Goal: Task Accomplishment & Management: Use online tool/utility

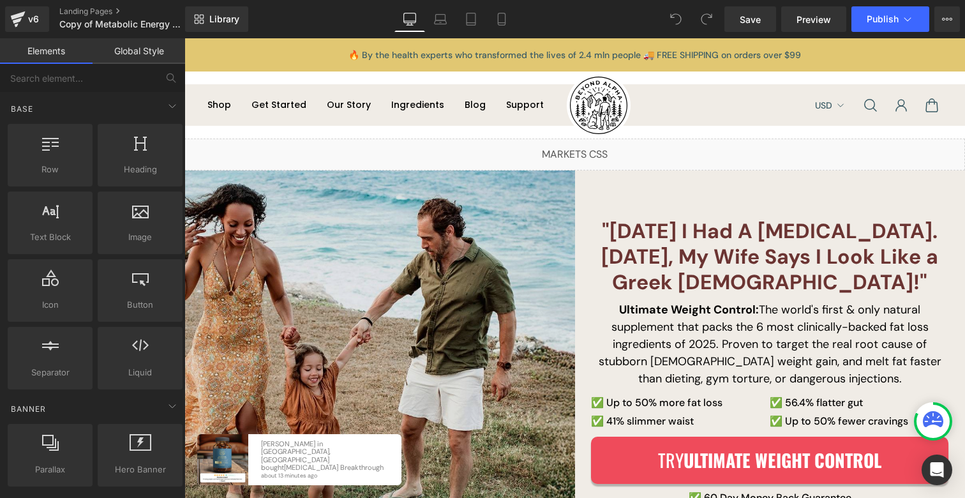
click at [410, 212] on img at bounding box center [379, 361] width 391 height 383
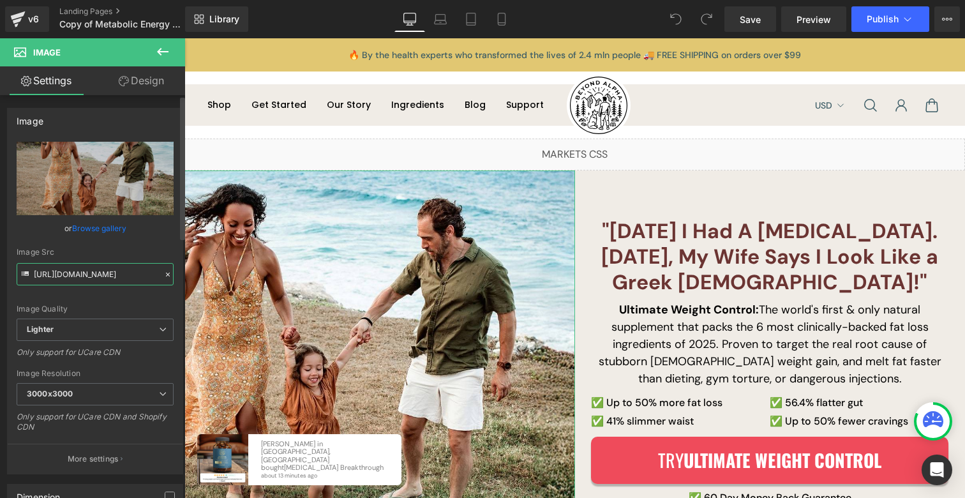
click at [110, 271] on input "[URL][DOMAIN_NAME]" at bounding box center [95, 274] width 157 height 22
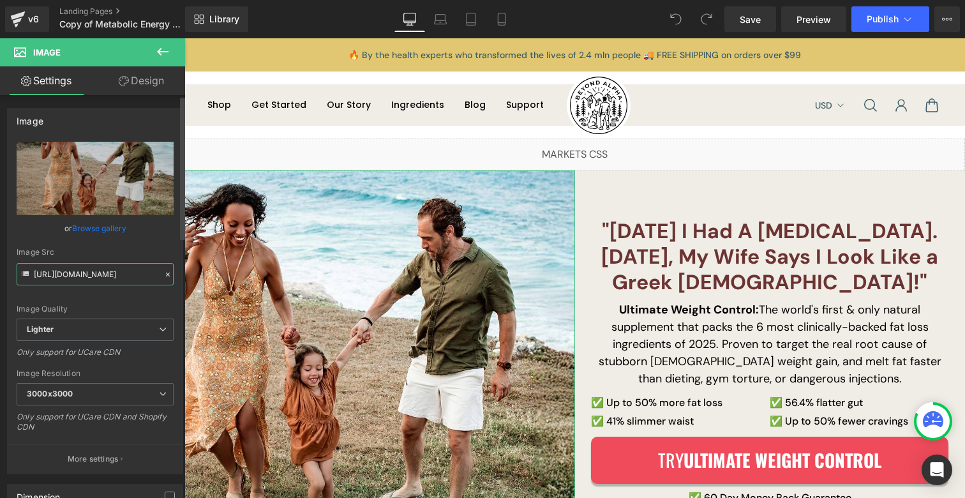
click at [110, 271] on input "[URL][DOMAIN_NAME]" at bounding box center [95, 274] width 157 height 22
paste input "[DOMAIN_NAME][URL][DOMAIN_NAME]"
type input "[URL][DOMAIN_NAME]"
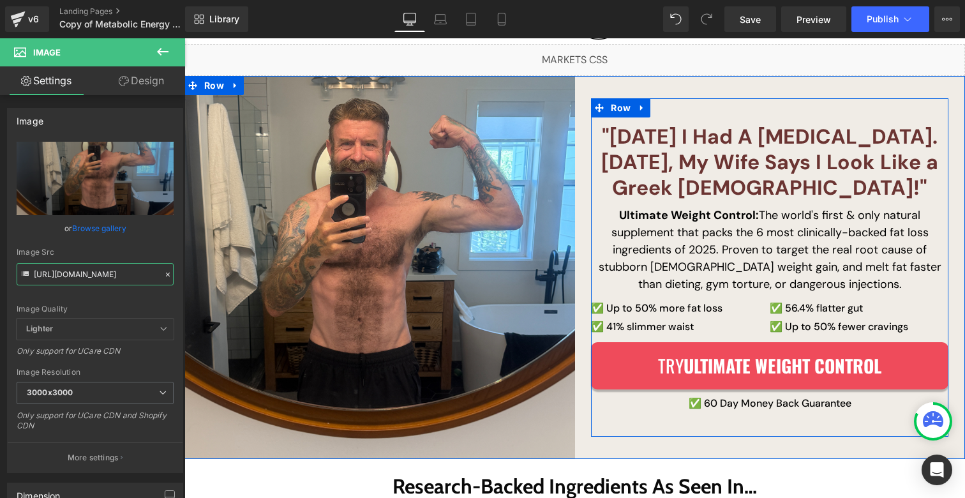
scroll to position [86, 0]
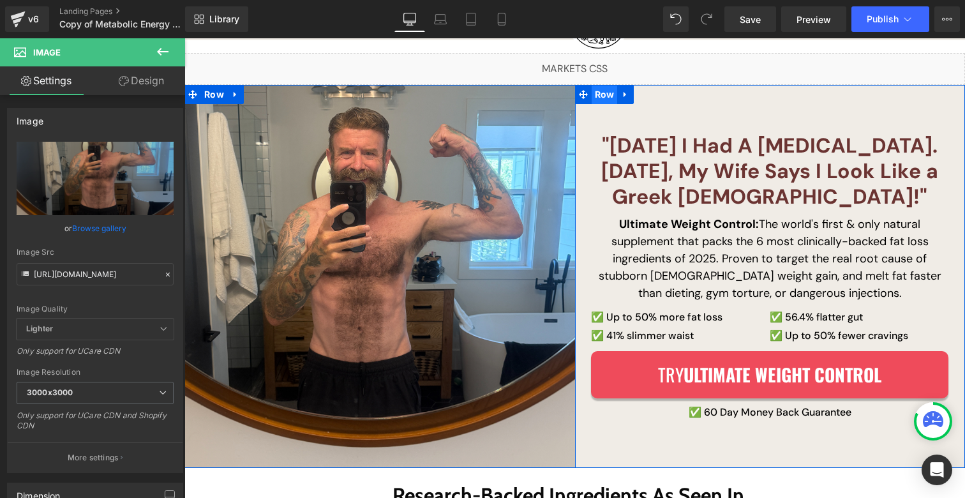
click at [604, 92] on span "Row" at bounding box center [605, 94] width 26 height 19
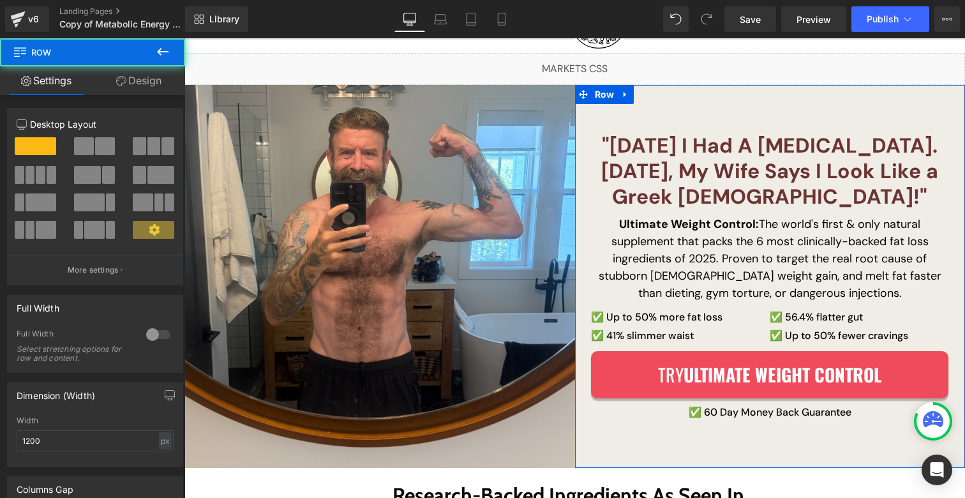
click at [151, 88] on link "Design" at bounding box center [139, 80] width 93 height 29
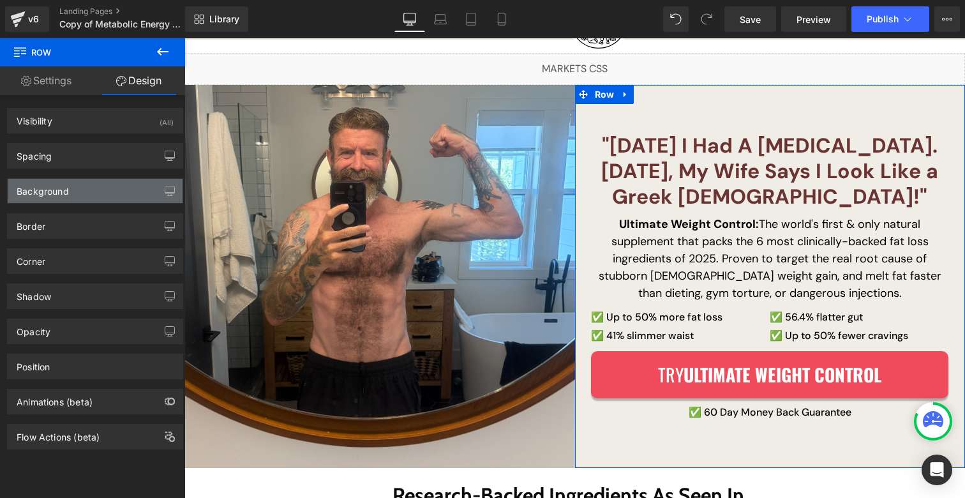
click at [63, 188] on div "Background" at bounding box center [43, 188] width 52 height 18
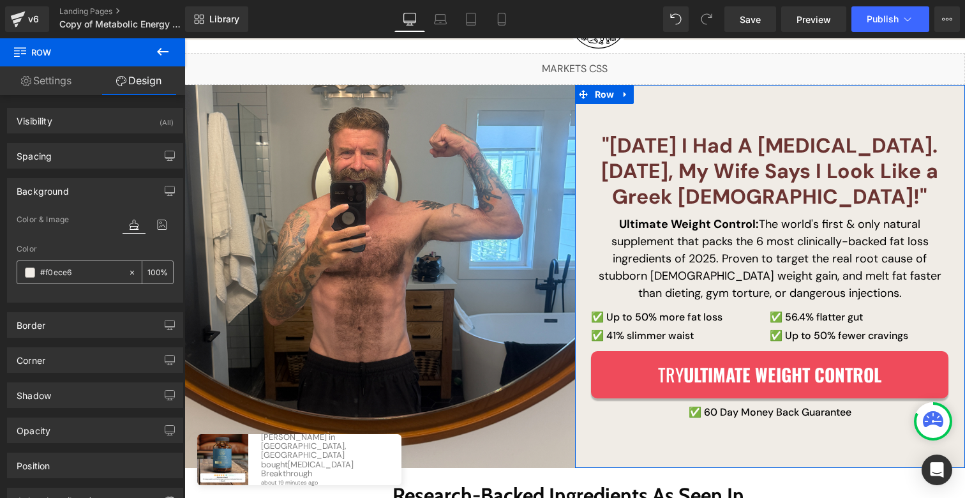
click at [30, 274] on span at bounding box center [30, 272] width 10 height 10
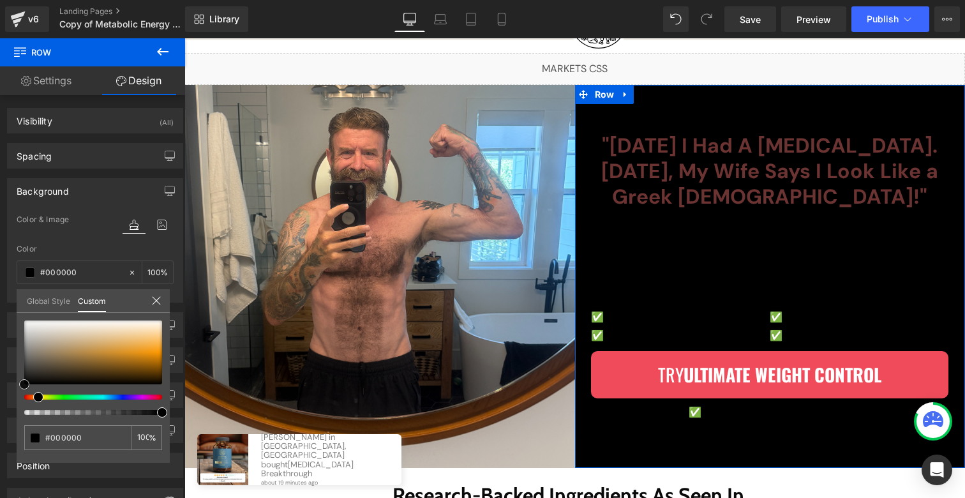
drag, startPoint x: 22, startPoint y: 357, endPoint x: 15, endPoint y: 417, distance: 61.1
click at [15, 302] on div "Background Color & Image color Color #f0ece6 100 % Image Replace Image Upload i…" at bounding box center [95, 235] width 191 height 134
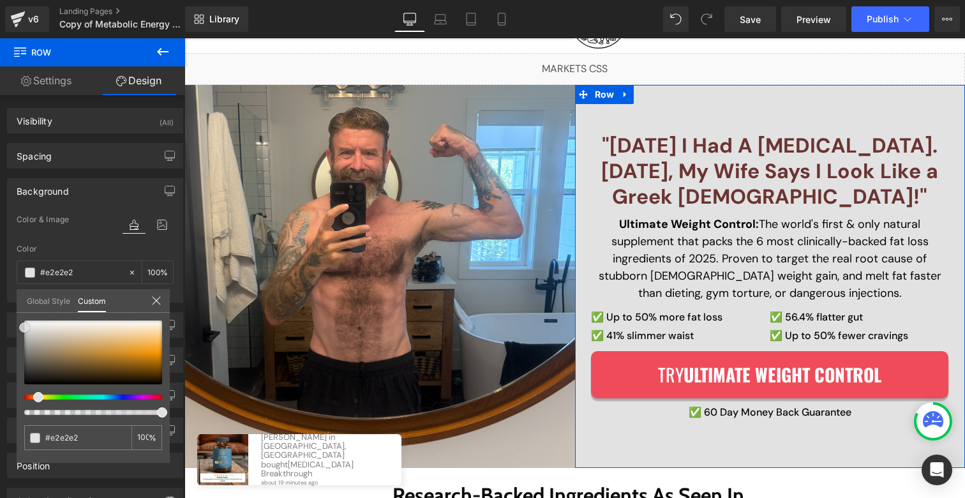
drag, startPoint x: 22, startPoint y: 381, endPoint x: 22, endPoint y: 324, distance: 56.8
click at [22, 324] on span at bounding box center [24, 327] width 10 height 10
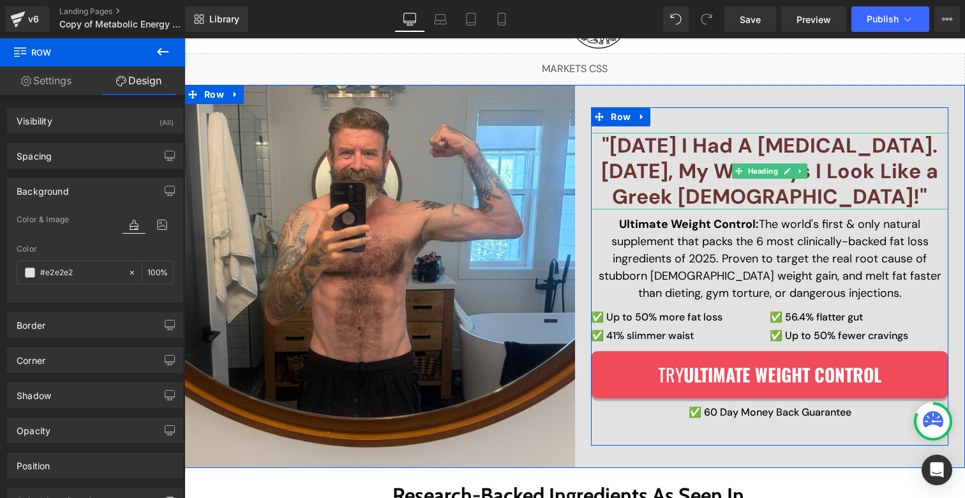
click at [661, 137] on h2 ""[DATE] I Had A [MEDICAL_DATA]. [DATE], My Wife Says I Look Like a Greek [DEMOG…" at bounding box center [769, 171] width 357 height 77
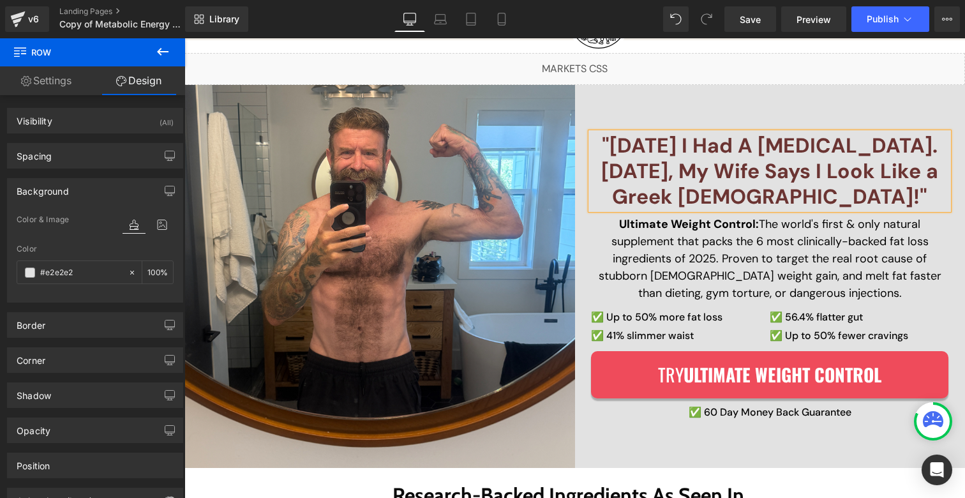
click at [661, 137] on h2 ""[DATE] I Had A [MEDICAL_DATA]. [DATE], My Wife Says I Look Like a Greek [DEMOG…" at bounding box center [769, 171] width 357 height 77
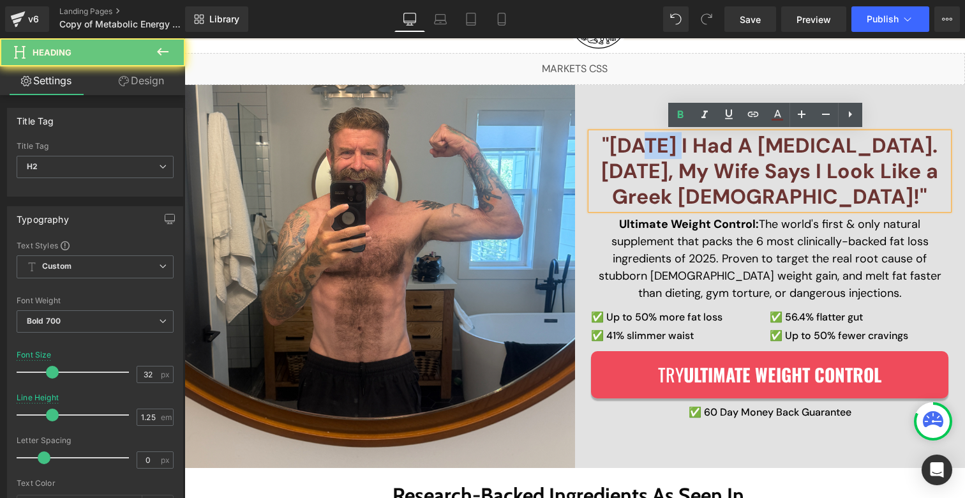
click at [661, 137] on h2 ""[DATE] I Had A [MEDICAL_DATA]. [DATE], My Wife Says I Look Like a Greek [DEMOG…" at bounding box center [769, 171] width 357 height 77
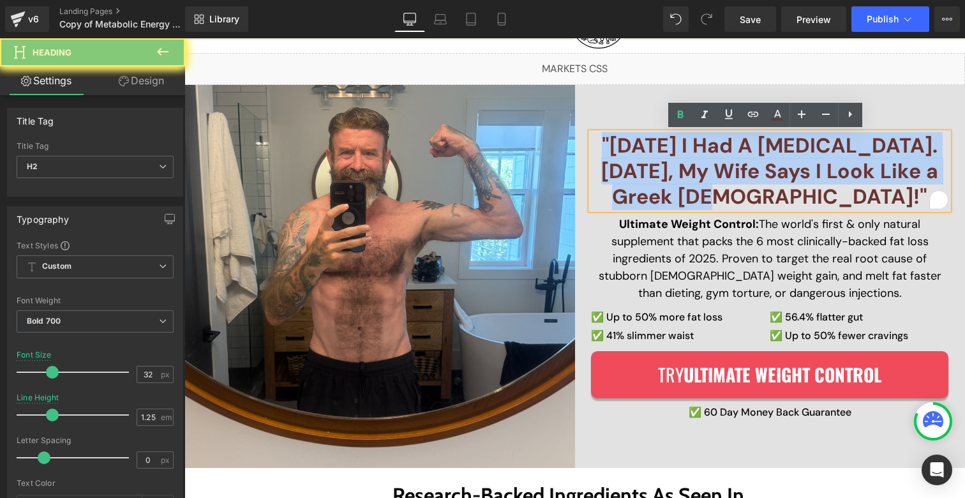
click at [661, 137] on h2 ""[DATE] I Had A [MEDICAL_DATA]. [DATE], My Wife Says I Look Like a Greek [DEMOG…" at bounding box center [769, 171] width 357 height 77
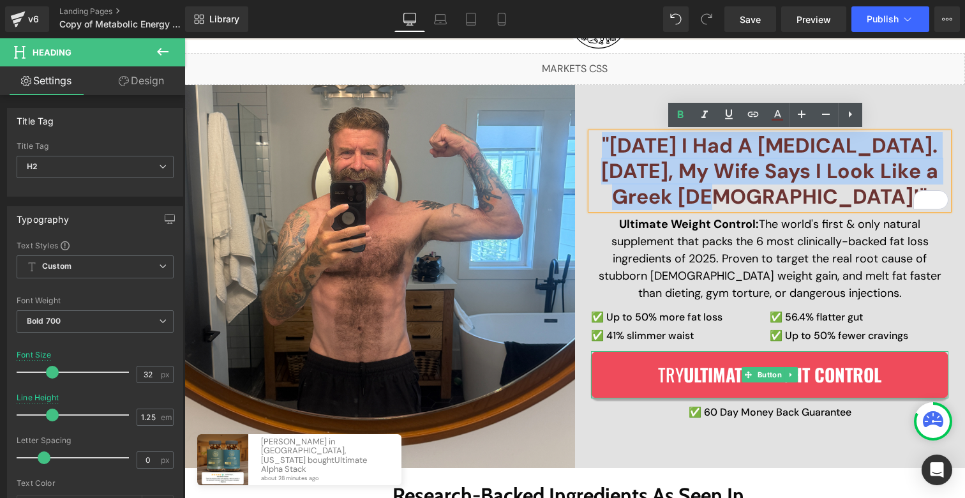
click at [677, 366] on span "Try ULTIMATE WEIGHT CONTROL" at bounding box center [769, 375] width 223 height 28
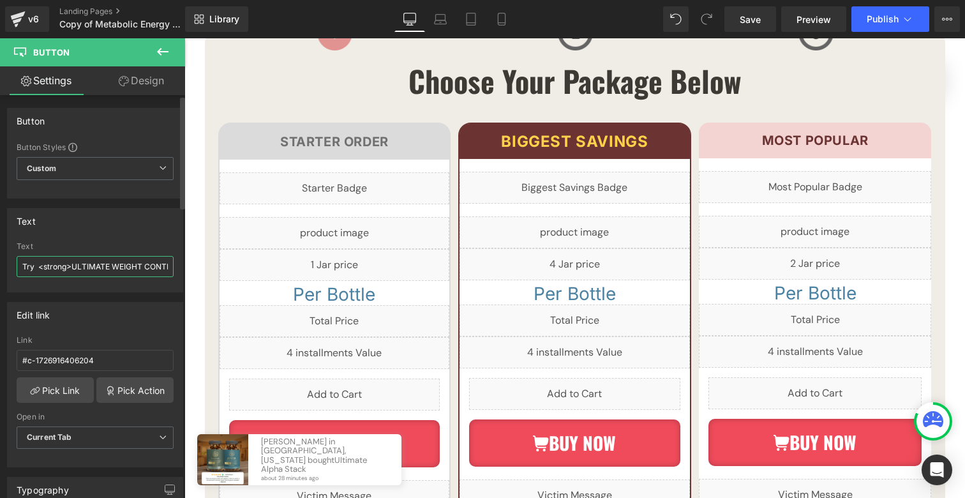
scroll to position [0, 55]
drag, startPoint x: 73, startPoint y: 265, endPoint x: 126, endPoint y: 264, distance: 53.0
click at [126, 264] on input "Try <strong>ULTIMATE WEIGHT CONTROL</strong>" at bounding box center [95, 266] width 157 height 21
paste input "Try The Ultimate Alpha Stack Now"
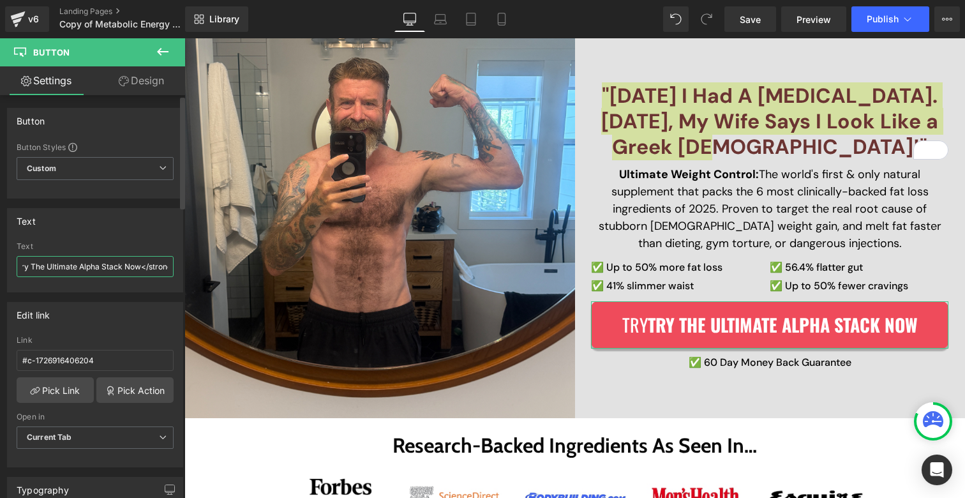
scroll to position [0, 0]
drag, startPoint x: 34, startPoint y: 264, endPoint x: 1, endPoint y: 265, distance: 33.8
click at [0, 264] on div "Text Try <strong>ULTIMATE WEIGHT CONTROL</strong> Text Try <strong>Try The Ulti…" at bounding box center [95, 245] width 191 height 94
click at [42, 263] on input "Try <strong>Try The Ultimate Alpha Stack Now</strong>" at bounding box center [95, 266] width 157 height 21
drag, startPoint x: 39, startPoint y: 265, endPoint x: 0, endPoint y: 265, distance: 38.9
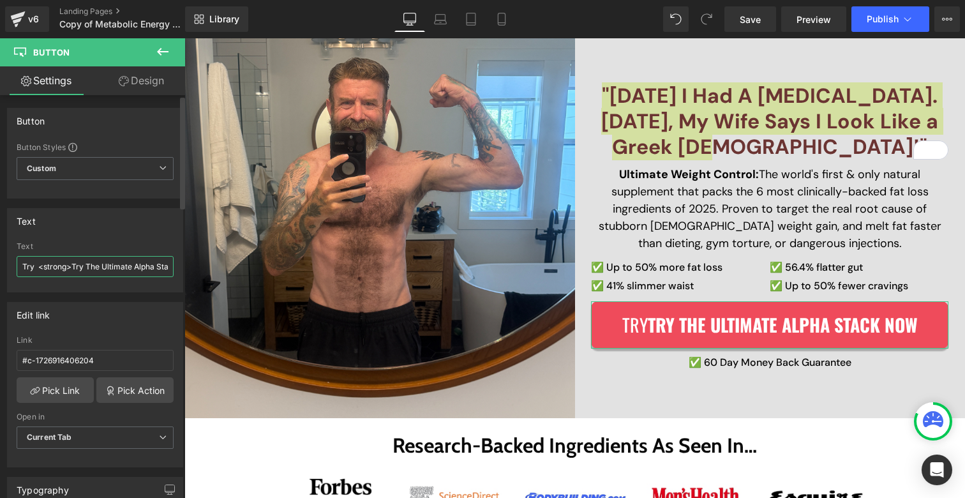
click at [0, 265] on div "Text Try <strong>ULTIMATE WEIGHT CONTROL</strong> Text Try <strong>Try The Ulti…" at bounding box center [95, 245] width 191 height 94
type input "<strong>Try The Ultimate Alpha Stack Now</strong>"
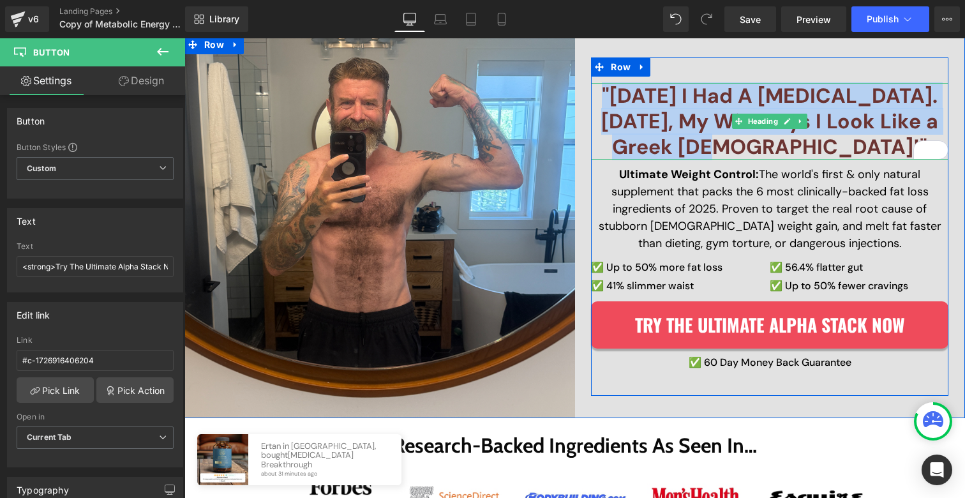
click at [692, 114] on h2 ""[DATE] I Had A [MEDICAL_DATA]. [DATE], My Wife Says I Look Like a Greek [DEMOG…" at bounding box center [769, 121] width 357 height 77
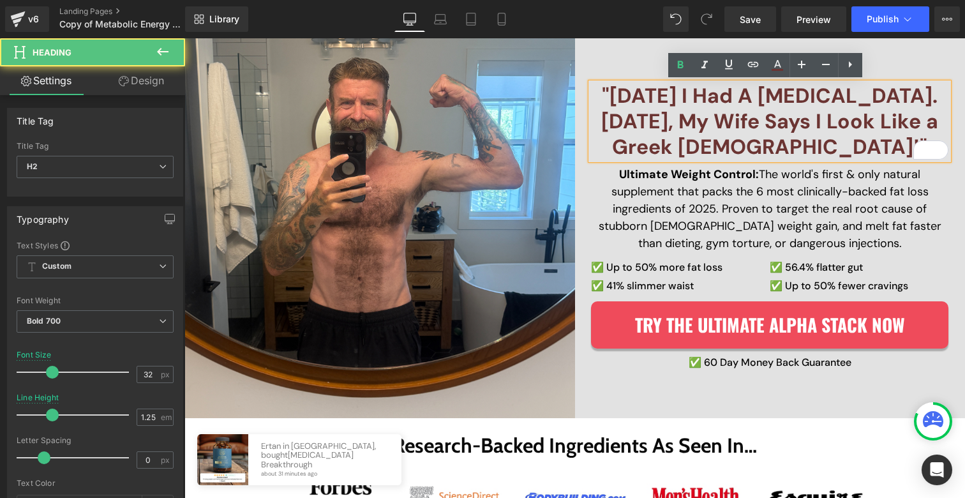
click at [692, 114] on h2 ""[DATE] I Had A [MEDICAL_DATA]. [DATE], My Wife Says I Look Like a Greek [DEMOG…" at bounding box center [769, 121] width 357 height 77
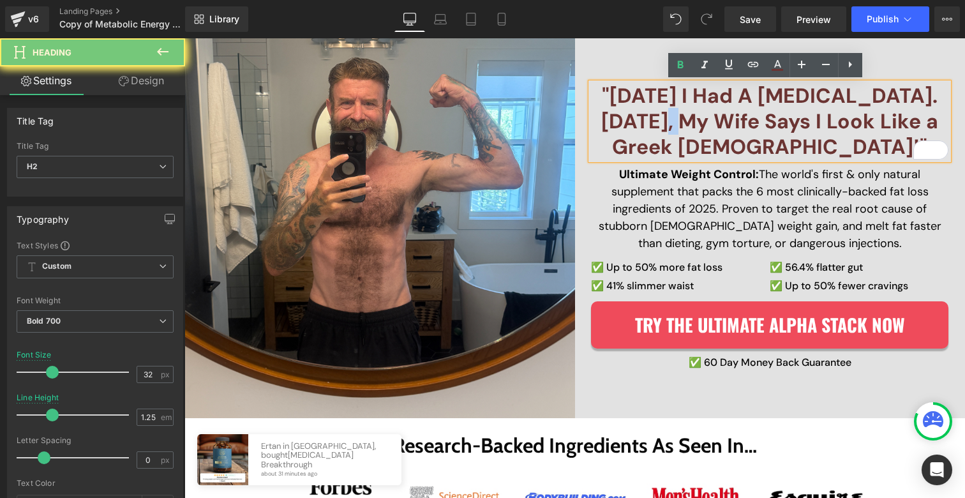
click at [692, 114] on h2 ""[DATE] I Had A [MEDICAL_DATA]. [DATE], My Wife Says I Look Like a Greek [DEMOG…" at bounding box center [769, 121] width 357 height 77
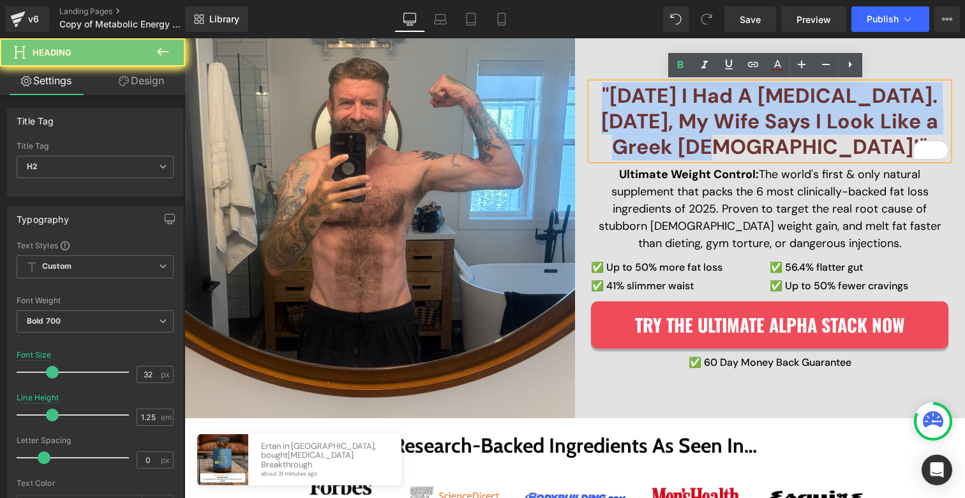
click at [692, 114] on h2 ""[DATE] I Had A [MEDICAL_DATA]. [DATE], My Wife Says I Look Like a Greek [DEMOG…" at bounding box center [769, 121] width 357 height 77
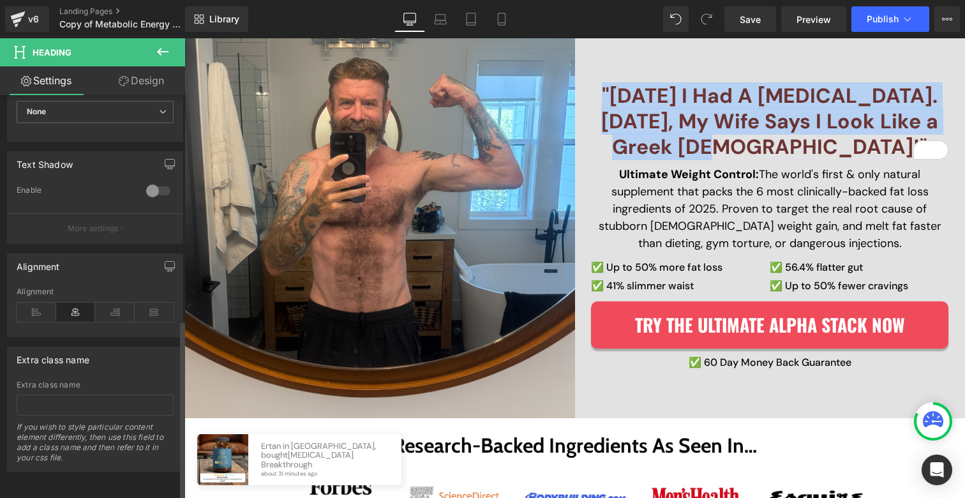
scroll to position [245, 0]
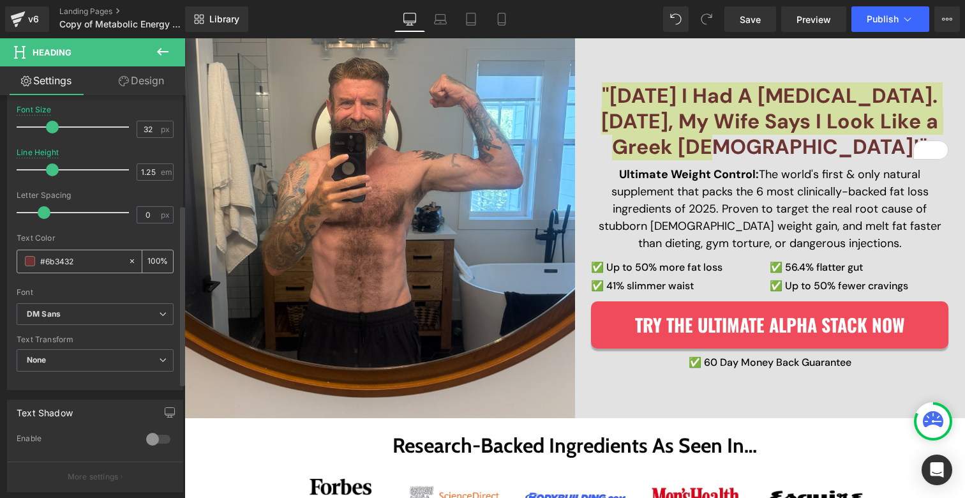
click at [28, 266] on div "#6b3432" at bounding box center [72, 261] width 110 height 22
click at [32, 257] on span at bounding box center [30, 261] width 10 height 10
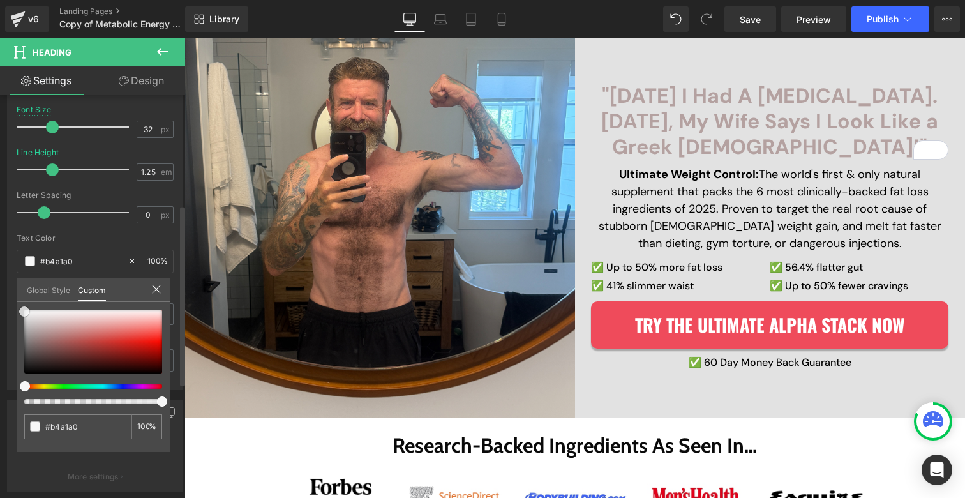
drag, startPoint x: 15, startPoint y: 311, endPoint x: 0, endPoint y: 277, distance: 37.5
click at [0, 276] on div "Typography Text Styles Custom Custom Setup Global Style Custom Setup Global Sty…" at bounding box center [95, 171] width 191 height 438
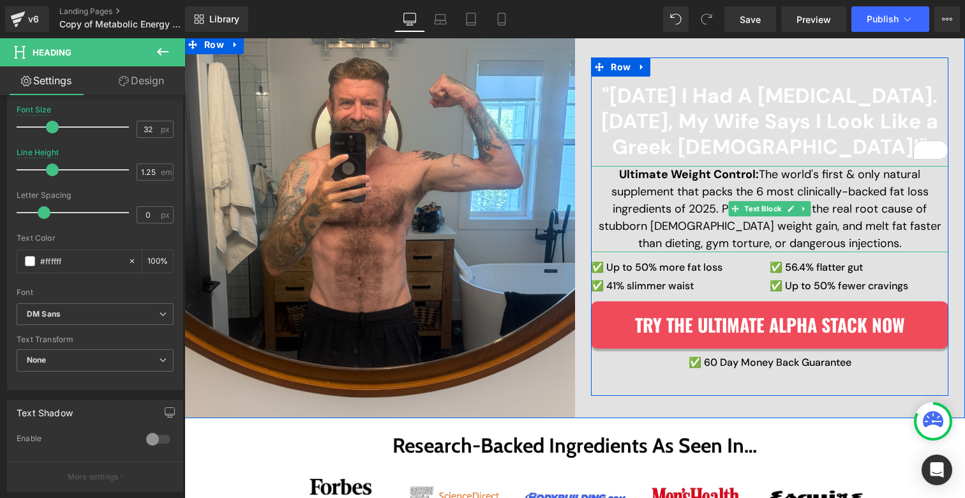
click at [641, 193] on p "Ultimate Weight Control: The world's first & only natural supplement that packs…" at bounding box center [769, 209] width 357 height 86
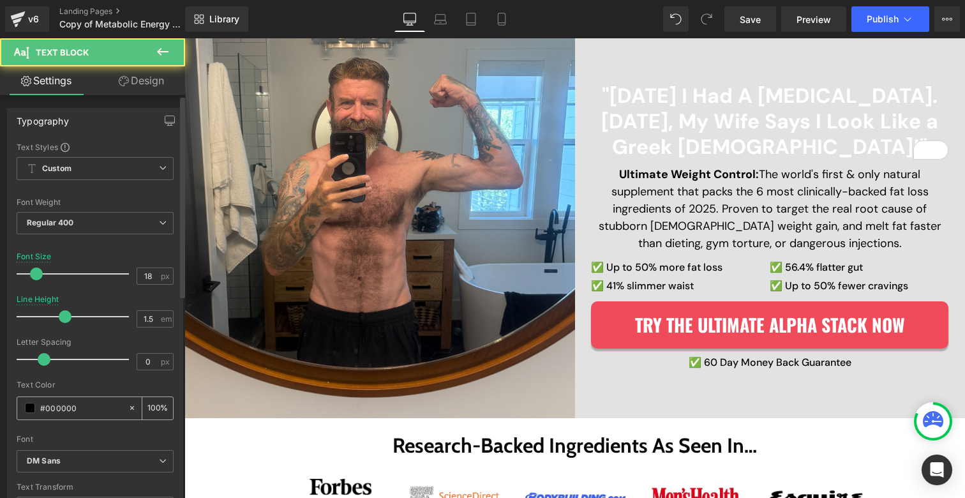
click at [27, 406] on span at bounding box center [30, 408] width 10 height 10
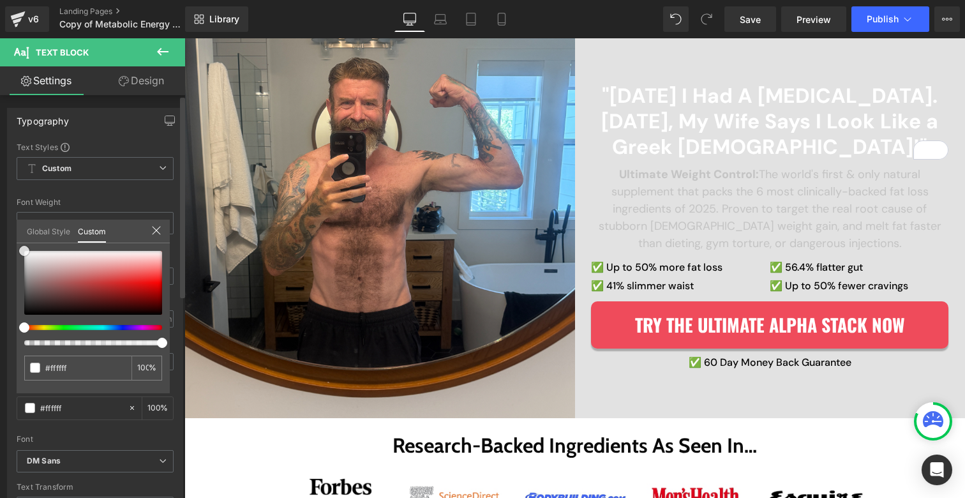
drag, startPoint x: 19, startPoint y: 265, endPoint x: 0, endPoint y: 190, distance: 78.3
click at [0, 191] on div "Typography Text Styles Custom Custom Setup Global Style Custom Setup Global Sty…" at bounding box center [95, 317] width 191 height 438
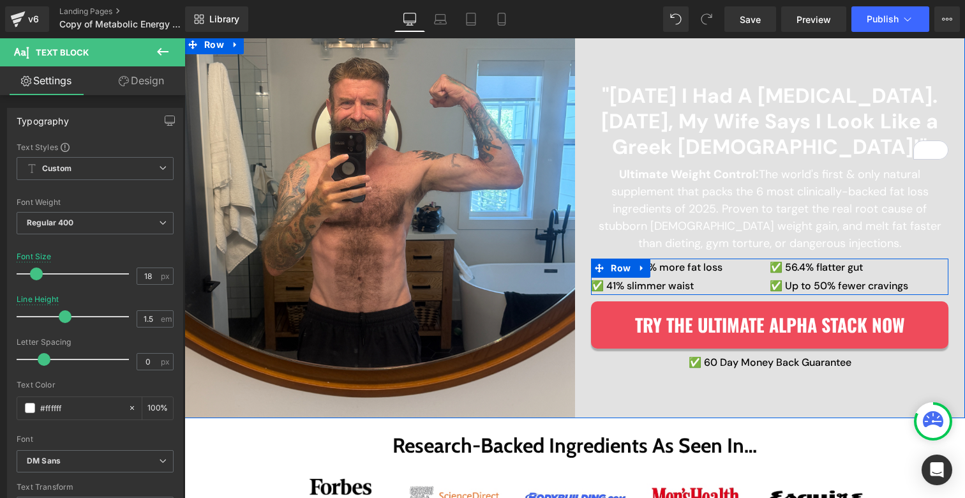
click at [634, 266] on link at bounding box center [642, 267] width 17 height 19
click at [649, 288] on span "✅ 41% slimmer waist" at bounding box center [642, 285] width 103 height 13
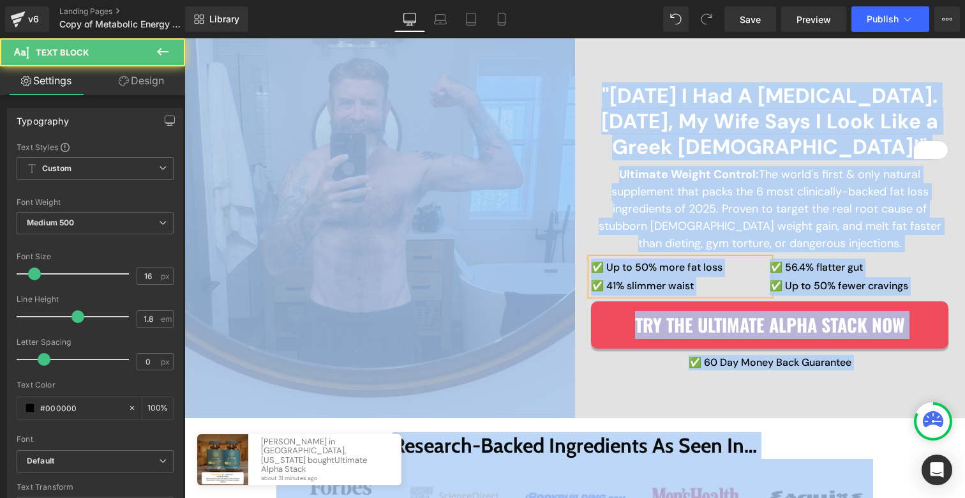
click at [658, 279] on span "✅ 41% slimmer waist" at bounding box center [642, 285] width 103 height 13
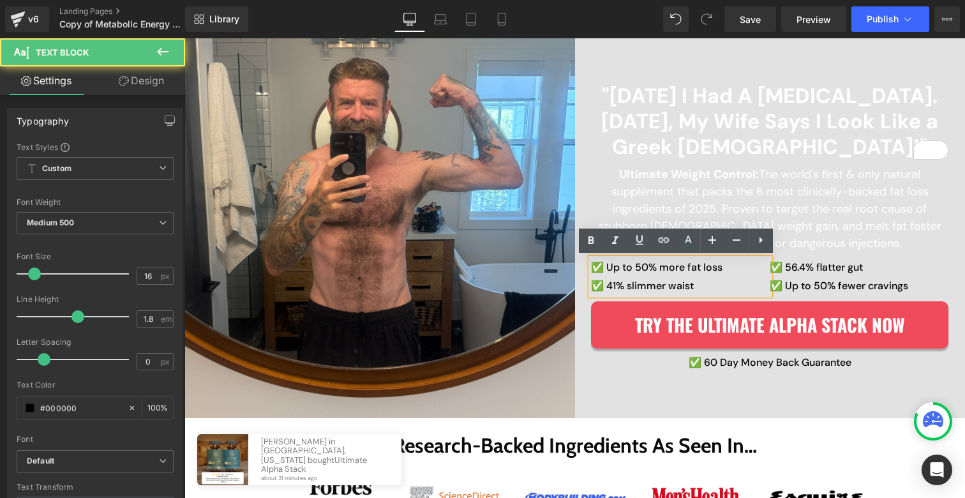
click at [658, 279] on span "✅ 41% slimmer waist" at bounding box center [642, 285] width 103 height 13
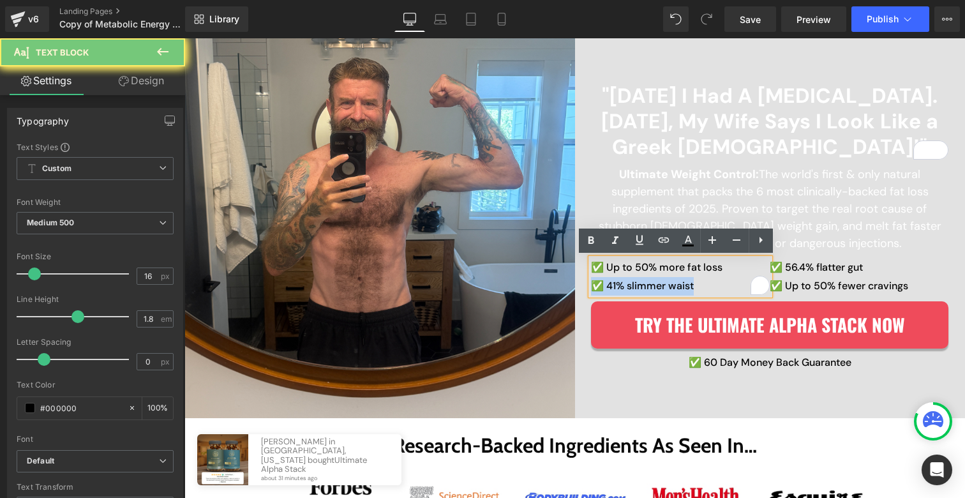
click at [658, 279] on span "✅ 41% slimmer waist" at bounding box center [642, 285] width 103 height 13
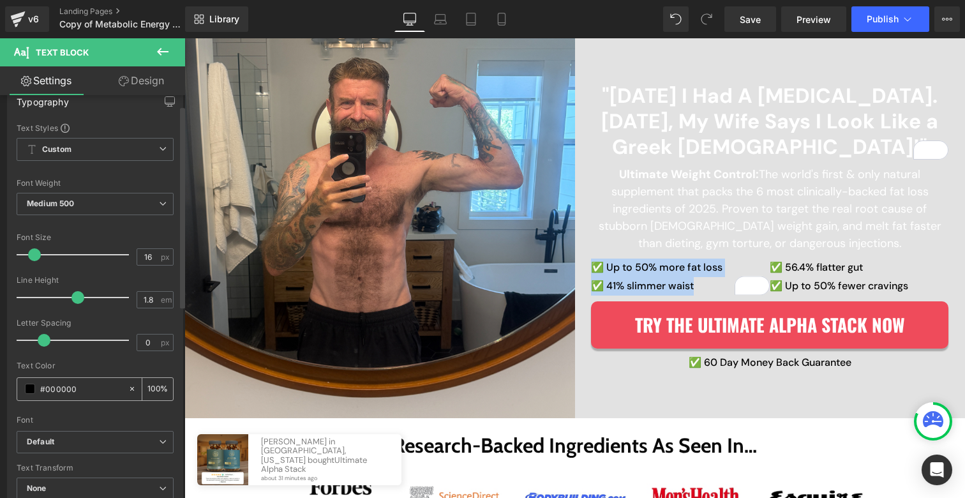
scroll to position [20, 0]
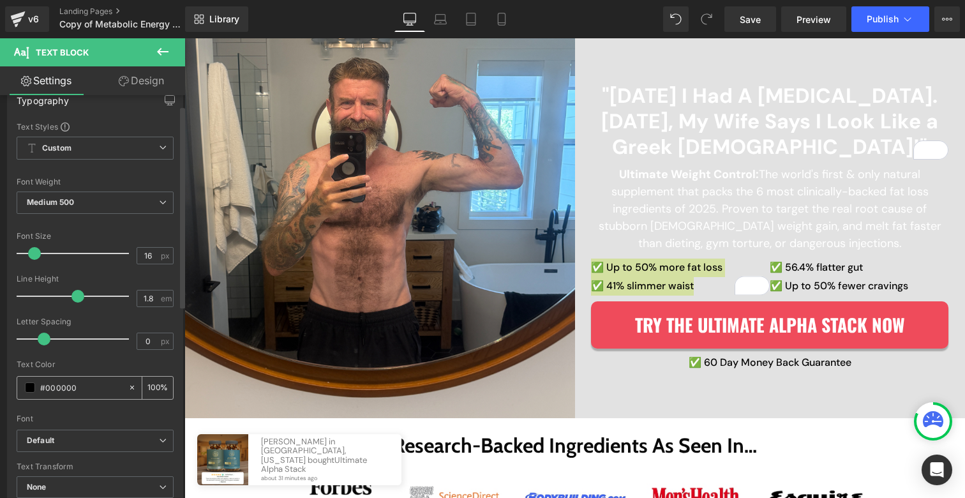
click at [26, 387] on span at bounding box center [30, 387] width 10 height 10
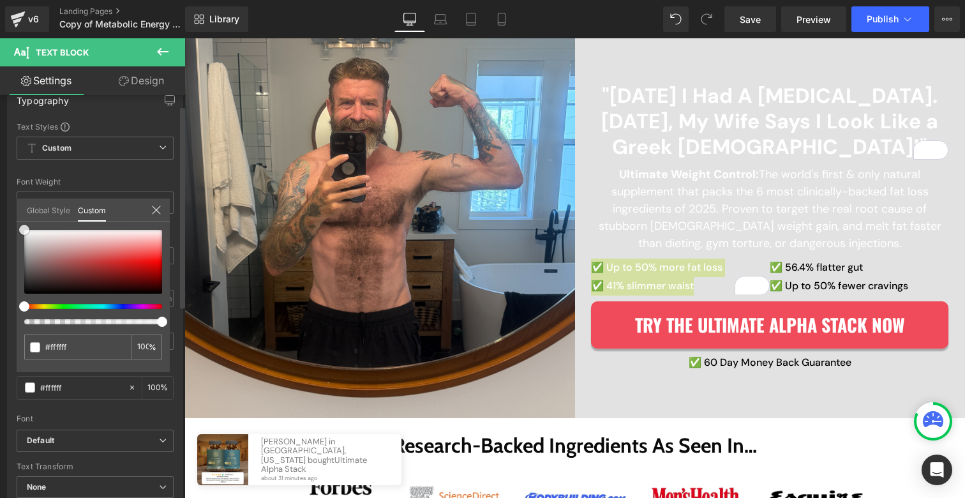
drag, startPoint x: 29, startPoint y: 260, endPoint x: 0, endPoint y: 188, distance: 77.3
click at [0, 188] on div "Typography Text Styles Custom Custom Setup Global Style Custom Setup Global Sty…" at bounding box center [95, 297] width 191 height 438
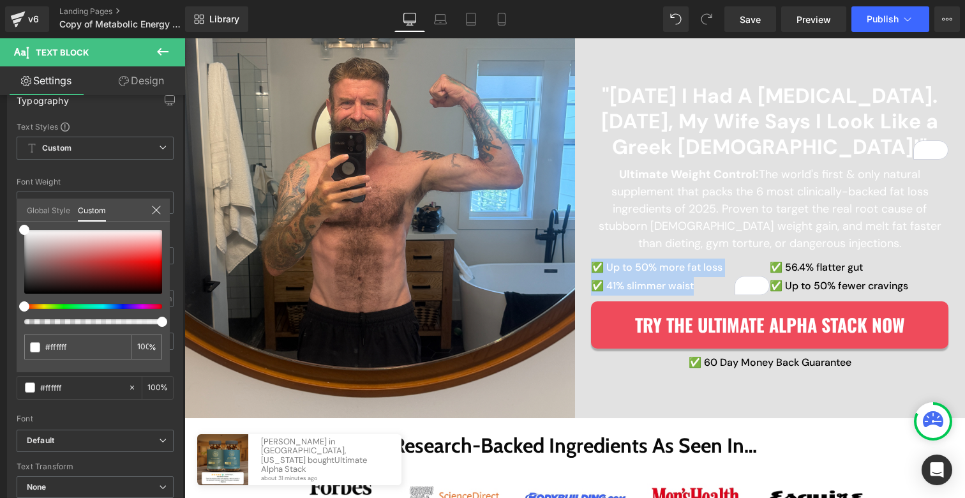
click at [821, 268] on div at bounding box center [574, 267] width 780 height 459
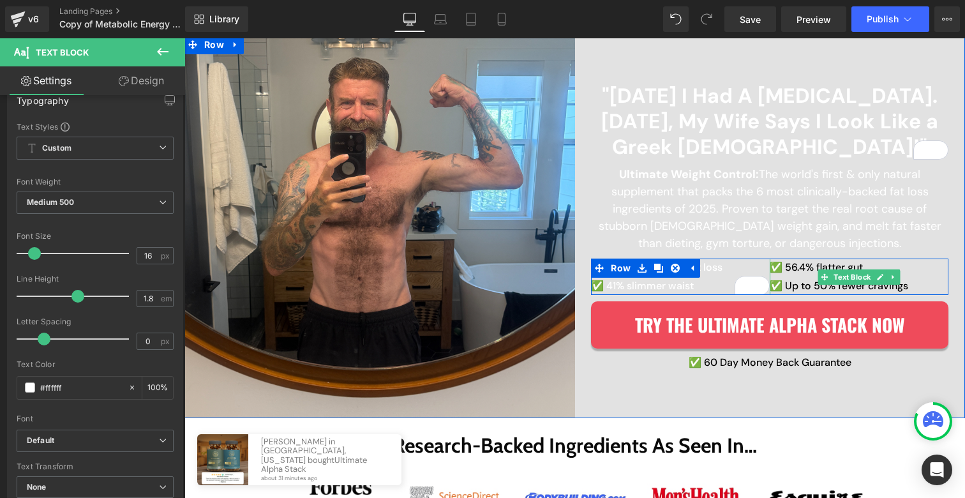
click at [817, 265] on p "✅ 56.4% flatter gut  ✅ Up to 50% fewer cravings" at bounding box center [859, 276] width 179 height 37
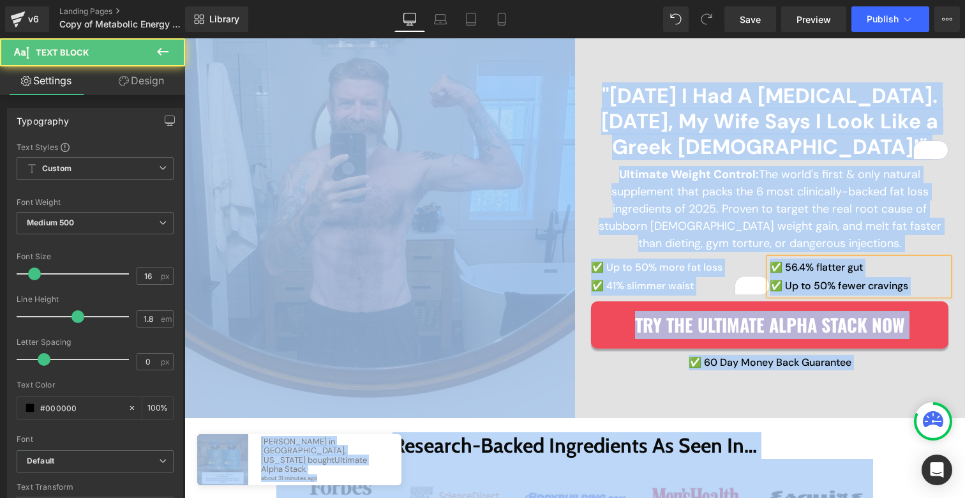
click at [811, 267] on p "✅ 56.4% flatter gut  ✅ Up to 50% fewer cravings" at bounding box center [859, 276] width 179 height 37
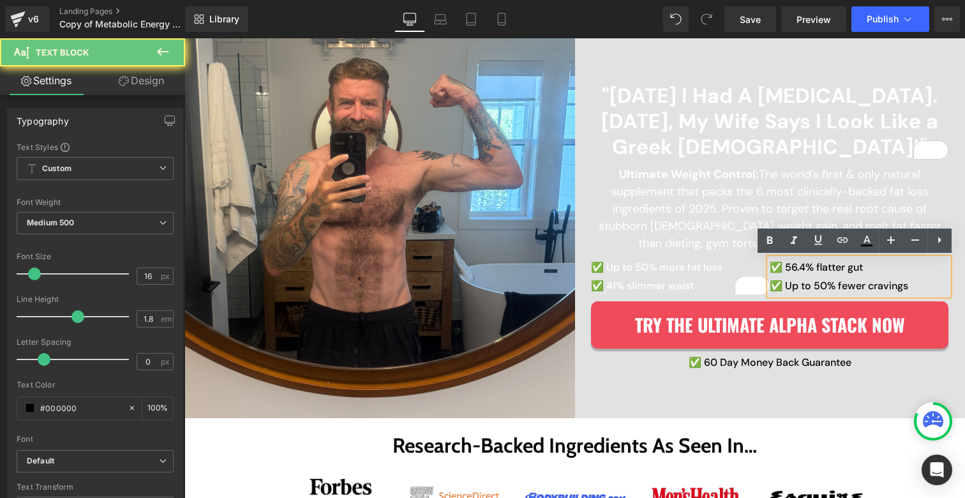
click at [811, 267] on p "✅ 56.4% flatter gut  ✅ Up to 50% fewer cravings" at bounding box center [859, 276] width 179 height 37
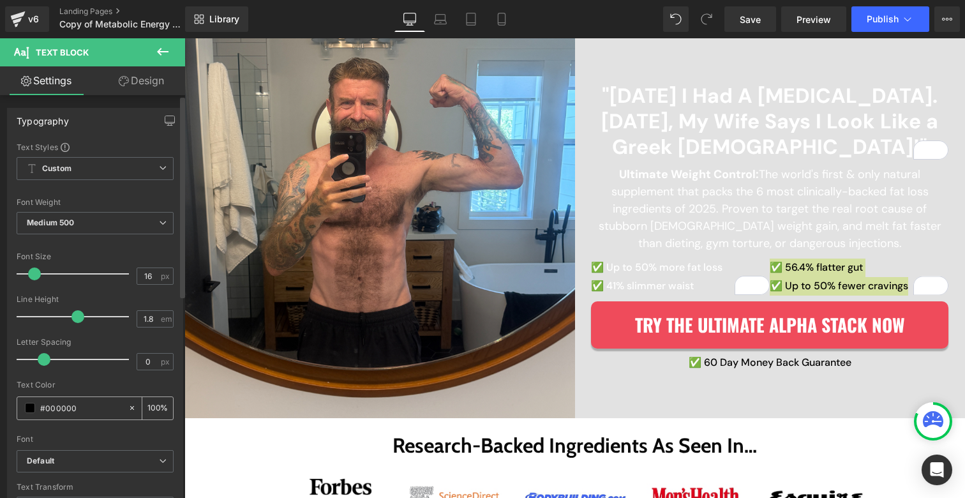
click at [37, 412] on div "#000000" at bounding box center [72, 408] width 110 height 22
click at [35, 410] on div "#000000" at bounding box center [72, 408] width 110 height 22
click at [31, 408] on span at bounding box center [30, 408] width 10 height 10
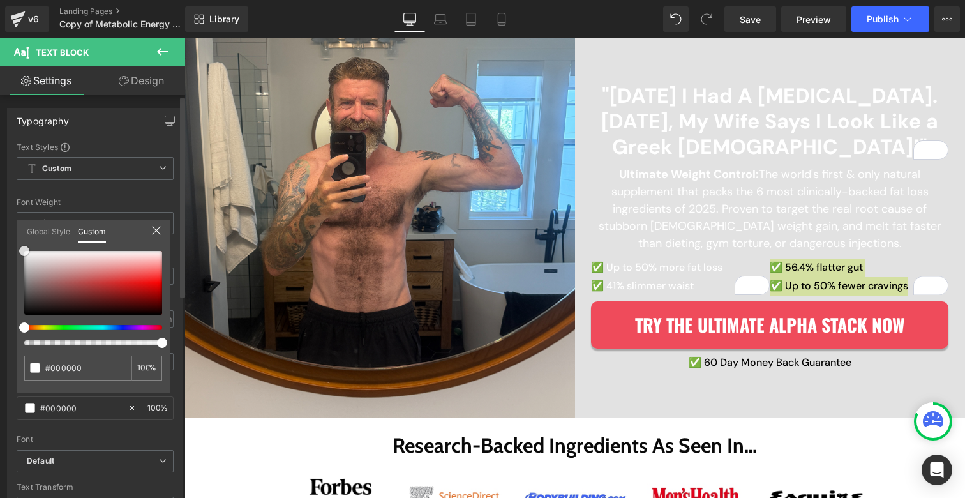
drag, startPoint x: 23, startPoint y: 267, endPoint x: 24, endPoint y: 242, distance: 24.3
click at [24, 242] on div "Global Style Custom Setup Global Style #000000 100 %" at bounding box center [93, 239] width 153 height 39
click at [25, 241] on div "Global Style" at bounding box center [48, 231] width 51 height 23
click at [50, 256] on div at bounding box center [93, 283] width 138 height 64
drag, startPoint x: 50, startPoint y: 256, endPoint x: 0, endPoint y: 246, distance: 51.3
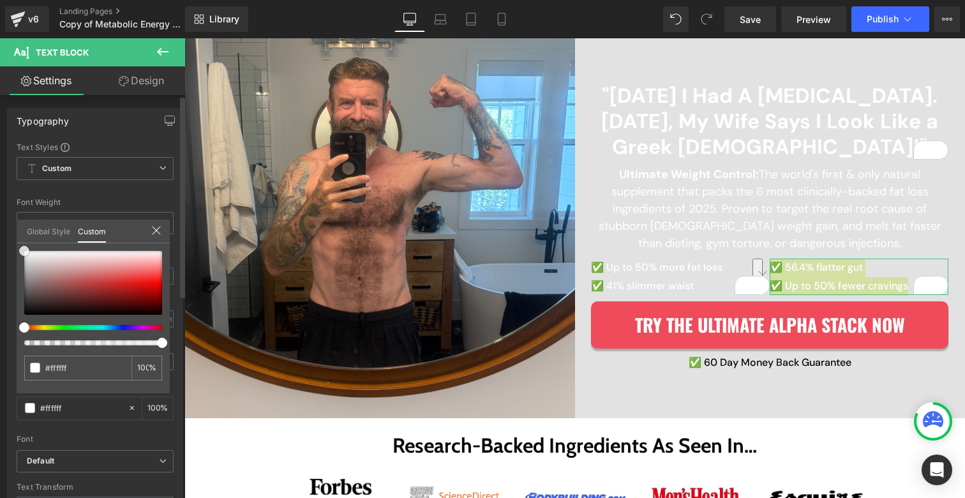
click at [0, 246] on div "Typography Text Styles Custom Custom Setup Global Style Custom Setup Global Sty…" at bounding box center [95, 317] width 191 height 438
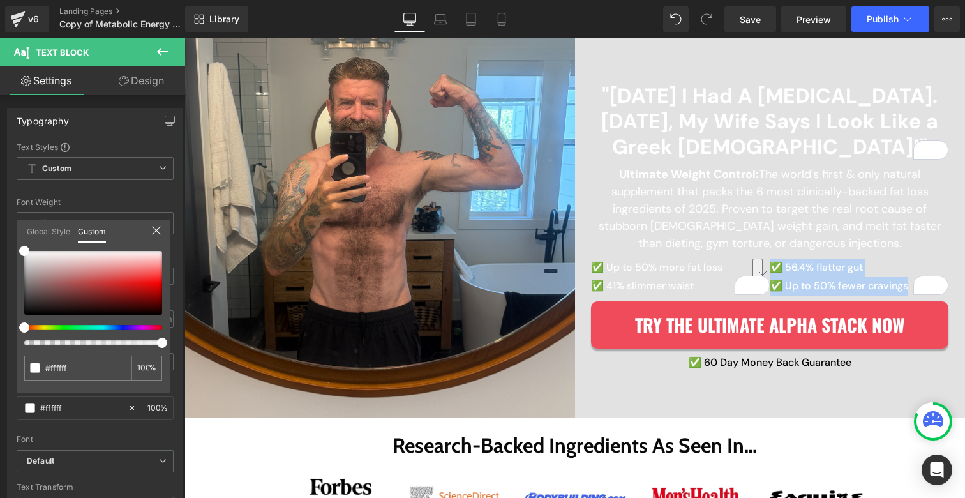
click at [750, 362] on div at bounding box center [574, 267] width 780 height 459
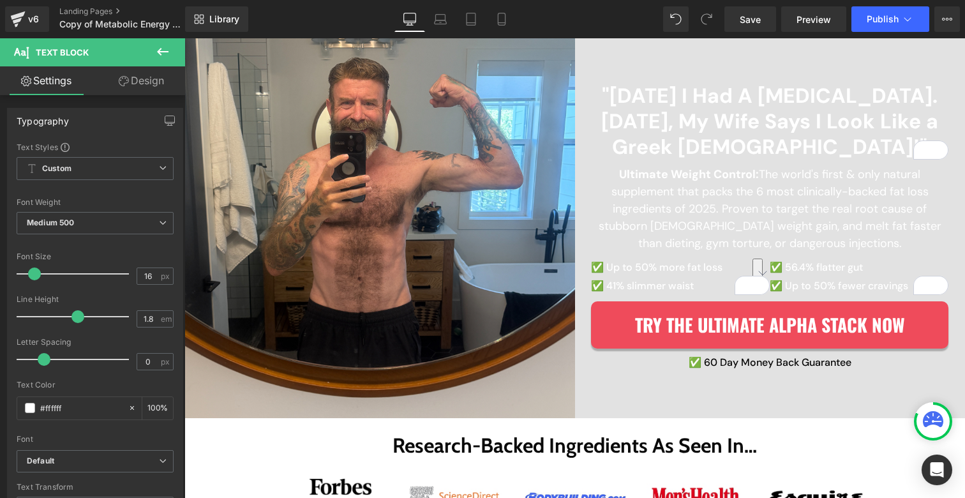
click at [736, 361] on span at bounding box center [735, 362] width 13 height 15
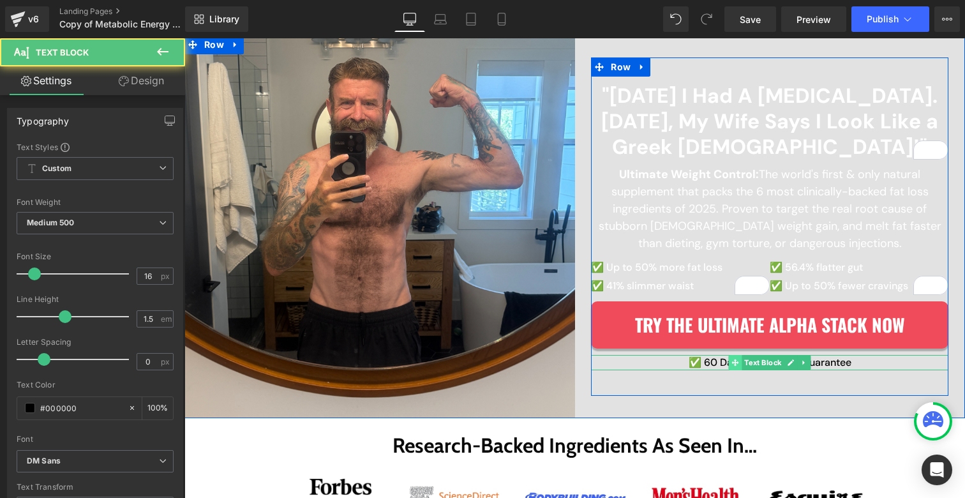
click at [736, 361] on span at bounding box center [735, 362] width 13 height 15
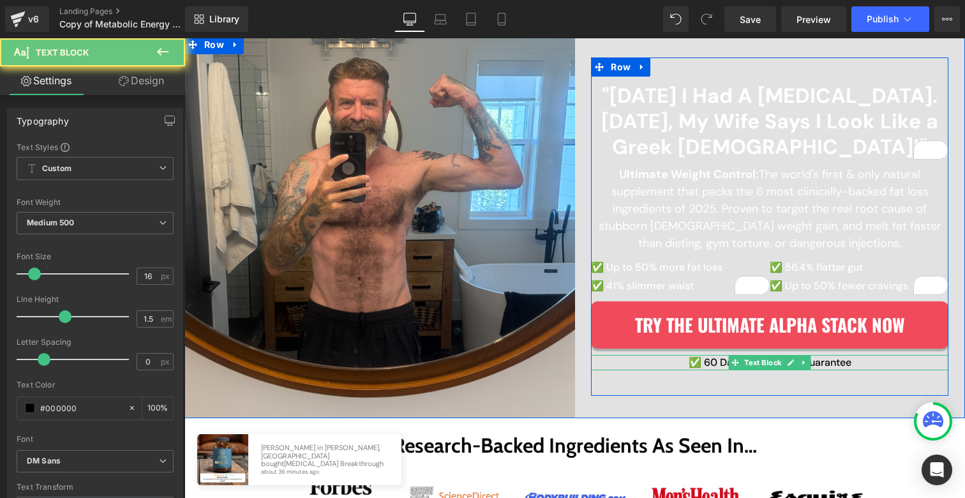
click at [710, 362] on p "✅ 60 Day Money Back Guarantee" at bounding box center [769, 362] width 357 height 15
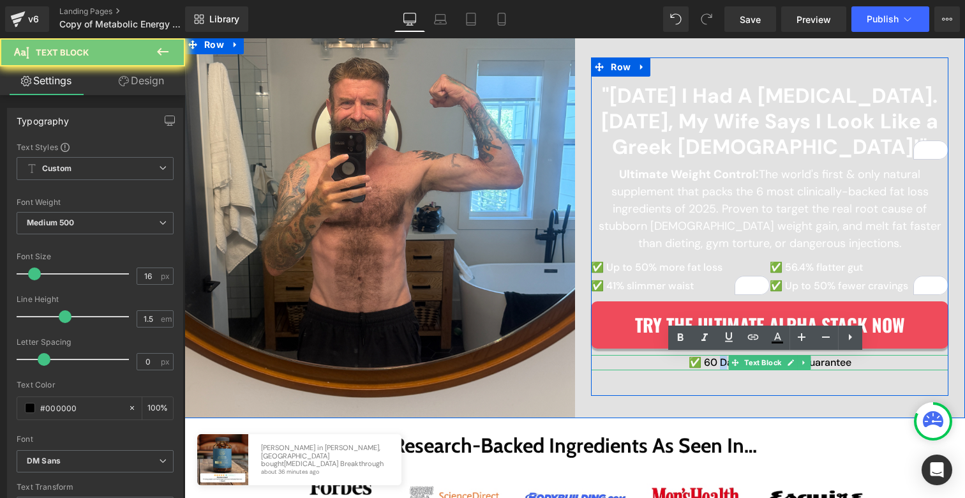
click at [710, 362] on p "✅ 60 Day Money Back Guarantee" at bounding box center [769, 362] width 357 height 15
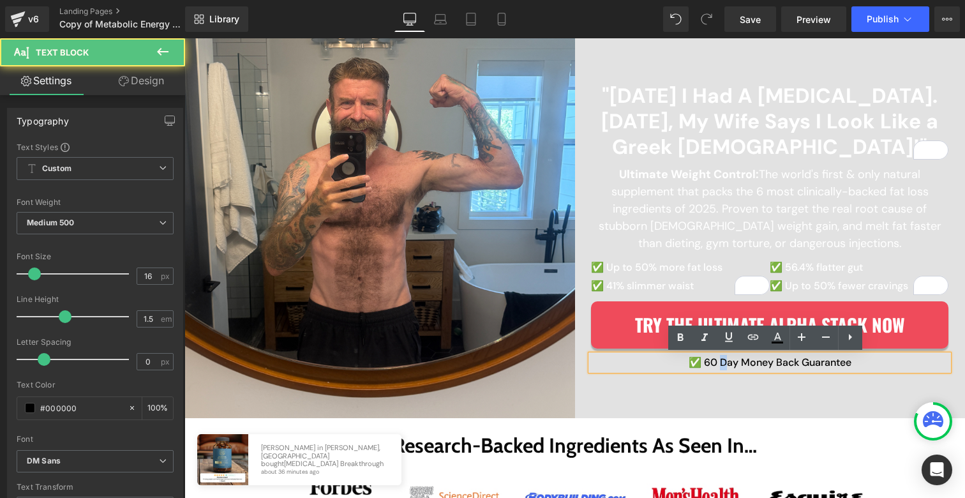
click at [710, 362] on p "✅ 60 Day Money Back Guarantee" at bounding box center [769, 362] width 357 height 15
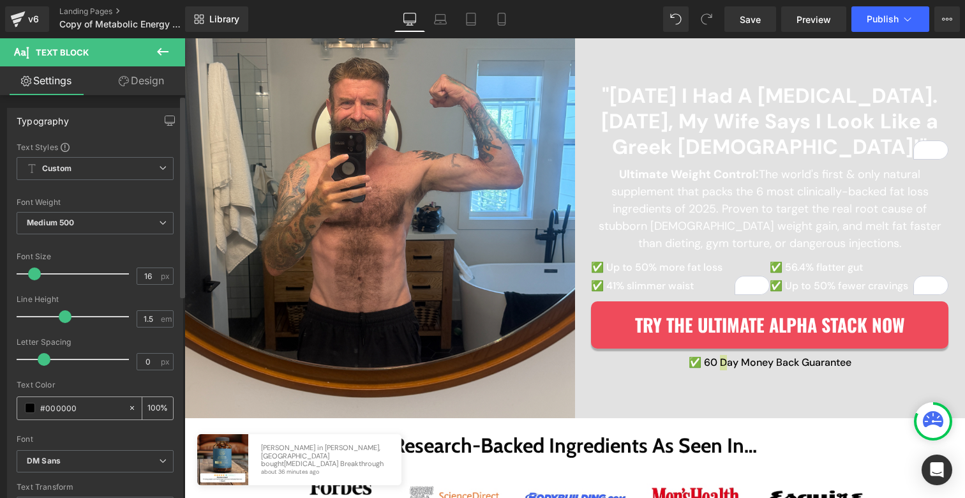
click at [29, 404] on span at bounding box center [30, 408] width 10 height 10
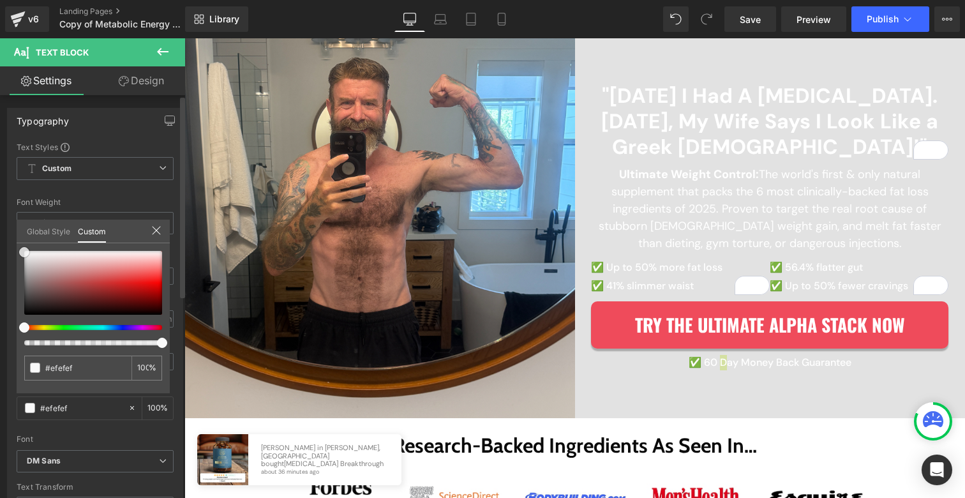
drag, startPoint x: 62, startPoint y: 279, endPoint x: 17, endPoint y: 241, distance: 58.9
click at [17, 242] on div "Global Style Custom Setup Global Style #000000 100 %" at bounding box center [93, 239] width 153 height 39
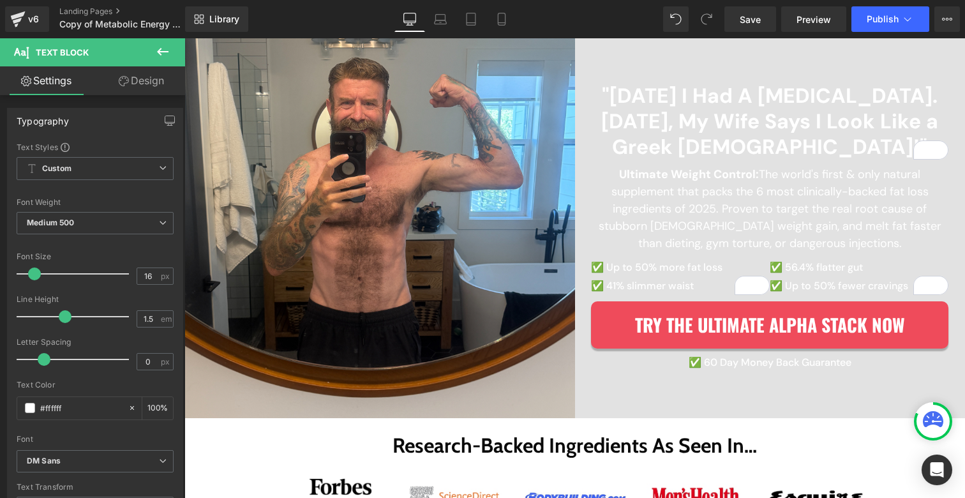
click at [158, 55] on icon at bounding box center [162, 51] width 15 height 15
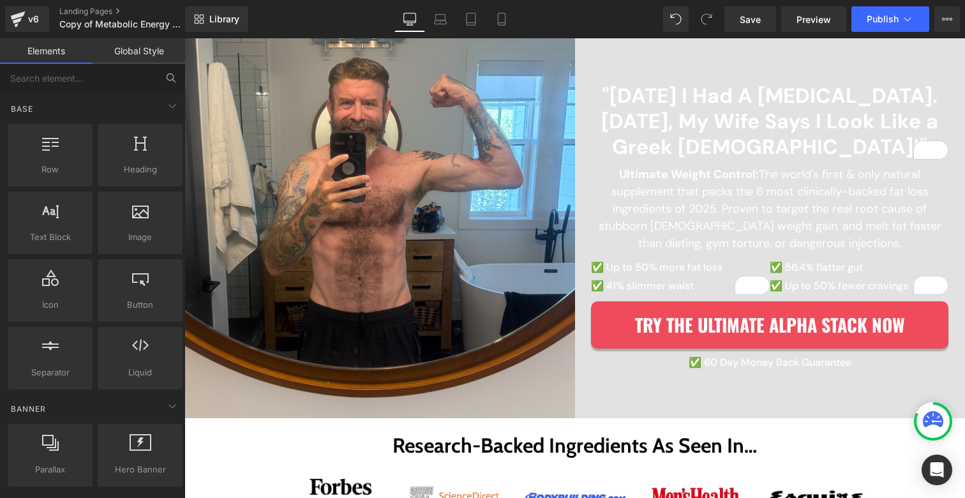
click at [162, 77] on button at bounding box center [171, 78] width 28 height 28
click at [124, 78] on input "text" at bounding box center [78, 78] width 157 height 28
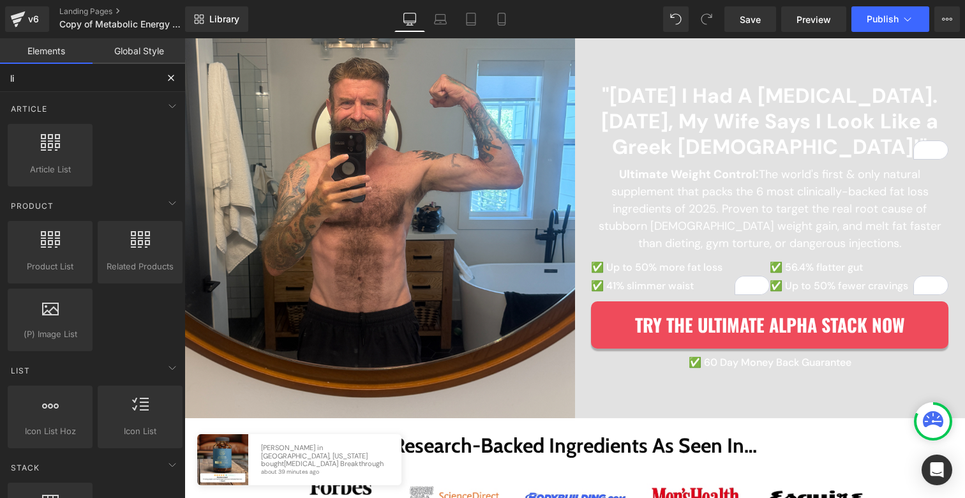
type input "liq"
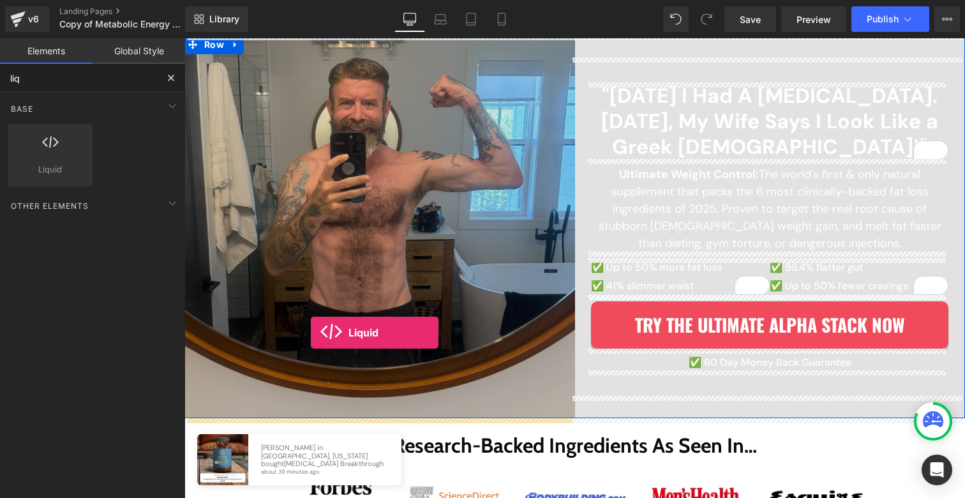
drag, startPoint x: 253, startPoint y: 192, endPoint x: 311, endPoint y: 332, distance: 151.3
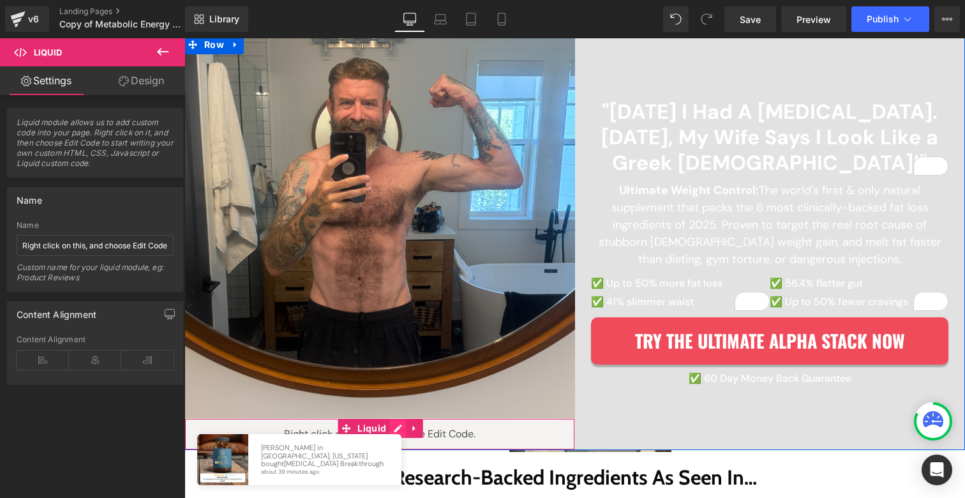
click at [392, 428] on div "Liquid" at bounding box center [379, 434] width 391 height 32
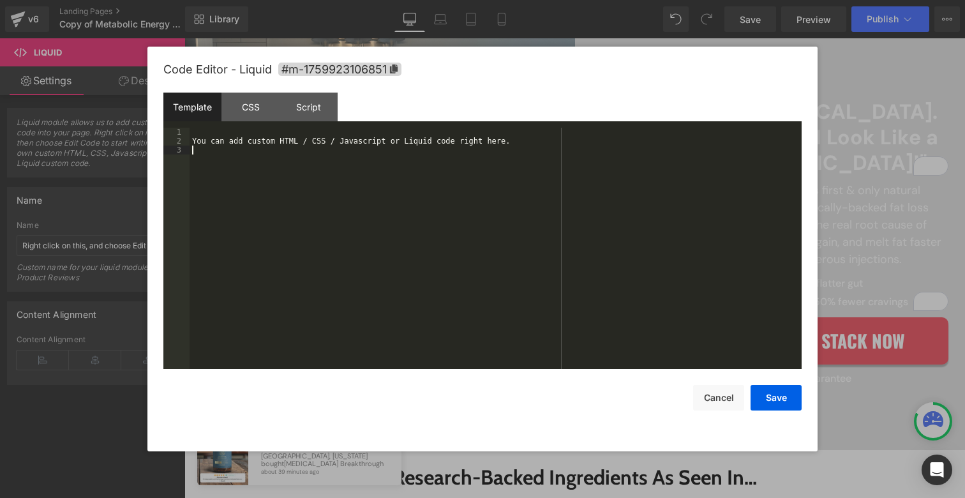
click at [312, 218] on div "You can add custom HTML / CSS / Javascript or Liquid code right here." at bounding box center [496, 257] width 612 height 259
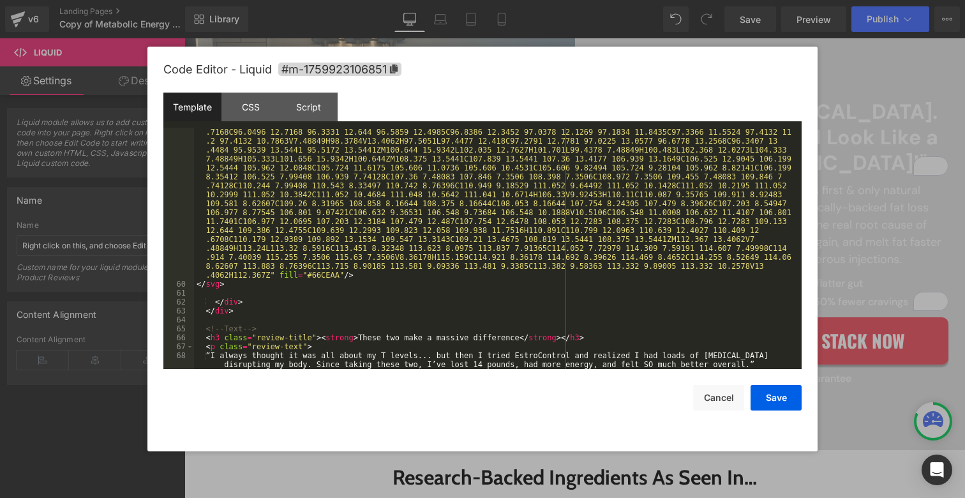
scroll to position [1528, 0]
click at [766, 401] on button "Save" at bounding box center [775, 398] width 51 height 26
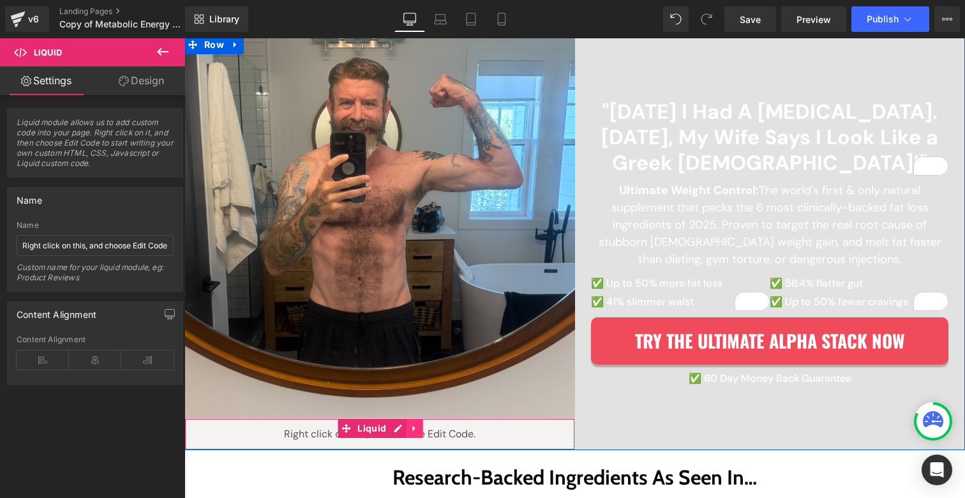
click at [410, 431] on icon at bounding box center [414, 429] width 9 height 10
click at [419, 429] on icon at bounding box center [422, 429] width 9 height 10
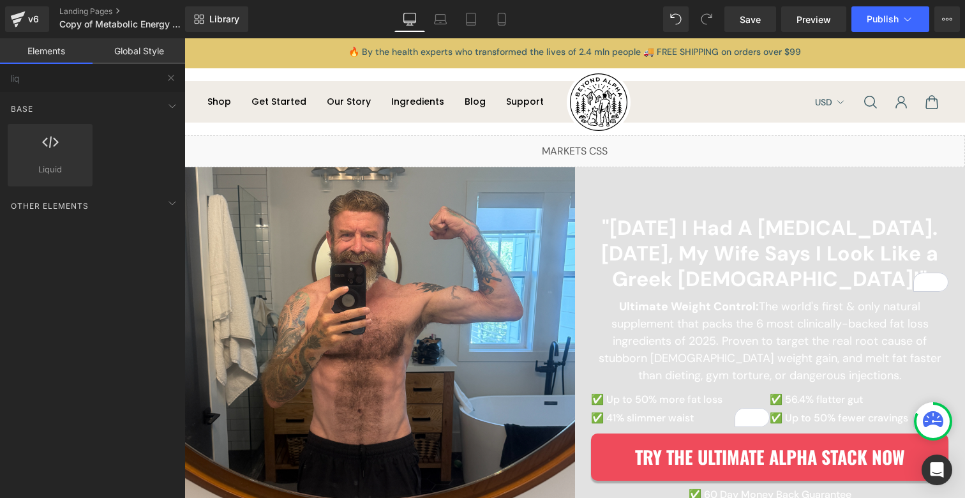
scroll to position [0, 0]
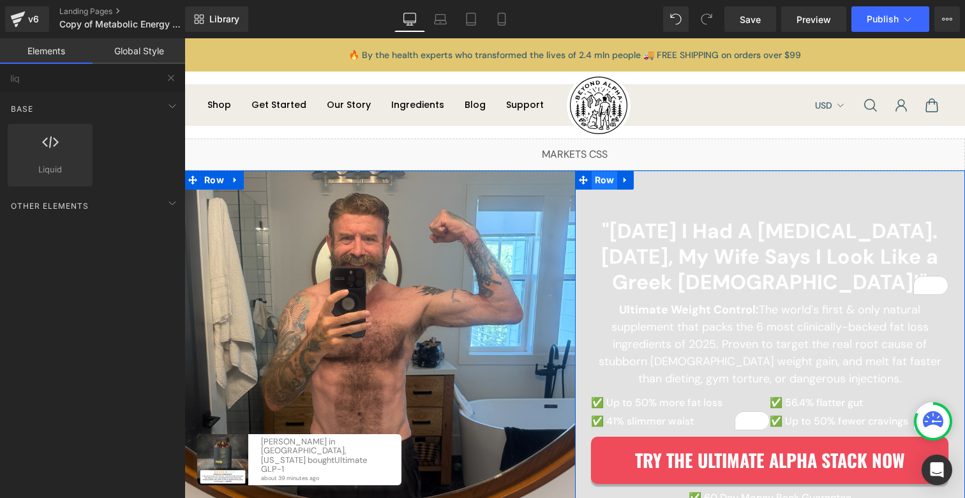
click at [595, 177] on span "Row" at bounding box center [605, 179] width 26 height 19
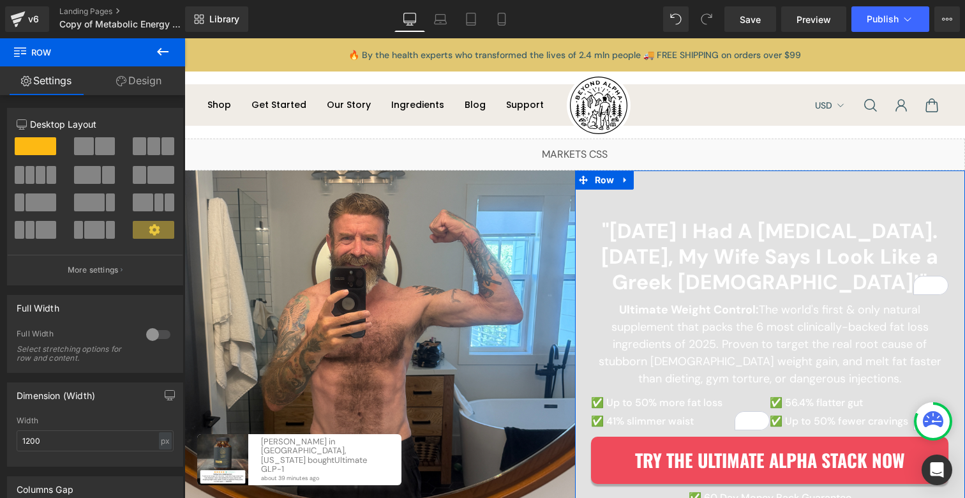
click at [144, 83] on link "Design" at bounding box center [139, 80] width 93 height 29
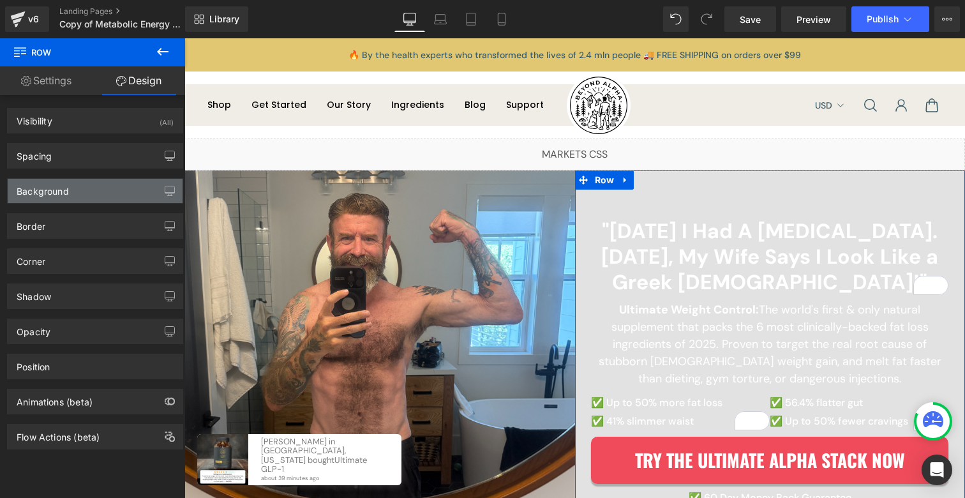
click at [54, 190] on div "Background" at bounding box center [43, 188] width 52 height 18
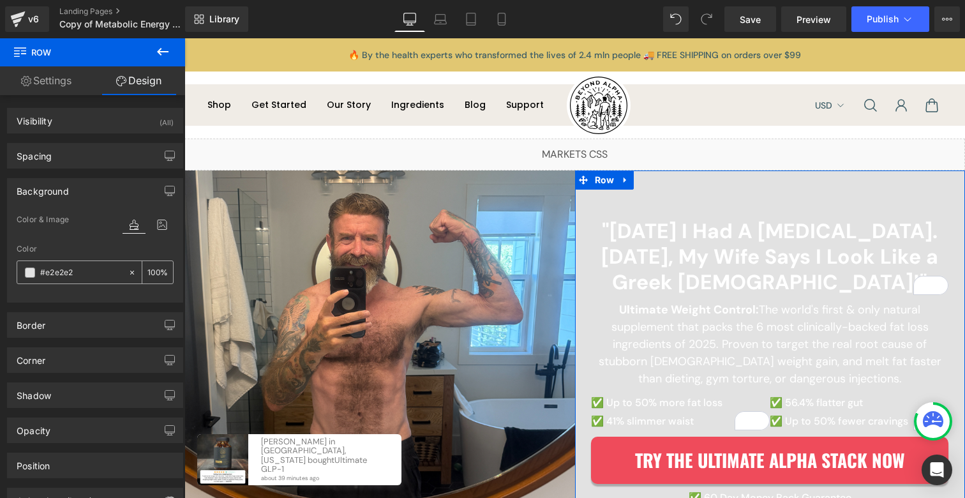
click at [28, 269] on span at bounding box center [30, 272] width 10 height 10
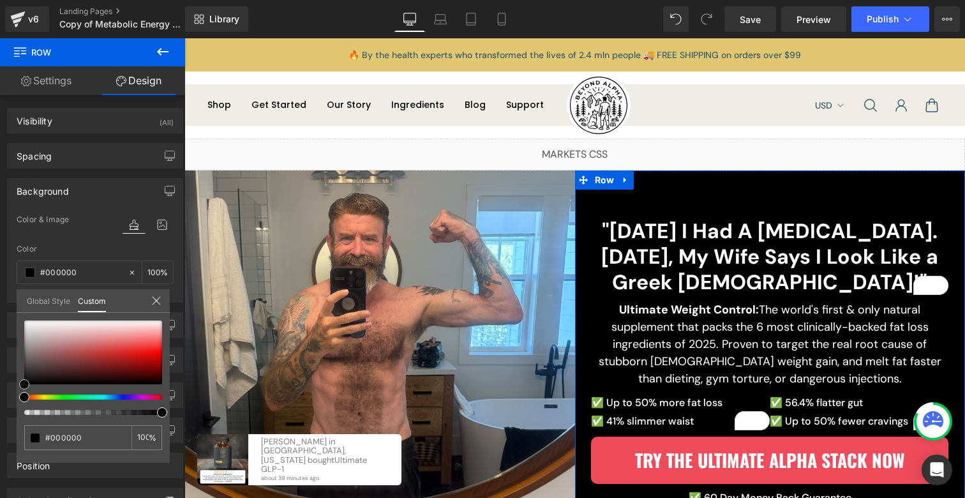
drag, startPoint x: 34, startPoint y: 333, endPoint x: 1, endPoint y: 435, distance: 107.2
click at [1, 302] on div "Background Color & Image color Color #e2e2e2 100 % Image Replace Image Upload i…" at bounding box center [95, 235] width 191 height 134
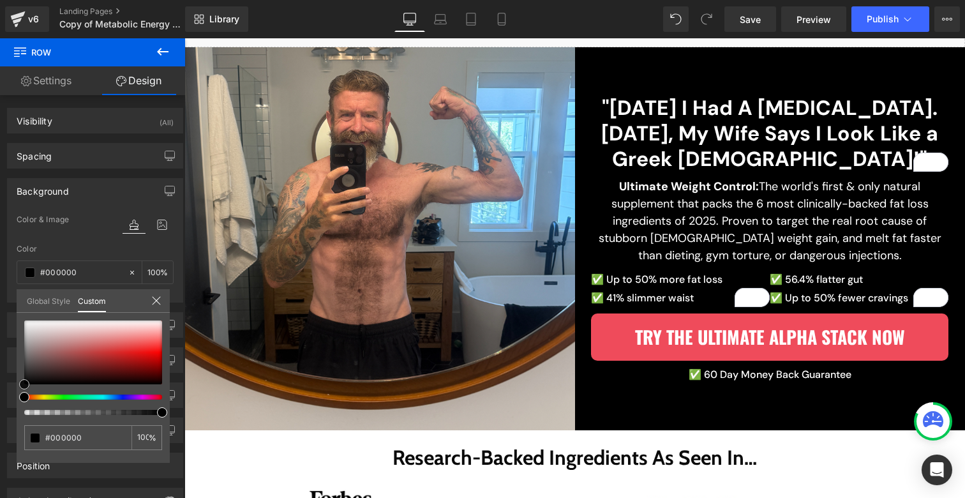
scroll to position [121, 0]
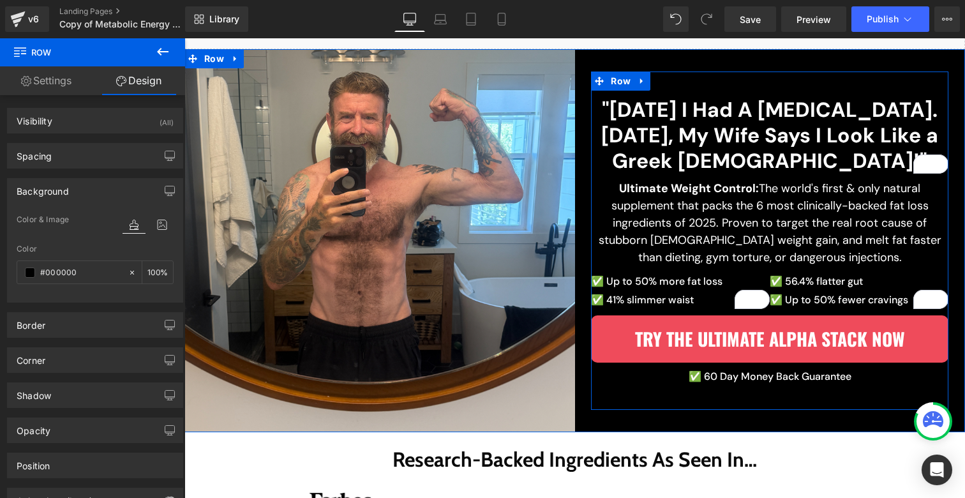
click at [651, 209] on p "Ultimate Weight Control: The world's first & only natural supplement that packs…" at bounding box center [769, 223] width 357 height 86
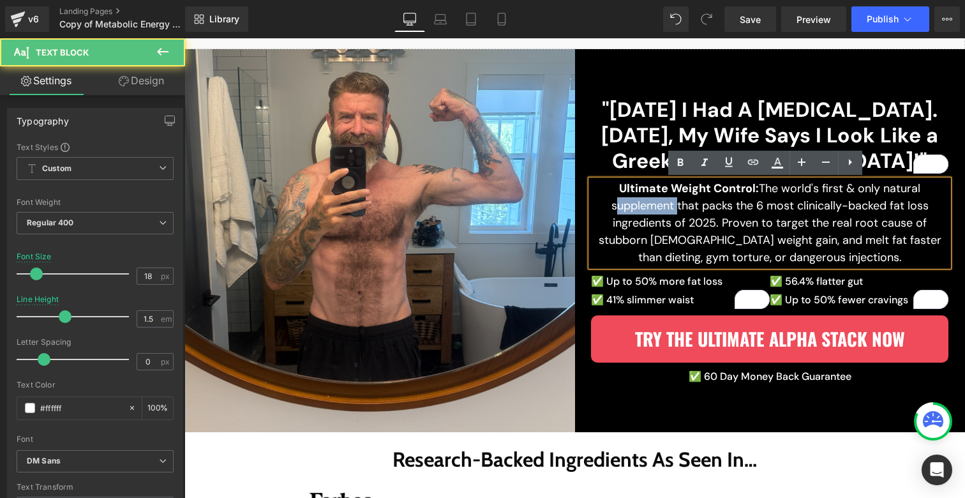
click at [651, 209] on p "Ultimate Weight Control: The world's first & only natural supplement that packs…" at bounding box center [769, 223] width 357 height 86
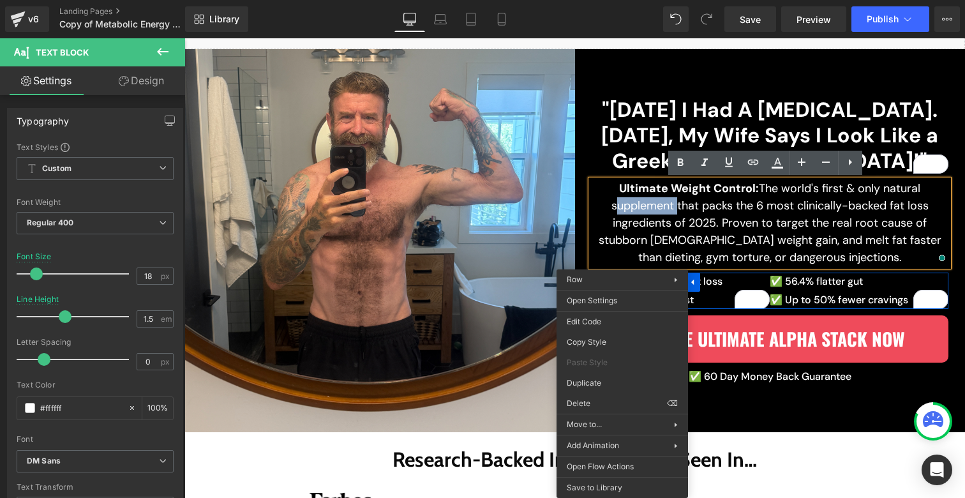
drag, startPoint x: 786, startPoint y: 437, endPoint x: 602, endPoint y: 399, distance: 188.4
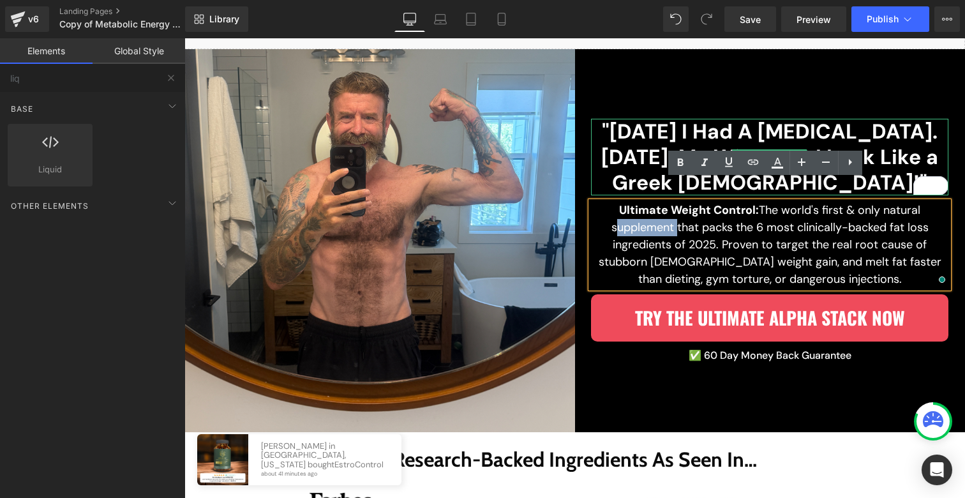
click at [601, 144] on h2 ""90 Days Ago I Had A Beer Gut. Today, My Wife Says I Look Like a Greek God!"" at bounding box center [769, 157] width 357 height 77
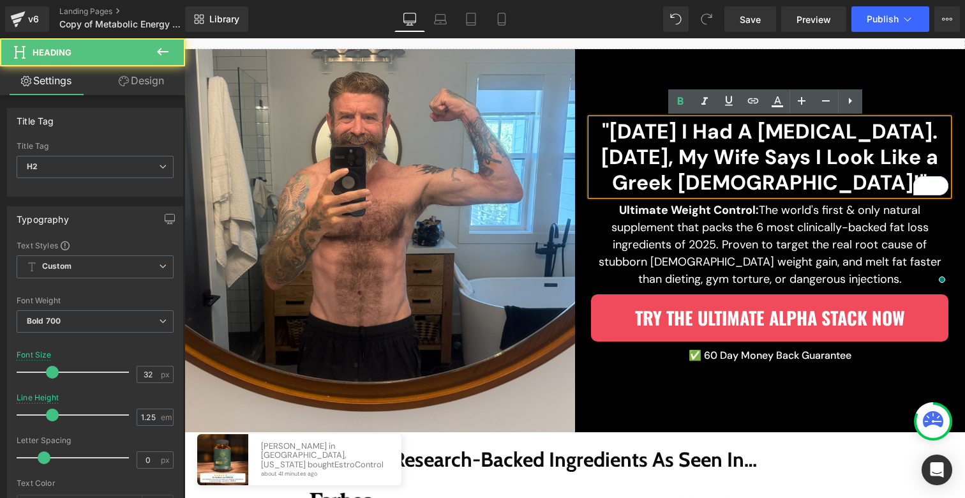
click at [632, 89] on div ""90 Days Ago I Had A Beer Gut. Today, My Wife Says I Look Like a Greek God!" He…" at bounding box center [769, 240] width 357 height 338
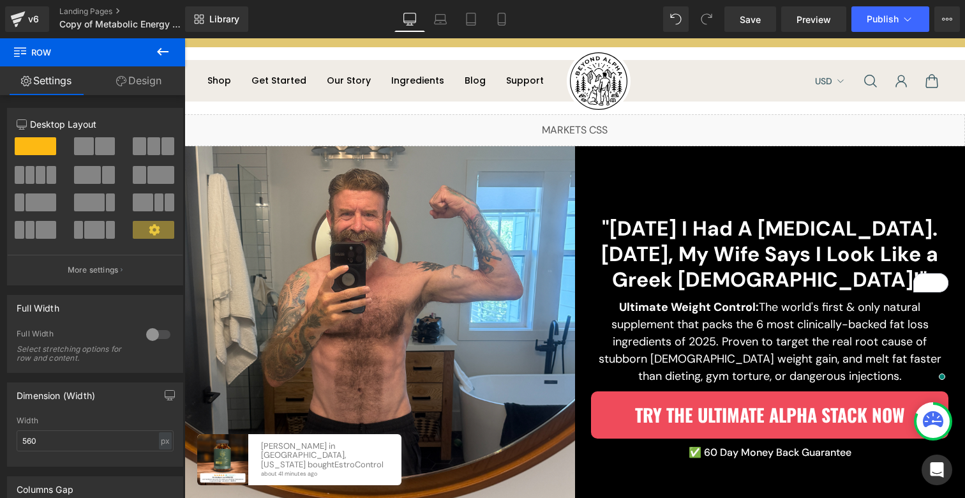
scroll to position [105, 0]
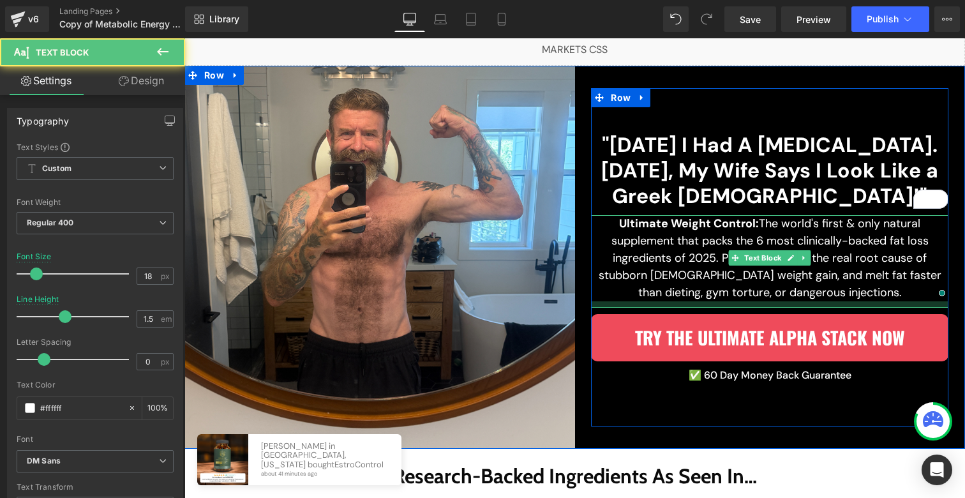
click at [738, 309] on div ""90 Days Ago I Had A Beer Gut. Today, My Wife Says I Look Like a Greek God!" He…" at bounding box center [769, 257] width 357 height 338
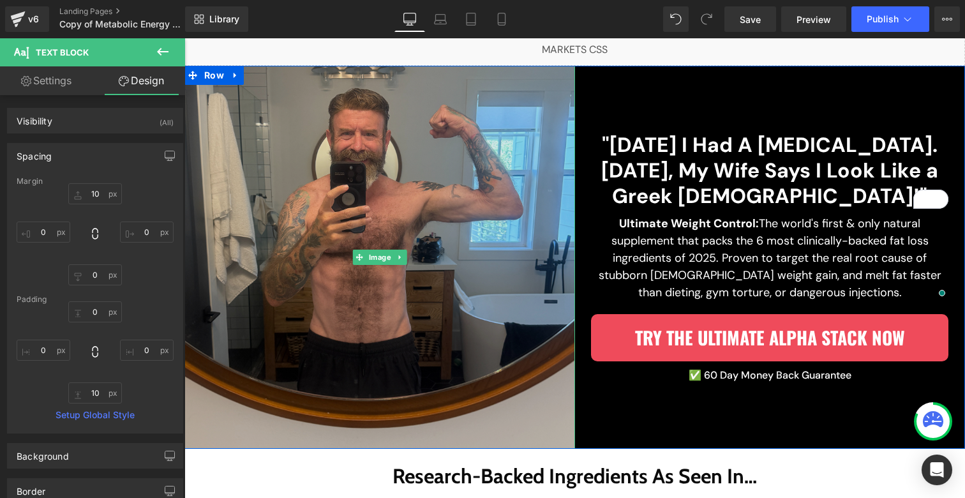
click at [376, 379] on img at bounding box center [379, 257] width 391 height 383
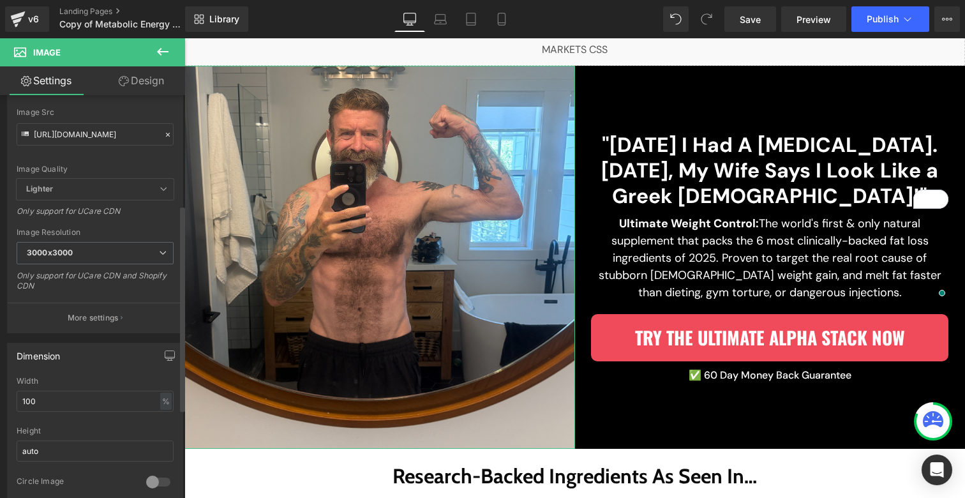
scroll to position [224, 0]
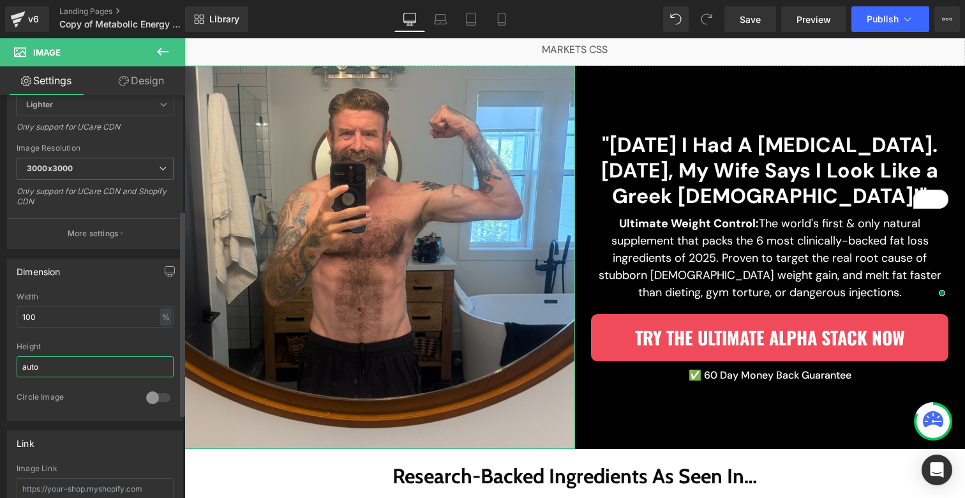
click at [50, 370] on input "auto" at bounding box center [95, 366] width 157 height 21
click at [50, 369] on input "auto" at bounding box center [95, 366] width 157 height 21
click at [163, 318] on div "%" at bounding box center [165, 316] width 11 height 17
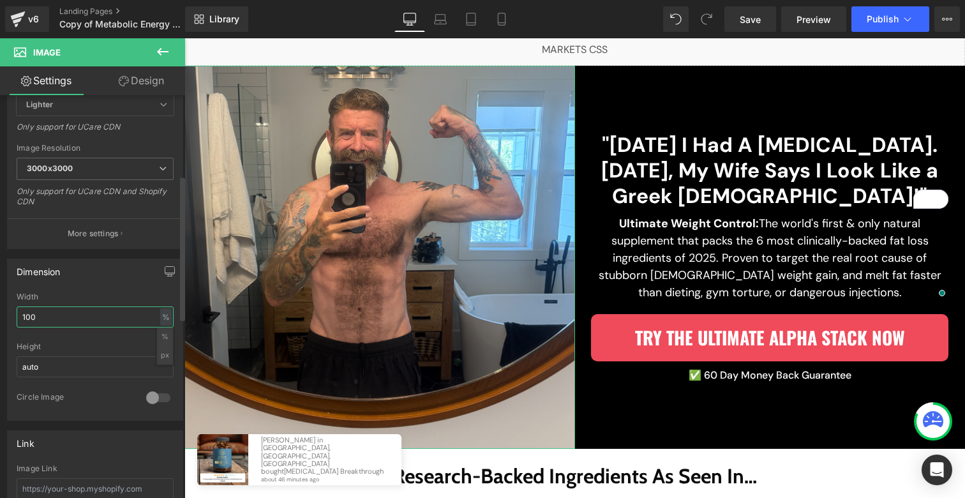
click at [84, 312] on input "100" at bounding box center [95, 316] width 157 height 21
click at [85, 312] on input "100" at bounding box center [95, 316] width 157 height 21
click at [86, 313] on input "100" at bounding box center [95, 316] width 157 height 21
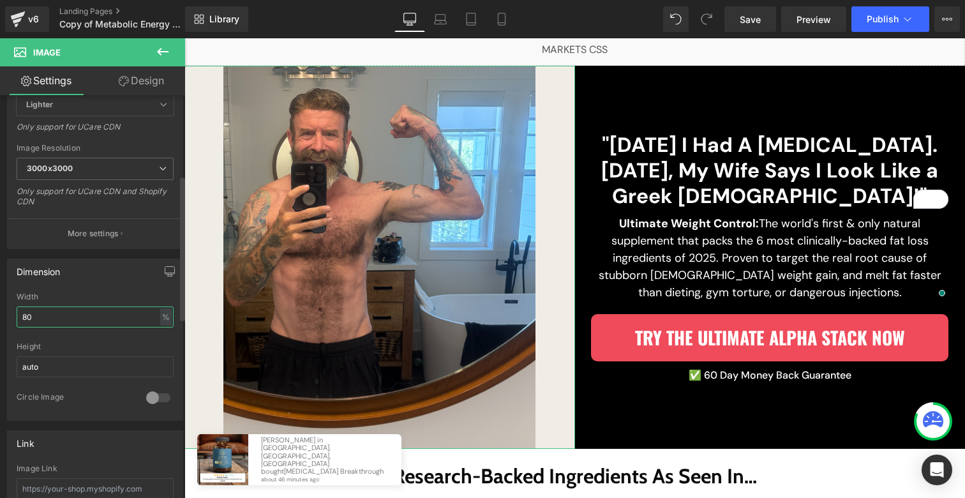
type input "8"
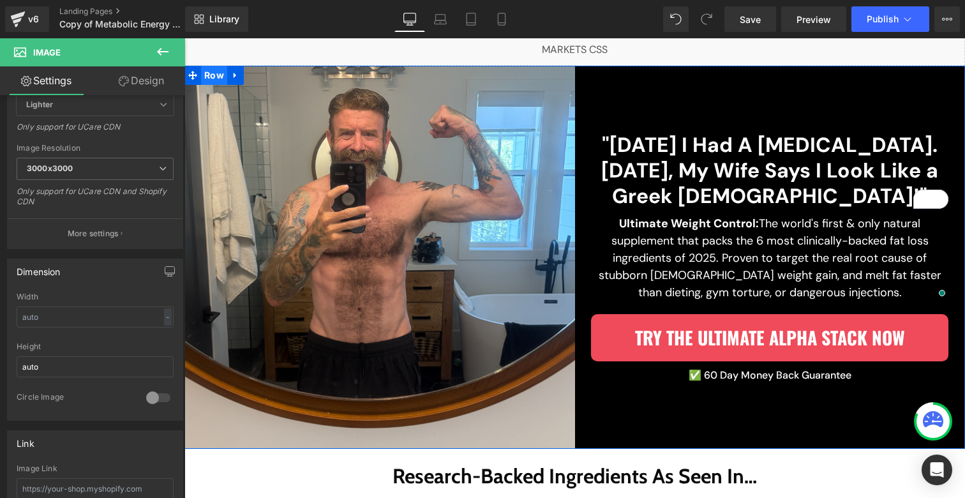
click at [214, 72] on span "Row" at bounding box center [214, 75] width 26 height 19
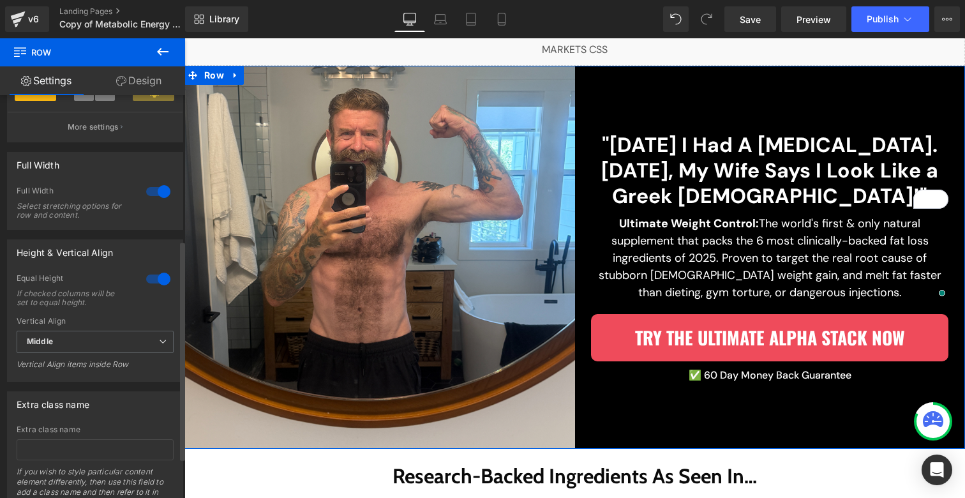
scroll to position [341, 0]
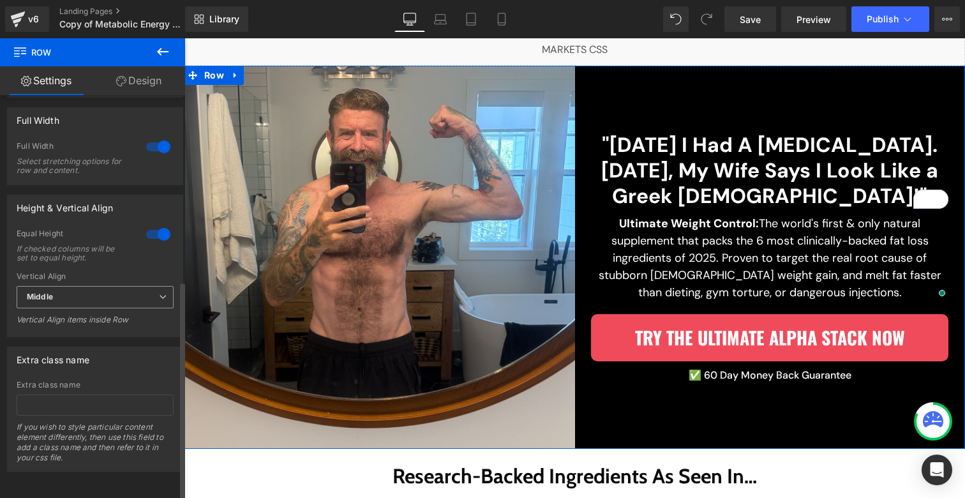
click at [118, 288] on span "Middle" at bounding box center [95, 297] width 157 height 22
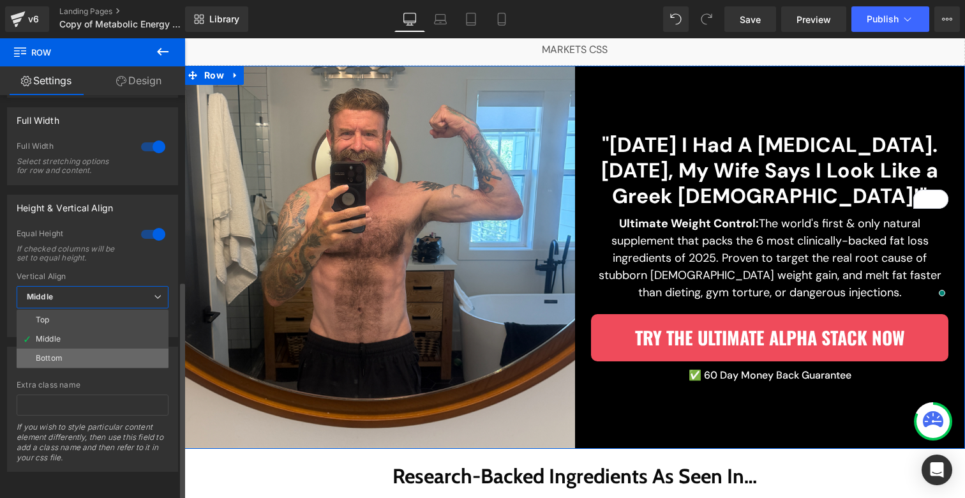
click at [105, 348] on li "Bottom" at bounding box center [93, 357] width 152 height 19
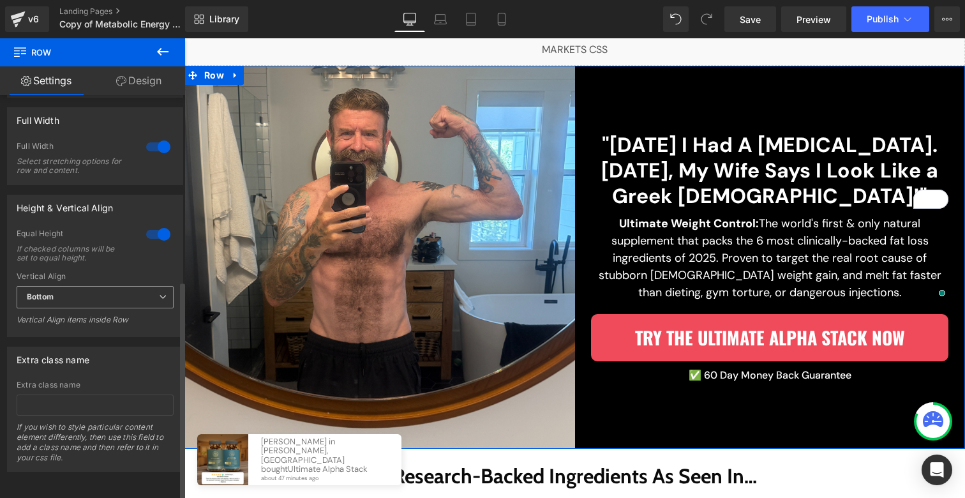
click at [98, 286] on span "Bottom" at bounding box center [95, 297] width 157 height 22
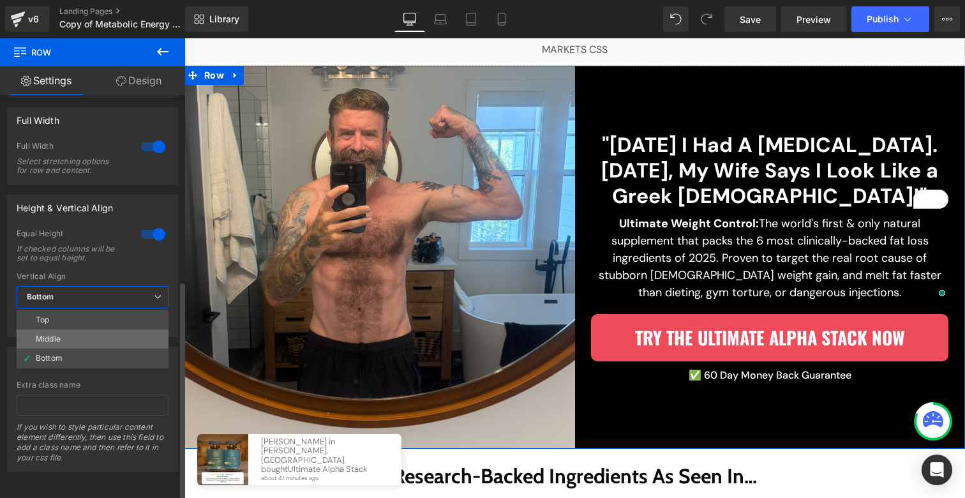
click at [86, 329] on li "Middle" at bounding box center [93, 338] width 152 height 19
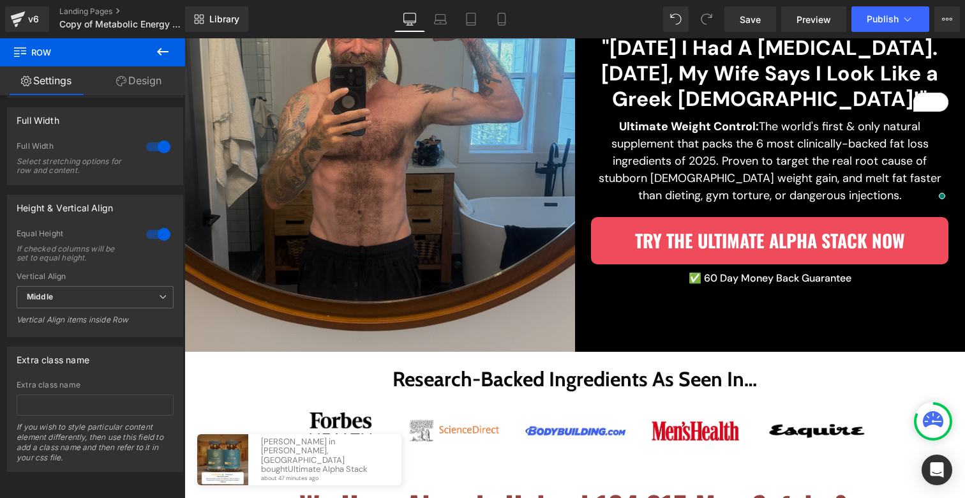
scroll to position [424, 0]
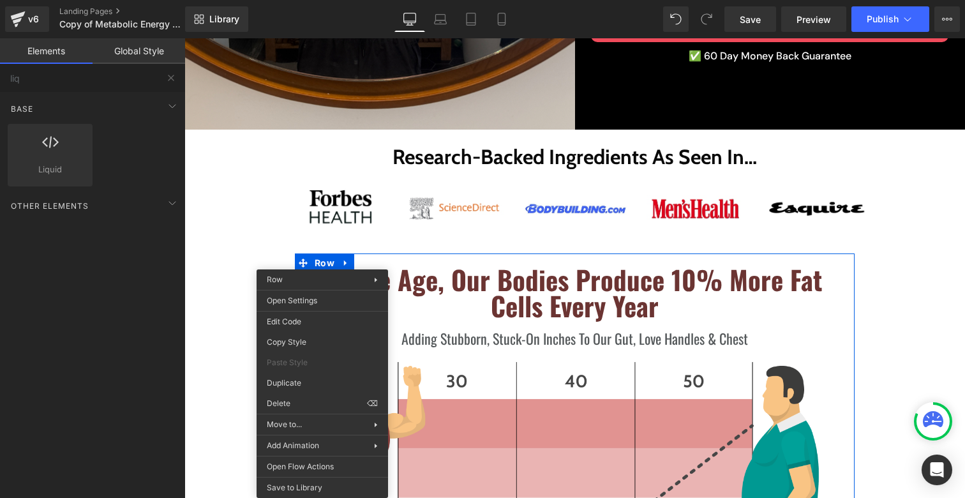
drag, startPoint x: 502, startPoint y: 440, endPoint x: 318, endPoint y: 401, distance: 187.9
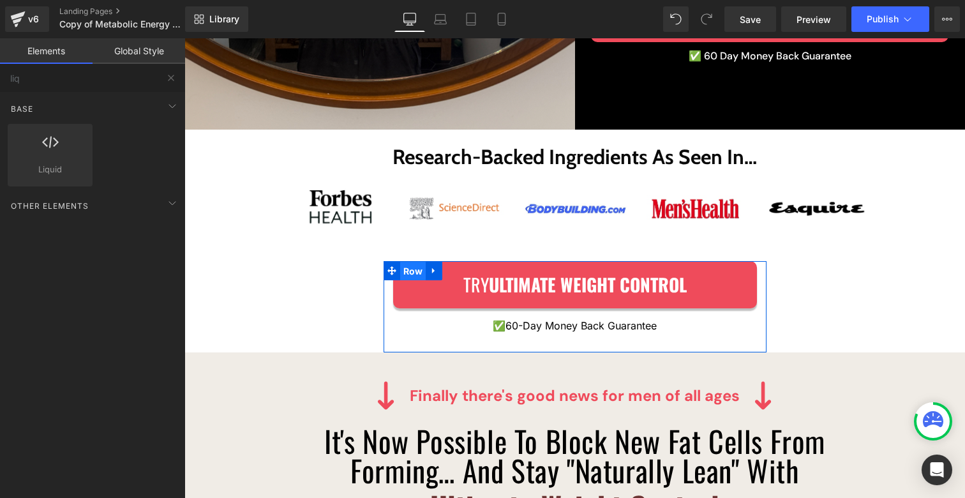
drag, startPoint x: 404, startPoint y: 269, endPoint x: 576, endPoint y: 354, distance: 191.8
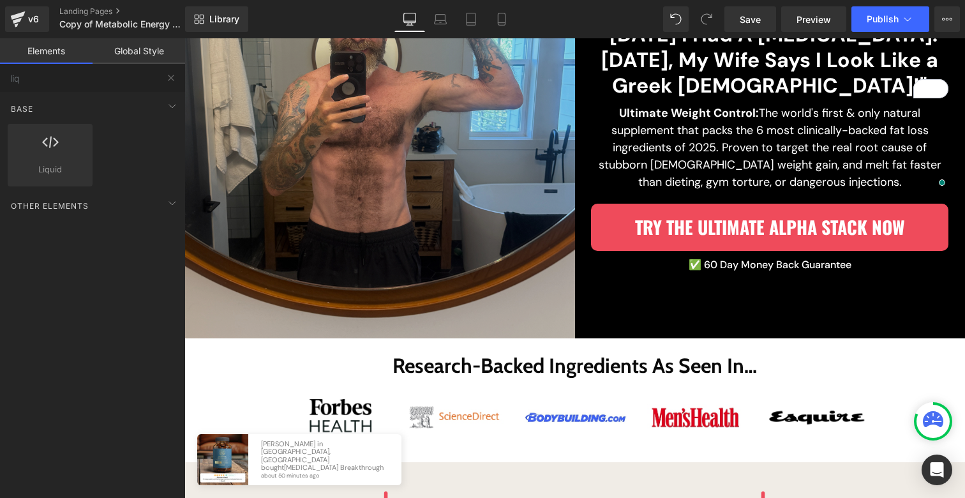
scroll to position [239, 0]
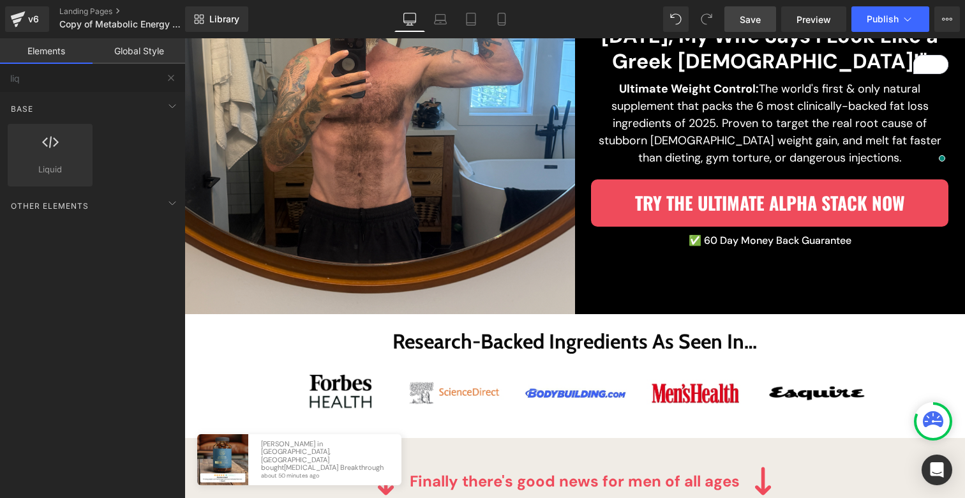
click at [748, 19] on span "Save" at bounding box center [750, 19] width 21 height 13
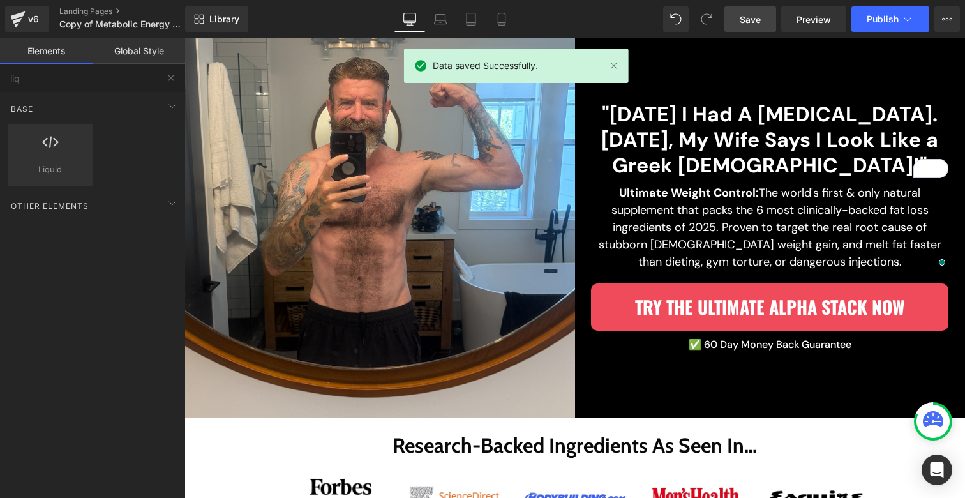
scroll to position [135, 0]
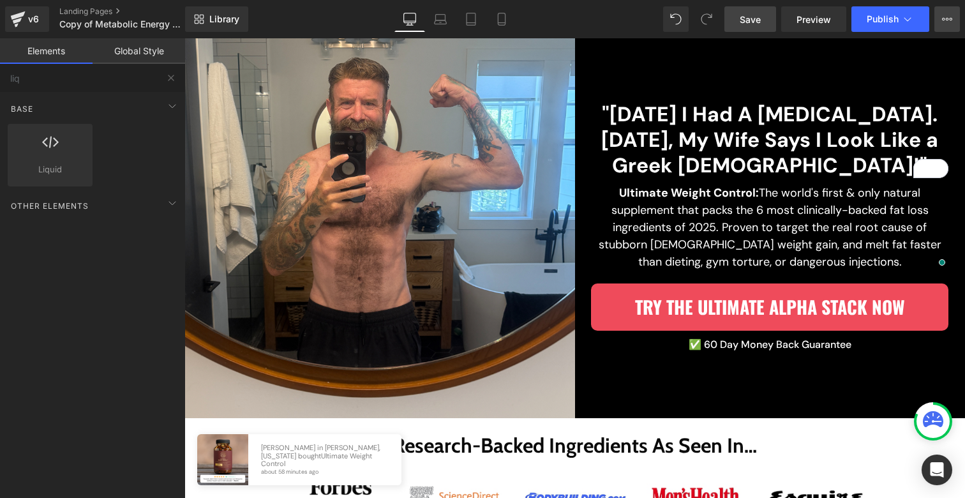
click at [945, 21] on icon at bounding box center [947, 19] width 10 height 10
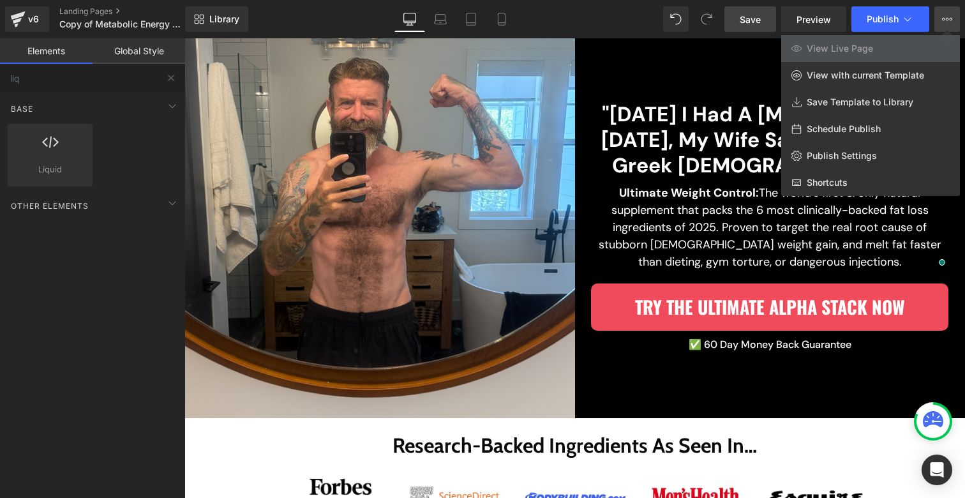
click at [720, 57] on div at bounding box center [574, 267] width 780 height 459
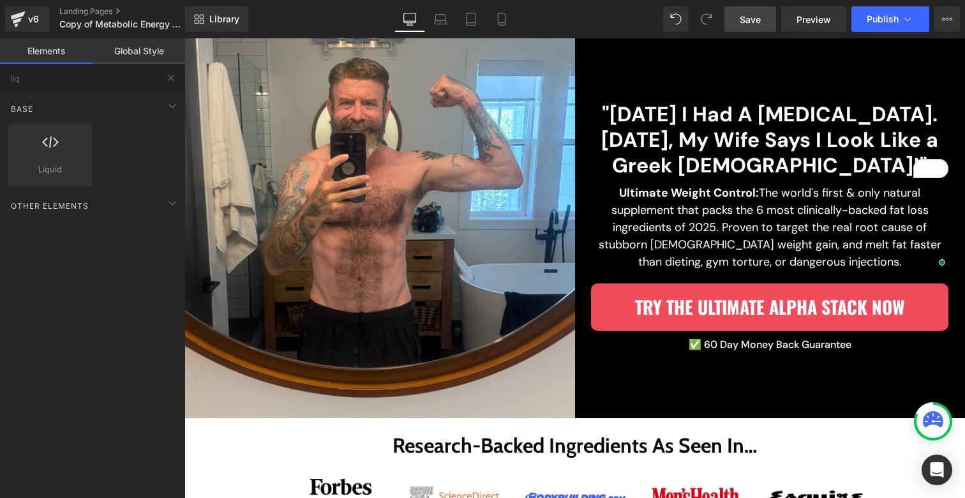
click at [761, 16] on span "Save" at bounding box center [750, 19] width 21 height 13
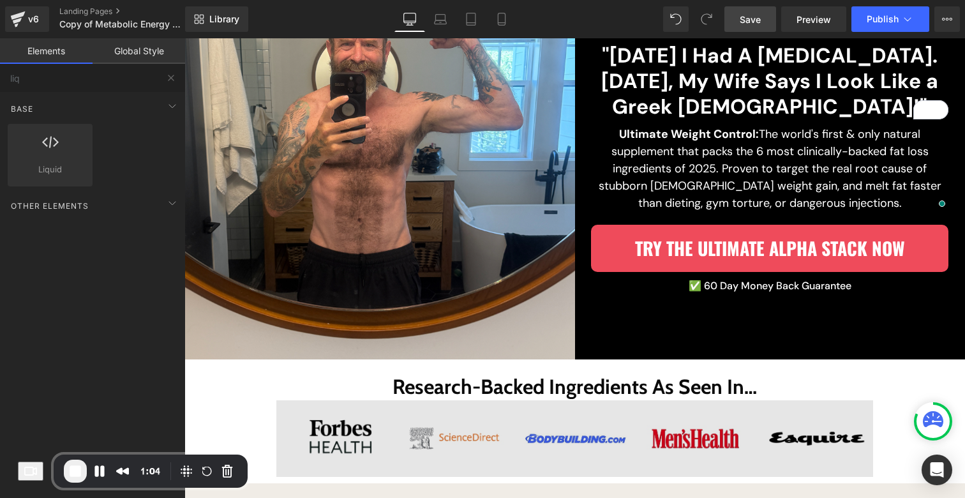
scroll to position [339, 0]
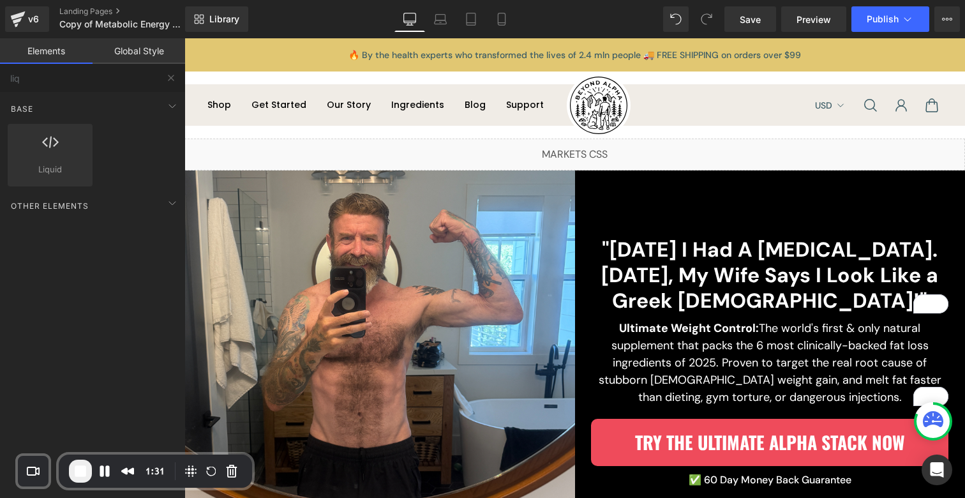
click at [674, 253] on h2 ""[DATE] I Had A [MEDICAL_DATA]. [DATE], My Wife Says I Look Like a Greek [DEMOG…" at bounding box center [769, 275] width 357 height 77
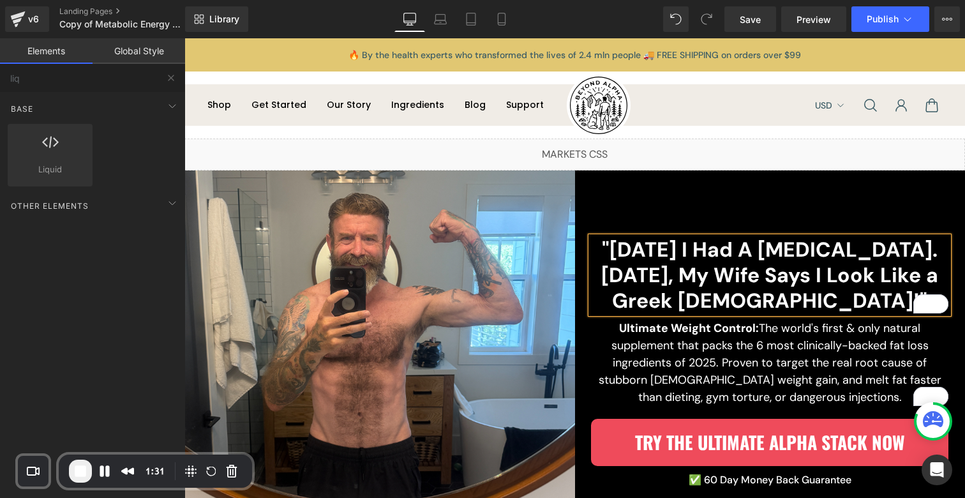
click at [674, 253] on h2 ""[DATE] I Had A [MEDICAL_DATA]. [DATE], My Wife Says I Look Like a Greek [DEMOG…" at bounding box center [769, 275] width 357 height 77
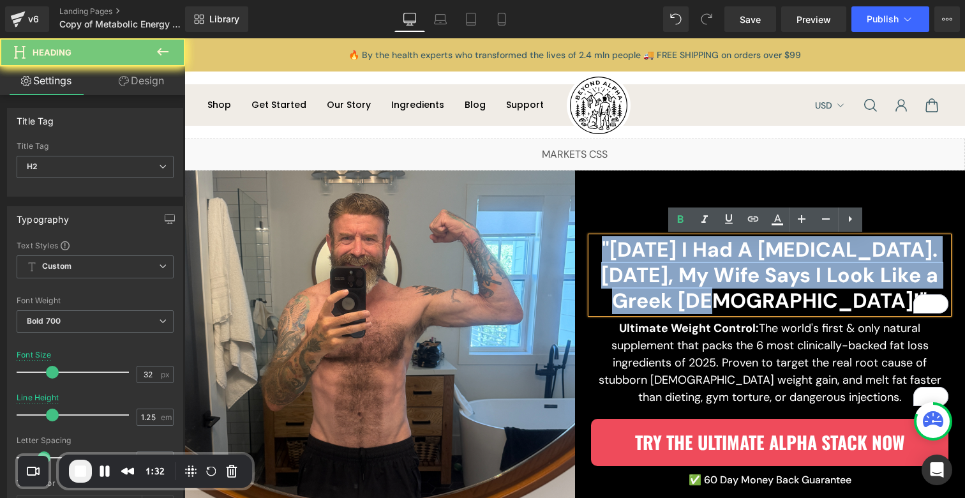
click at [674, 253] on h2 ""[DATE] I Had A [MEDICAL_DATA]. [DATE], My Wife Says I Look Like a Greek [DEMOG…" at bounding box center [769, 275] width 357 height 77
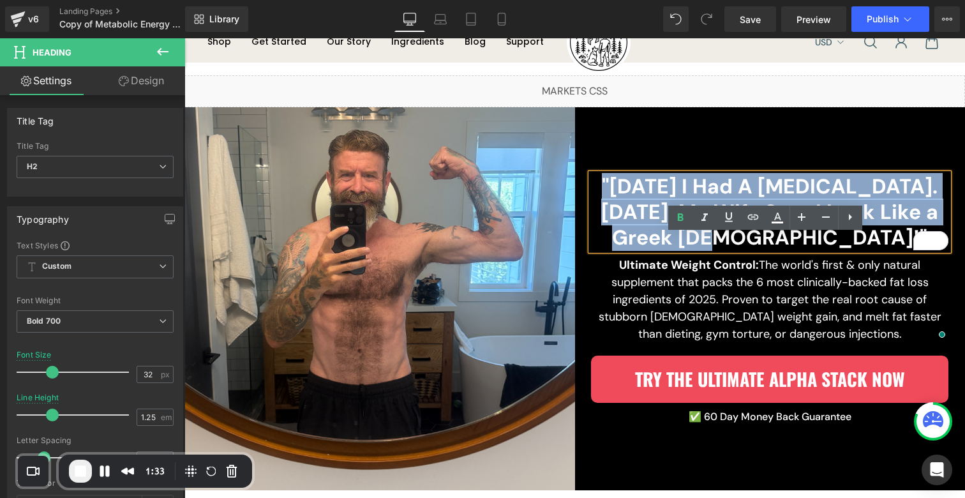
scroll to position [235, 0]
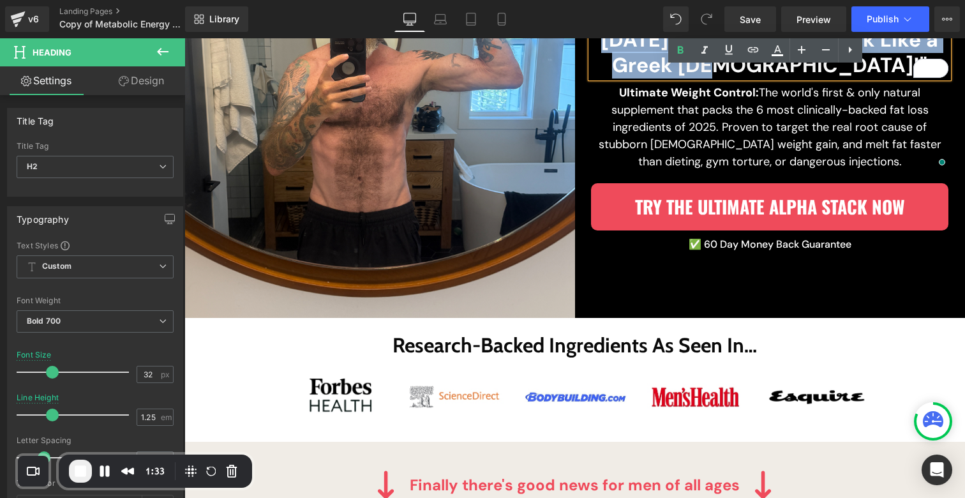
click at [686, 124] on p "Ultimate Weight Control: The world's first & only natural supplement that packs…" at bounding box center [769, 127] width 357 height 86
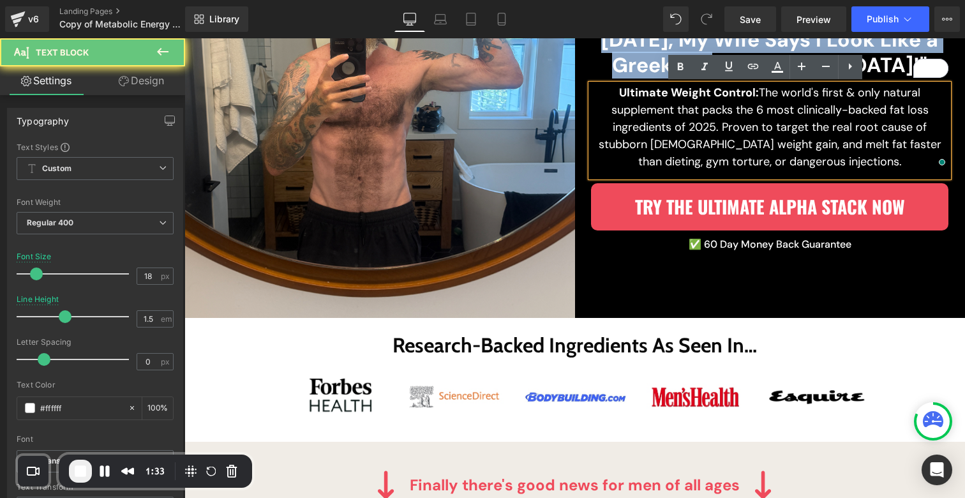
click at [686, 124] on p "Ultimate Weight Control: The world's first & only natural supplement that packs…" at bounding box center [769, 127] width 357 height 86
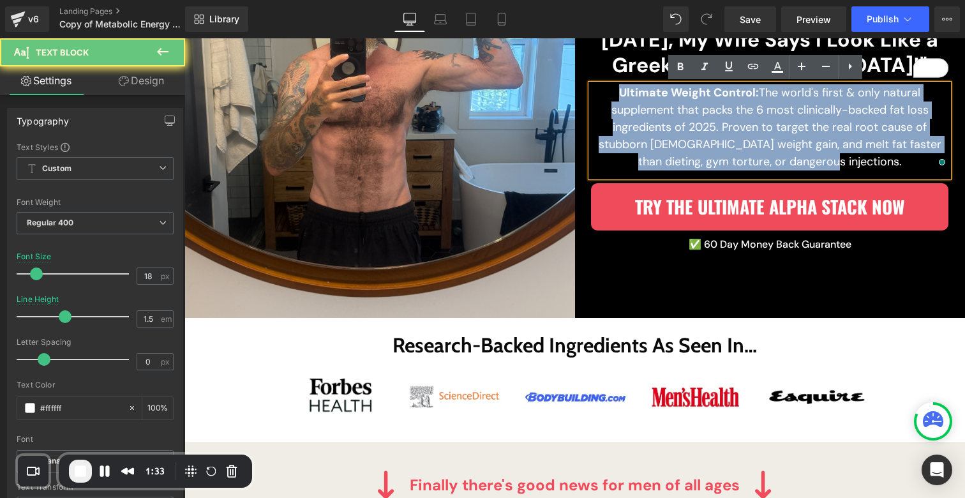
click at [686, 124] on p "Ultimate Weight Control: The world's first & only natural supplement that packs…" at bounding box center [769, 127] width 357 height 86
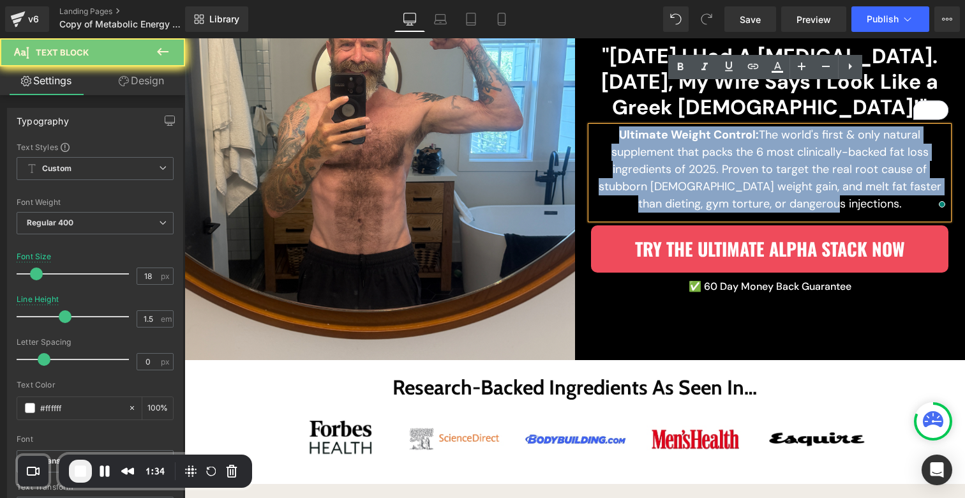
scroll to position [129, 0]
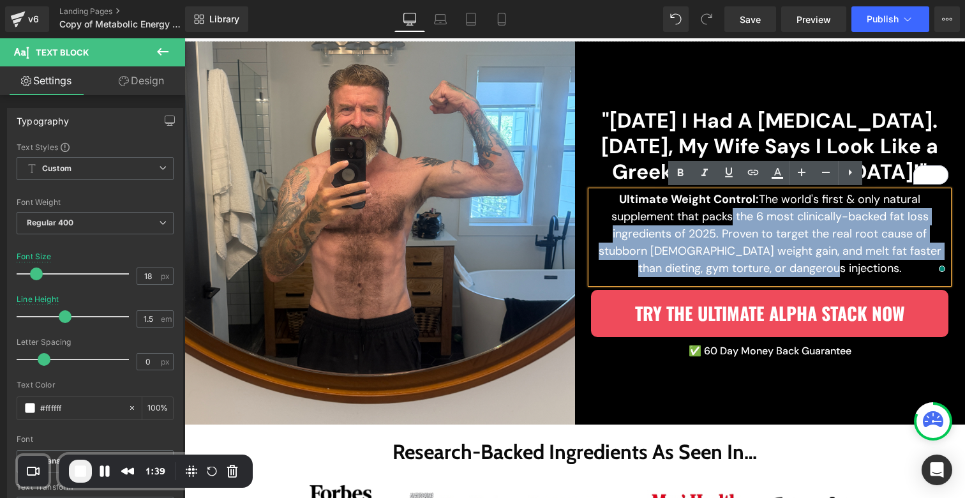
click at [721, 211] on p "Ultimate Weight Control: The world's first & only natural supplement that packs…" at bounding box center [769, 234] width 357 height 86
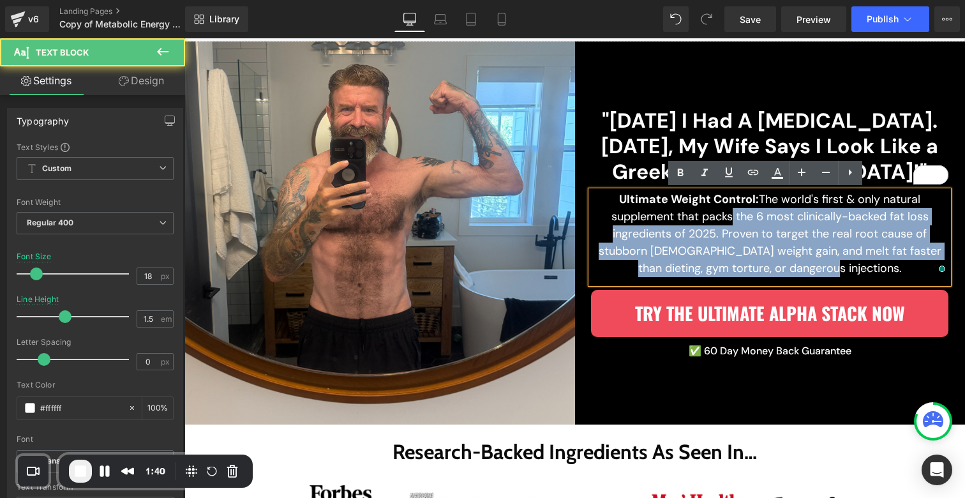
click at [760, 214] on p "Ultimate Weight Control: The world's first & only natural supplement that packs…" at bounding box center [769, 234] width 357 height 86
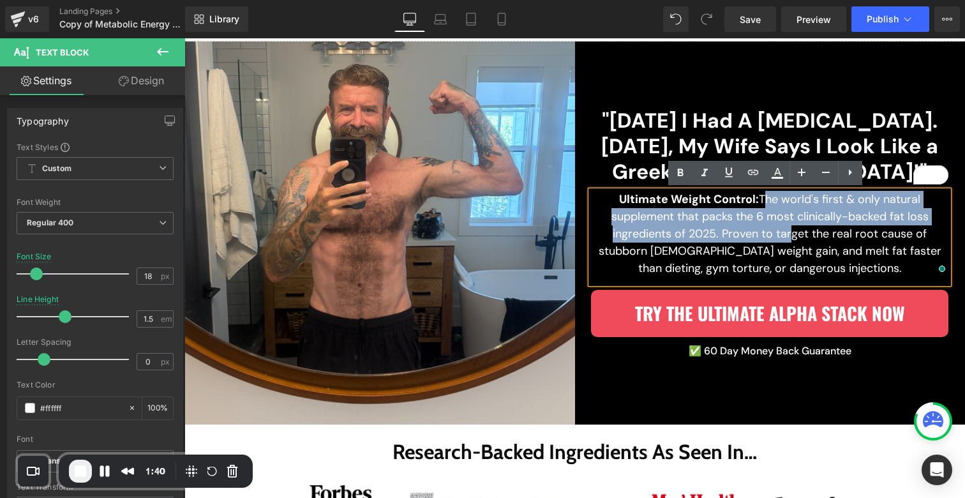
drag, startPoint x: 758, startPoint y: 200, endPoint x: 780, endPoint y: 226, distance: 33.9
click at [780, 226] on p "Ultimate Weight Control: The world's first & only natural supplement that packs…" at bounding box center [769, 234] width 357 height 86
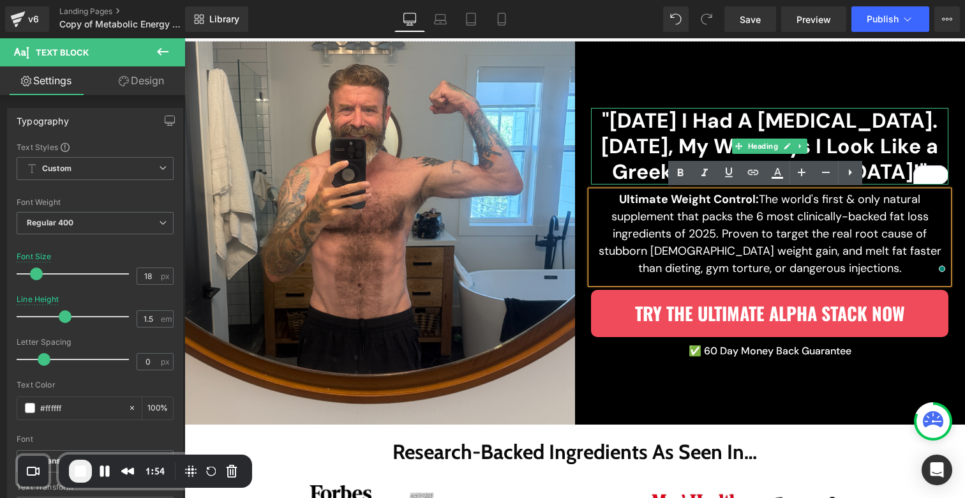
click at [710, 116] on h2 ""[DATE] I Had A [MEDICAL_DATA]. [DATE], My Wife Says I Look Like a Greek [DEMOG…" at bounding box center [769, 146] width 357 height 77
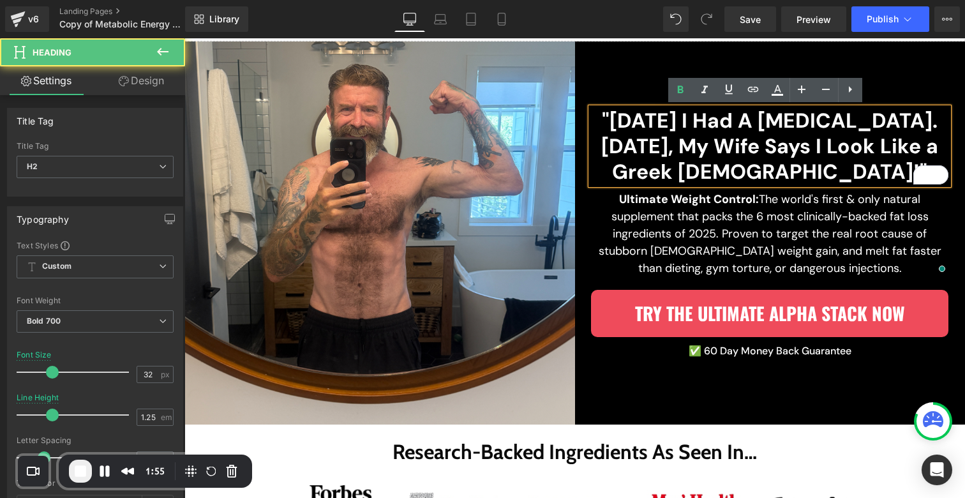
click at [653, 202] on strong "Ultimate Weight Control:" at bounding box center [689, 198] width 140 height 15
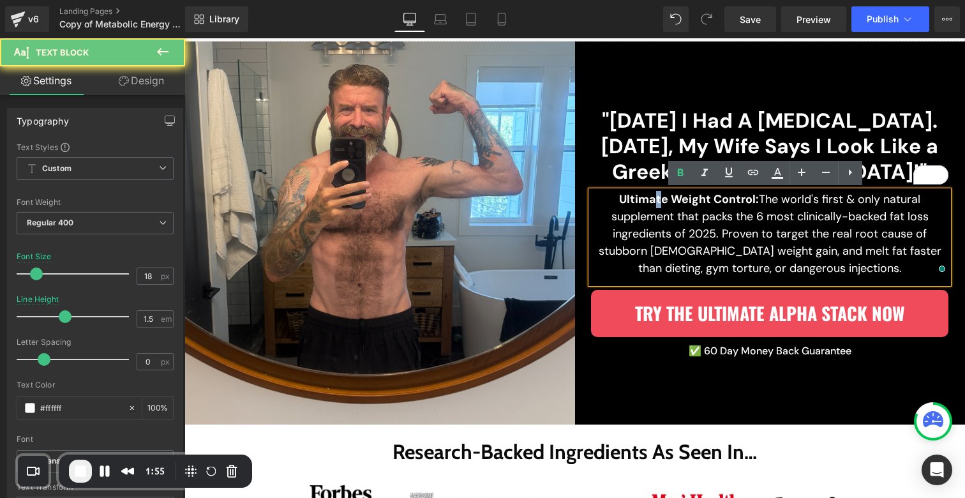
click at [662, 151] on h2 ""[DATE] I Had A [MEDICAL_DATA]. [DATE], My Wife Says I Look Like a Greek [DEMOG…" at bounding box center [769, 146] width 357 height 77
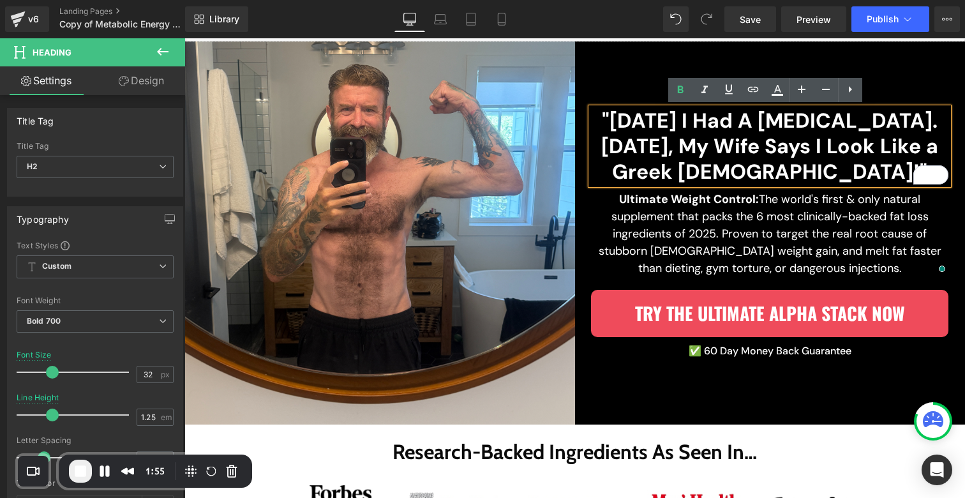
drag, startPoint x: 655, startPoint y: 214, endPoint x: 648, endPoint y: 187, distance: 28.3
click at [655, 214] on p "Ultimate Weight Control: The world's first & only natural supplement that packs…" at bounding box center [769, 234] width 357 height 86
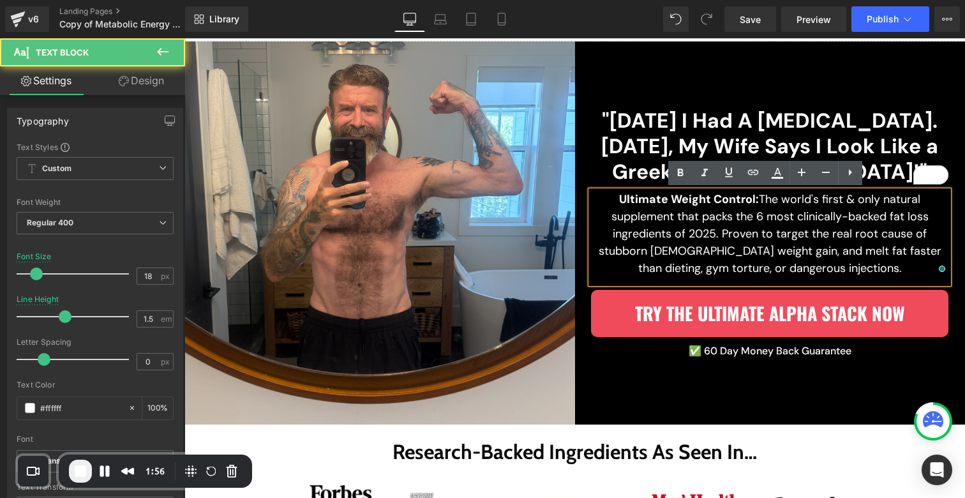
click at [645, 147] on h2 ""[DATE] I Had A [MEDICAL_DATA]. [DATE], My Wife Says I Look Like a Greek [DEMOG…" at bounding box center [769, 146] width 357 height 77
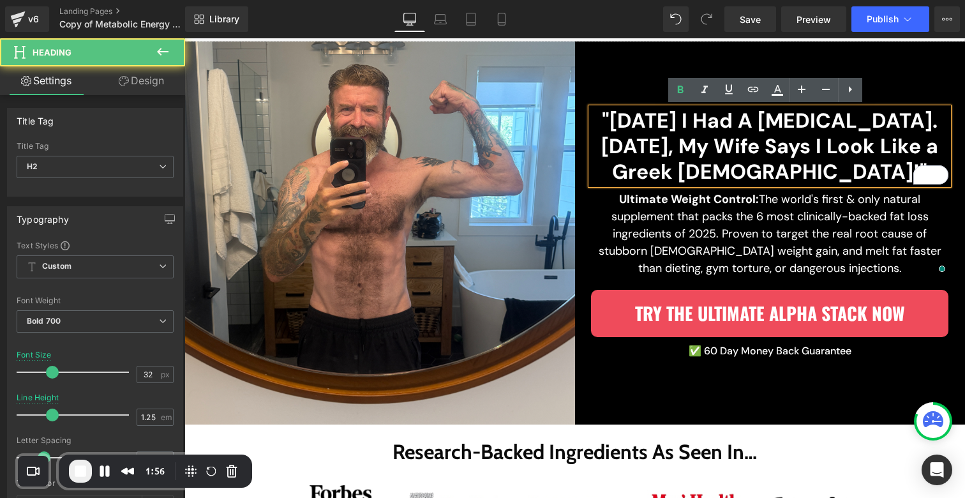
click at [632, 221] on p "Ultimate Weight Control: The world's first & only natural supplement that packs…" at bounding box center [769, 234] width 357 height 86
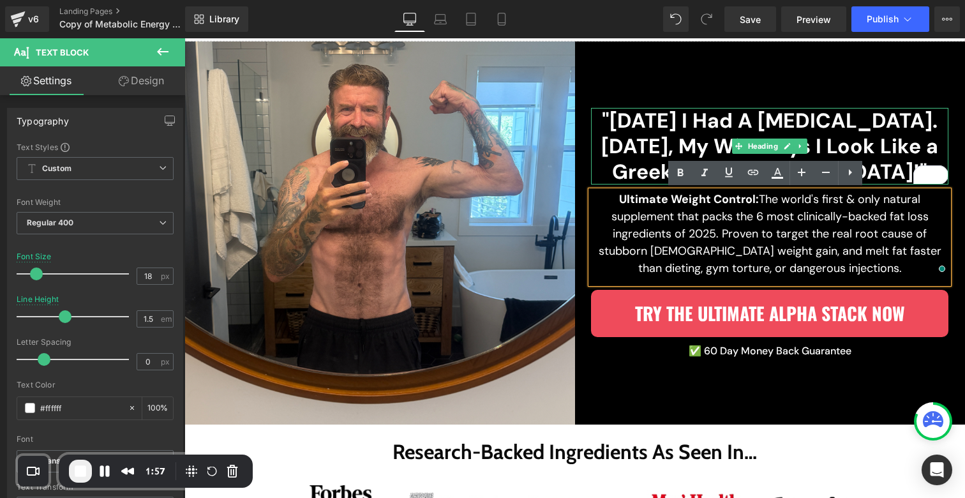
drag, startPoint x: 628, startPoint y: 140, endPoint x: 629, endPoint y: 151, distance: 10.9
click at [628, 140] on h2 ""[DATE] I Had A [MEDICAL_DATA]. [DATE], My Wife Says I Look Like a Greek [DEMOG…" at bounding box center [769, 146] width 357 height 77
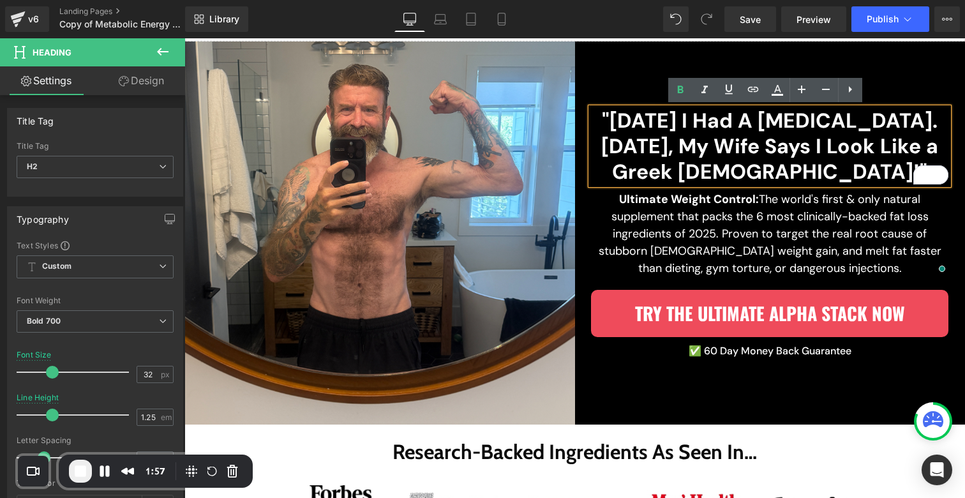
click at [632, 242] on p "Ultimate Weight Control: The world's first & only natural supplement that packs…" at bounding box center [769, 234] width 357 height 86
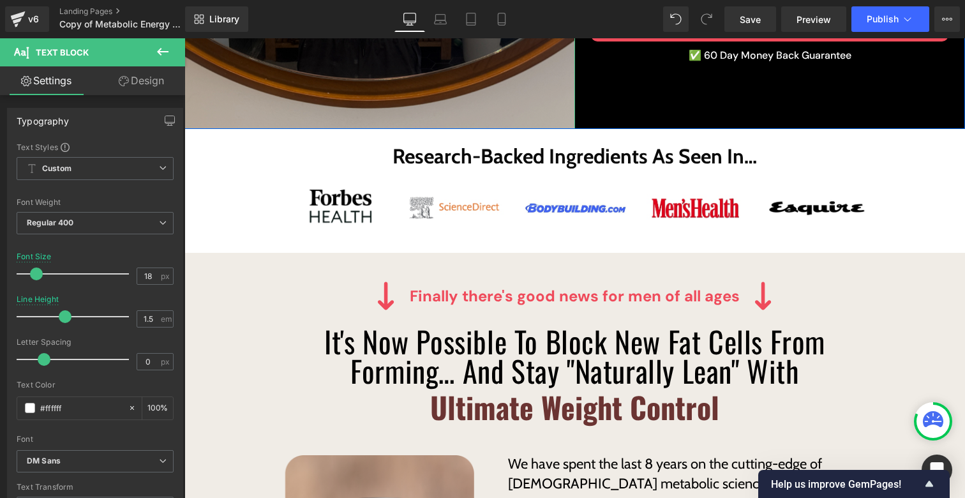
scroll to position [429, 0]
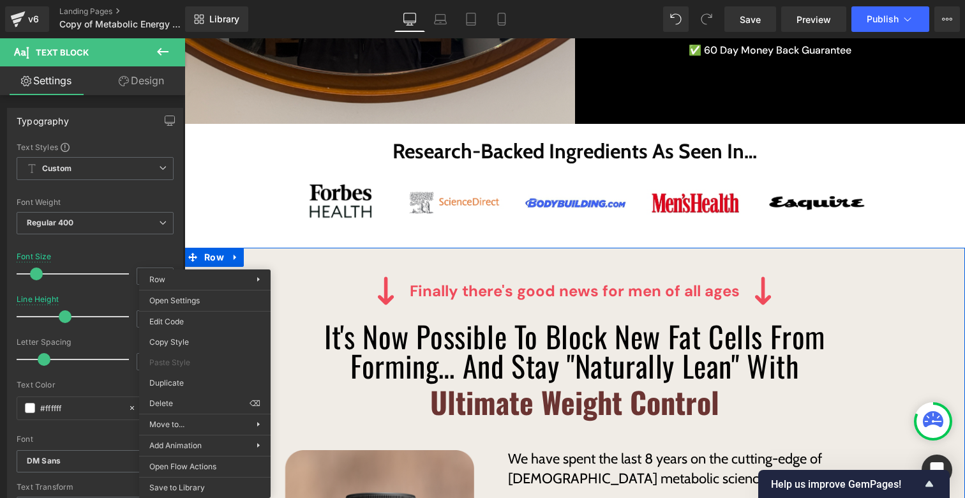
drag, startPoint x: 392, startPoint y: 433, endPoint x: 209, endPoint y: 393, distance: 186.9
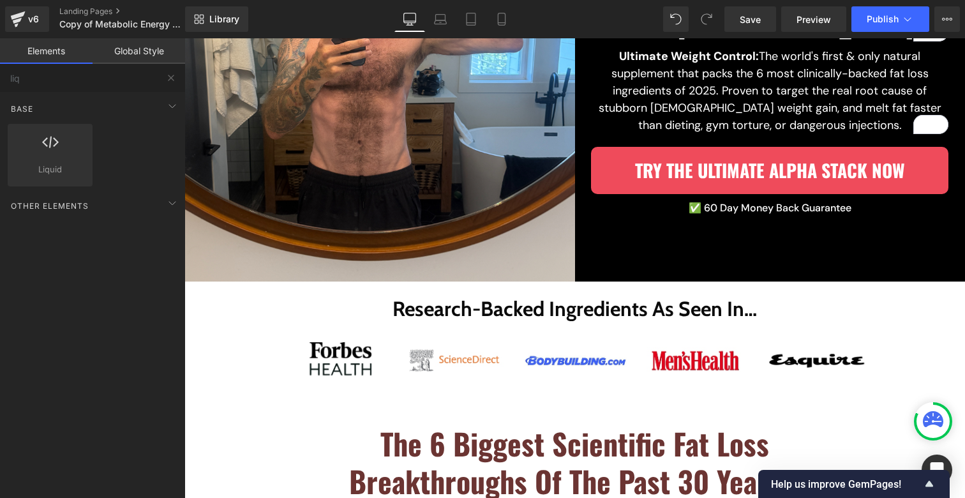
scroll to position [398, 0]
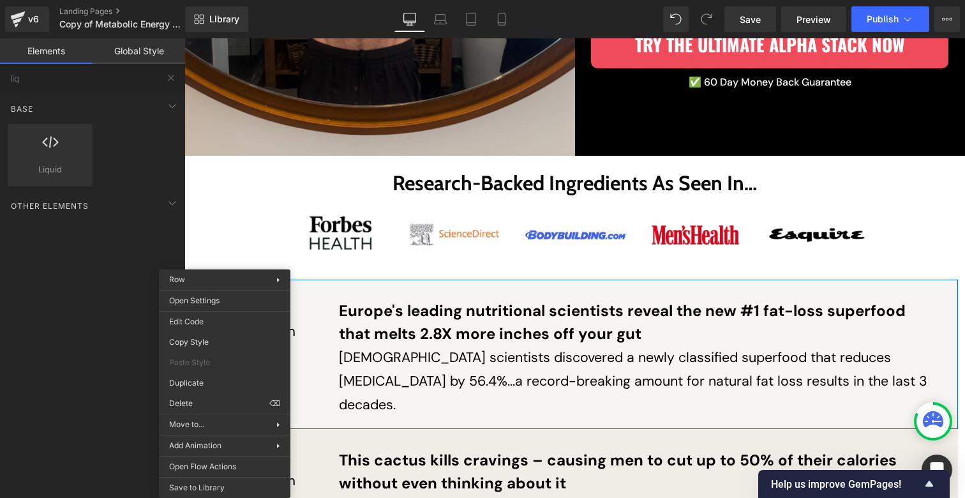
drag, startPoint x: 406, startPoint y: 435, endPoint x: 222, endPoint y: 396, distance: 187.9
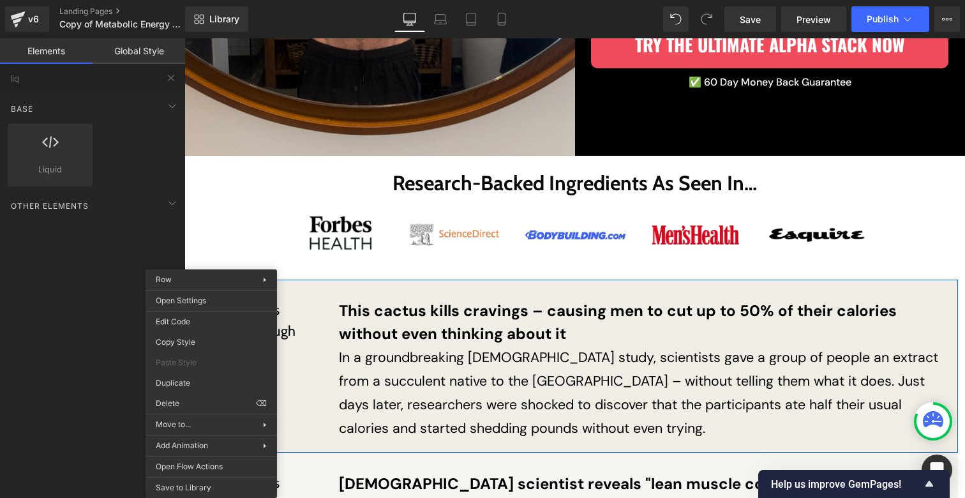
drag, startPoint x: 411, startPoint y: 433, endPoint x: 227, endPoint y: 395, distance: 188.4
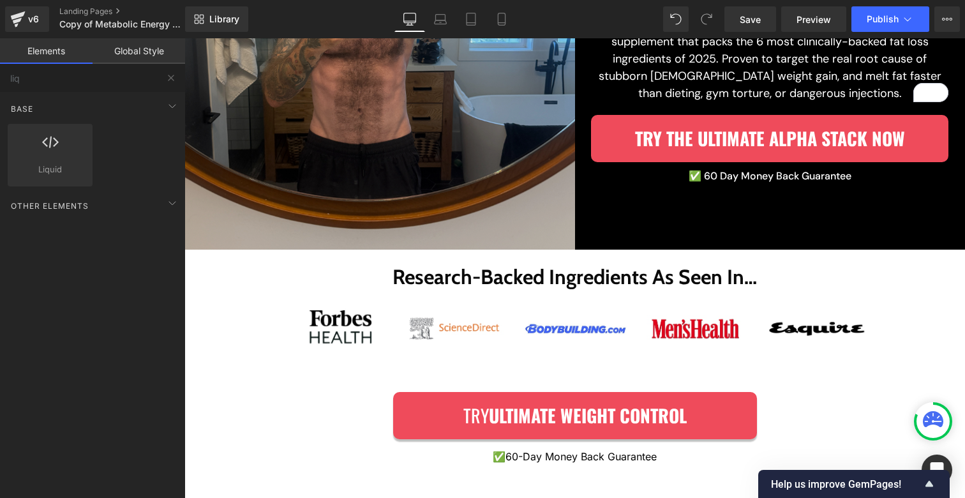
scroll to position [334, 0]
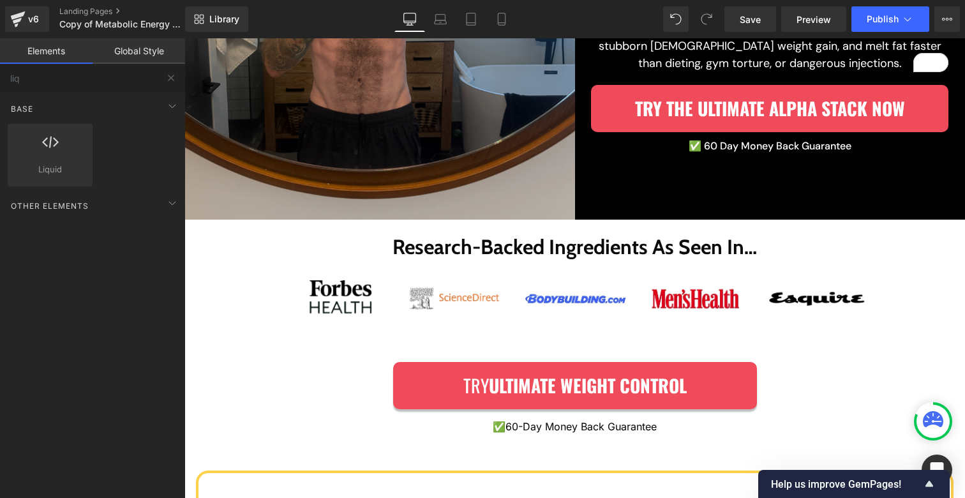
click at [433, 197] on img at bounding box center [379, 28] width 391 height 383
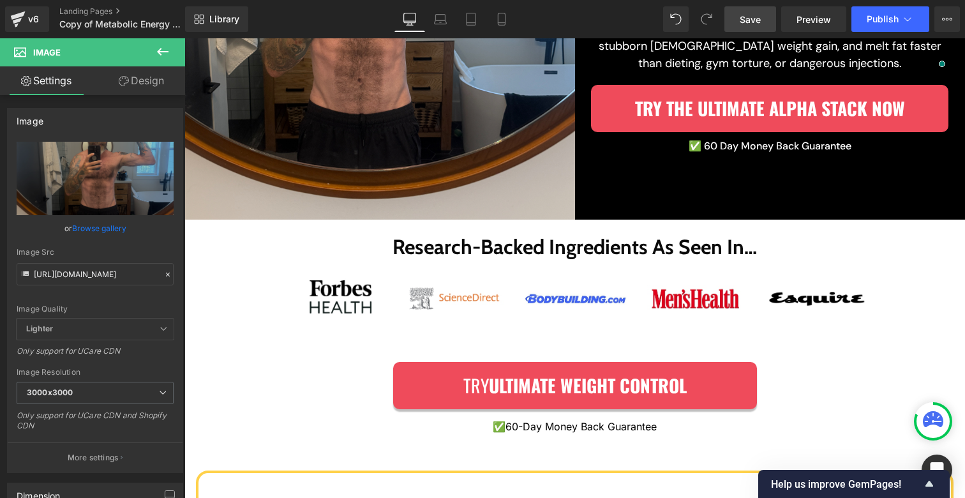
click at [770, 22] on link "Save" at bounding box center [750, 19] width 52 height 26
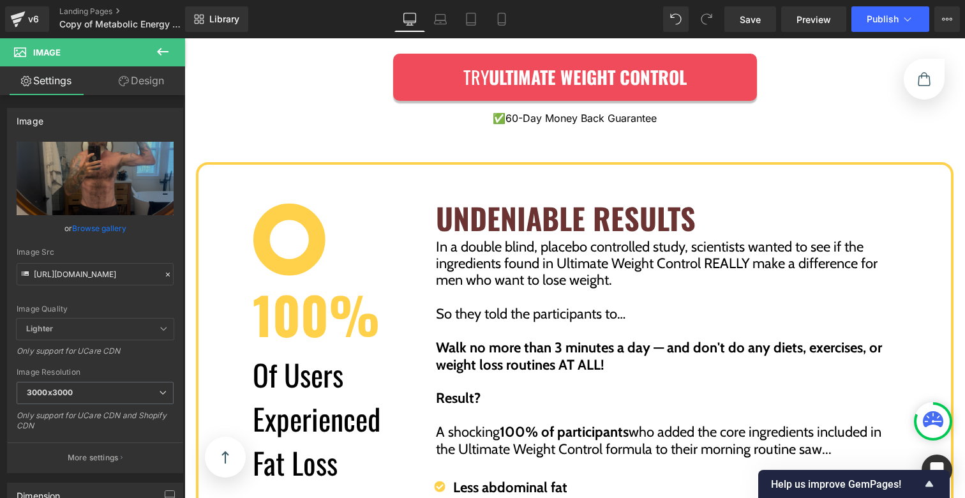
scroll to position [761, 0]
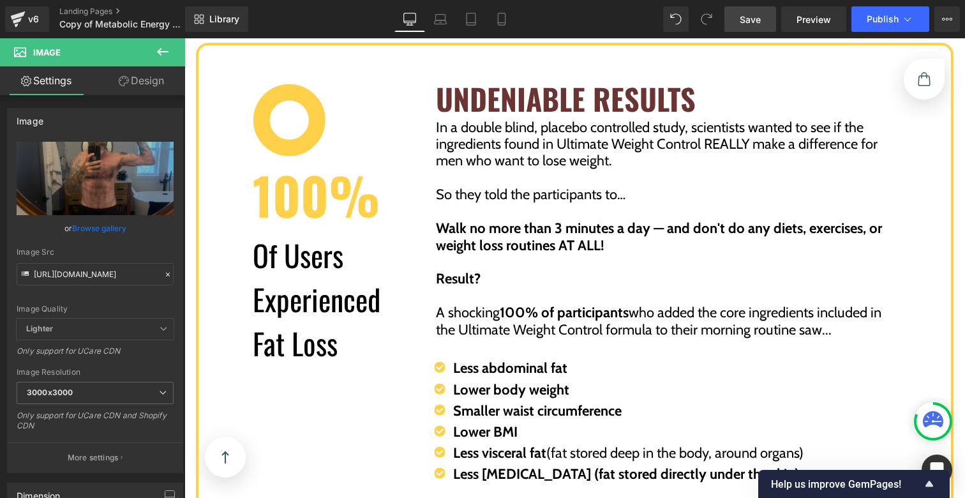
drag, startPoint x: 747, startPoint y: 22, endPoint x: 283, endPoint y: 9, distance: 464.1
click at [747, 22] on span "Save" at bounding box center [750, 19] width 21 height 13
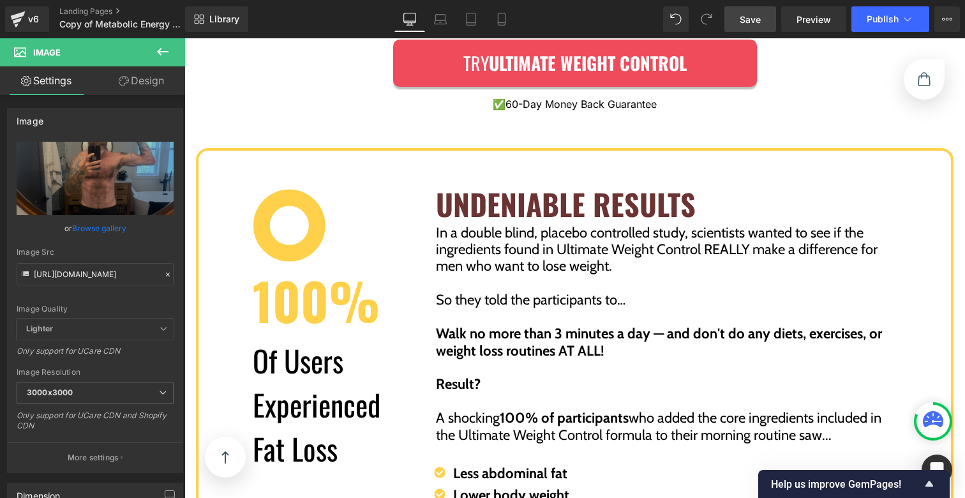
scroll to position [496, 0]
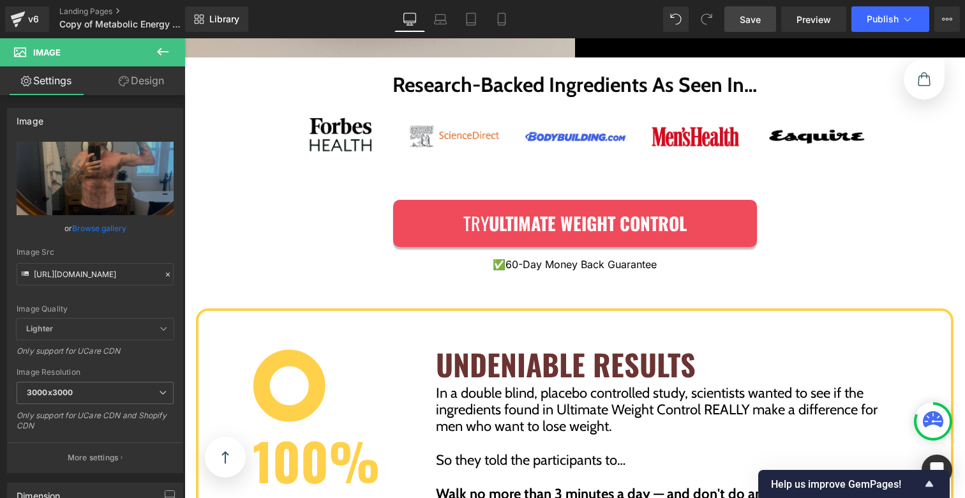
click at [752, 21] on span "Save" at bounding box center [750, 19] width 21 height 13
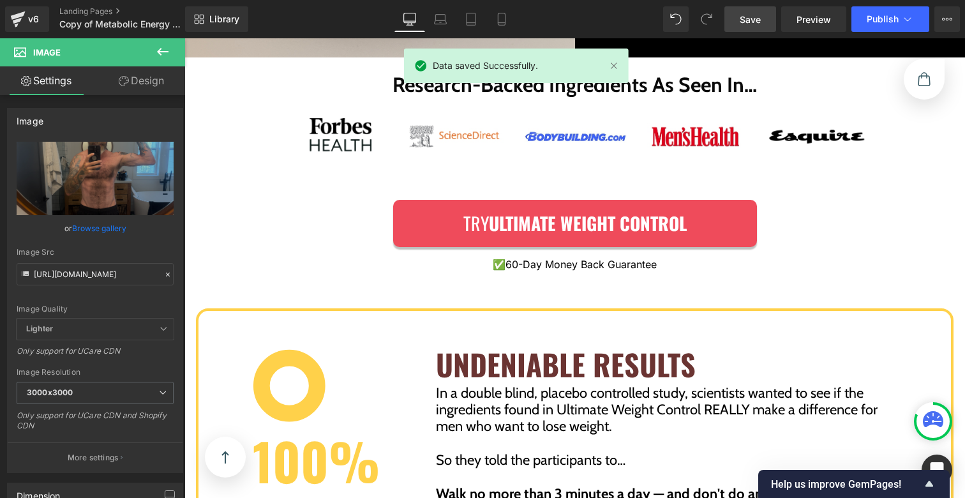
scroll to position [0, 0]
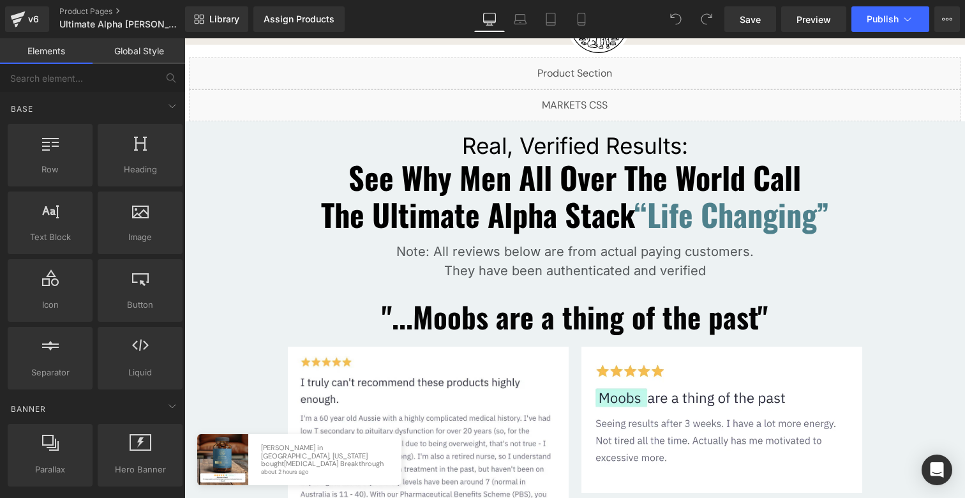
scroll to position [117, 0]
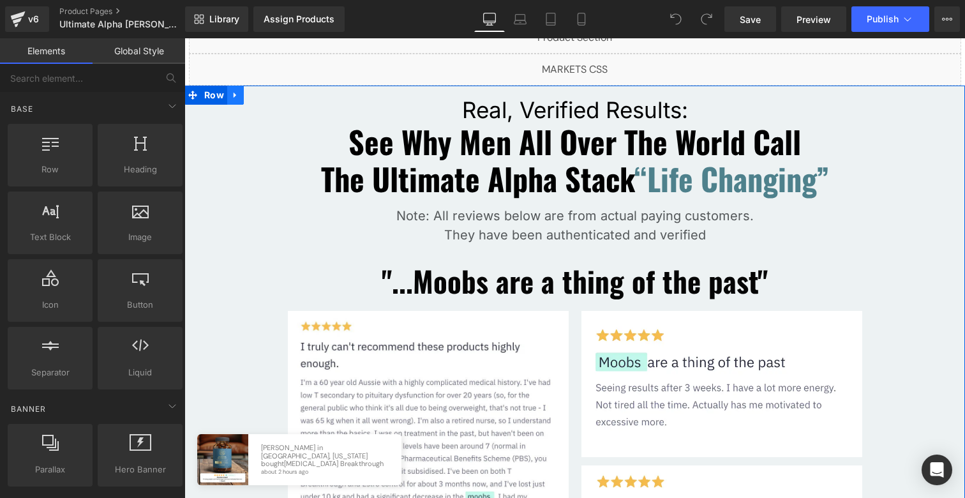
click at [231, 91] on icon at bounding box center [235, 96] width 9 height 10
click at [281, 94] on icon at bounding box center [285, 96] width 9 height 10
click at [227, 96] on link at bounding box center [235, 95] width 17 height 19
click at [231, 96] on icon at bounding box center [235, 95] width 9 height 9
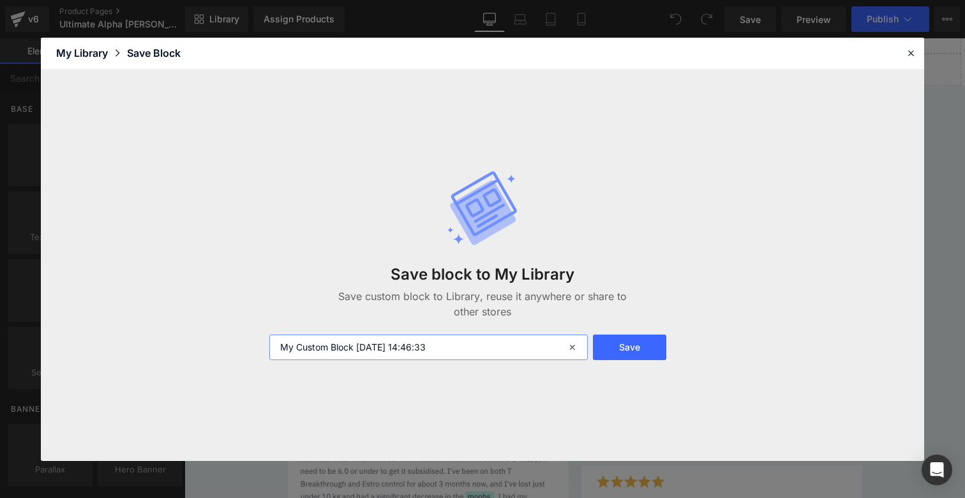
click at [384, 355] on input "My Custom Block 2025-10-08 14:46:33" at bounding box center [428, 347] width 318 height 26
type input "Reviews"
click at [620, 352] on button "Save" at bounding box center [629, 347] width 73 height 26
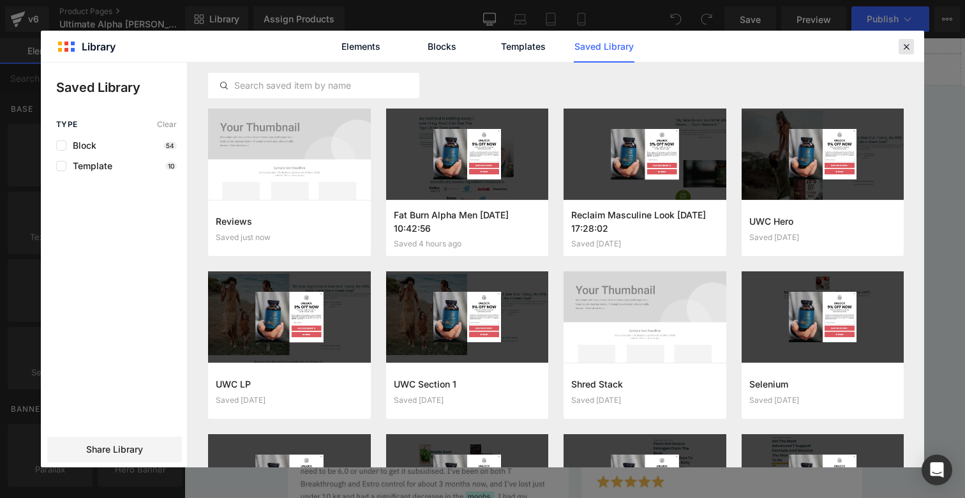
click at [899, 45] on div at bounding box center [905, 46] width 15 height 15
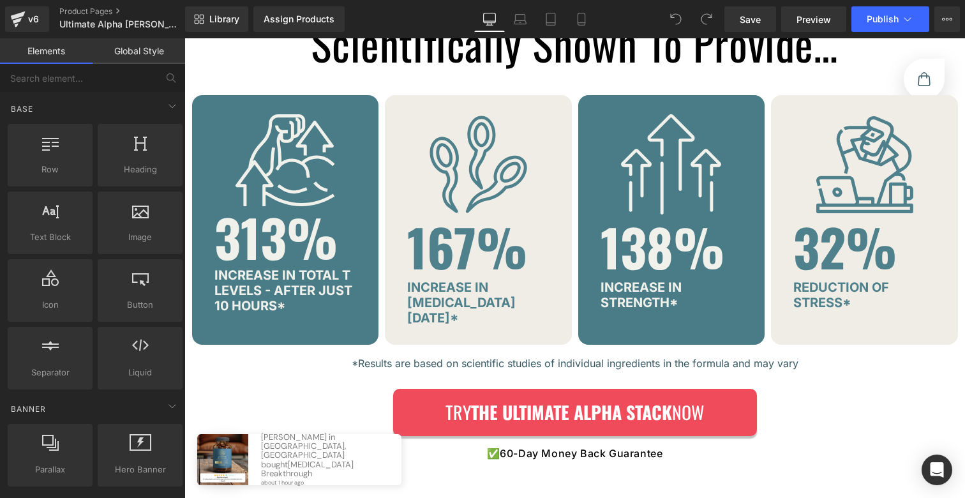
scroll to position [3751, 0]
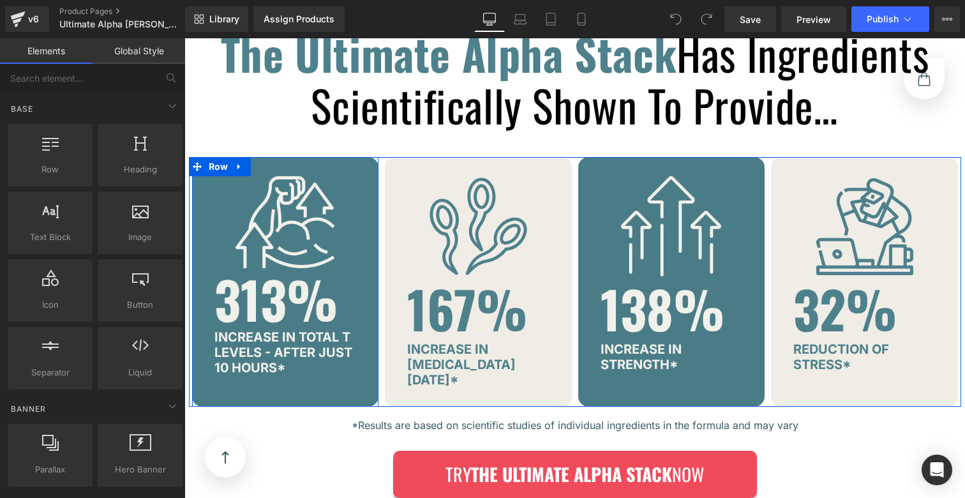
scroll to position [3873, 0]
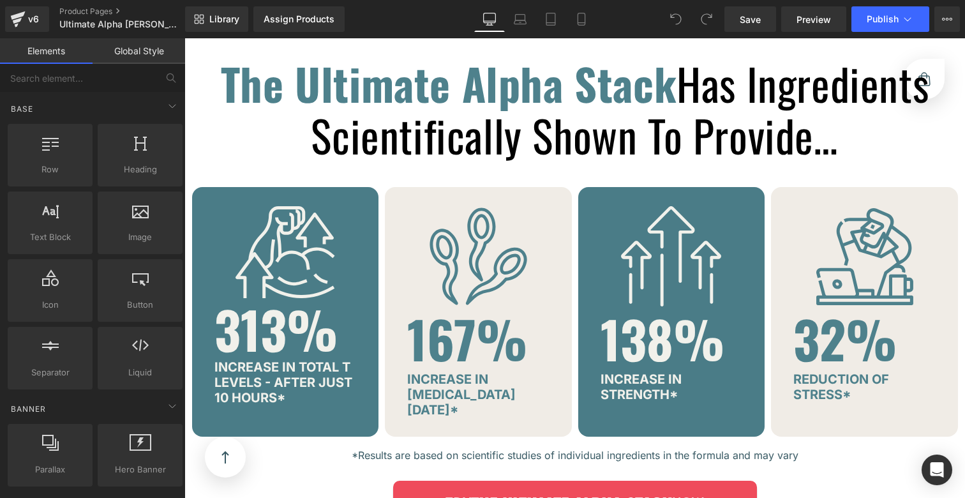
scroll to position [3558, 0]
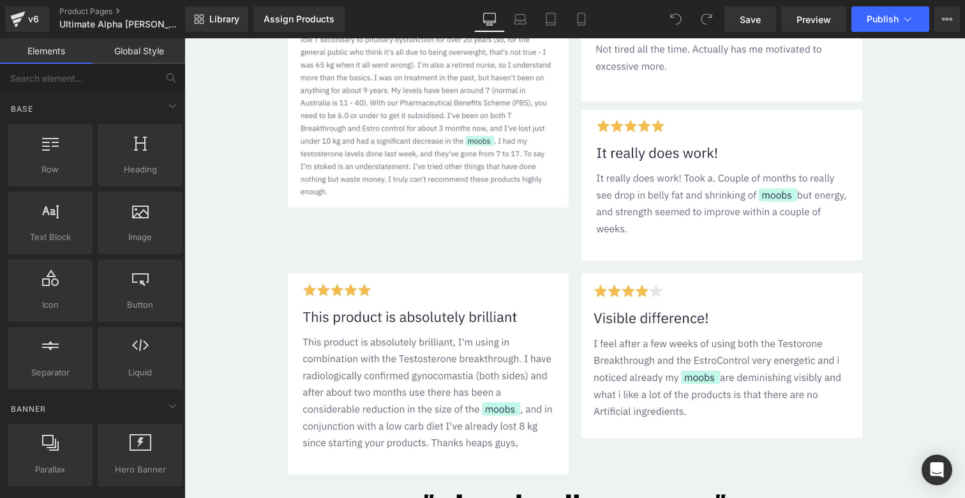
scroll to position [0, 0]
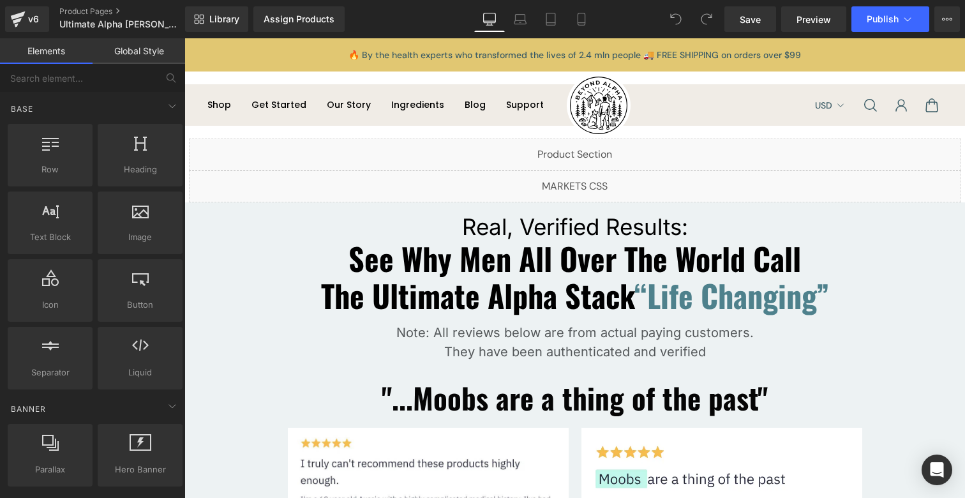
drag, startPoint x: 958, startPoint y: 449, endPoint x: 1149, endPoint y: 59, distance: 433.8
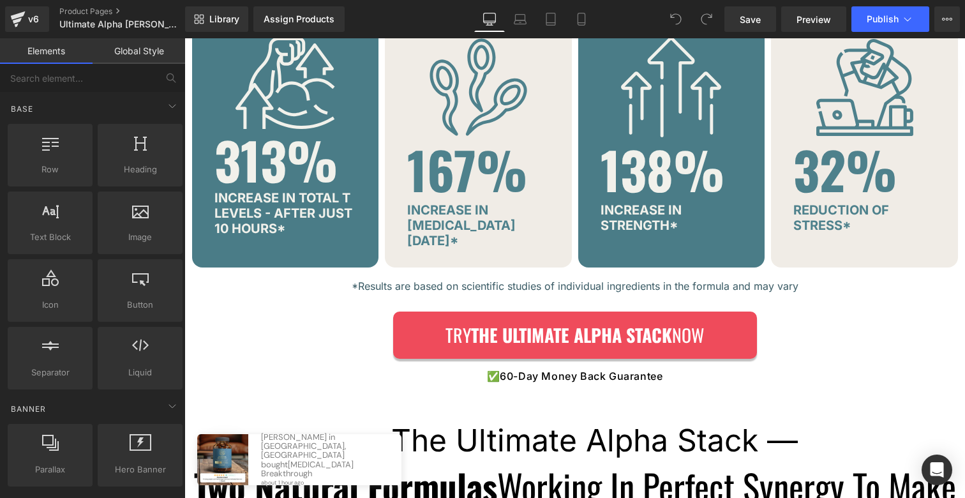
scroll to position [3540, 0]
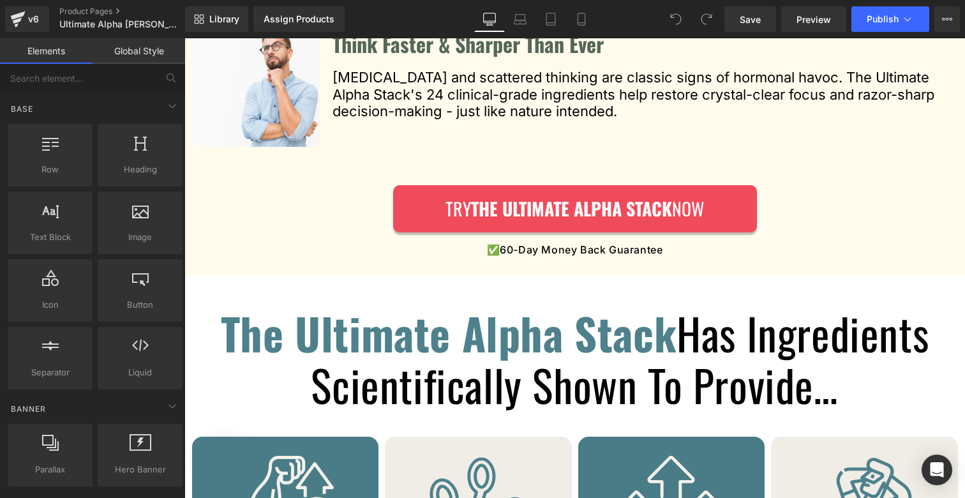
click at [946, 15] on icon at bounding box center [947, 19] width 10 height 10
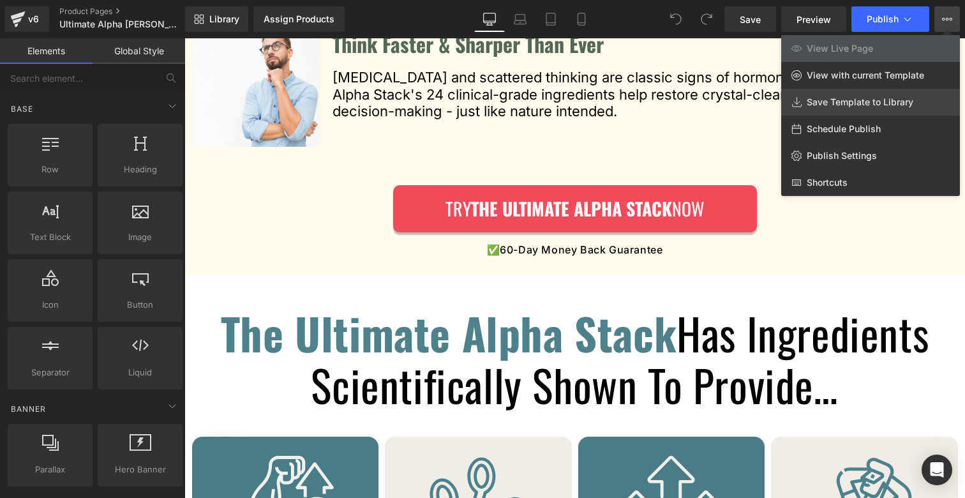
click at [866, 106] on span "Save Template to Library" at bounding box center [860, 101] width 107 height 11
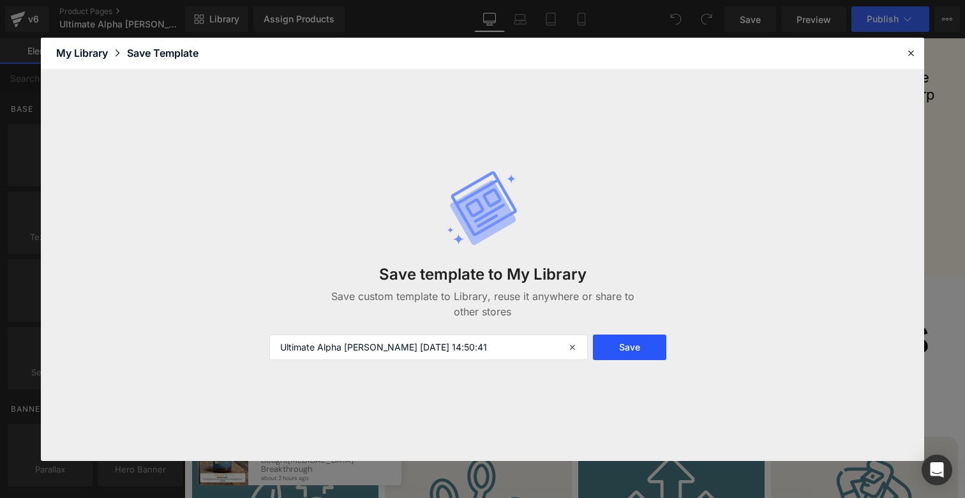
click at [598, 352] on button "Save" at bounding box center [629, 347] width 73 height 26
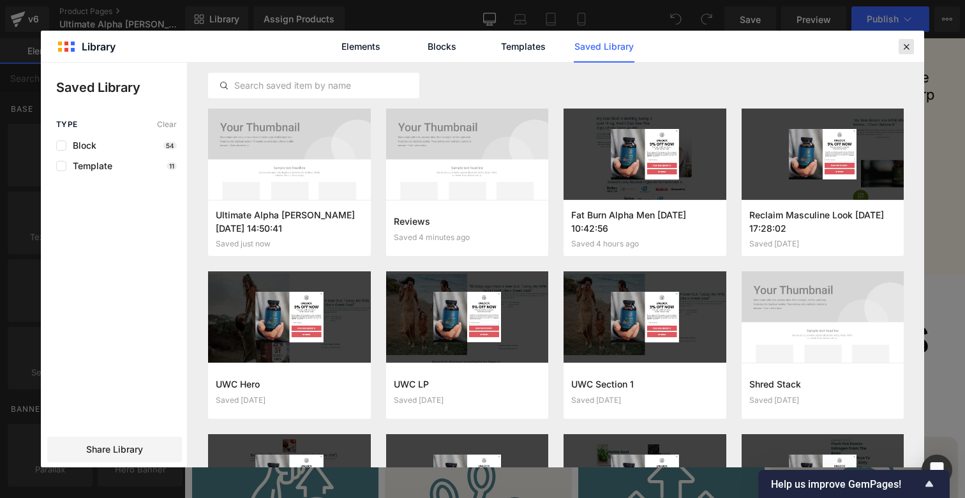
click at [909, 45] on icon at bounding box center [905, 46] width 11 height 11
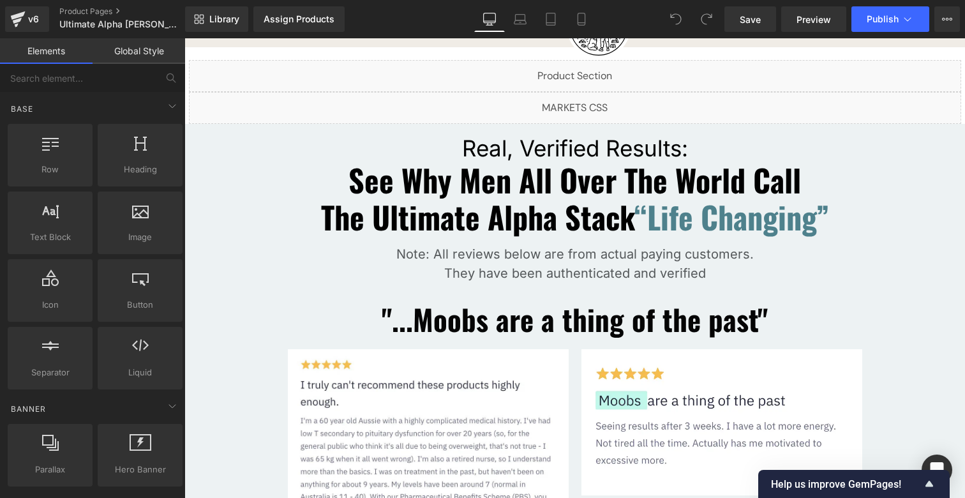
scroll to position [0, 0]
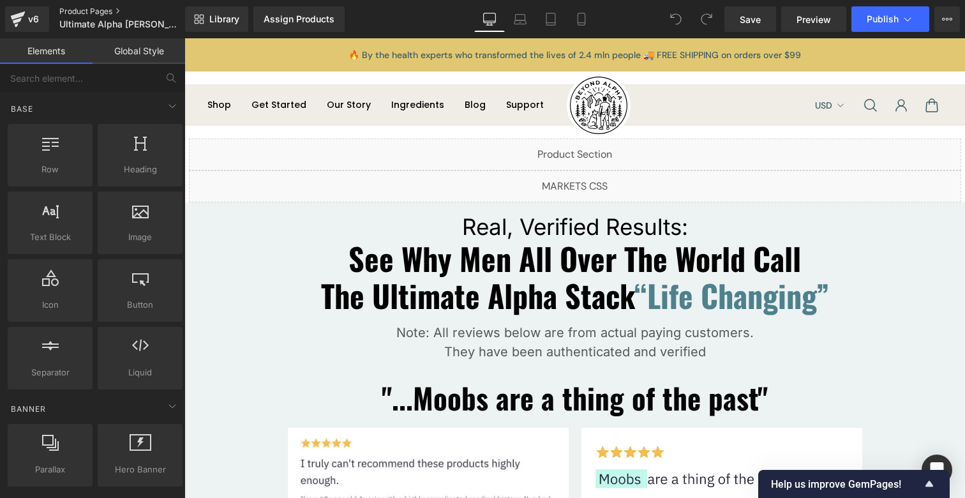
click at [68, 8] on link "Product Pages" at bounding box center [132, 11] width 147 height 10
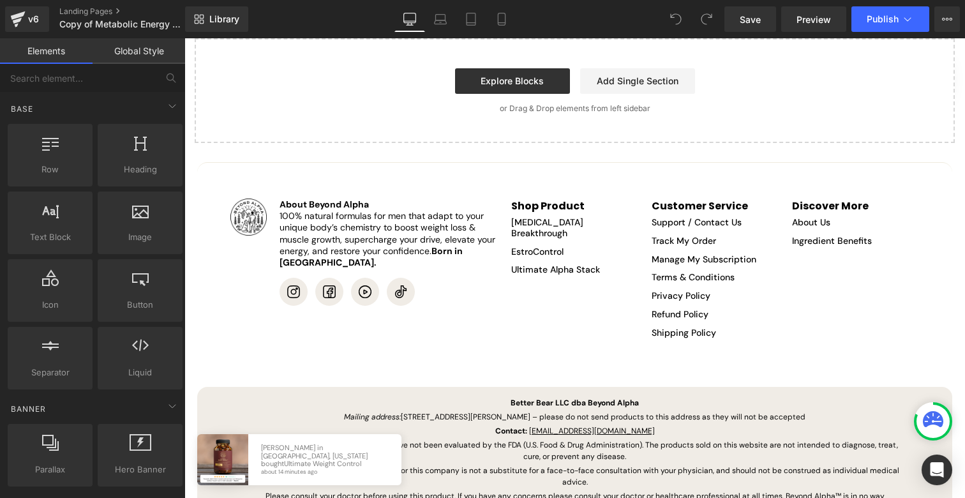
scroll to position [7201, 0]
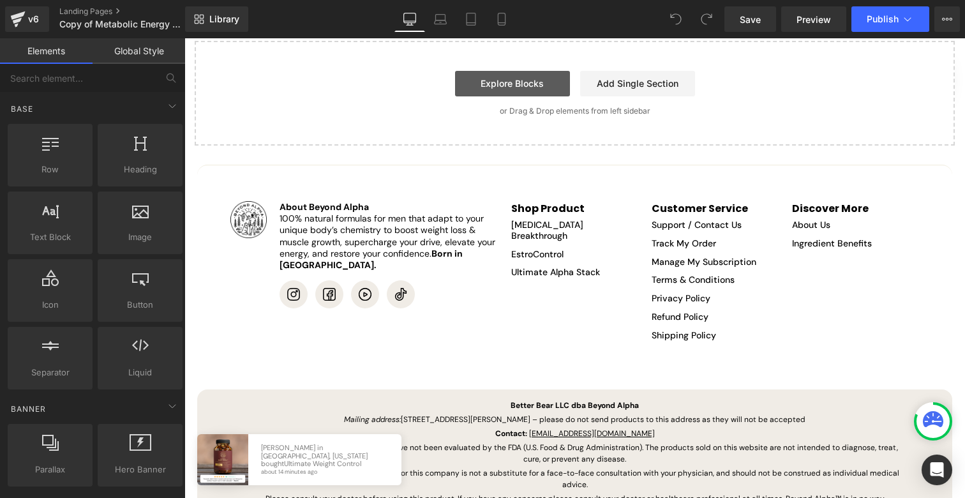
click at [512, 77] on link "Explore Blocks" at bounding box center [512, 84] width 115 height 26
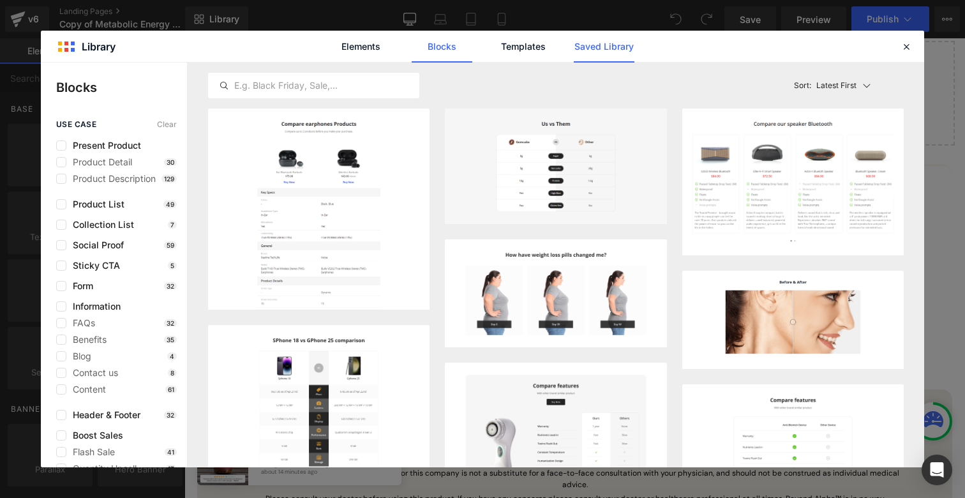
click at [607, 43] on link "Saved Library" at bounding box center [604, 47] width 61 height 32
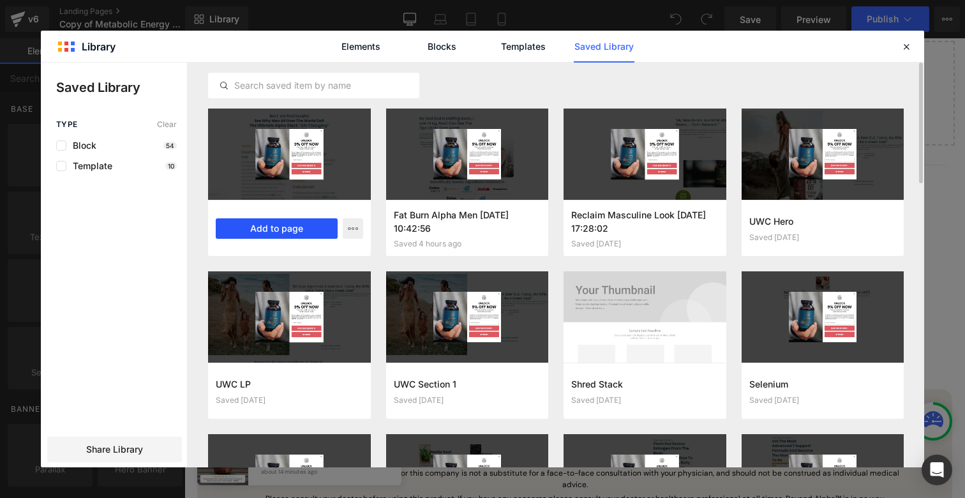
click at [280, 232] on button "Add to page" at bounding box center [277, 228] width 122 height 20
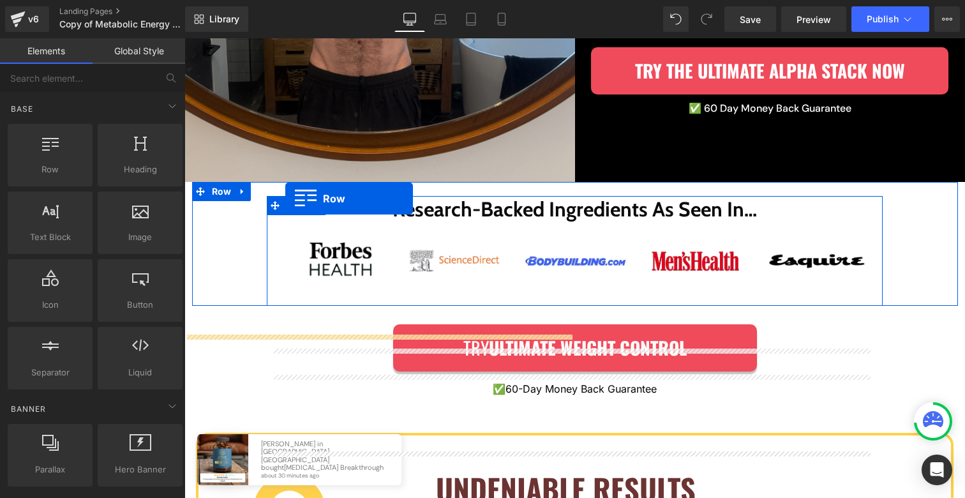
scroll to position [474, 0]
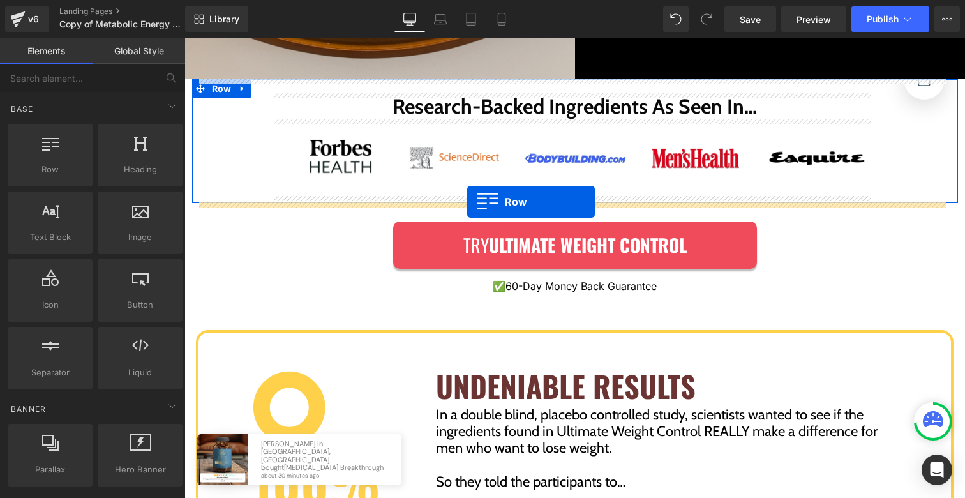
drag, startPoint x: 202, startPoint y: 110, endPoint x: 467, endPoint y: 202, distance: 280.9
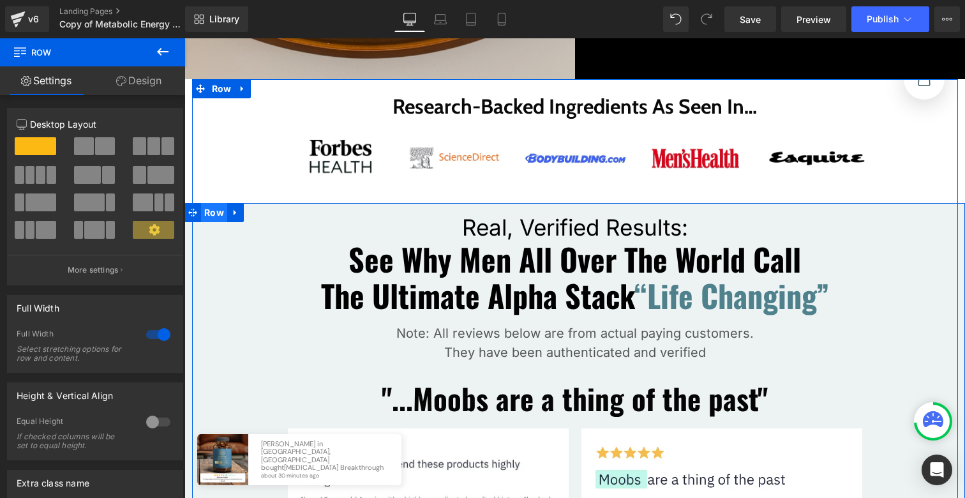
click at [214, 211] on span "Row" at bounding box center [214, 212] width 26 height 19
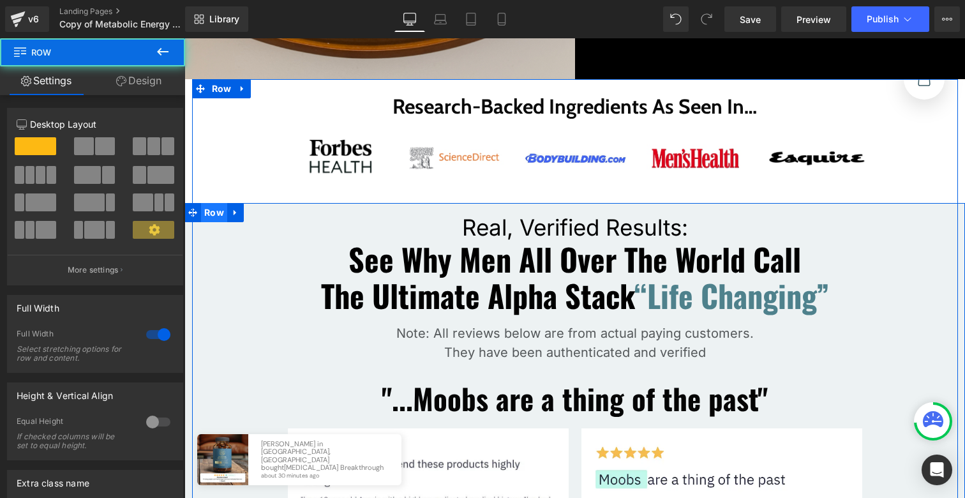
click at [216, 214] on span "Row" at bounding box center [214, 212] width 26 height 19
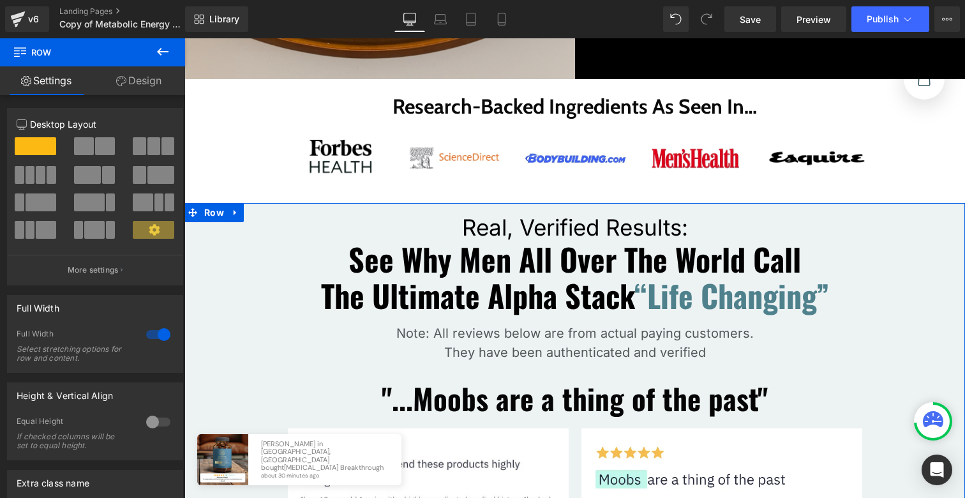
click at [142, 77] on link "Design" at bounding box center [139, 80] width 93 height 29
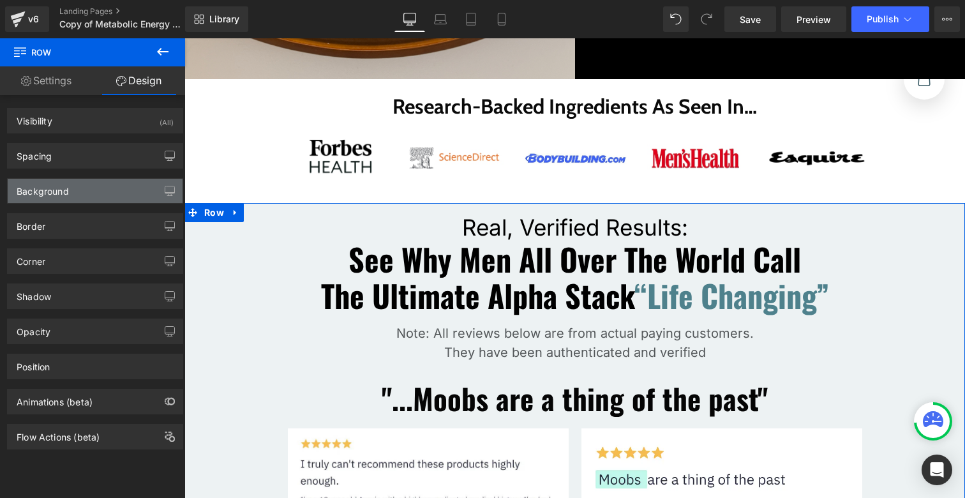
click at [54, 191] on div "Background" at bounding box center [43, 188] width 52 height 18
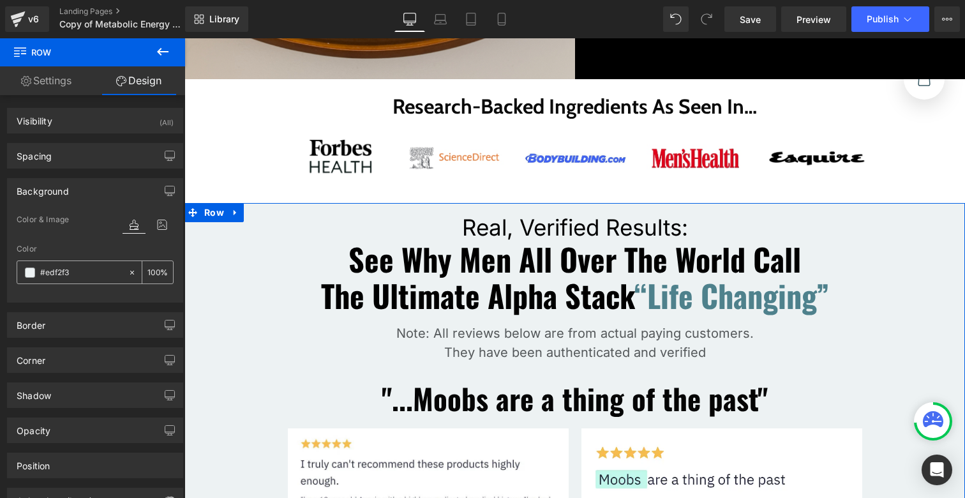
click at [33, 267] on span at bounding box center [30, 272] width 10 height 10
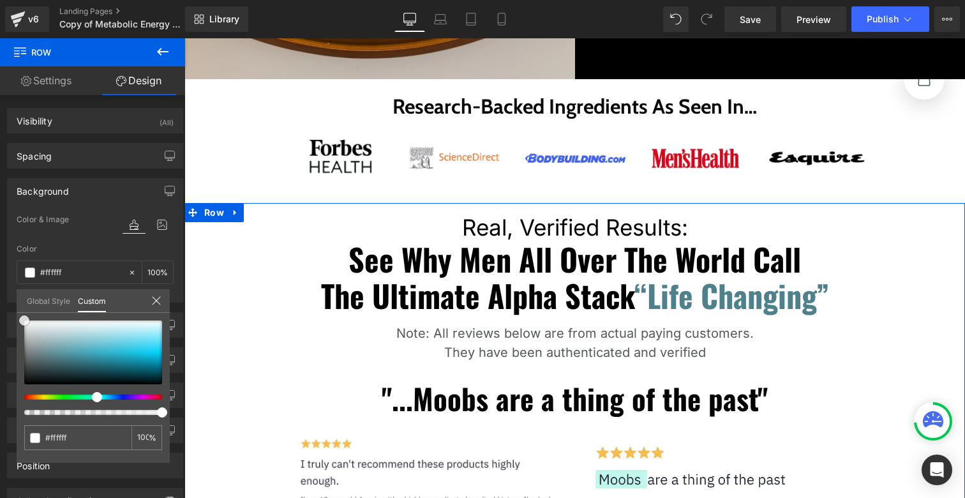
drag, startPoint x: 33, startPoint y: 322, endPoint x: 11, endPoint y: 318, distance: 22.0
click at [11, 302] on div "Background Color & Image color Color #edf2f3 100 % Image Replace Image Upload i…" at bounding box center [95, 235] width 191 height 134
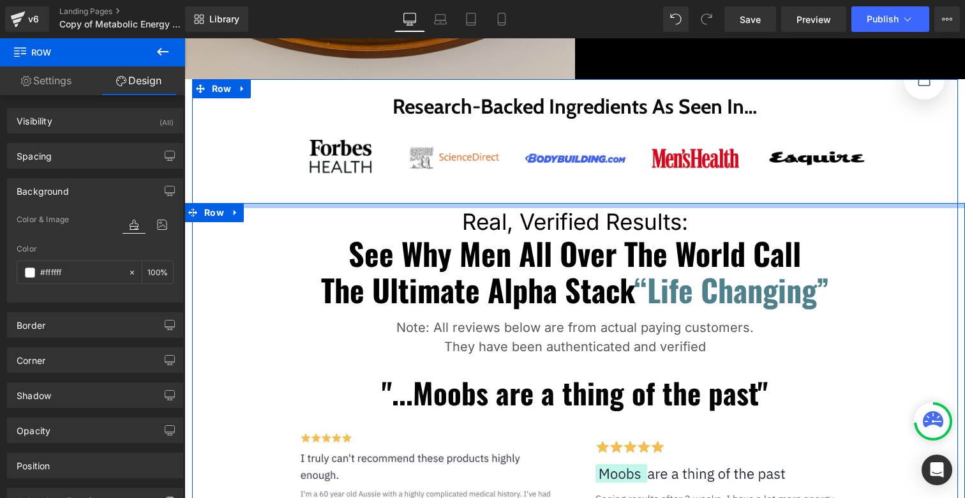
drag, startPoint x: 524, startPoint y: 205, endPoint x: 525, endPoint y: 197, distance: 8.4
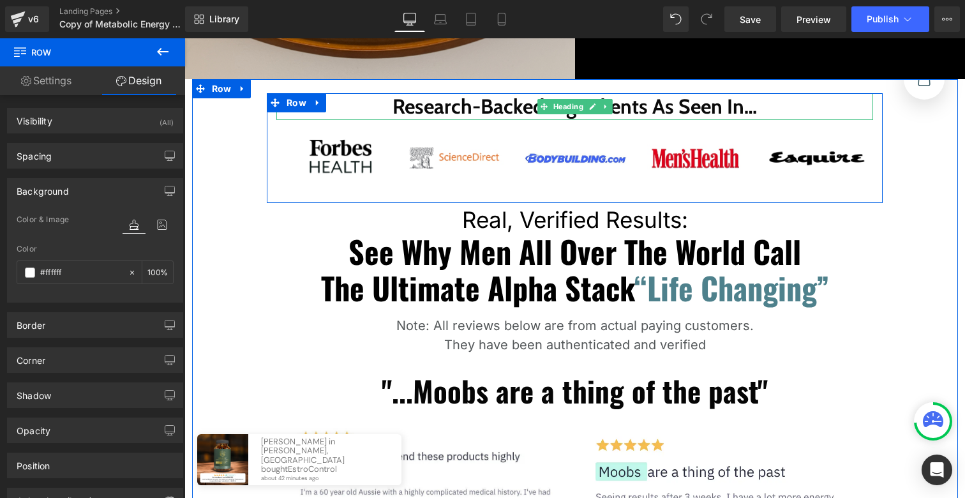
click at [523, 99] on h2 "Research-Backed Ingredients As Seen In…" at bounding box center [574, 106] width 597 height 27
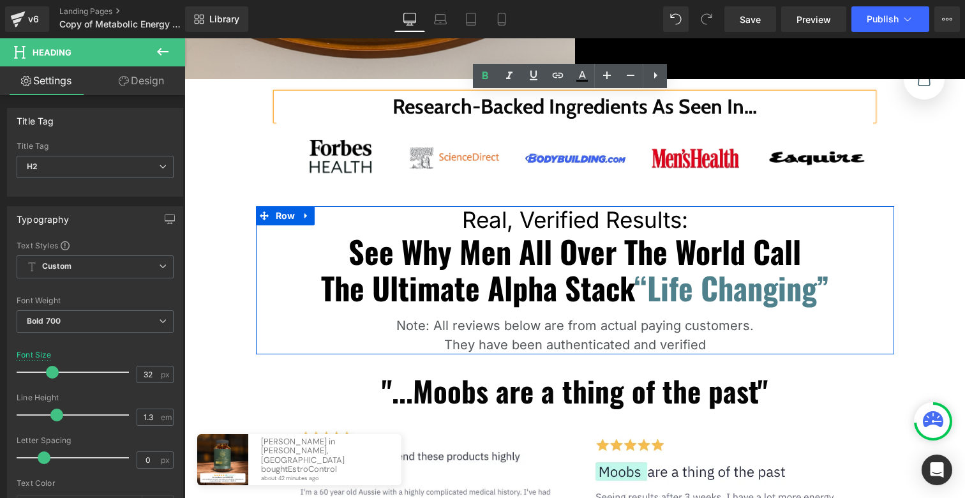
click at [486, 265] on span "The Ultimate Alpha Stack" at bounding box center [477, 287] width 313 height 45
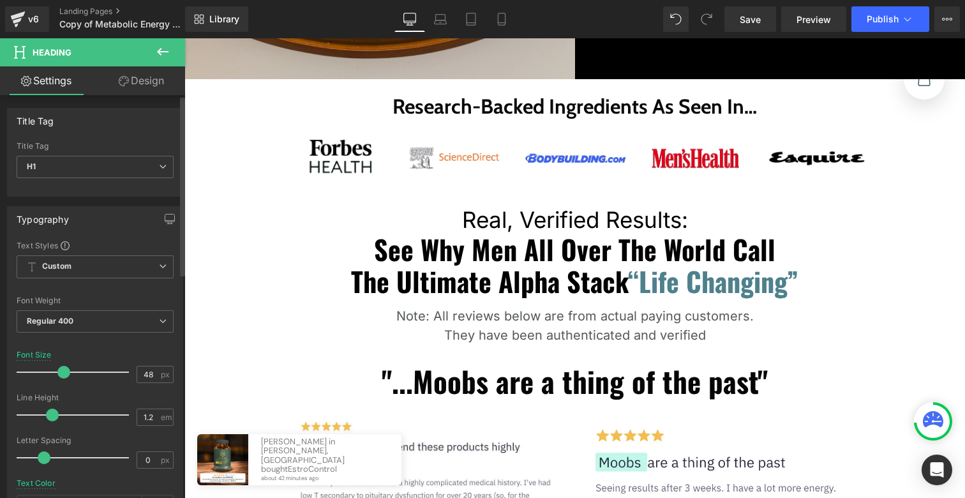
drag, startPoint x: 70, startPoint y: 373, endPoint x: 64, endPoint y: 375, distance: 6.7
click at [64, 375] on span at bounding box center [63, 372] width 13 height 13
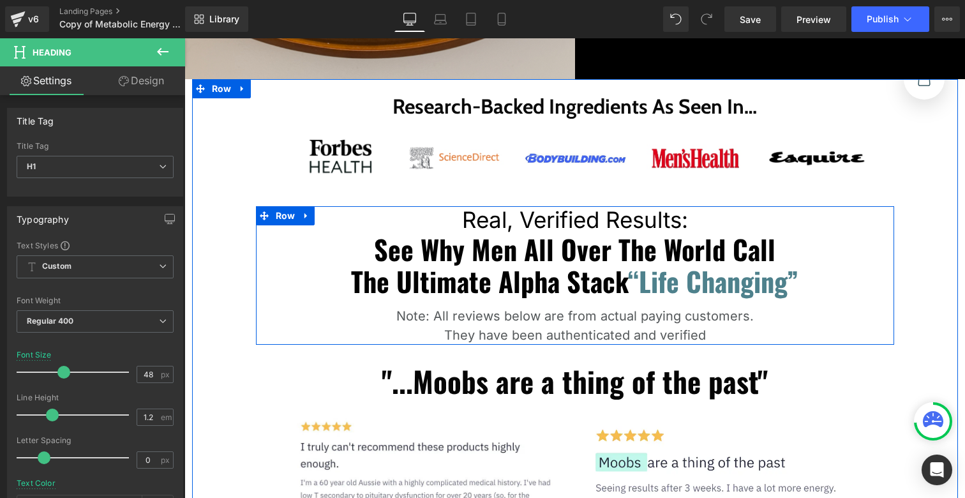
click at [461, 221] on h1 "Real, Verified Results:" at bounding box center [575, 219] width 638 height 27
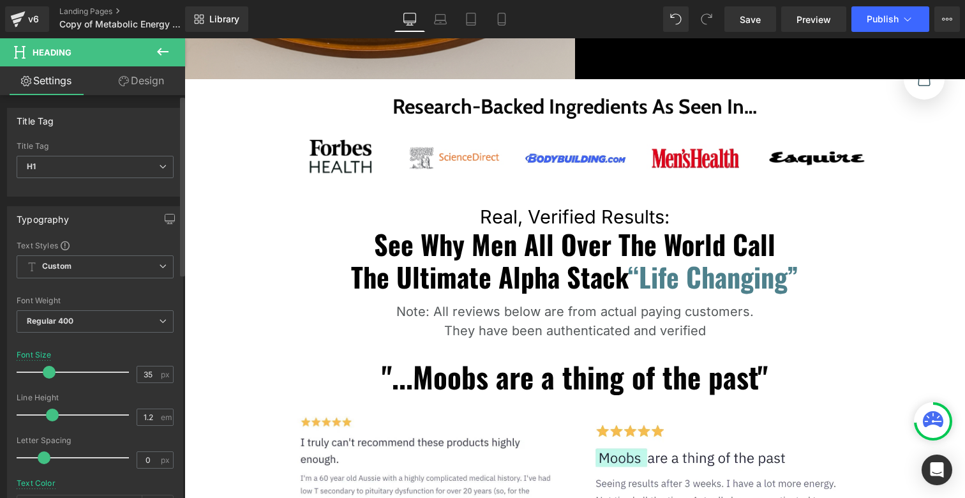
click at [51, 366] on div at bounding box center [76, 372] width 106 height 26
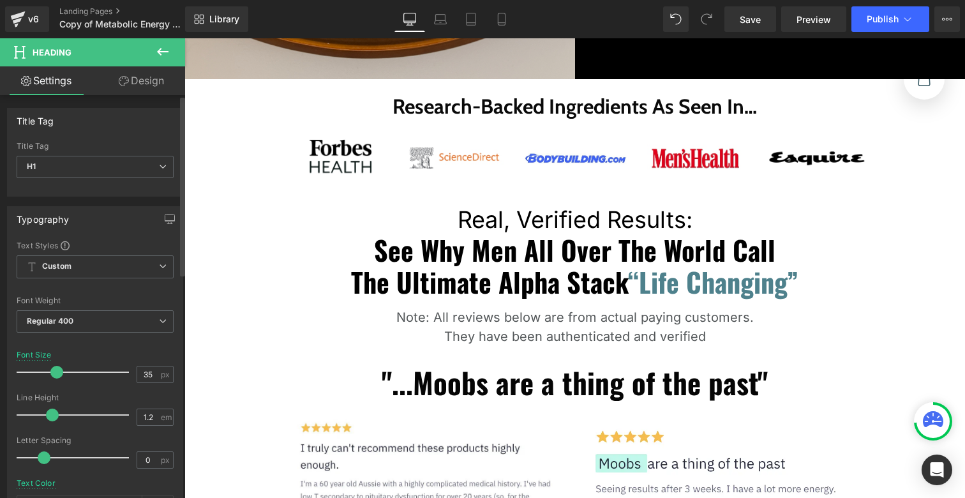
click at [56, 367] on div at bounding box center [76, 372] width 106 height 26
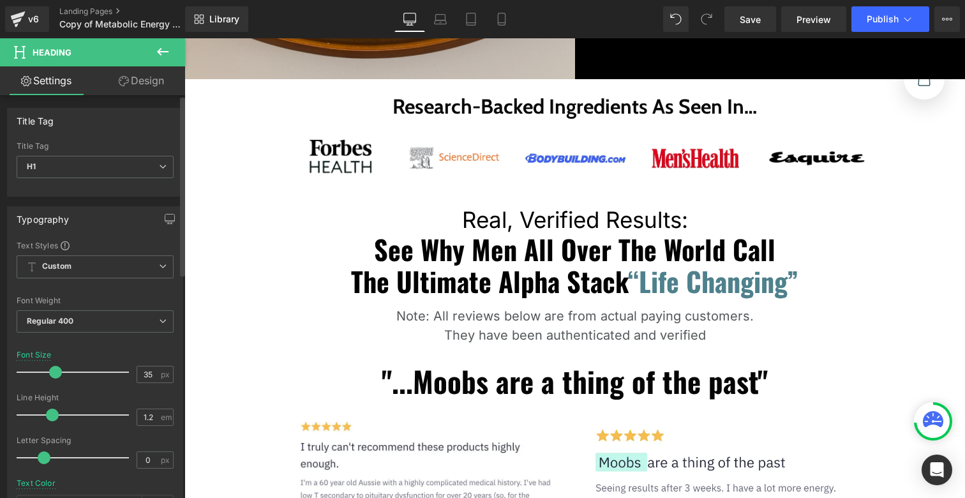
click at [54, 366] on span at bounding box center [55, 372] width 13 height 13
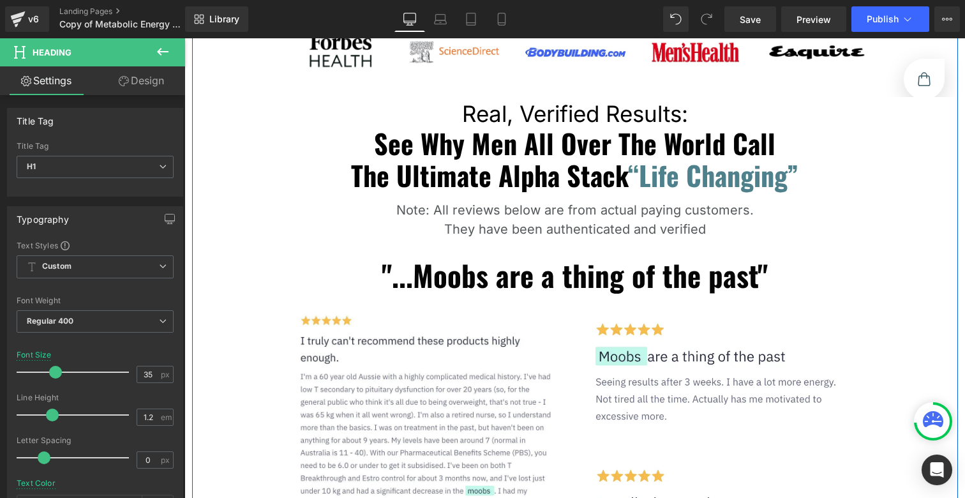
scroll to position [553, 0]
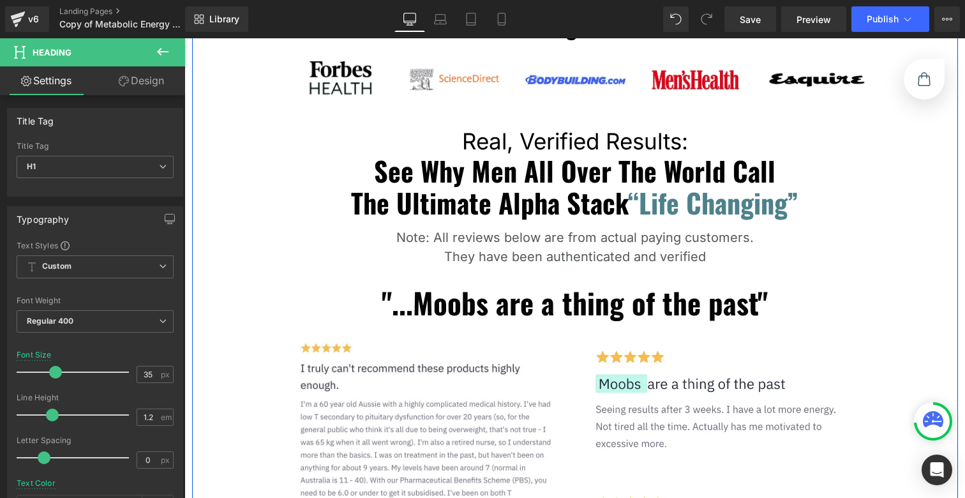
click at [600, 163] on span "See Why Men All Over The World Call" at bounding box center [574, 171] width 401 height 40
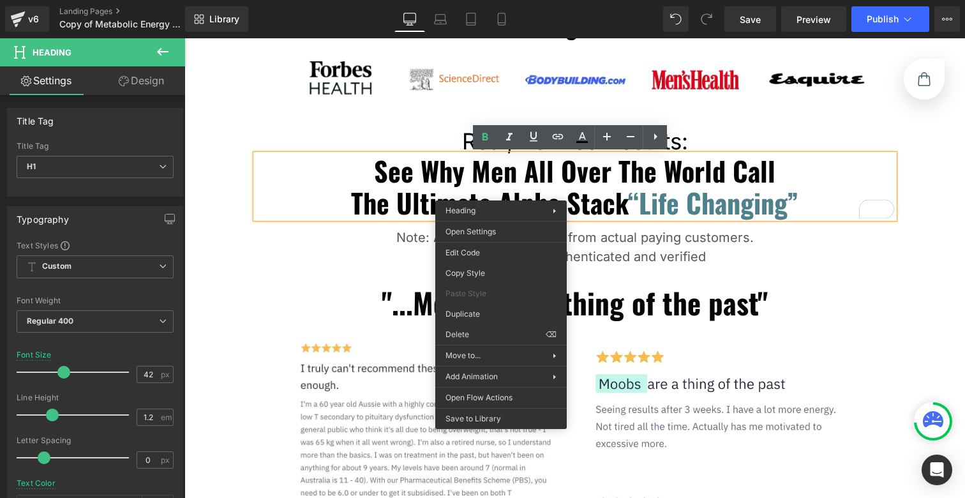
drag, startPoint x: 652, startPoint y: 367, endPoint x: 498, endPoint y: 199, distance: 228.1
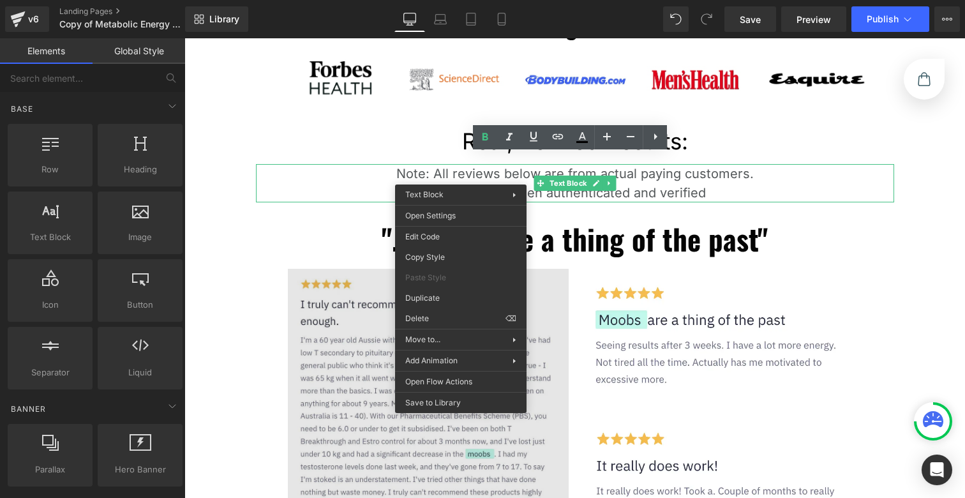
drag, startPoint x: 621, startPoint y: 353, endPoint x: 443, endPoint y: 227, distance: 217.8
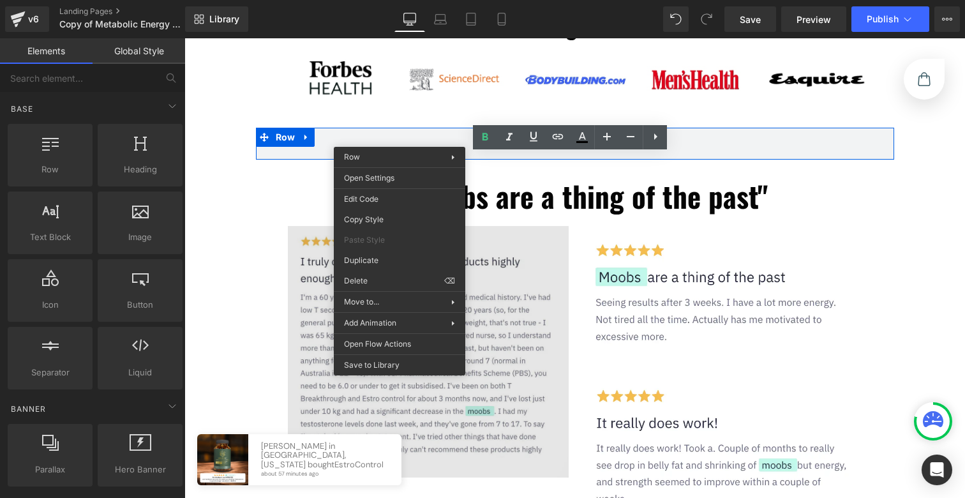
drag, startPoint x: 545, startPoint y: 317, endPoint x: 364, endPoint y: 268, distance: 187.8
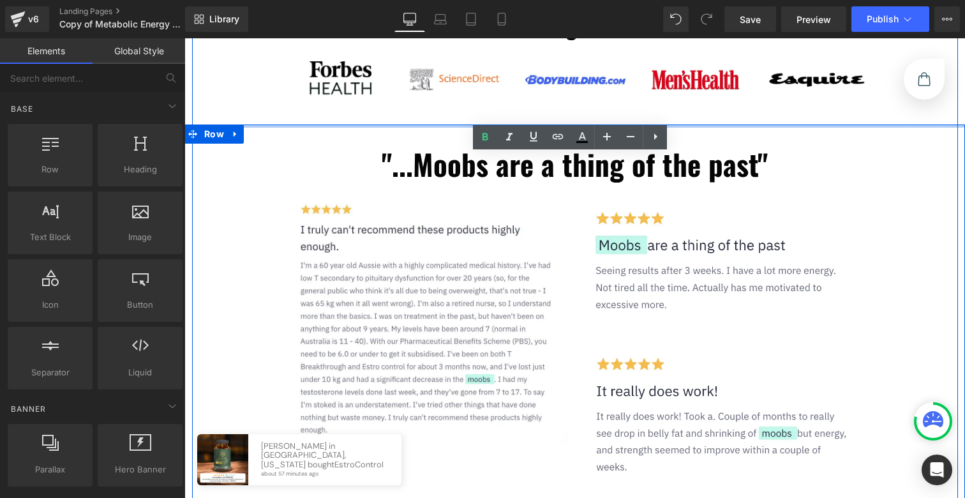
click at [413, 124] on div at bounding box center [574, 125] width 780 height 3
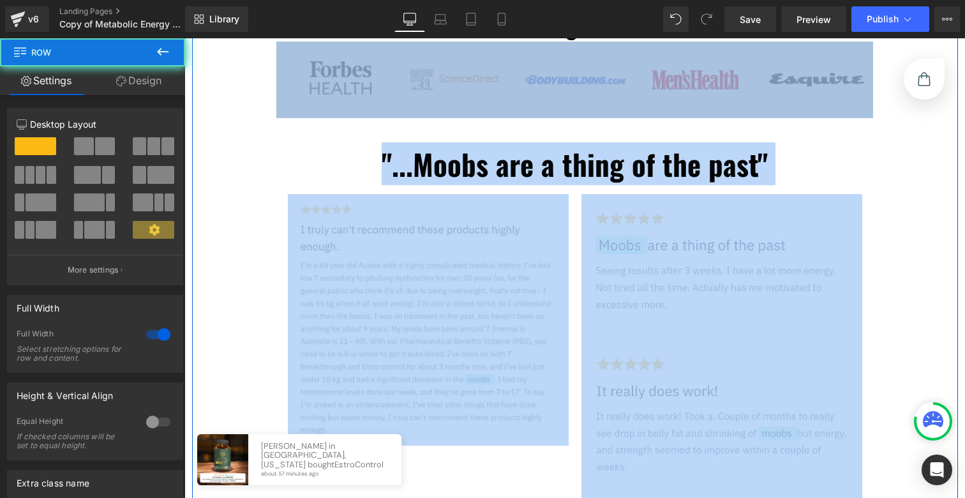
drag, startPoint x: 411, startPoint y: 127, endPoint x: 413, endPoint y: 113, distance: 14.2
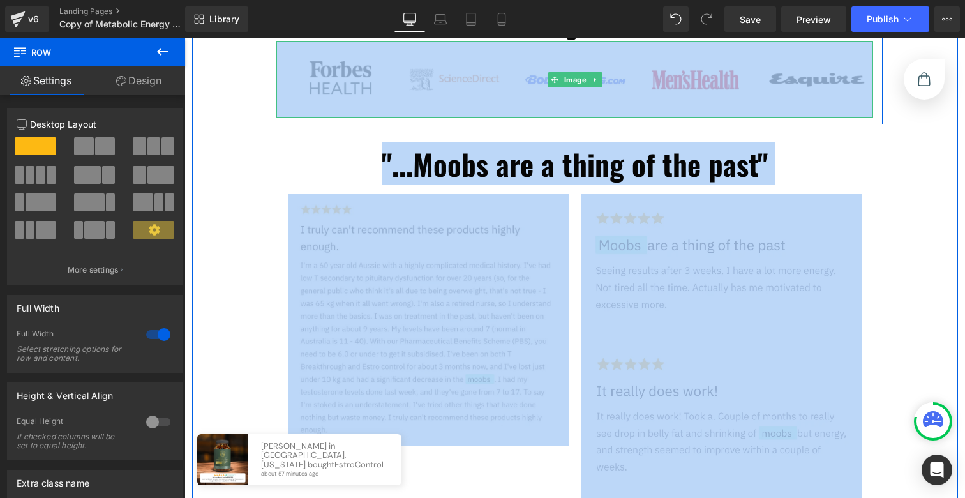
scroll to position [311, 0]
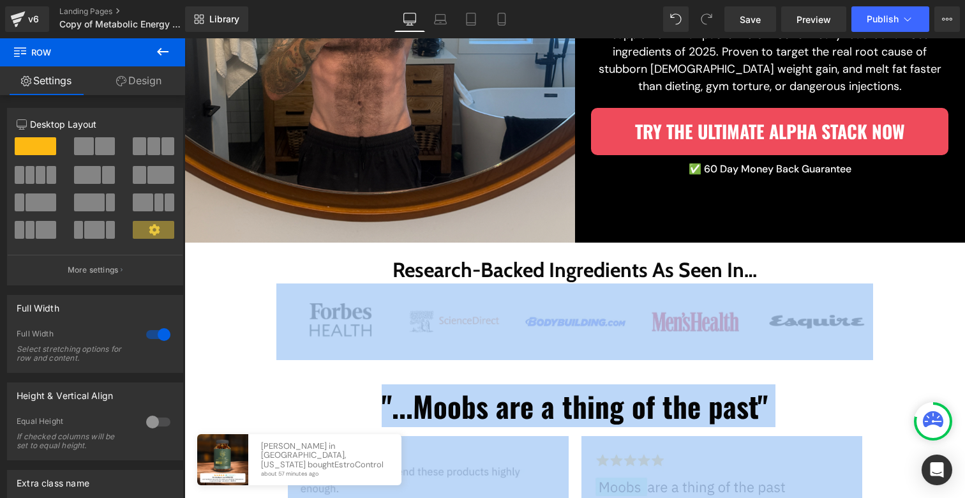
click at [267, 339] on div "Research-Backed Ingredients As Seen In… Heading Image Image" at bounding box center [575, 308] width 616 height 103
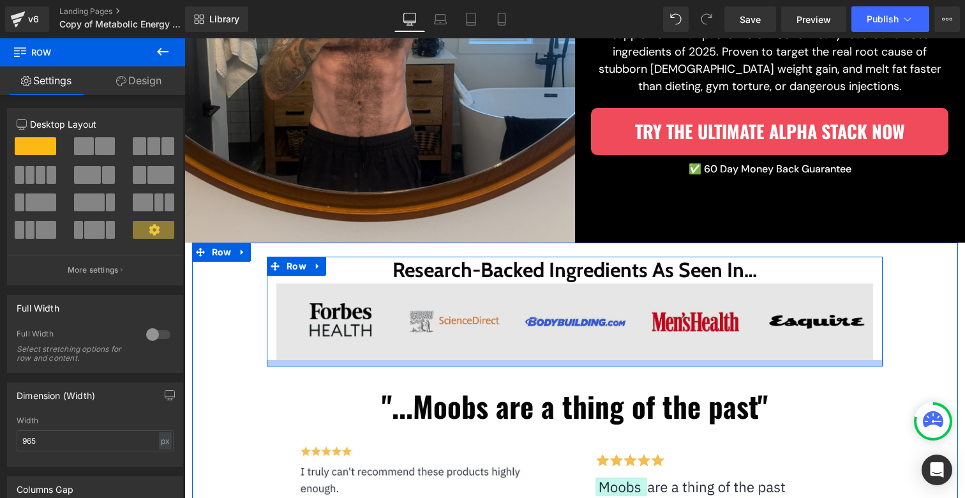
drag, startPoint x: 436, startPoint y: 361, endPoint x: 435, endPoint y: 344, distance: 16.6
click at [435, 345] on div "Research-Backed Ingredients As Seen In… Heading Image Image Row" at bounding box center [575, 312] width 616 height 110
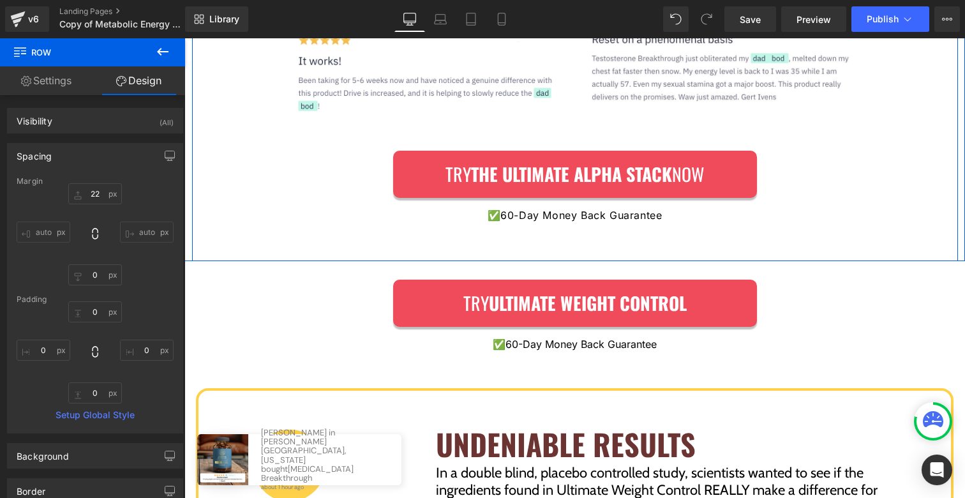
scroll to position [2437, 0]
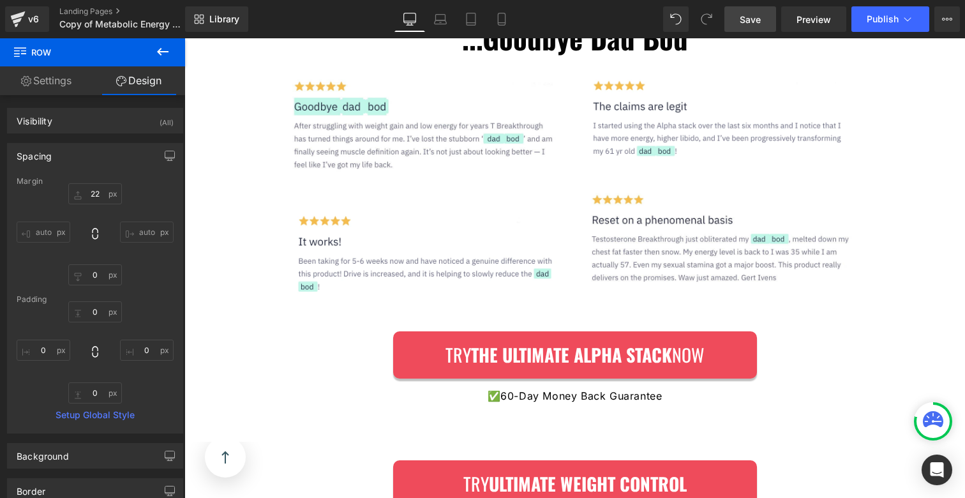
drag, startPoint x: 743, startPoint y: 24, endPoint x: 606, endPoint y: 105, distance: 159.9
click at [743, 24] on span "Save" at bounding box center [750, 19] width 21 height 13
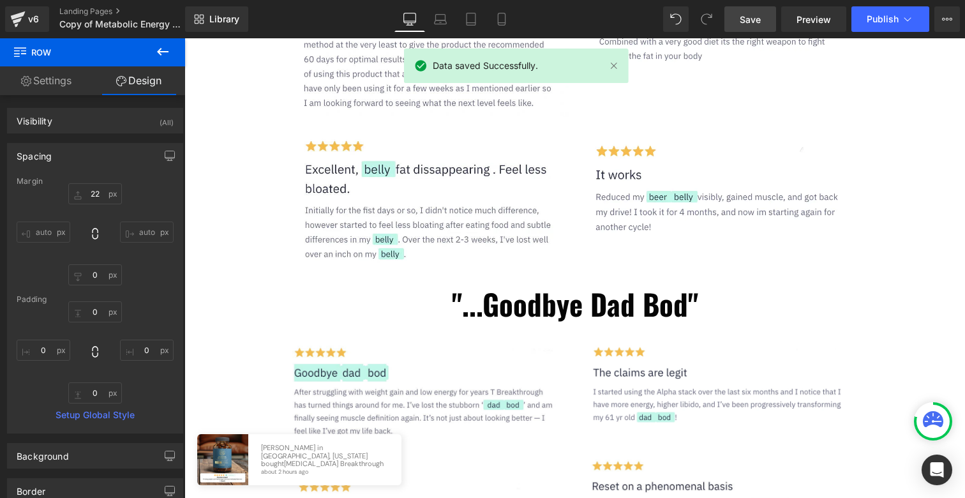
scroll to position [2628, 0]
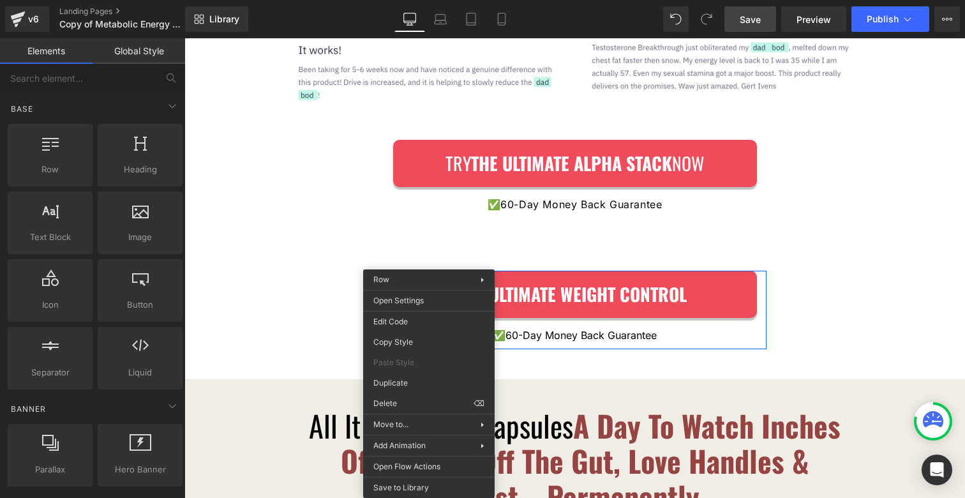
drag, startPoint x: 605, startPoint y: 443, endPoint x: 427, endPoint y: 394, distance: 184.7
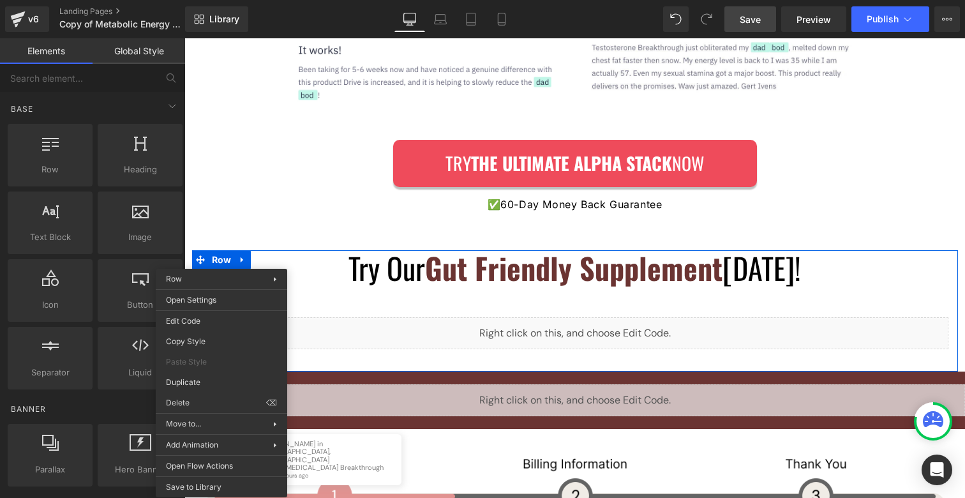
drag, startPoint x: 395, startPoint y: 439, endPoint x: 211, endPoint y: 401, distance: 188.4
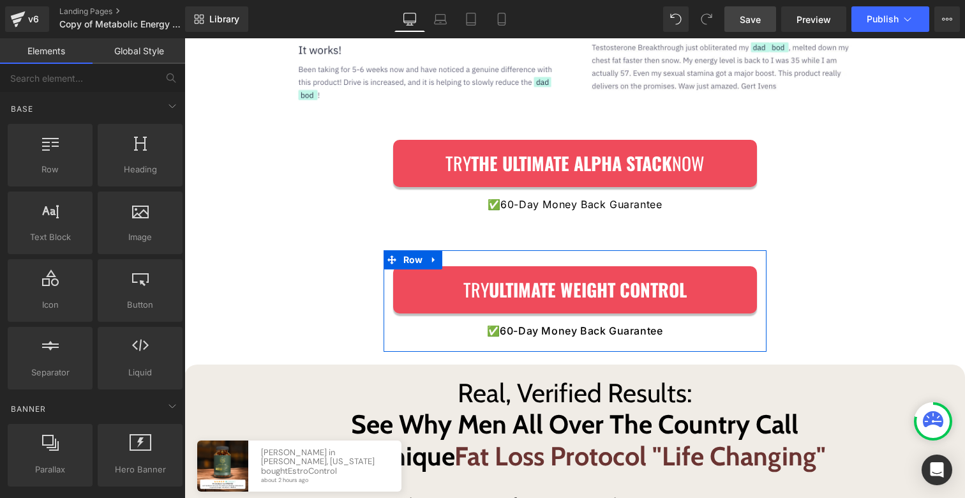
drag, startPoint x: 556, startPoint y: 439, endPoint x: 371, endPoint y: 401, distance: 188.4
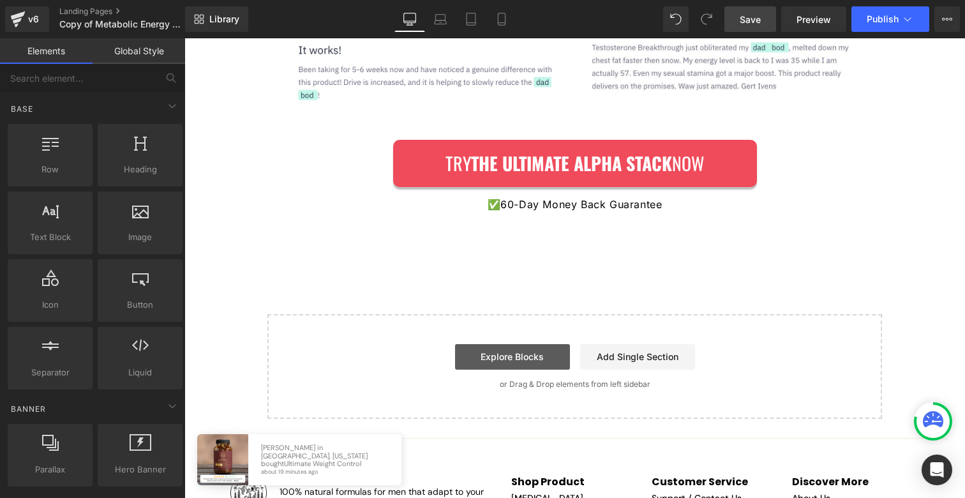
click at [517, 352] on link "Explore Blocks" at bounding box center [512, 357] width 115 height 26
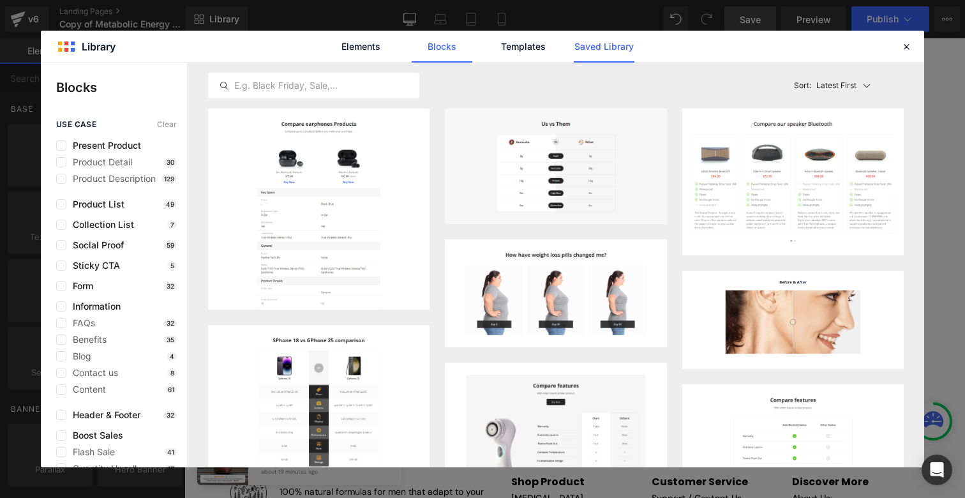
click at [624, 37] on link "Saved Library" at bounding box center [604, 47] width 61 height 32
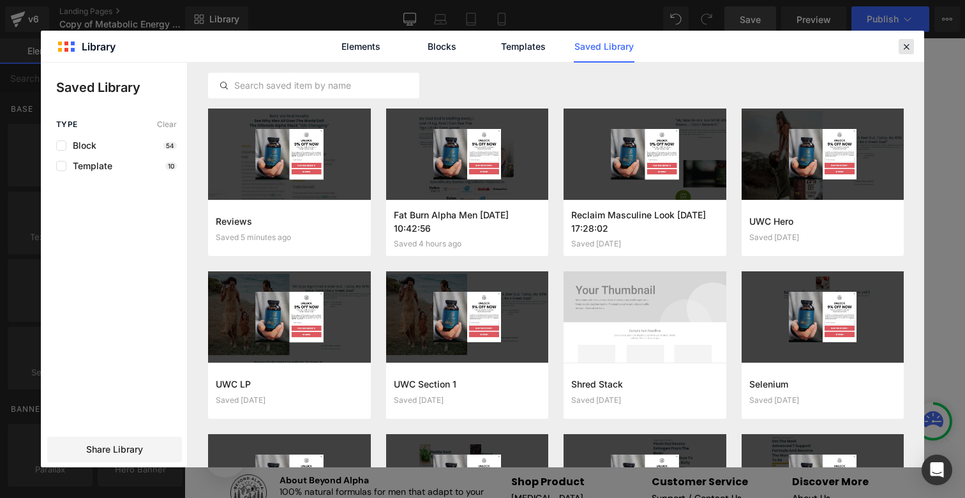
click at [910, 52] on div at bounding box center [905, 46] width 15 height 15
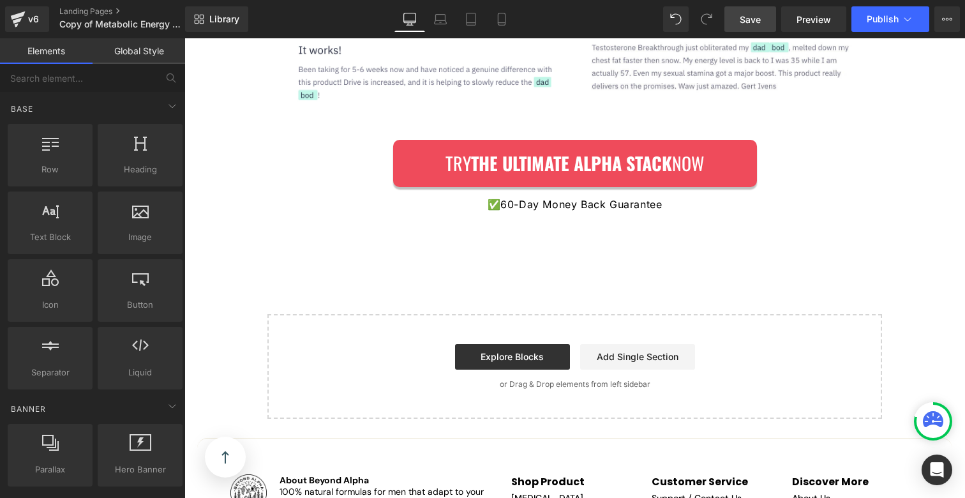
click at [768, 24] on link "Save" at bounding box center [750, 19] width 52 height 26
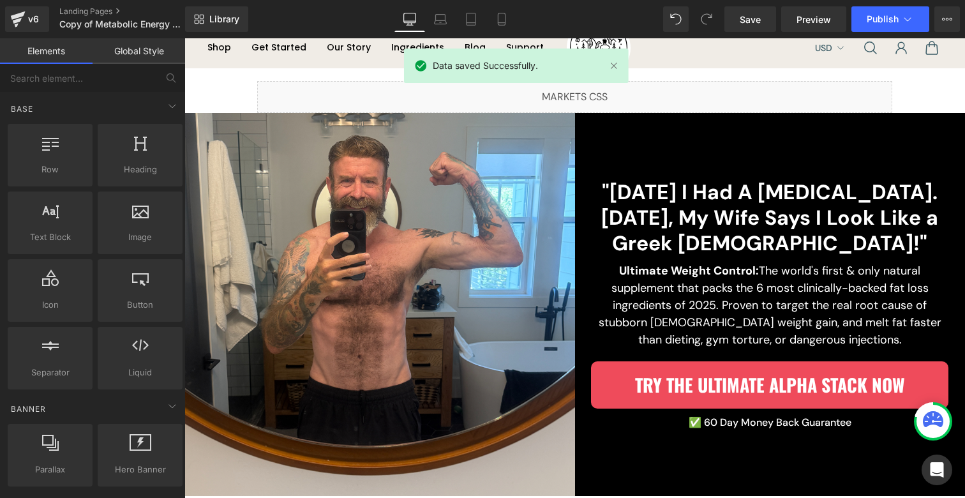
scroll to position [0, 0]
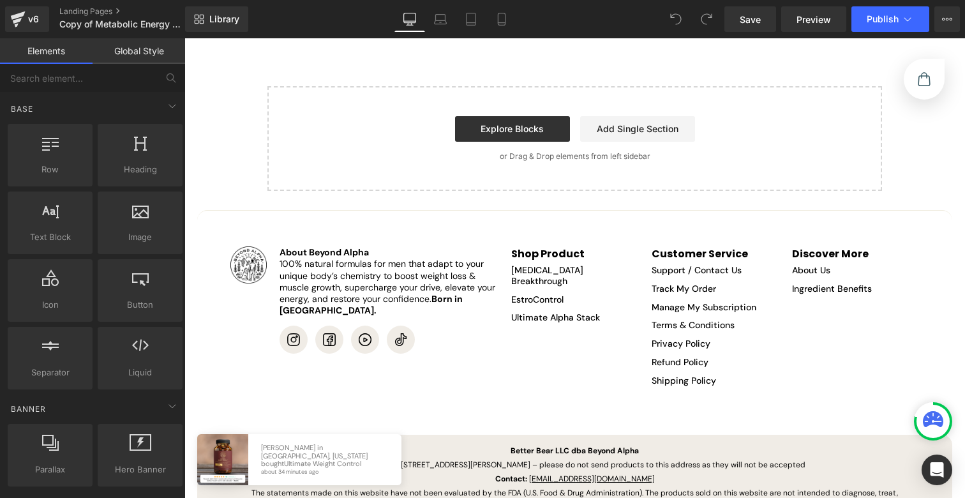
scroll to position [2799, 0]
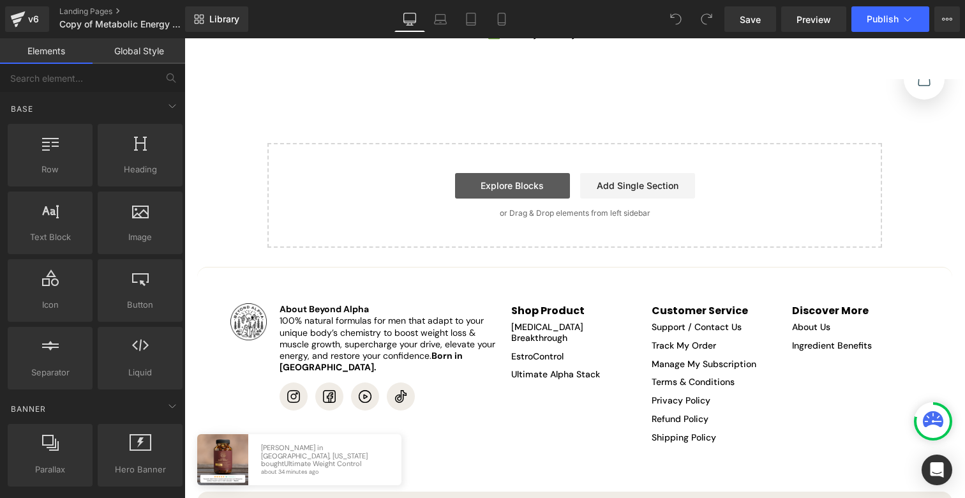
click at [495, 190] on link "Explore Blocks" at bounding box center [512, 186] width 115 height 26
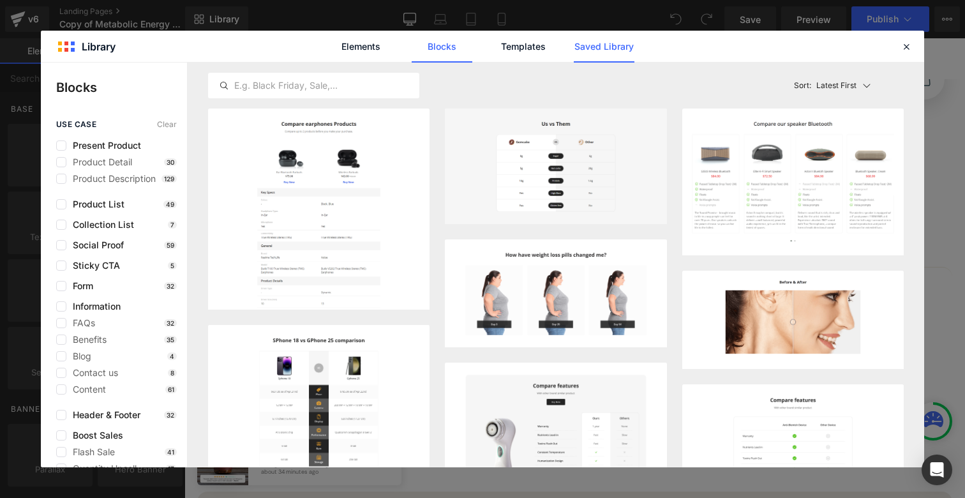
click at [613, 40] on link "Saved Library" at bounding box center [604, 47] width 61 height 32
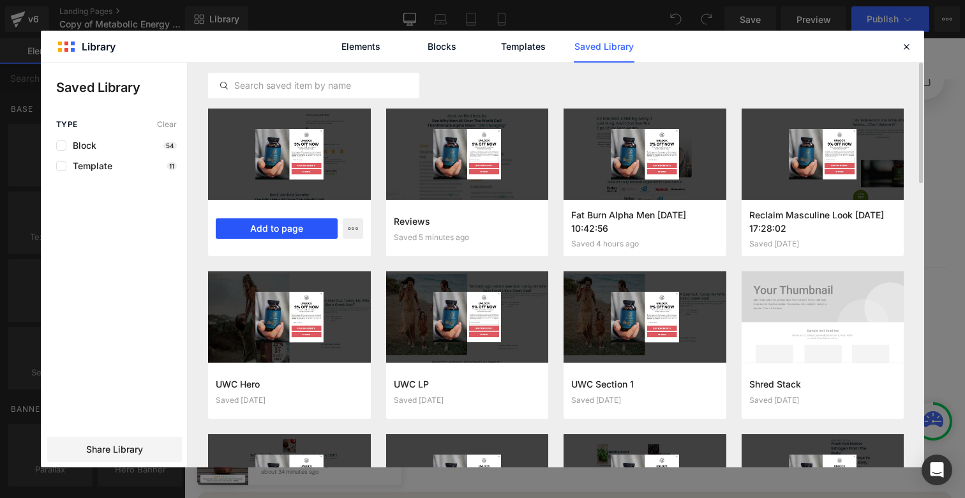
drag, startPoint x: 281, startPoint y: 228, endPoint x: 97, endPoint y: 191, distance: 188.2
click at [281, 228] on button "Add to page" at bounding box center [277, 228] width 122 height 20
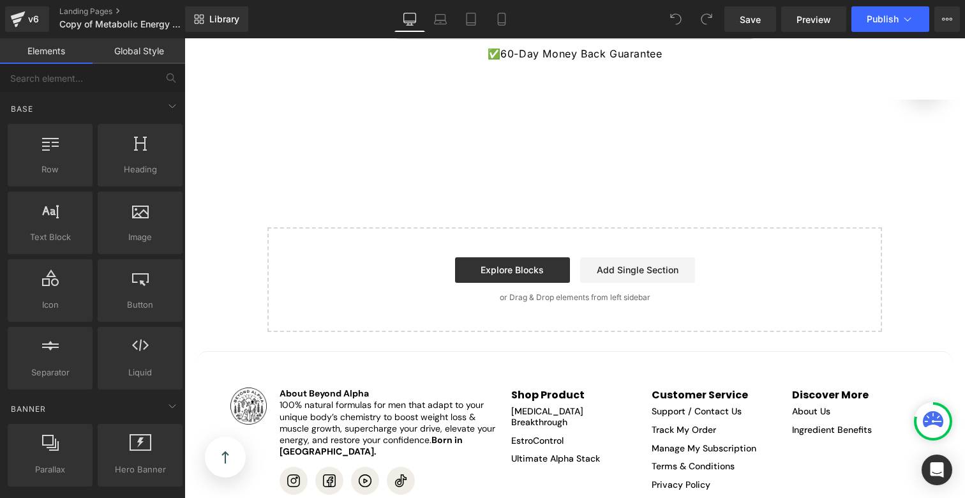
scroll to position [2776, 0]
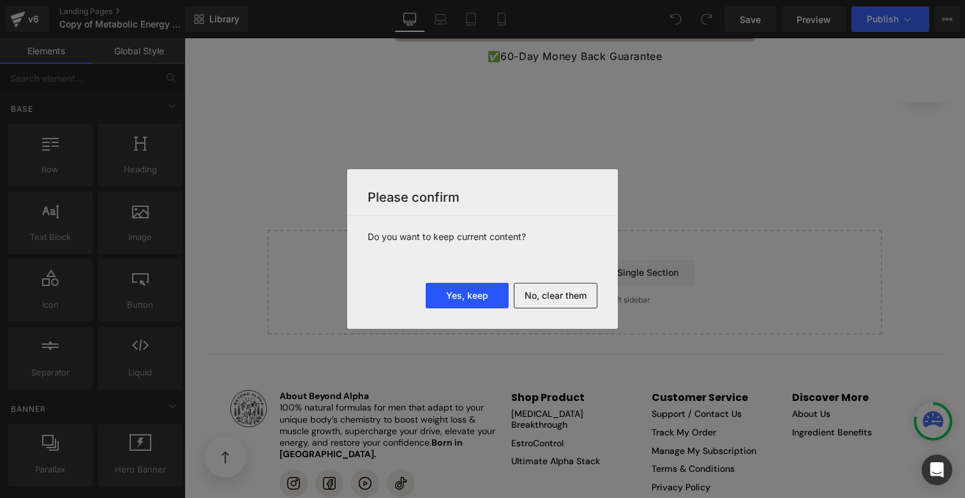
click at [493, 290] on button "Yes, keep" at bounding box center [467, 296] width 83 height 26
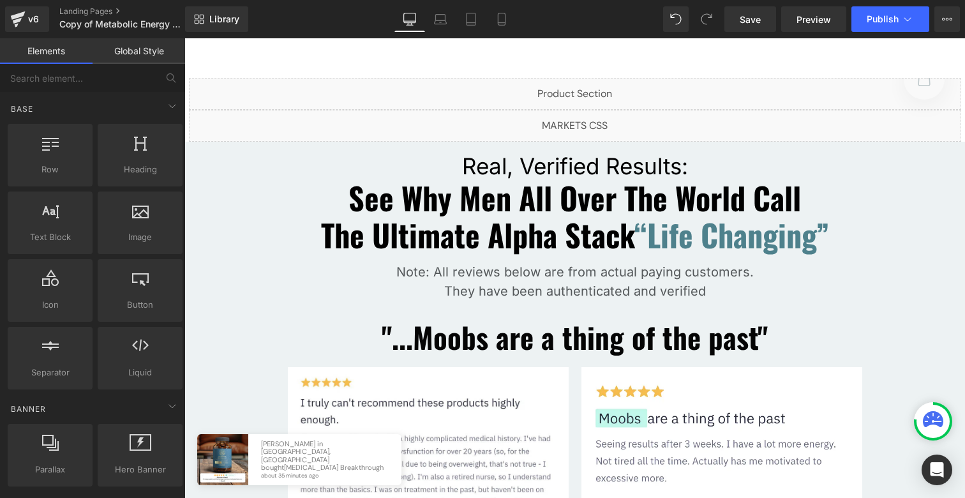
scroll to position [2817, 0]
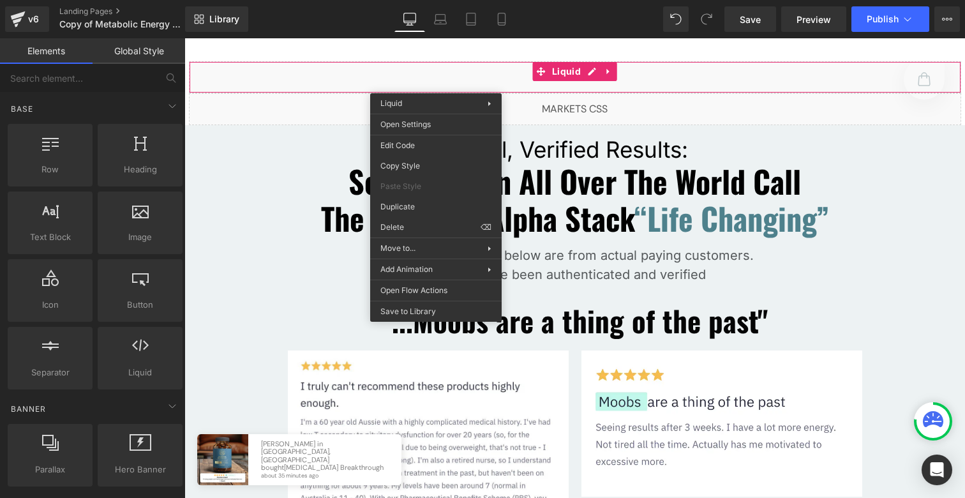
drag, startPoint x: 613, startPoint y: 263, endPoint x: 429, endPoint y: 154, distance: 213.7
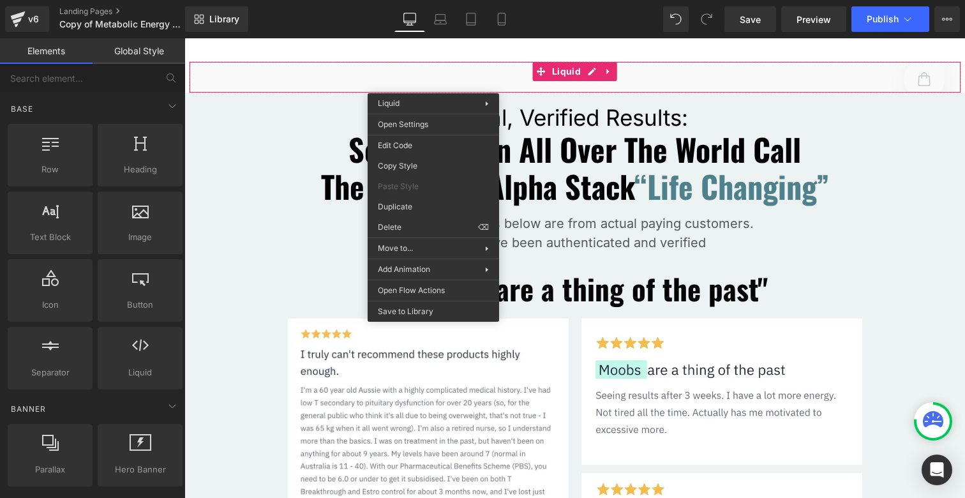
drag, startPoint x: 613, startPoint y: 258, endPoint x: 429, endPoint y: 218, distance: 188.0
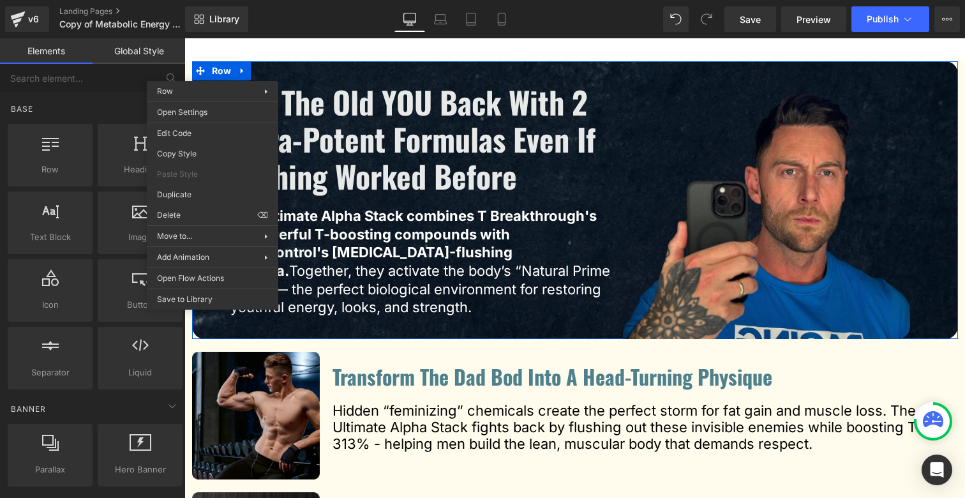
drag, startPoint x: 394, startPoint y: 248, endPoint x: 213, endPoint y: 203, distance: 186.0
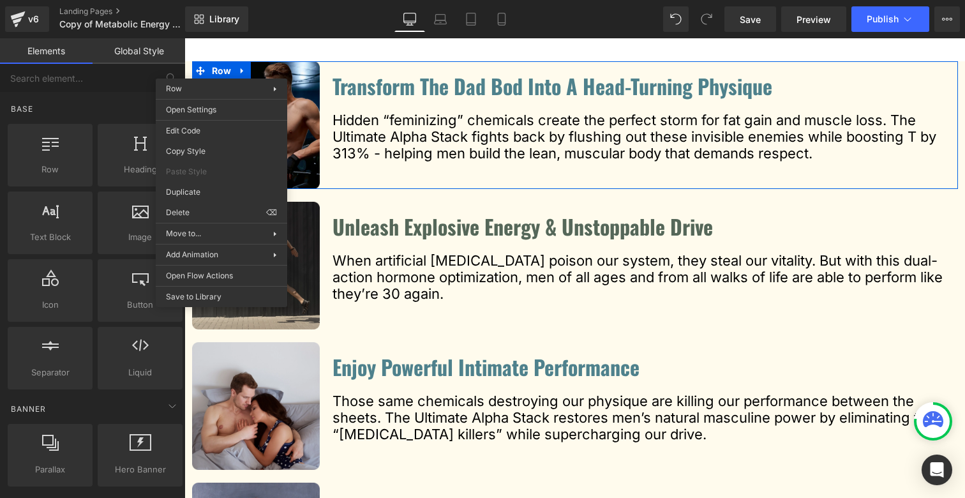
drag, startPoint x: 384, startPoint y: 248, endPoint x: 199, endPoint y: 210, distance: 188.4
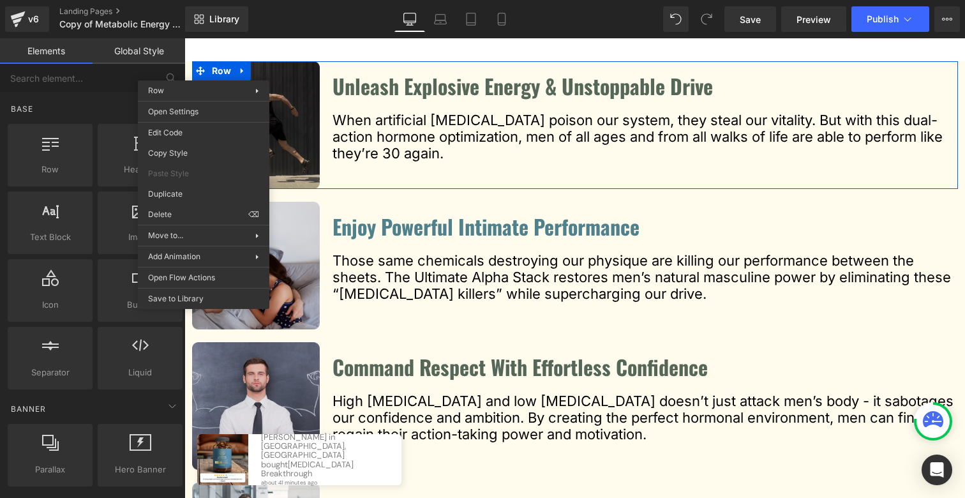
drag, startPoint x: 375, startPoint y: 250, endPoint x: 191, endPoint y: 211, distance: 188.4
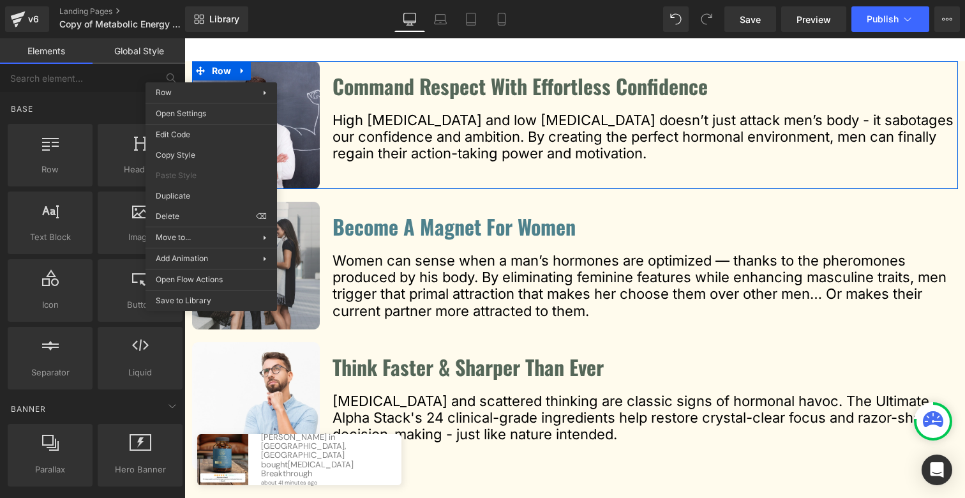
drag, startPoint x: 384, startPoint y: 248, endPoint x: 208, endPoint y: 154, distance: 199.0
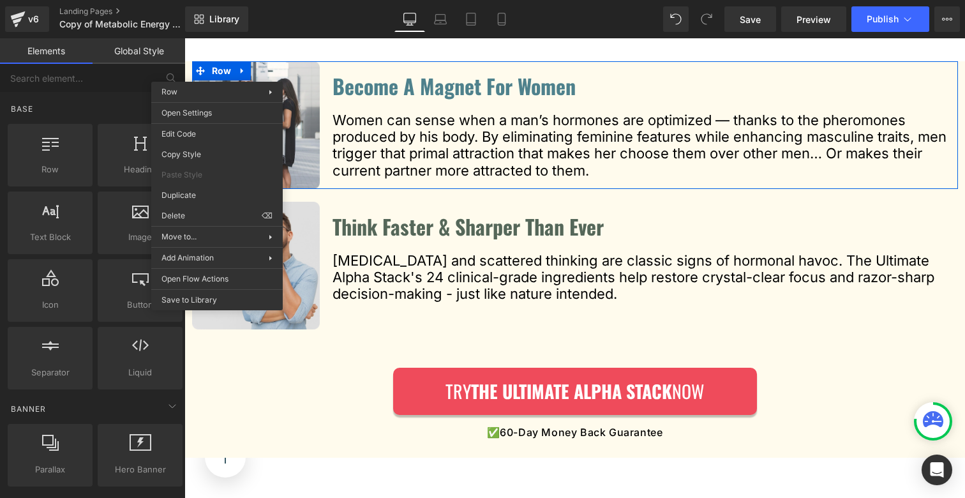
drag, startPoint x: 388, startPoint y: 252, endPoint x: 204, endPoint y: 175, distance: 199.9
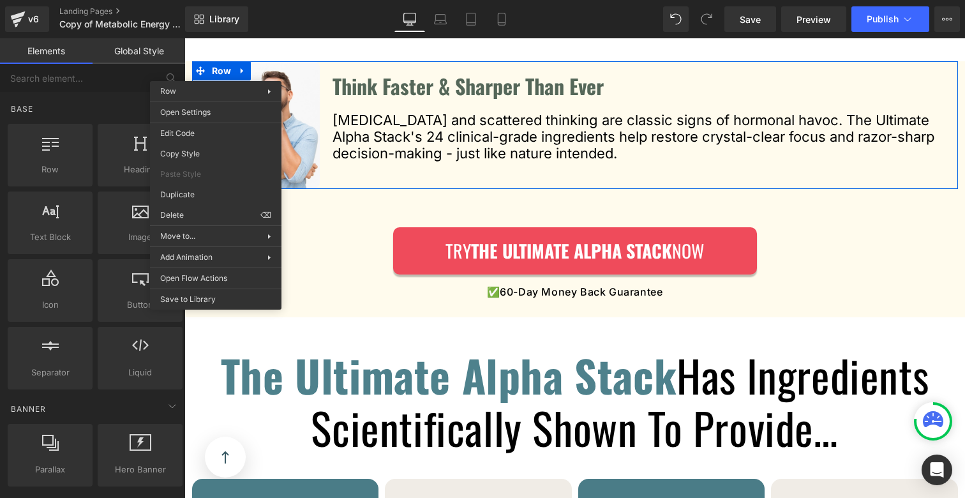
drag, startPoint x: 399, startPoint y: 250, endPoint x: 215, endPoint y: 211, distance: 188.4
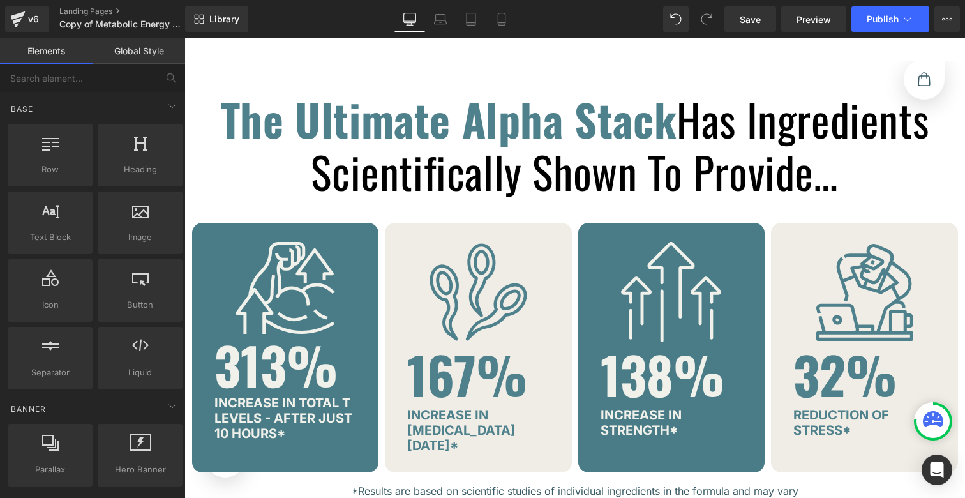
scroll to position [2709, 0]
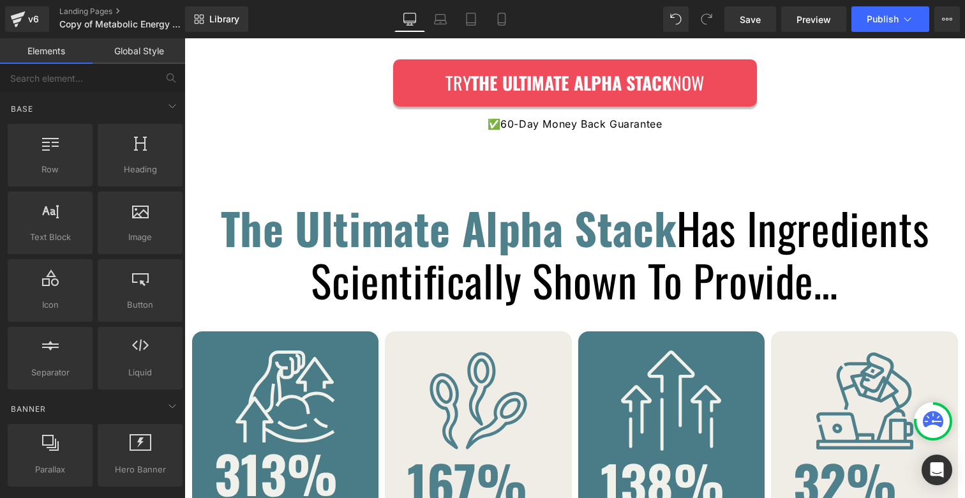
click at [459, 238] on strong "The Ultimate Alpha Stack" at bounding box center [449, 227] width 456 height 64
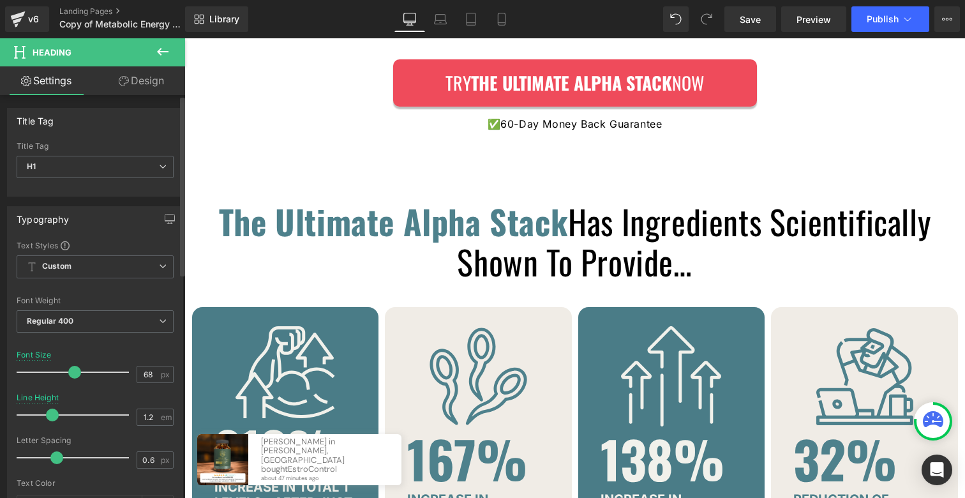
drag, startPoint x: 95, startPoint y: 371, endPoint x: 78, endPoint y: 366, distance: 18.0
click at [78, 366] on div at bounding box center [76, 372] width 106 height 26
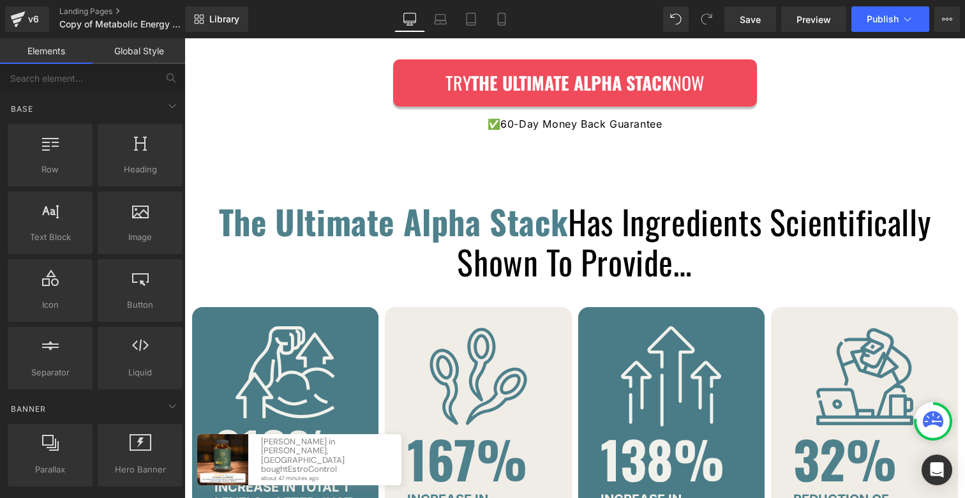
drag, startPoint x: 494, startPoint y: 189, endPoint x: 484, endPoint y: 193, distance: 10.9
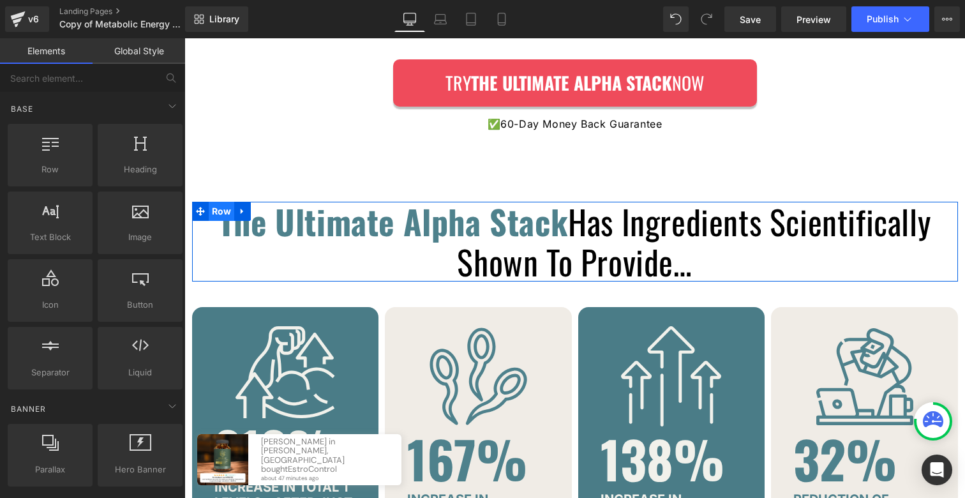
click at [222, 209] on span "Row" at bounding box center [222, 211] width 26 height 19
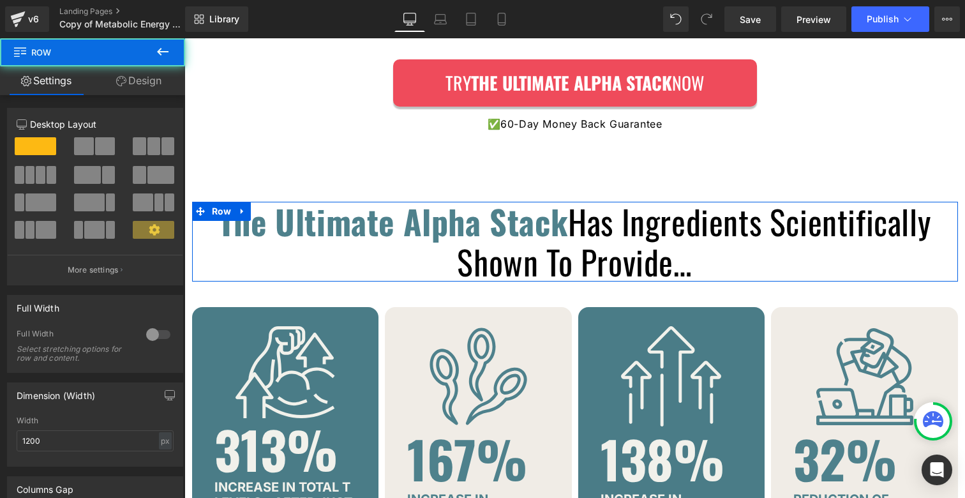
click at [156, 73] on link "Design" at bounding box center [139, 80] width 93 height 29
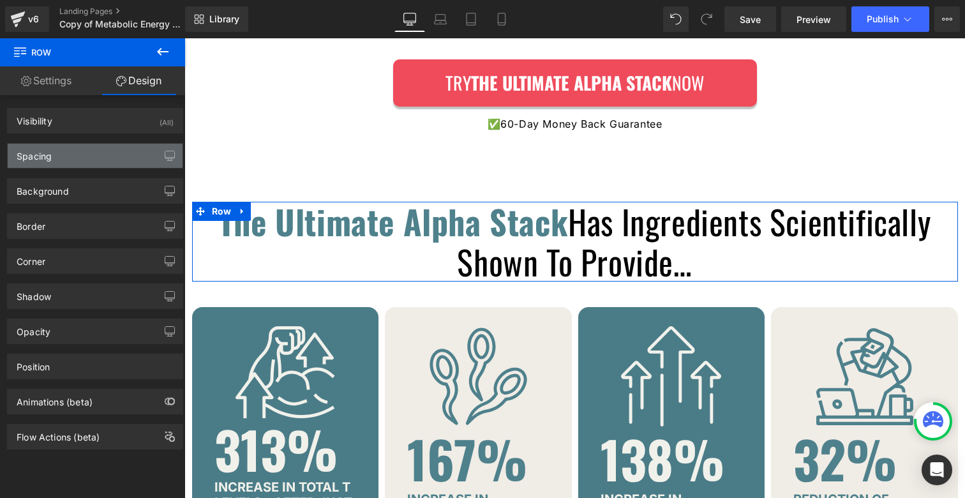
click at [80, 155] on div "Spacing" at bounding box center [95, 156] width 175 height 24
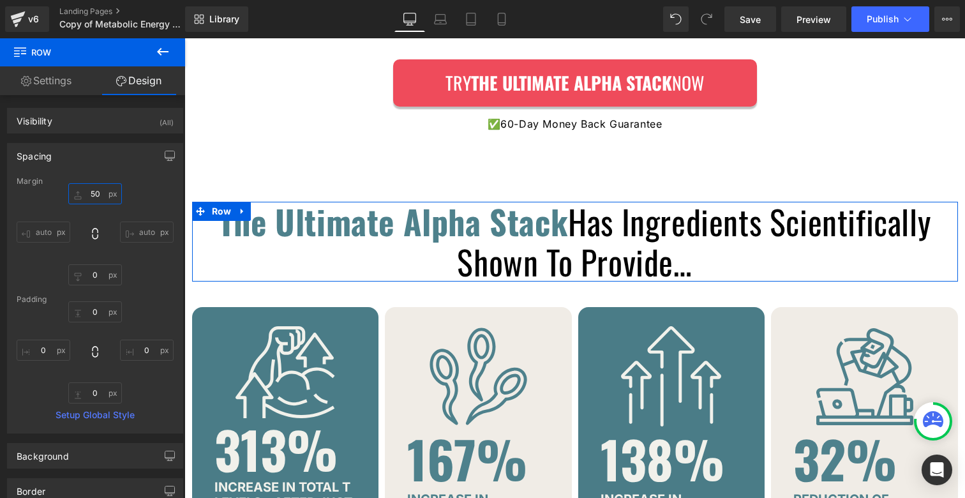
click at [92, 196] on input "50" at bounding box center [95, 193] width 54 height 21
type input "0"
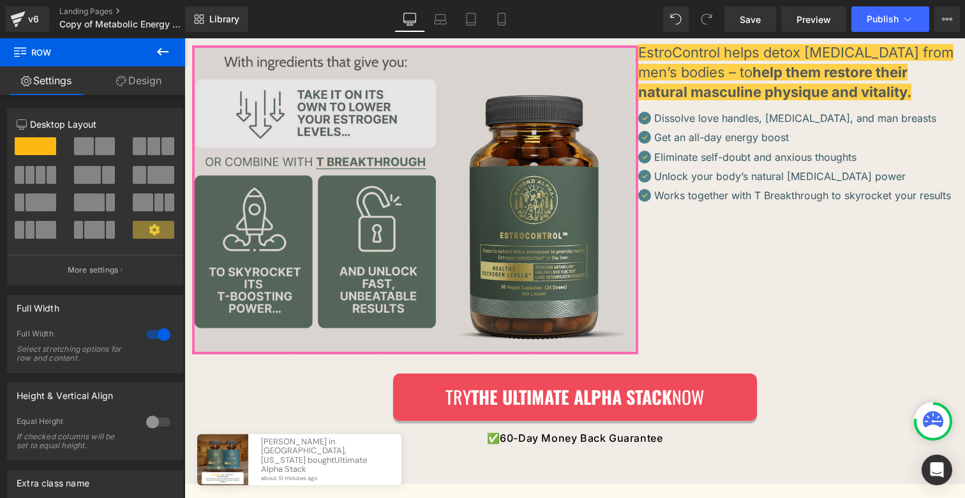
scroll to position [4421, 0]
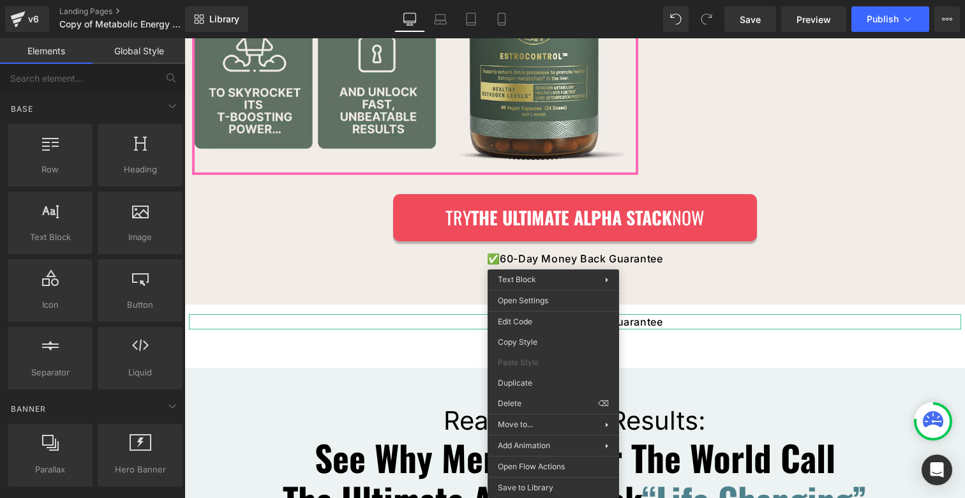
drag, startPoint x: 737, startPoint y: 440, endPoint x: 553, endPoint y: 402, distance: 188.4
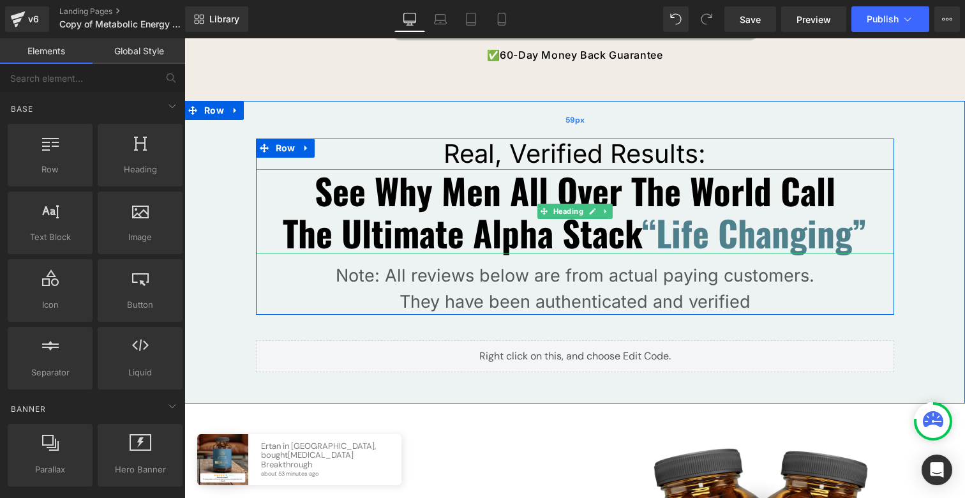
scroll to position [4549, 0]
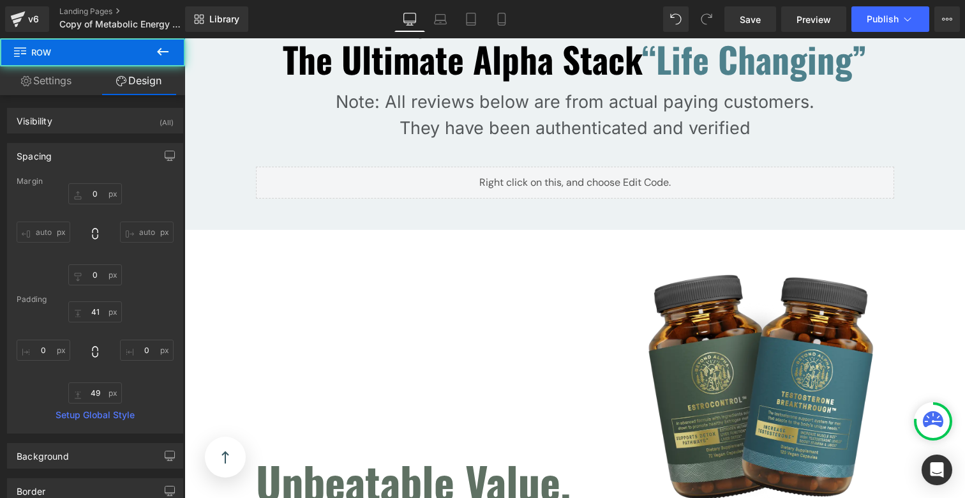
scroll to position [4788, 0]
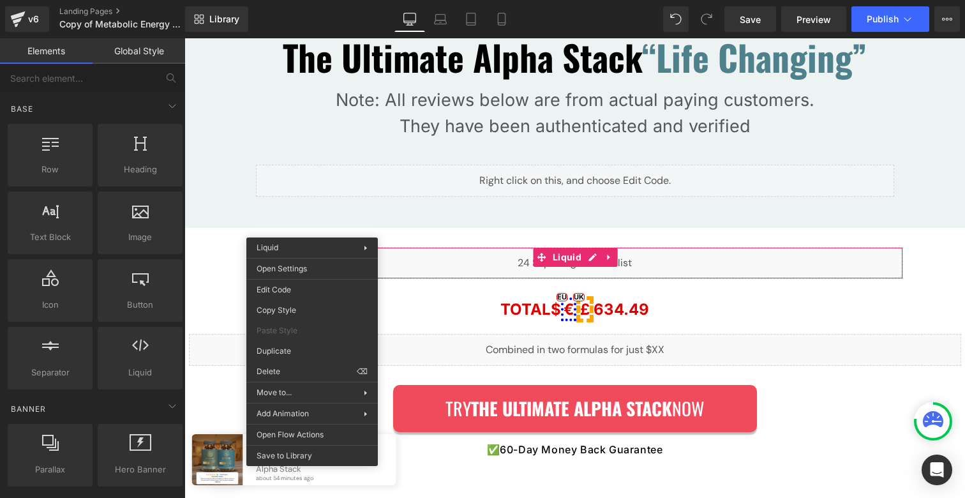
drag, startPoint x: 474, startPoint y: 408, endPoint x: 292, endPoint y: 365, distance: 187.0
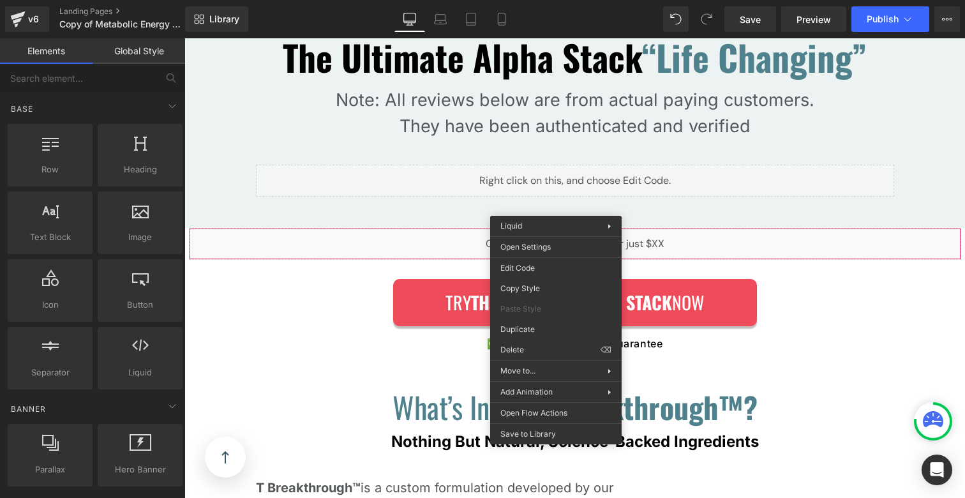
drag, startPoint x: 715, startPoint y: 384, endPoint x: 530, endPoint y: 345, distance: 188.5
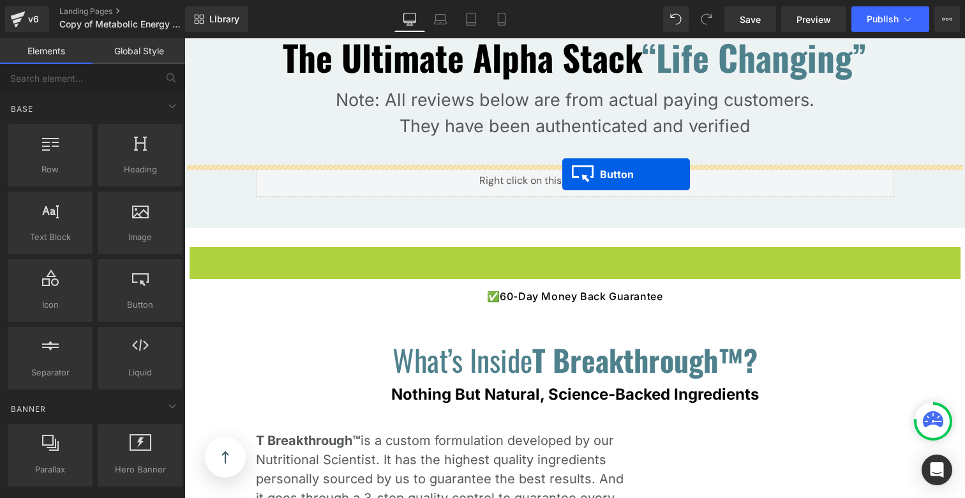
drag, startPoint x: 563, startPoint y: 241, endPoint x: 562, endPoint y: 174, distance: 66.4
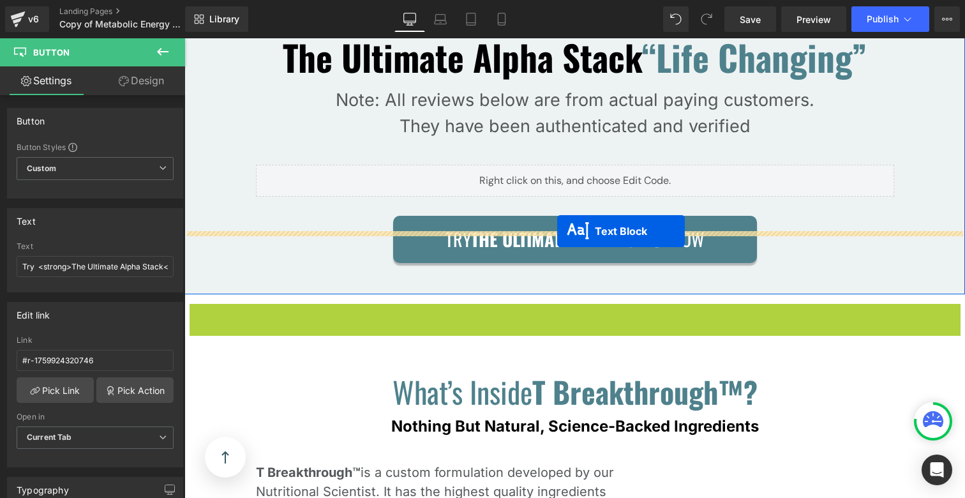
drag, startPoint x: 560, startPoint y: 278, endPoint x: 557, endPoint y: 229, distance: 48.6
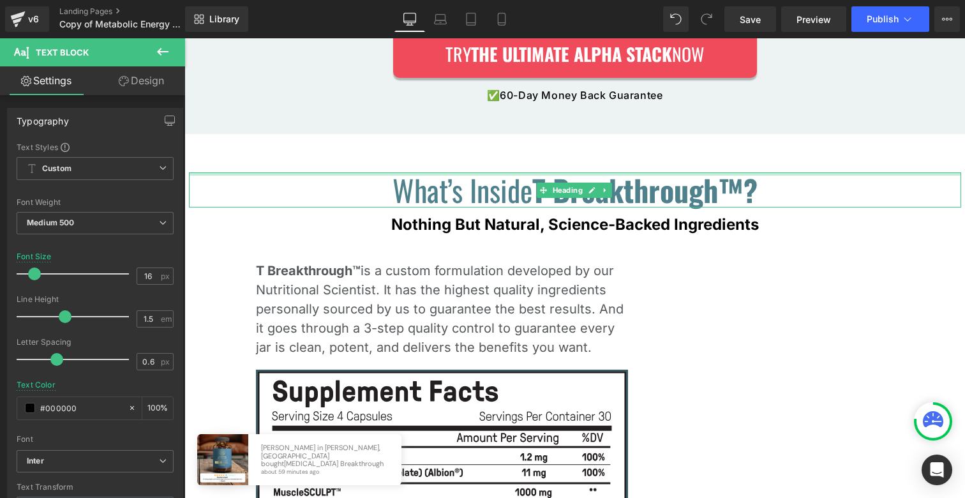
scroll to position [4905, 0]
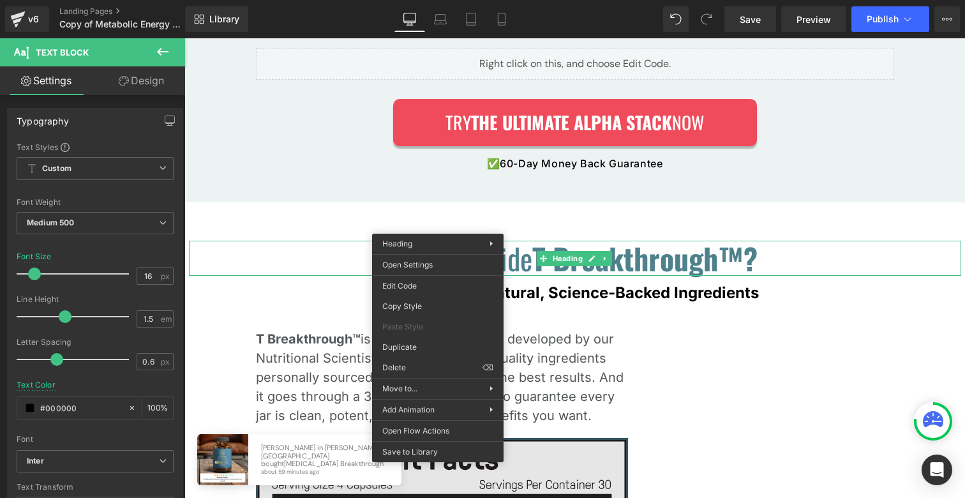
drag, startPoint x: 606, startPoint y: 404, endPoint x: 423, endPoint y: 363, distance: 187.6
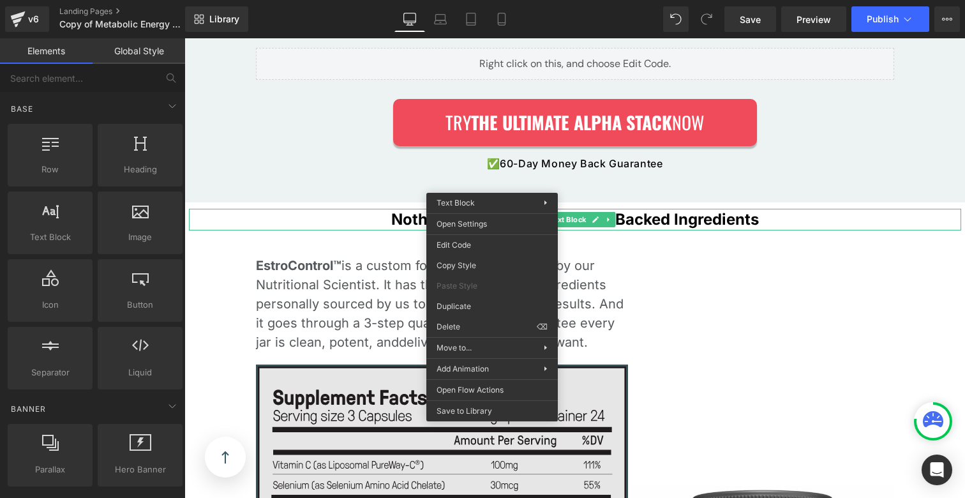
drag, startPoint x: 632, startPoint y: 362, endPoint x: 448, endPoint y: 323, distance: 188.6
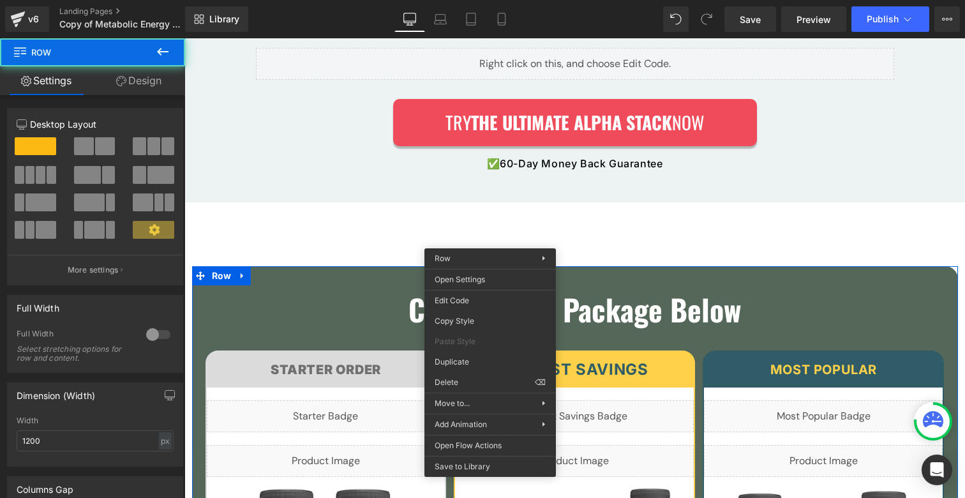
drag, startPoint x: 638, startPoint y: 414, endPoint x: 454, endPoint y: 361, distance: 191.7
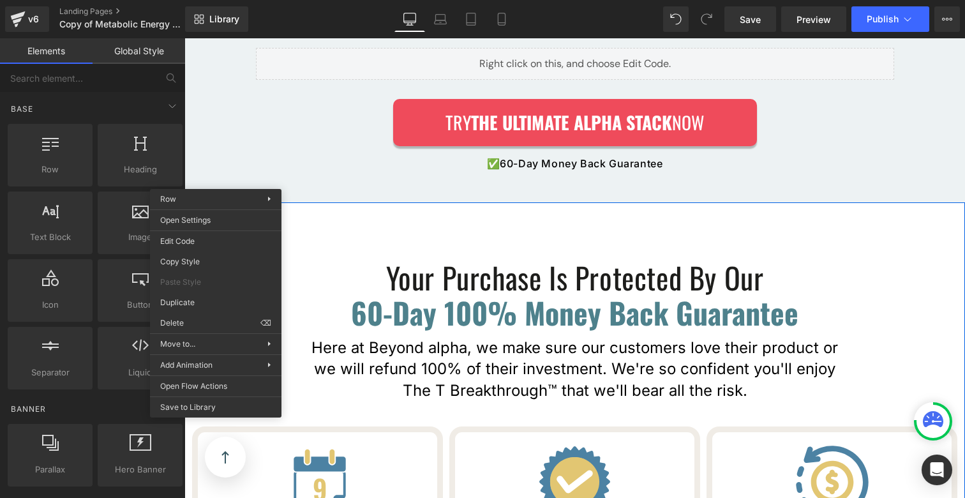
click at [493, 162] on div "Real, Verified Results: Heading See Why Men All Over The World Call The Ultimat…" at bounding box center [574, 11] width 780 height 382
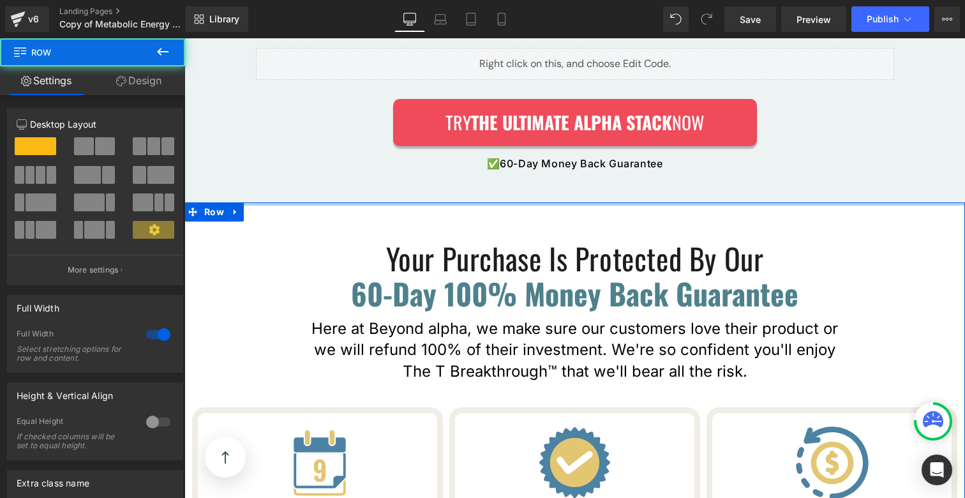
drag, startPoint x: 507, startPoint y: 180, endPoint x: 558, endPoint y: 202, distance: 55.7
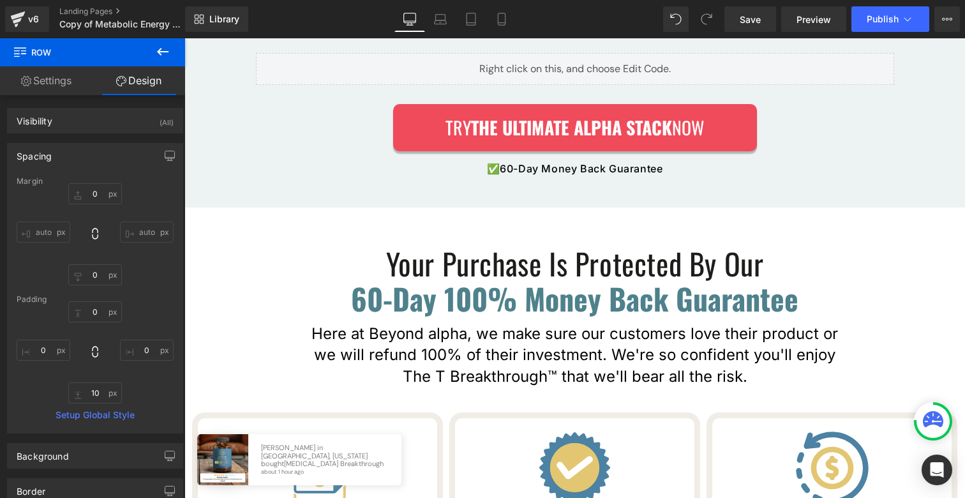
scroll to position [4881, 0]
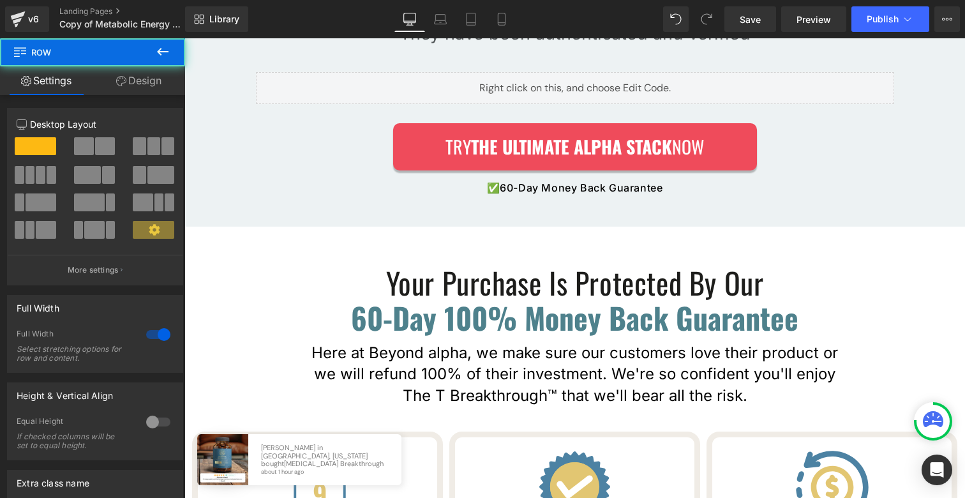
click at [546, 227] on div "Your Purchase Is Protected By Our Heading 60-Day 100% Money Back Guarantee Head…" at bounding box center [574, 463] width 780 height 472
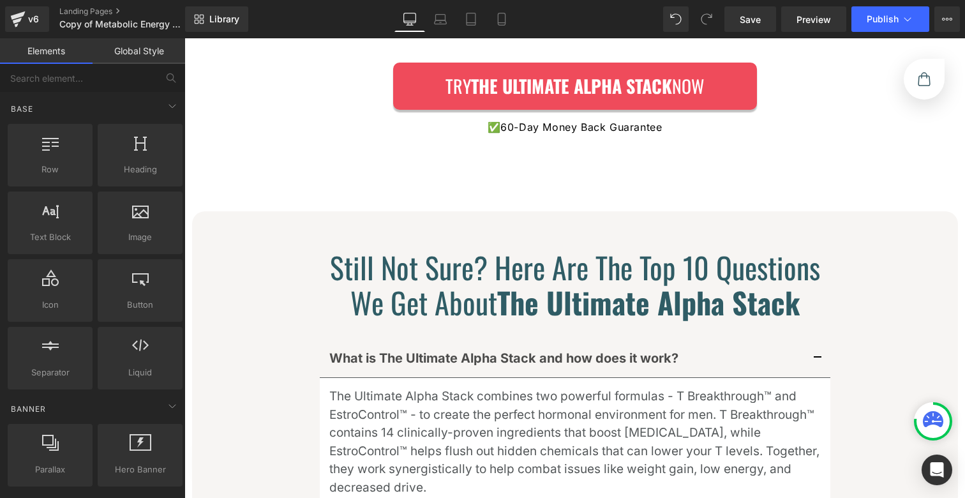
scroll to position [5549, 0]
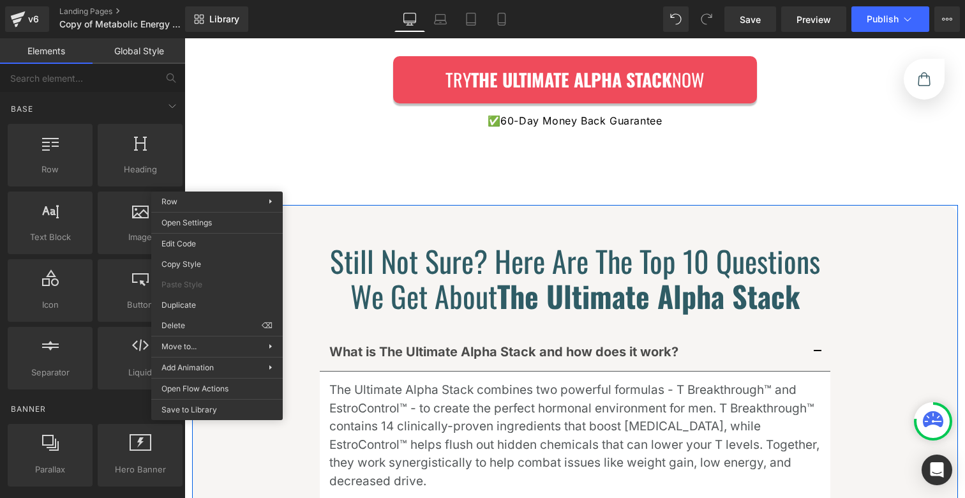
drag, startPoint x: 381, startPoint y: 360, endPoint x: 197, endPoint y: 322, distance: 188.4
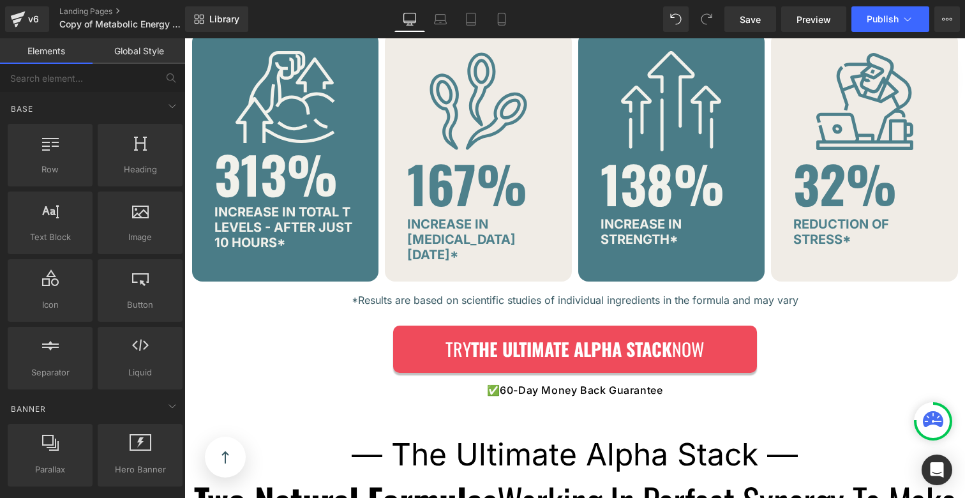
scroll to position [2806, 0]
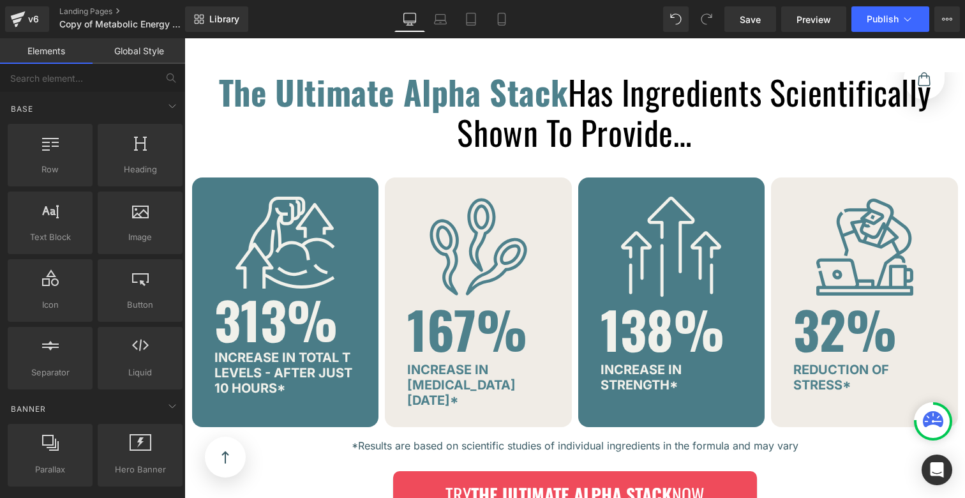
click at [457, 107] on span "Has Ingredients Scientifically Shown To Provide…" at bounding box center [693, 111] width 473 height 89
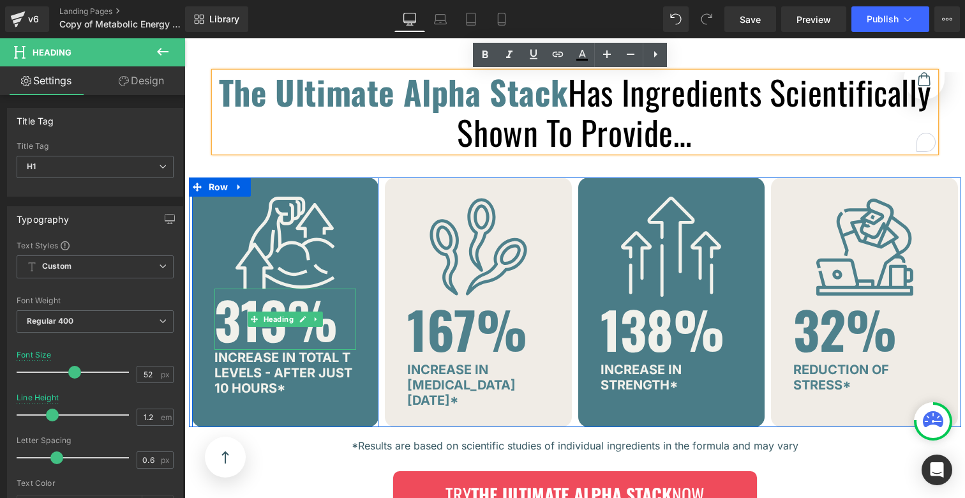
click at [274, 323] on div "313% Heading" at bounding box center [285, 318] width 142 height 61
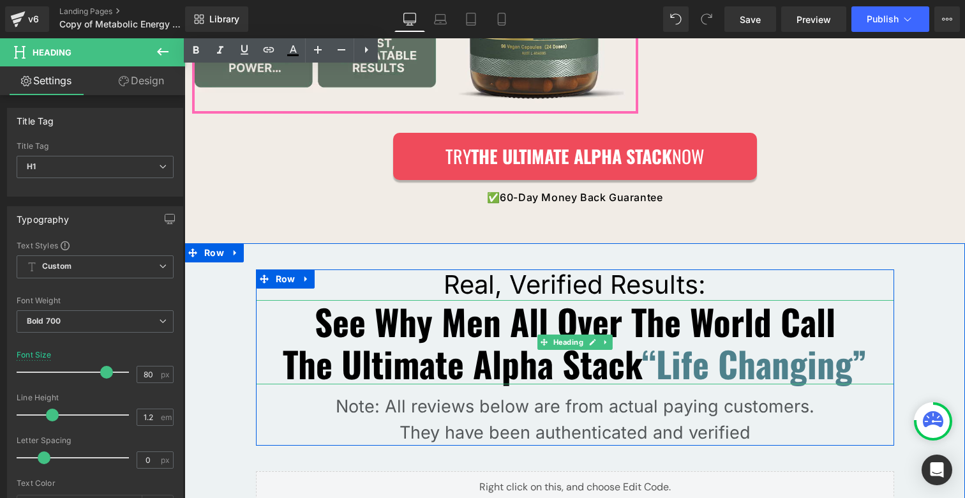
scroll to position [4460, 0]
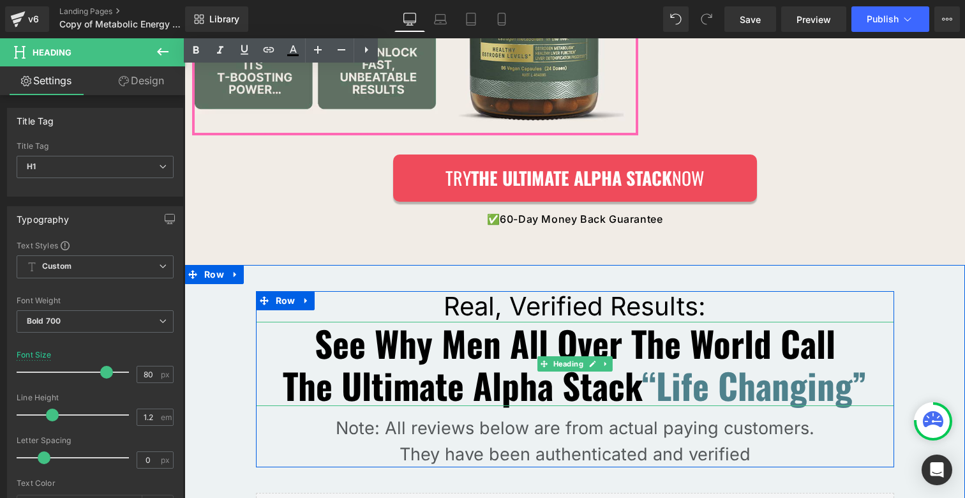
click at [412, 359] on span "The Ultimate Alpha Stack" at bounding box center [462, 385] width 359 height 52
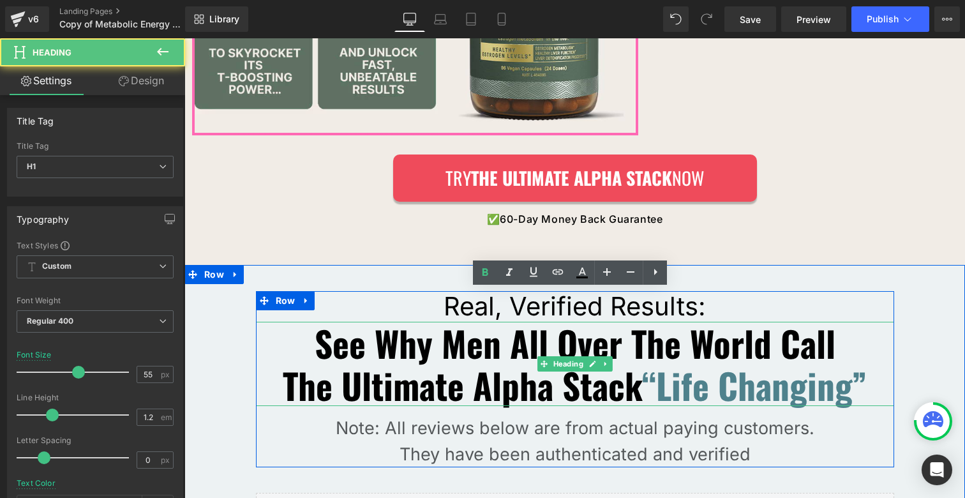
click at [412, 359] on span "The Ultimate Alpha Stack" at bounding box center [462, 385] width 359 height 52
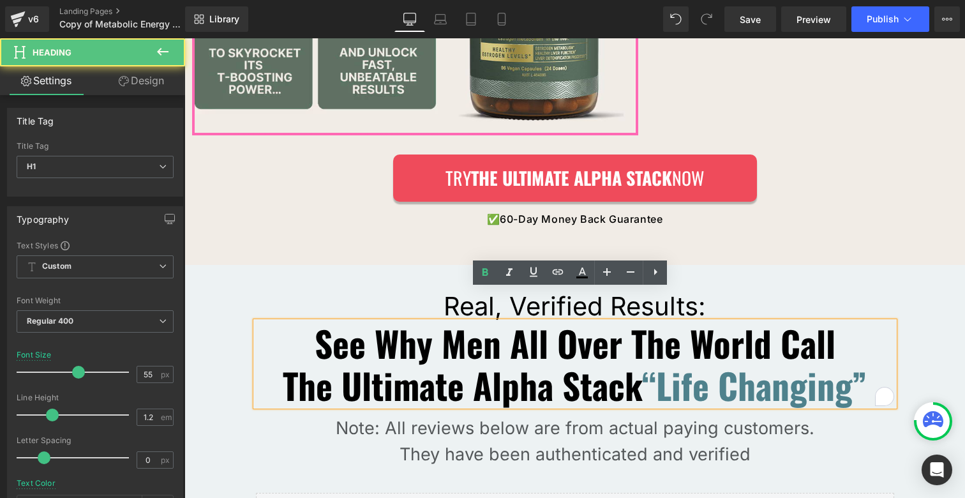
click at [412, 359] on span "The Ultimate Alpha Stack" at bounding box center [462, 385] width 359 height 52
drag, startPoint x: 353, startPoint y: 302, endPoint x: 340, endPoint y: 308, distance: 14.0
click at [354, 317] on span "See Why Men All Over The World Call" at bounding box center [575, 343] width 521 height 52
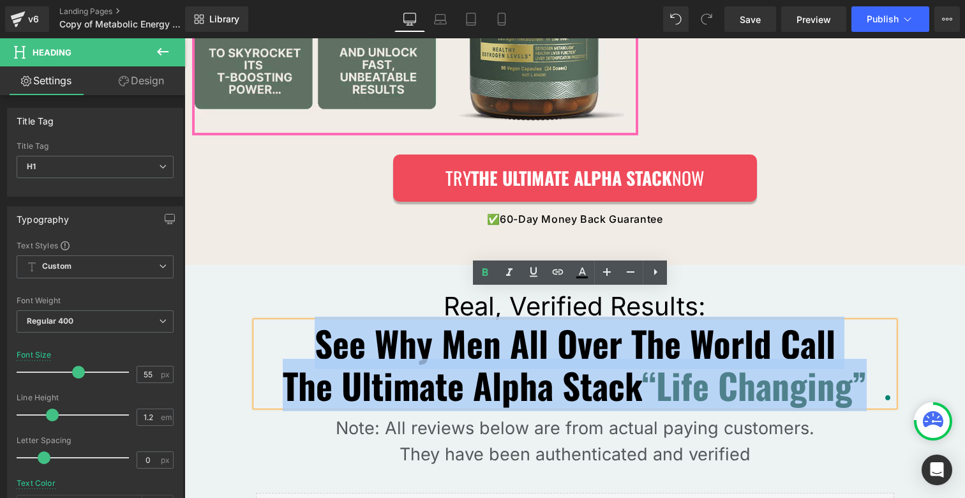
drag, startPoint x: 302, startPoint y: 306, endPoint x: 867, endPoint y: 368, distance: 568.1
click at [867, 368] on div "See Why Men All Over The World Call The Ultimate Alpha Stack “Life Changing”" at bounding box center [575, 364] width 638 height 84
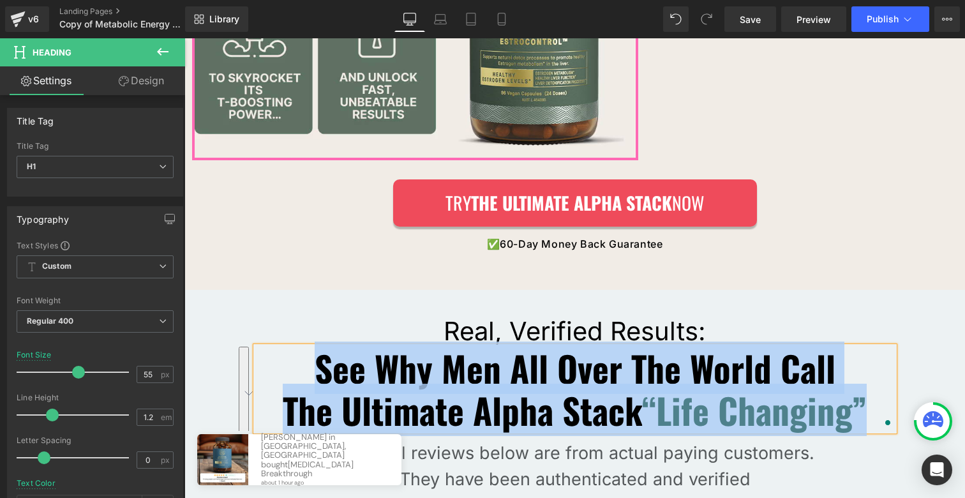
scroll to position [4437, 0]
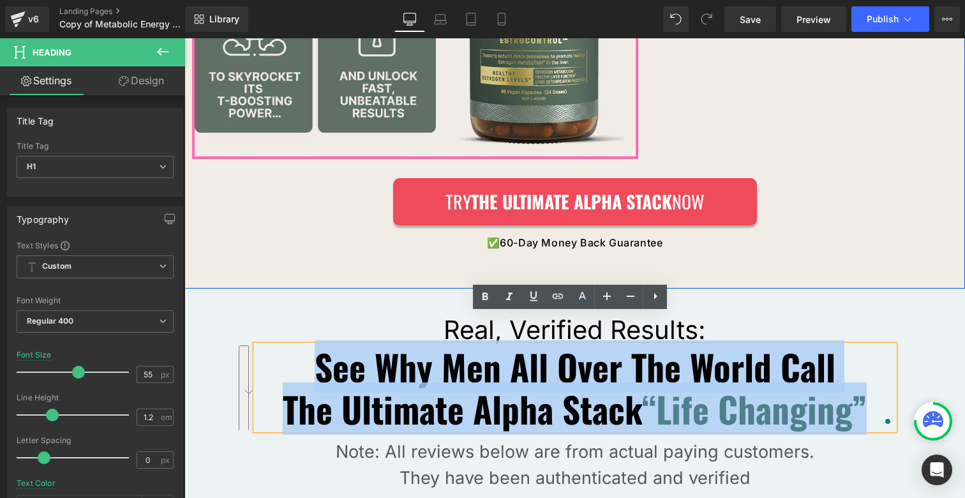
click at [597, 285] on div at bounding box center [574, 286] width 780 height 3
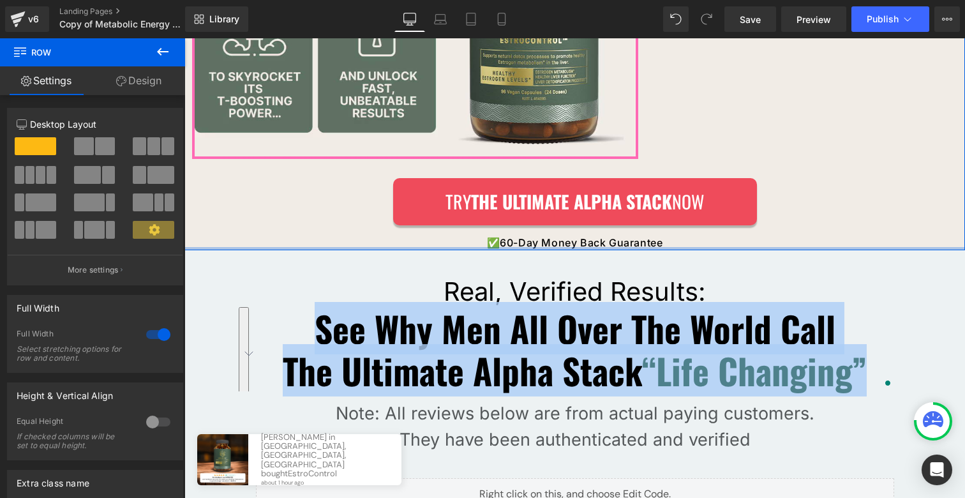
scroll to position [4399, 0]
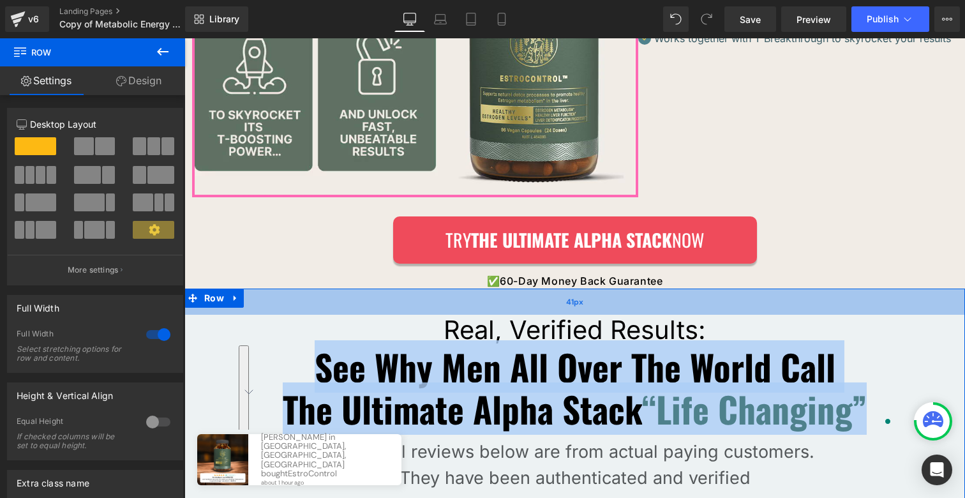
drag, startPoint x: 599, startPoint y: 250, endPoint x: 595, endPoint y: 260, distance: 10.9
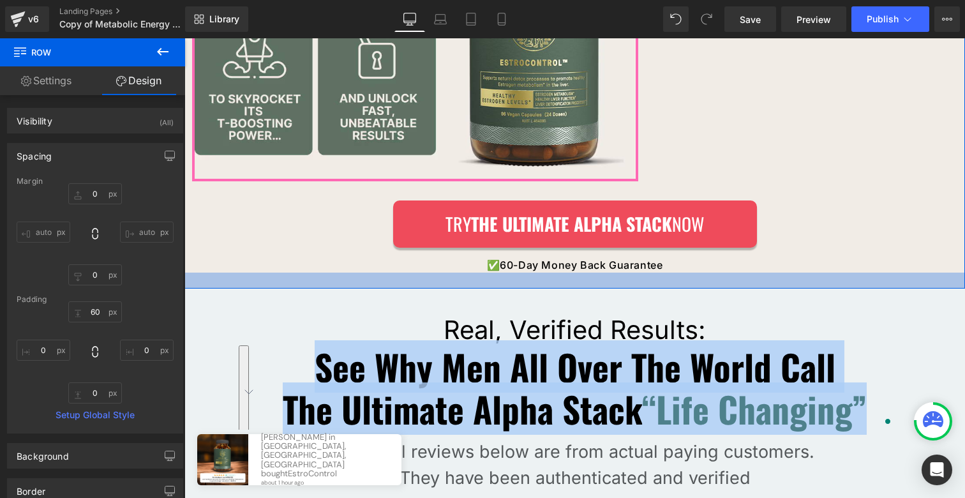
click at [466, 272] on div at bounding box center [574, 280] width 780 height 16
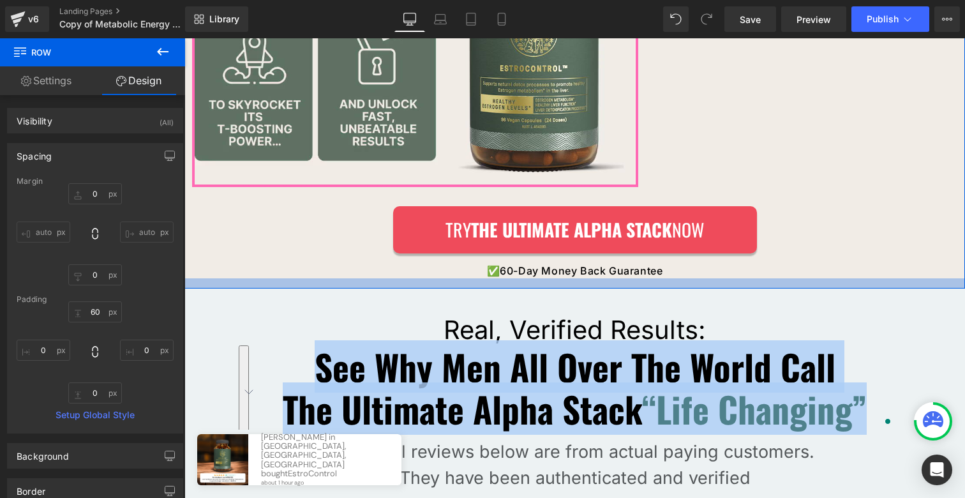
click at [464, 278] on div at bounding box center [574, 283] width 780 height 10
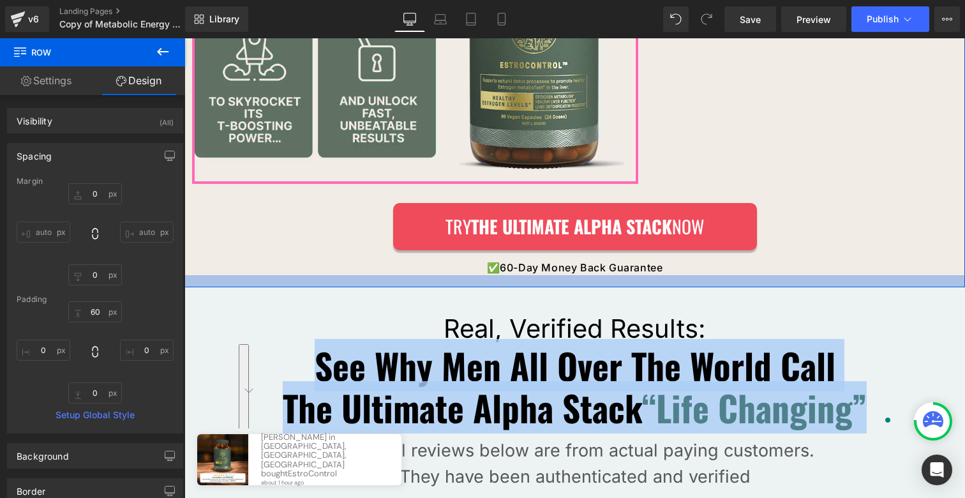
click at [465, 275] on div at bounding box center [574, 281] width 780 height 12
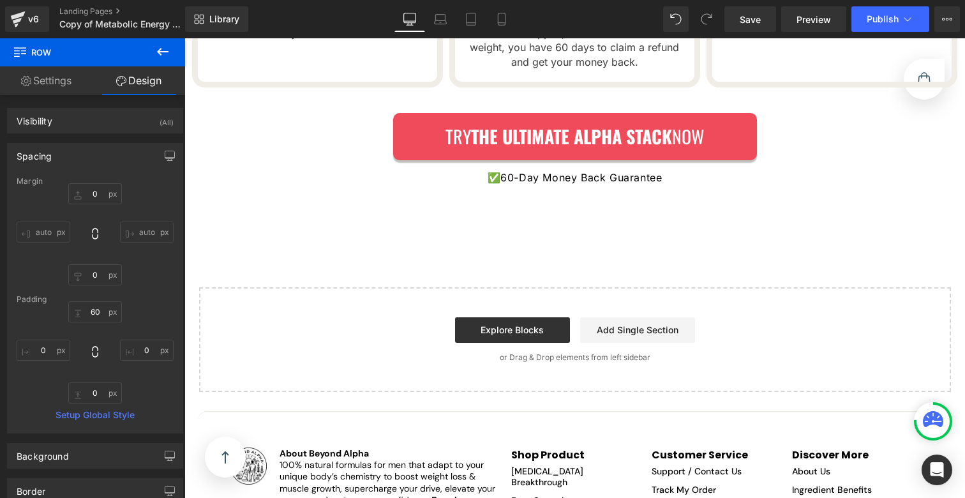
scroll to position [5712, 0]
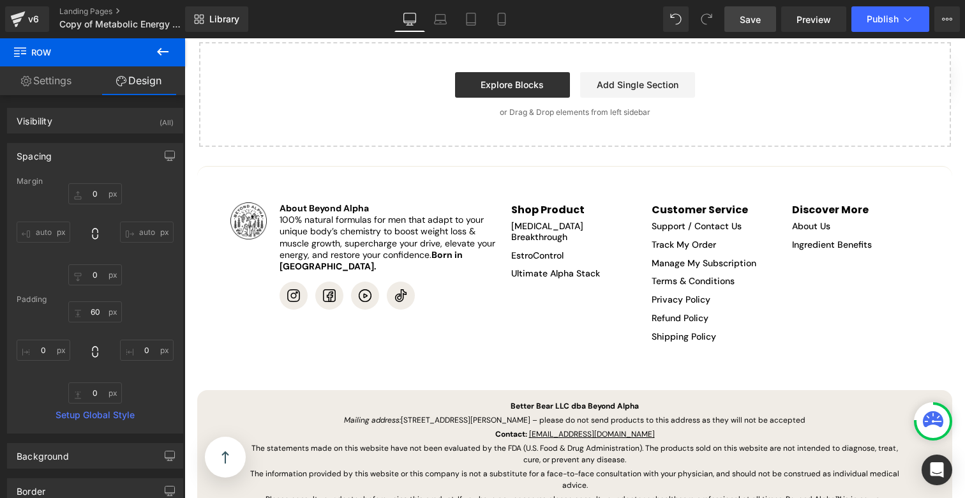
click at [749, 14] on span "Save" at bounding box center [750, 19] width 21 height 13
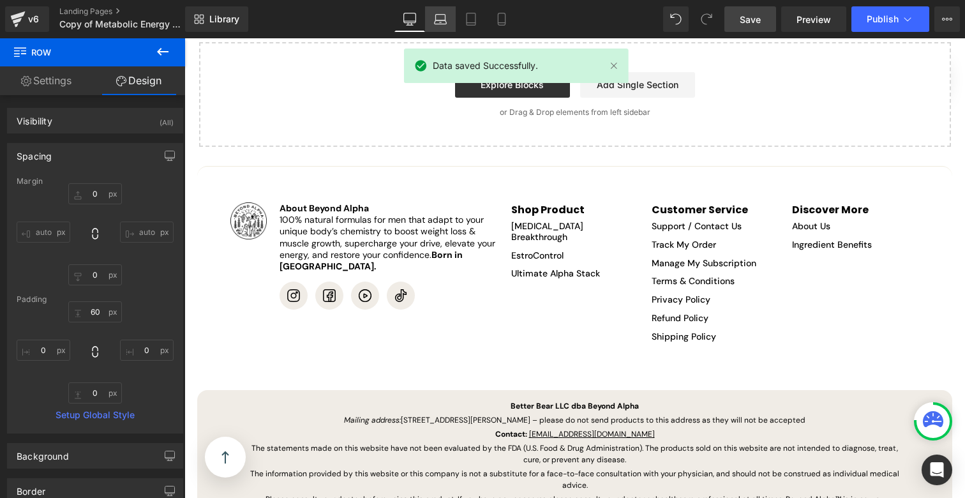
click at [436, 22] on icon at bounding box center [440, 19] width 13 height 13
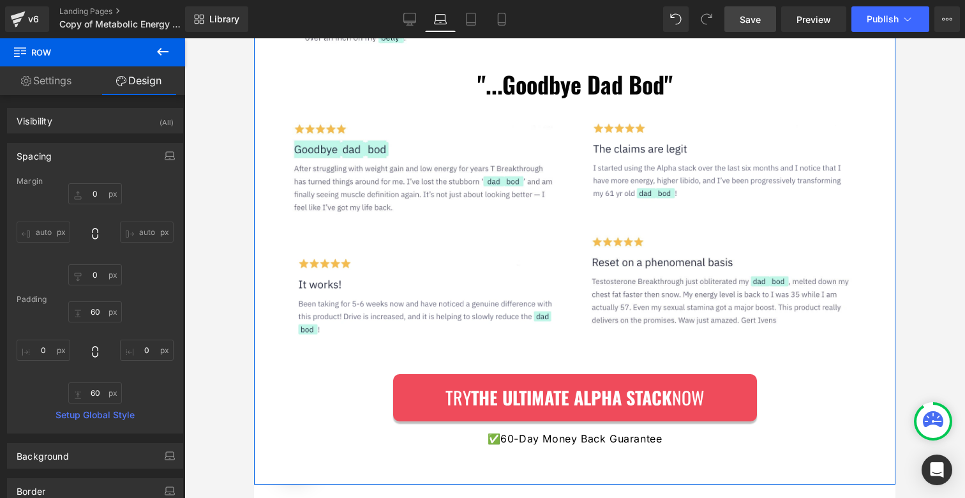
scroll to position [2489, 0]
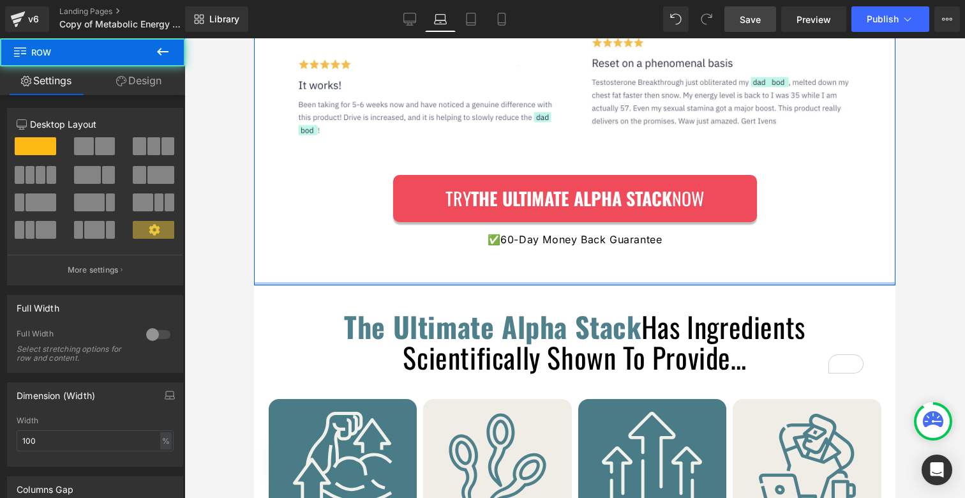
drag, startPoint x: 482, startPoint y: 281, endPoint x: 487, endPoint y: 265, distance: 16.7
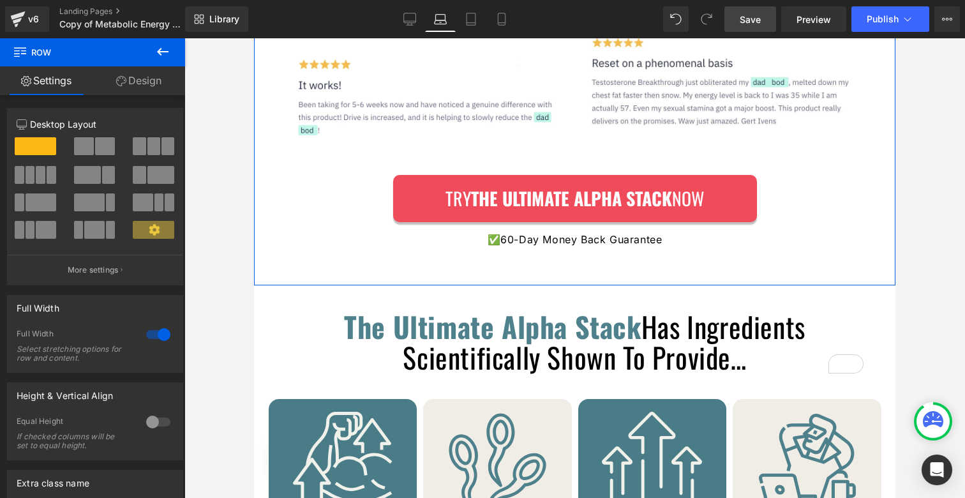
click at [149, 76] on link "Design" at bounding box center [139, 80] width 93 height 29
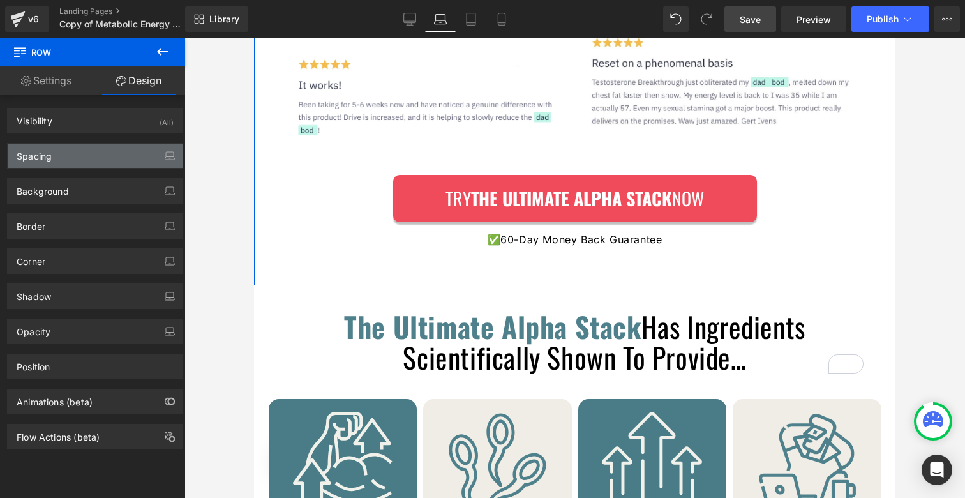
click at [98, 148] on div "Spacing" at bounding box center [95, 156] width 175 height 24
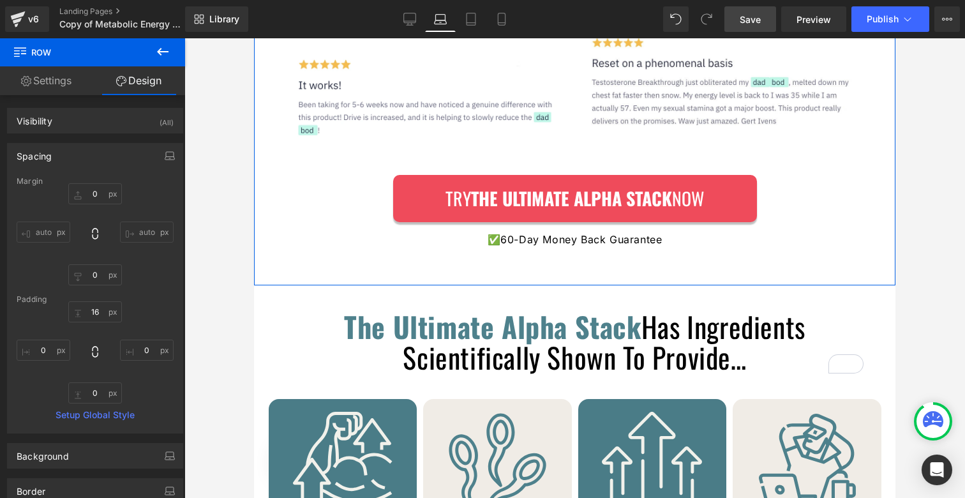
click at [361, 236] on p "✅ 60-Day Money Back Guarantee" at bounding box center [574, 239] width 641 height 15
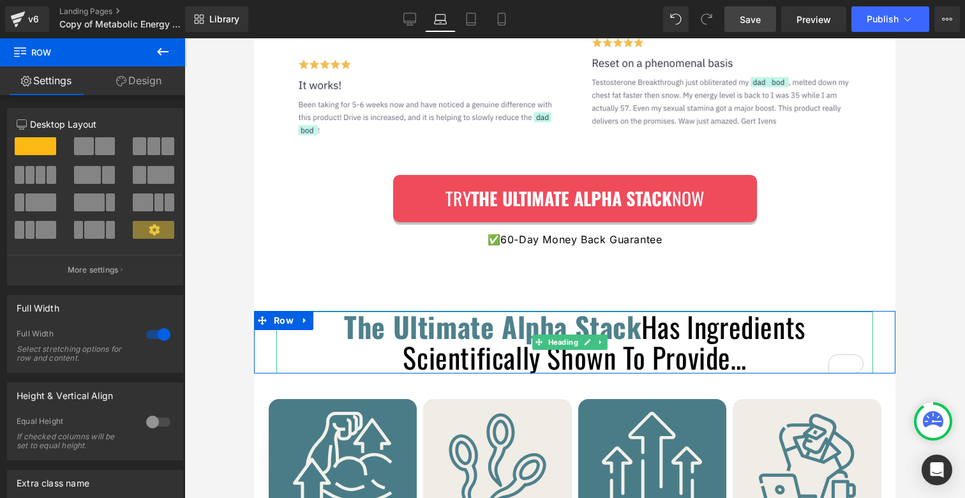
click at [504, 294] on div "Liquid Image "90 Days Ago I Had A Beer Gut. Today, My Wife Says I Look Like a G…" at bounding box center [574, 359] width 641 height 5406
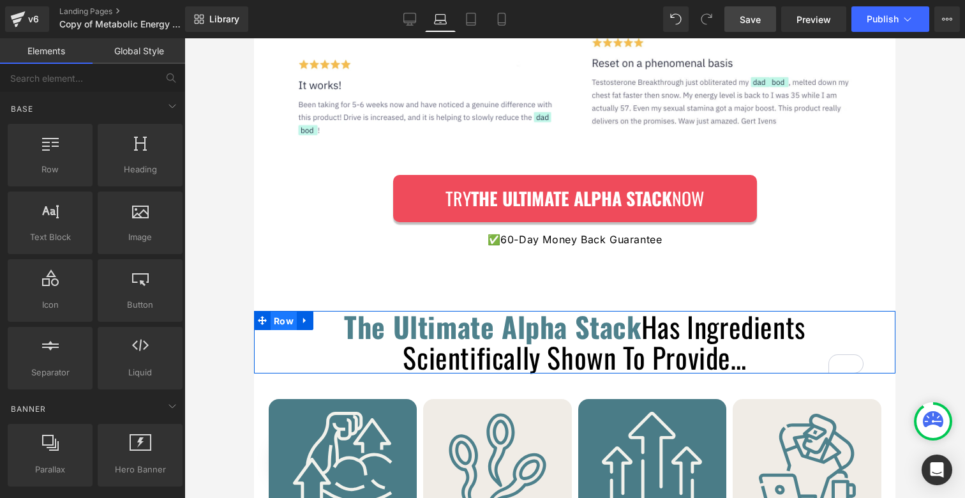
click at [288, 319] on span "Row" at bounding box center [284, 320] width 26 height 19
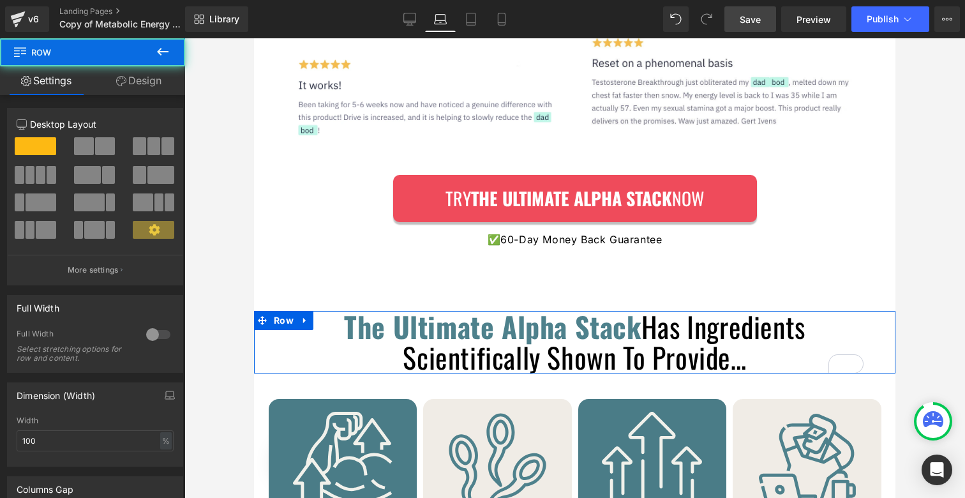
click at [139, 73] on link "Design" at bounding box center [139, 80] width 93 height 29
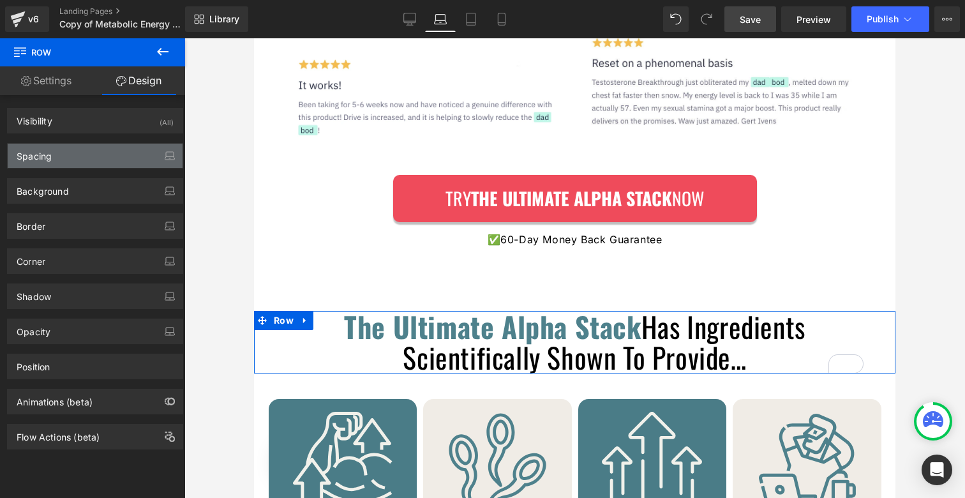
click at [68, 152] on div "Spacing" at bounding box center [95, 156] width 175 height 24
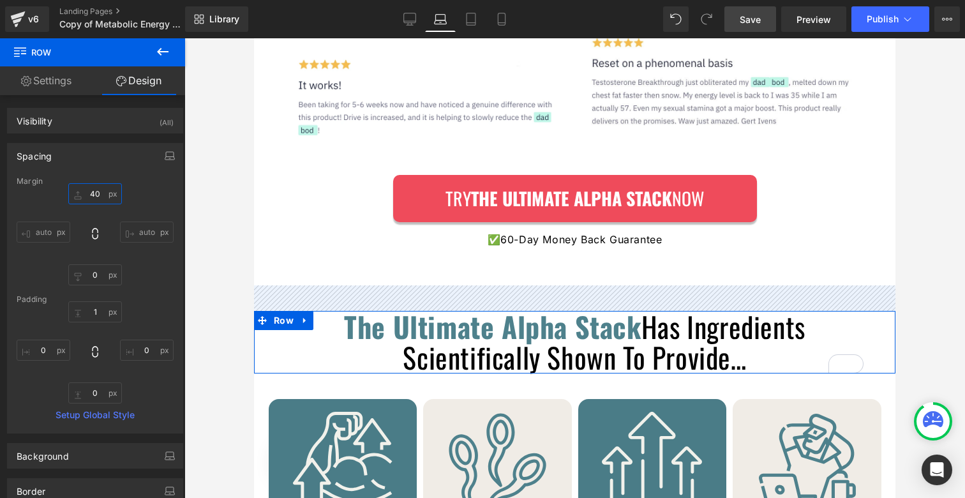
click at [89, 195] on input "40" at bounding box center [95, 193] width 54 height 21
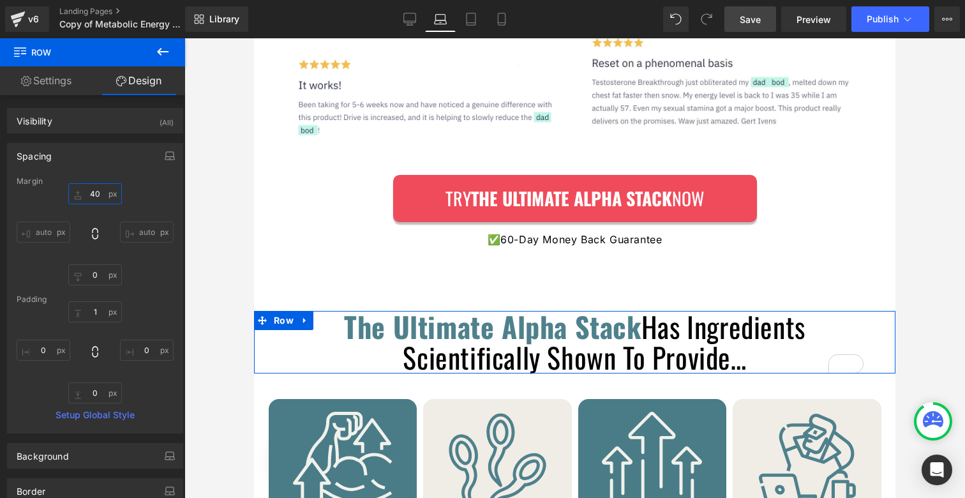
type input "0"
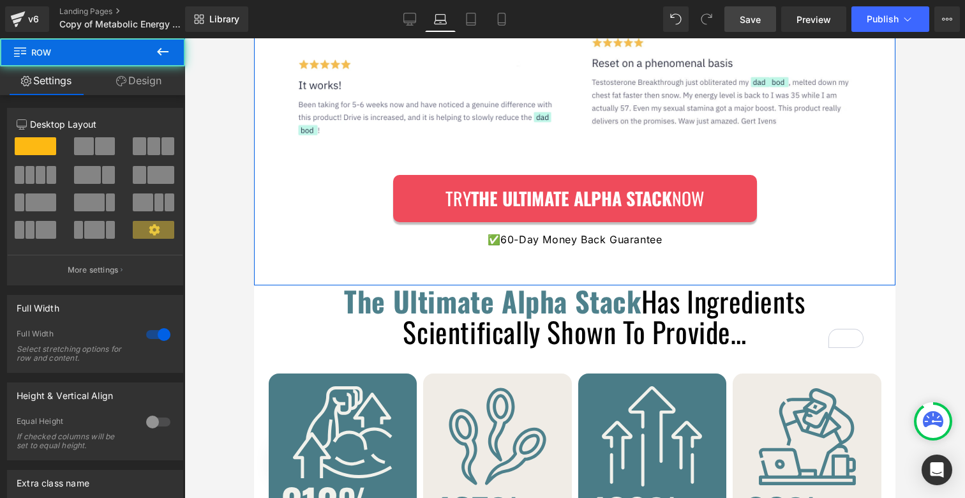
click at [131, 89] on link "Design" at bounding box center [139, 80] width 93 height 29
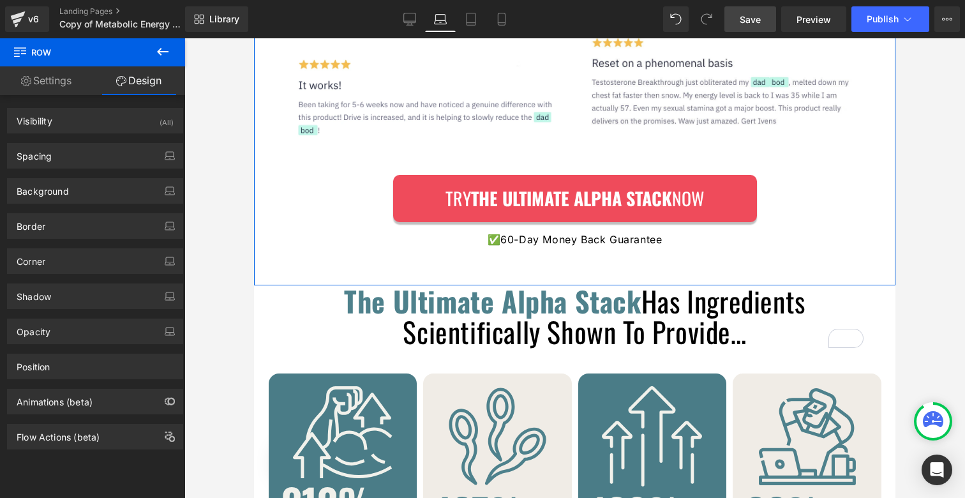
click at [99, 141] on div "Spacing Margin auto auto Padding Setup Global Style" at bounding box center [95, 150] width 191 height 35
click at [91, 158] on div "Spacing" at bounding box center [95, 156] width 175 height 24
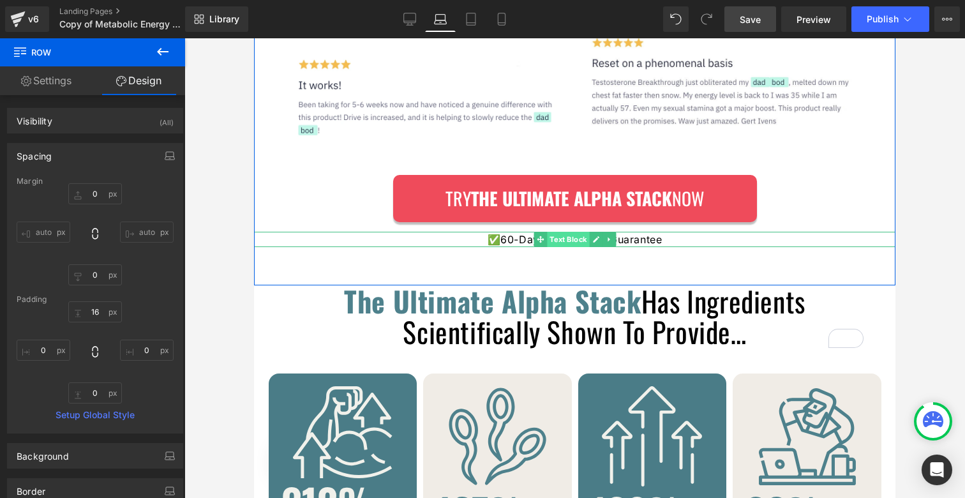
click at [554, 238] on span "Text Block" at bounding box center [568, 239] width 42 height 15
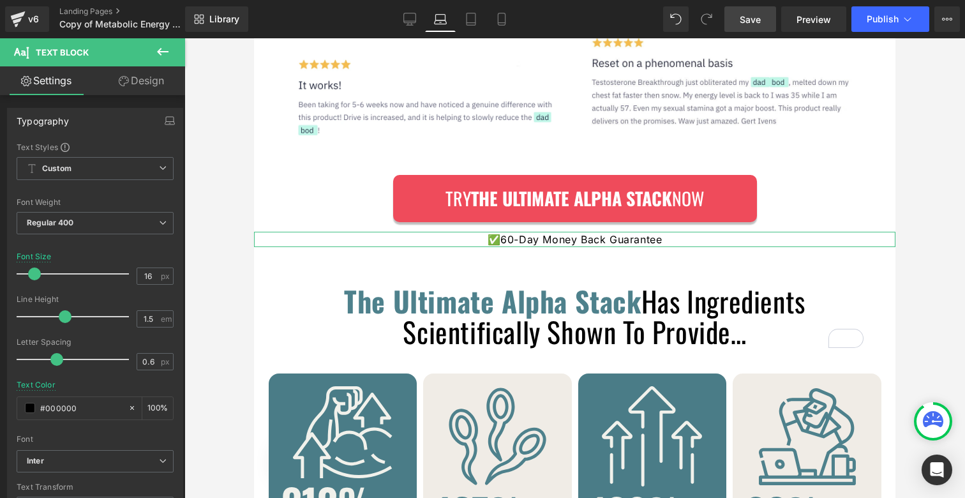
click at [149, 83] on link "Design" at bounding box center [141, 80] width 93 height 29
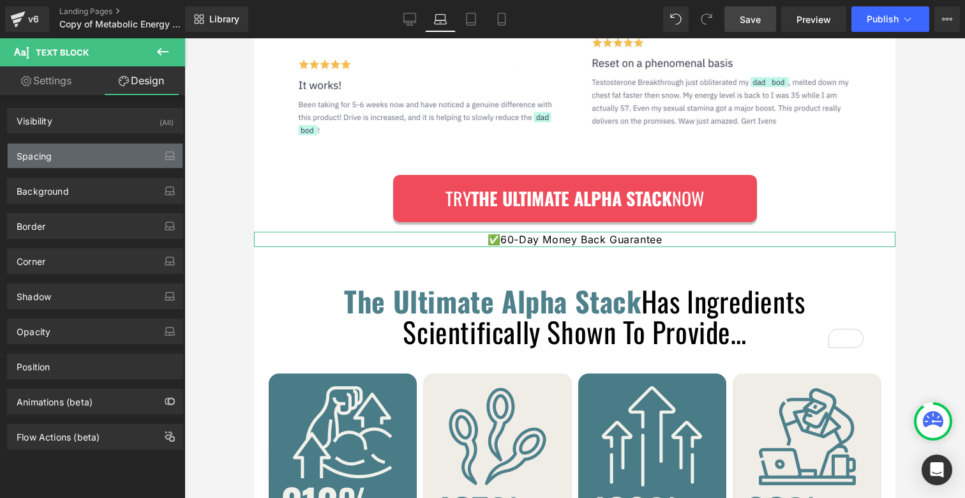
click at [120, 161] on div "Spacing" at bounding box center [95, 156] width 175 height 24
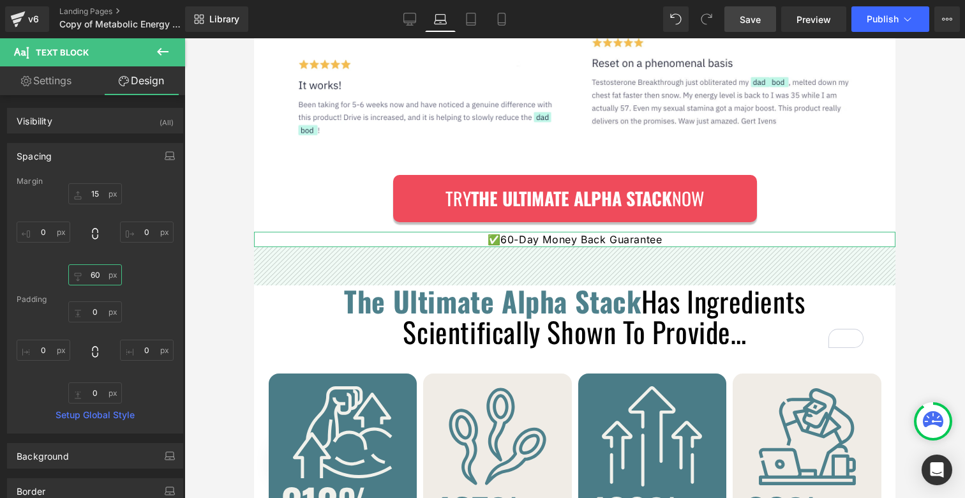
click at [91, 272] on input "60" at bounding box center [95, 274] width 54 height 21
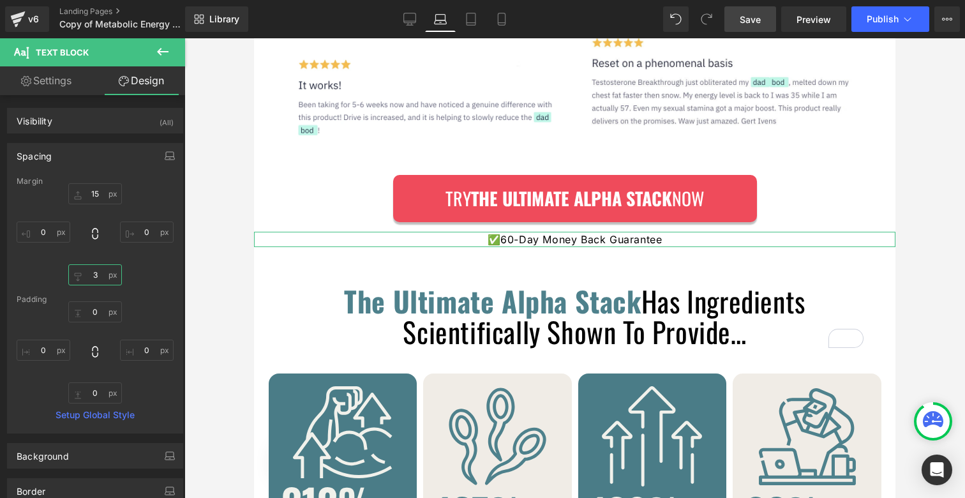
type input "30"
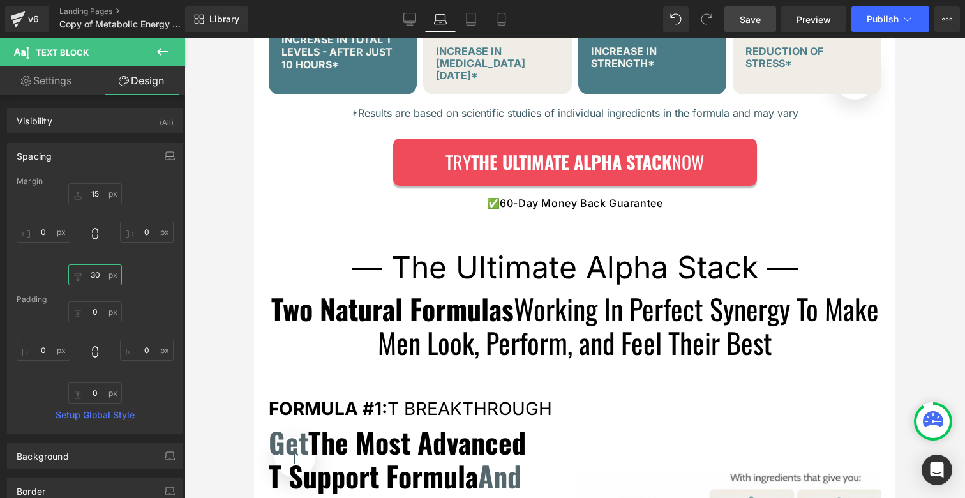
scroll to position [2962, 0]
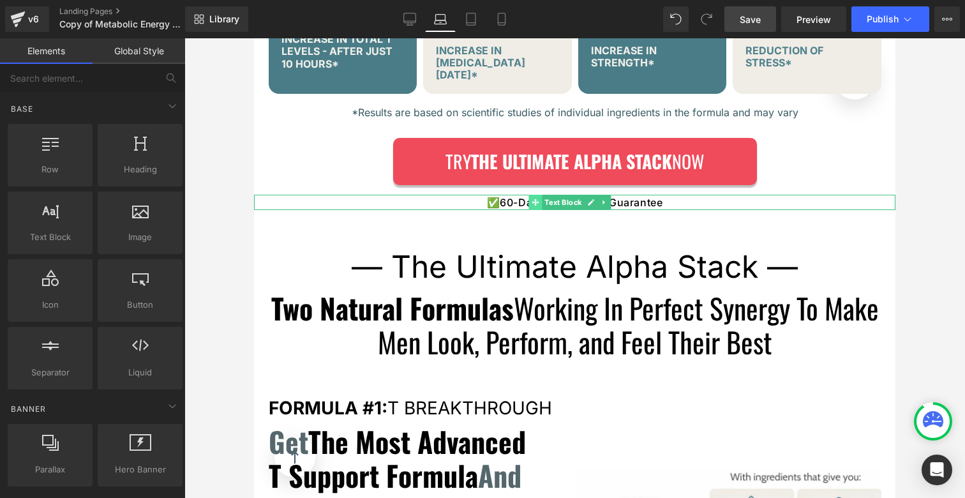
click at [529, 195] on span at bounding box center [535, 202] width 13 height 15
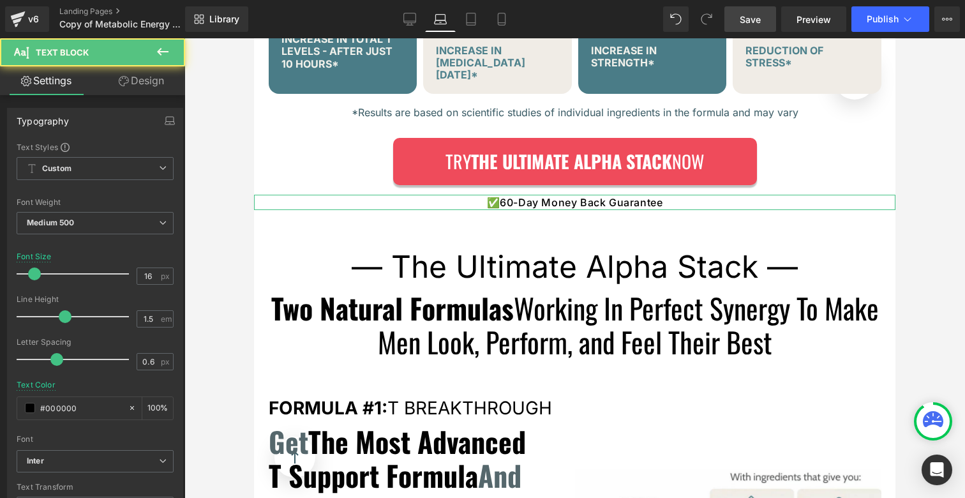
click at [149, 78] on link "Design" at bounding box center [141, 80] width 93 height 29
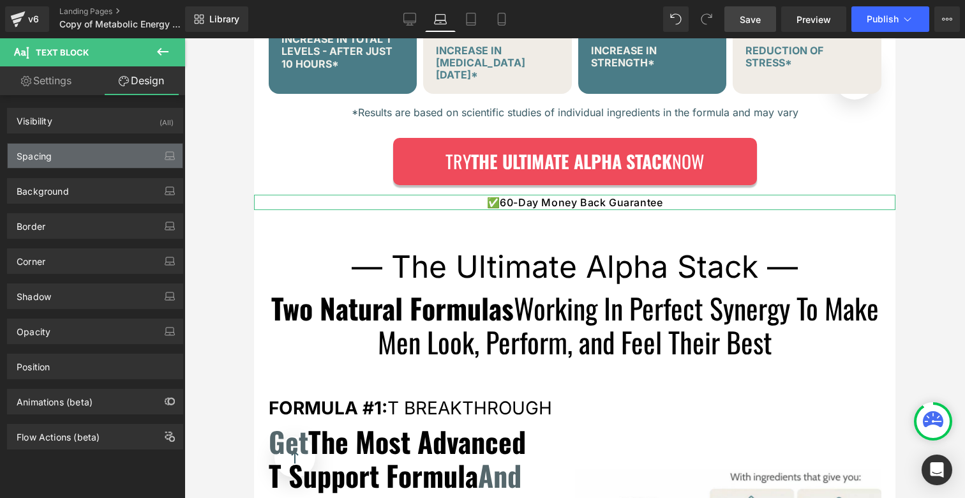
click at [56, 155] on div "Spacing" at bounding box center [95, 156] width 175 height 24
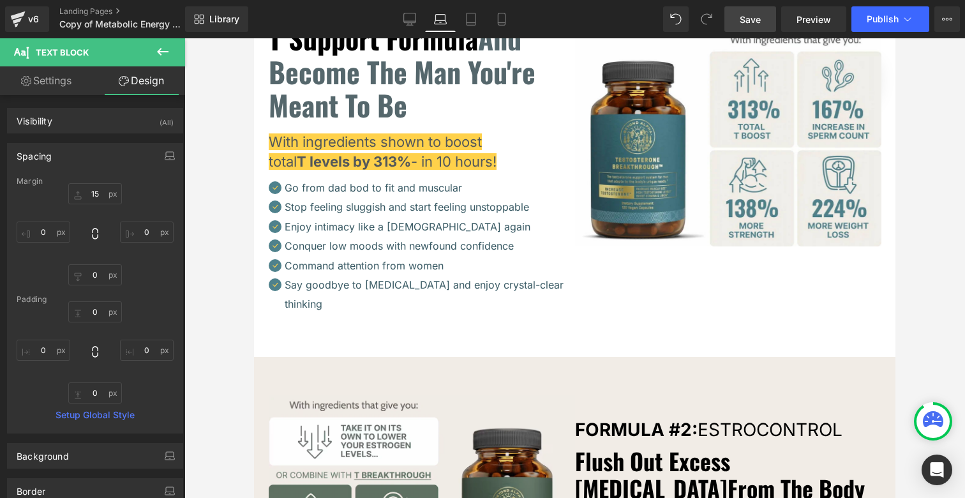
scroll to position [3490, 0]
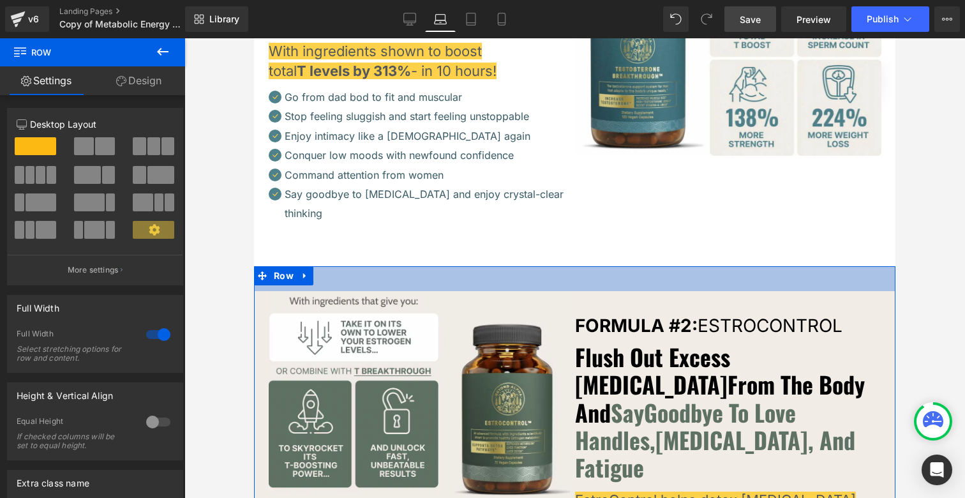
drag, startPoint x: 590, startPoint y: 236, endPoint x: 592, endPoint y: 223, distance: 13.5
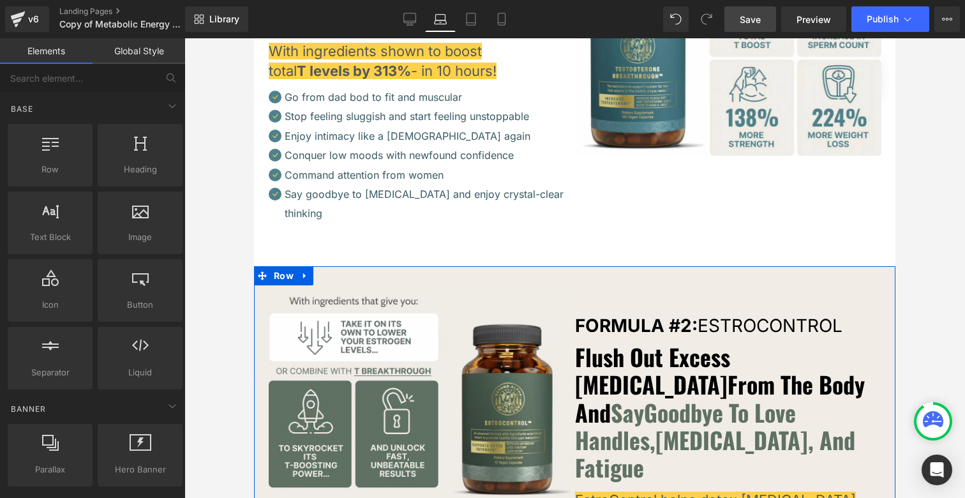
click at [133, 44] on link "Global Style" at bounding box center [139, 51] width 93 height 26
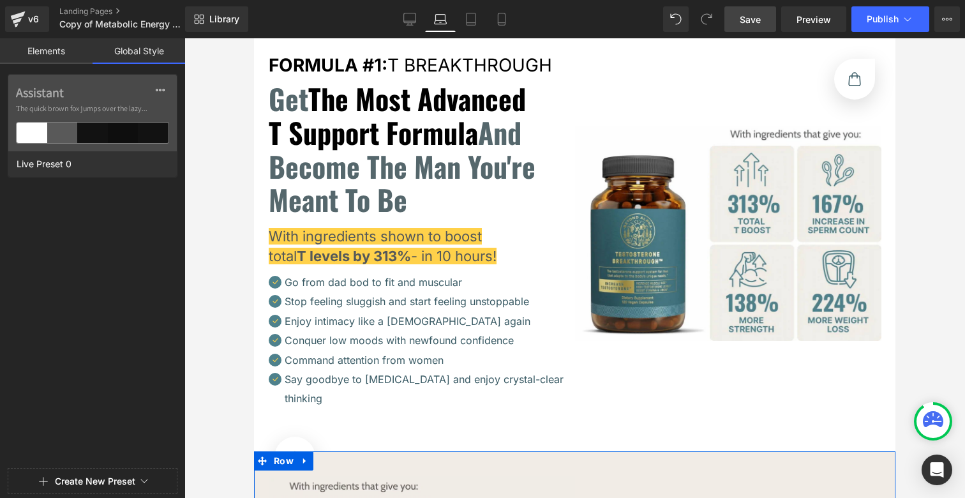
scroll to position [3053, 0]
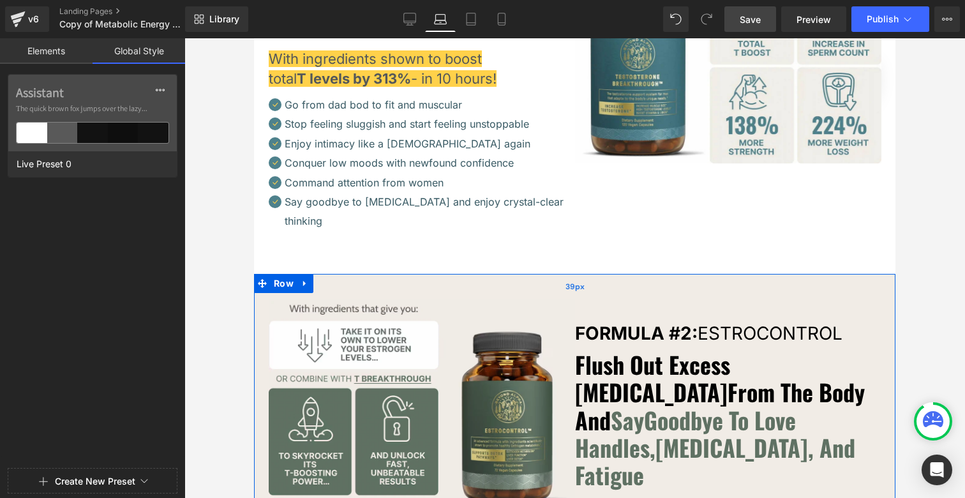
scroll to position [3484, 0]
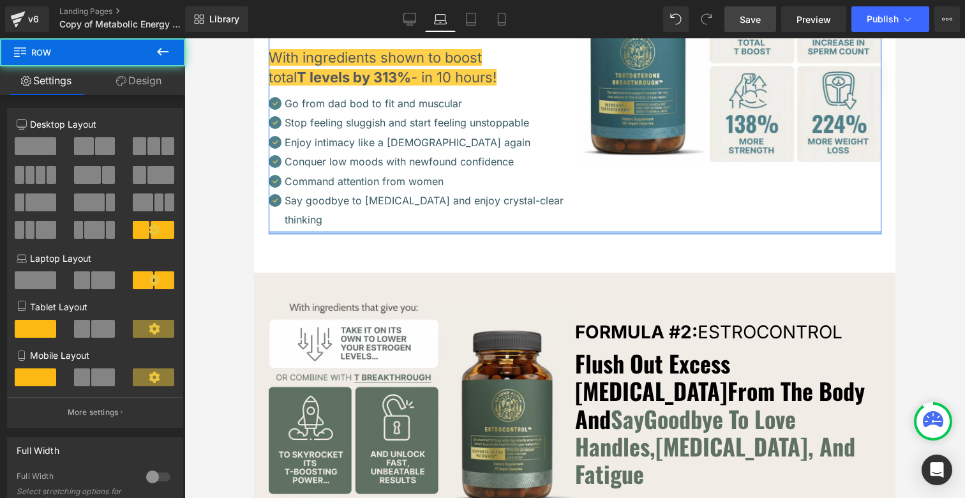
click at [634, 231] on div at bounding box center [575, 232] width 613 height 3
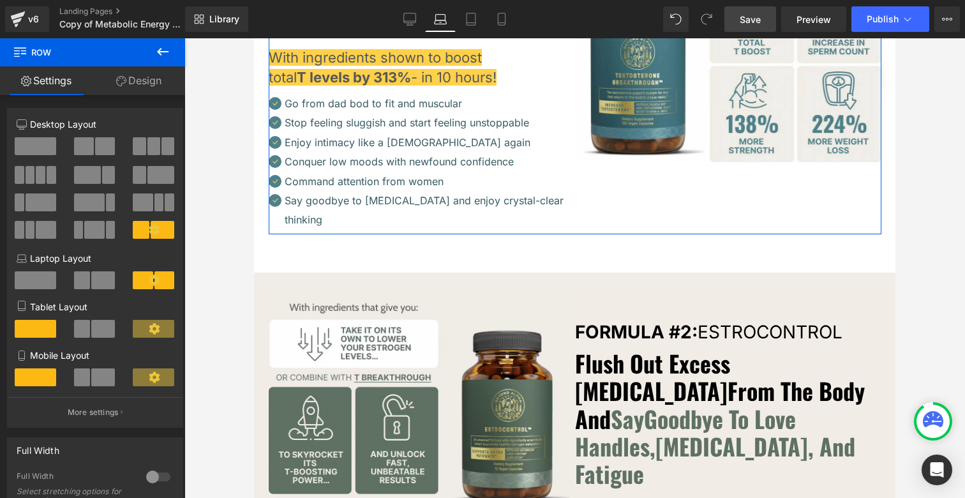
click at [111, 78] on link "Design" at bounding box center [139, 80] width 93 height 29
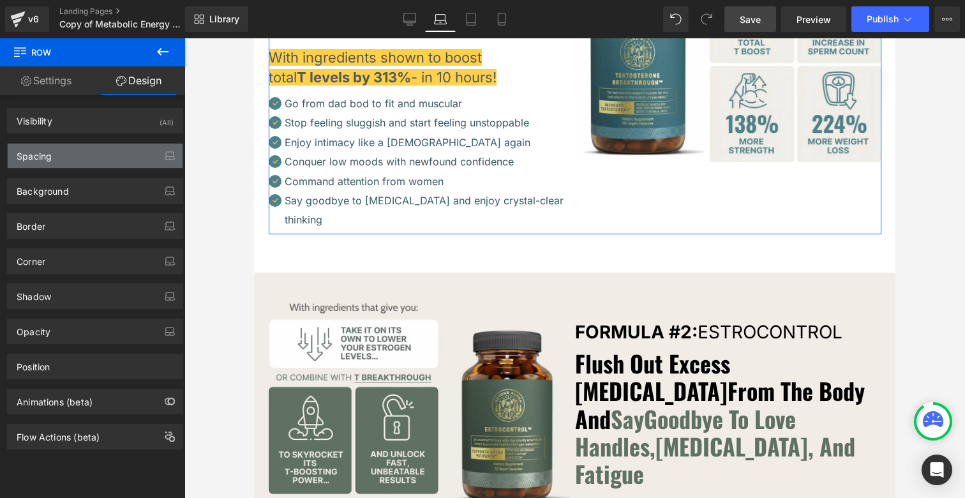
click at [70, 159] on div "Spacing" at bounding box center [95, 156] width 175 height 24
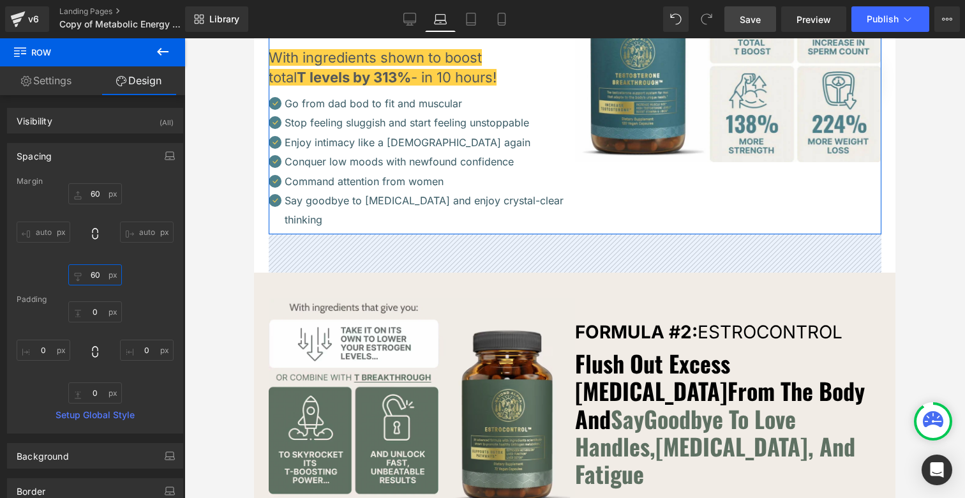
click at [89, 272] on input "60" at bounding box center [95, 274] width 54 height 21
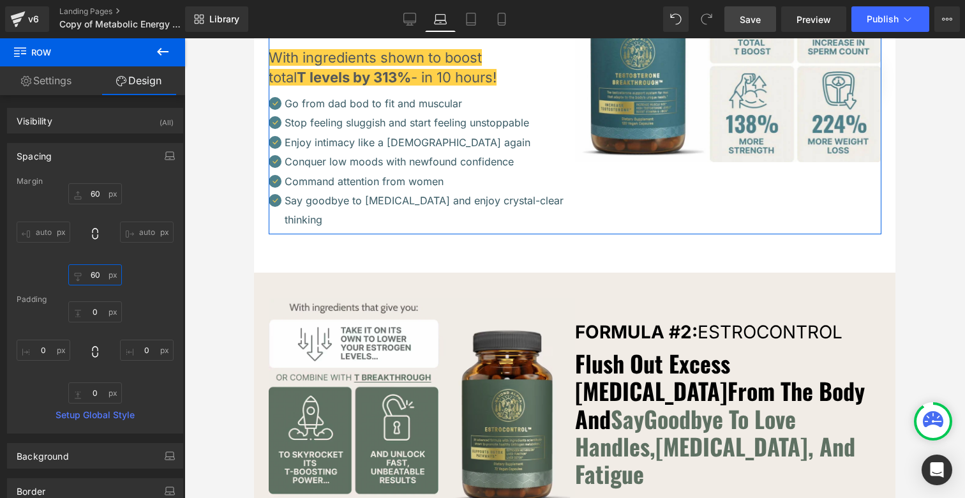
click at [90, 272] on input "60" at bounding box center [95, 274] width 54 height 21
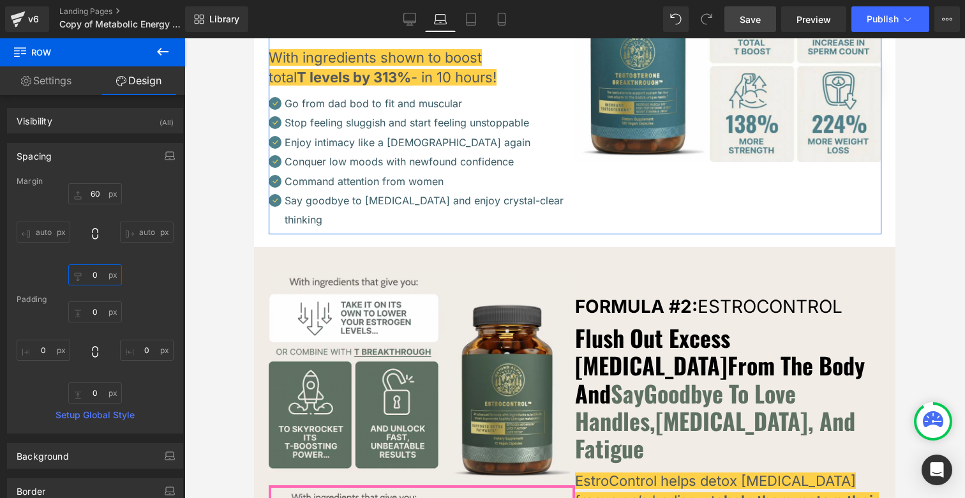
type input "30"
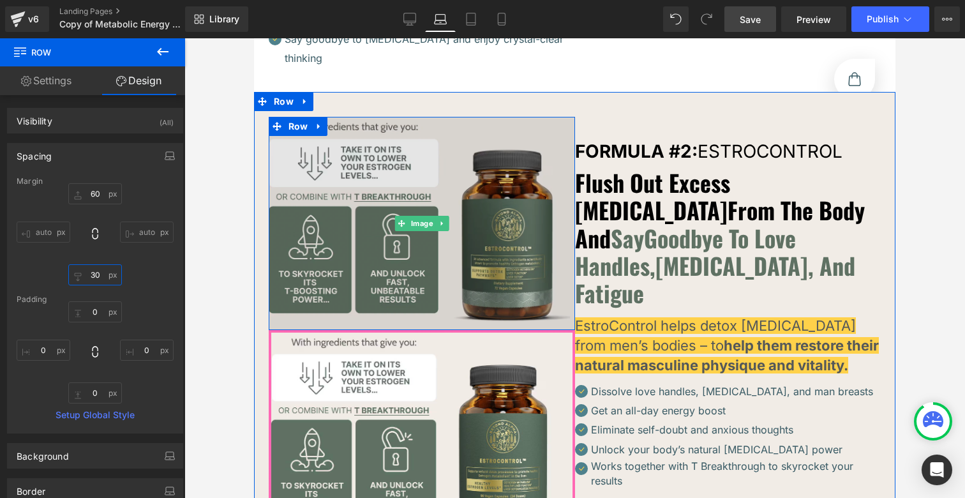
scroll to position [3902, 0]
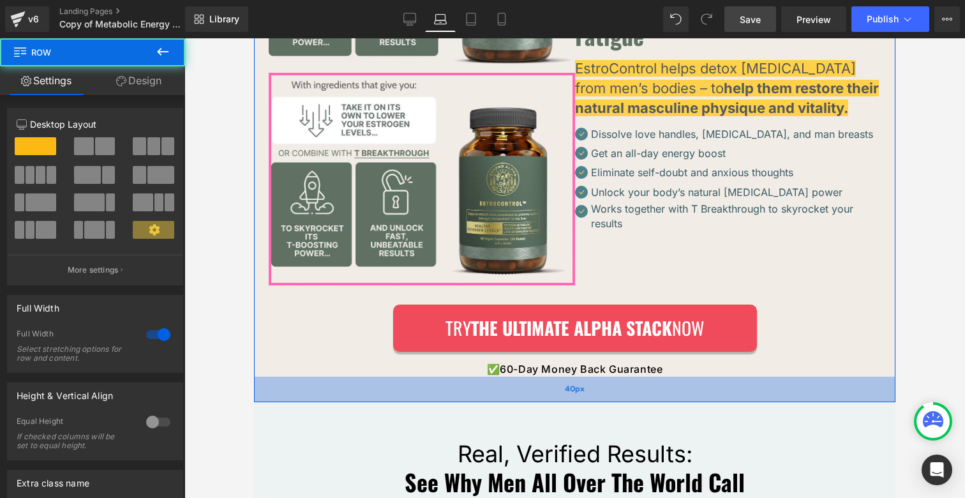
drag, startPoint x: 461, startPoint y: 376, endPoint x: 465, endPoint y: 364, distance: 13.5
click at [465, 376] on div "40px" at bounding box center [574, 389] width 641 height 26
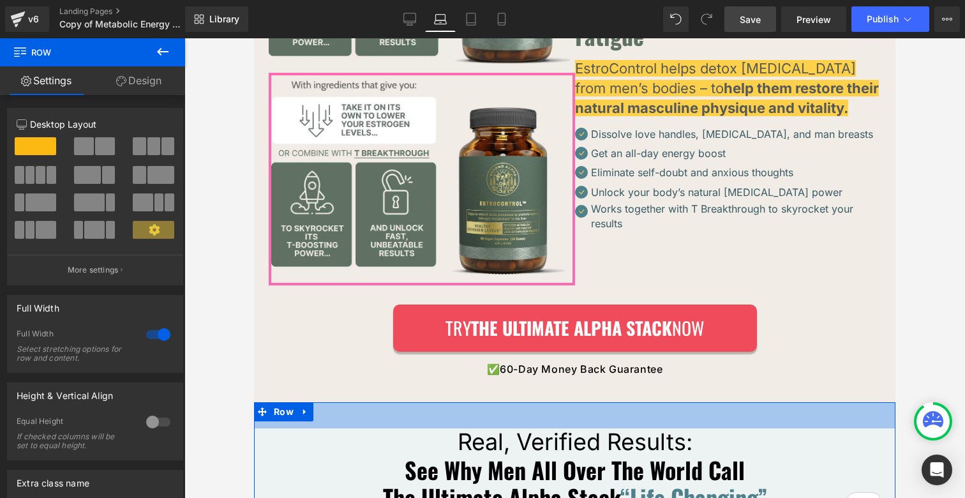
drag, startPoint x: 459, startPoint y: 374, endPoint x: 461, endPoint y: 362, distance: 12.3
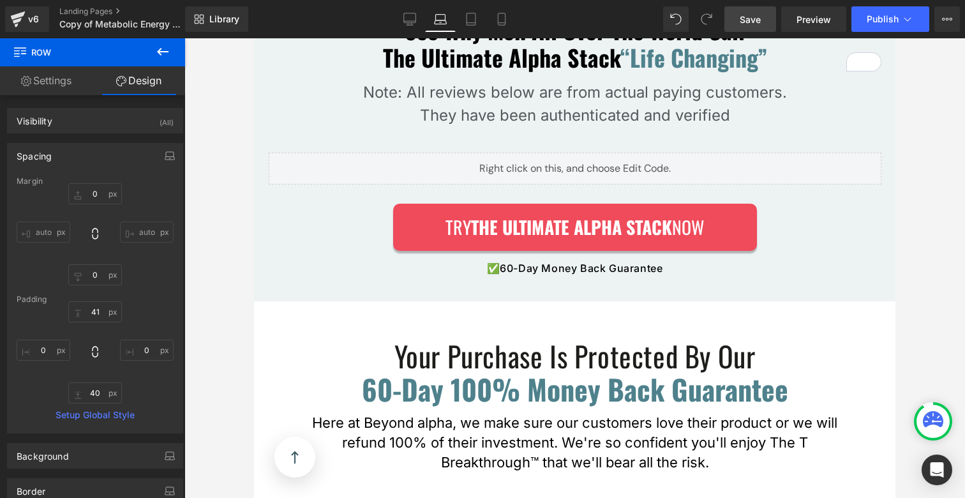
scroll to position [4355, 0]
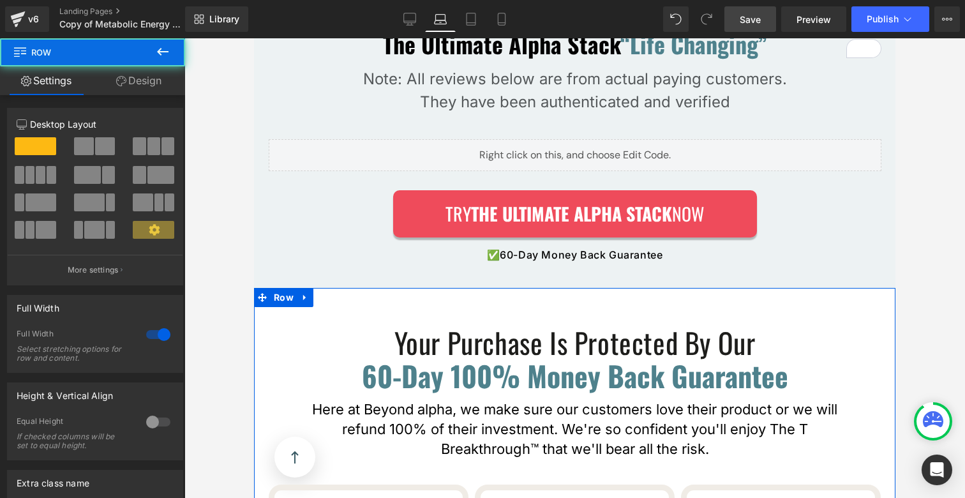
click at [127, 80] on link "Design" at bounding box center [139, 80] width 93 height 29
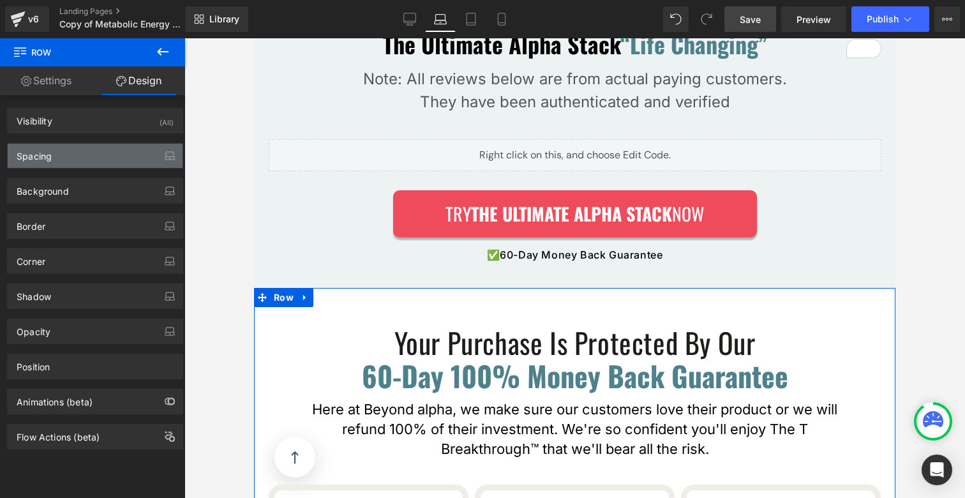
click at [87, 152] on div "Spacing" at bounding box center [95, 156] width 175 height 24
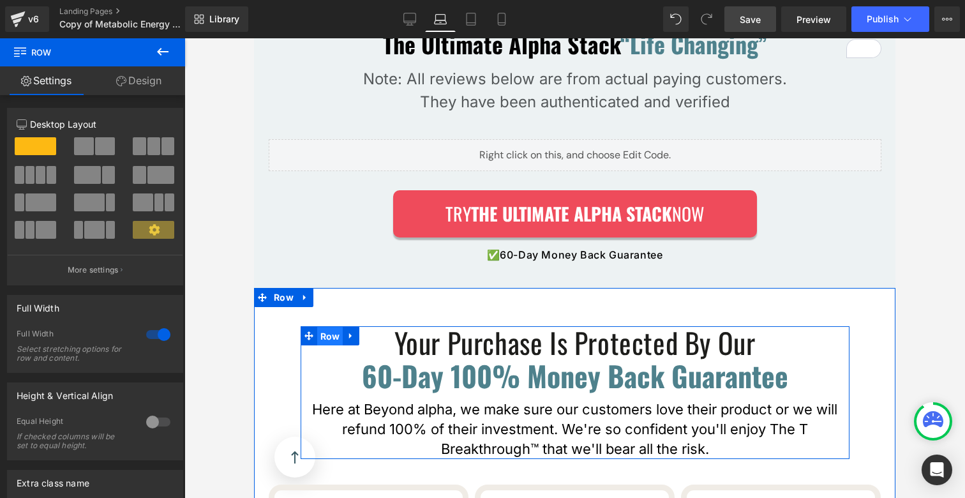
click at [323, 327] on span "Row" at bounding box center [330, 336] width 26 height 19
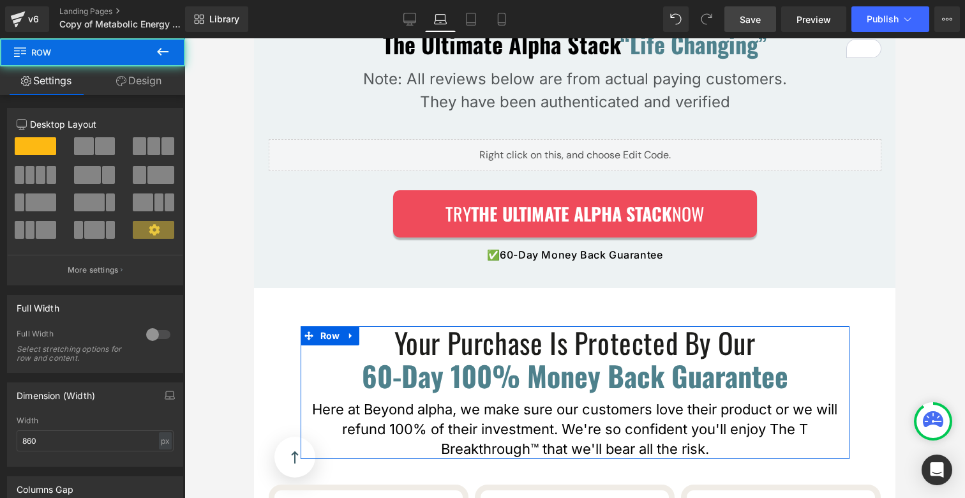
click at [146, 83] on link "Design" at bounding box center [139, 80] width 93 height 29
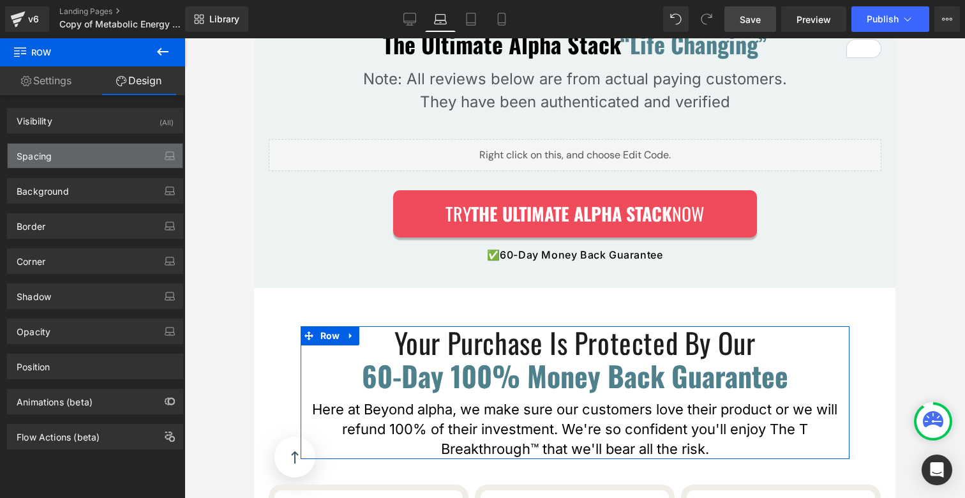
click at [74, 157] on div "Spacing" at bounding box center [95, 156] width 175 height 24
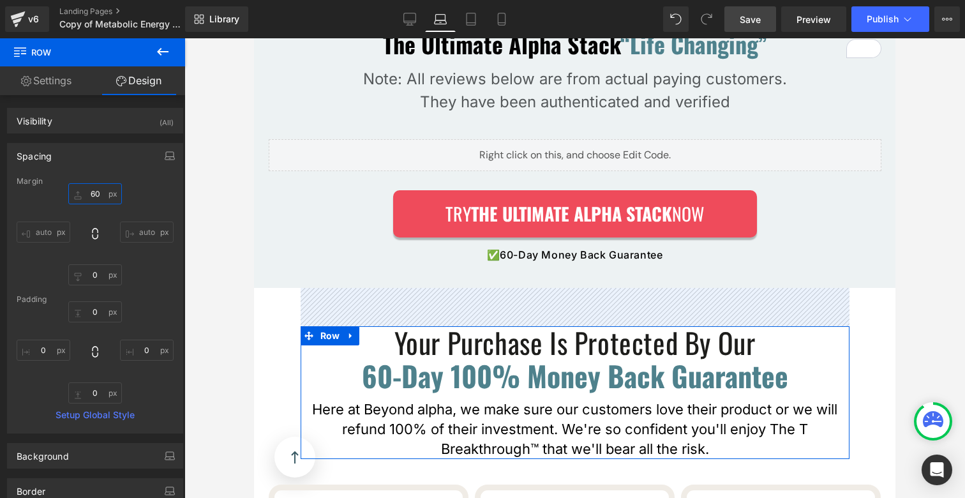
click at [91, 193] on input "60" at bounding box center [95, 193] width 54 height 21
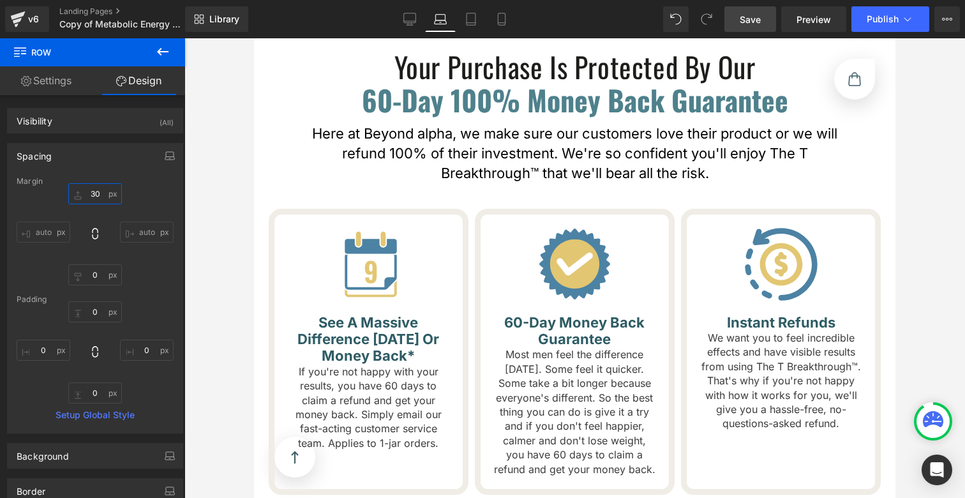
scroll to position [4976, 0]
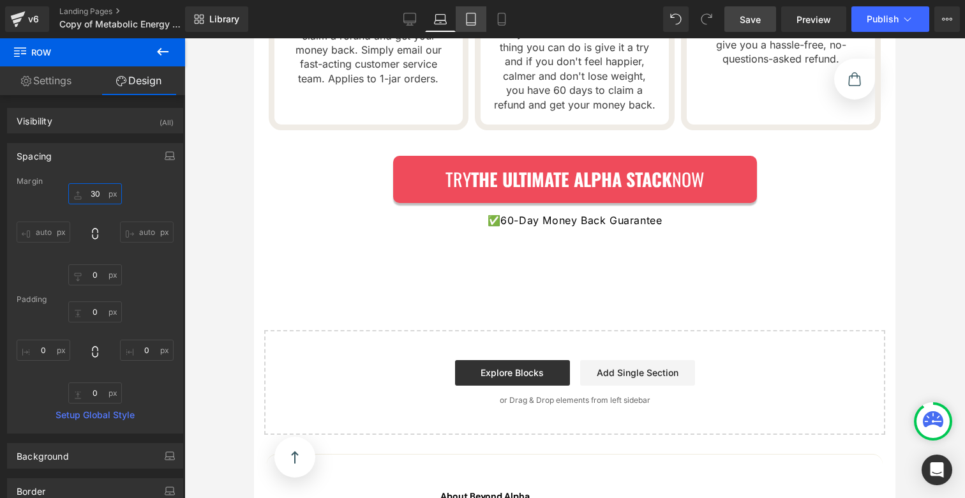
type input "30"
click at [468, 20] on icon at bounding box center [471, 19] width 13 height 13
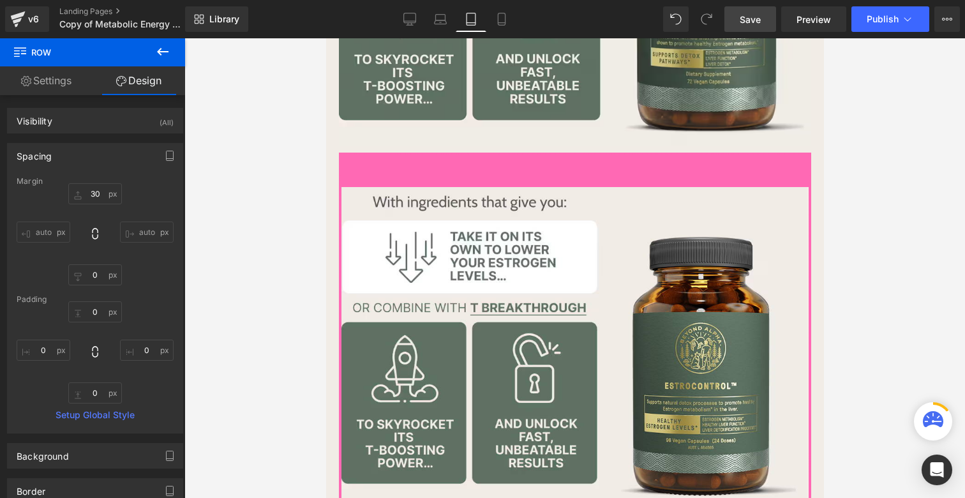
scroll to position [5775, 0]
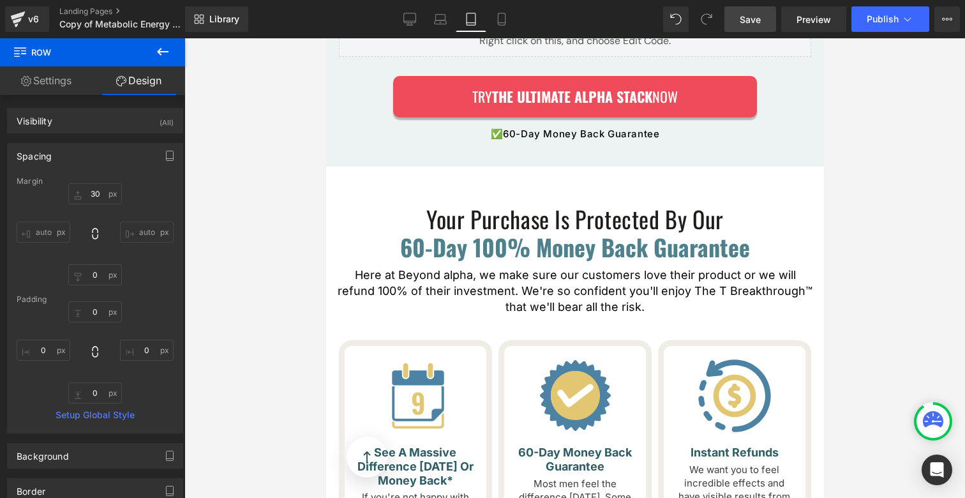
click at [498, 145] on div "Real, Verified Results: Heading See Why Men All Over The World Call The Ultimat…" at bounding box center [574, 4] width 498 height 326
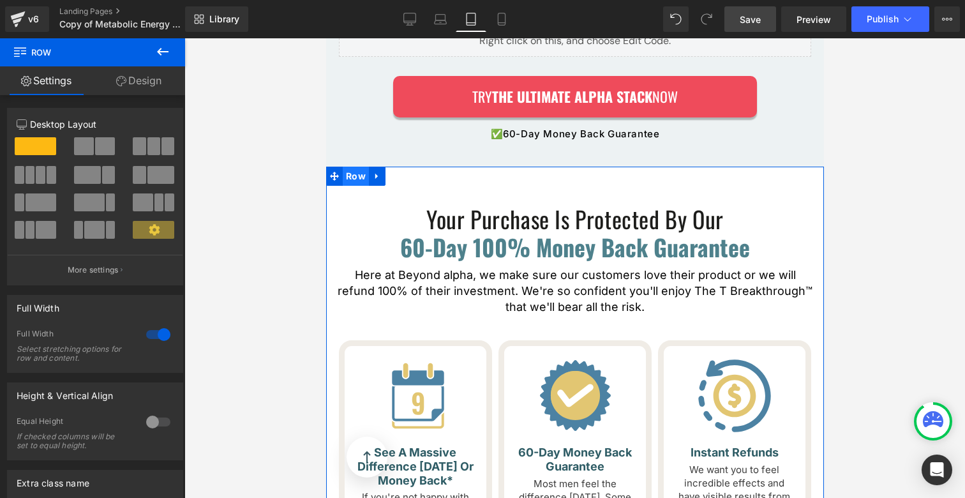
click at [343, 167] on span "Row" at bounding box center [355, 176] width 26 height 19
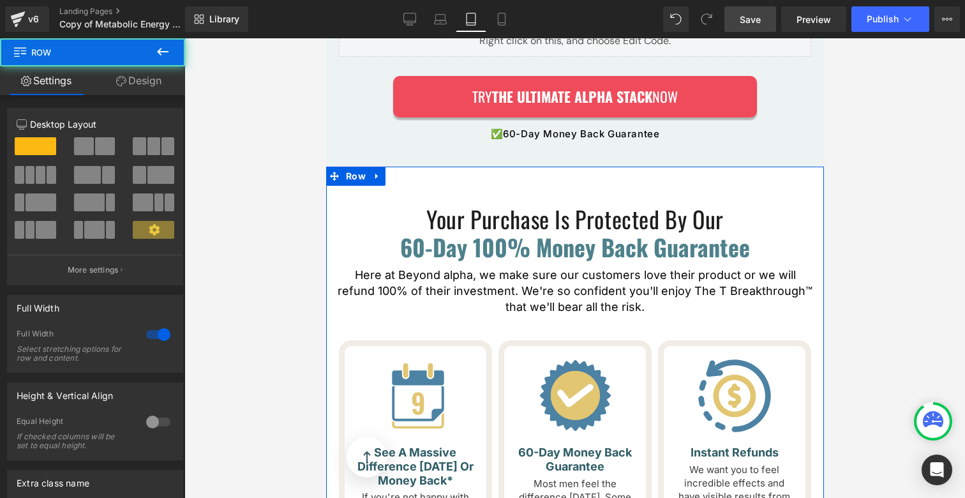
drag, startPoint x: 153, startPoint y: 72, endPoint x: 148, endPoint y: 95, distance: 23.4
click at [153, 72] on link "Design" at bounding box center [139, 80] width 93 height 29
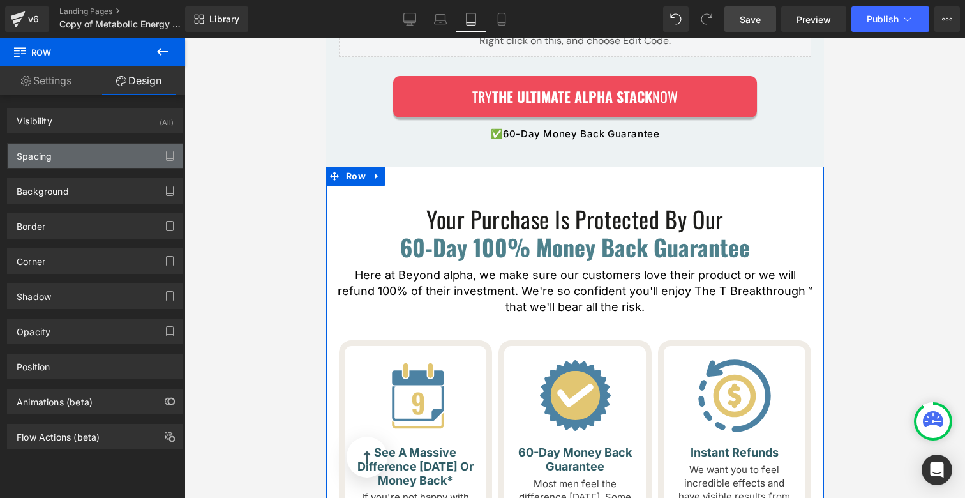
click at [63, 156] on div "Spacing" at bounding box center [95, 156] width 175 height 24
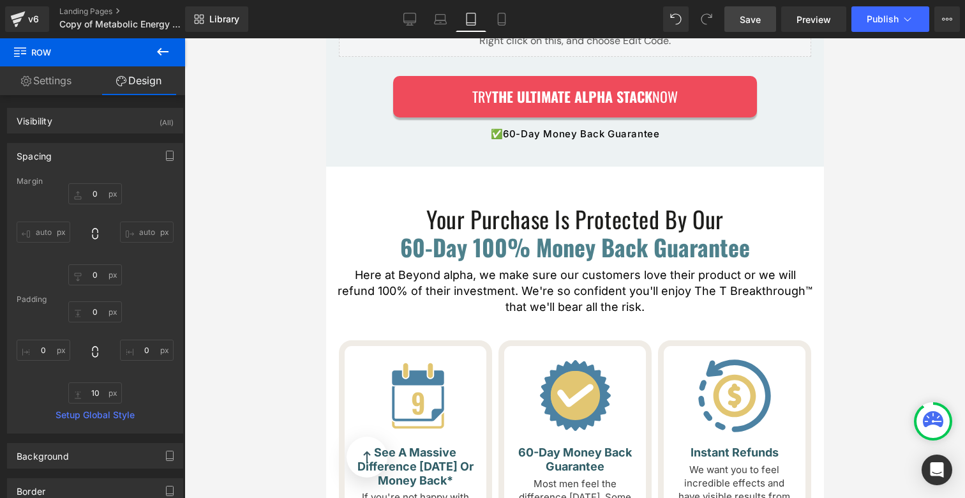
click at [409, 205] on h1 "Your Purchase Is Protected By Our" at bounding box center [574, 218] width 479 height 27
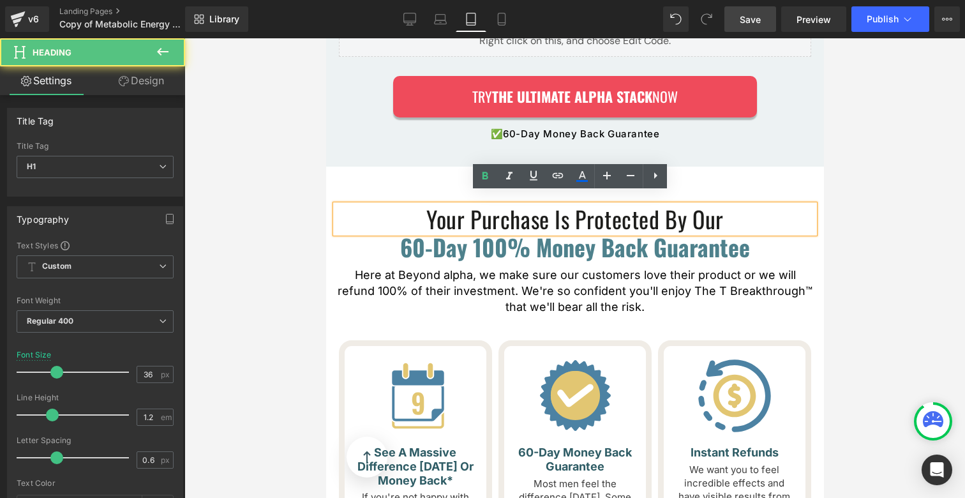
click at [322, 235] on div at bounding box center [574, 267] width 780 height 459
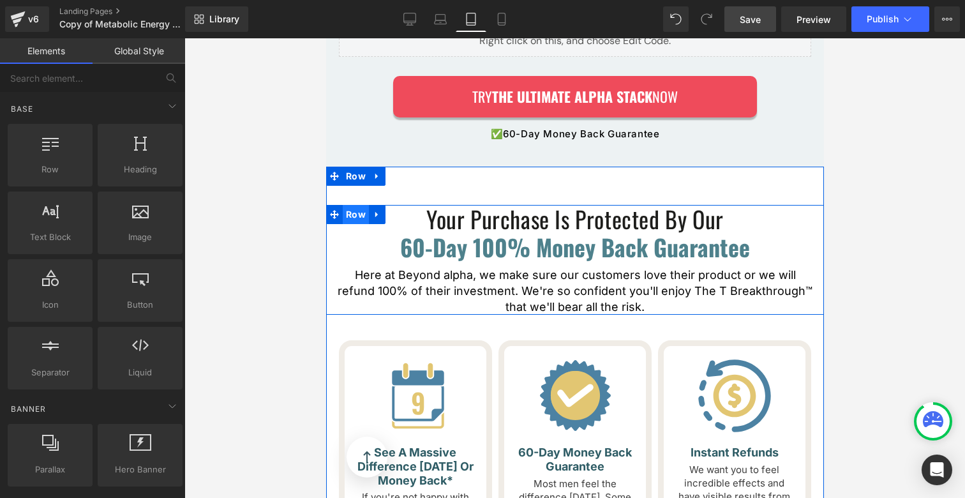
click at [356, 205] on span "Row" at bounding box center [355, 214] width 26 height 19
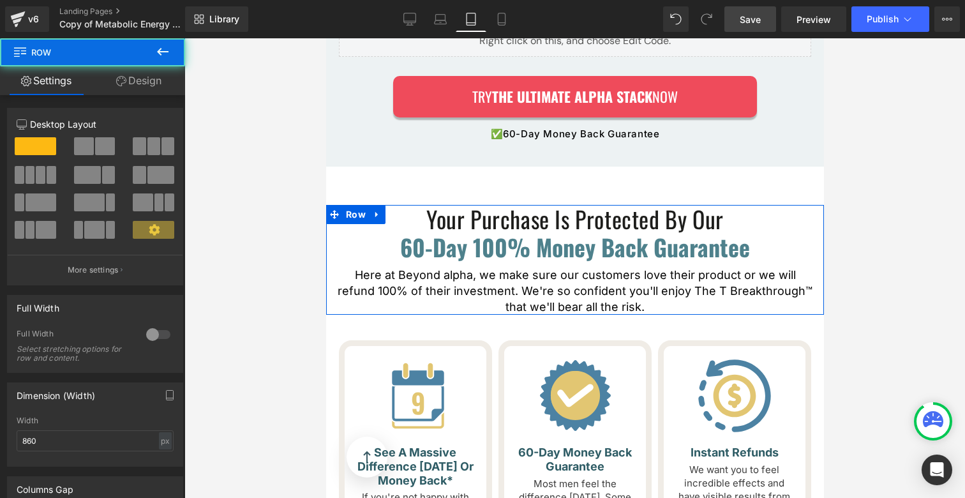
click at [157, 78] on link "Design" at bounding box center [139, 80] width 93 height 29
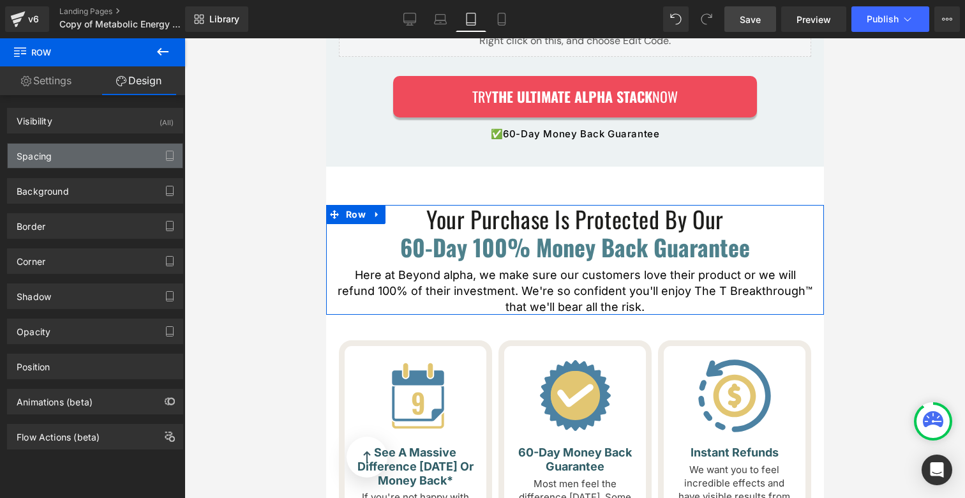
click at [84, 158] on div "Spacing" at bounding box center [95, 156] width 175 height 24
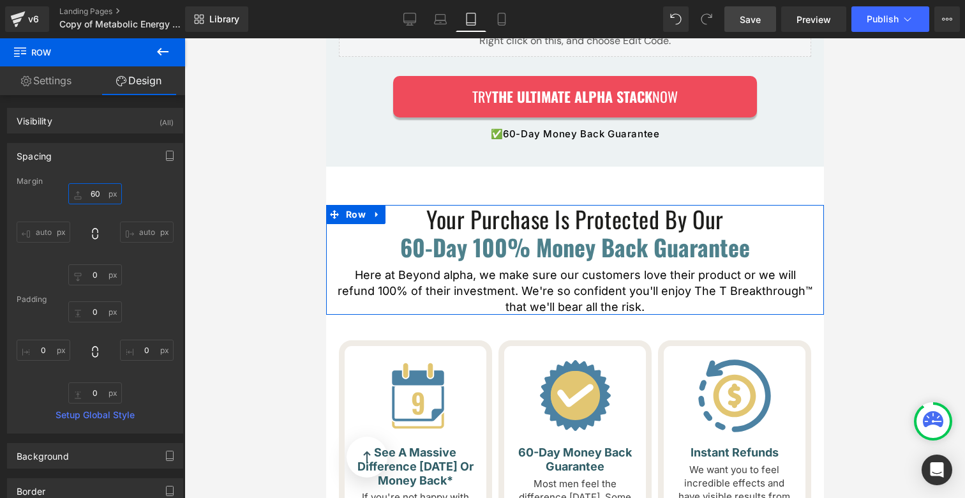
click at [91, 189] on input "60" at bounding box center [95, 193] width 54 height 21
type input "30"
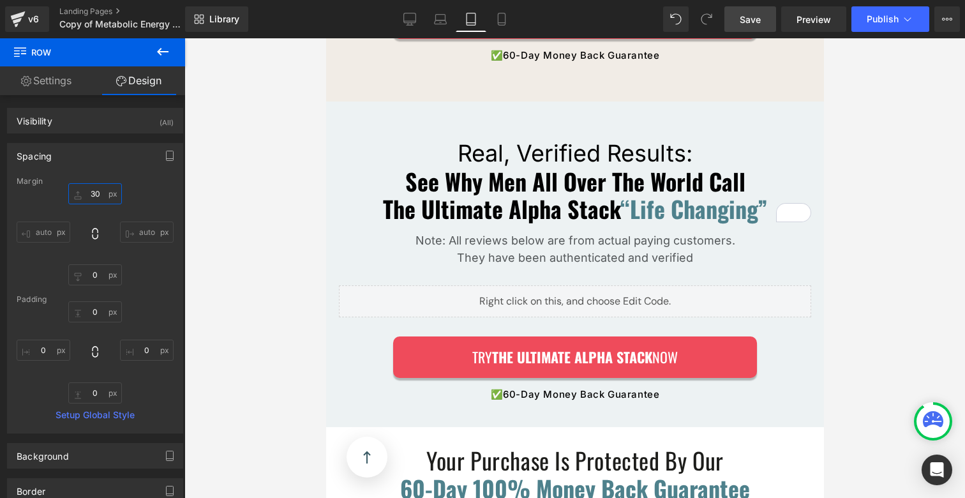
scroll to position [5323, 0]
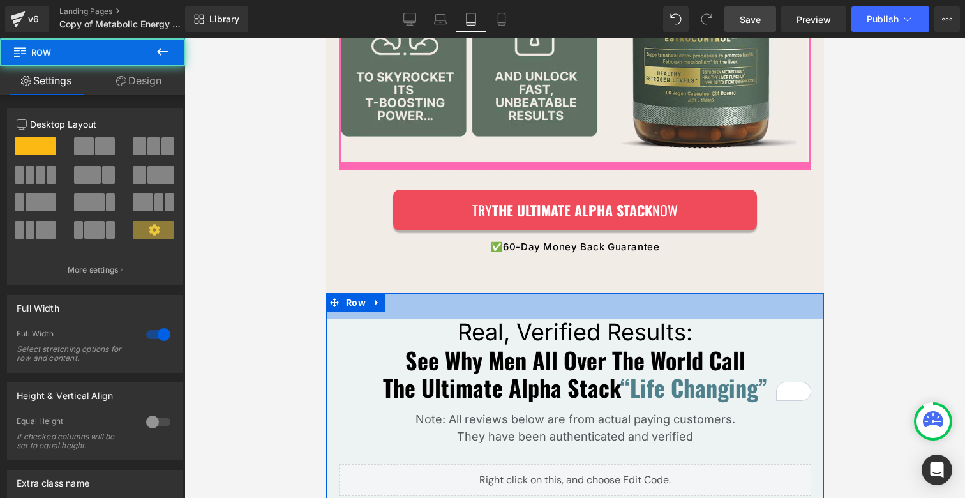
drag, startPoint x: 539, startPoint y: 288, endPoint x: 542, endPoint y: 274, distance: 13.8
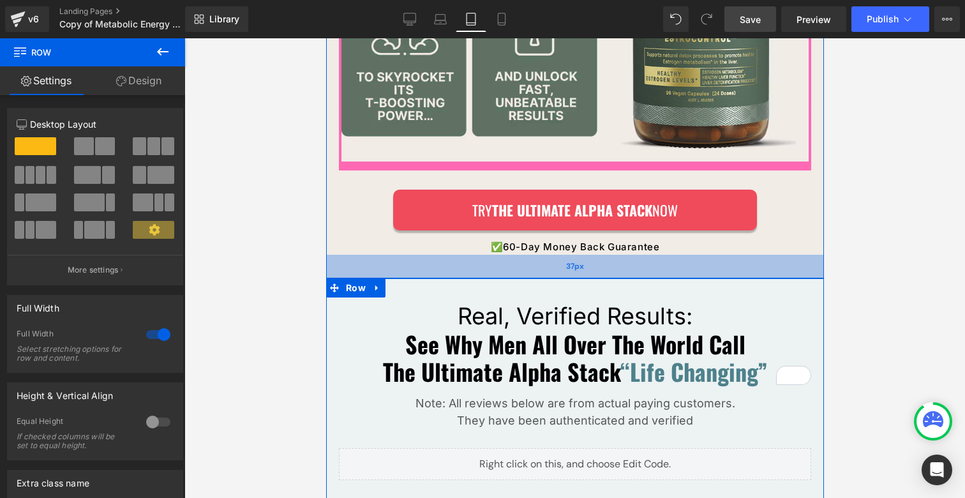
drag, startPoint x: 538, startPoint y: 265, endPoint x: 544, endPoint y: 249, distance: 17.8
click at [542, 255] on div "37px" at bounding box center [574, 267] width 498 height 24
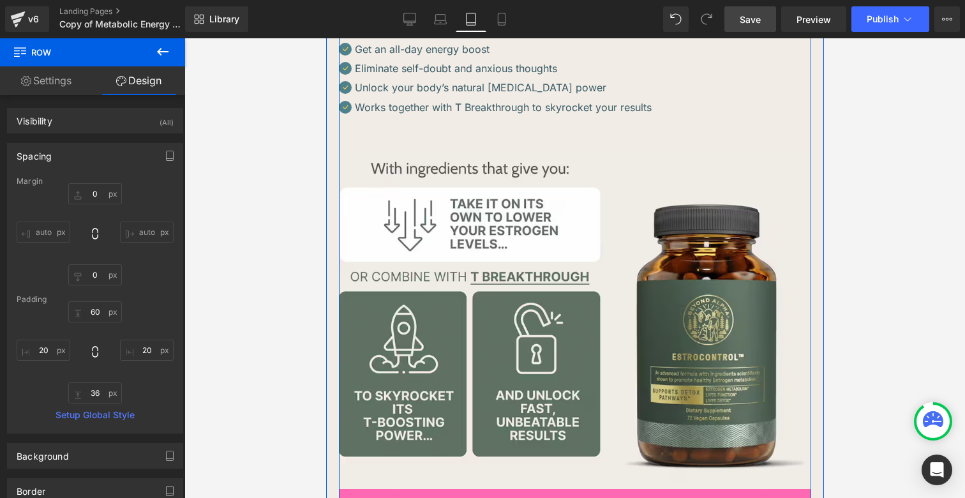
scroll to position [4365, 0]
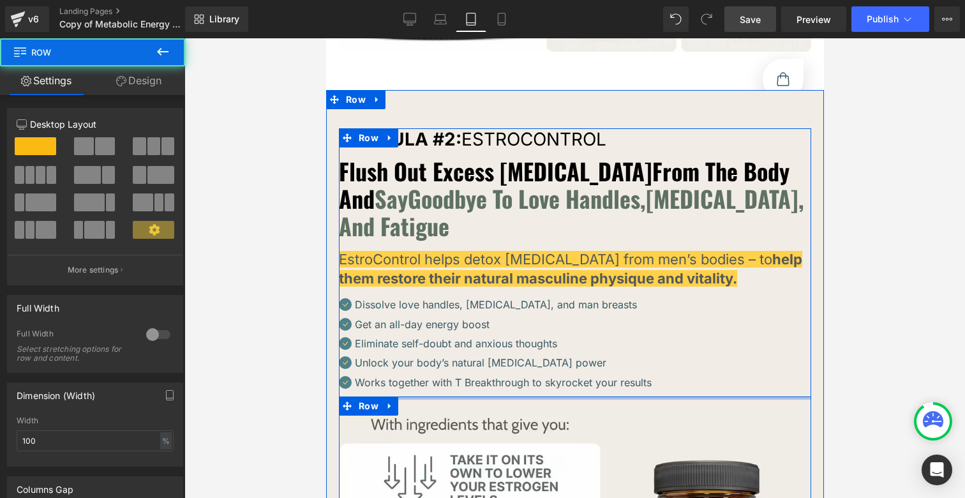
drag, startPoint x: 431, startPoint y: 399, endPoint x: 438, endPoint y: 377, distance: 23.4
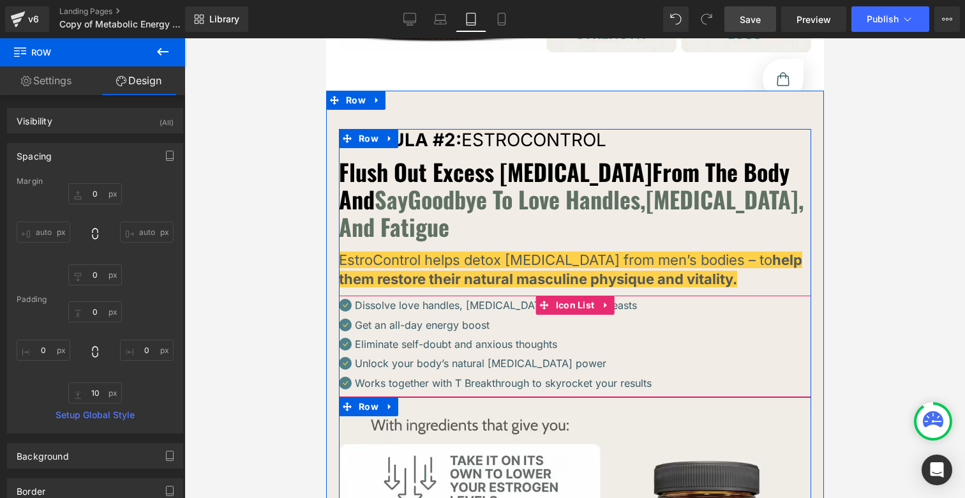
scroll to position [4132, 0]
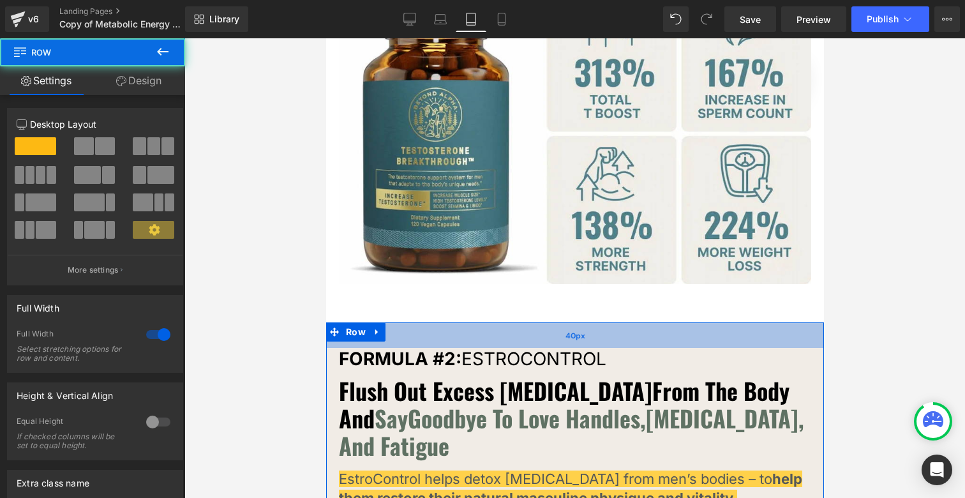
drag, startPoint x: 447, startPoint y: 332, endPoint x: 449, endPoint y: 319, distance: 13.6
click at [449, 322] on div "40px" at bounding box center [574, 335] width 498 height 26
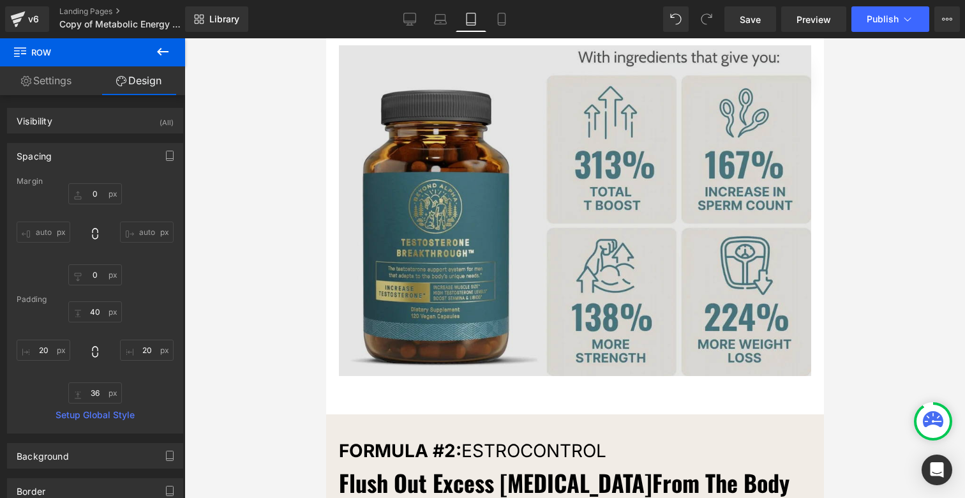
scroll to position [4032, 0]
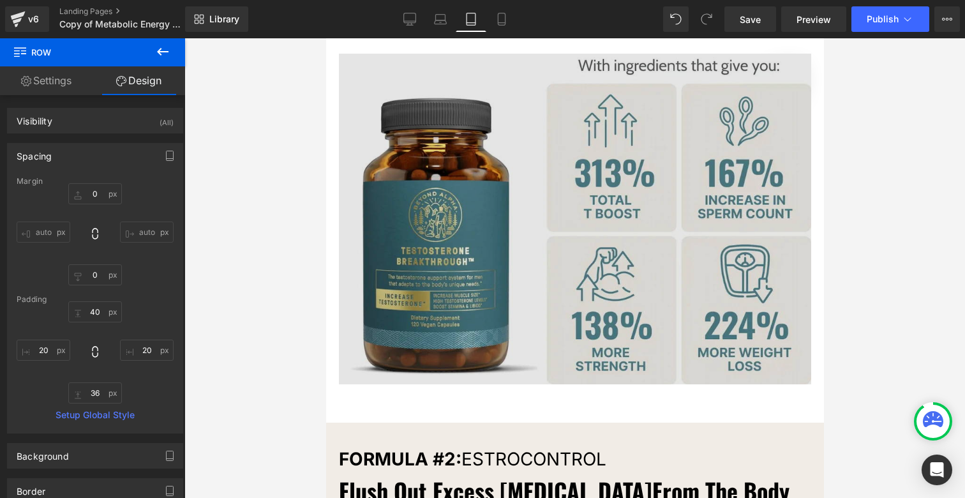
click at [447, 284] on img at bounding box center [574, 219] width 472 height 331
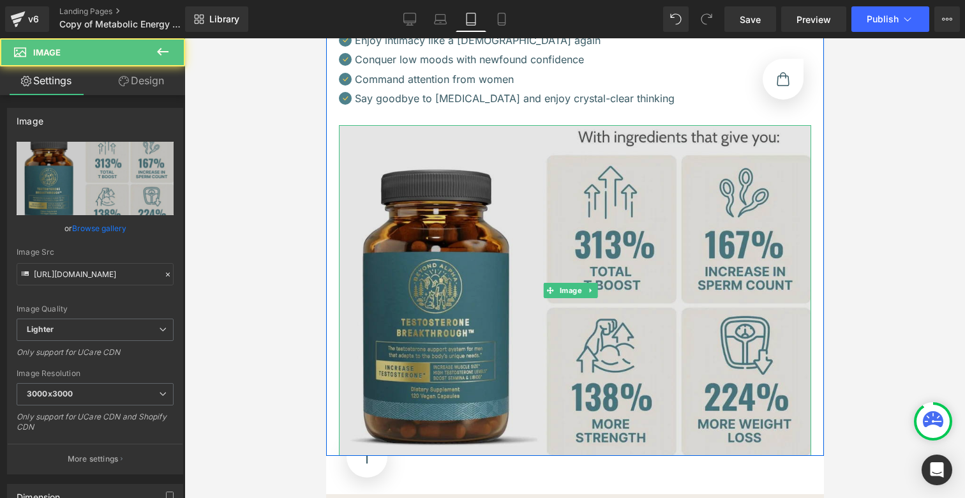
scroll to position [3795, 0]
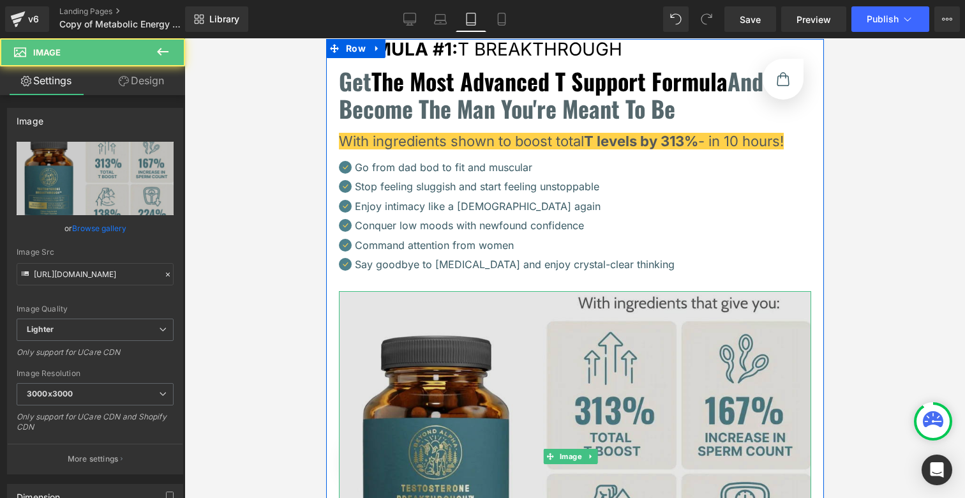
click at [550, 299] on img at bounding box center [574, 456] width 472 height 331
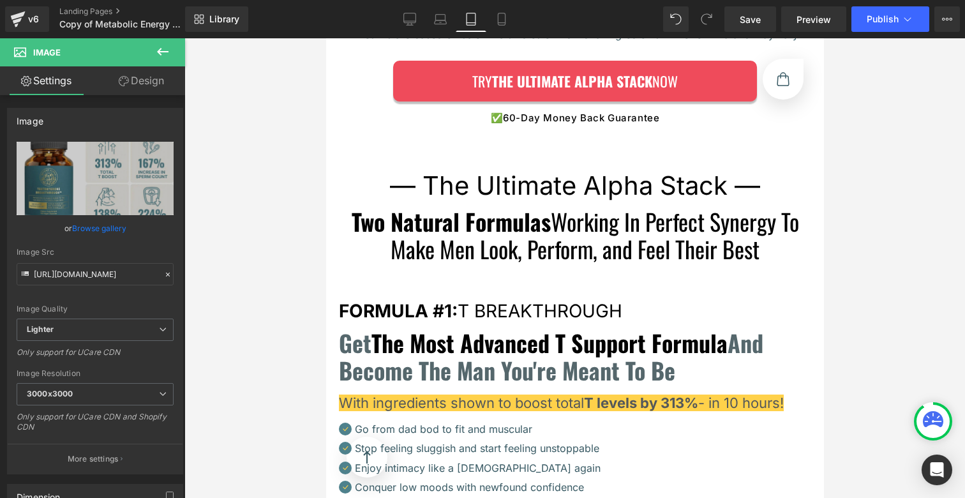
scroll to position [3424, 0]
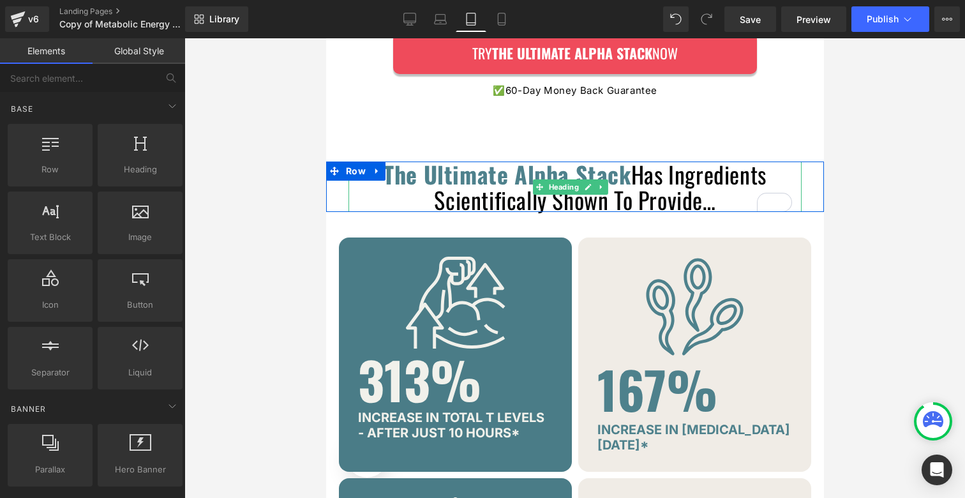
scroll to position [2764, 0]
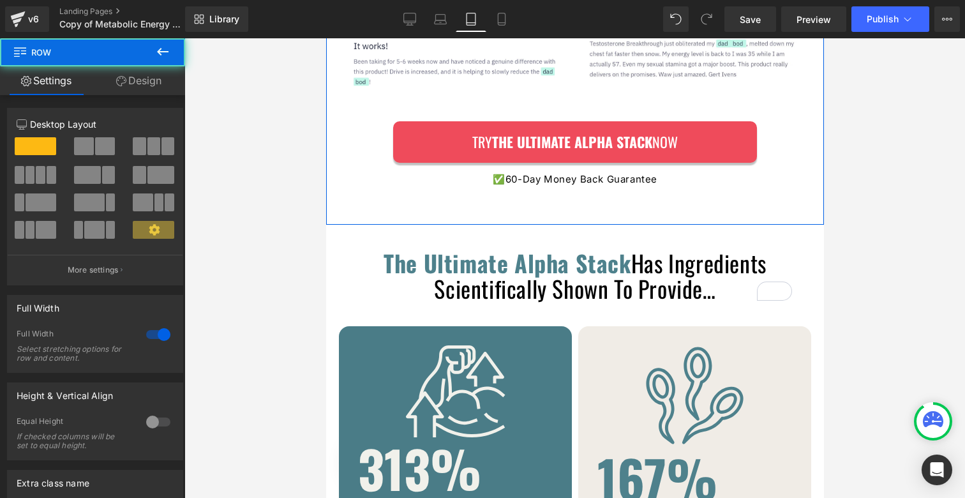
click at [162, 73] on link "Design" at bounding box center [139, 80] width 93 height 29
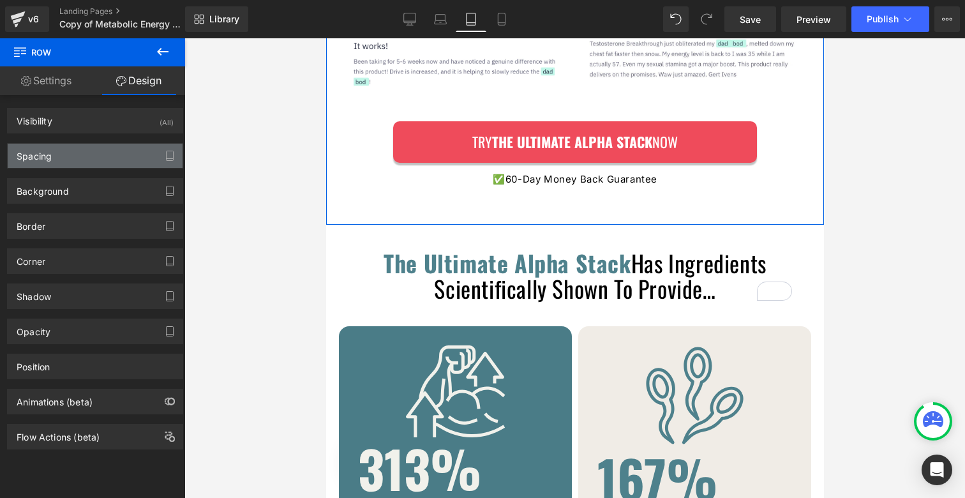
click at [78, 150] on div "Spacing" at bounding box center [95, 156] width 175 height 24
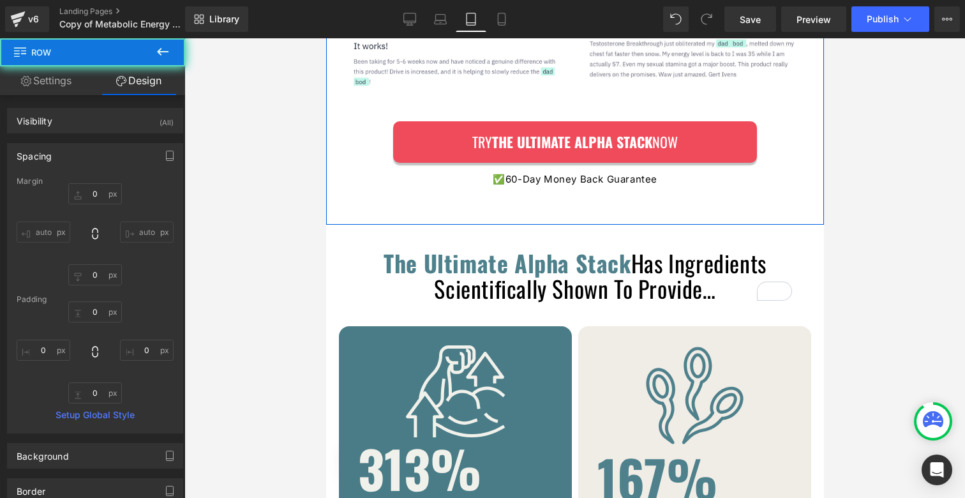
click at [513, 176] on p "✅ 60-Day Money Back Guarantee" at bounding box center [574, 179] width 472 height 15
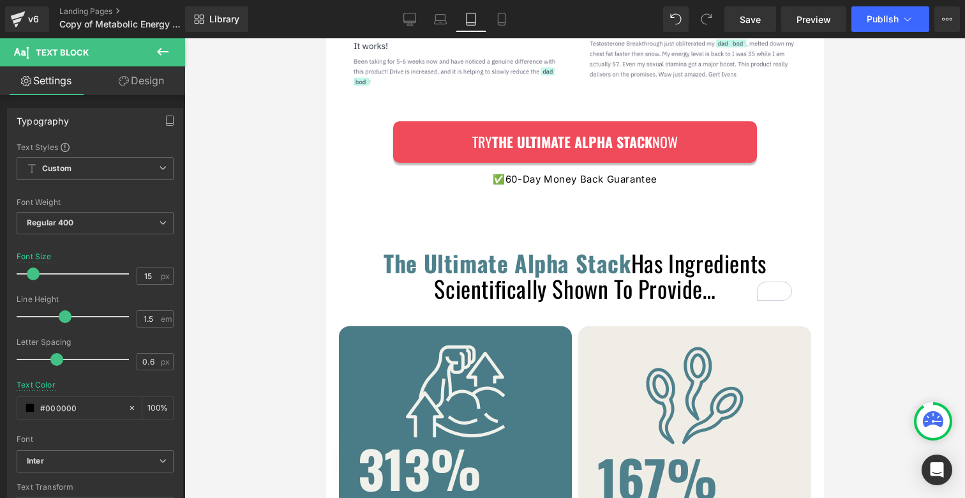
click at [151, 77] on link "Design" at bounding box center [141, 80] width 93 height 29
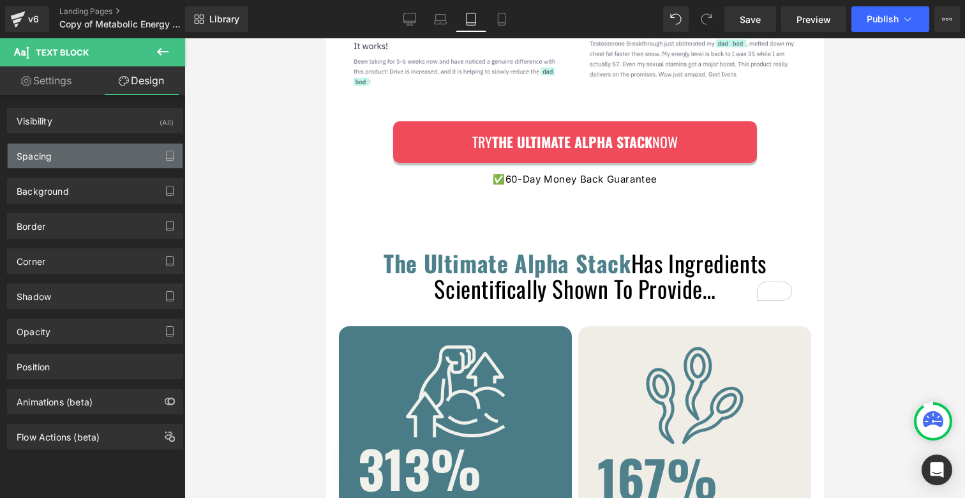
click at [74, 151] on div "Spacing" at bounding box center [95, 156] width 175 height 24
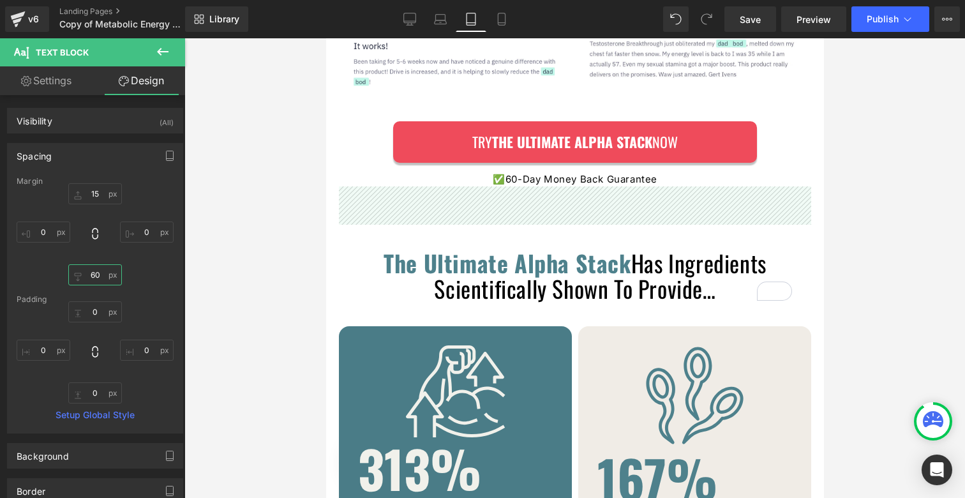
click at [89, 273] on input "60" at bounding box center [95, 274] width 54 height 21
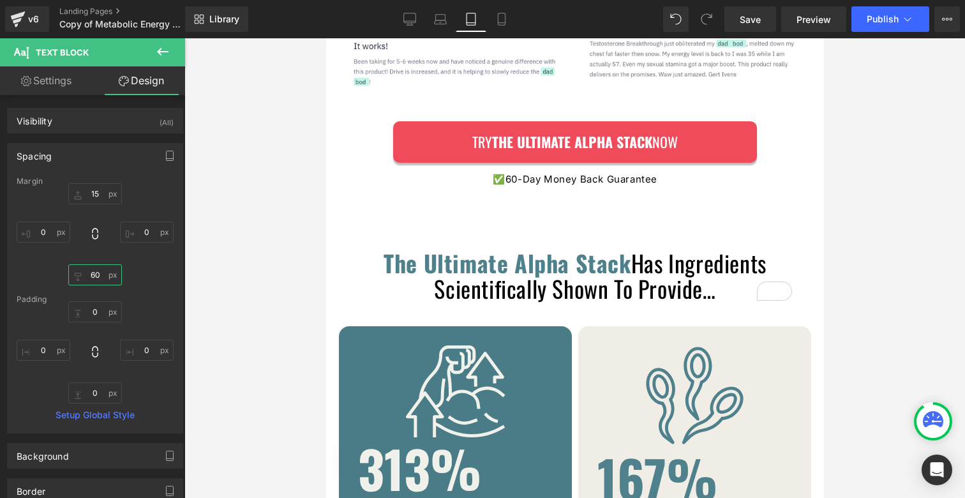
click at [91, 274] on input "60" at bounding box center [95, 274] width 54 height 21
type input "0"
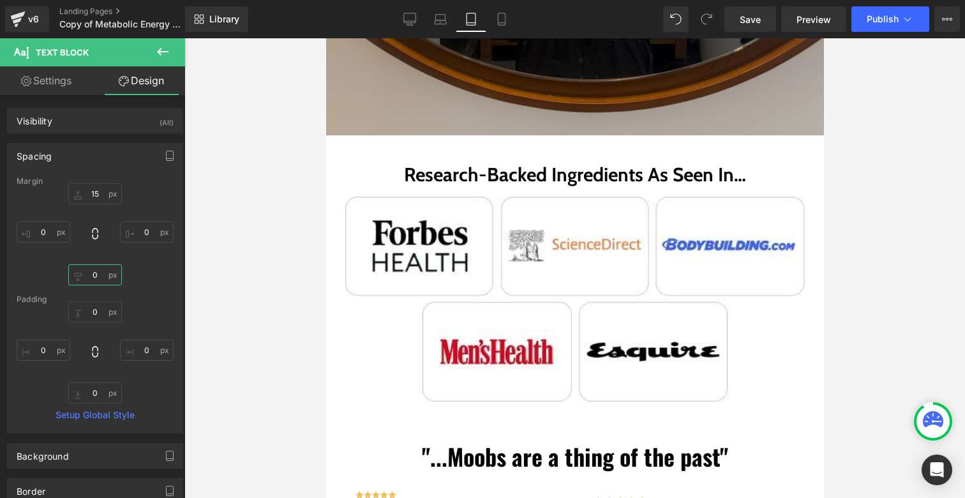
scroll to position [638, 0]
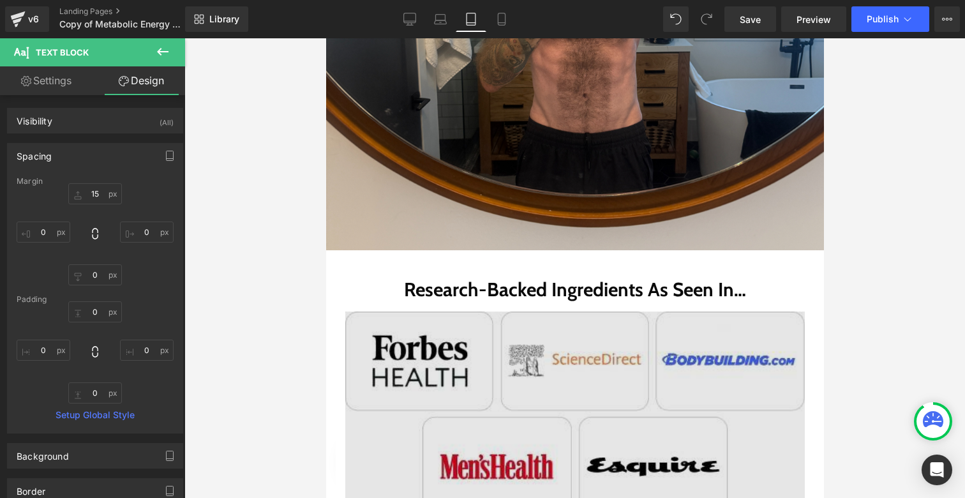
click at [481, 324] on img at bounding box center [574, 413] width 459 height 205
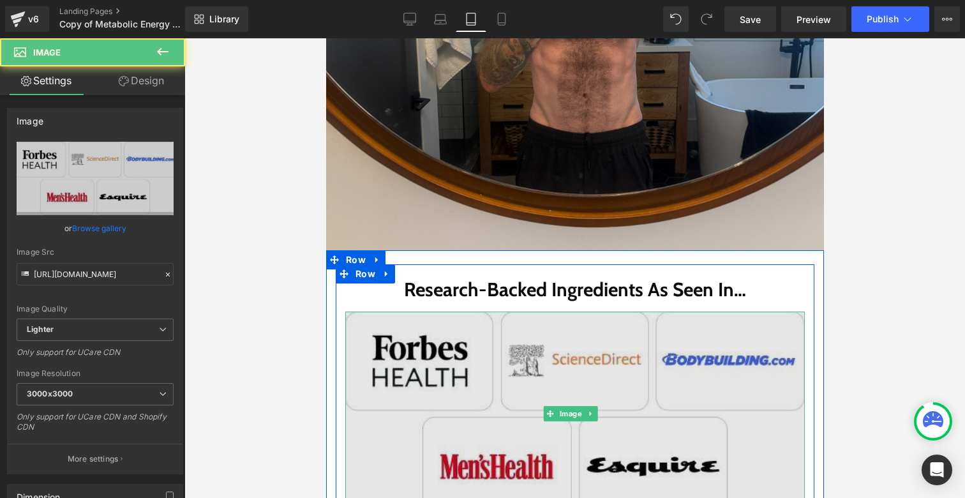
click at [392, 339] on img at bounding box center [574, 413] width 459 height 205
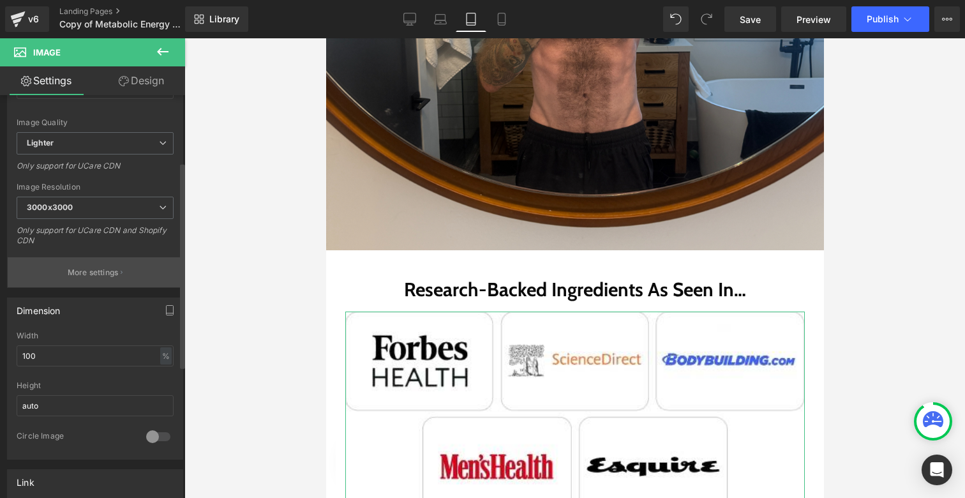
scroll to position [208, 0]
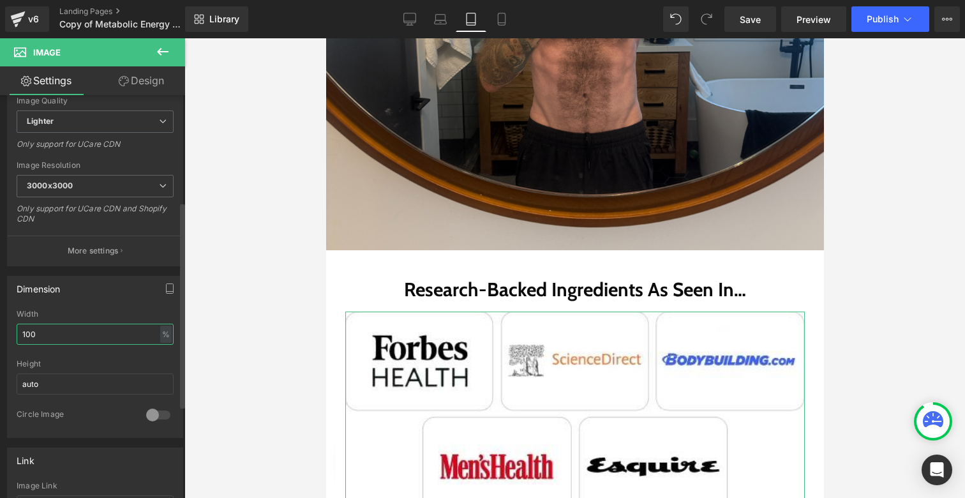
click at [99, 327] on input "100" at bounding box center [95, 334] width 157 height 21
click at [99, 329] on input "100" at bounding box center [95, 334] width 157 height 21
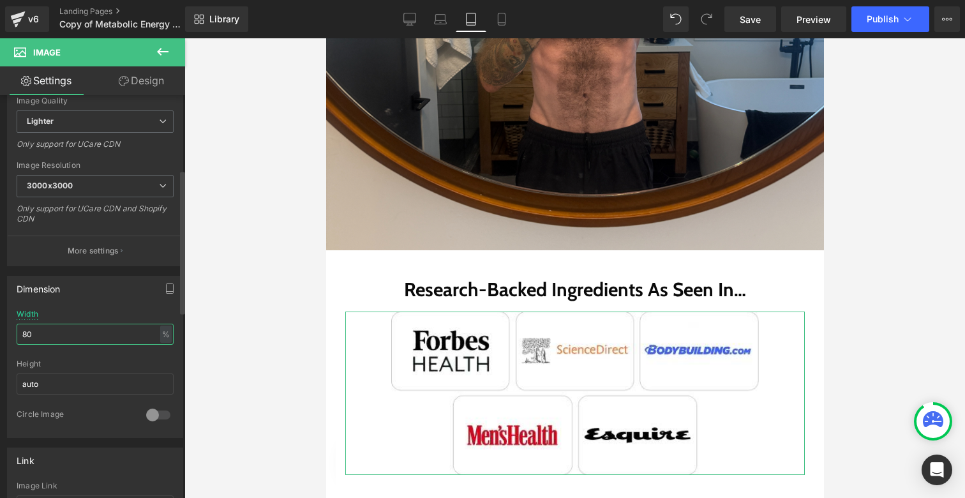
click at [97, 330] on input "80" at bounding box center [95, 334] width 157 height 21
type input "60"
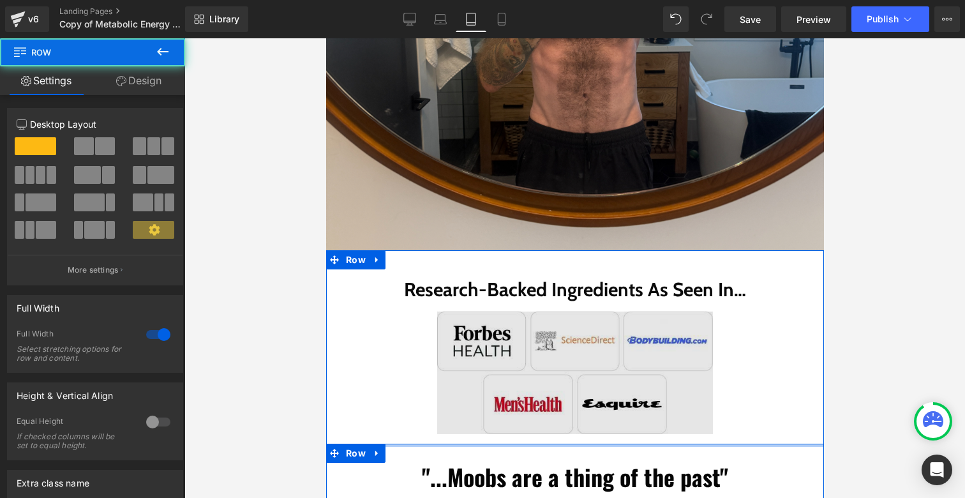
drag, startPoint x: 540, startPoint y: 450, endPoint x: 544, endPoint y: 419, distance: 31.5
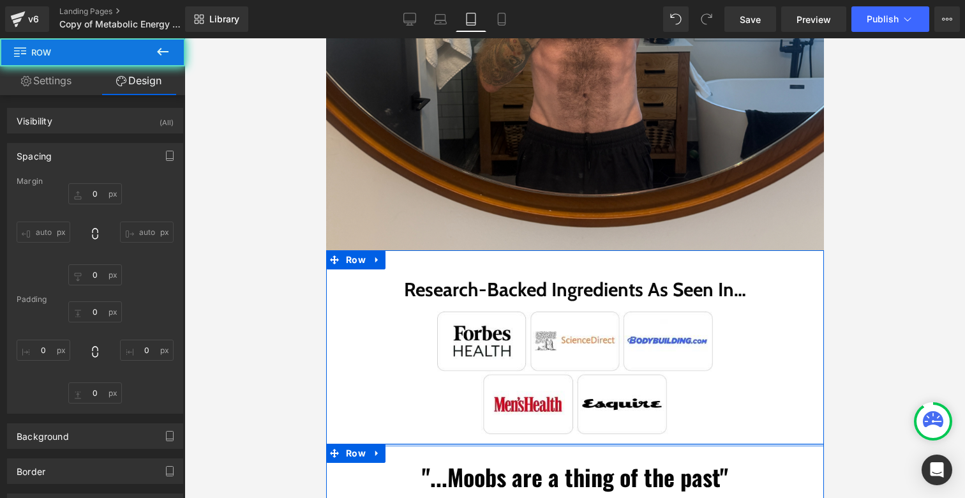
type input "0"
type input "20"
type input "0"
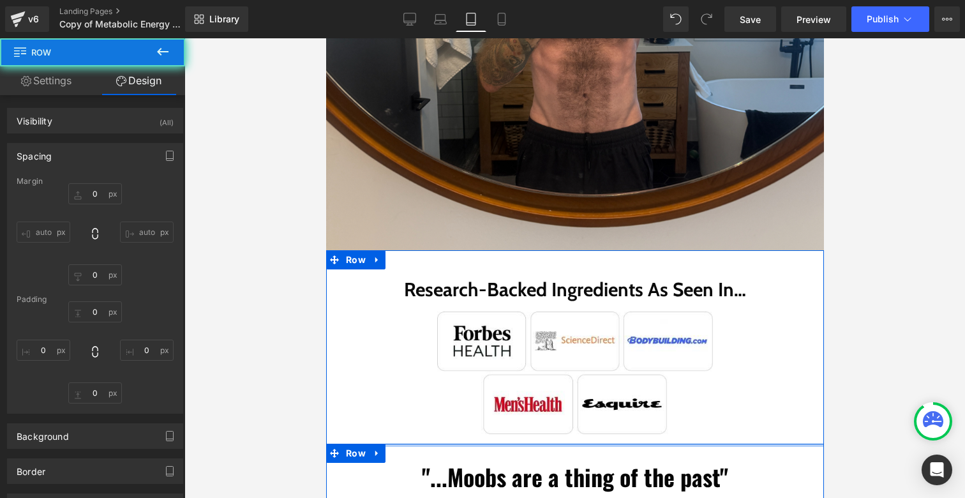
type input "20"
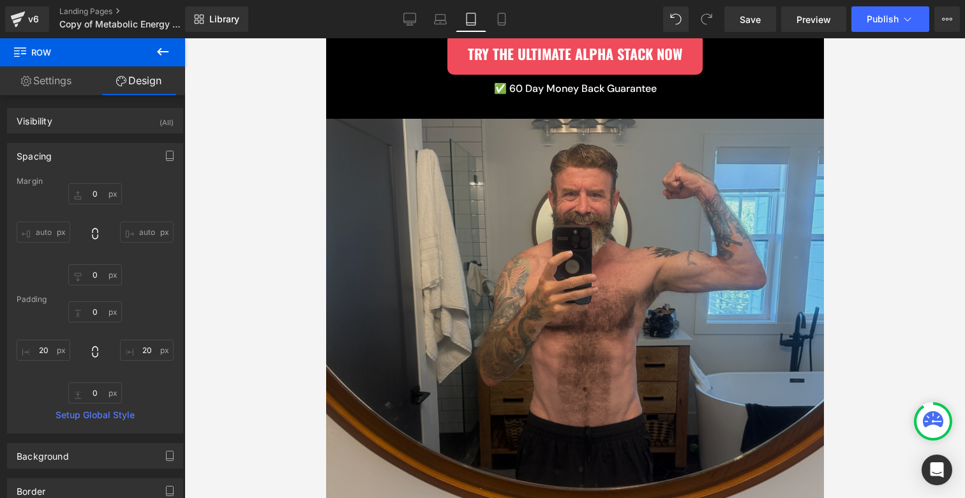
scroll to position [278, 0]
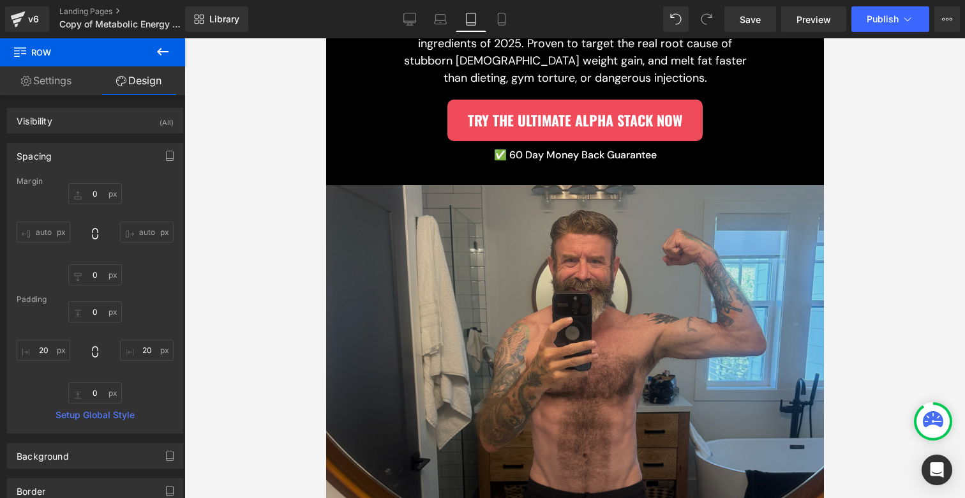
click at [616, 251] on img at bounding box center [574, 397] width 498 height 425
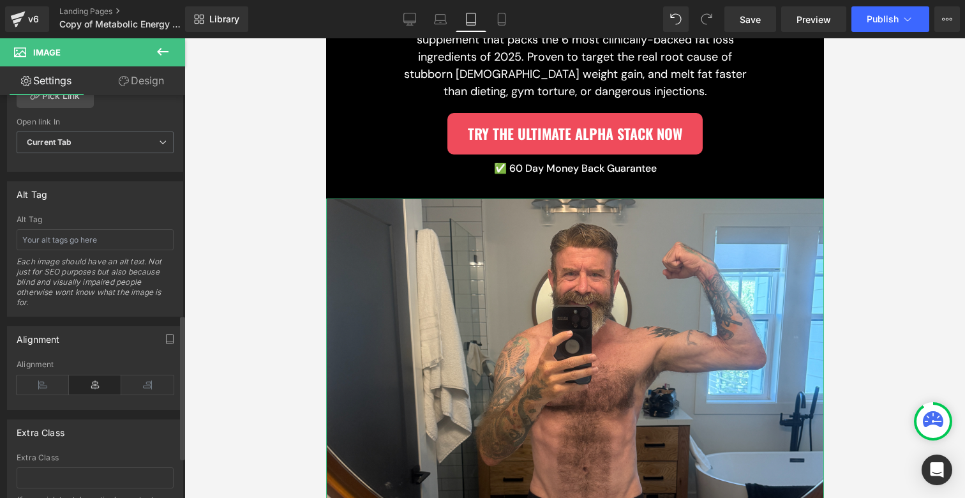
scroll to position [387, 0]
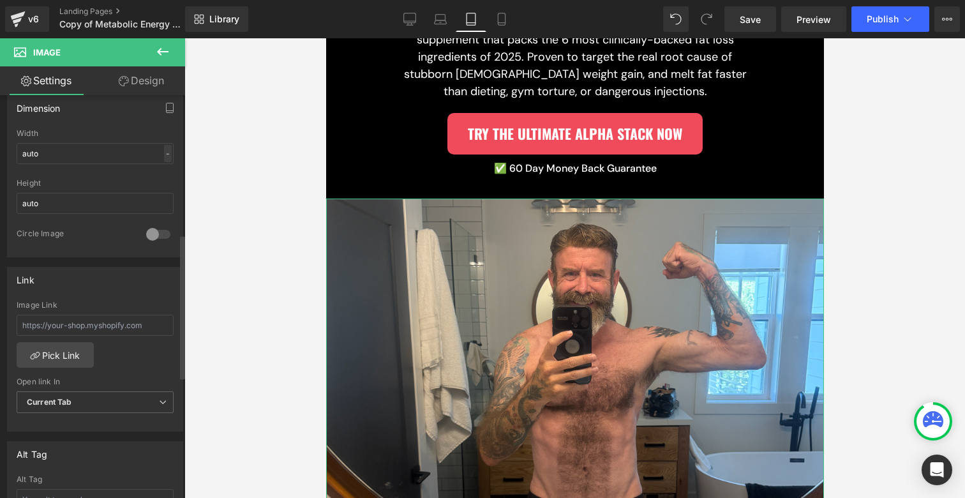
click at [166, 151] on div "-" at bounding box center [168, 153] width 8 height 17
click at [157, 174] on li "%" at bounding box center [165, 173] width 16 height 19
click at [139, 150] on input "auto" at bounding box center [95, 153] width 157 height 21
type input "60"
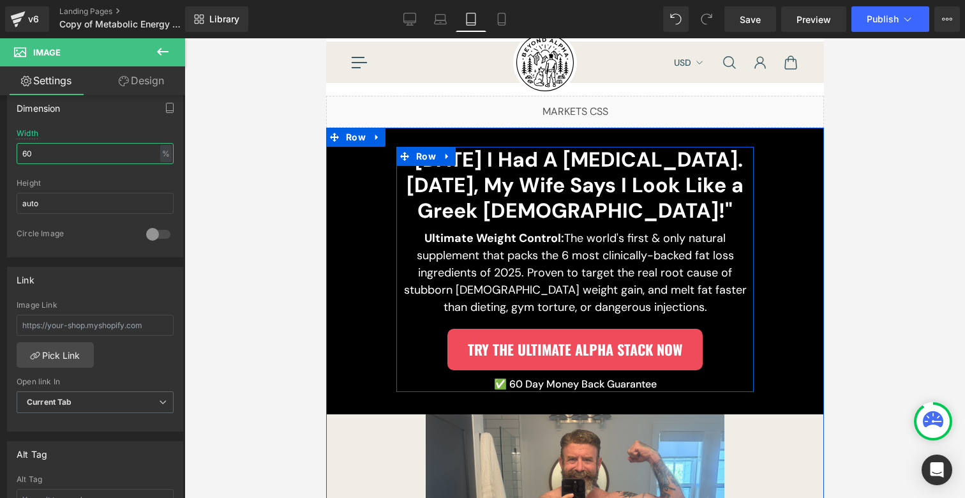
scroll to position [57, 0]
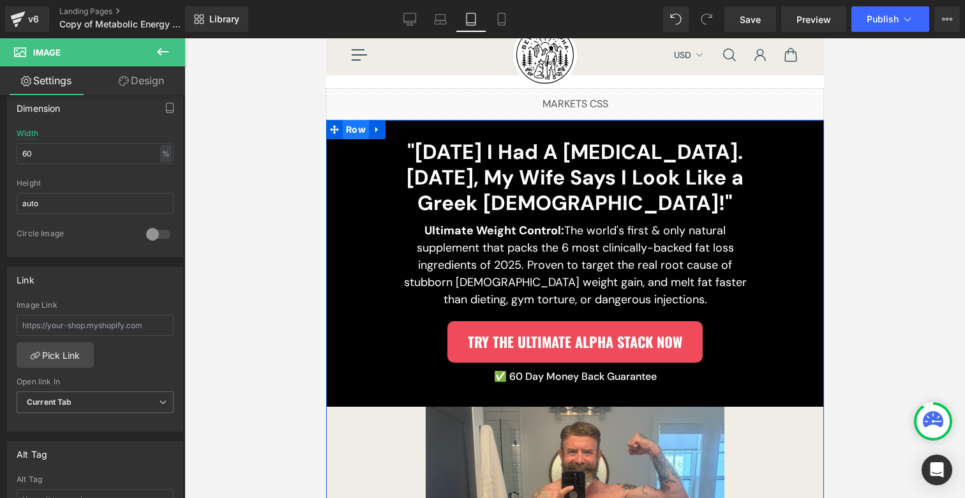
click at [355, 131] on span "Row" at bounding box center [355, 129] width 26 height 19
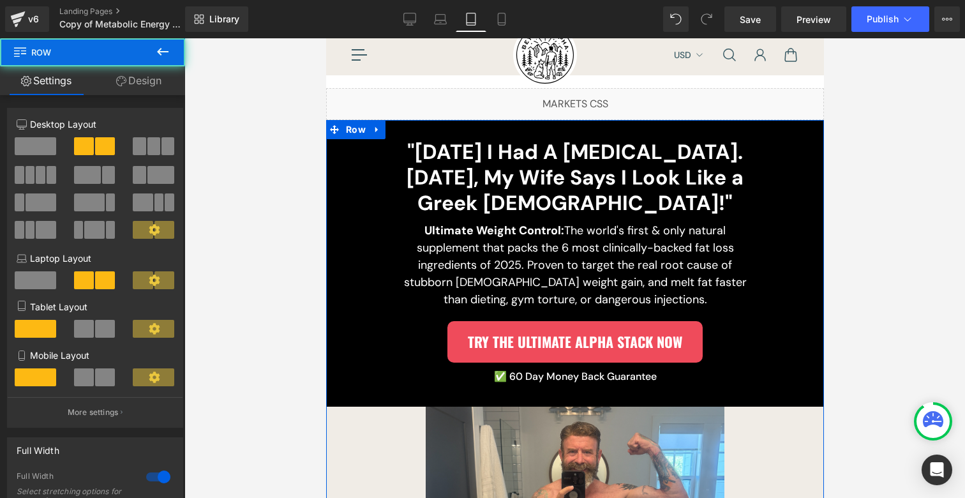
click at [118, 84] on icon at bounding box center [121, 81] width 10 height 10
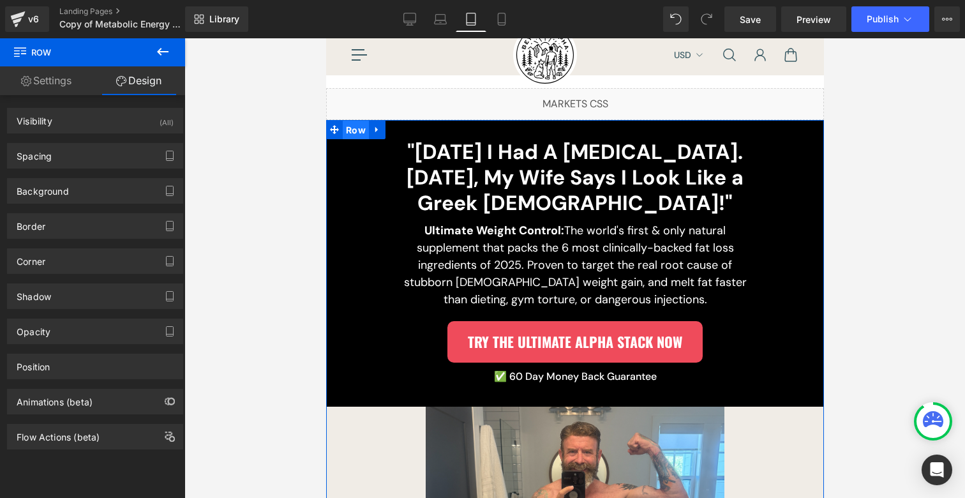
click at [352, 131] on span "Row" at bounding box center [355, 130] width 26 height 19
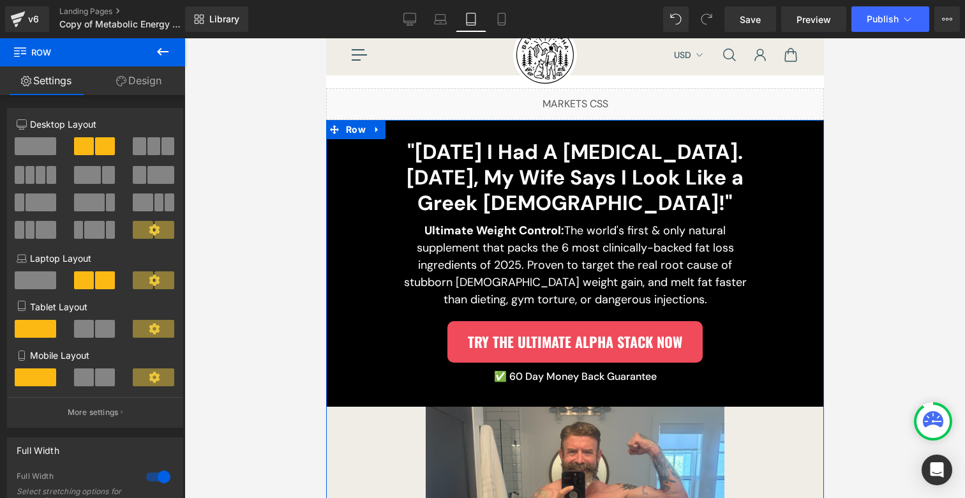
click at [87, 324] on span at bounding box center [84, 329] width 20 height 18
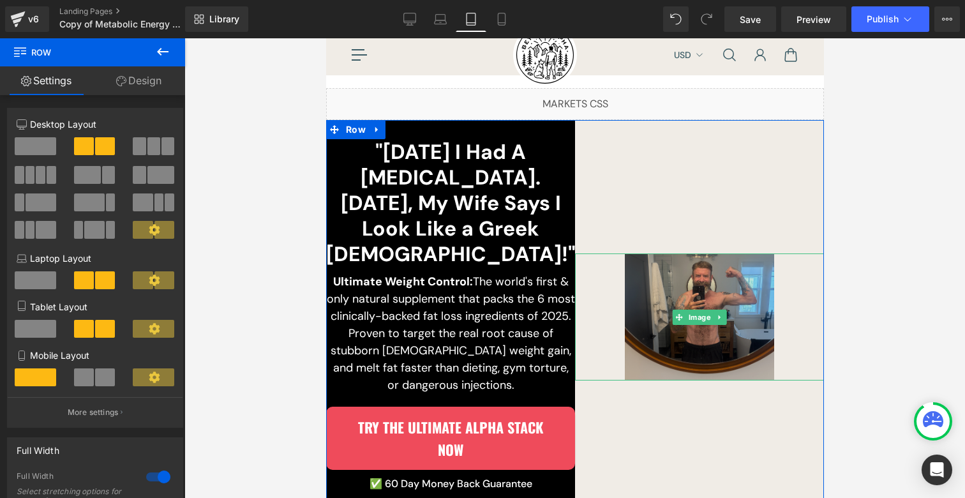
click at [667, 274] on img at bounding box center [698, 317] width 149 height 128
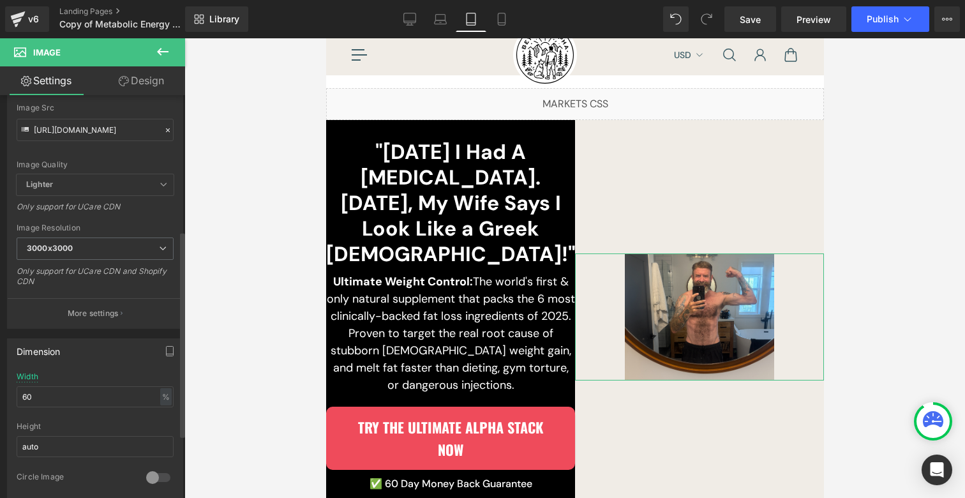
scroll to position [265, 0]
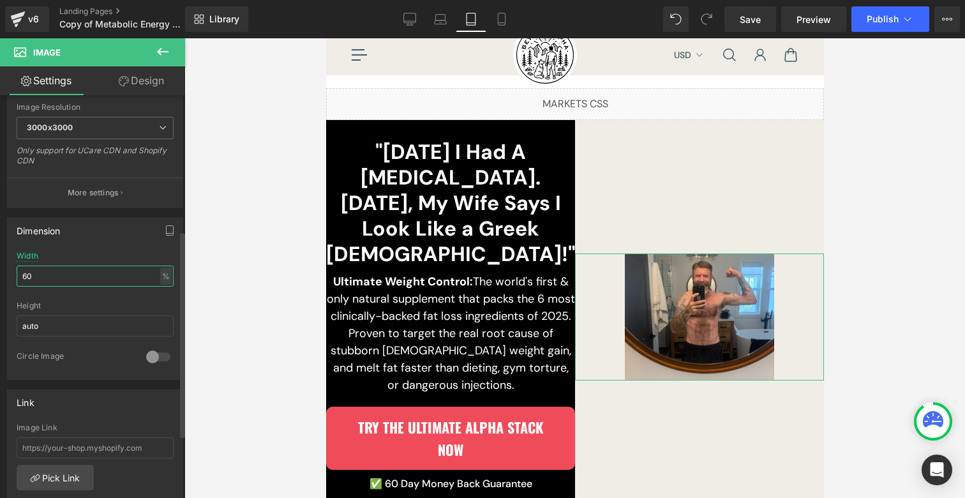
click at [86, 270] on input "60" at bounding box center [95, 275] width 157 height 21
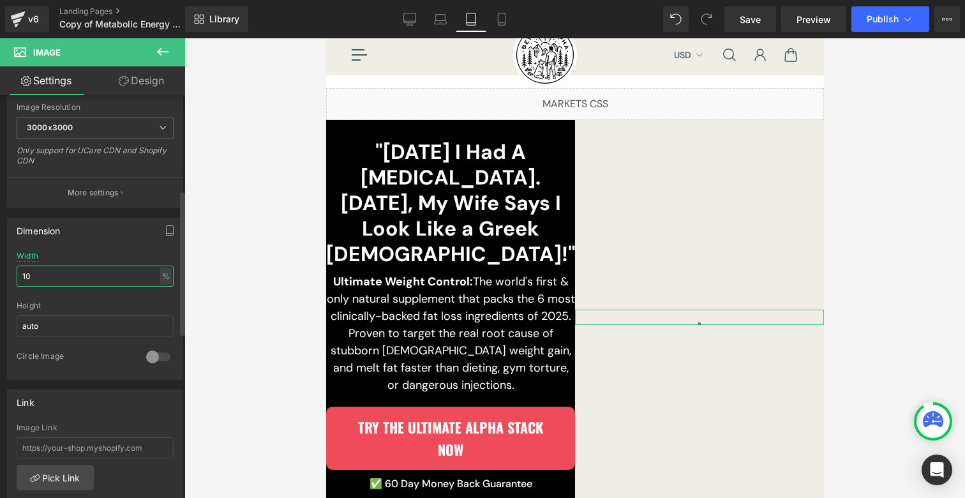
type input "100"
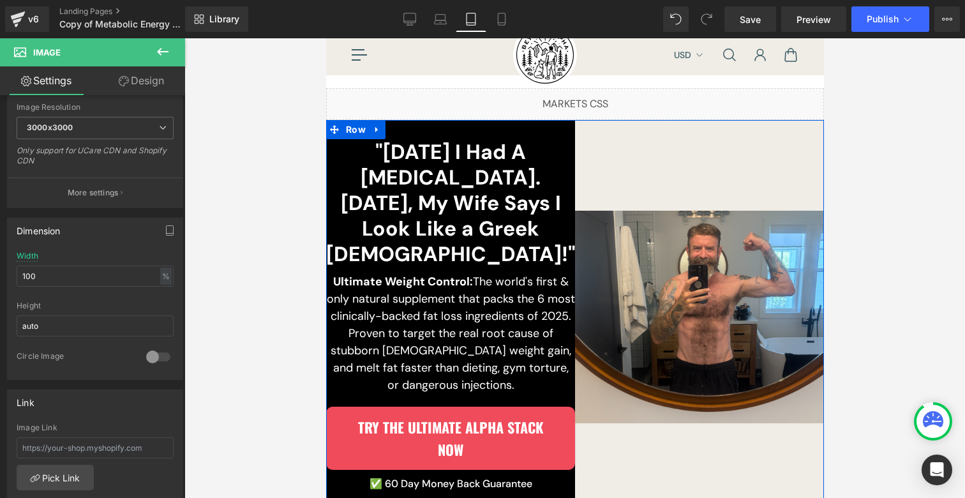
click at [507, 187] on h2 ""[DATE] I Had A [MEDICAL_DATA]. [DATE], My Wife Says I Look Like a Greek [DEMOG…" at bounding box center [449, 203] width 249 height 128
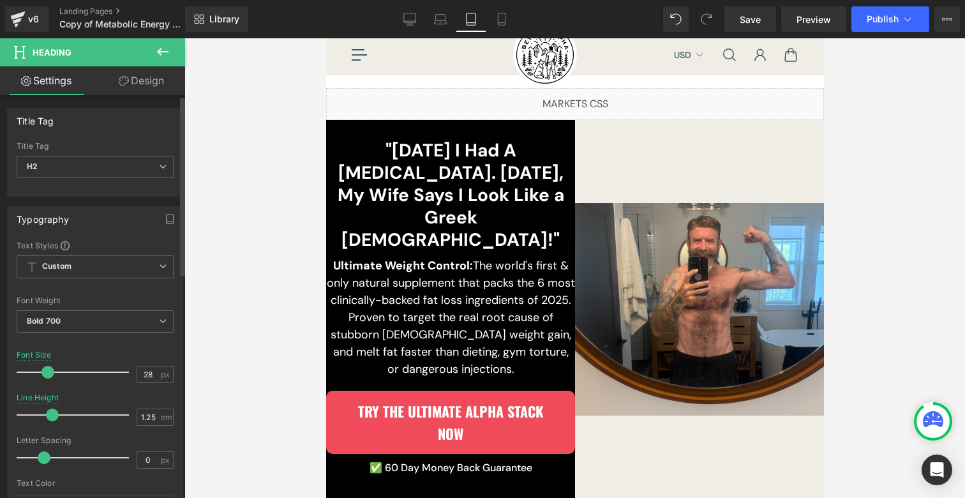
click at [47, 371] on span at bounding box center [47, 372] width 13 height 13
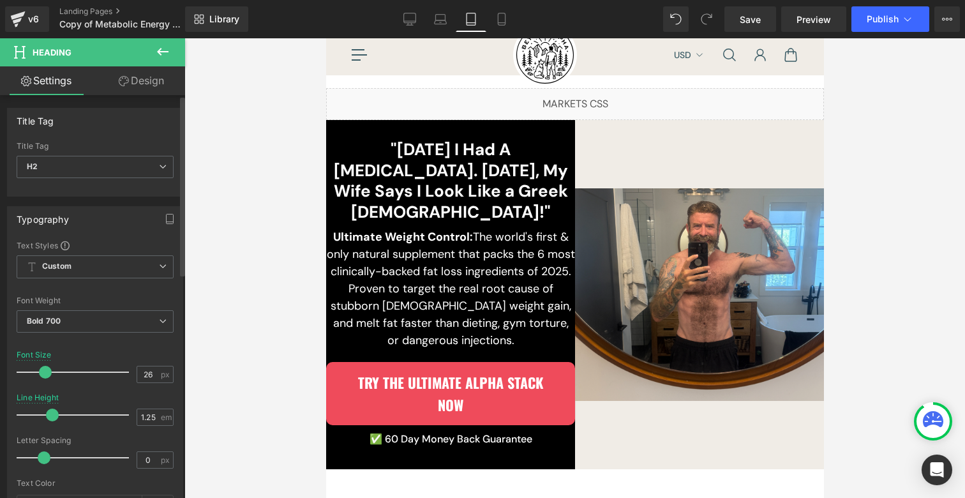
click at [45, 371] on span at bounding box center [45, 372] width 13 height 13
type input "25"
click at [45, 370] on span at bounding box center [44, 372] width 13 height 13
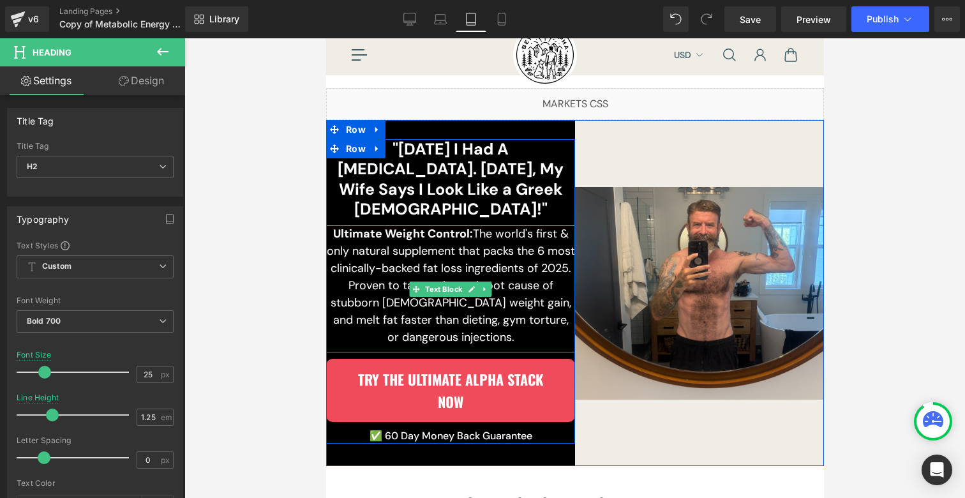
click at [398, 257] on p "Ultimate Weight Control: The world's first & only natural supplement that packs…" at bounding box center [449, 285] width 249 height 121
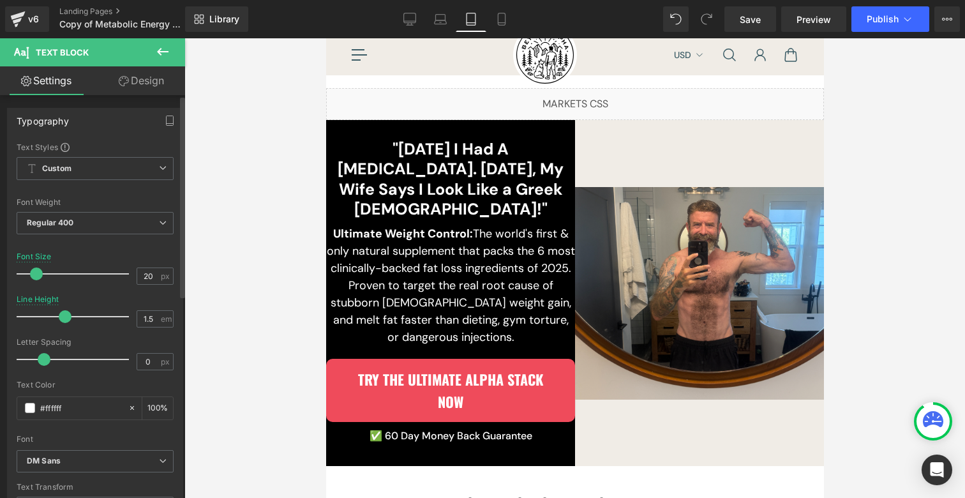
click at [38, 267] on div at bounding box center [76, 274] width 106 height 26
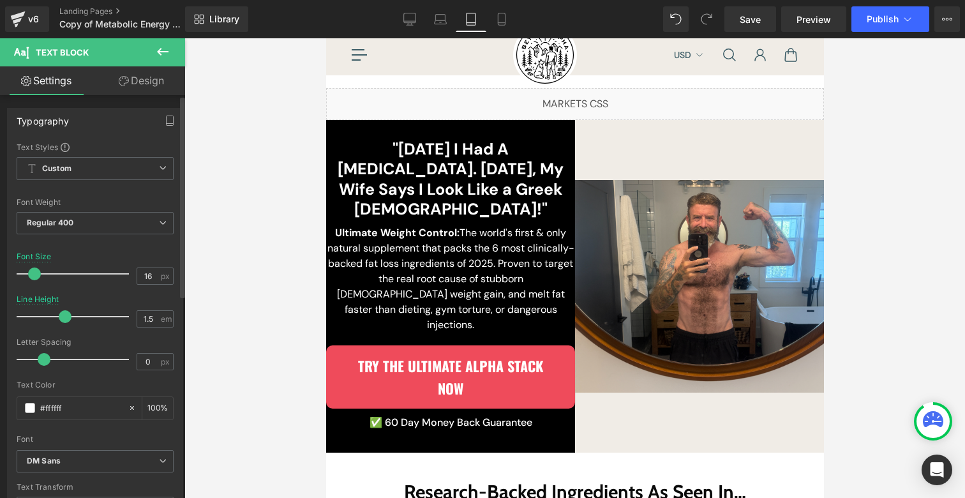
click at [31, 269] on span at bounding box center [34, 273] width 13 height 13
click at [445, 21] on icon at bounding box center [440, 19] width 13 height 13
type input "15"
type input "1.3"
type input "100"
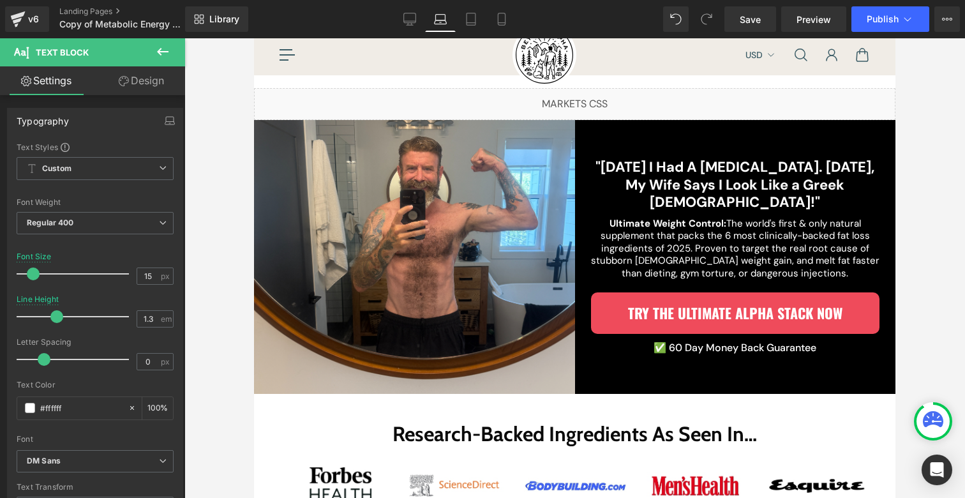
scroll to position [60, 0]
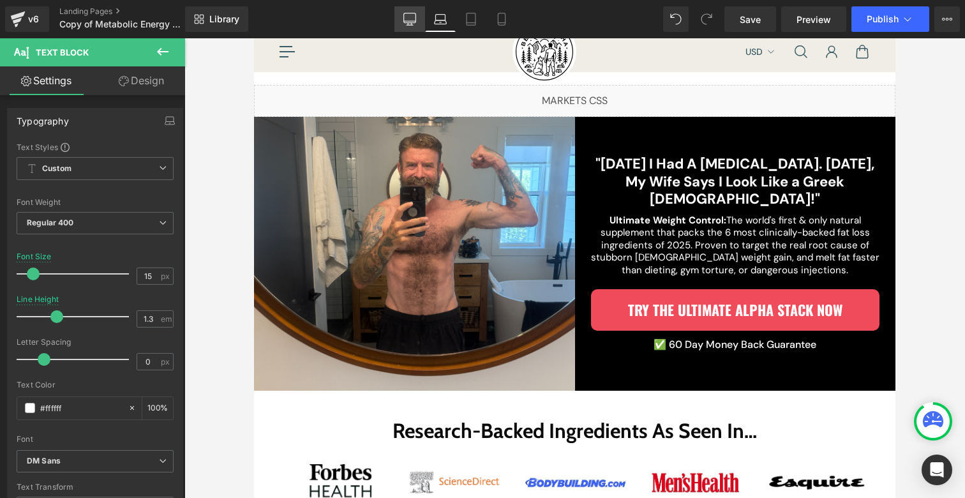
click at [419, 20] on link "Desktop" at bounding box center [409, 19] width 31 height 26
type input "18"
type input "1.5"
type input "100"
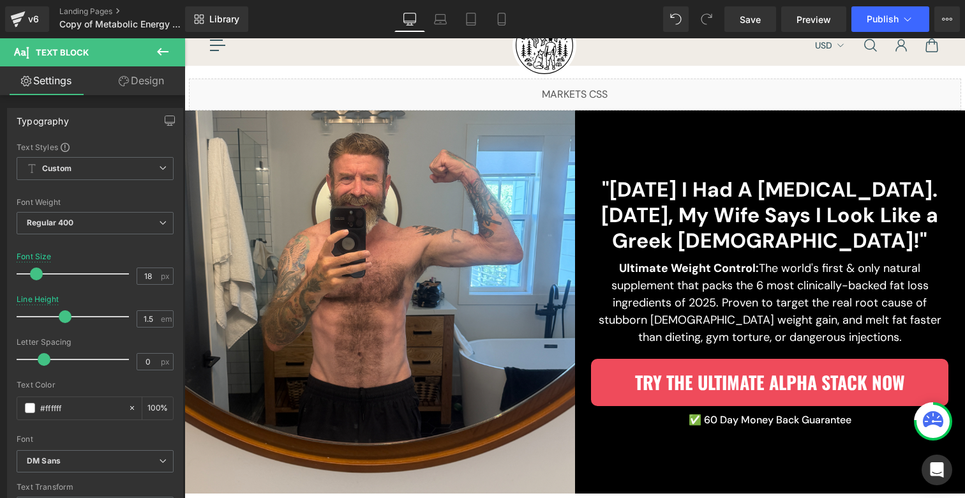
scroll to position [114, 0]
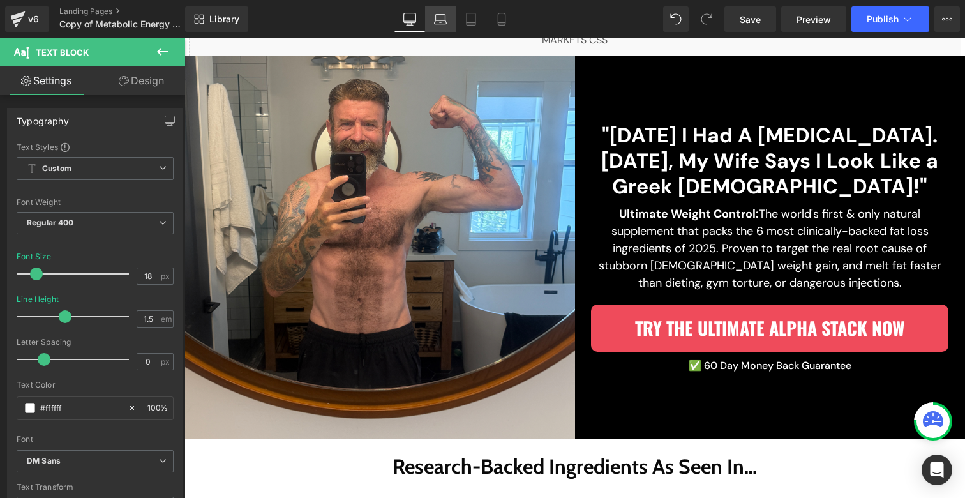
click at [441, 24] on icon at bounding box center [440, 19] width 13 height 13
type input "15"
type input "1.3"
type input "100"
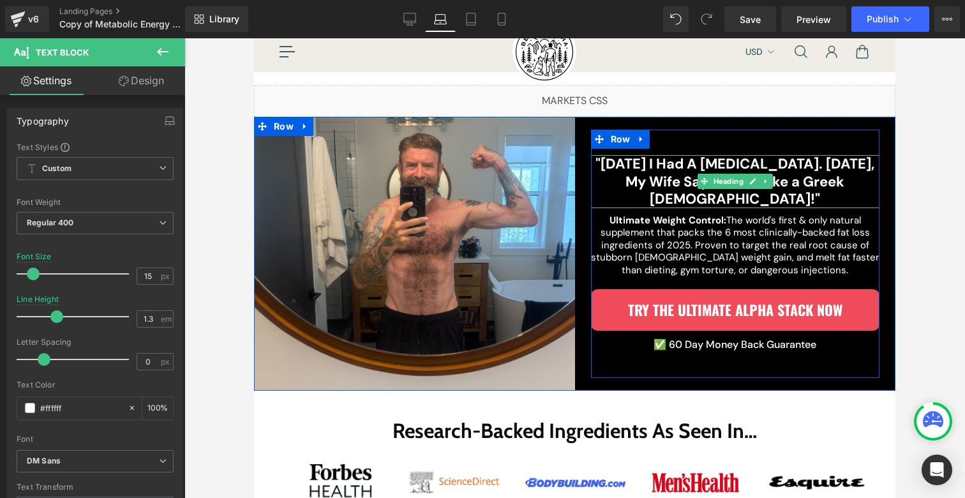
click at [605, 170] on h2 ""[DATE] I Had A [MEDICAL_DATA]. [DATE], My Wife Says I Look Like a Greek [DEMOG…" at bounding box center [735, 181] width 289 height 53
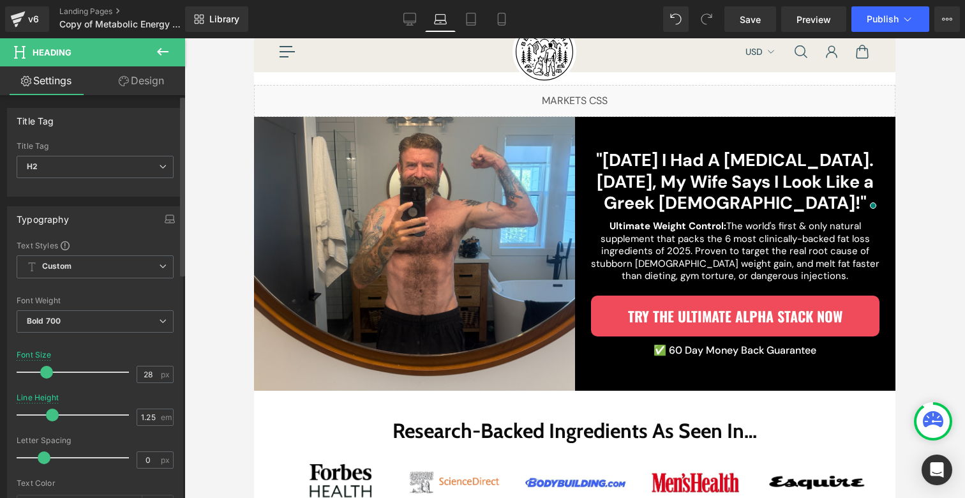
type input "29"
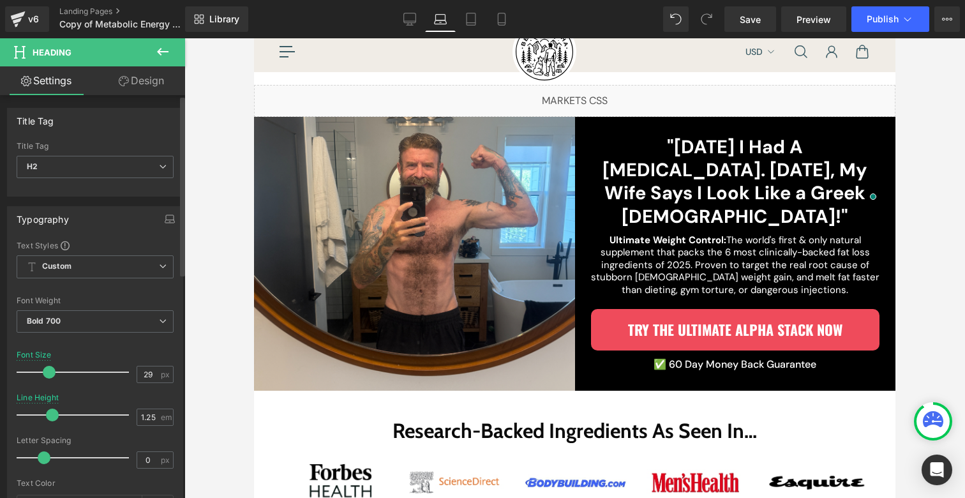
click at [48, 376] on span at bounding box center [49, 372] width 13 height 13
click at [653, 269] on p "Ultimate Weight Control: The world's first & only natural supplement that packs…" at bounding box center [735, 265] width 289 height 63
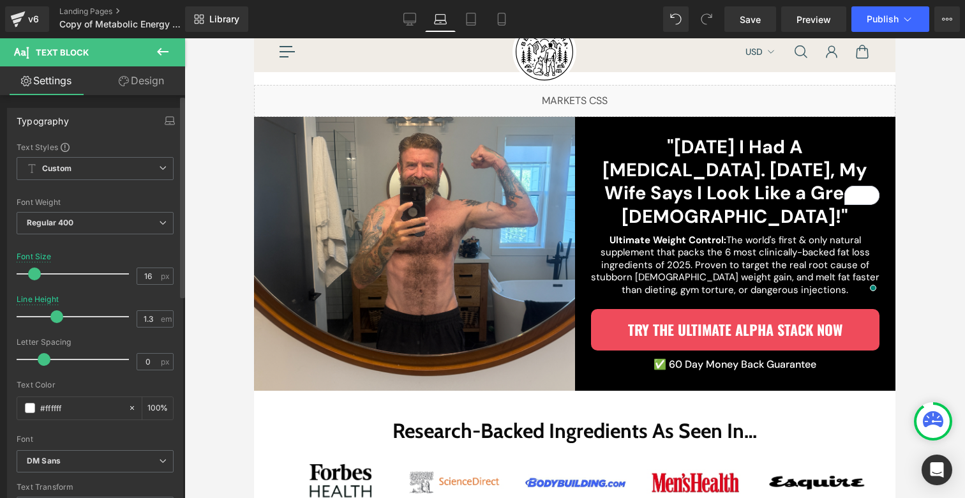
click at [40, 273] on span at bounding box center [34, 273] width 13 height 13
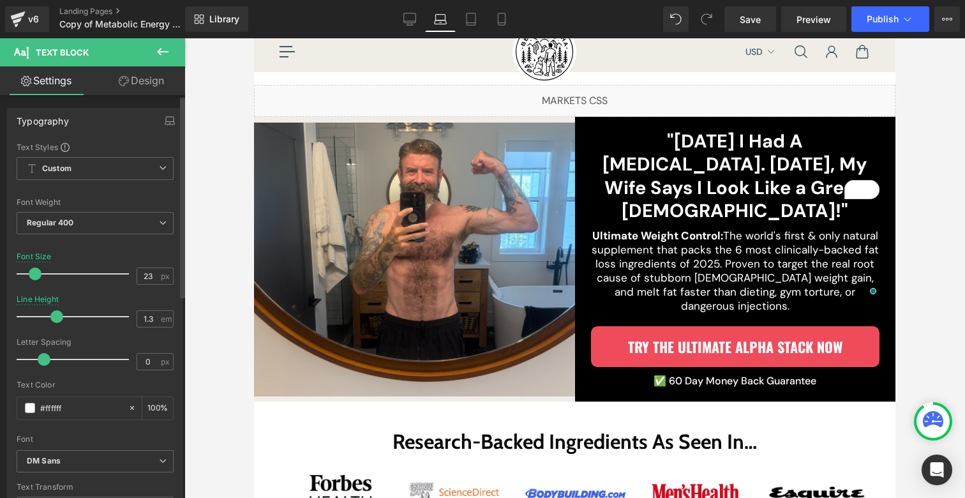
click at [42, 274] on div at bounding box center [76, 274] width 106 height 26
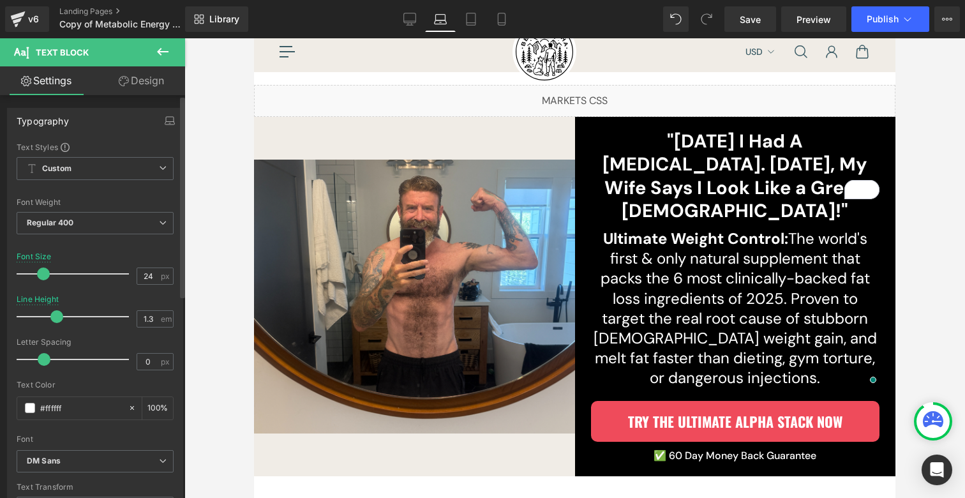
click at [40, 273] on span at bounding box center [43, 273] width 13 height 13
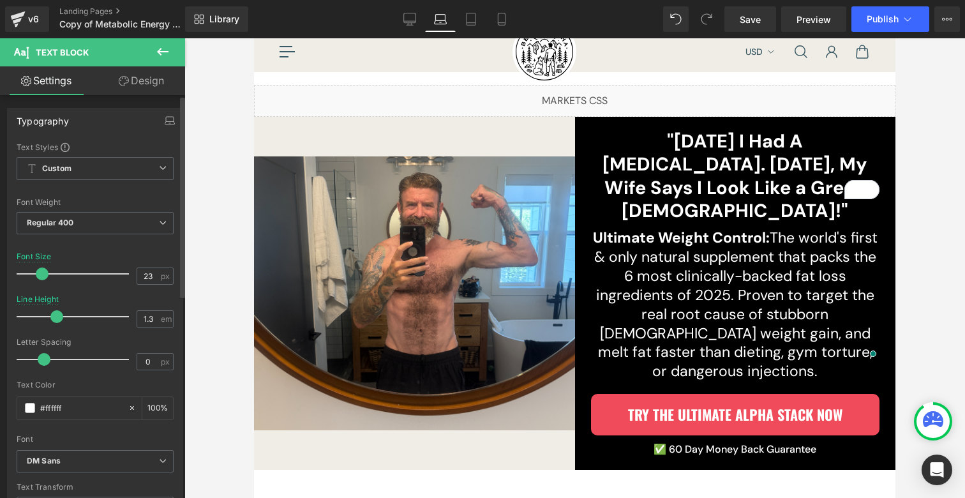
click at [36, 271] on span at bounding box center [42, 273] width 13 height 13
click at [33, 272] on span at bounding box center [39, 273] width 13 height 13
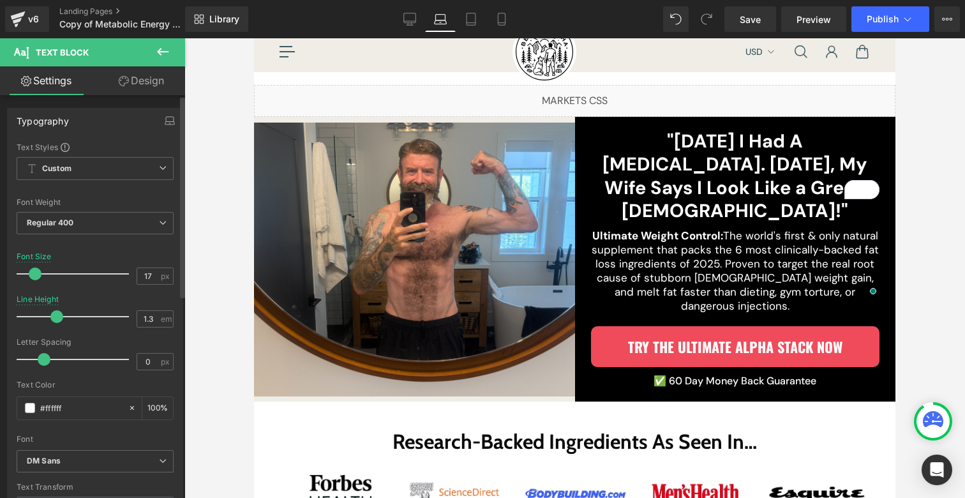
type input "16"
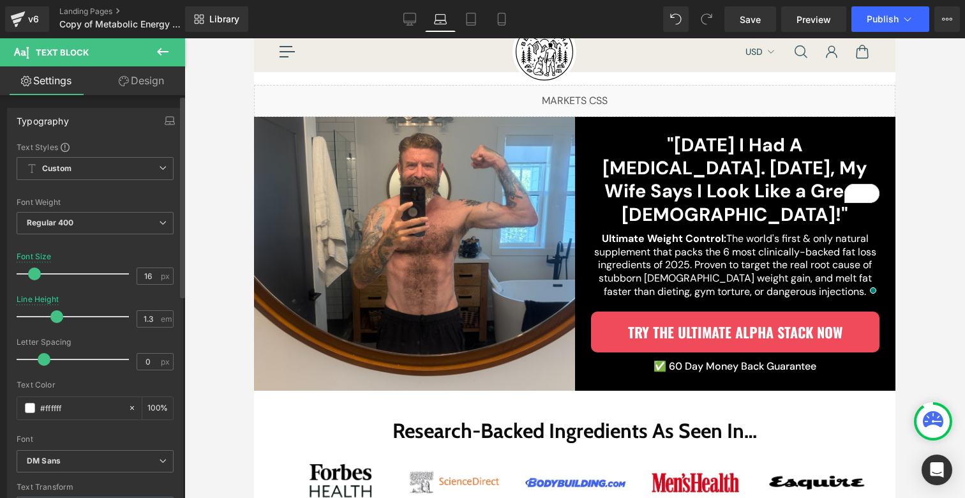
click at [31, 272] on span at bounding box center [34, 273] width 13 height 13
click at [32, 272] on span at bounding box center [34, 273] width 13 height 13
click at [467, 23] on icon at bounding box center [470, 23] width 9 height 0
type input "1.5"
type input "100"
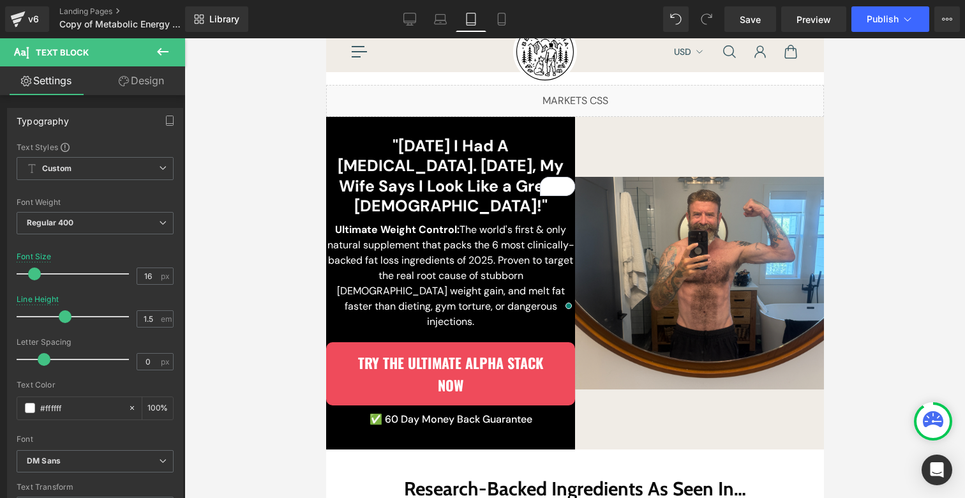
scroll to position [41, 0]
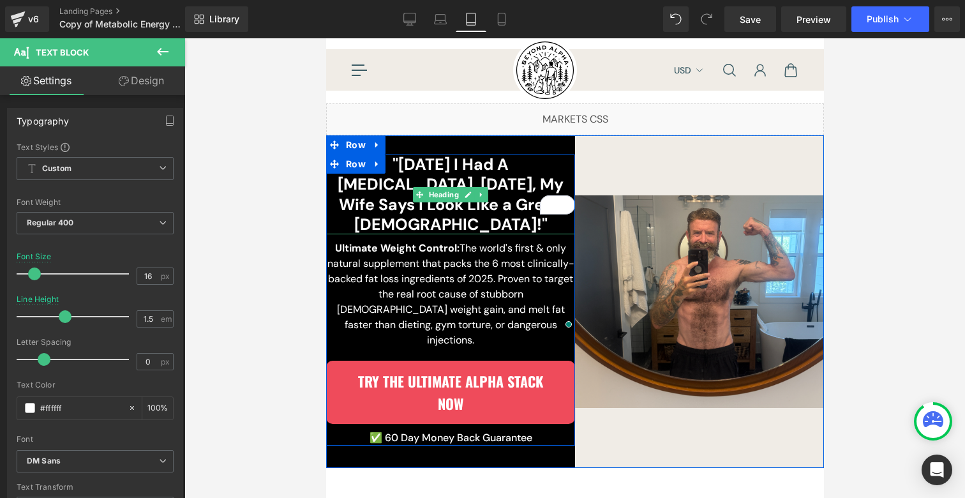
click at [430, 174] on h2 ""[DATE] I Had A [MEDICAL_DATA]. [DATE], My Wife Says I Look Like a Greek [DEMOG…" at bounding box center [449, 194] width 249 height 80
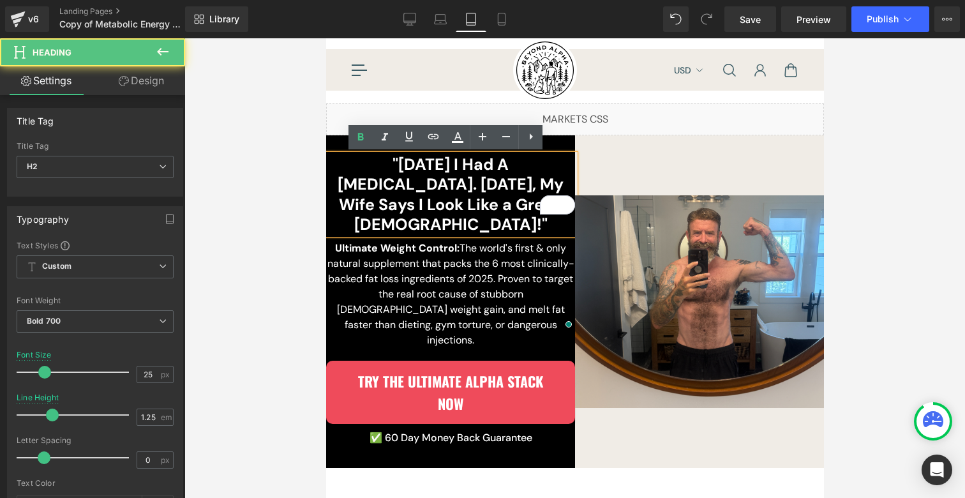
click at [336, 142] on icon at bounding box center [337, 145] width 7 height 8
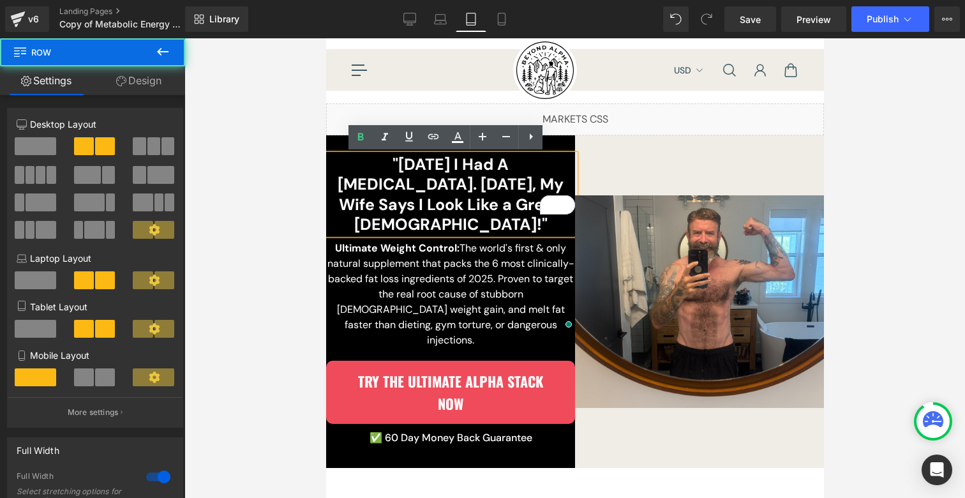
click at [336, 141] on icon at bounding box center [337, 145] width 7 height 8
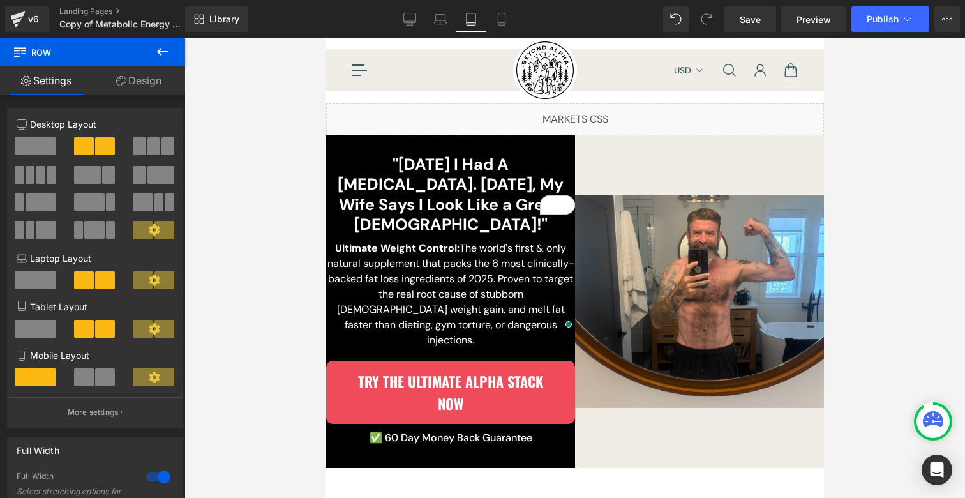
click at [145, 80] on link "Design" at bounding box center [139, 80] width 93 height 29
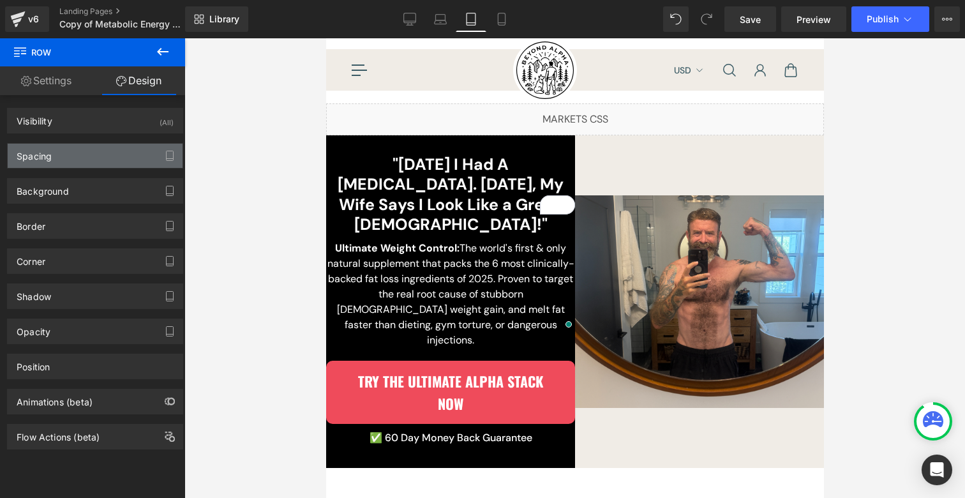
click at [39, 155] on div "Spacing" at bounding box center [34, 153] width 35 height 18
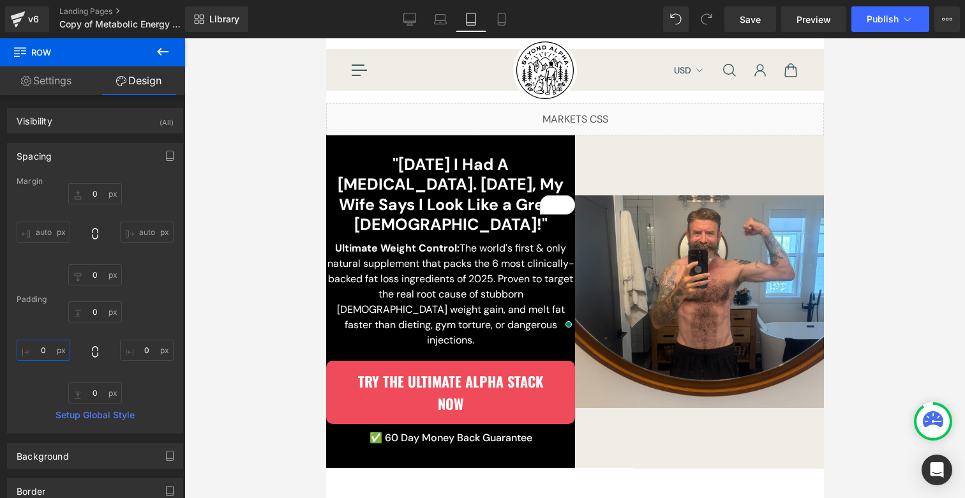
click at [34, 348] on input "0" at bounding box center [44, 349] width 54 height 21
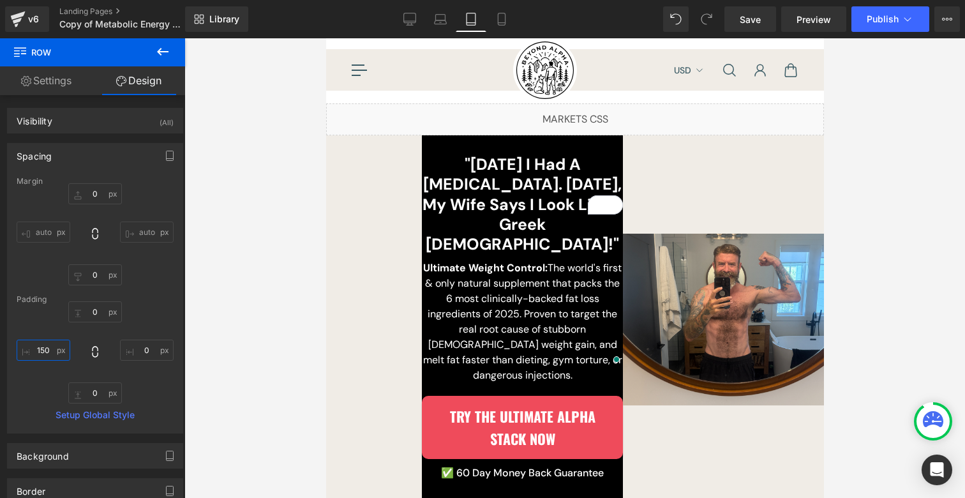
click at [45, 352] on input "150" at bounding box center [44, 349] width 54 height 21
type input "0"
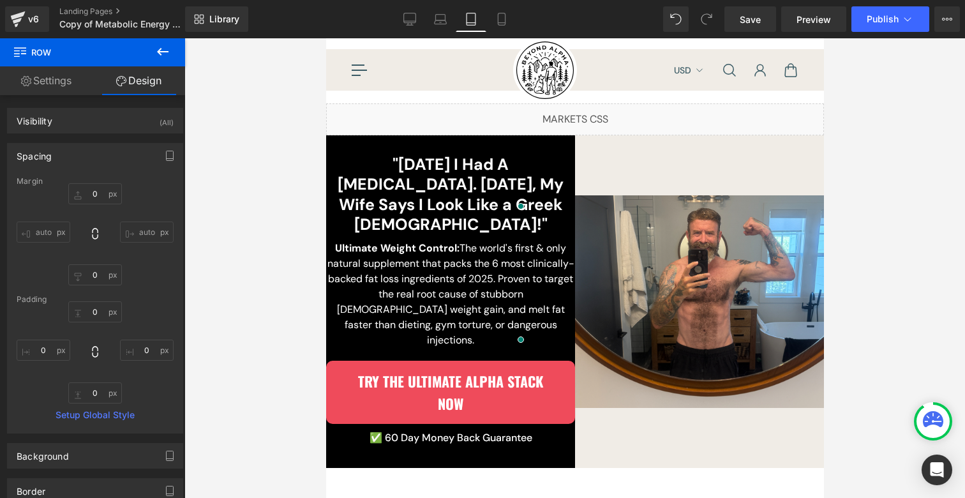
click at [363, 180] on h2 ""[DATE] I Had A [MEDICAL_DATA]. [DATE], My Wife Says I Look Like a Greek [DEMOG…" at bounding box center [449, 194] width 249 height 80
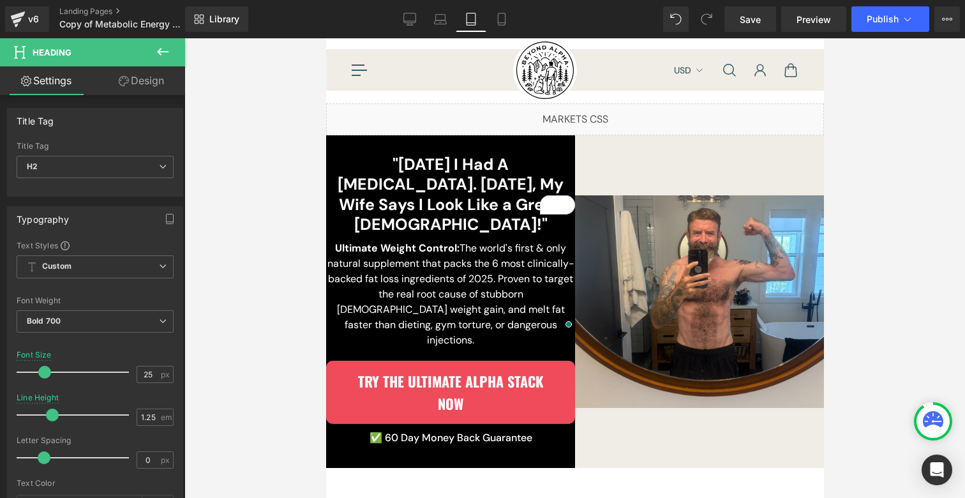
click at [133, 77] on link "Design" at bounding box center [141, 80] width 93 height 29
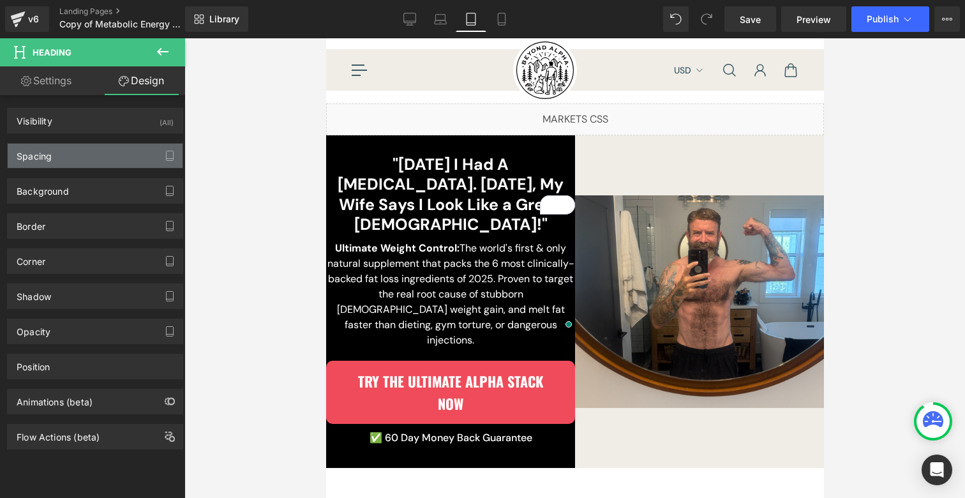
click at [68, 148] on div "Spacing" at bounding box center [95, 156] width 175 height 24
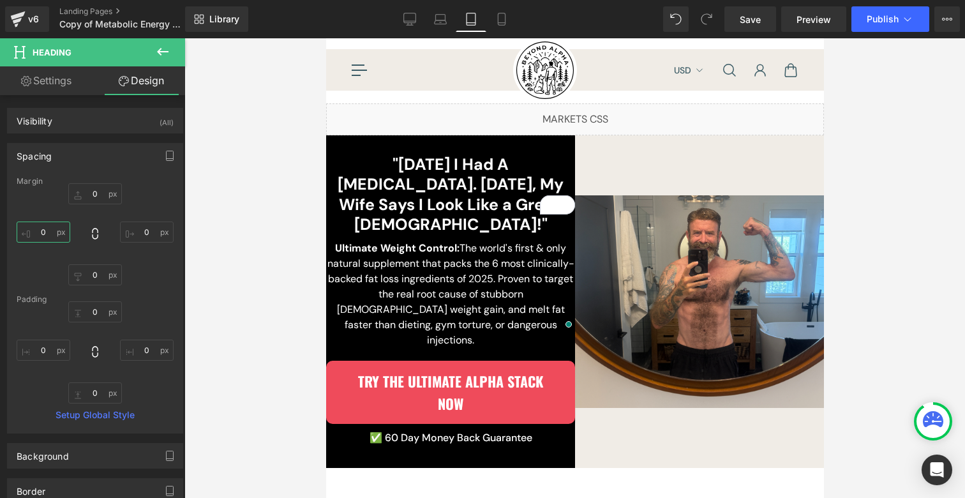
click at [43, 232] on input "0" at bounding box center [44, 231] width 54 height 21
click at [42, 232] on input "10" at bounding box center [44, 231] width 54 height 21
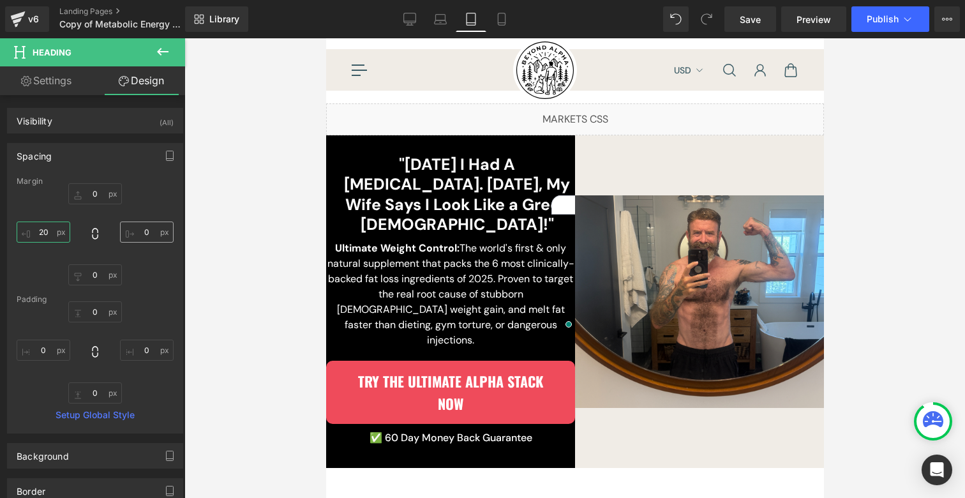
type input "20"
click at [135, 232] on input "0" at bounding box center [147, 231] width 54 height 21
type input "20"
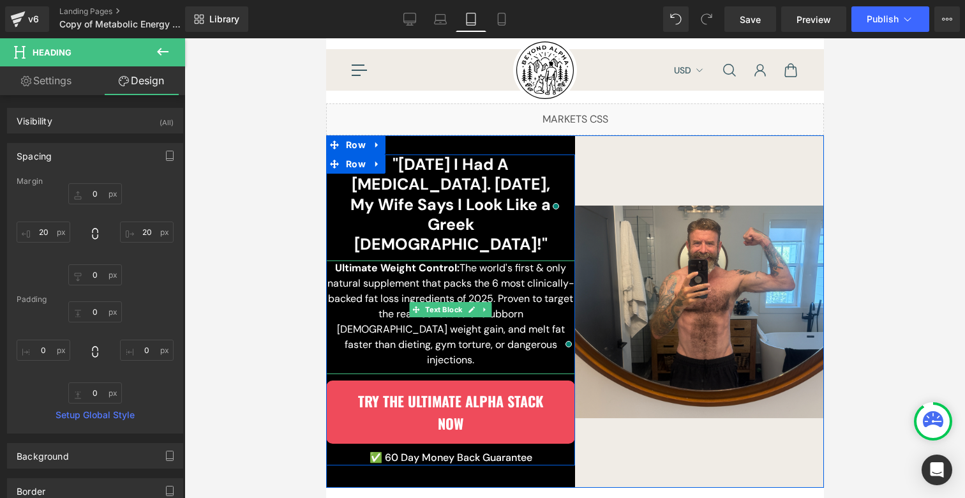
click at [390, 260] on p "Ultimate Weight Control: The world's first & only natural supplement that packs…" at bounding box center [449, 313] width 249 height 107
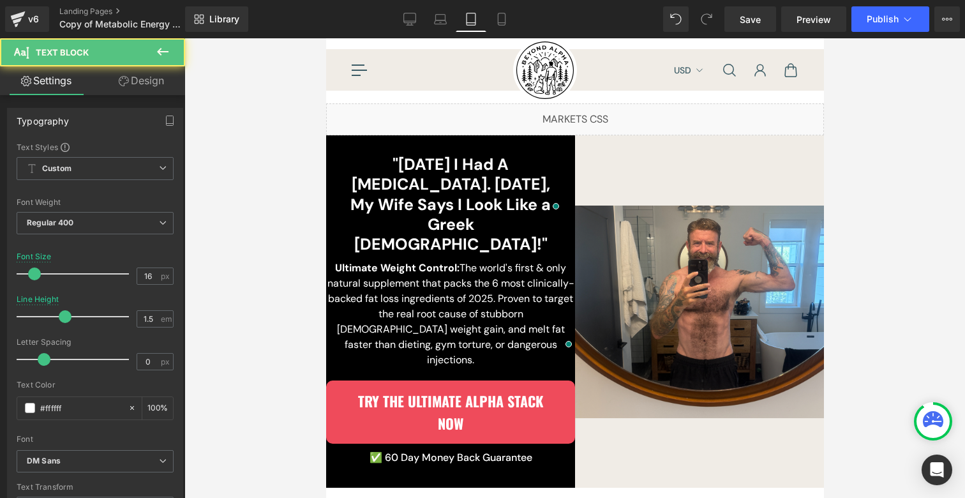
click at [156, 77] on link "Design" at bounding box center [141, 80] width 93 height 29
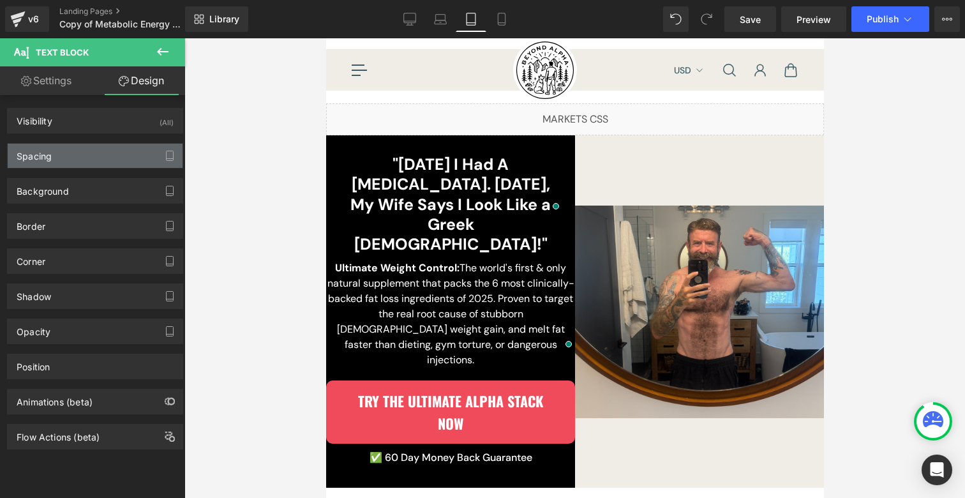
click at [66, 162] on div "Spacing" at bounding box center [95, 156] width 175 height 24
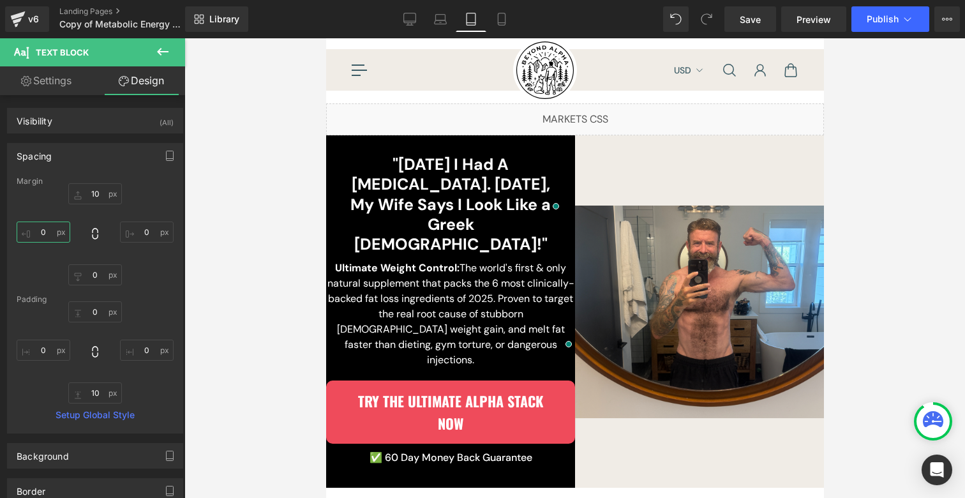
click at [42, 223] on input "0" at bounding box center [44, 231] width 54 height 21
type input "20"
click at [130, 235] on input "0" at bounding box center [147, 231] width 54 height 21
type input "20"
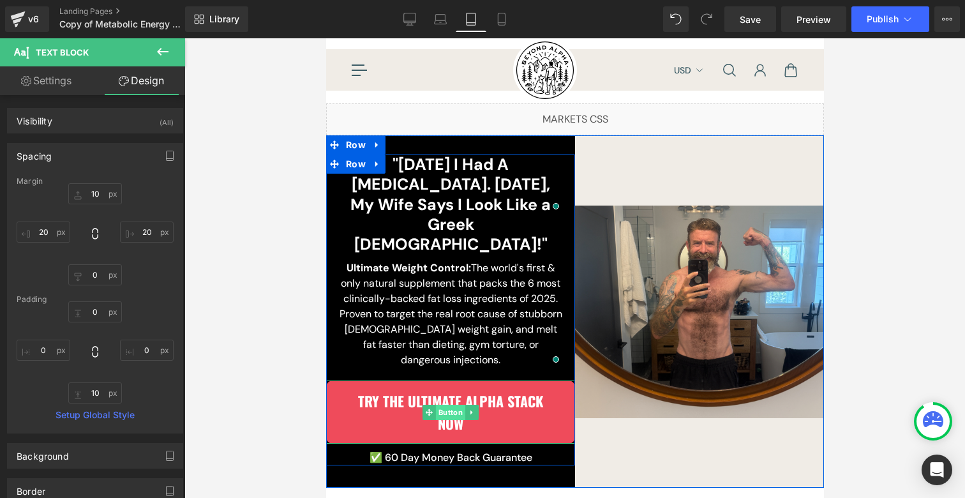
click at [438, 380] on div "Try The Ultimate Alpha Stack Now Button" at bounding box center [449, 411] width 249 height 63
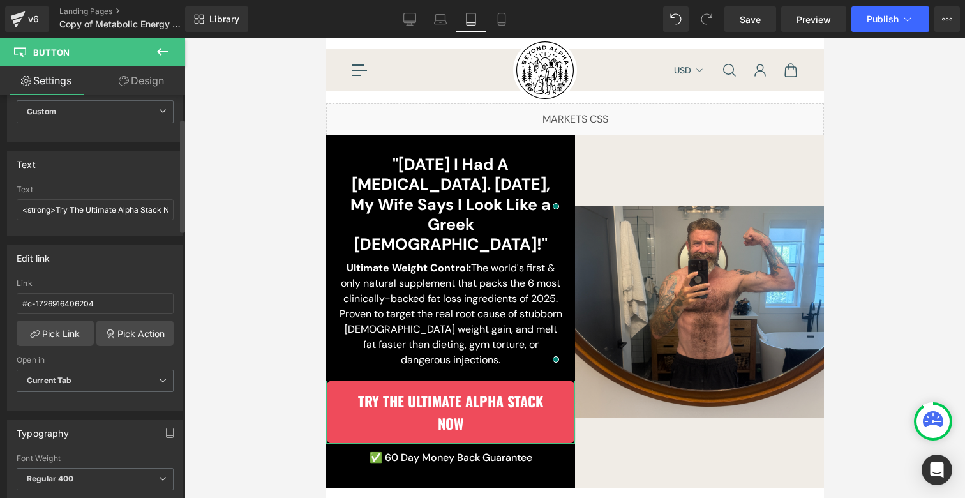
scroll to position [0, 0]
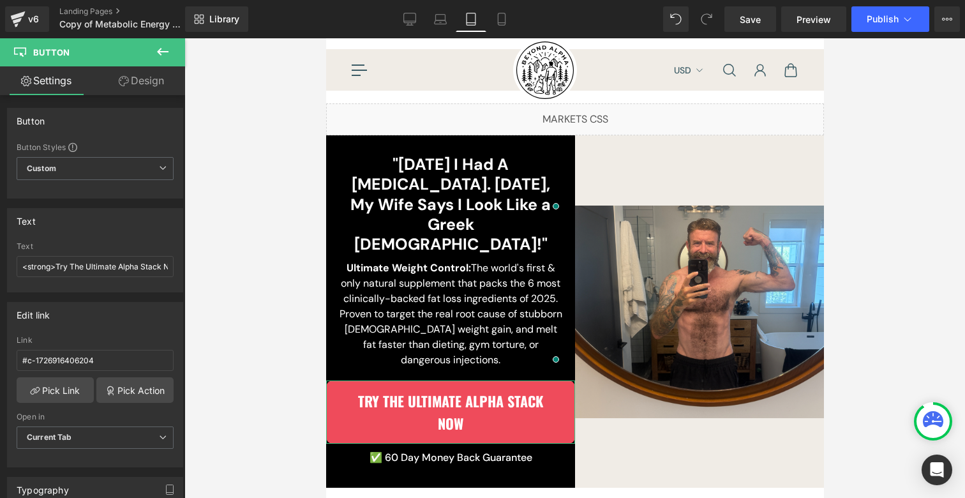
click at [147, 78] on link "Design" at bounding box center [141, 80] width 93 height 29
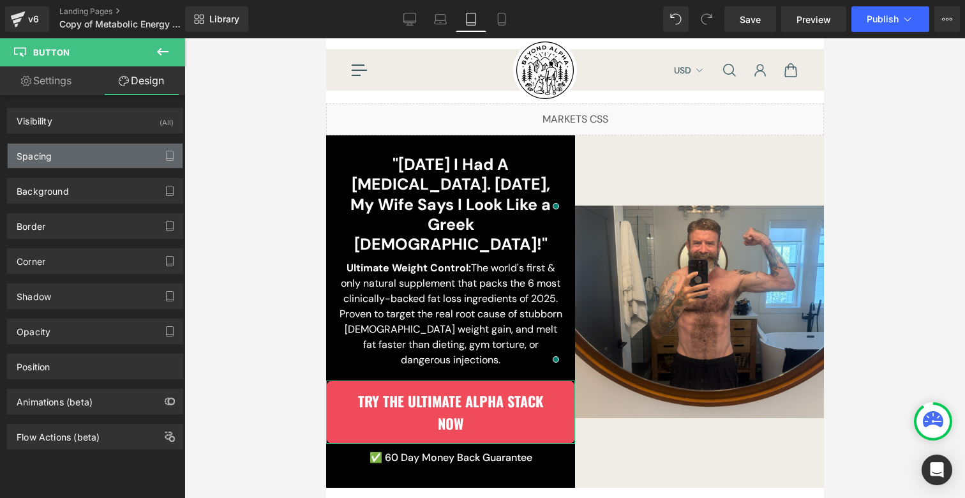
click at [54, 160] on div "Spacing" at bounding box center [95, 156] width 175 height 24
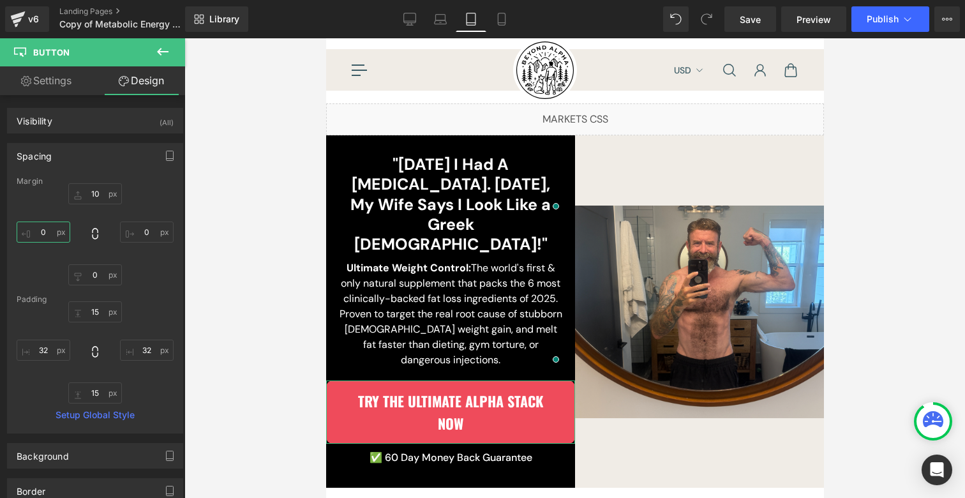
click at [46, 233] on input "0" at bounding box center [44, 231] width 54 height 21
type input "20"
click at [137, 233] on input "0" at bounding box center [147, 231] width 54 height 21
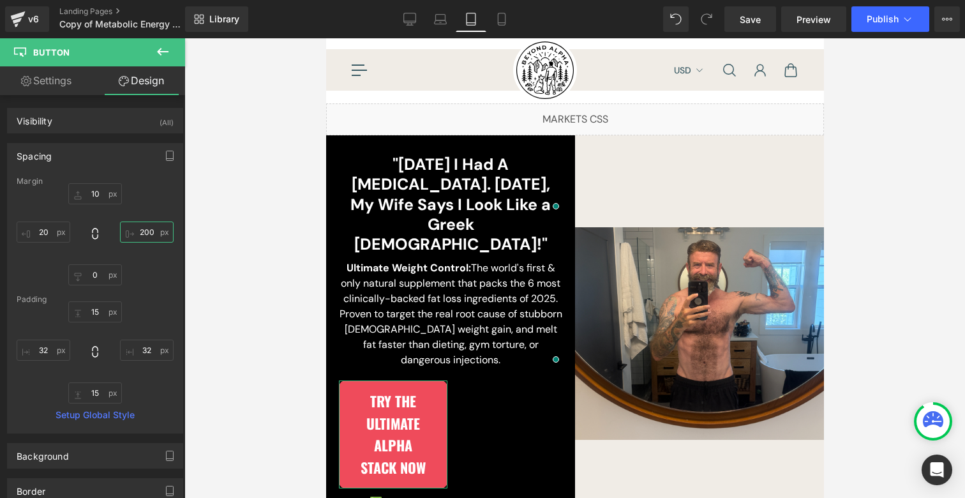
type input "20"
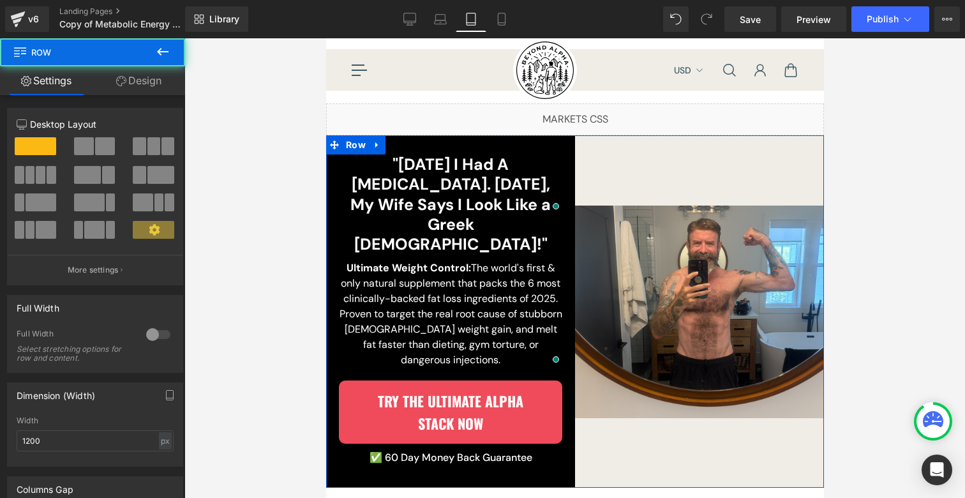
drag, startPoint x: 429, startPoint y: 443, endPoint x: 641, endPoint y: 411, distance: 213.6
click at [430, 441] on div ""[DATE] I Had A [MEDICAL_DATA]. [DATE], My Wife Says I Look Like a Greek [DEMOG…" at bounding box center [449, 311] width 249 height 352
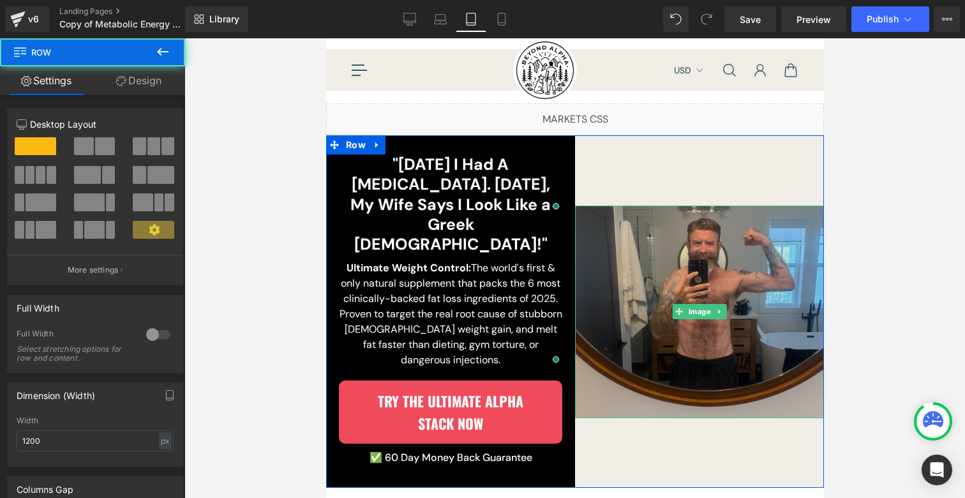
click at [699, 332] on img at bounding box center [698, 311] width 249 height 212
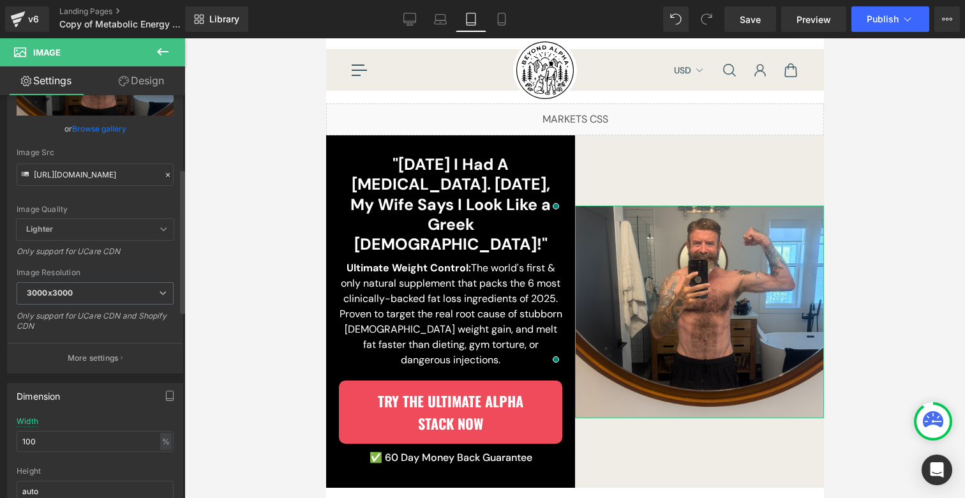
scroll to position [99, 0]
click at [414, 19] on icon at bounding box center [409, 19] width 13 height 13
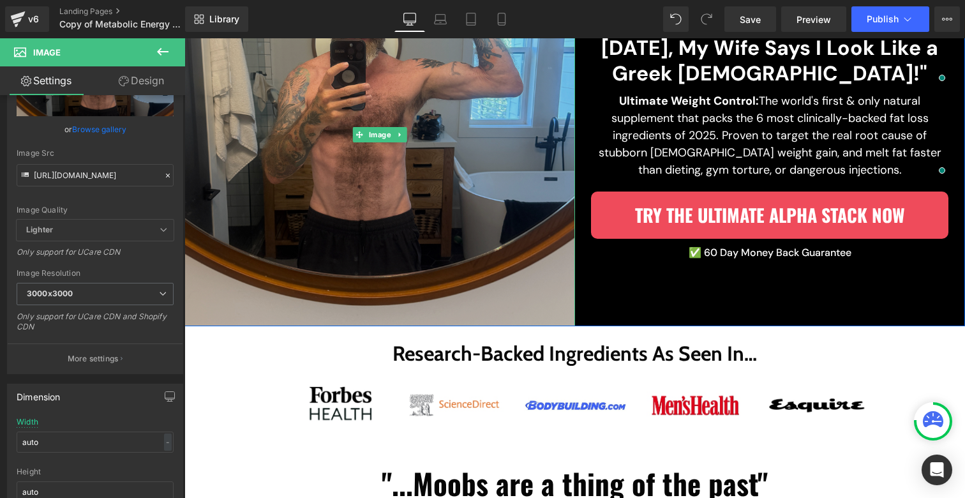
scroll to position [243, 0]
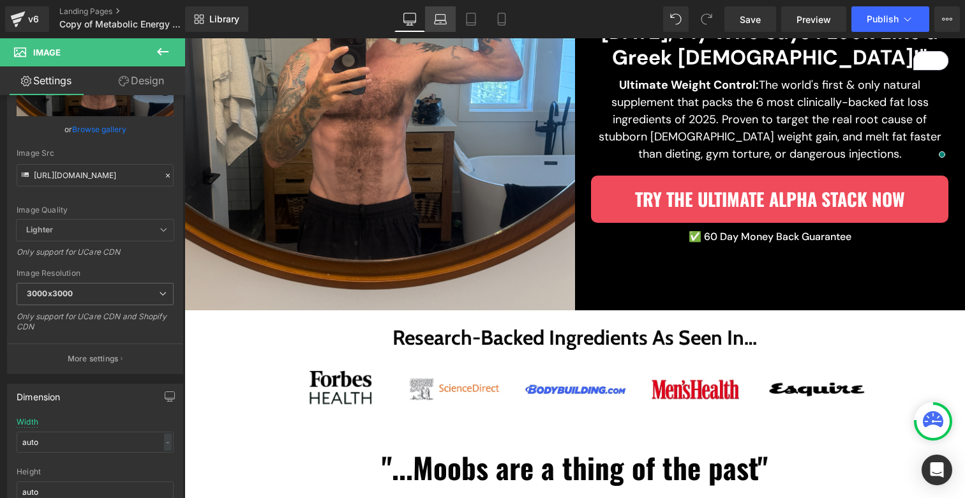
click at [435, 15] on icon at bounding box center [440, 19] width 13 height 13
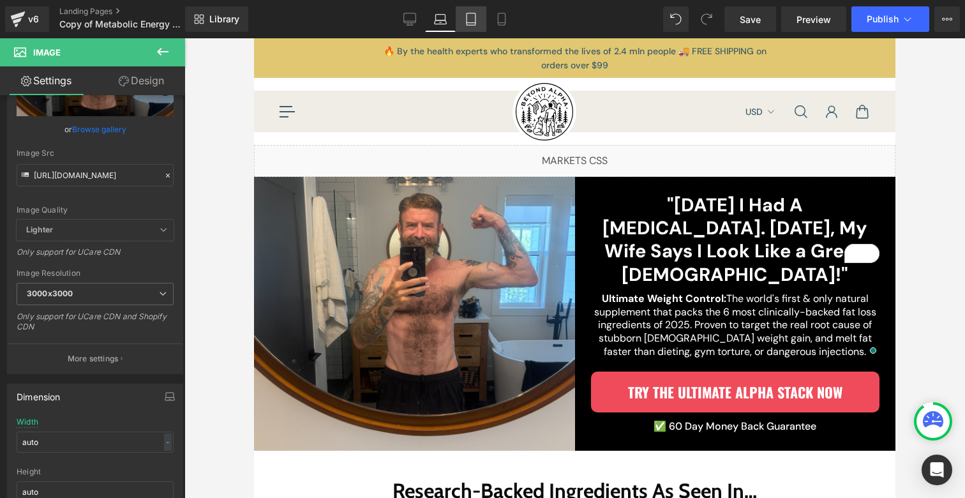
click at [466, 16] on icon at bounding box center [470, 19] width 9 height 12
type input "100"
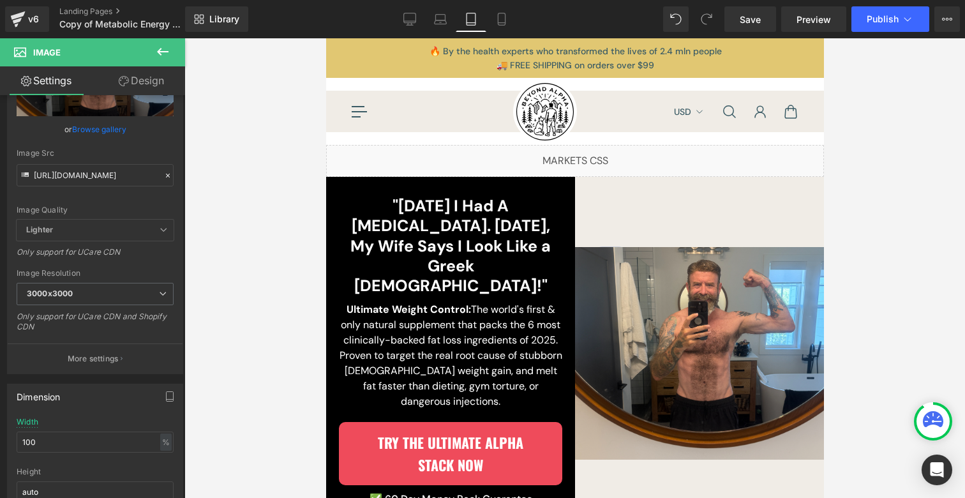
scroll to position [50, 0]
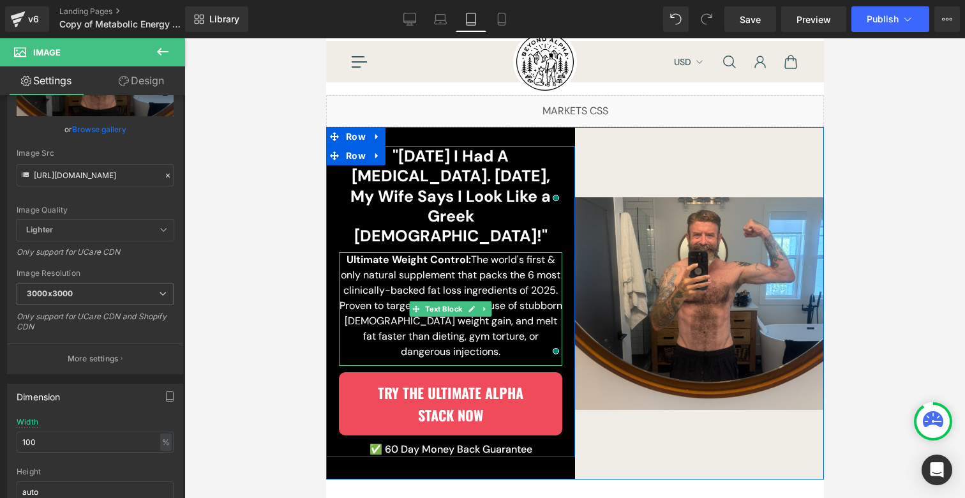
click at [405, 252] on p "Ultimate Weight Control: The world's first & only natural supplement that packs…" at bounding box center [449, 305] width 223 height 107
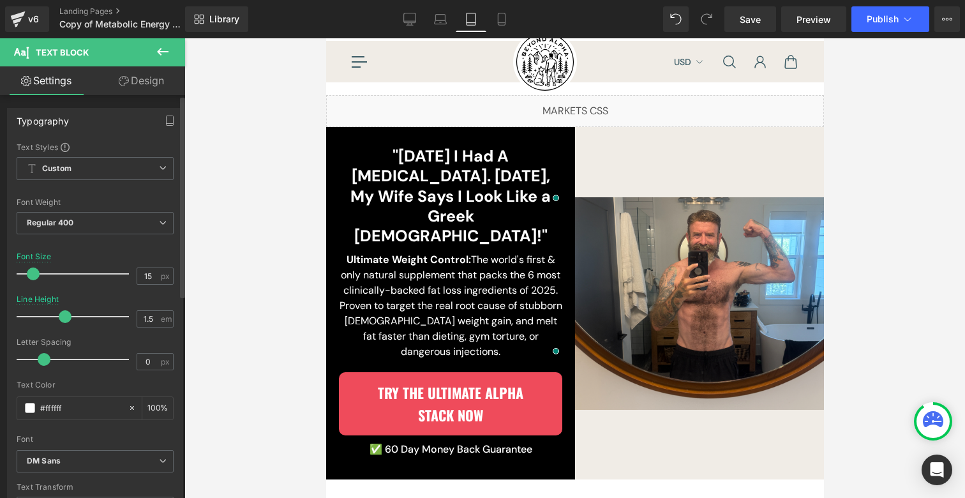
click at [36, 272] on span at bounding box center [33, 273] width 13 height 13
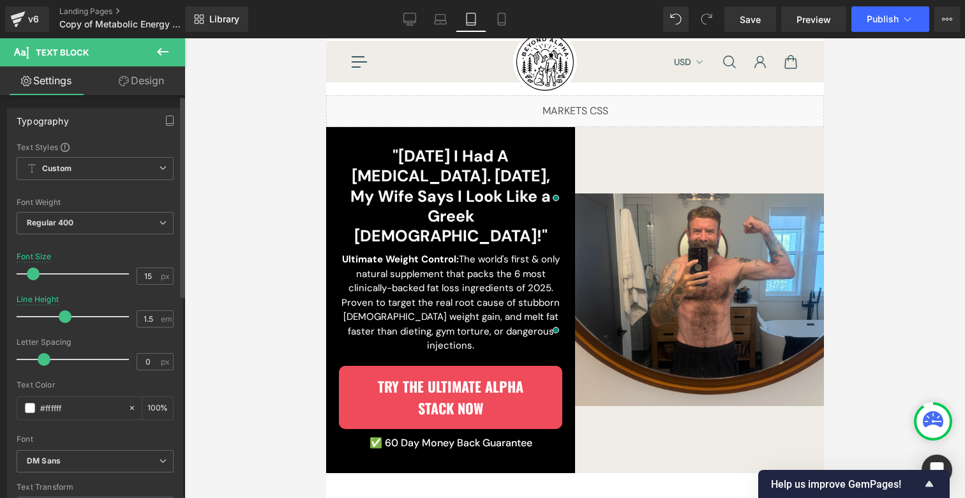
click at [33, 271] on span at bounding box center [33, 273] width 13 height 13
type input "14"
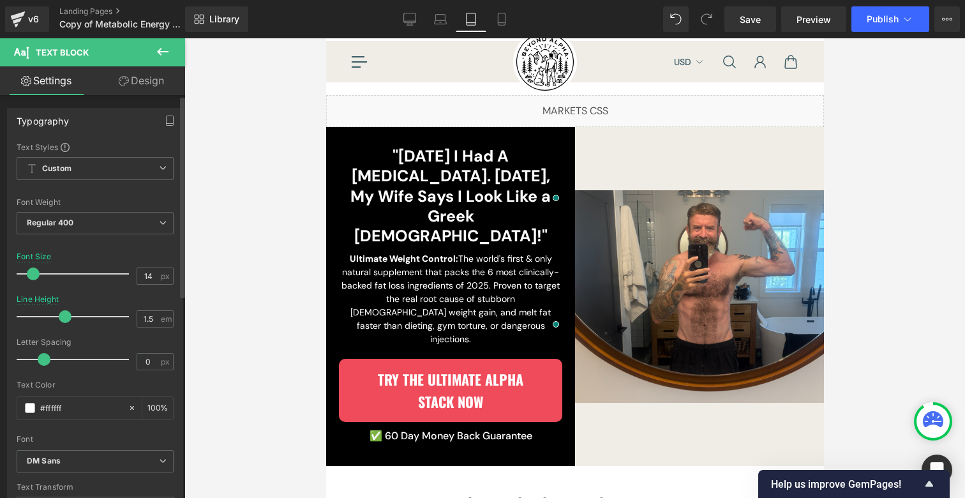
click at [31, 271] on span at bounding box center [33, 273] width 13 height 13
click at [31, 271] on span at bounding box center [32, 273] width 13 height 13
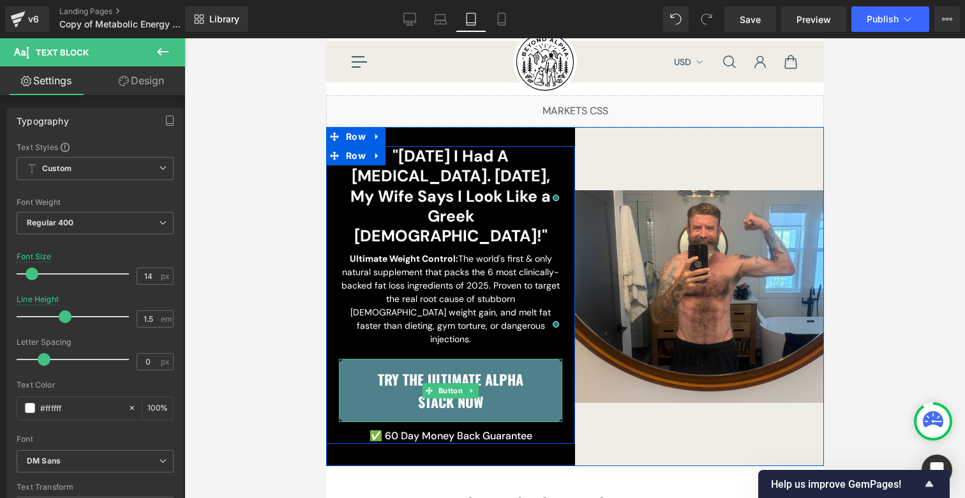
click at [416, 369] on strong "Try The Ultimate Alpha Stack Now" at bounding box center [449, 390] width 145 height 43
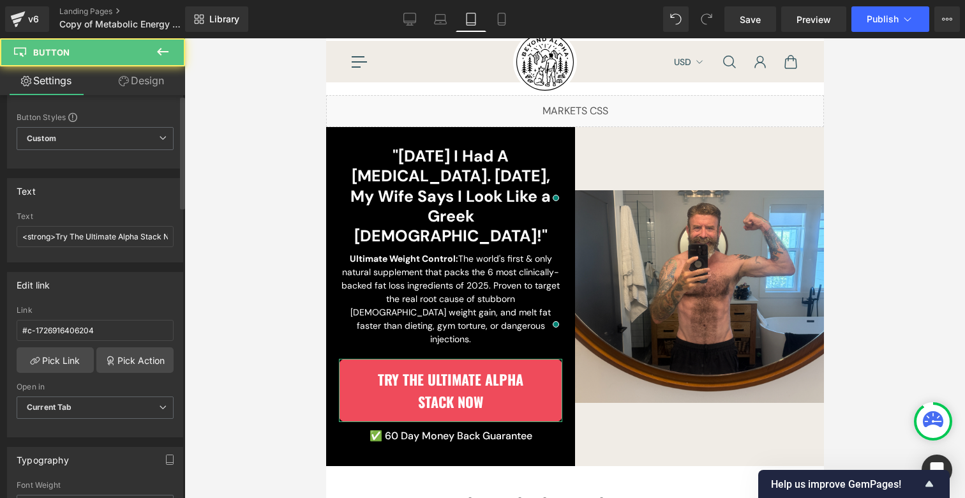
scroll to position [117, 0]
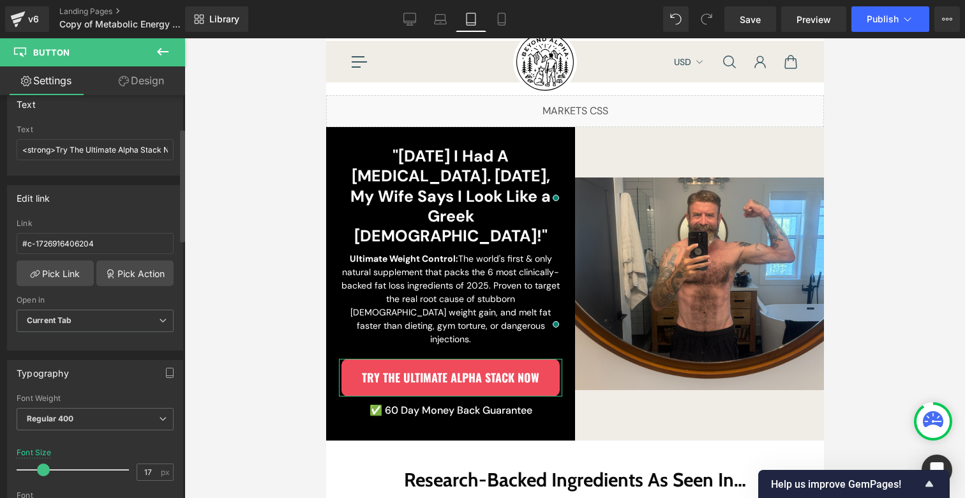
type input "16"
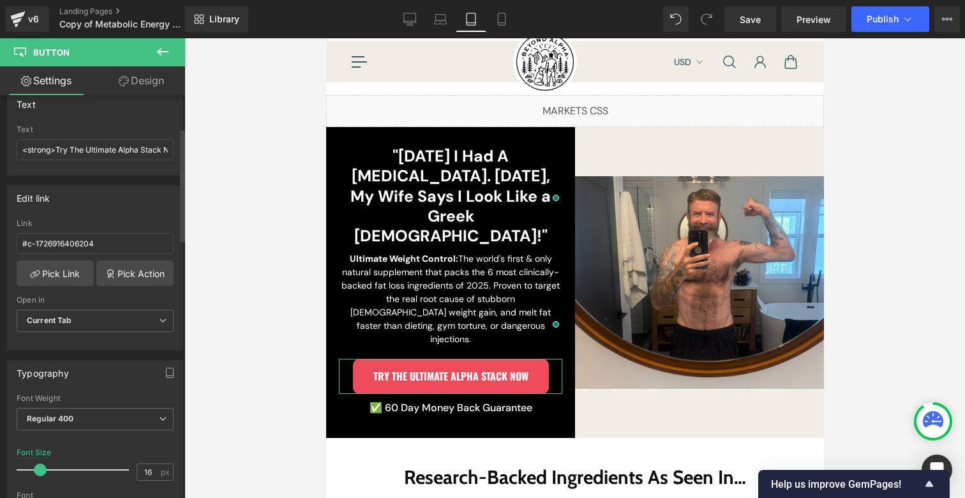
drag, startPoint x: 44, startPoint y: 468, endPoint x: 38, endPoint y: 464, distance: 6.9
click at [38, 464] on span at bounding box center [40, 469] width 13 height 13
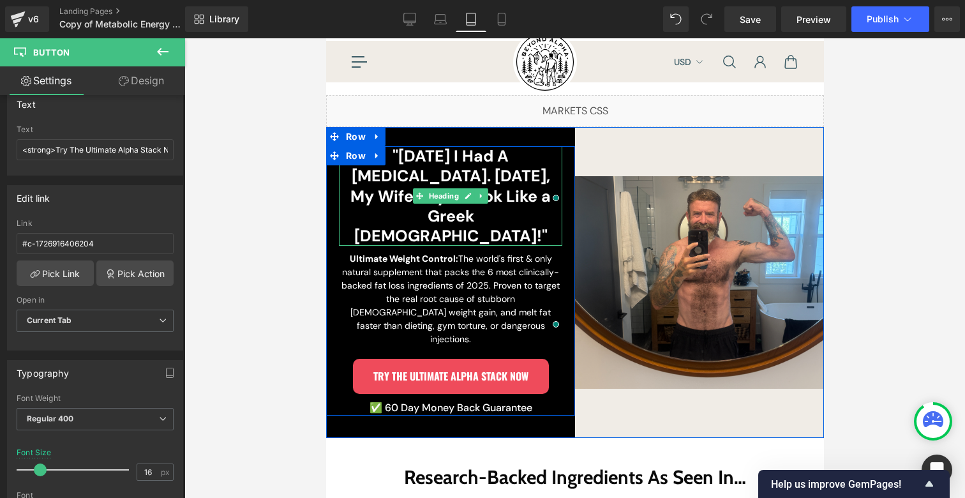
click at [461, 161] on h2 ""[DATE] I Had A [MEDICAL_DATA]. [DATE], My Wife Says I Look Like a Greek [DEMOG…" at bounding box center [449, 196] width 223 height 100
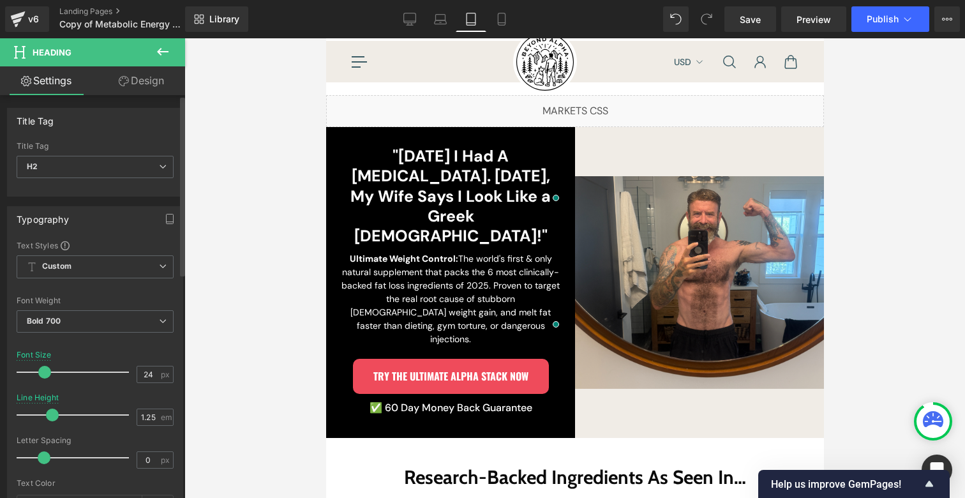
click at [38, 371] on span at bounding box center [44, 372] width 13 height 13
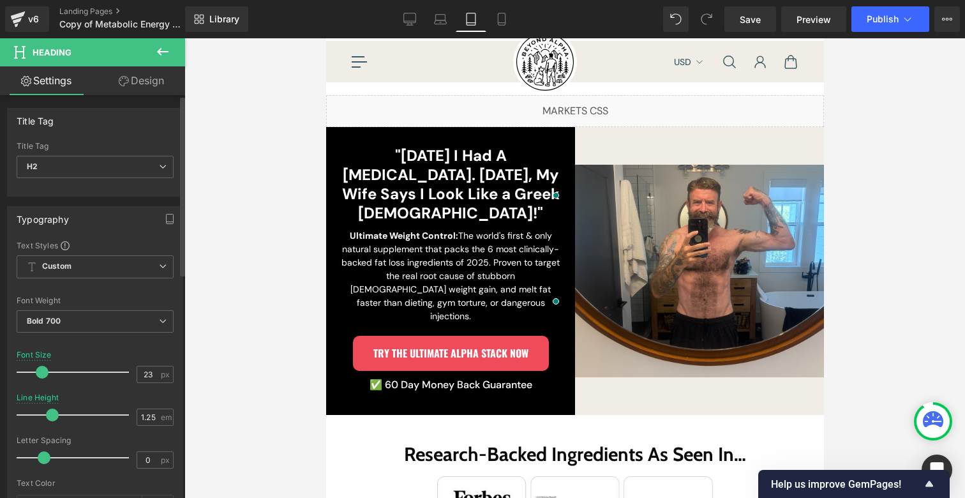
click at [36, 370] on span at bounding box center [42, 372] width 13 height 13
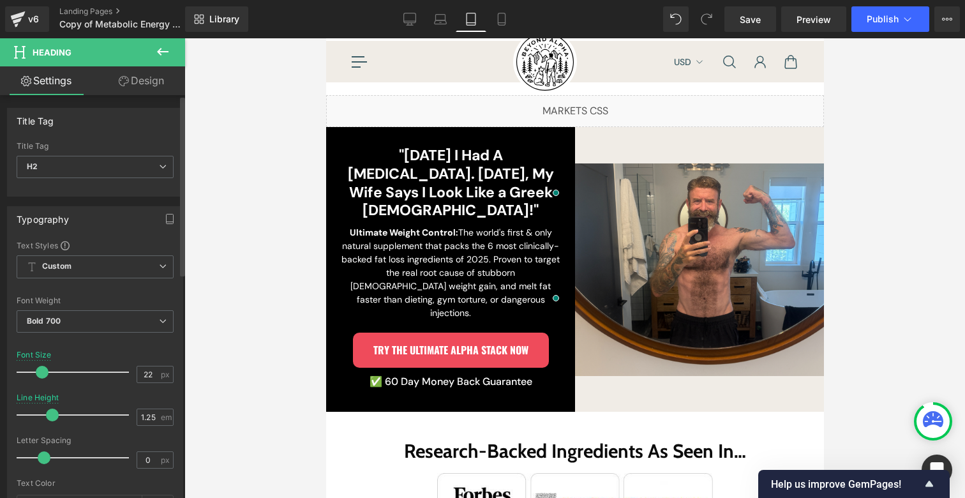
click at [36, 370] on span at bounding box center [42, 372] width 13 height 13
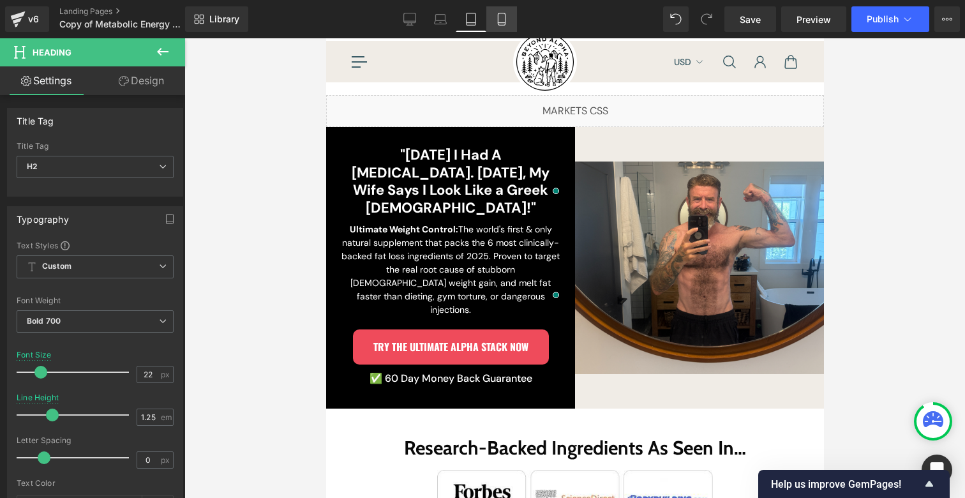
click at [503, 24] on icon at bounding box center [501, 19] width 13 height 13
type input "29"
type input "1.1"
type input "100"
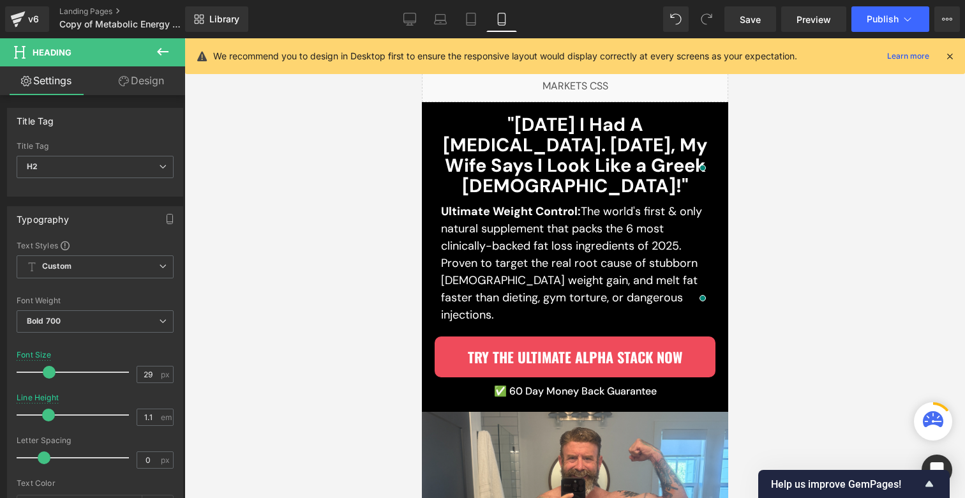
scroll to position [18, 0]
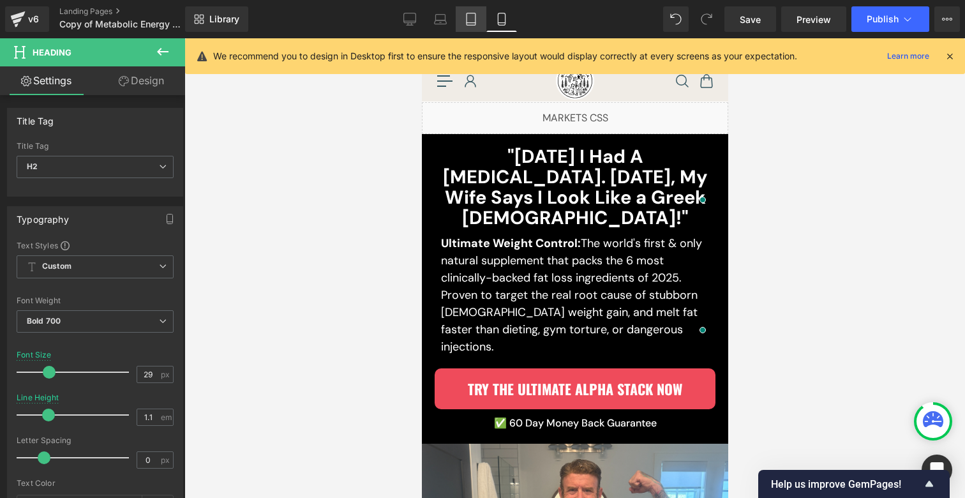
click at [468, 24] on icon at bounding box center [471, 19] width 13 height 13
type input "22"
type input "1.25"
type input "100"
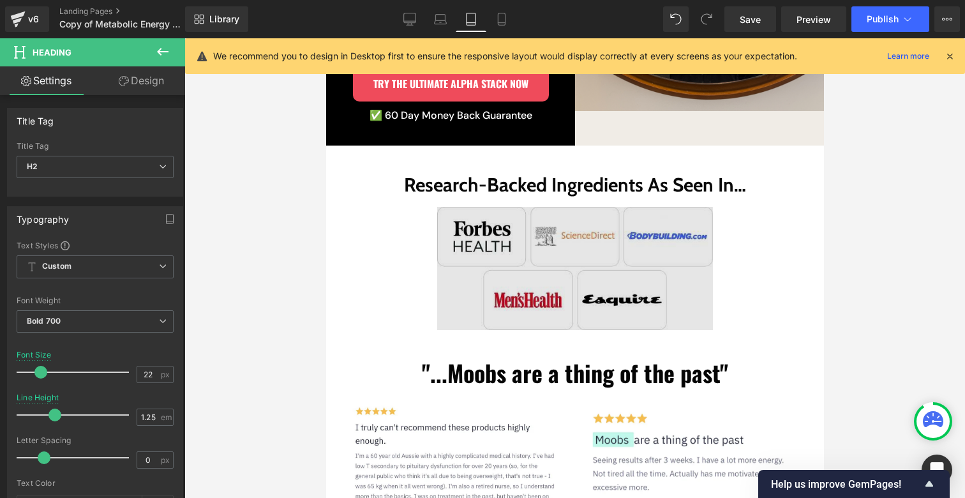
scroll to position [237, 0]
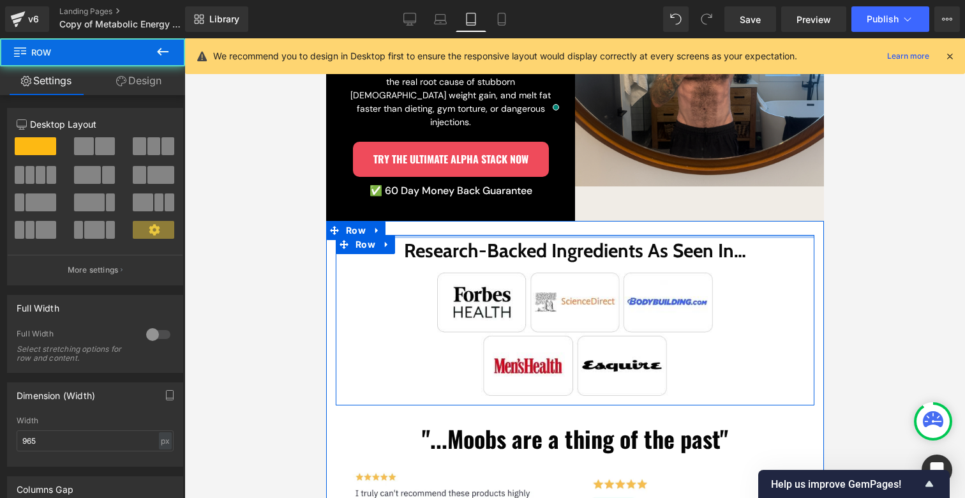
drag, startPoint x: 510, startPoint y: 212, endPoint x: 510, endPoint y: 193, distance: 19.2
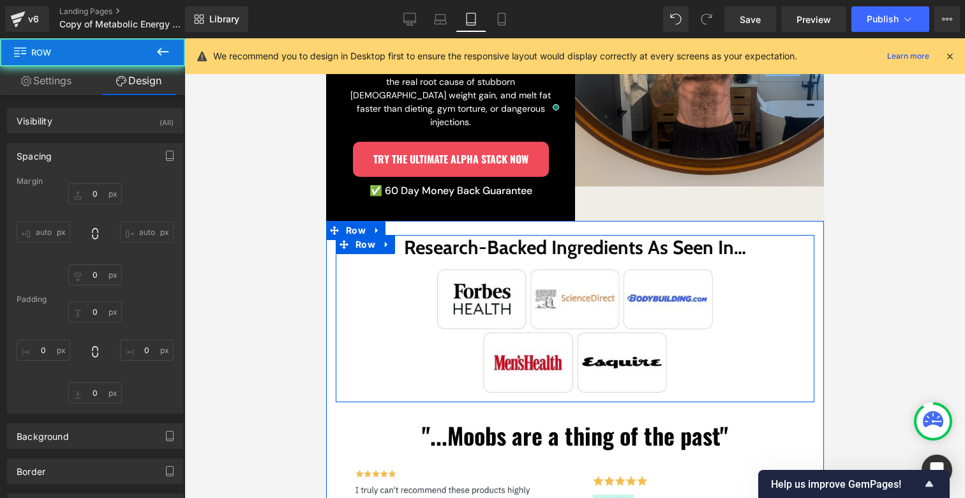
type input "22"
type input "0"
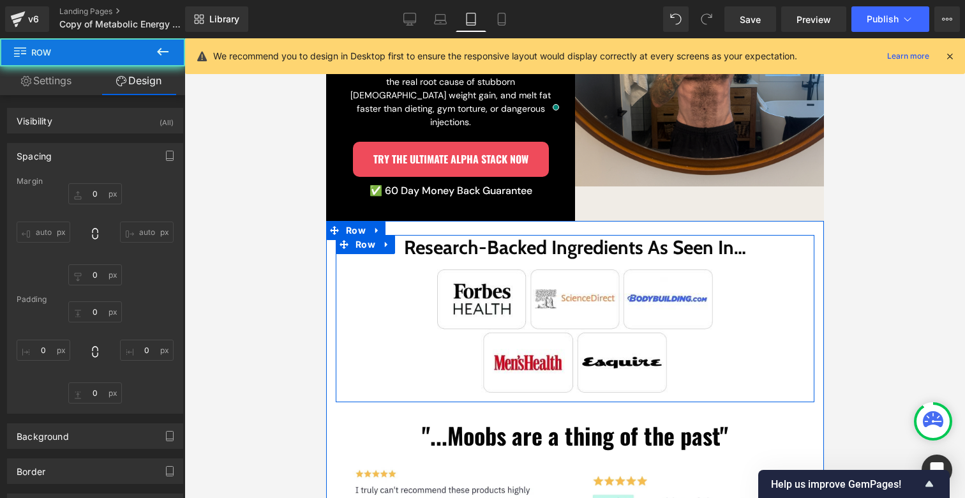
type input "0"
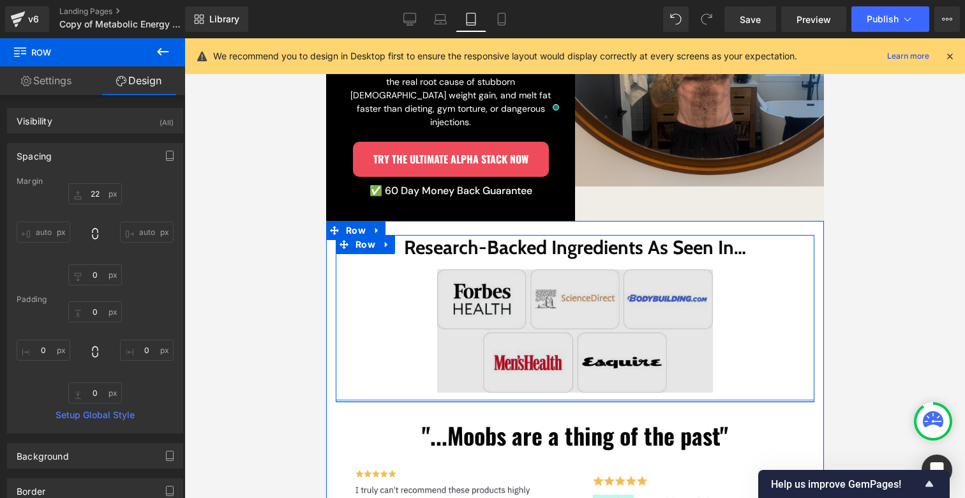
type input "0px"
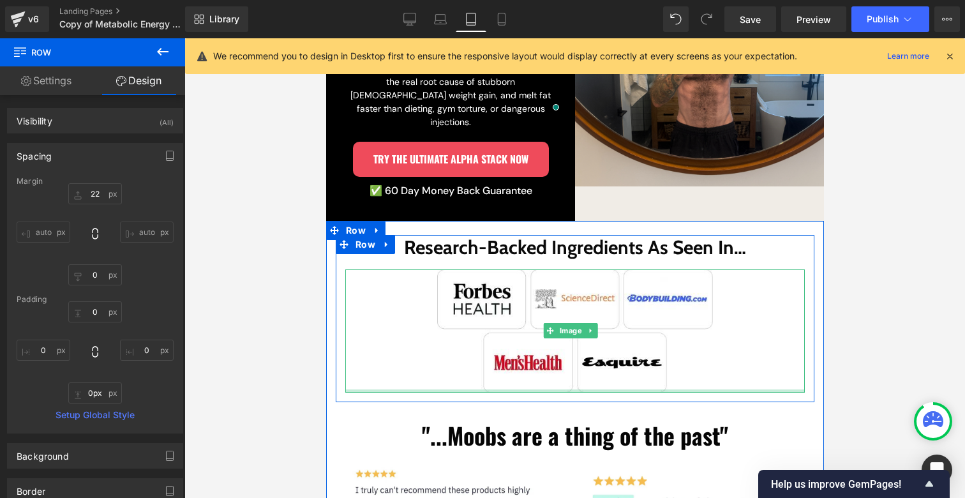
drag, startPoint x: 513, startPoint y: 366, endPoint x: 516, endPoint y: 356, distance: 9.9
click at [516, 356] on div "Research-Backed Ingredients As Seen In… Heading Image Image Row" at bounding box center [574, 318] width 479 height 167
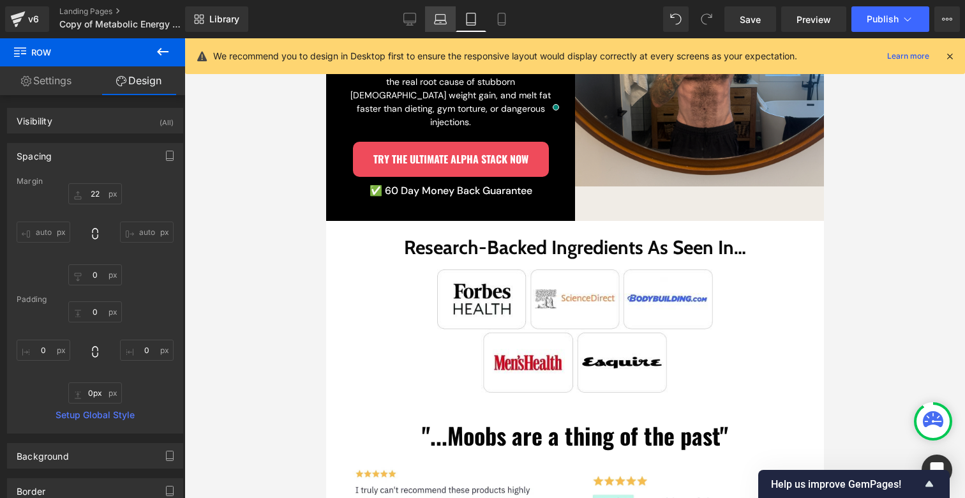
click at [436, 20] on icon at bounding box center [440, 19] width 13 height 13
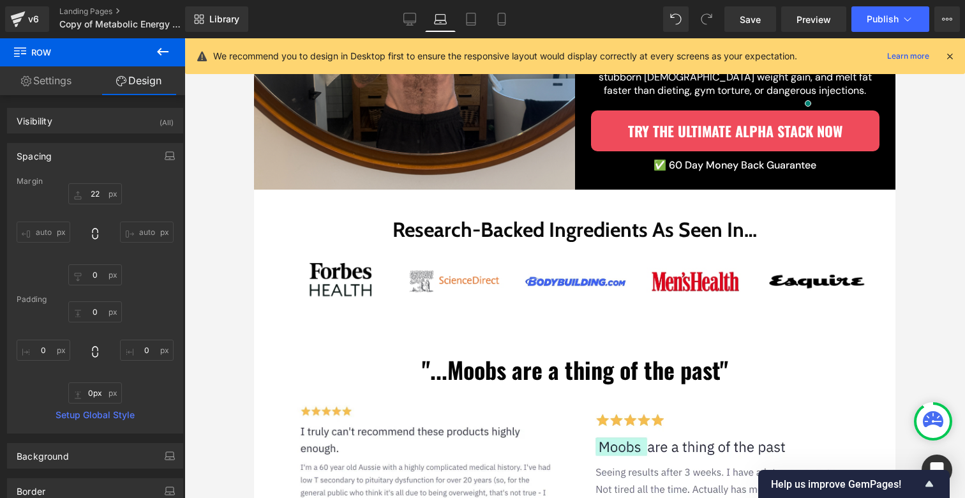
type input "22"
type input "0"
type input "20"
type input "0"
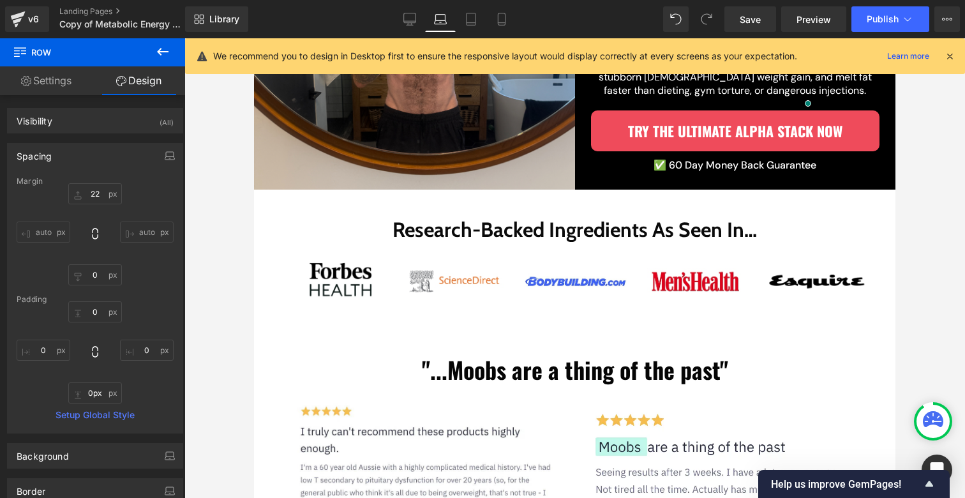
type input "0"
click at [403, 20] on link "Desktop" at bounding box center [409, 19] width 31 height 26
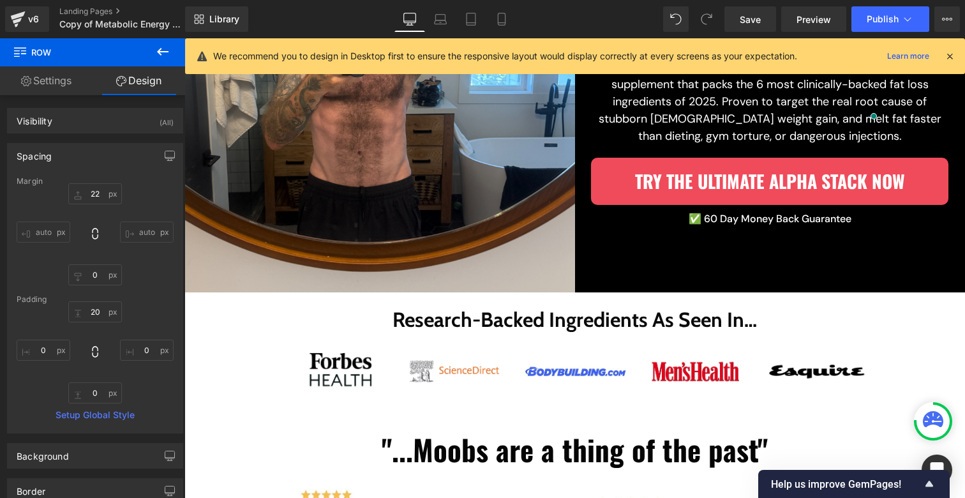
type input "22"
type input "0"
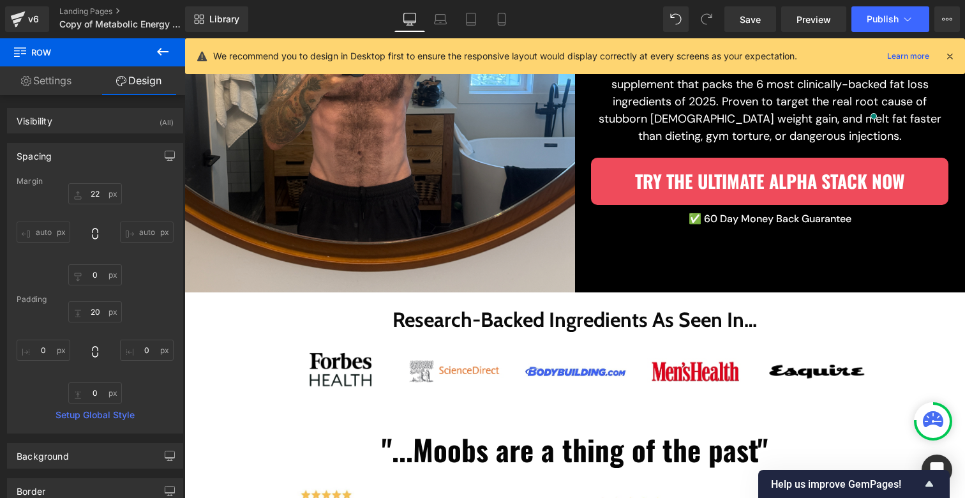
type input "0"
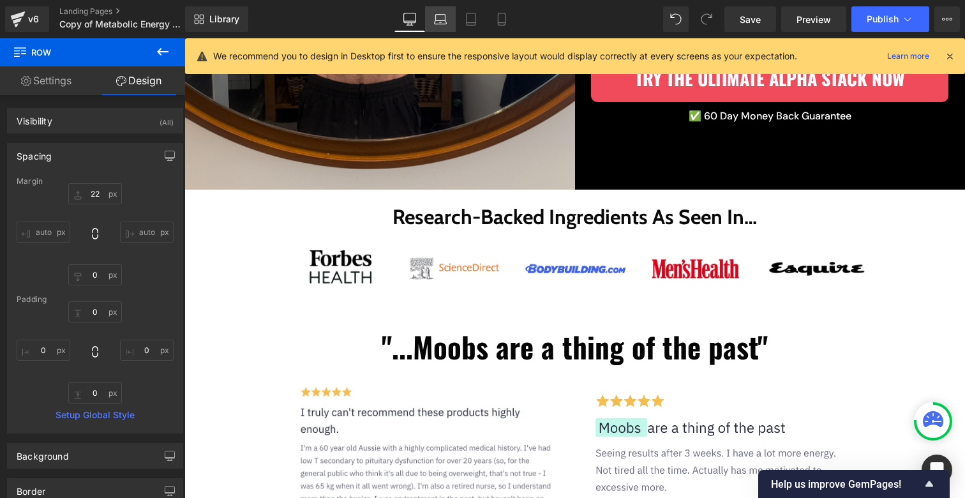
click at [438, 20] on icon at bounding box center [441, 22] width 12 height 4
type input "22"
type input "0"
type input "20"
type input "0"
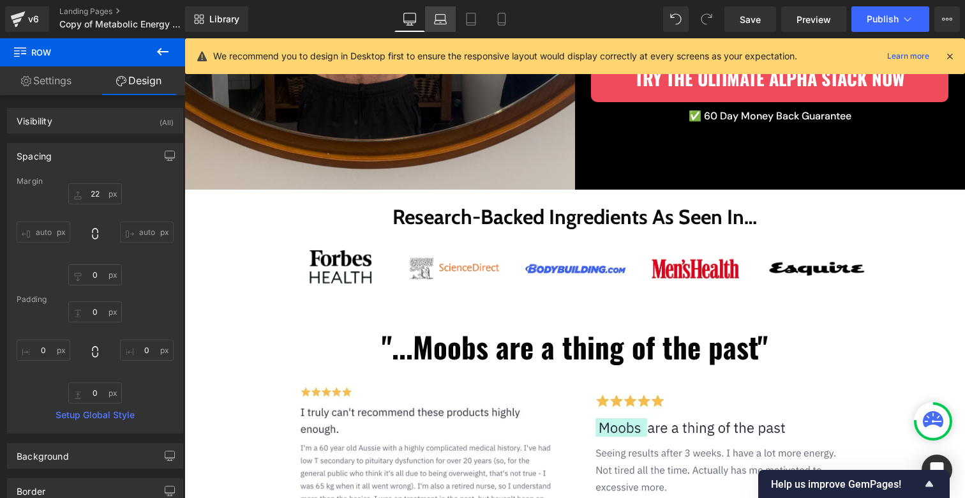
type input "0"
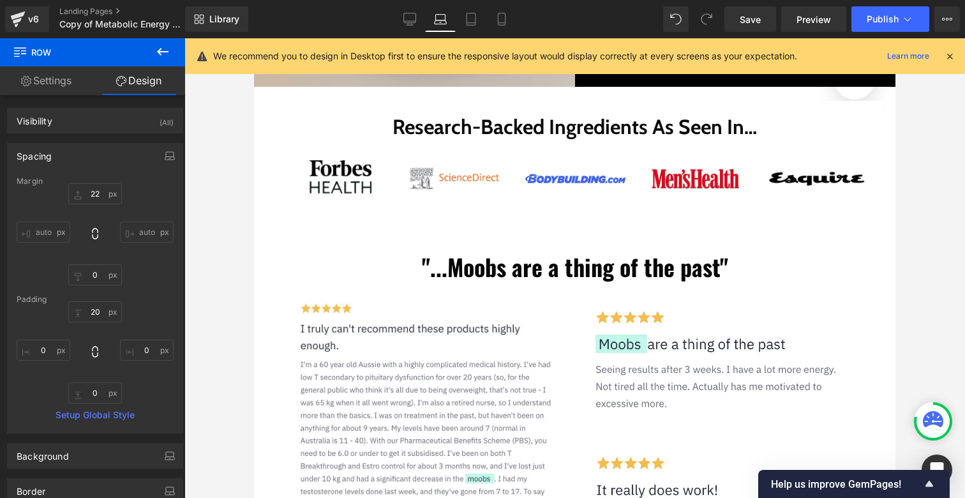
scroll to position [261, 0]
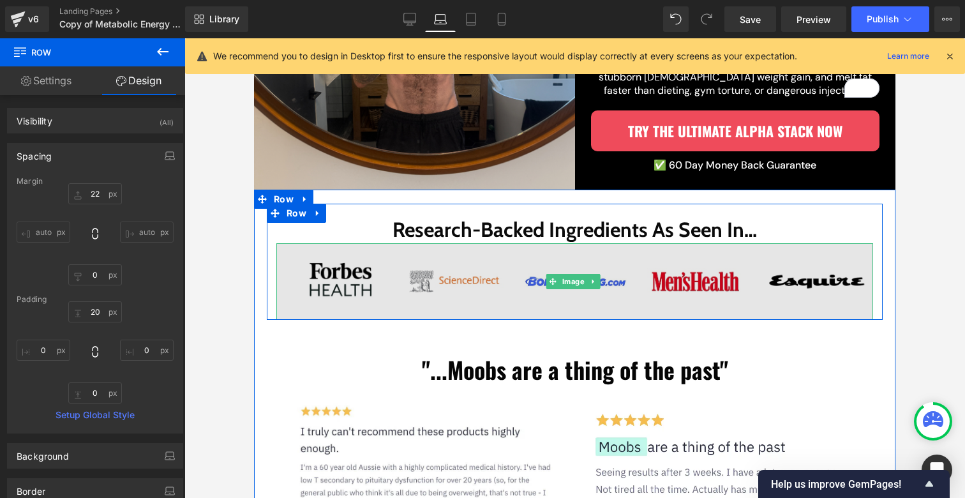
click at [521, 286] on img at bounding box center [574, 281] width 597 height 77
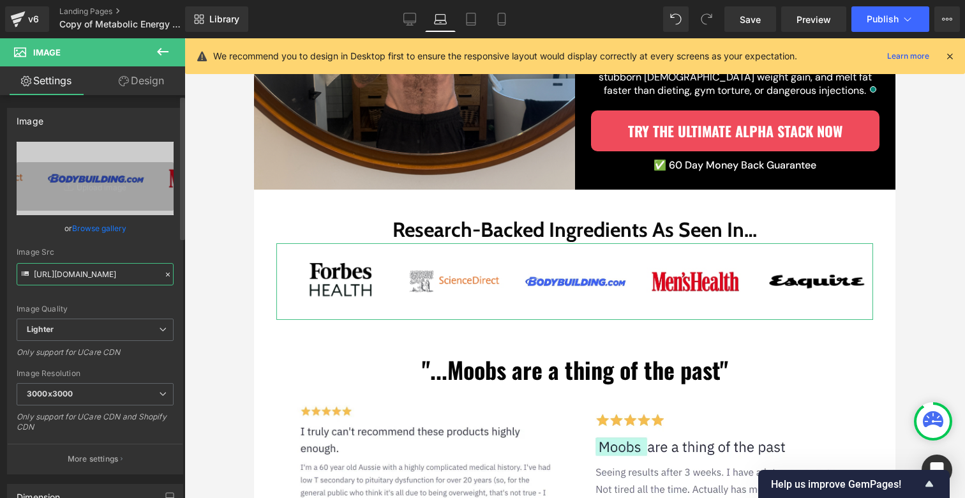
click at [127, 271] on input "[URL][DOMAIN_NAME]" at bounding box center [95, 274] width 157 height 22
click at [126, 271] on input "[URL][DOMAIN_NAME]" at bounding box center [95, 274] width 157 height 22
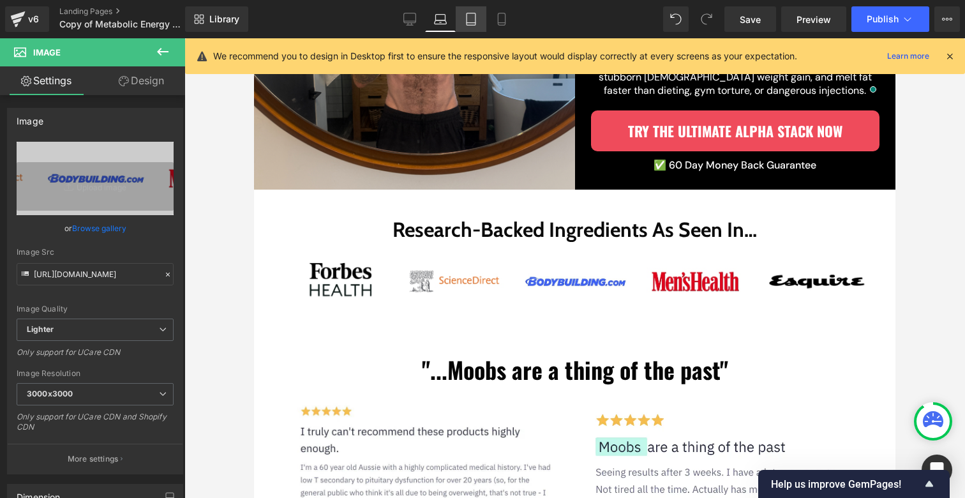
click at [480, 19] on link "Tablet" at bounding box center [471, 19] width 31 height 26
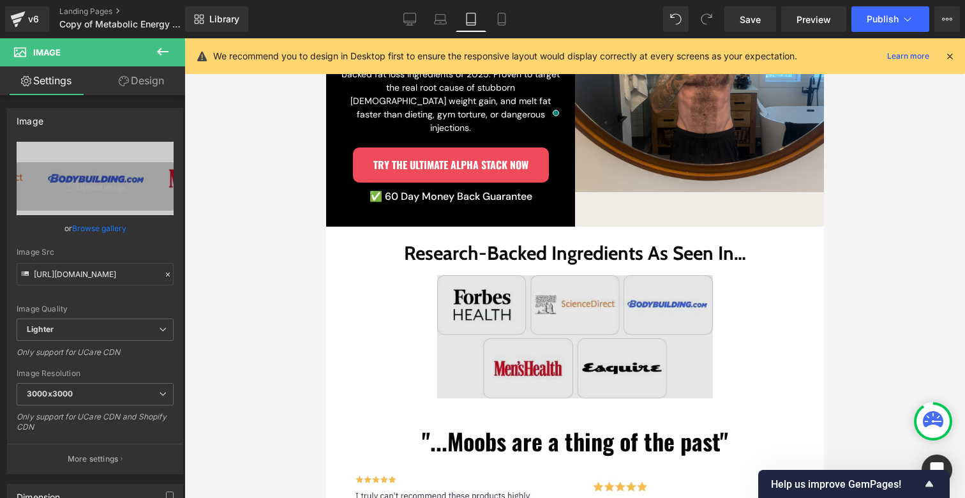
scroll to position [233, 0]
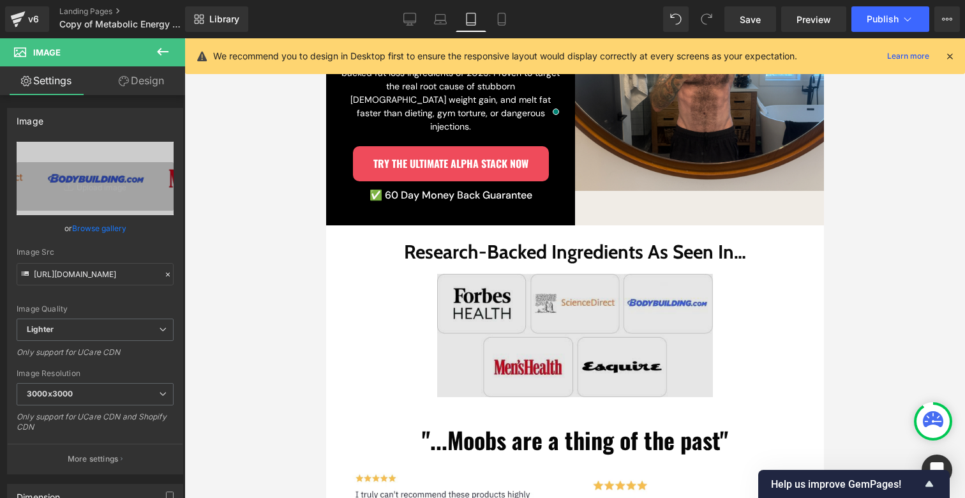
click at [523, 285] on img at bounding box center [574, 335] width 276 height 123
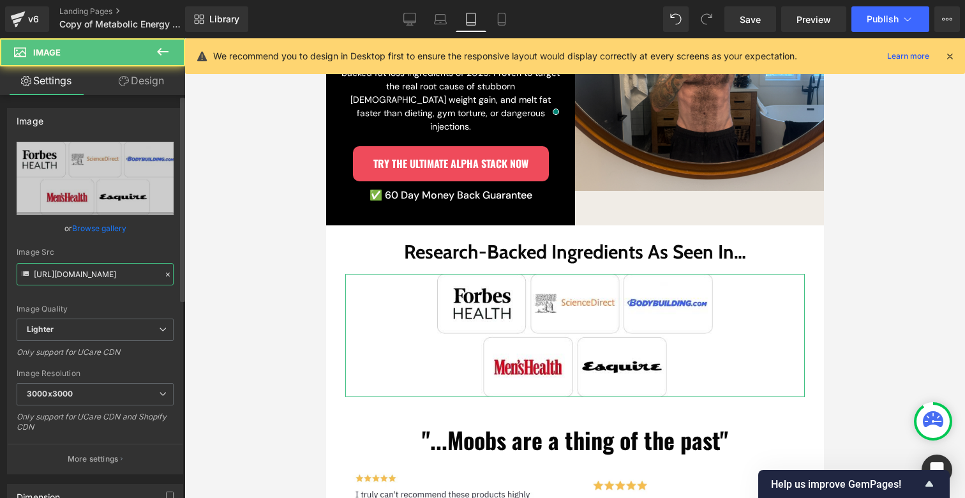
click at [68, 281] on input "[URL][DOMAIN_NAME]" at bounding box center [95, 274] width 157 height 22
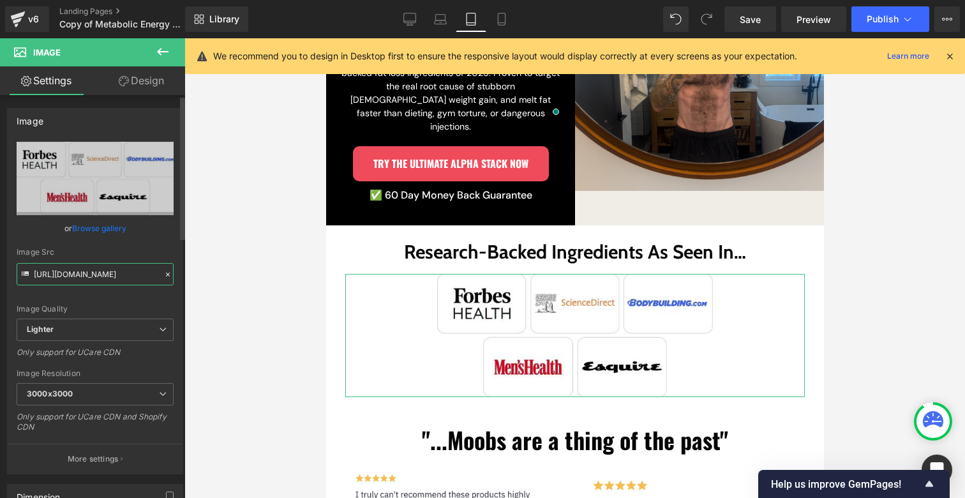
click at [68, 281] on input "[URL][DOMAIN_NAME]" at bounding box center [95, 274] width 157 height 22
paste input "bab28723-7a86-4366-ae78-f8902a6ef96a/-/format/auto/-/preview/3000x3000/-/qualit…"
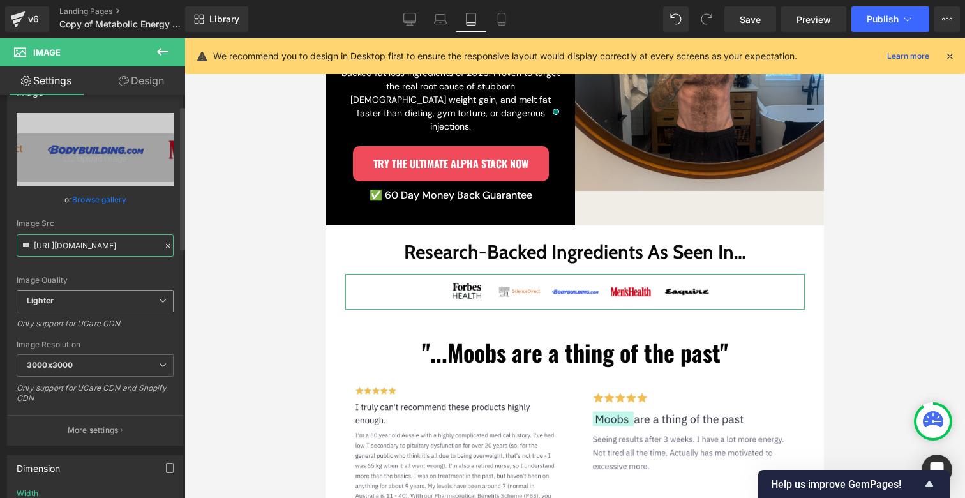
scroll to position [104, 0]
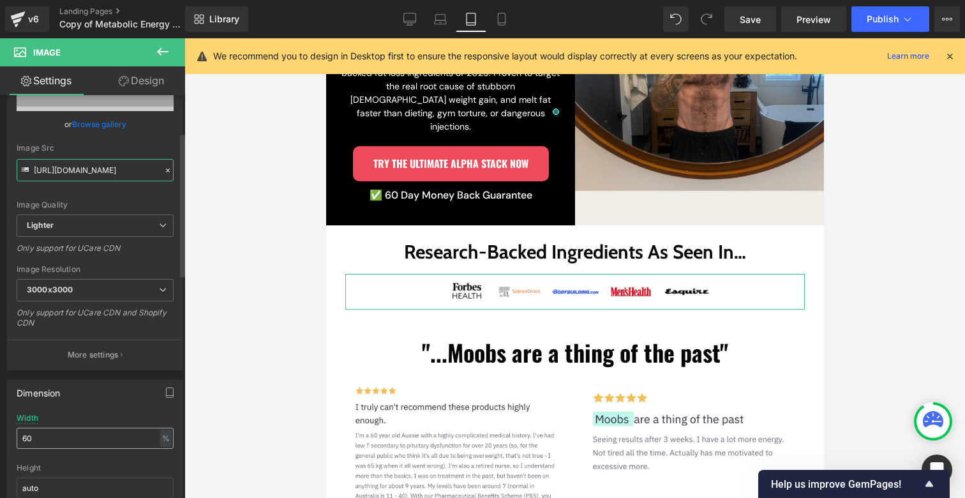
type input "[URL][DOMAIN_NAME]"
click at [66, 436] on input "60" at bounding box center [95, 438] width 157 height 21
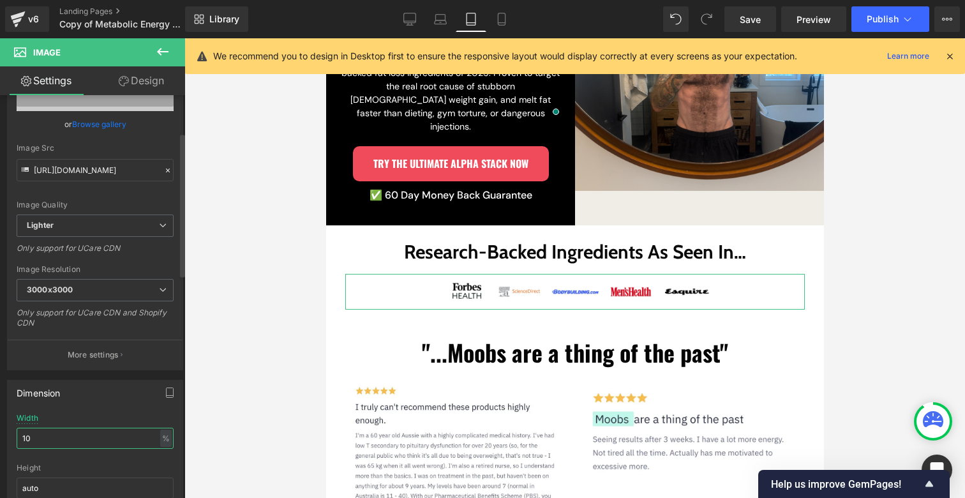
type input "100"
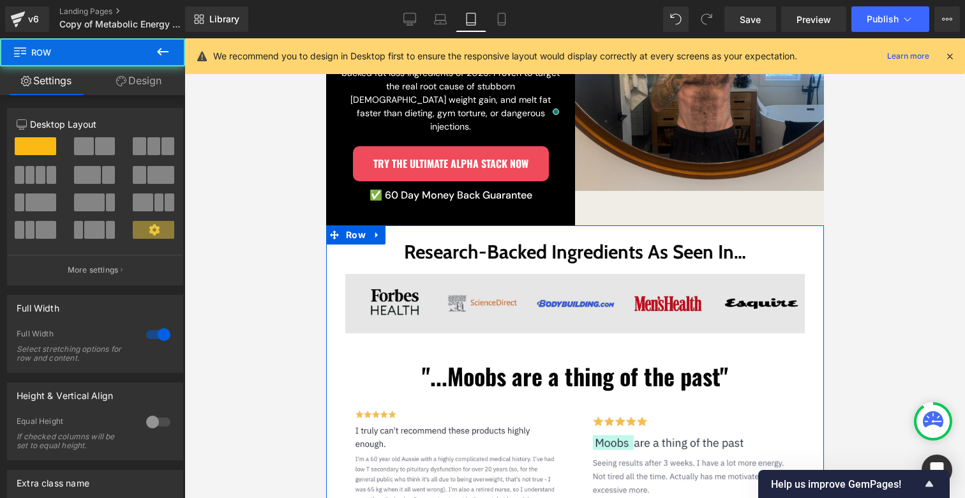
drag, startPoint x: 537, startPoint y: 309, endPoint x: 535, endPoint y: 290, distance: 19.9
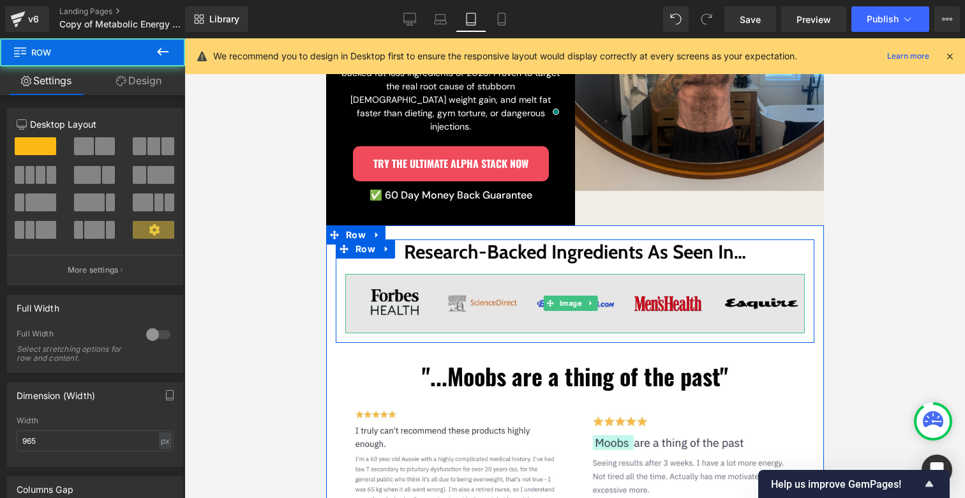
drag, startPoint x: 529, startPoint y: 309, endPoint x: 542, endPoint y: 289, distance: 23.9
click at [540, 278] on div "Research-Backed Ingredients As Seen In… Heading Image Image Row" at bounding box center [574, 290] width 479 height 103
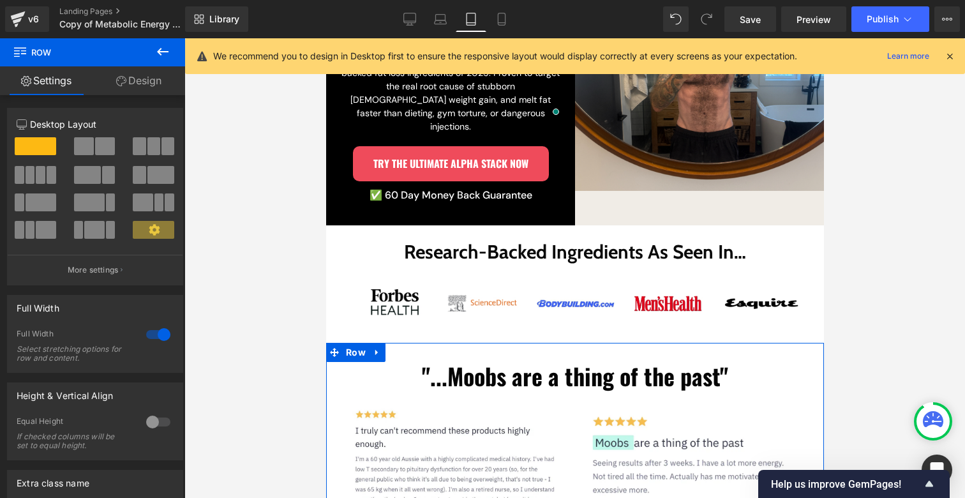
click at [145, 91] on link "Design" at bounding box center [139, 80] width 93 height 29
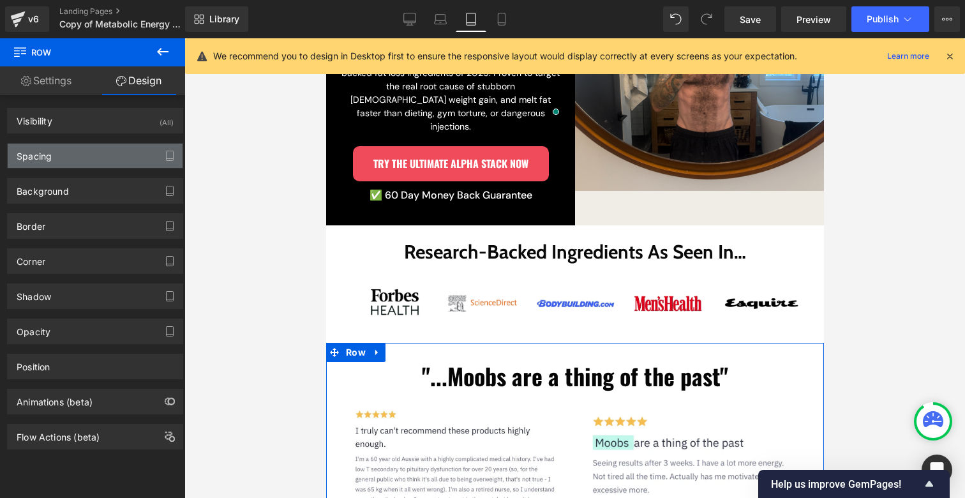
click at [66, 160] on div "Spacing" at bounding box center [95, 156] width 175 height 24
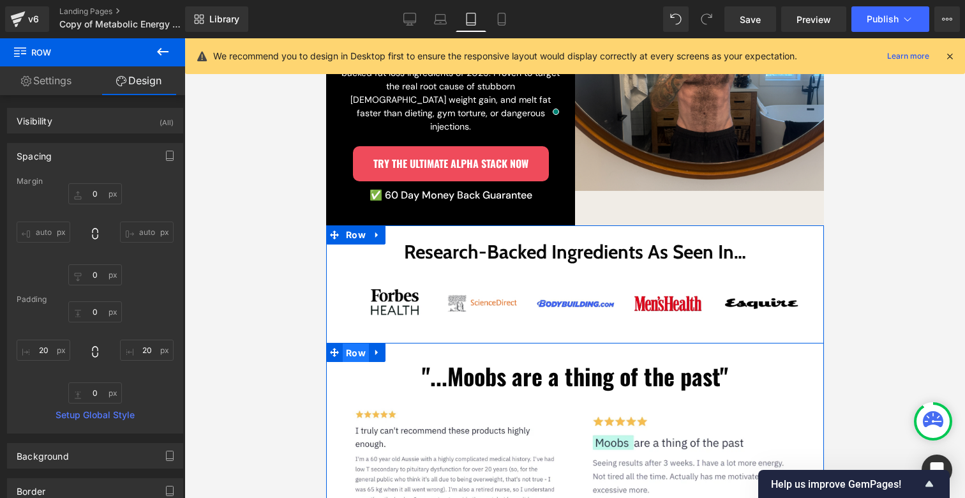
click at [354, 343] on span "Row" at bounding box center [355, 352] width 26 height 19
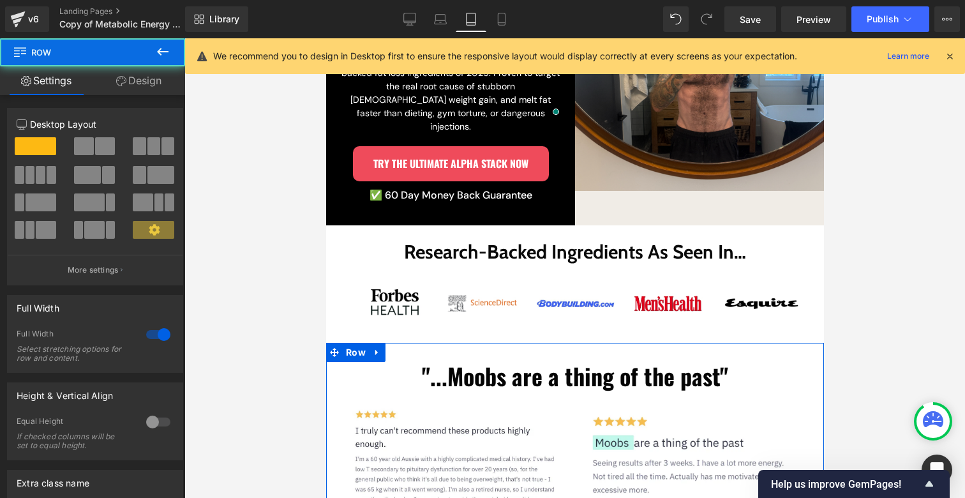
click at [143, 75] on link "Design" at bounding box center [139, 80] width 93 height 29
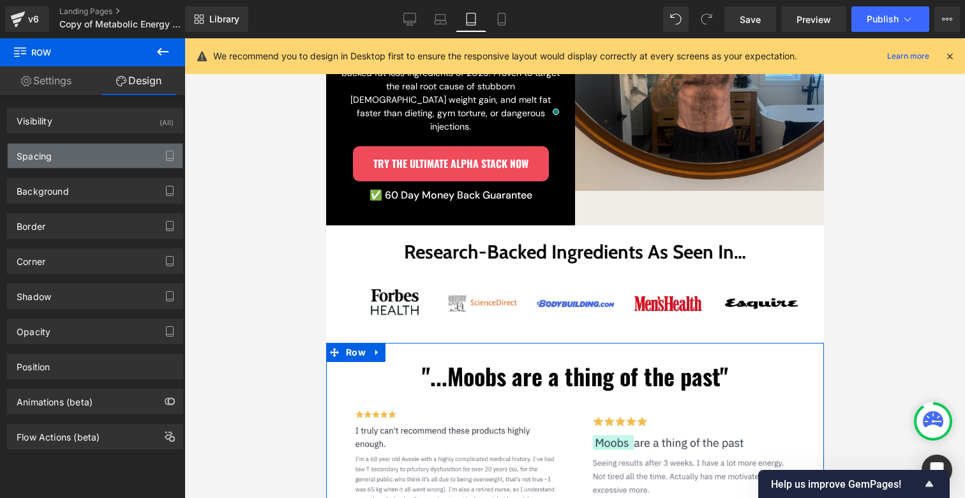
click at [57, 167] on div "Spacing" at bounding box center [95, 156] width 175 height 24
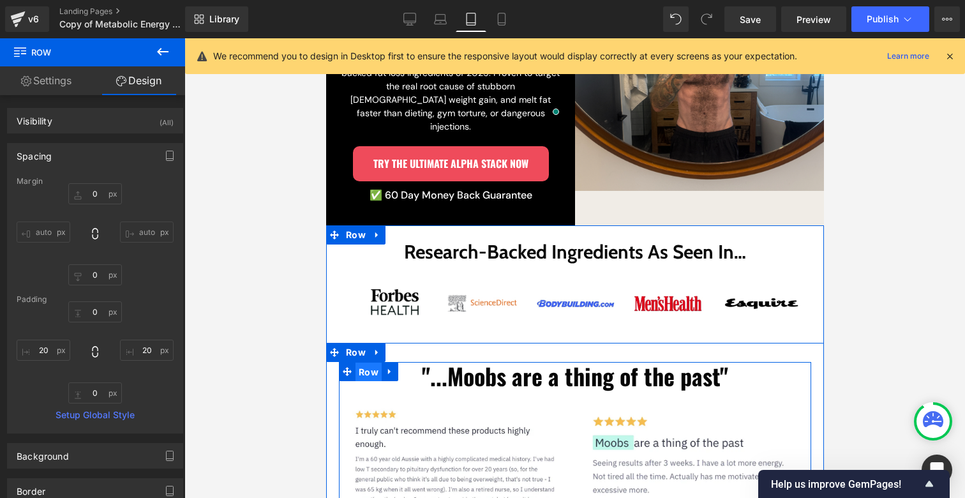
click at [361, 362] on span "Row" at bounding box center [368, 371] width 26 height 19
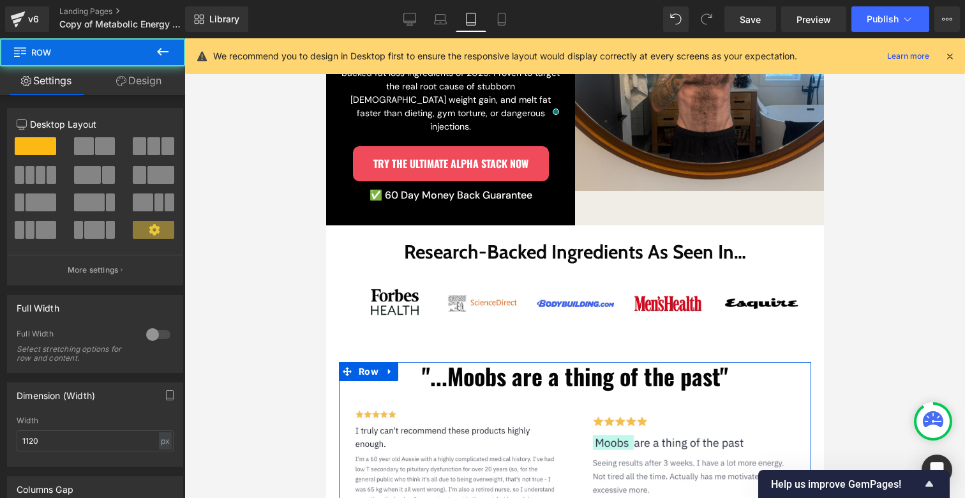
click at [132, 81] on link "Design" at bounding box center [139, 80] width 93 height 29
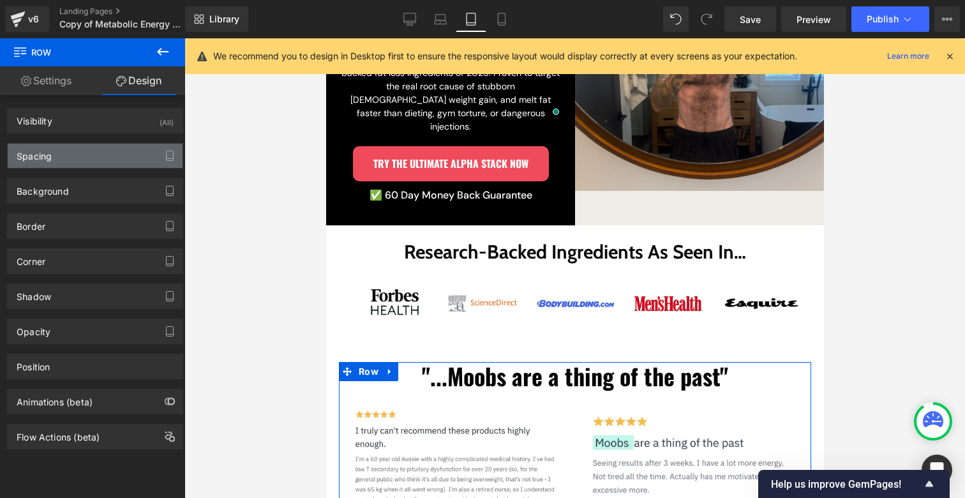
type input "30"
type input "0"
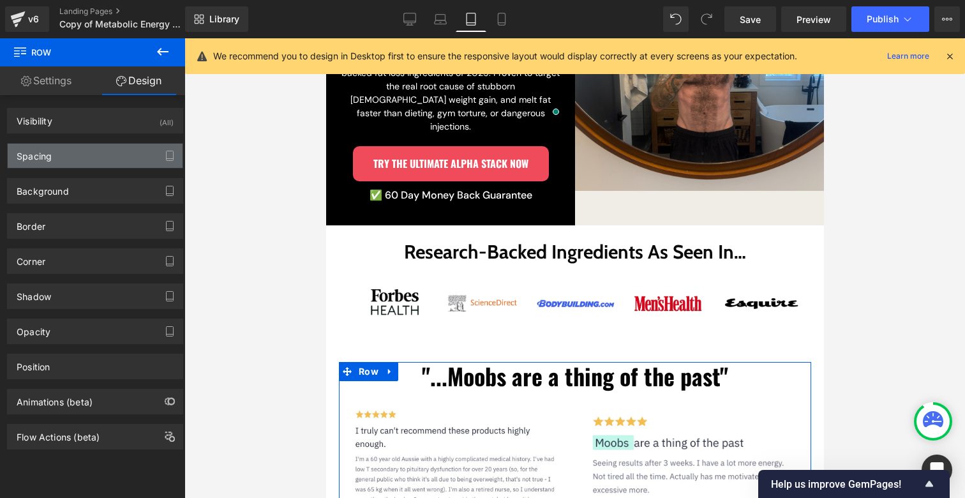
type input "0"
click at [56, 159] on div "Spacing" at bounding box center [95, 156] width 175 height 24
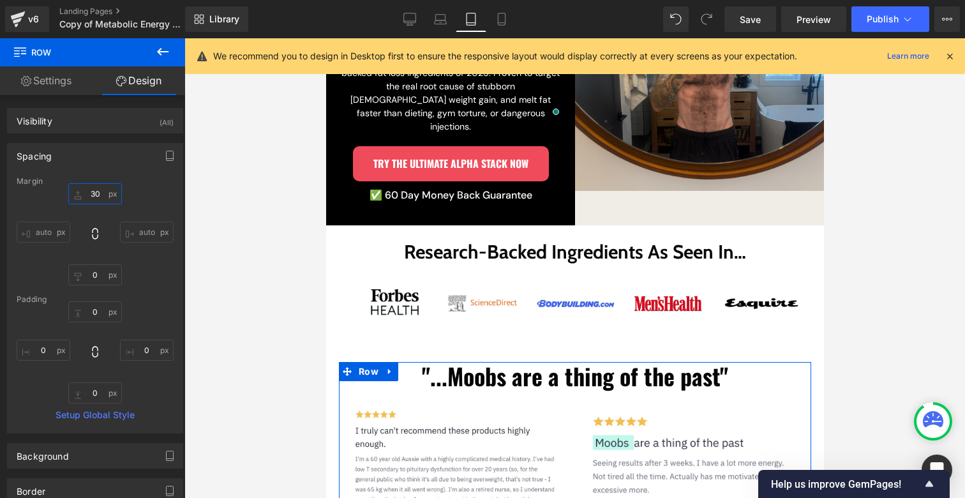
click at [90, 198] on input "30" at bounding box center [95, 193] width 54 height 21
type input "0"
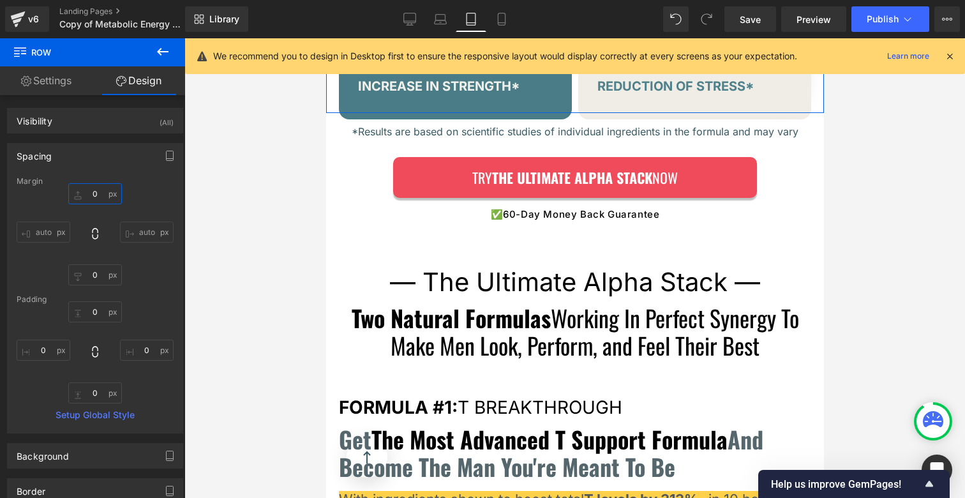
scroll to position [2781, 0]
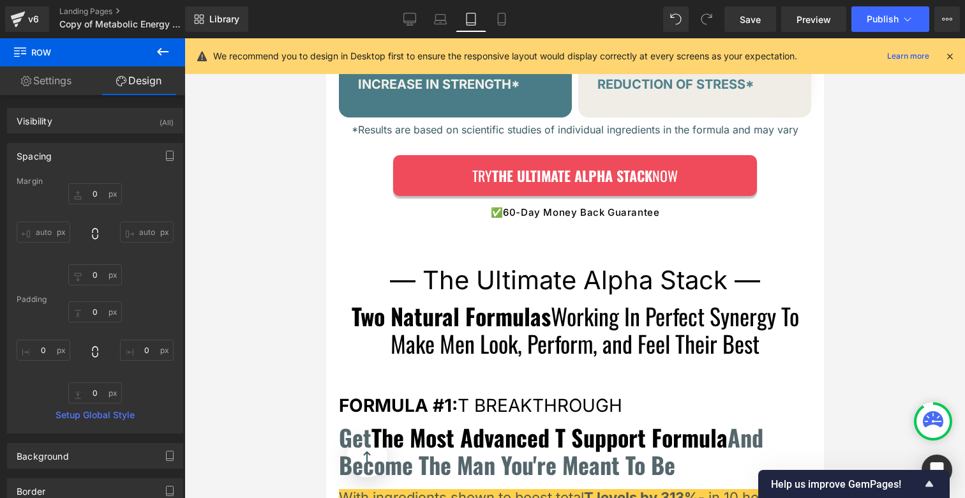
click at [498, 206] on div "Liquid Image "[DATE] I Had A [MEDICAL_DATA]. [DATE], My Wife Says I Look Like a…" at bounding box center [574, 296] width 498 height 5864
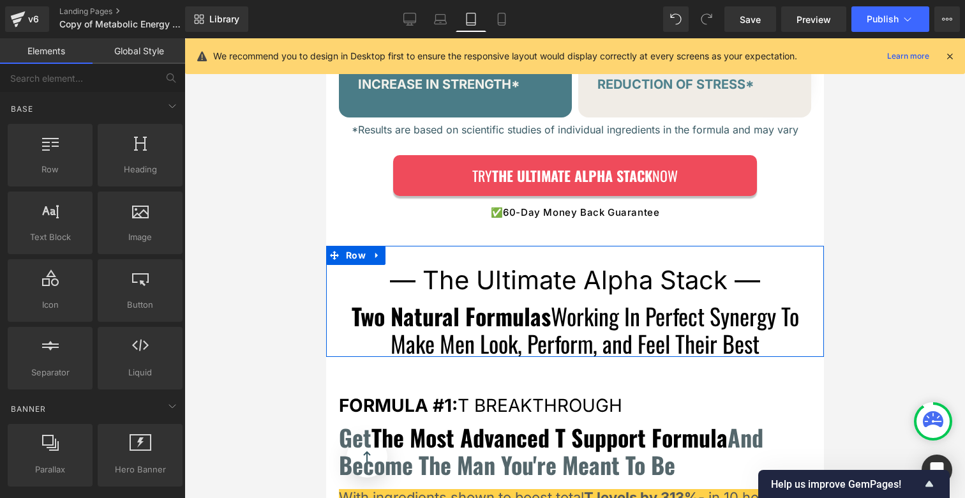
click at [552, 205] on div "✅ 60-Day Money Back Guarantee Text Block" at bounding box center [574, 212] width 498 height 15
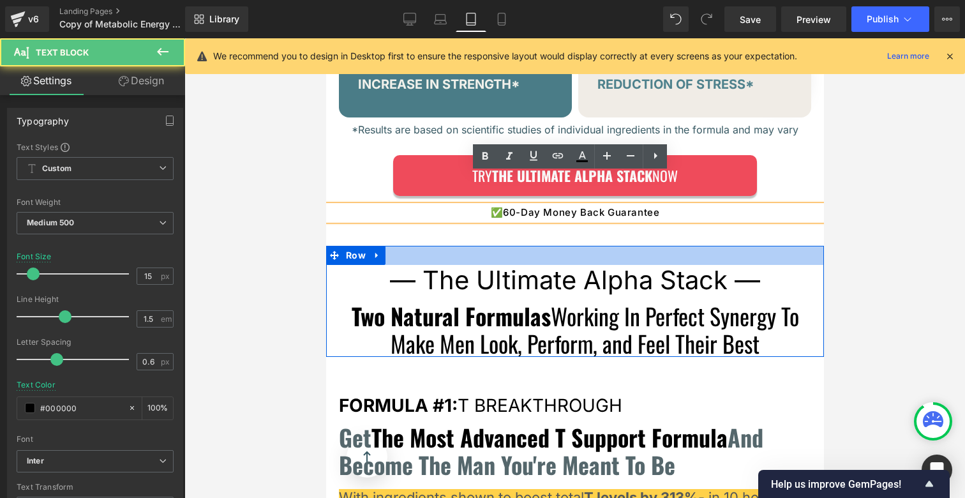
click at [451, 246] on div at bounding box center [574, 255] width 498 height 19
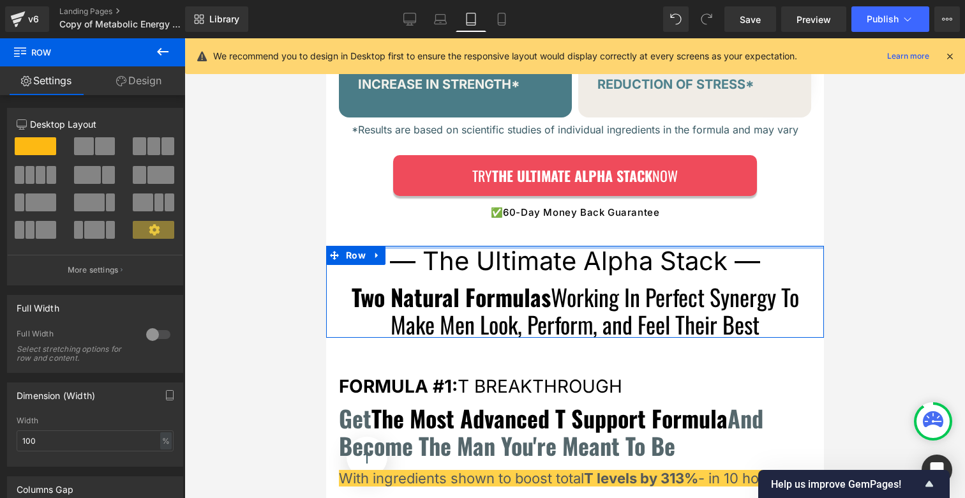
drag, startPoint x: 451, startPoint y: 221, endPoint x: 459, endPoint y: 165, distance: 57.5
click at [456, 165] on div "Liquid Image "[DATE] I Had A [MEDICAL_DATA]. [DATE], My Wife Says I Look Like a…" at bounding box center [574, 286] width 498 height 5845
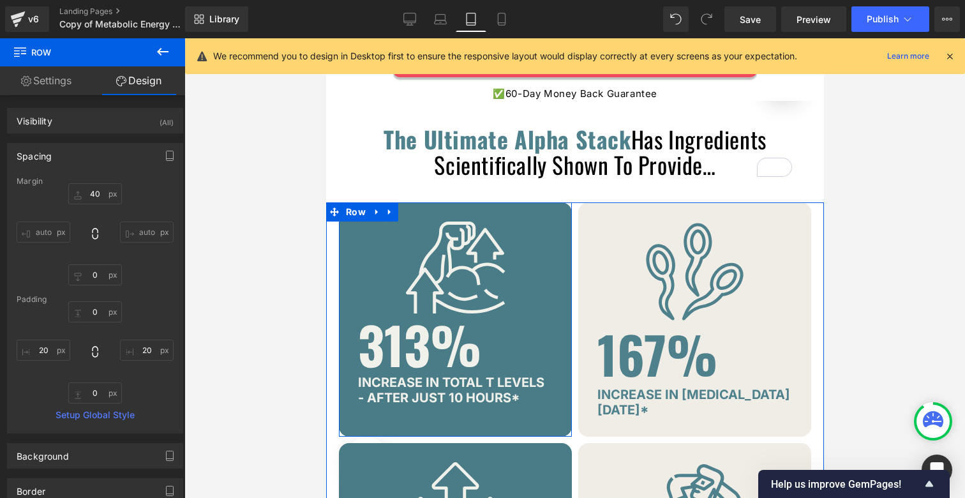
scroll to position [2165, 0]
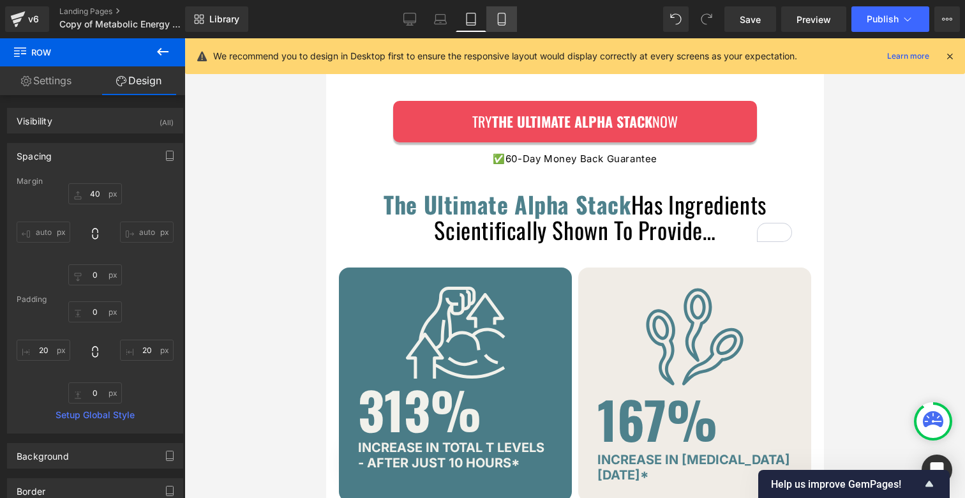
click at [495, 21] on icon at bounding box center [501, 19] width 13 height 13
type input "30"
type input "0"
type input "6"
type input "20"
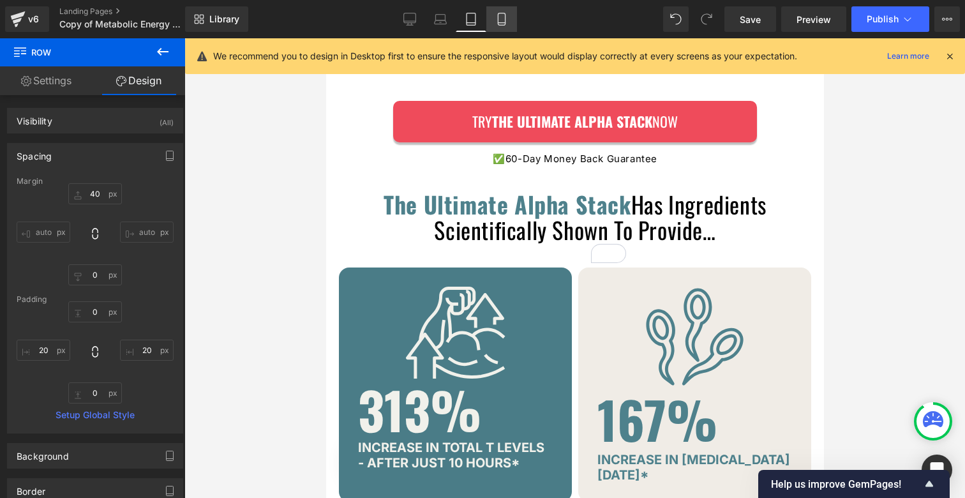
type input "0"
type input "20"
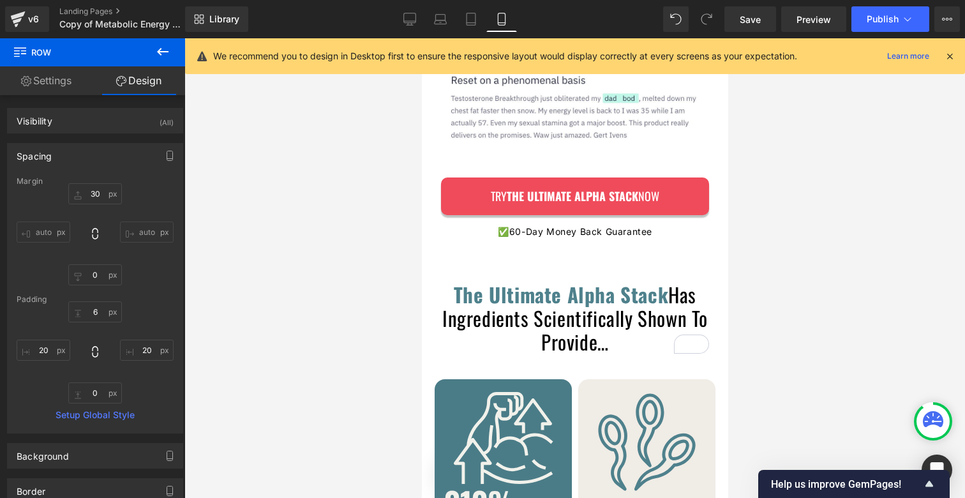
scroll to position [4150, 0]
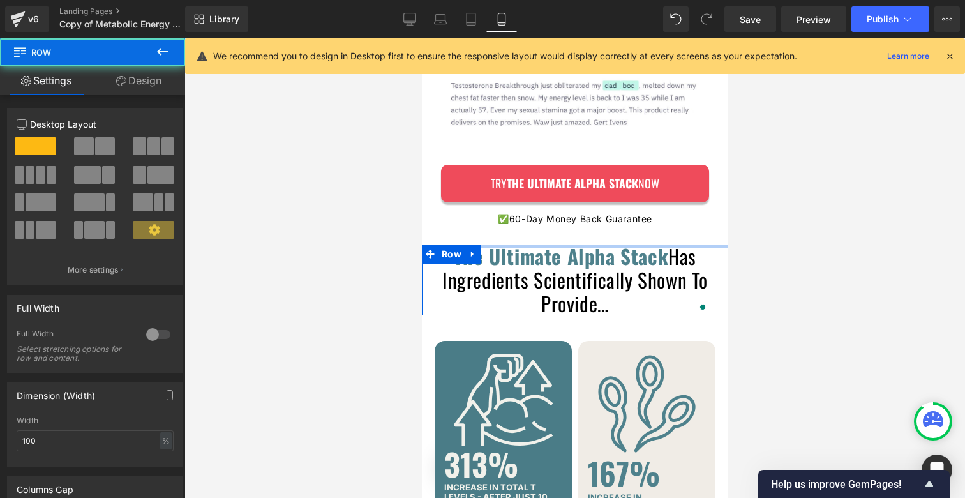
drag, startPoint x: 548, startPoint y: 216, endPoint x: 548, endPoint y: 186, distance: 30.6
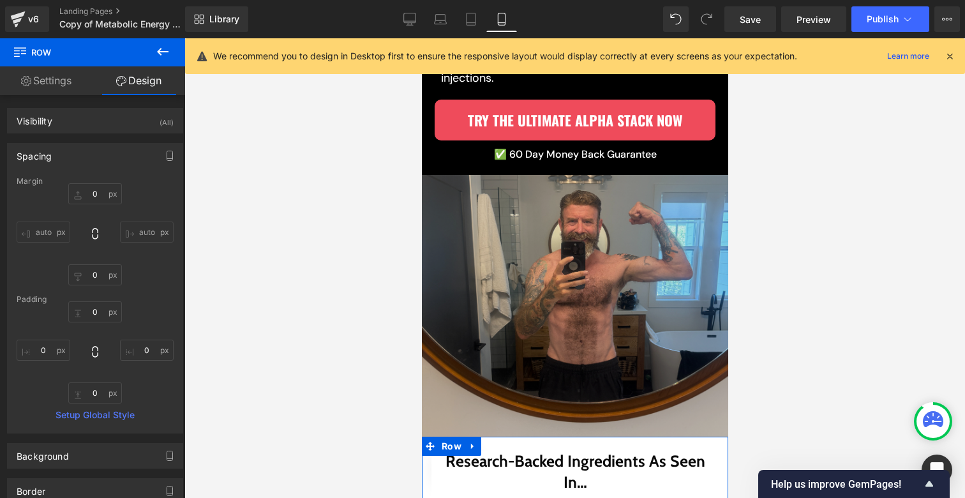
scroll to position [0, 0]
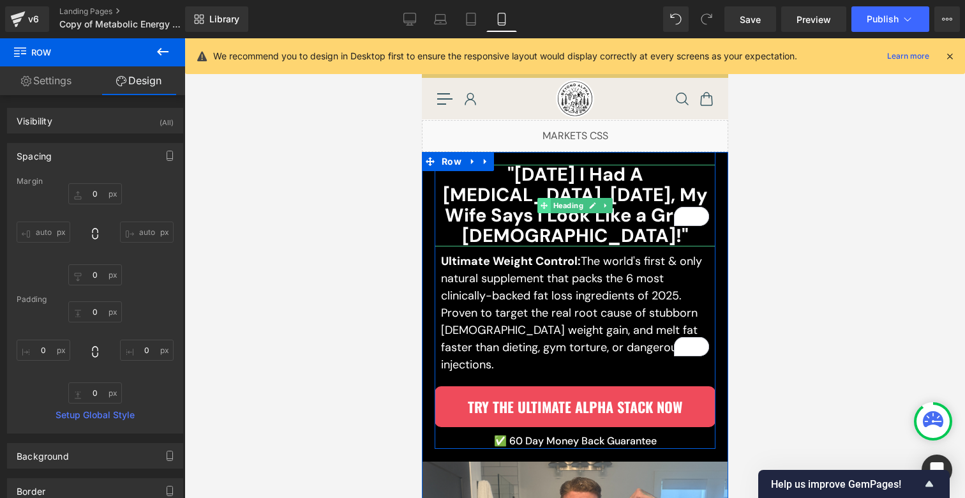
click at [540, 202] on icon at bounding box center [543, 205] width 7 height 7
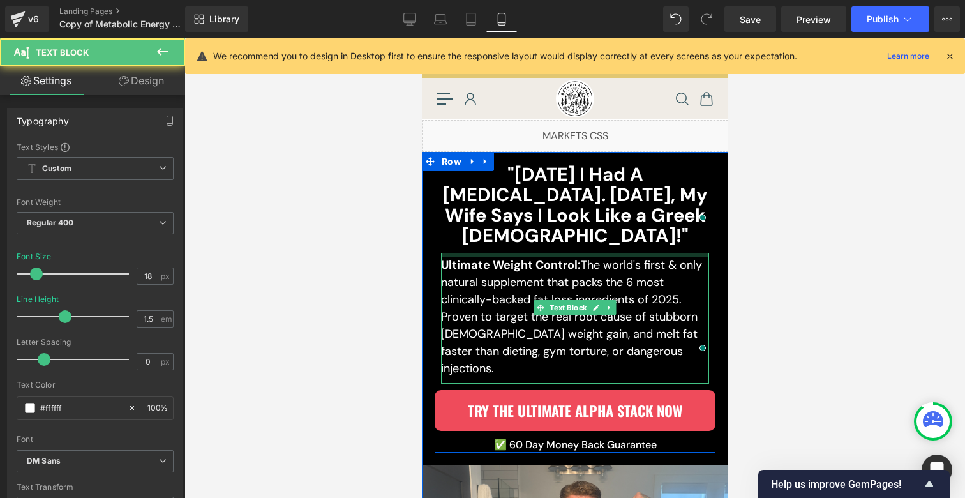
click at [500, 253] on div "Ultimate Weight Control: The world's first & only natural supplement that packs…" at bounding box center [574, 318] width 268 height 131
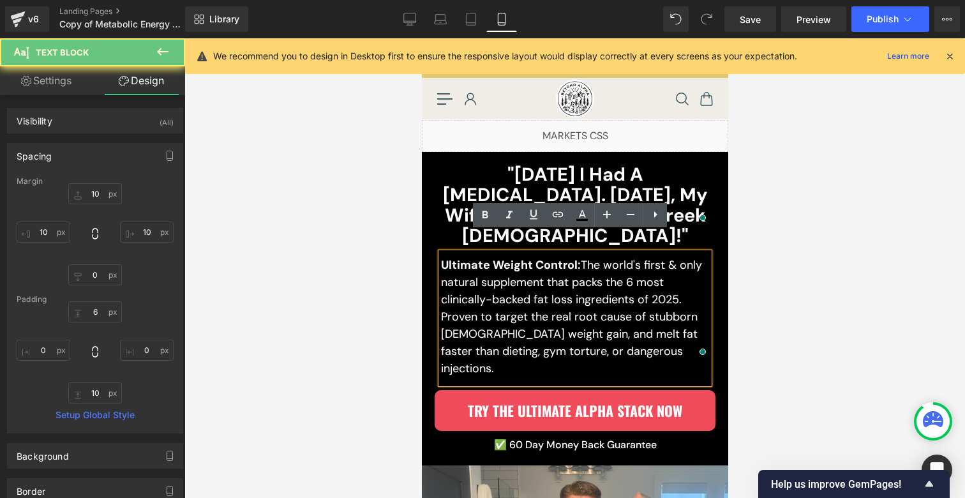
click at [513, 193] on h2 ""[DATE] I Had A [MEDICAL_DATA]. [DATE], My Wife Says I Look Like a Greek [DEMOG…" at bounding box center [574, 206] width 268 height 82
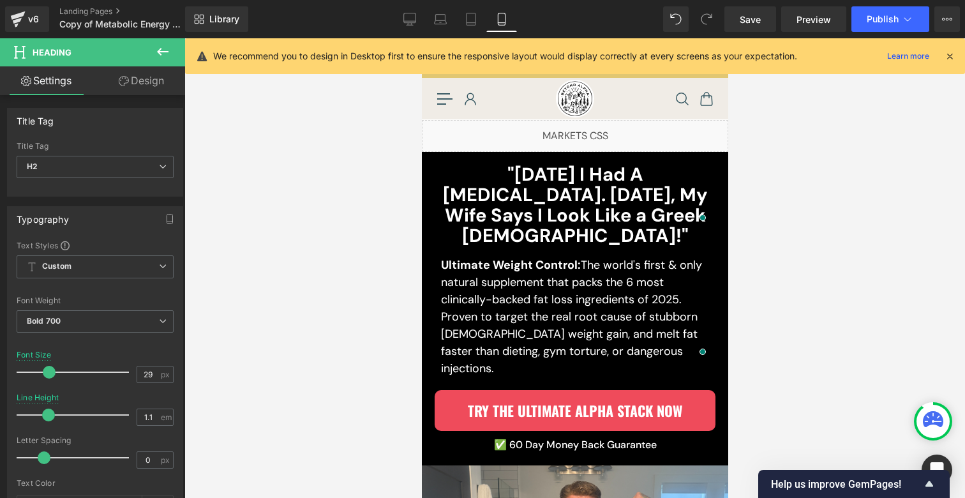
click at [133, 80] on link "Design" at bounding box center [141, 80] width 93 height 29
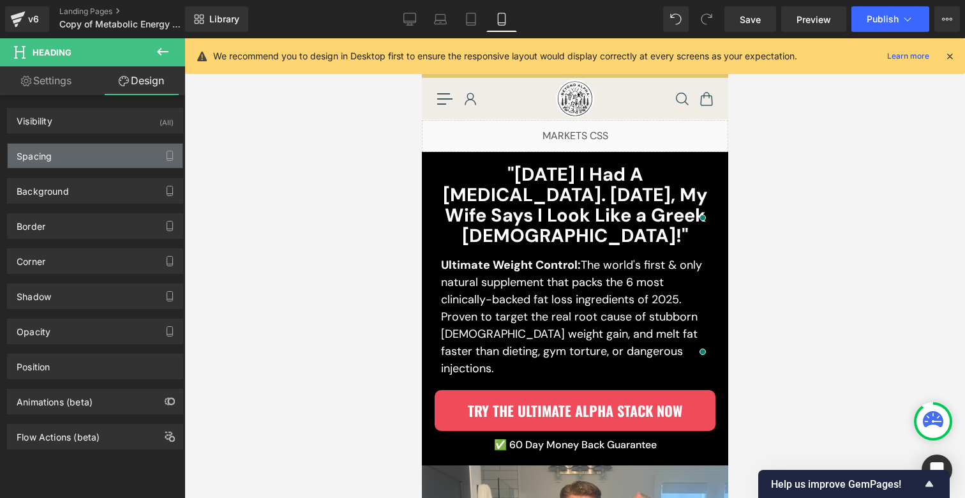
click at [62, 154] on div "Spacing" at bounding box center [95, 156] width 175 height 24
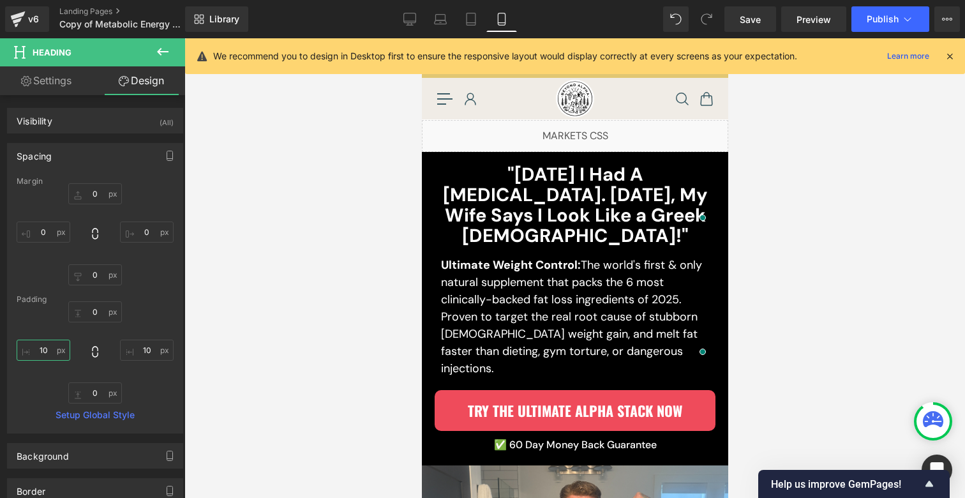
click at [50, 347] on input "10" at bounding box center [44, 349] width 54 height 21
type input "0"
click at [135, 348] on input "10" at bounding box center [147, 349] width 54 height 21
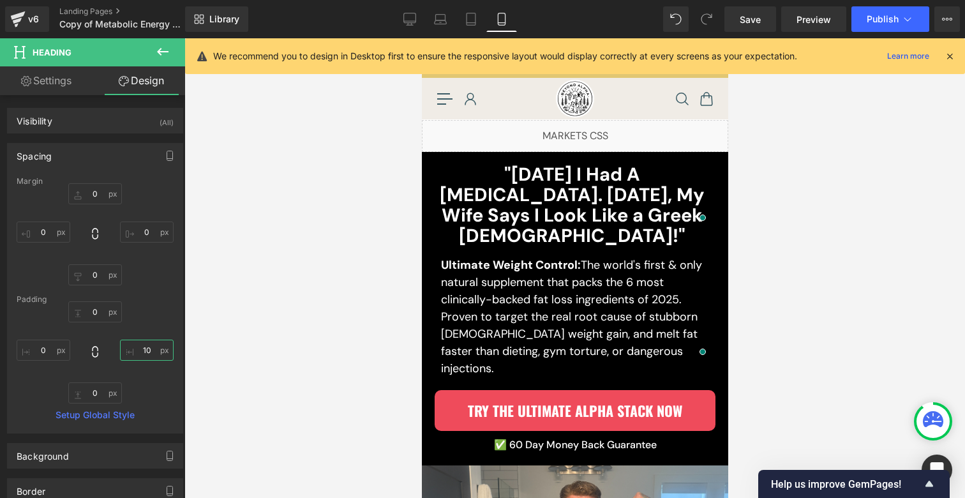
click at [135, 348] on input "10" at bounding box center [147, 349] width 54 height 21
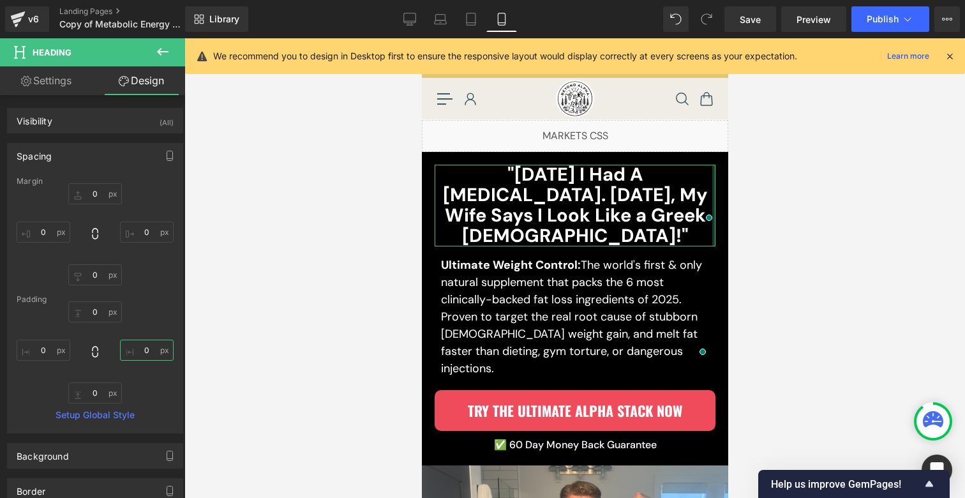
click at [139, 354] on input "0" at bounding box center [147, 349] width 54 height 21
click at [140, 354] on input "0" at bounding box center [147, 349] width 54 height 21
type input "5"
click at [45, 349] on input "0" at bounding box center [44, 349] width 54 height 21
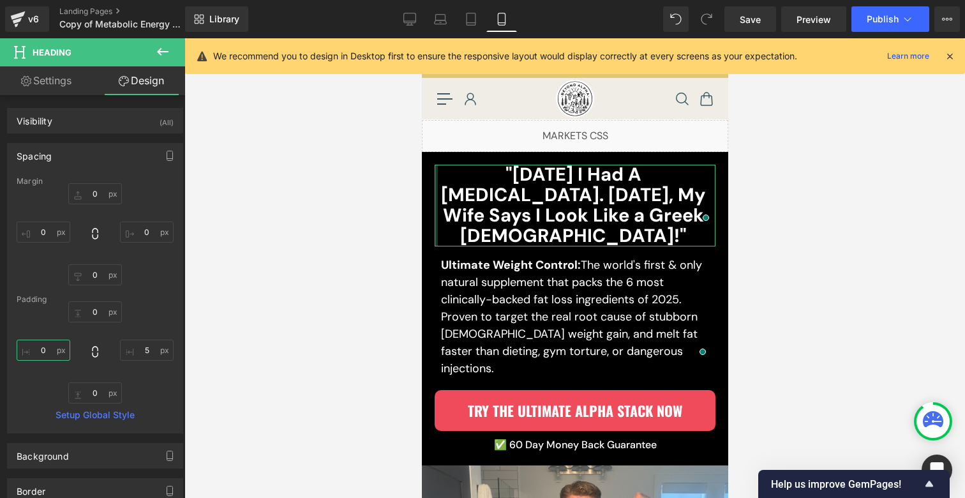
click at [45, 349] on input "0" at bounding box center [44, 349] width 54 height 21
type input "5"
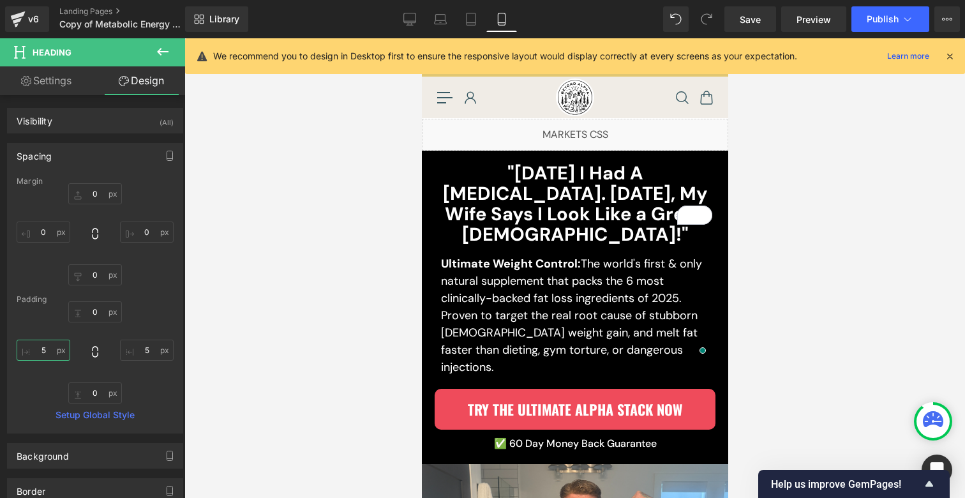
scroll to position [3, 0]
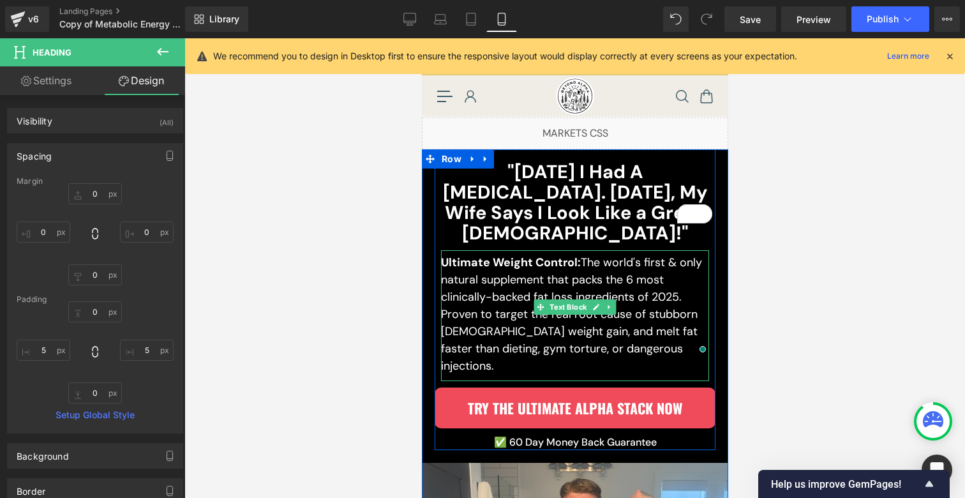
click at [531, 276] on p "Ultimate Weight Control: The world's first & only natural supplement that packs…" at bounding box center [574, 314] width 268 height 121
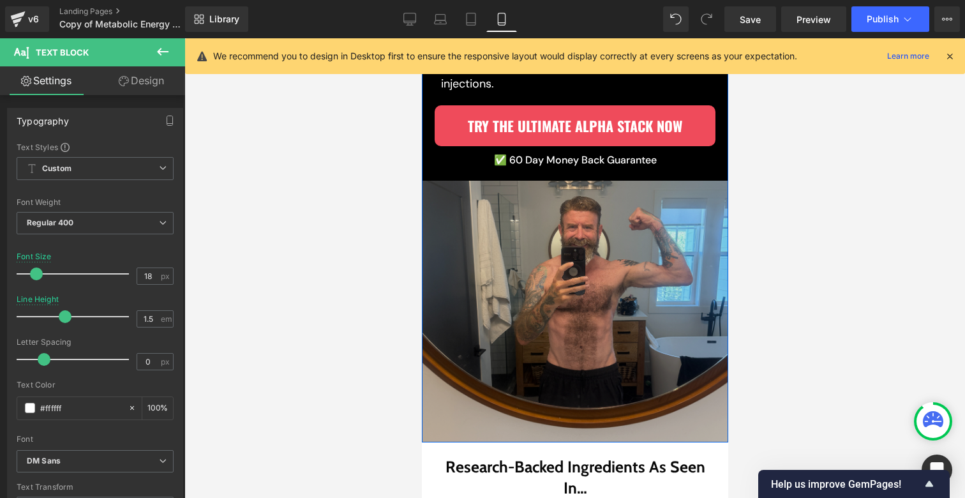
scroll to position [474, 0]
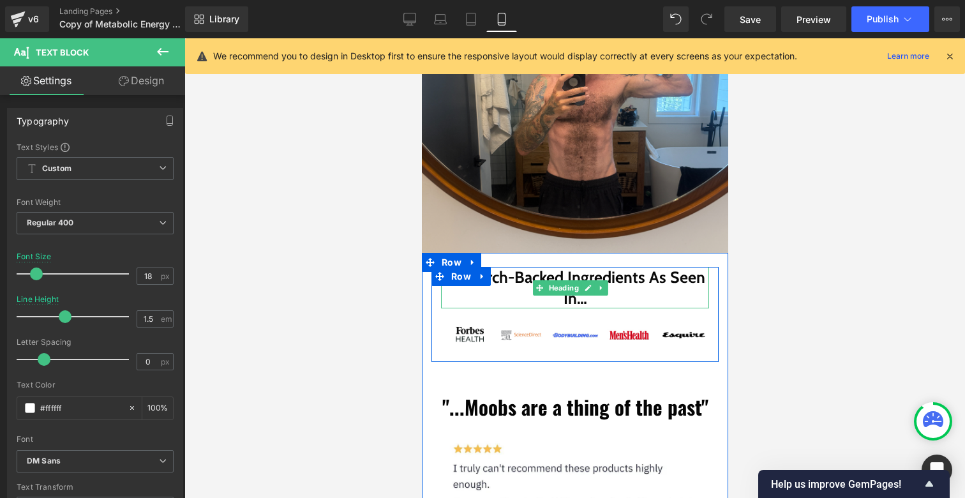
click at [512, 267] on h2 "Research-Backed Ingredients As Seen In…" at bounding box center [574, 287] width 268 height 41
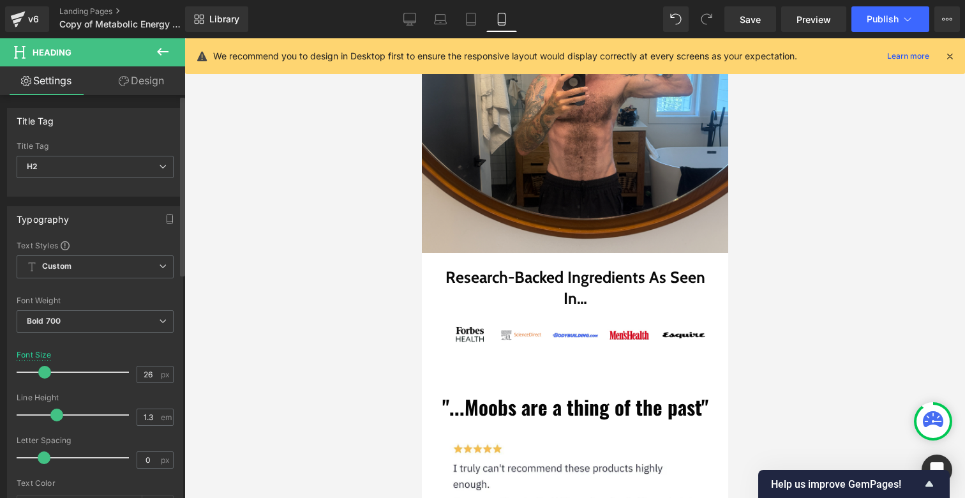
click at [43, 372] on span at bounding box center [44, 372] width 13 height 13
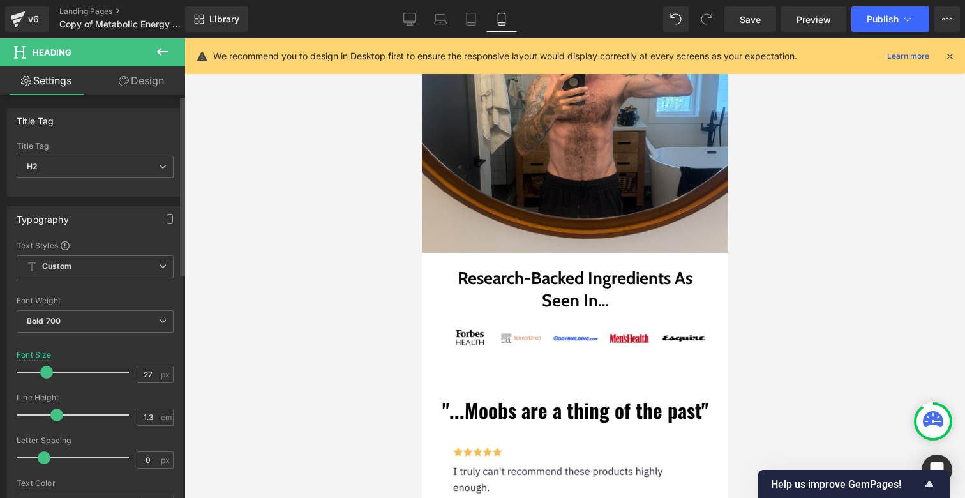
type input "28"
click at [45, 373] on span at bounding box center [46, 372] width 13 height 13
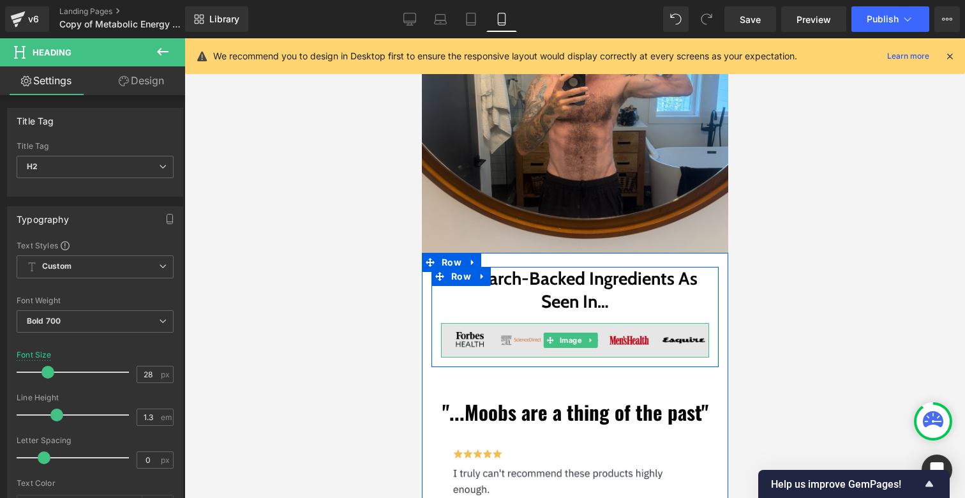
click at [531, 323] on img at bounding box center [574, 340] width 268 height 34
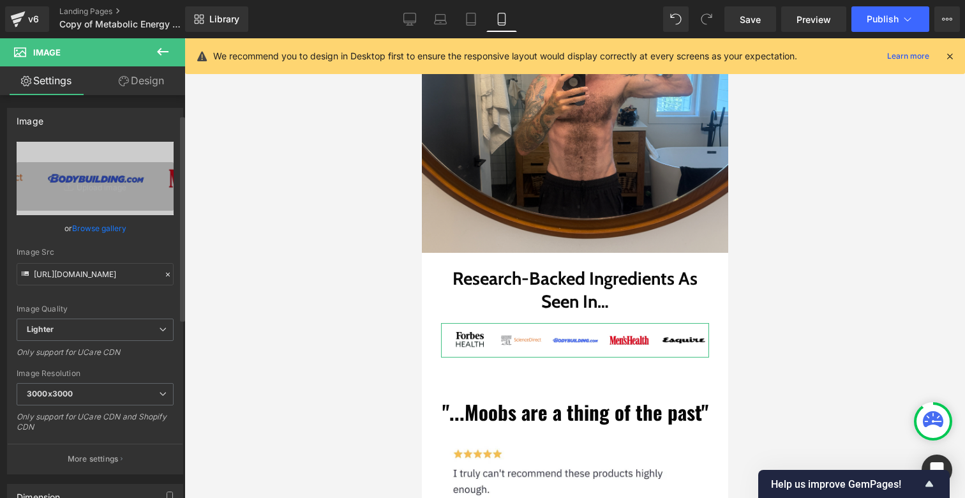
scroll to position [257, 0]
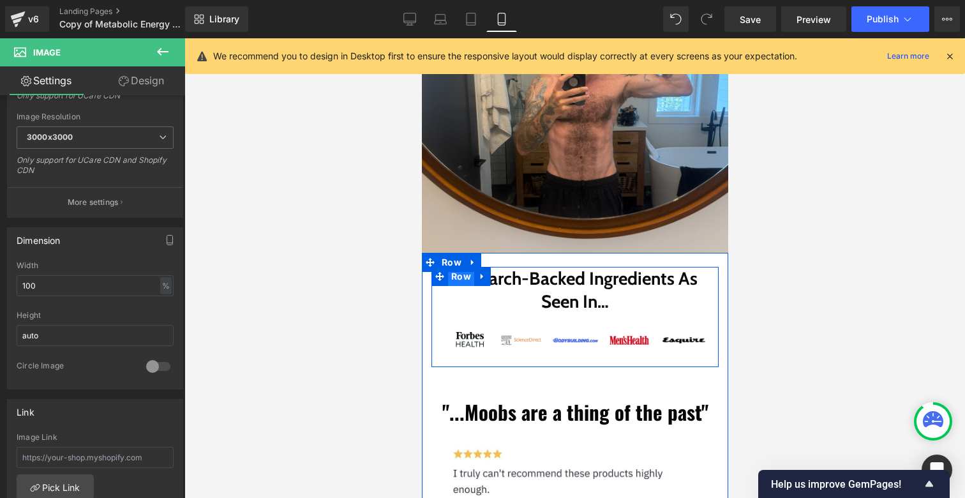
click at [451, 267] on span "Row" at bounding box center [460, 276] width 26 height 19
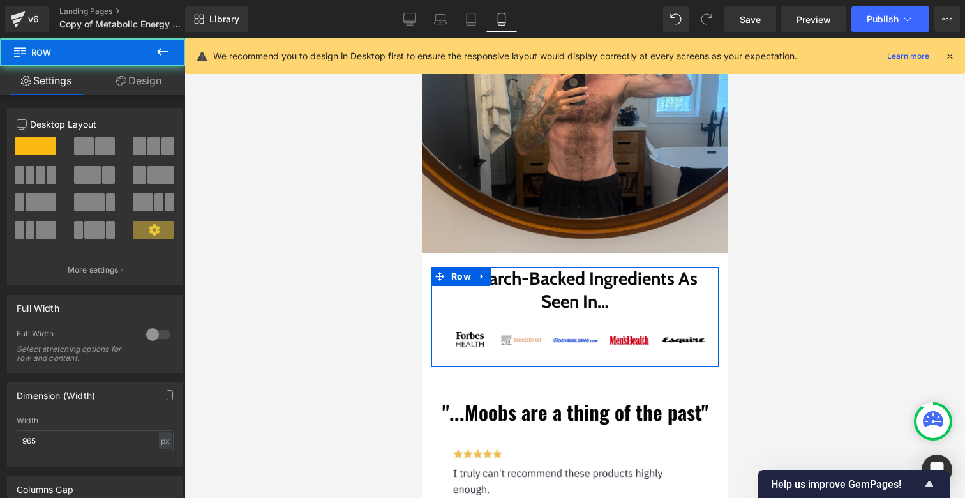
click at [154, 84] on link "Design" at bounding box center [139, 80] width 93 height 29
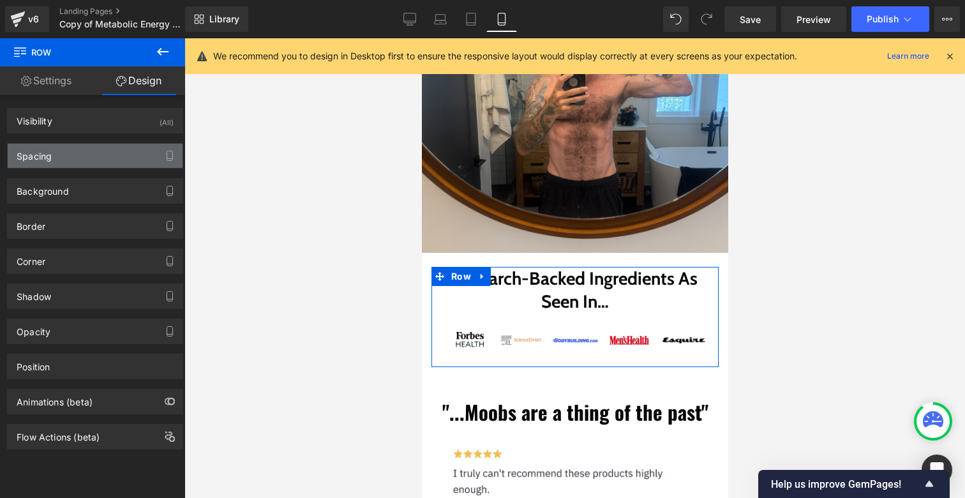
click at [61, 147] on div "Spacing" at bounding box center [95, 156] width 175 height 24
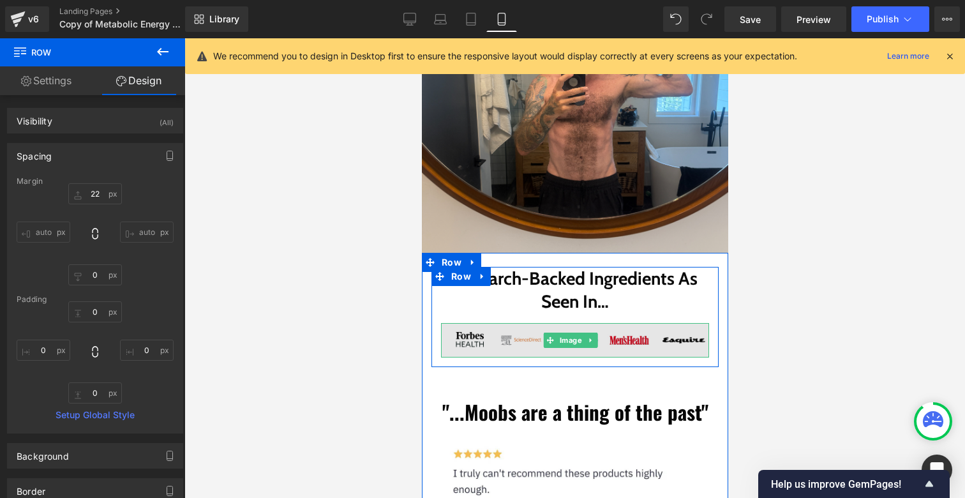
click at [479, 323] on img at bounding box center [574, 340] width 268 height 34
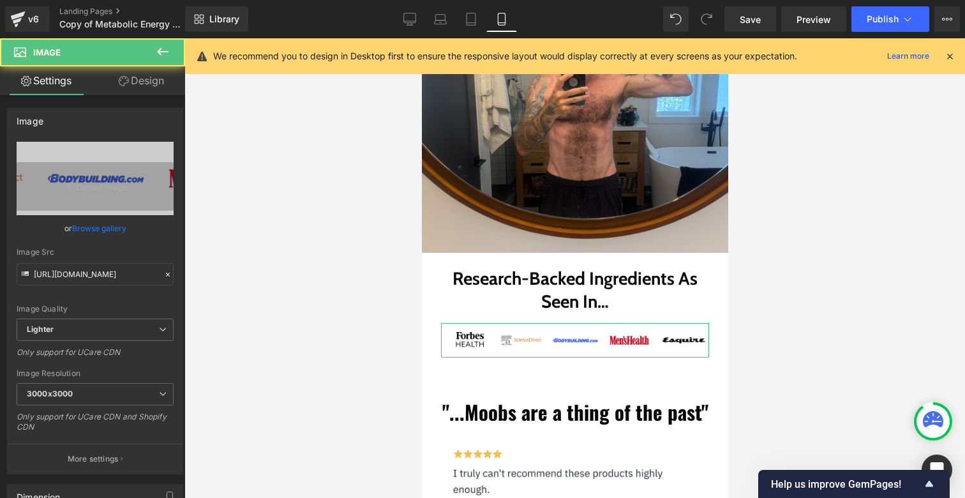
click at [150, 85] on link "Design" at bounding box center [141, 80] width 93 height 29
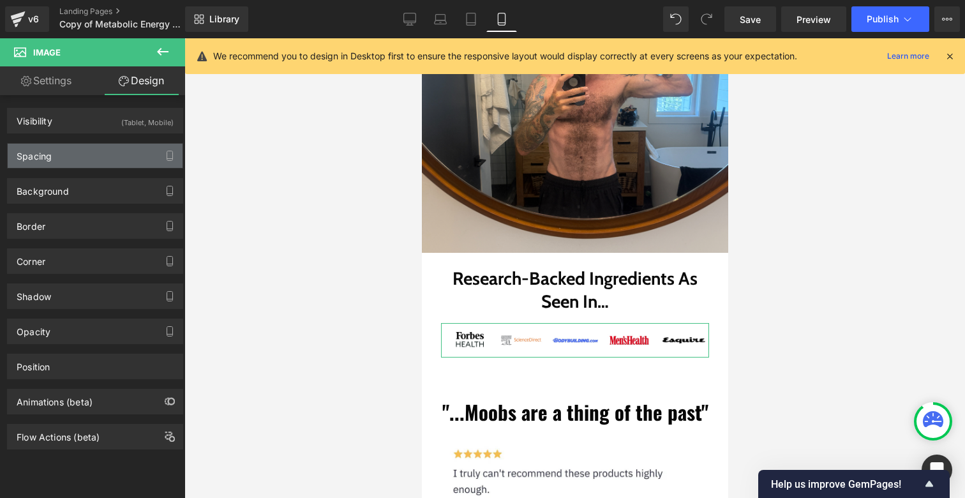
click at [61, 158] on div "Spacing" at bounding box center [95, 156] width 175 height 24
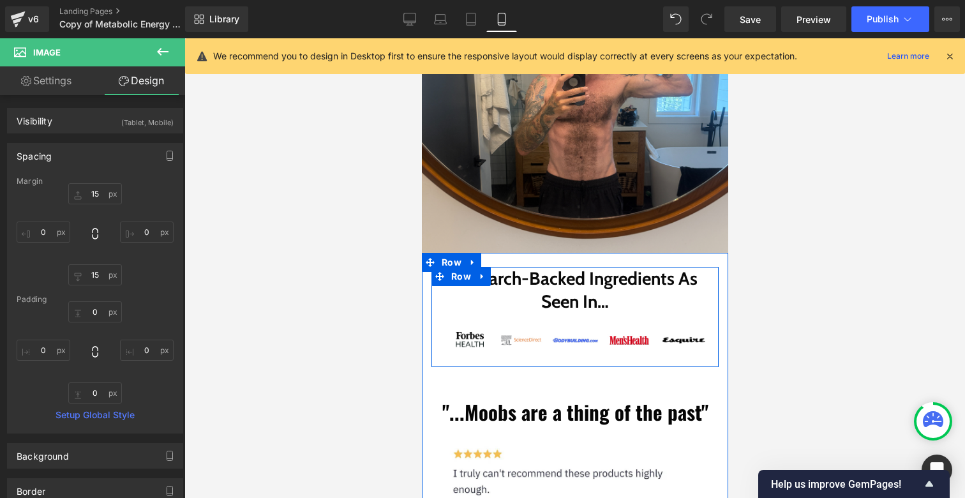
click at [440, 306] on div "Research-Backed Ingredients As Seen In… Heading Image Image" at bounding box center [574, 317] width 287 height 100
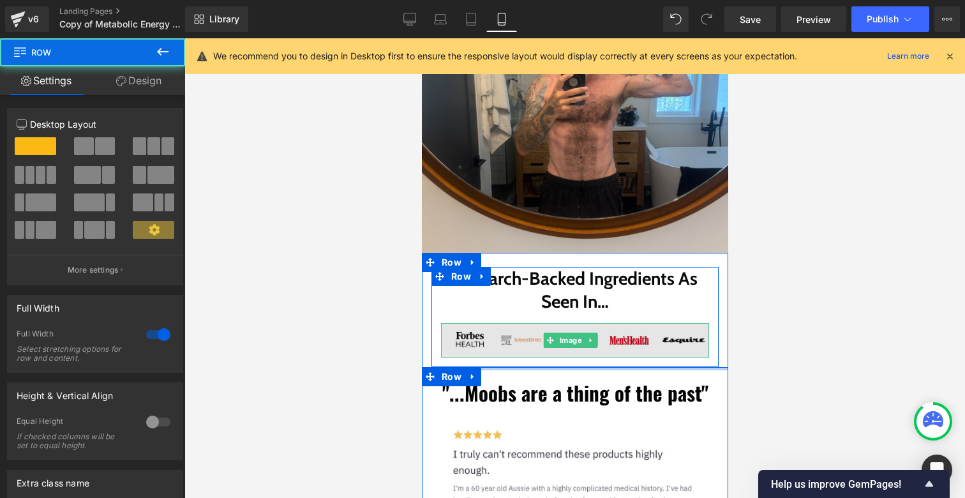
drag, startPoint x: 488, startPoint y: 339, endPoint x: 501, endPoint y: 300, distance: 41.6
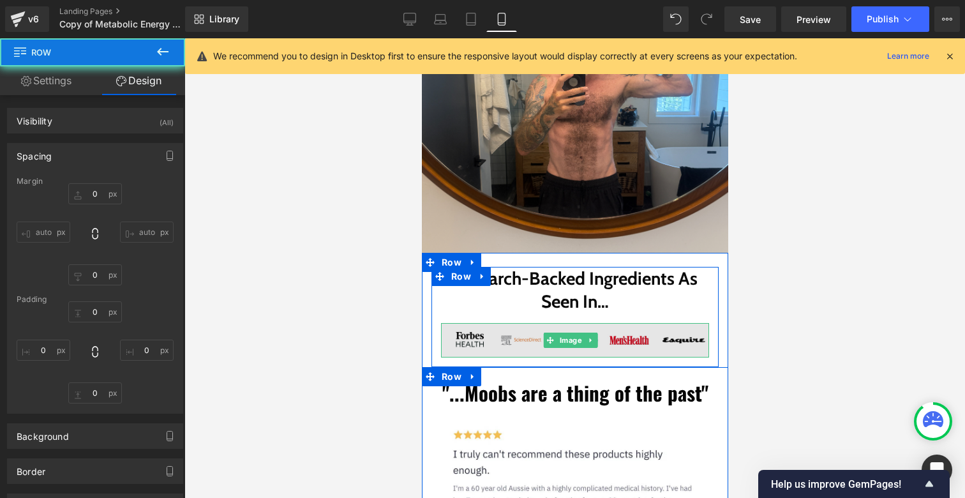
type input "0"
type input "20"
type input "0"
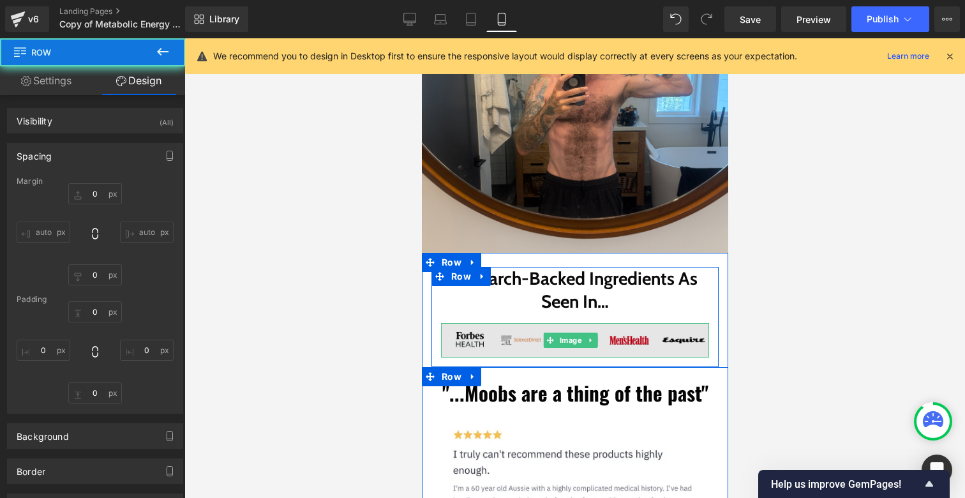
type input "20"
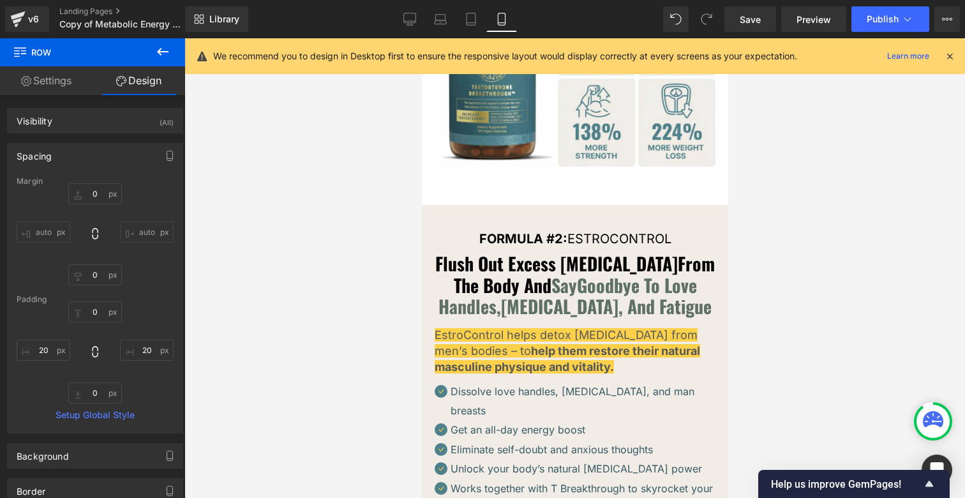
scroll to position [5309, 0]
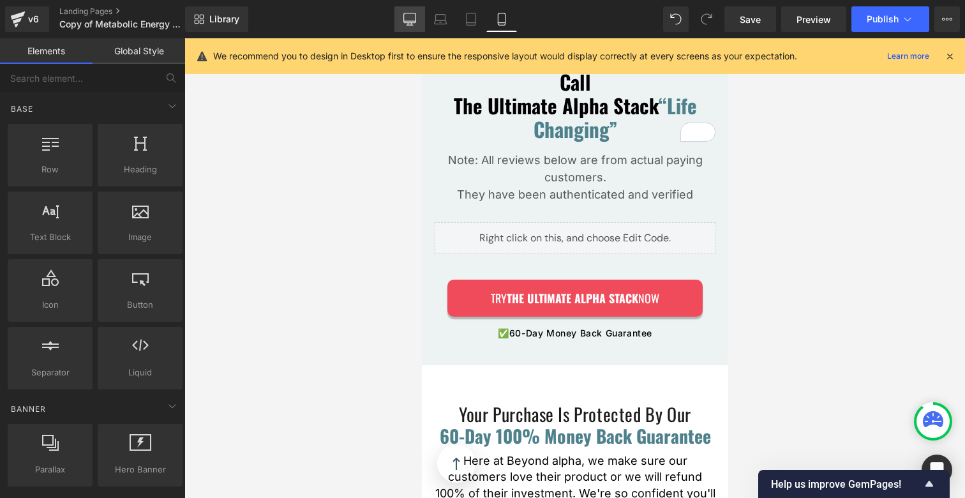
click at [407, 22] on icon at bounding box center [410, 18] width 12 height 10
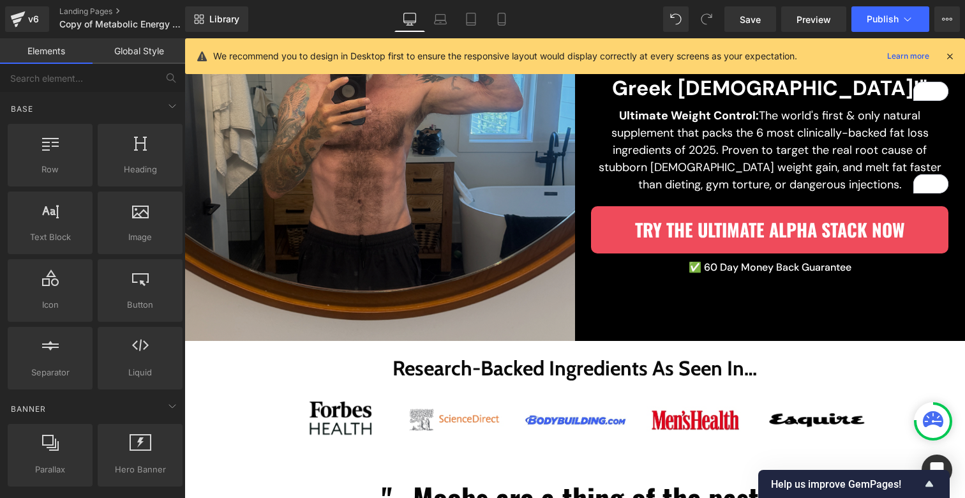
scroll to position [0, 0]
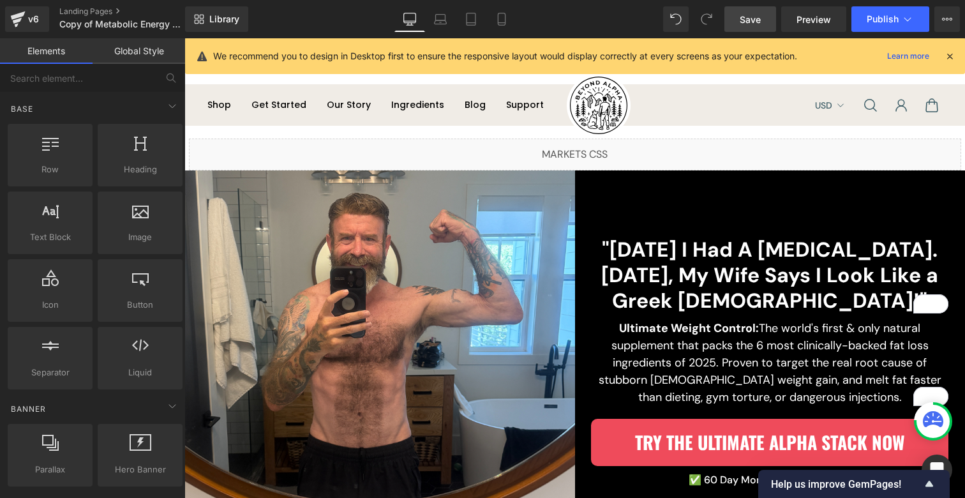
click at [753, 26] on span "Save" at bounding box center [750, 19] width 21 height 13
click at [816, 332] on p "Ultimate Weight Control: The world's first & only natural supplement that packs…" at bounding box center [769, 363] width 357 height 86
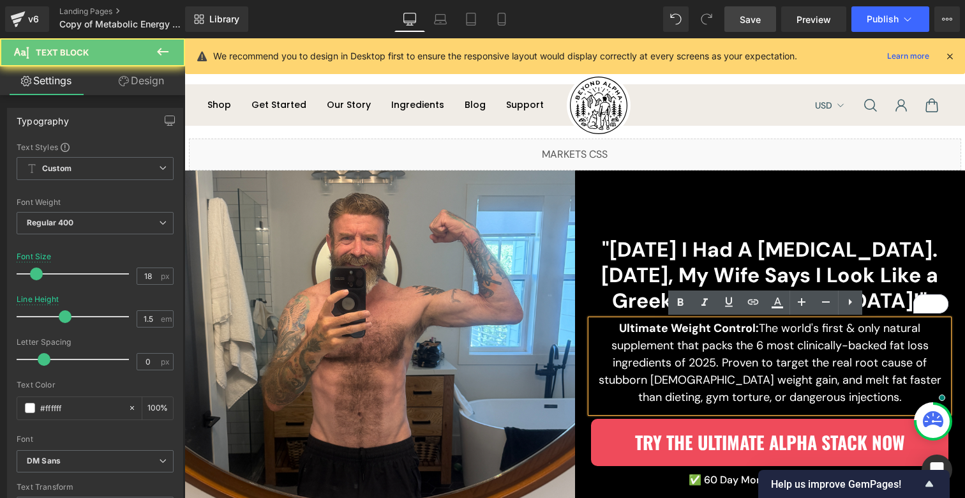
click at [766, 338] on p "Ultimate Weight Control: The world's first & only natural supplement that packs…" at bounding box center [769, 363] width 357 height 86
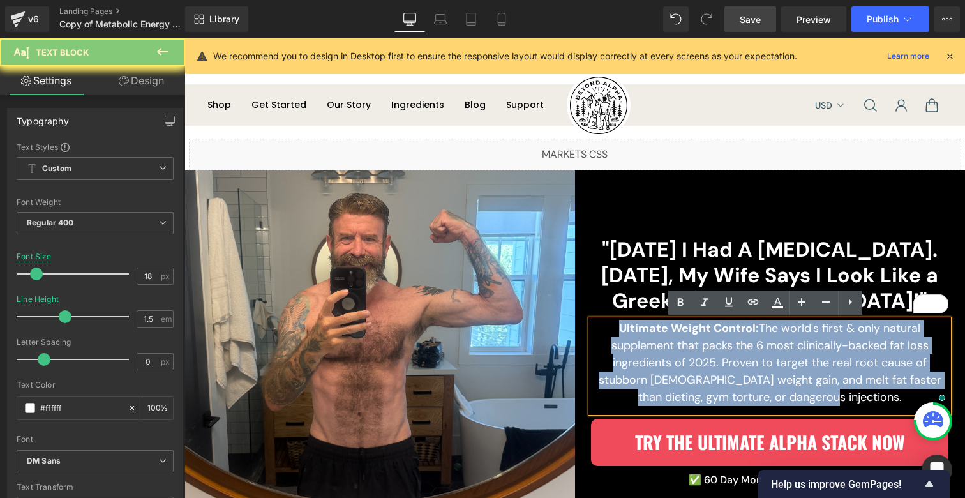
click at [766, 338] on p "Ultimate Weight Control: The world's first & only natural supplement that packs…" at bounding box center [769, 363] width 357 height 86
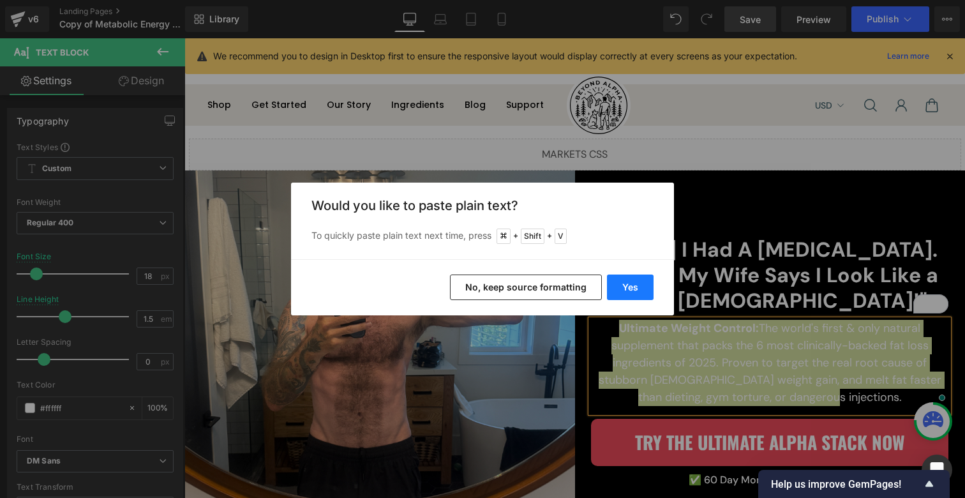
click at [626, 285] on button "Yes" at bounding box center [630, 287] width 47 height 26
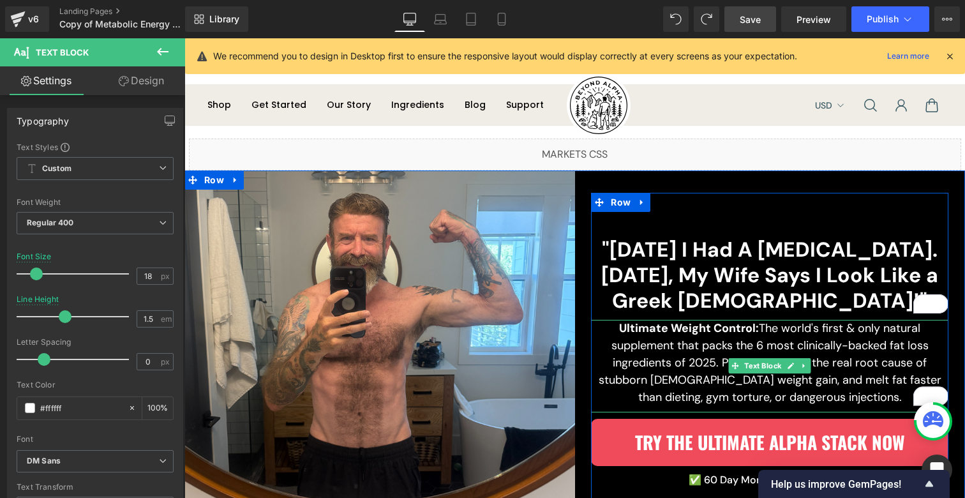
click at [692, 345] on p "Ultimate Weight Control: The world's first & only natural supplement that packs…" at bounding box center [769, 363] width 357 height 86
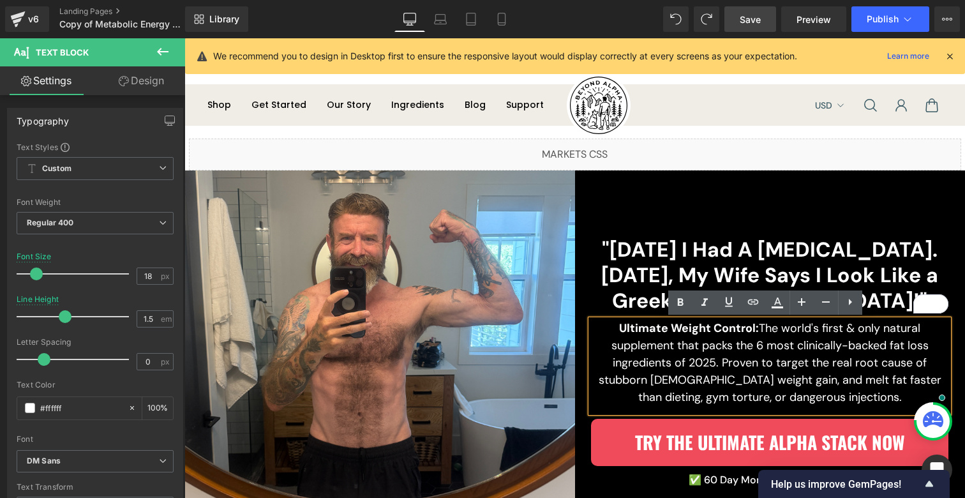
click at [723, 341] on p "Ultimate Weight Control: The world's first & only natural supplement that packs…" at bounding box center [769, 363] width 357 height 86
drag, startPoint x: 753, startPoint y: 328, endPoint x: 615, endPoint y: 327, distance: 137.8
click at [615, 326] on p "Ultimate Weight Control: The world's first & only natural supplement that packs…" at bounding box center [769, 363] width 357 height 86
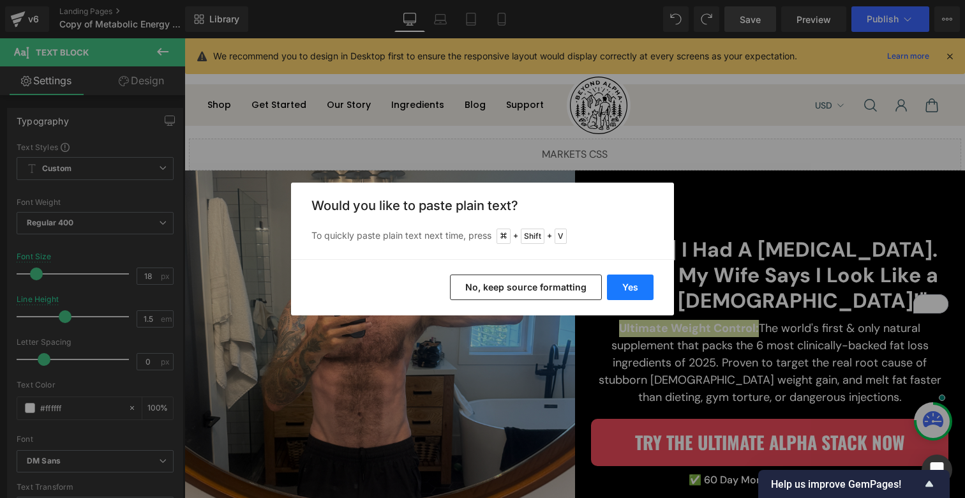
click at [627, 287] on button "Yes" at bounding box center [630, 287] width 47 height 26
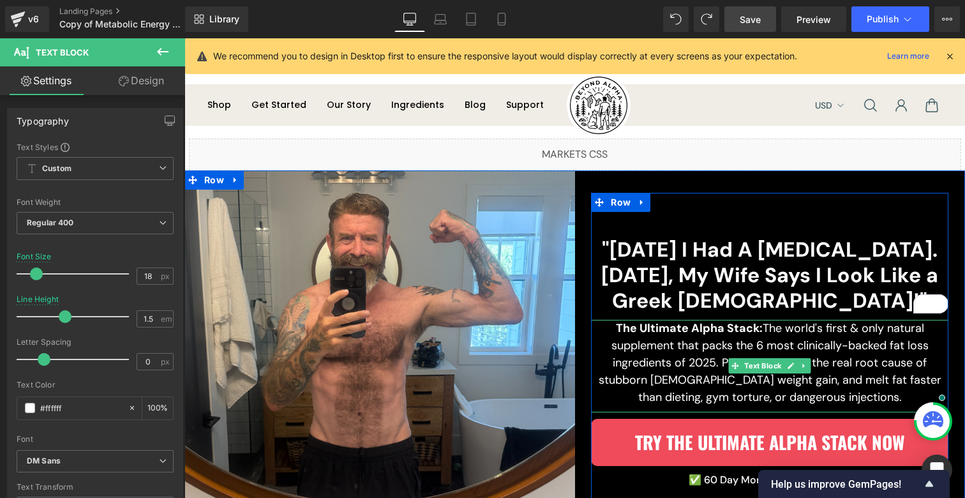
click at [732, 334] on b "The Ultimate Alpha Stack:" at bounding box center [689, 327] width 147 height 15
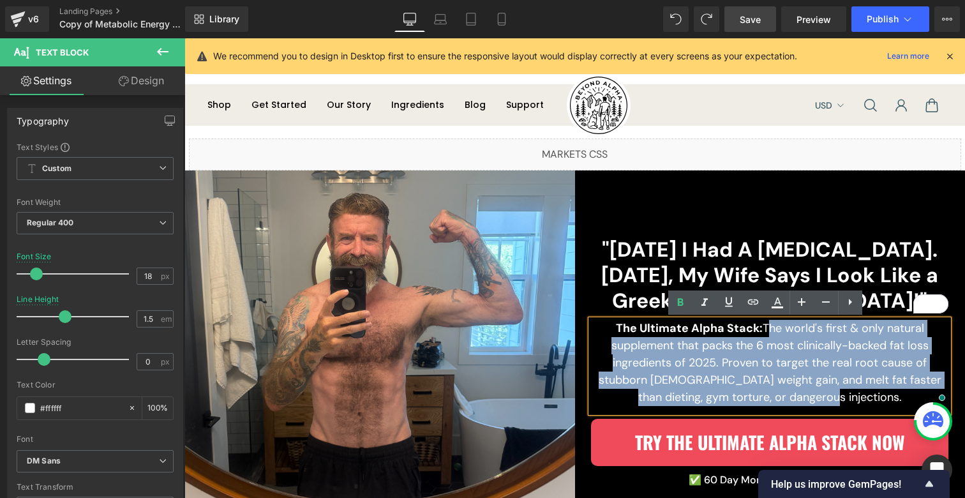
drag, startPoint x: 760, startPoint y: 330, endPoint x: 848, endPoint y: 401, distance: 113.4
click at [848, 401] on p "The Ultimate Alpha Stack: The world's first & only natural supplement that pack…" at bounding box center [769, 363] width 357 height 86
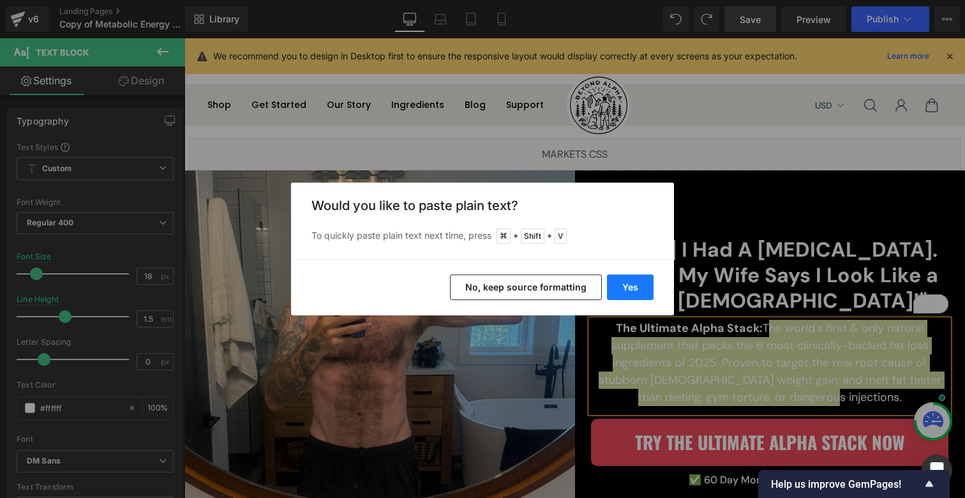
click at [634, 285] on button "Yes" at bounding box center [630, 287] width 47 height 26
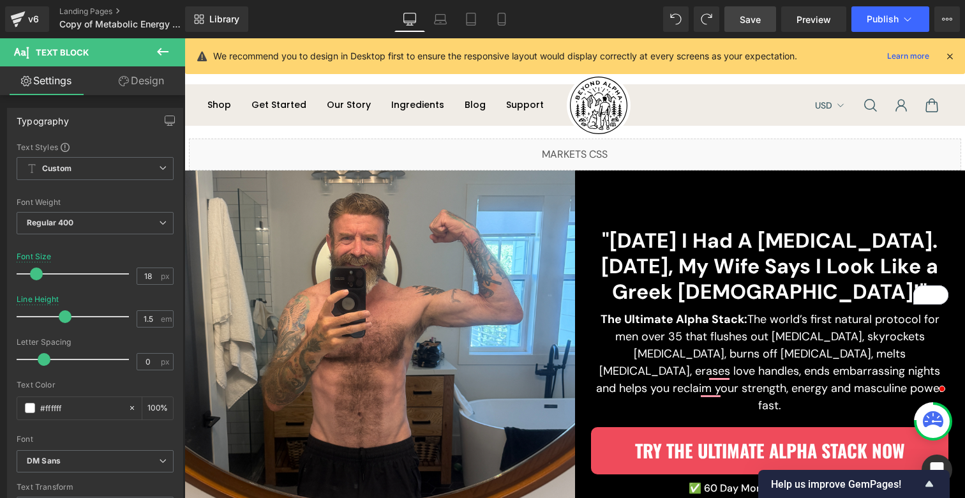
click at [764, 264] on h2 ""[DATE] I Had A [MEDICAL_DATA]. [DATE], My Wife Says I Look Like a Greek [DEMOG…" at bounding box center [769, 266] width 357 height 77
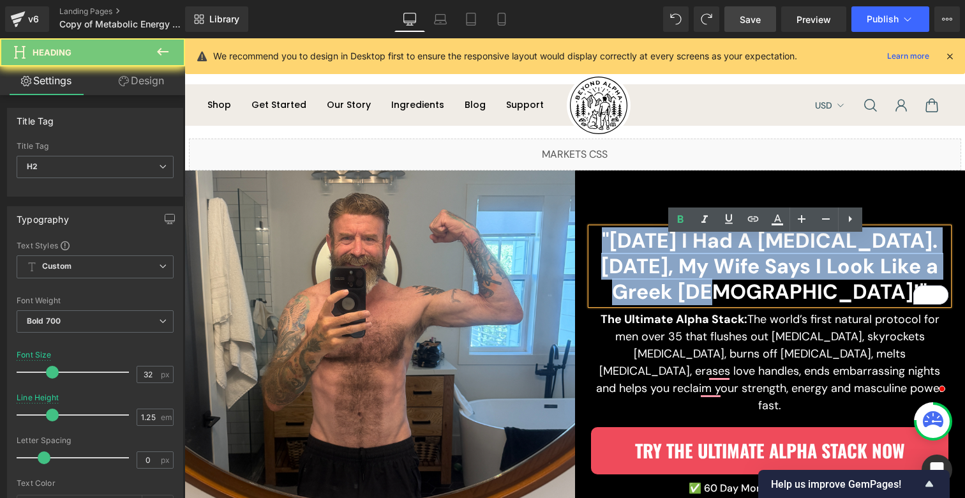
click at [764, 264] on h2 ""[DATE] I Had A [MEDICAL_DATA]. [DATE], My Wife Says I Look Like a Greek [DEMOG…" at bounding box center [769, 266] width 357 height 77
paste div "To enrich screen reader interactions, please activate Accessibility in Grammarl…"
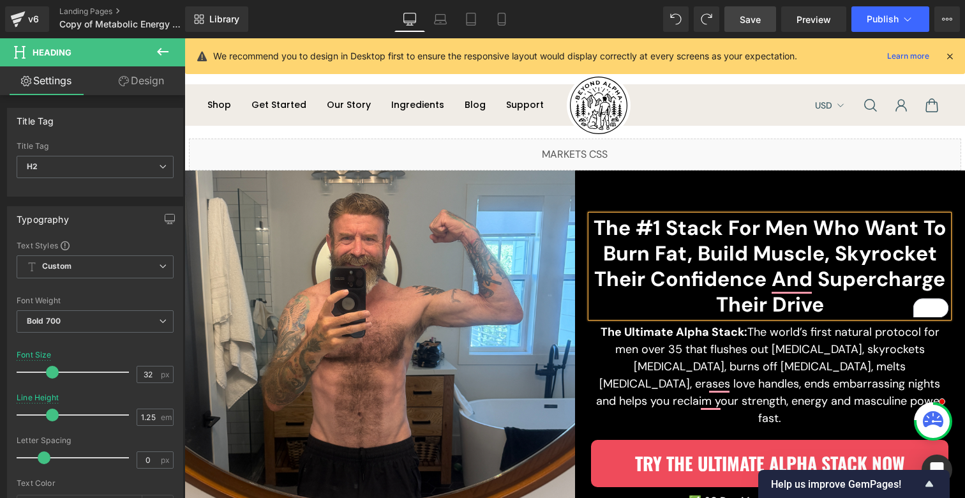
click at [713, 201] on div "The #1 Stack For Men Who Want To Burn Fat, Build Muscle, Skyrocket Their Confid…" at bounding box center [769, 362] width 357 height 338
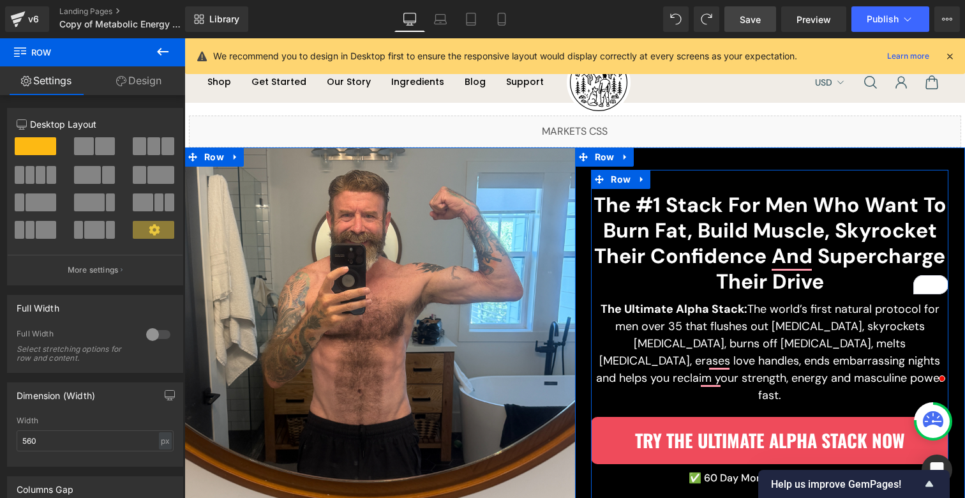
scroll to position [24, 0]
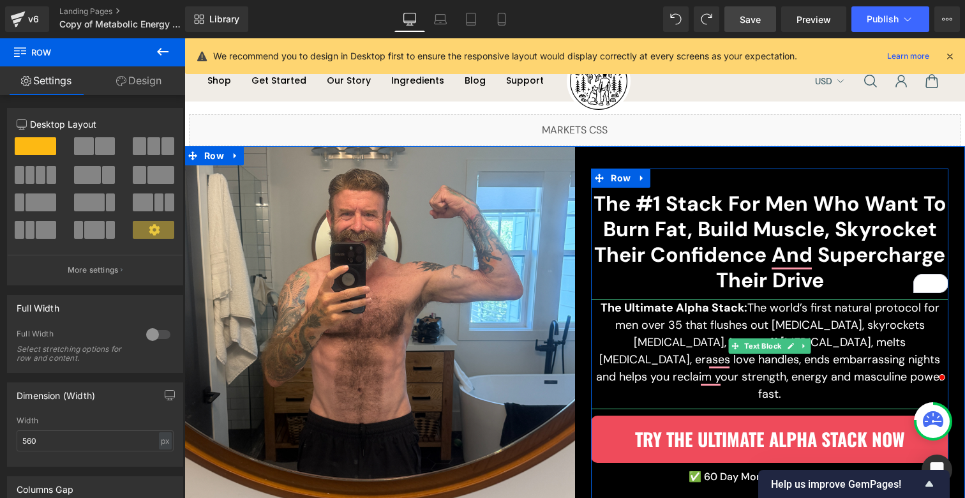
click at [798, 316] on p "The Ultimate Alpha Stack: The world’s first natural protocol for men over 35 th…" at bounding box center [769, 350] width 357 height 103
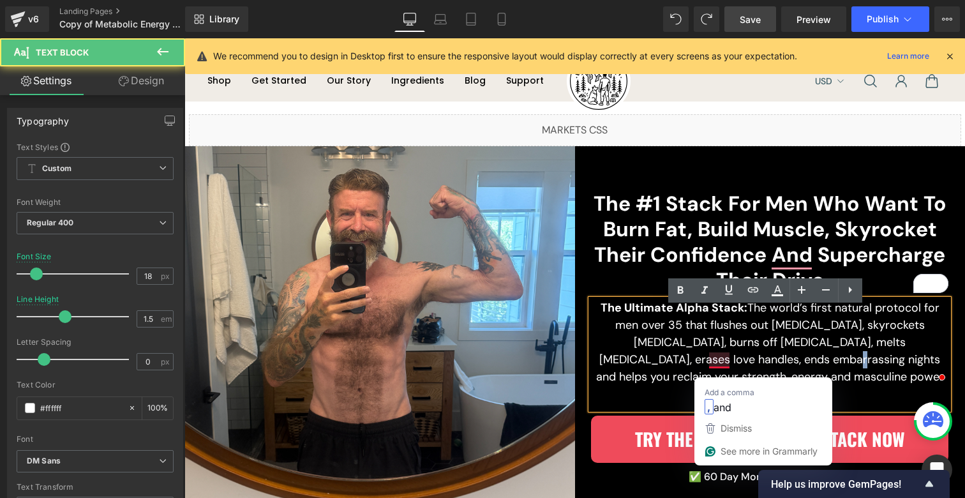
click at [719, 368] on p "The Ultimate Alpha Stack: The world’s first natural protocol for men over 35 th…" at bounding box center [769, 350] width 357 height 103
click at [711, 368] on p "The Ultimate Alpha Stack: The world’s first natural protocol for men over 35 th…" at bounding box center [769, 350] width 357 height 103
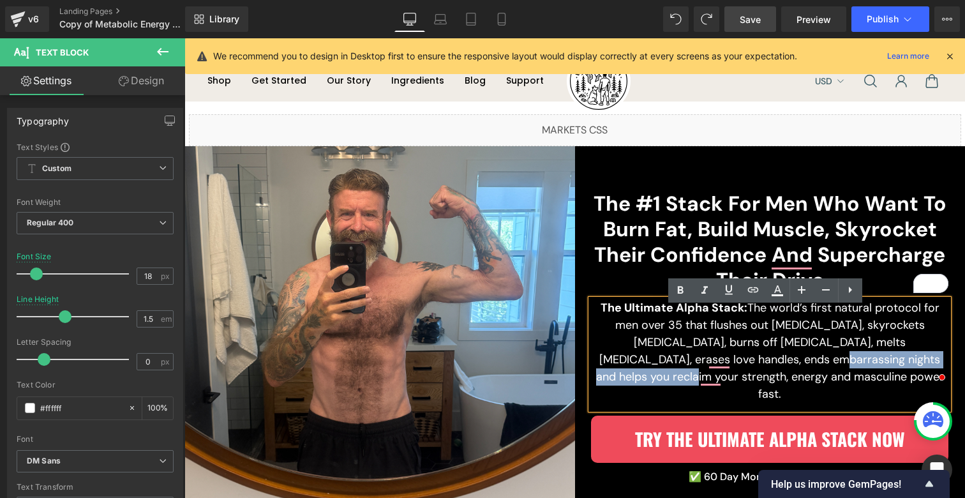
drag, startPoint x: 703, startPoint y: 368, endPoint x: 896, endPoint y: 373, distance: 193.4
click at [896, 373] on p "The Ultimate Alpha Stack: The world’s first natural protocol for men over 35 th…" at bounding box center [769, 350] width 357 height 103
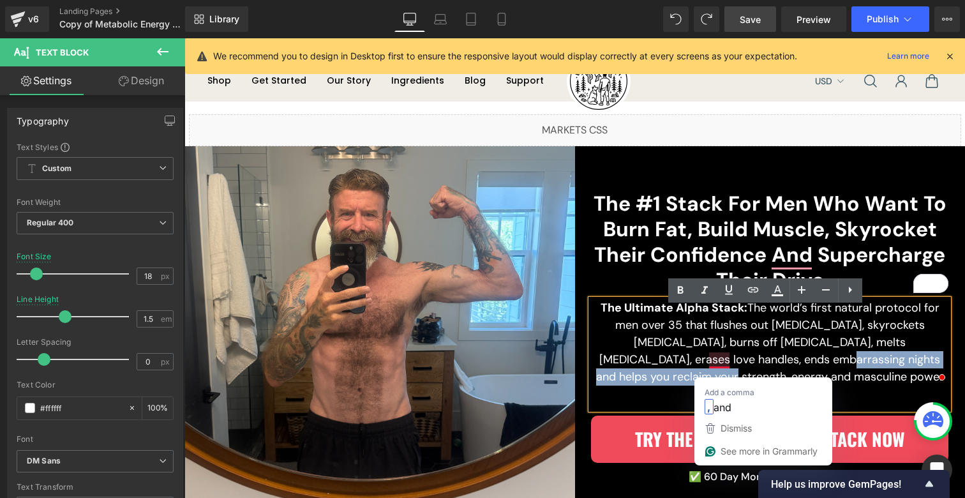
drag, startPoint x: 935, startPoint y: 369, endPoint x: 705, endPoint y: 365, distance: 230.4
click at [705, 365] on p "The Ultimate Alpha Stack: The world’s first natural protocol for men over 35 th…" at bounding box center [769, 350] width 357 height 103
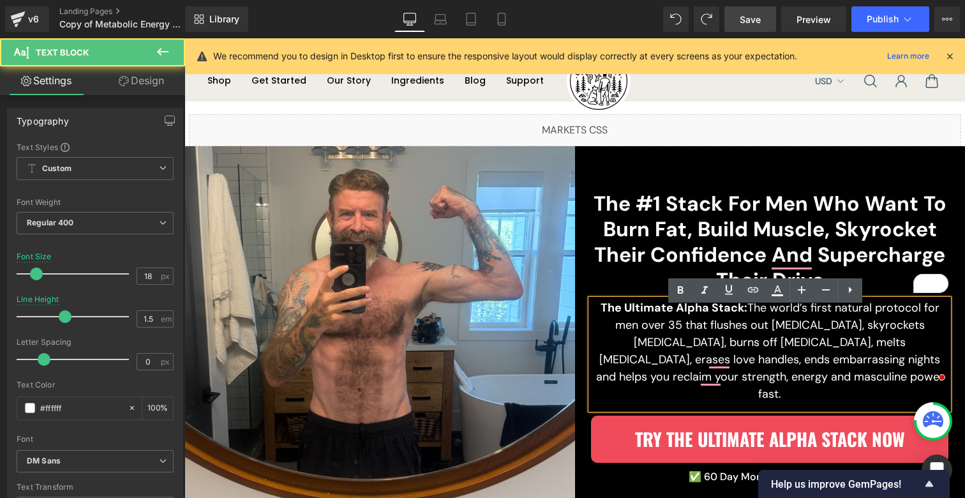
click at [759, 371] on p "The Ultimate Alpha Stack: The world’s first natural protocol for men over 35 th…" at bounding box center [769, 350] width 357 height 103
click at [783, 369] on p "The Ultimate Alpha Stack: The world’s first natural protocol for men over 35 th…" at bounding box center [769, 350] width 357 height 103
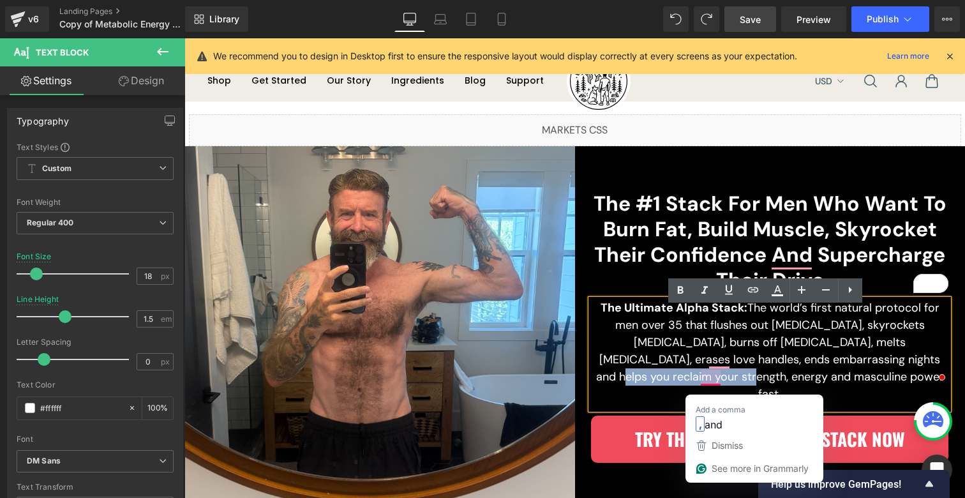
drag, startPoint x: 826, startPoint y: 367, endPoint x: 717, endPoint y: 385, distance: 111.2
click at [717, 385] on p "The Ultimate Alpha Stack: The world’s first natural protocol for men over 35 th…" at bounding box center [769, 350] width 357 height 103
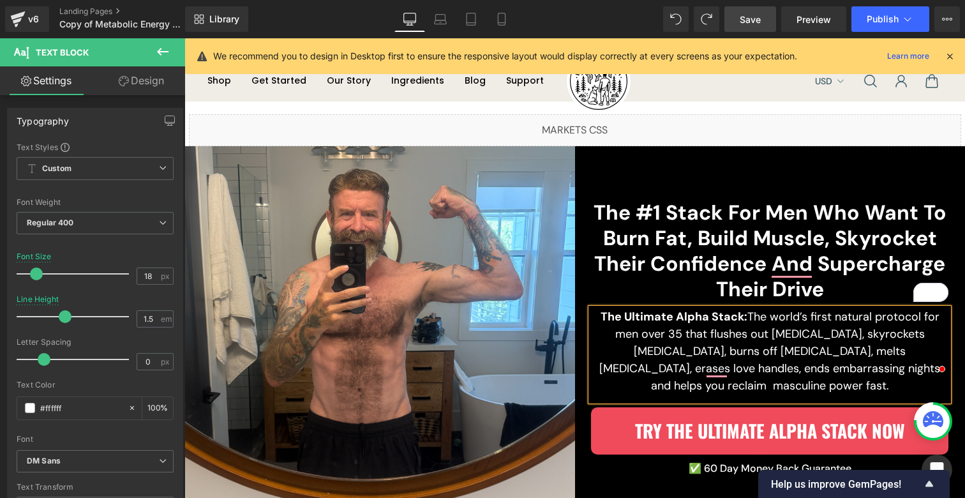
scroll to position [33, 0]
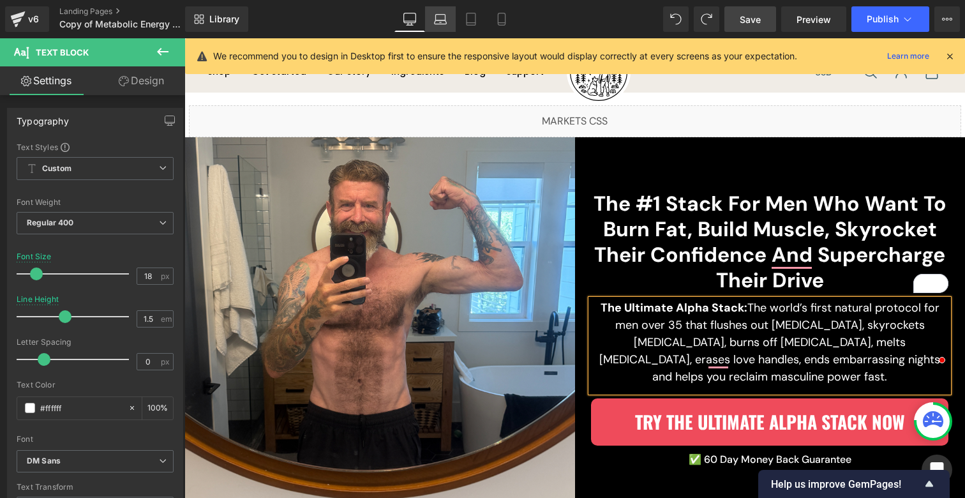
click at [447, 13] on icon at bounding box center [440, 19] width 13 height 13
type input "16"
type input "1.3"
type input "100"
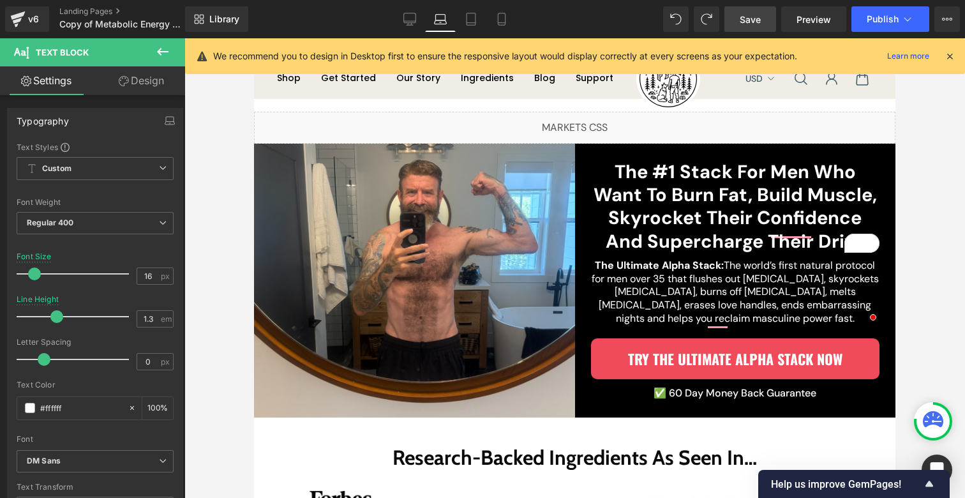
scroll to position [0, 0]
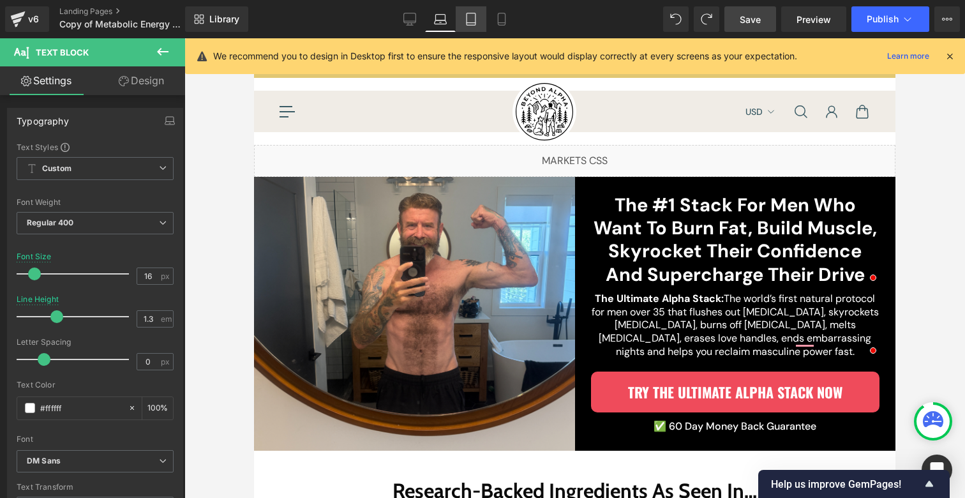
click at [470, 17] on icon at bounding box center [471, 19] width 13 height 13
type input "14"
type input "1.5"
type input "100"
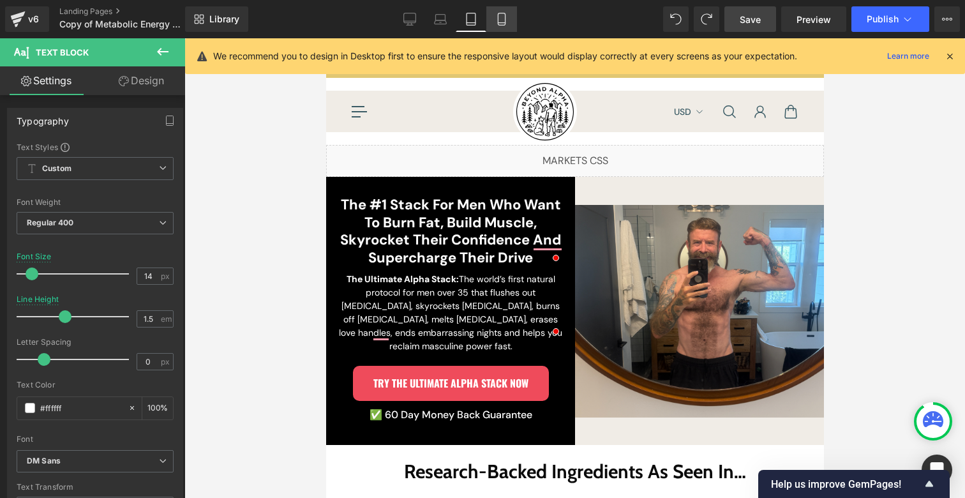
click at [488, 19] on link "Mobile" at bounding box center [501, 19] width 31 height 26
type input "18"
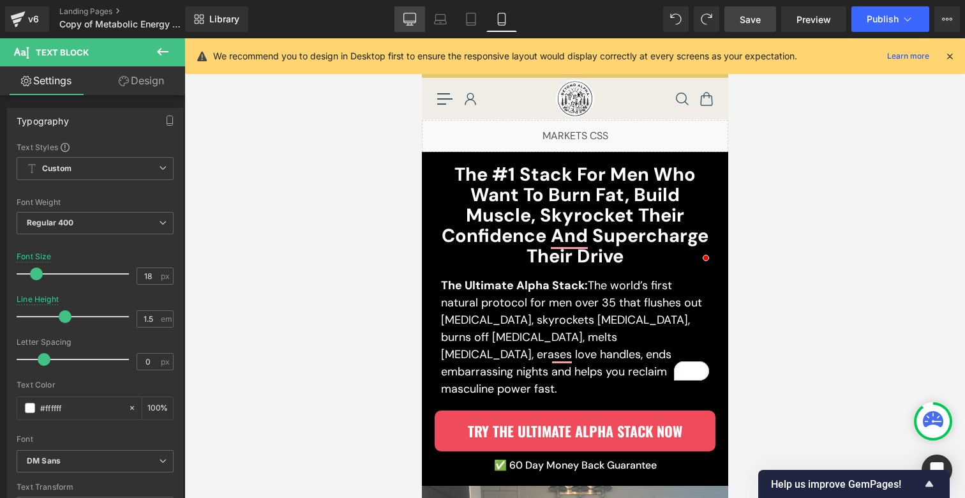
click at [412, 13] on icon at bounding box center [410, 18] width 12 height 10
type input "100"
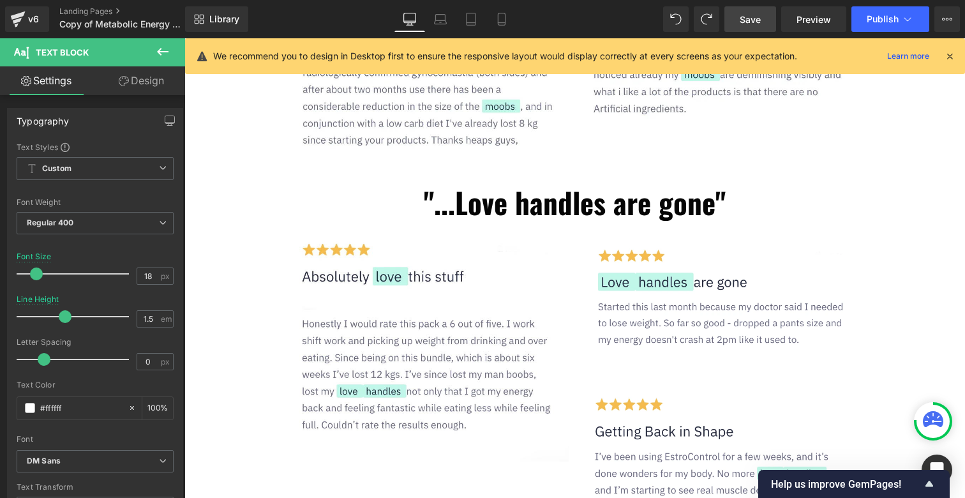
click at [756, 15] on span "Save" at bounding box center [750, 19] width 21 height 13
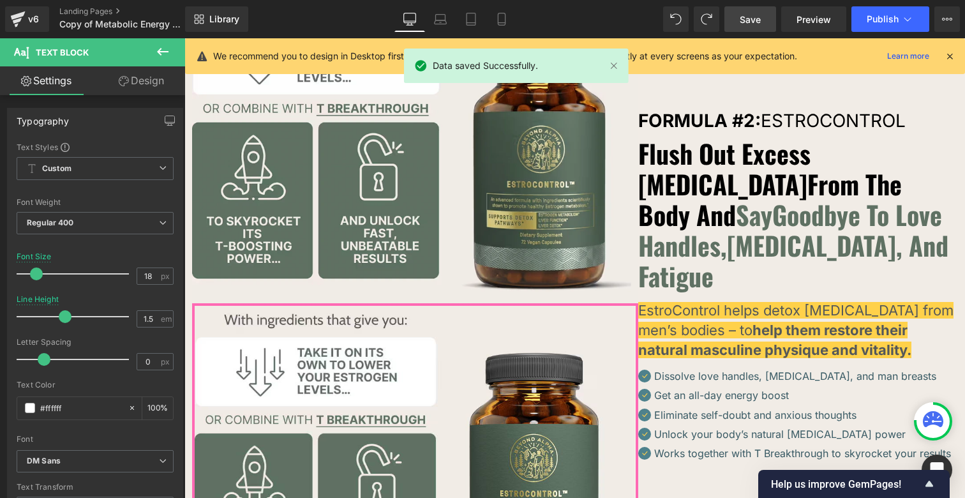
scroll to position [4233, 0]
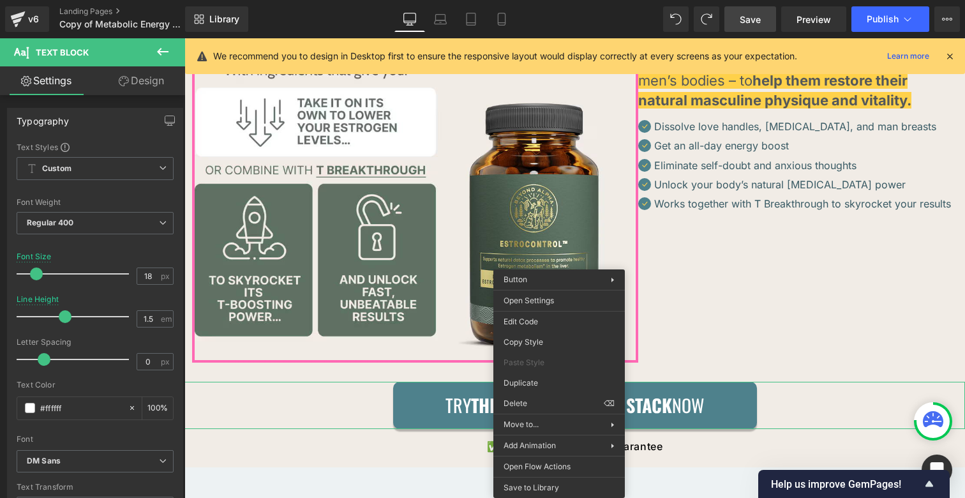
drag, startPoint x: 718, startPoint y: 416, endPoint x: 533, endPoint y: 378, distance: 188.4
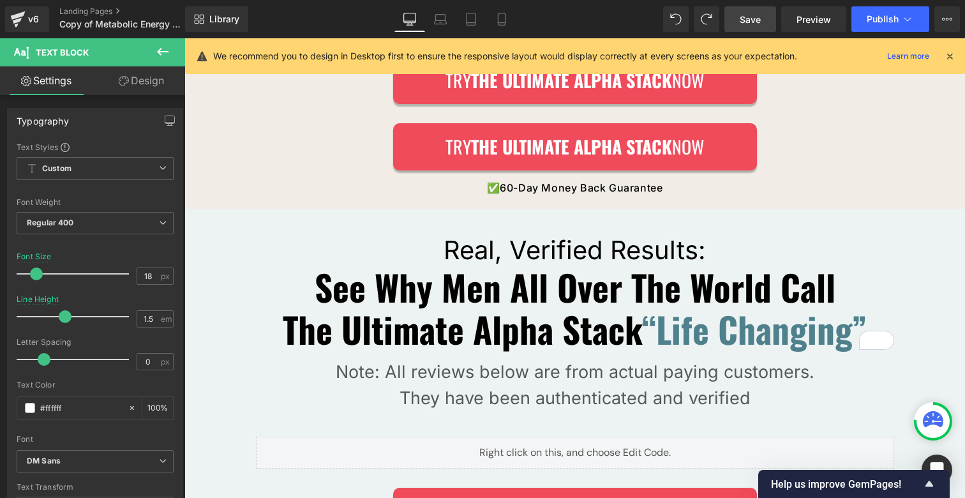
scroll to position [4561, 0]
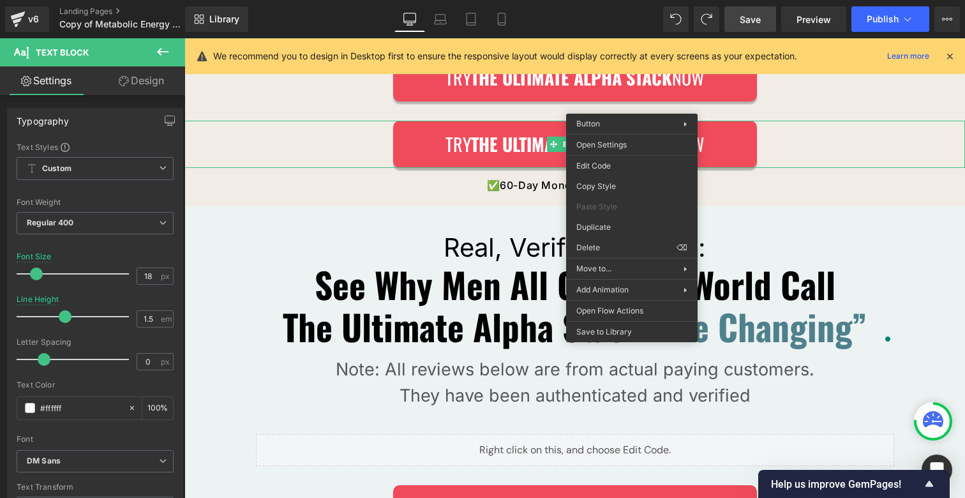
drag, startPoint x: 794, startPoint y: 281, endPoint x: 609, endPoint y: 242, distance: 188.4
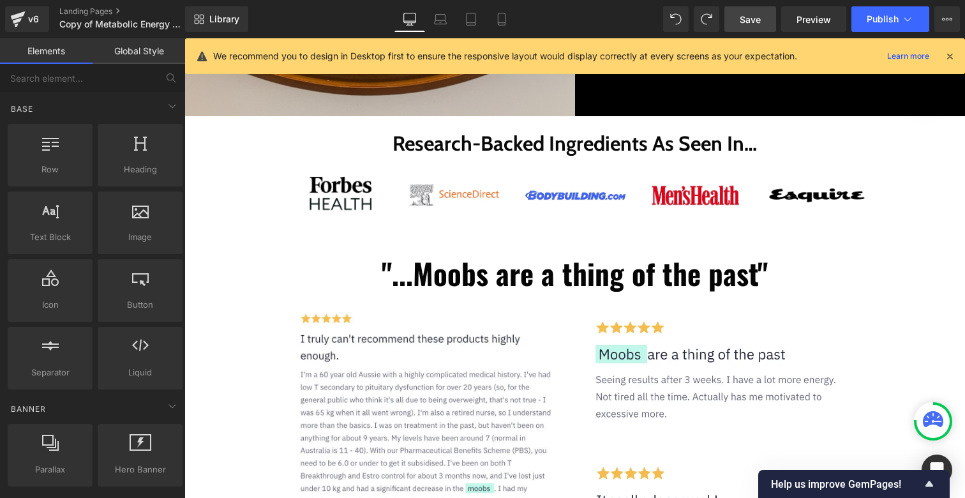
scroll to position [171, 0]
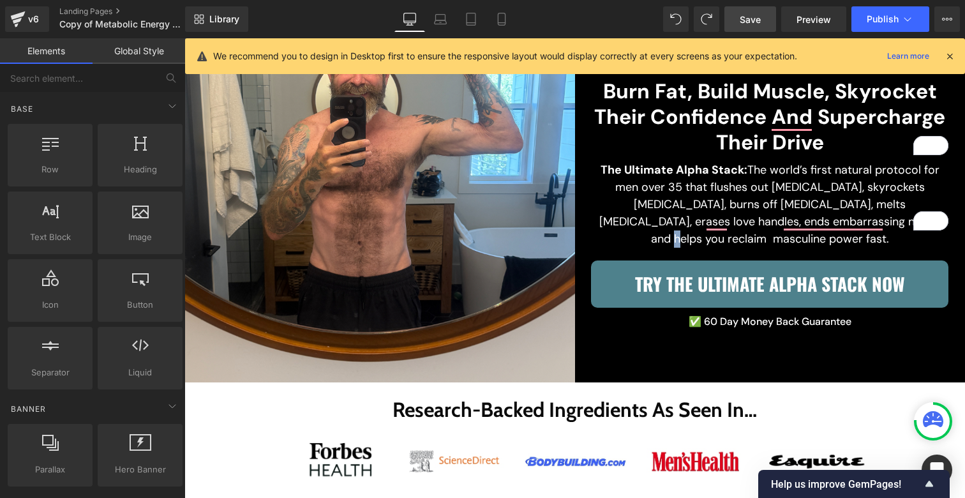
click at [645, 271] on strong "Try The Ultimate Alpha Stack Now" at bounding box center [770, 284] width 270 height 26
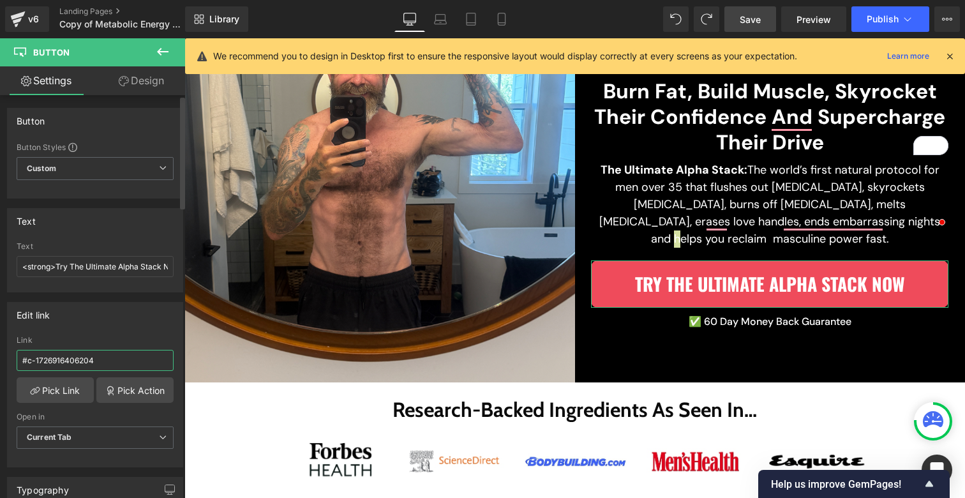
click at [77, 363] on input "#c-1726916406204" at bounding box center [95, 360] width 157 height 21
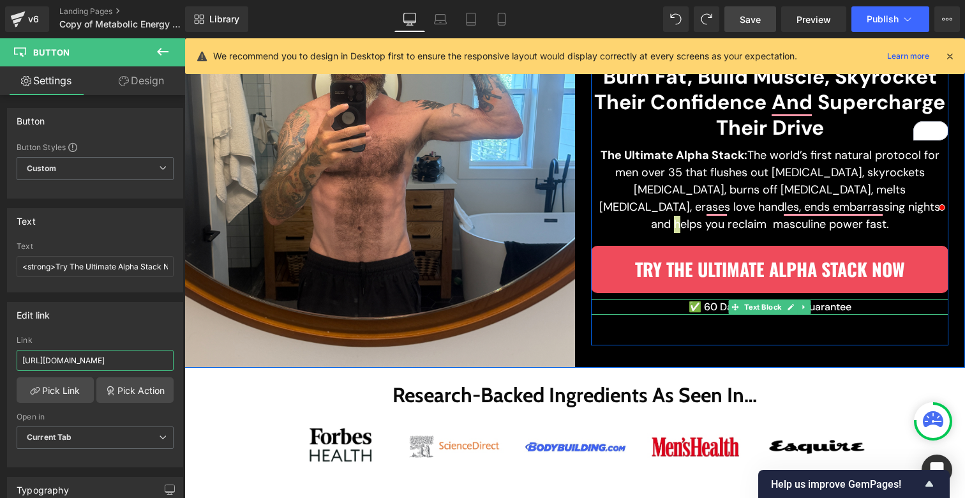
scroll to position [273, 0]
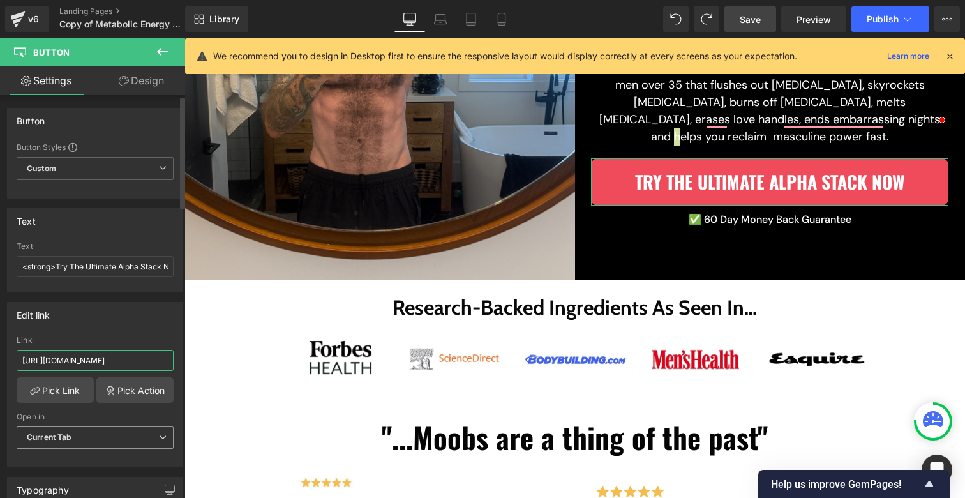
type input "https://beyondalpha.co/products/ultimate-alpha-stack"
click at [128, 436] on span "Current Tab" at bounding box center [95, 437] width 157 height 22
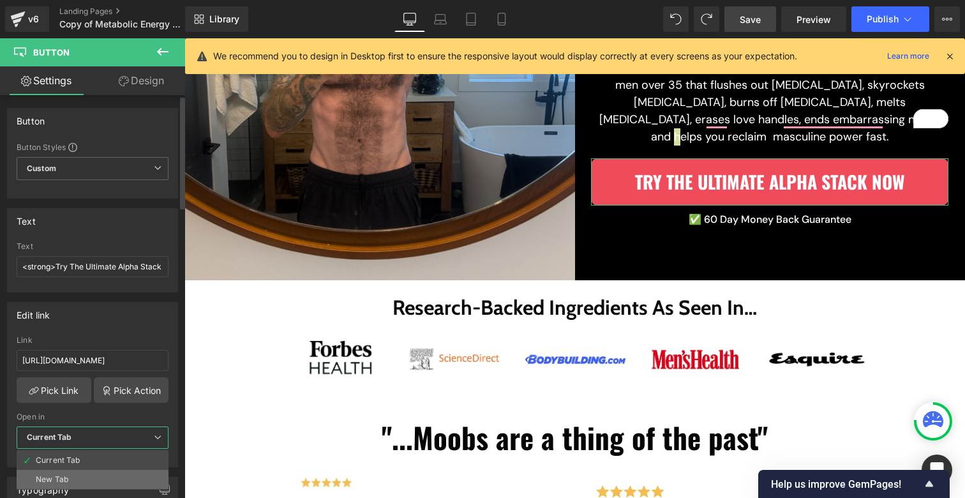
click at [110, 475] on li "New Tab" at bounding box center [93, 479] width 152 height 19
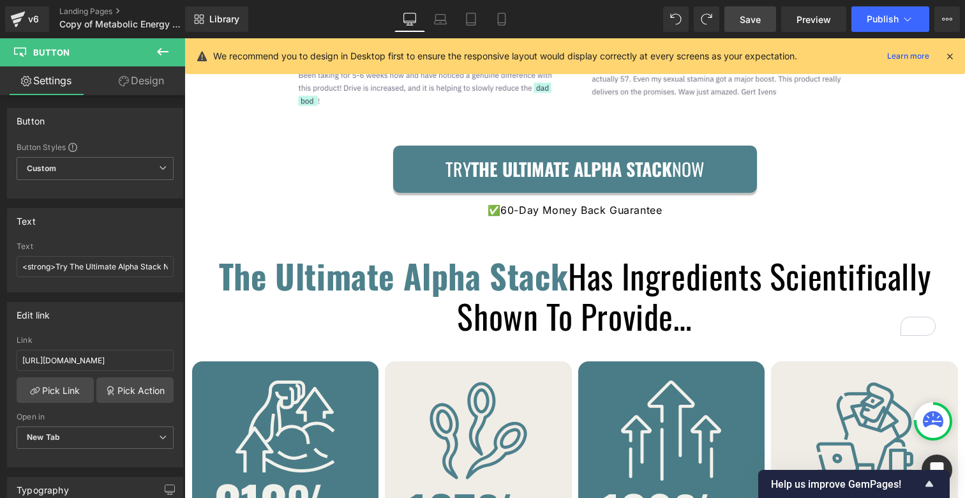
scroll to position [2624, 0]
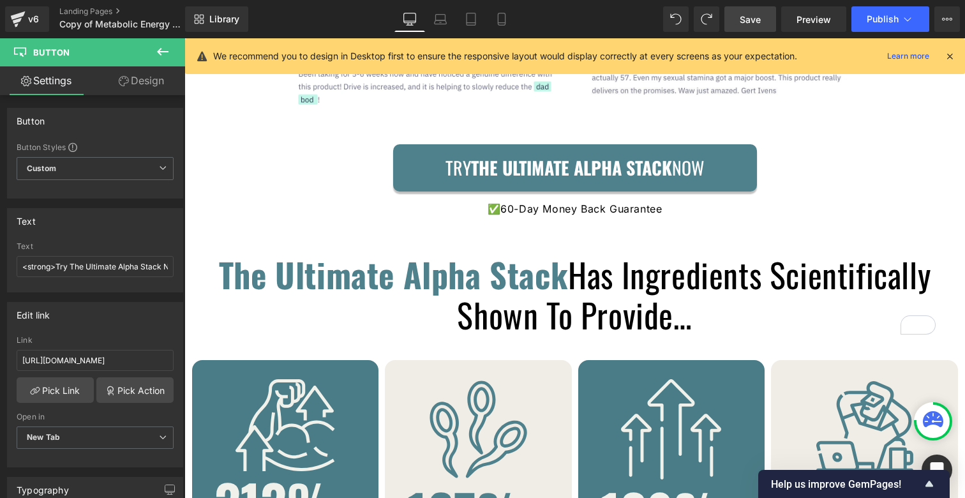
click at [463, 160] on span "Try The Ultimate Alpha Stack Now" at bounding box center [574, 168] width 258 height 28
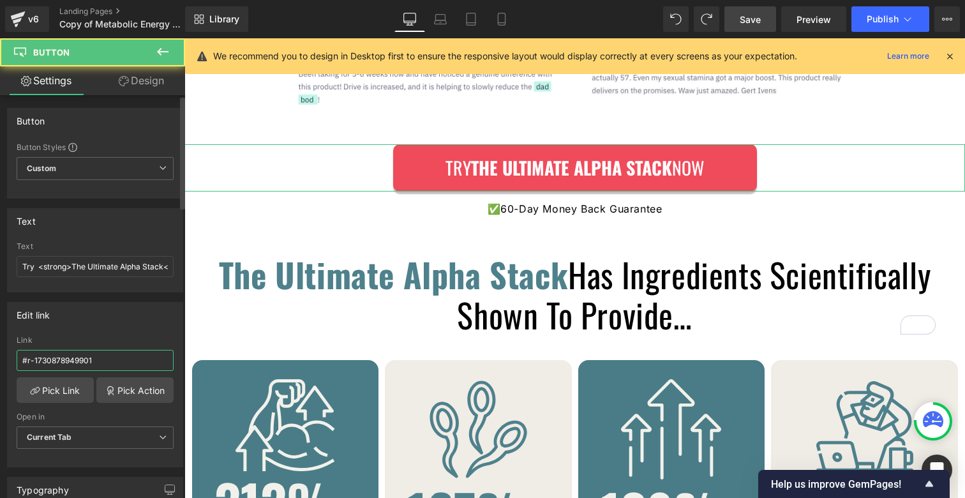
click at [93, 353] on input "#r-1730878949901" at bounding box center [95, 360] width 157 height 21
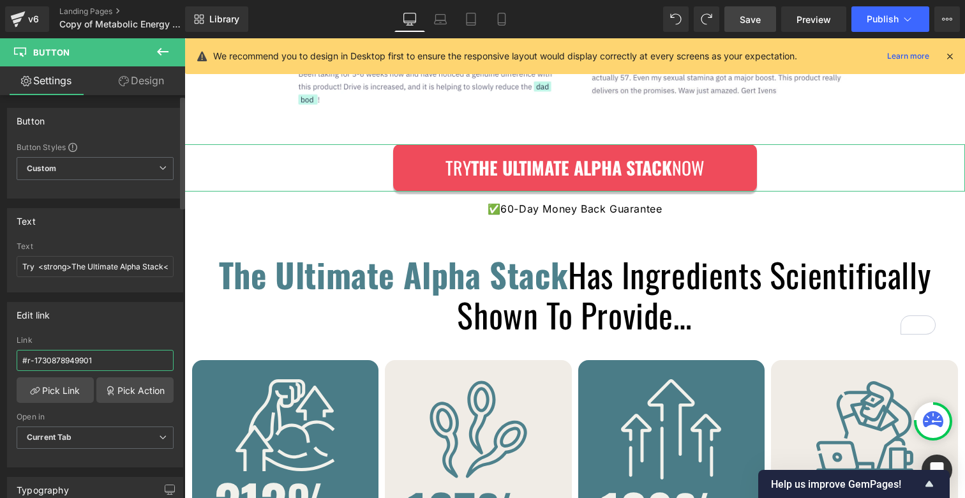
click at [93, 353] on input "#r-1730878949901" at bounding box center [95, 360] width 157 height 21
paste input "https://beyondalpha.co/products/ultimate-alpha-stack"
type input "https://beyondalpha.co/products/ultimate-alpha-stack"
click at [101, 334] on div "Edit link https://beyondalpha.co/products/ultimate-alpha-stack Link https://bey…" at bounding box center [95, 384] width 176 height 165
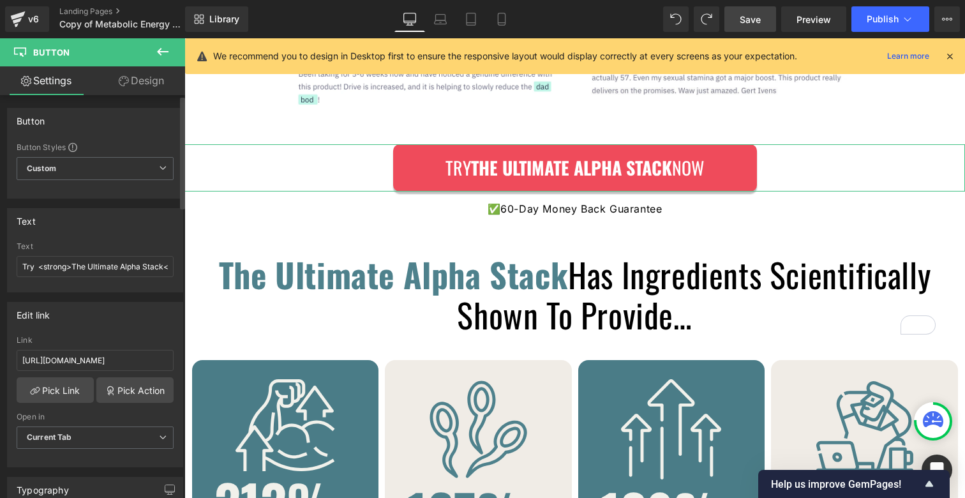
scroll to position [0, 0]
click at [95, 435] on span "Current Tab" at bounding box center [95, 437] width 157 height 22
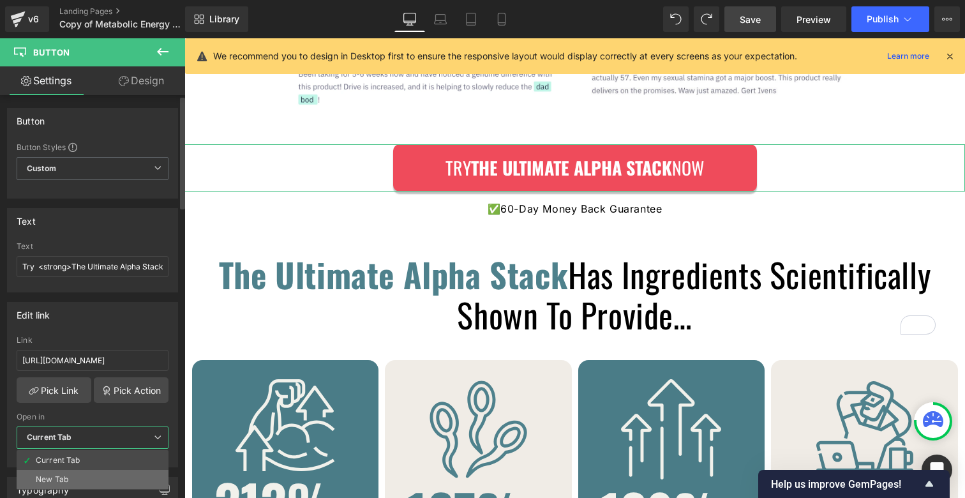
click at [79, 474] on li "New Tab" at bounding box center [93, 479] width 152 height 19
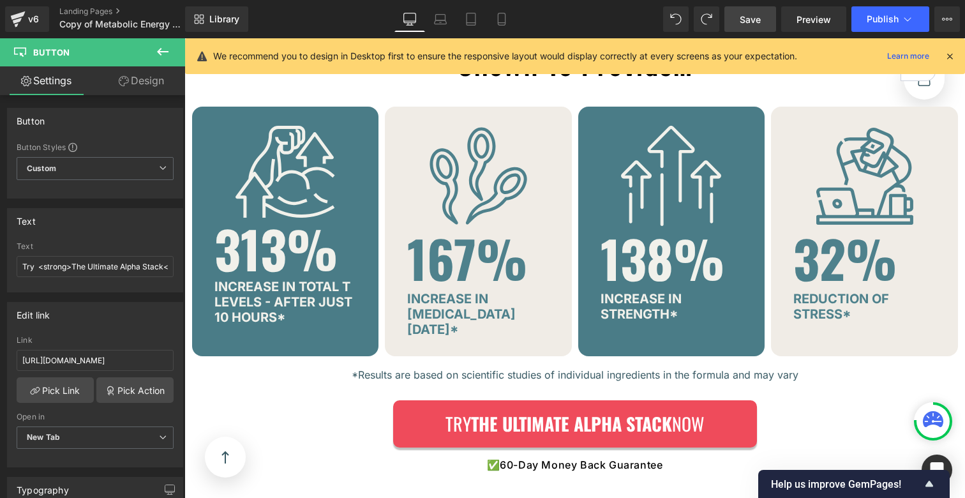
scroll to position [3006, 0]
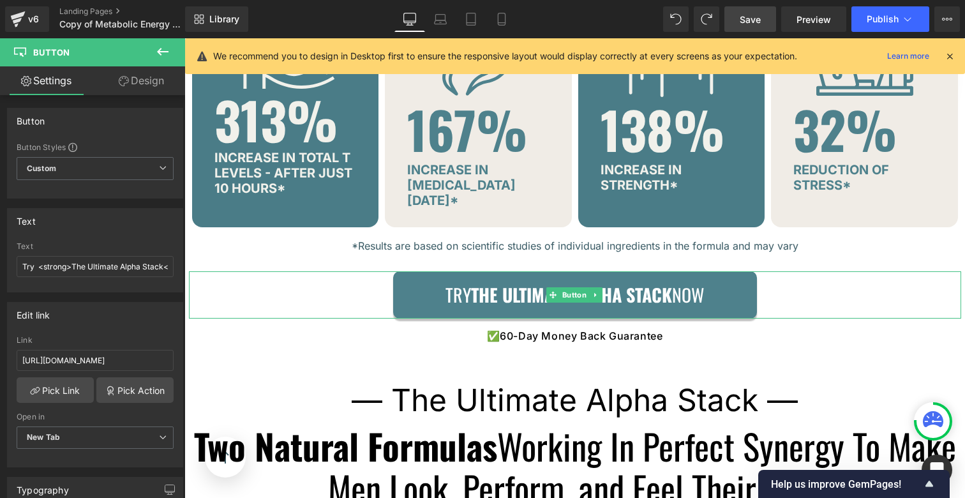
click at [481, 292] on strong "The Ultimate Alpha Stack" at bounding box center [571, 294] width 201 height 26
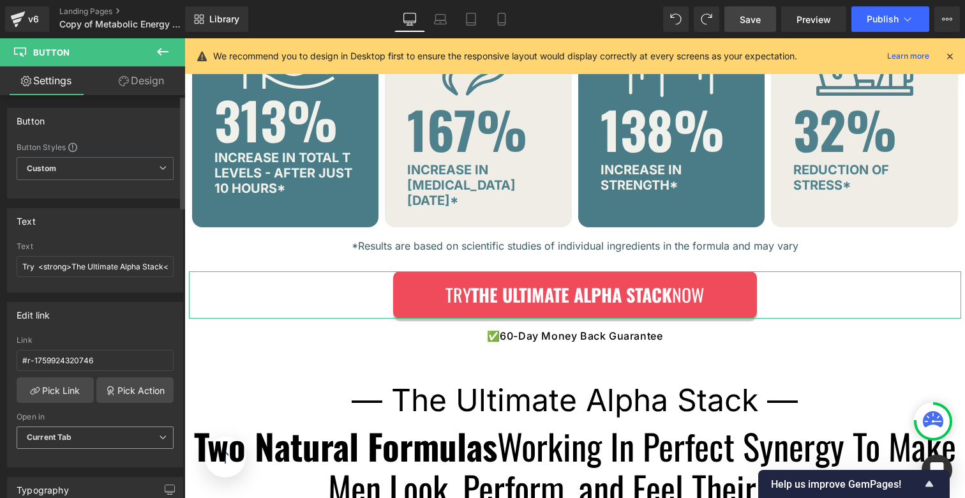
click at [108, 442] on span "Current Tab" at bounding box center [95, 437] width 157 height 22
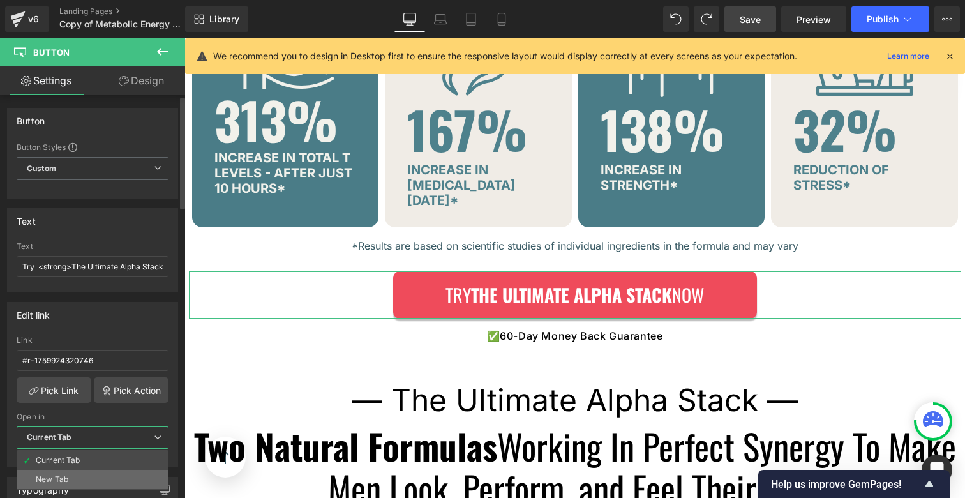
click at [71, 473] on li "New Tab" at bounding box center [93, 479] width 152 height 19
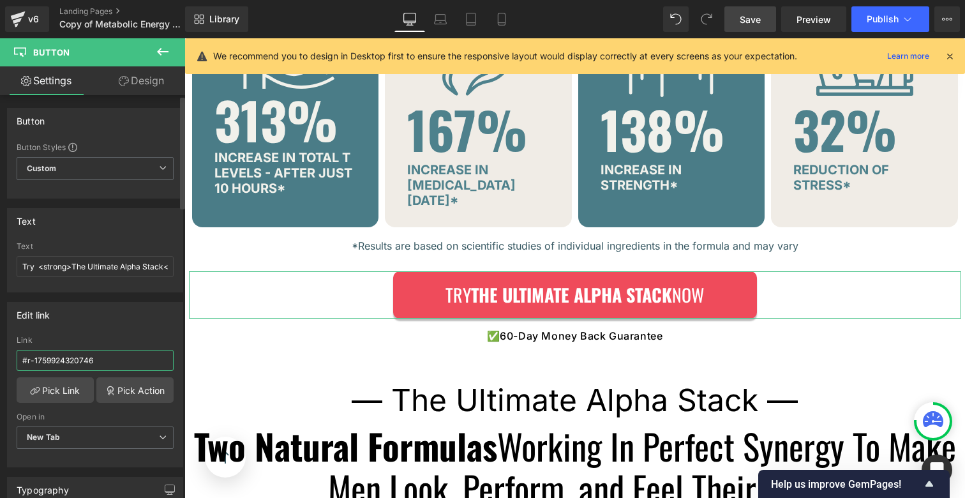
click at [67, 355] on input "#r-1759924320746" at bounding box center [95, 360] width 157 height 21
click at [67, 356] on input "#r-1759924320746" at bounding box center [95, 360] width 157 height 21
paste input "https://beyondalpha.co/products/ultimate-alpha-stack"
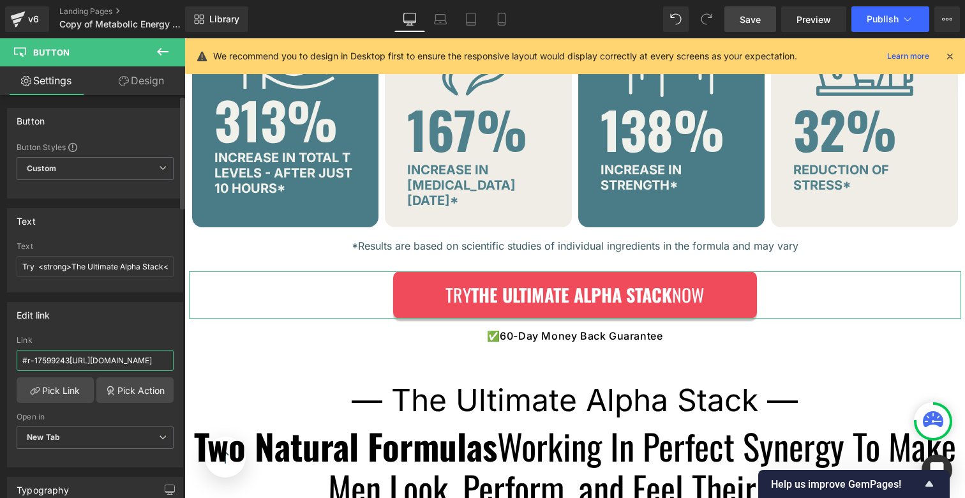
type input "https://beyondalpha.co/products/ultimate-alpha-stack"
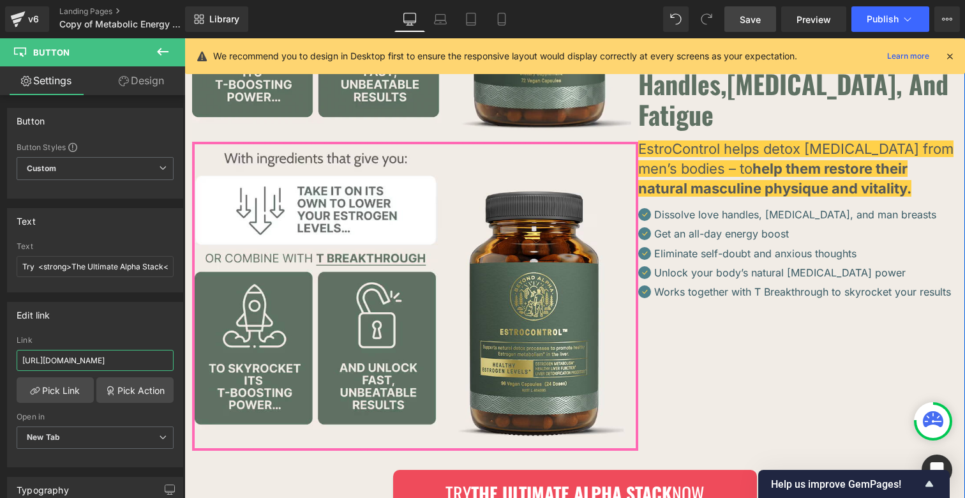
scroll to position [4362, 0]
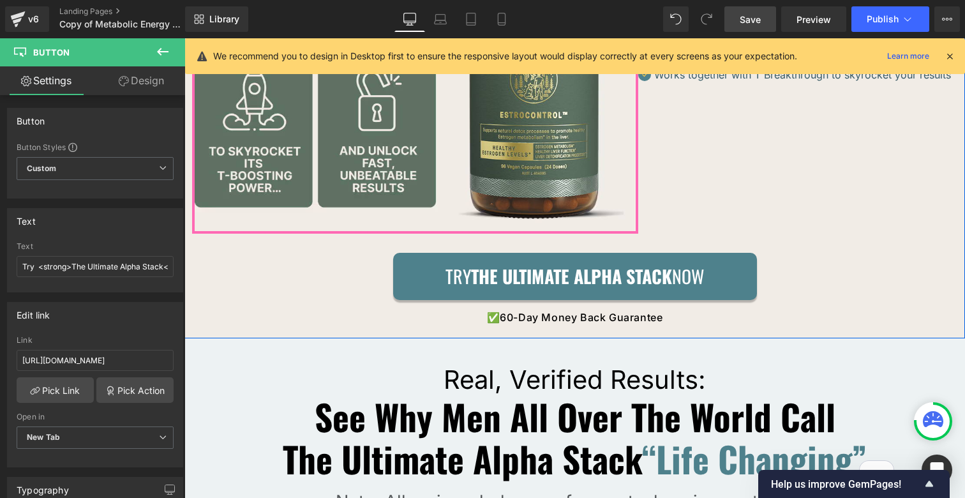
click at [477, 263] on strong "The Ultimate Alpha Stack" at bounding box center [571, 276] width 201 height 26
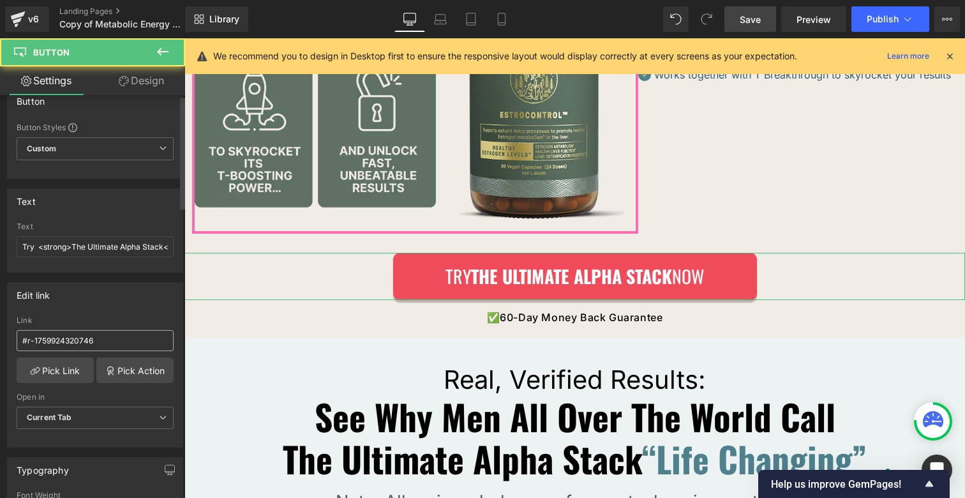
scroll to position [22, 0]
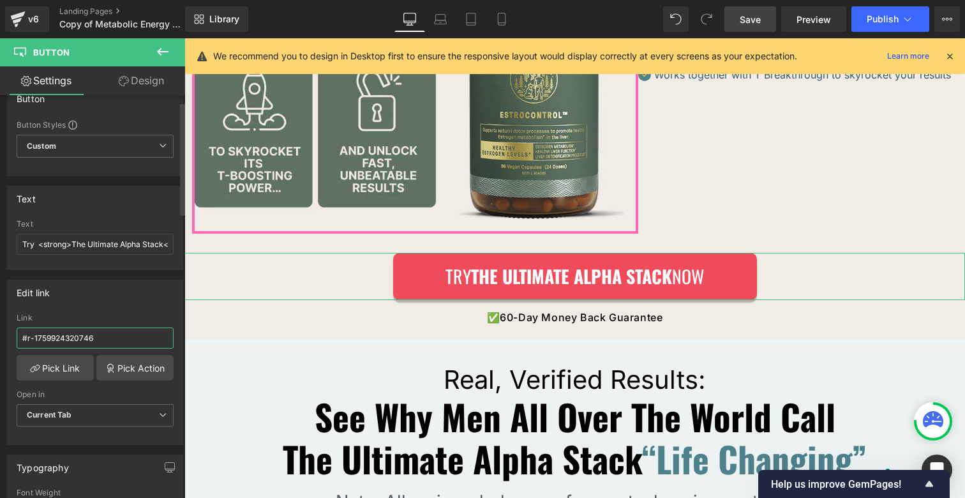
click at [80, 337] on input "#r-1759924320746" at bounding box center [95, 337] width 157 height 21
type input "https://beyondalpha.co/products/ultimate-alpha-stack"
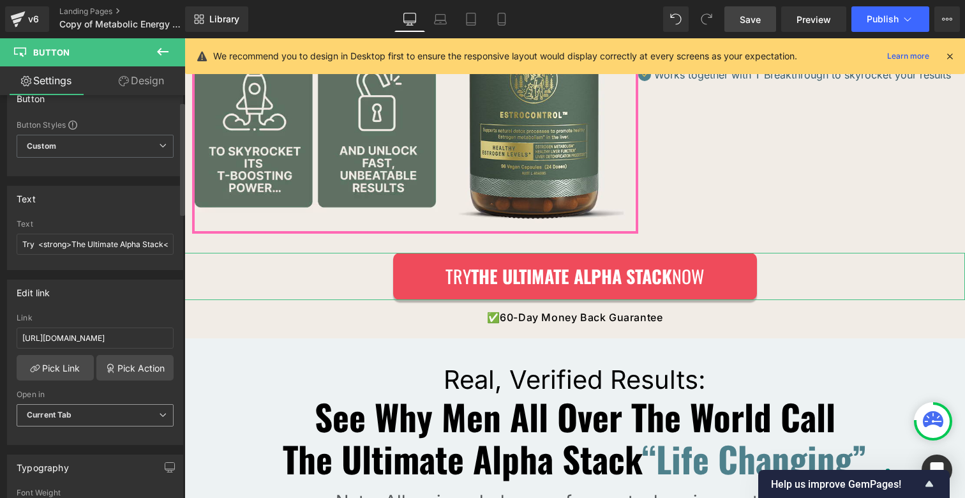
click at [68, 421] on span "Current Tab" at bounding box center [95, 415] width 157 height 22
click at [61, 452] on div "New Tab" at bounding box center [52, 456] width 33 height 9
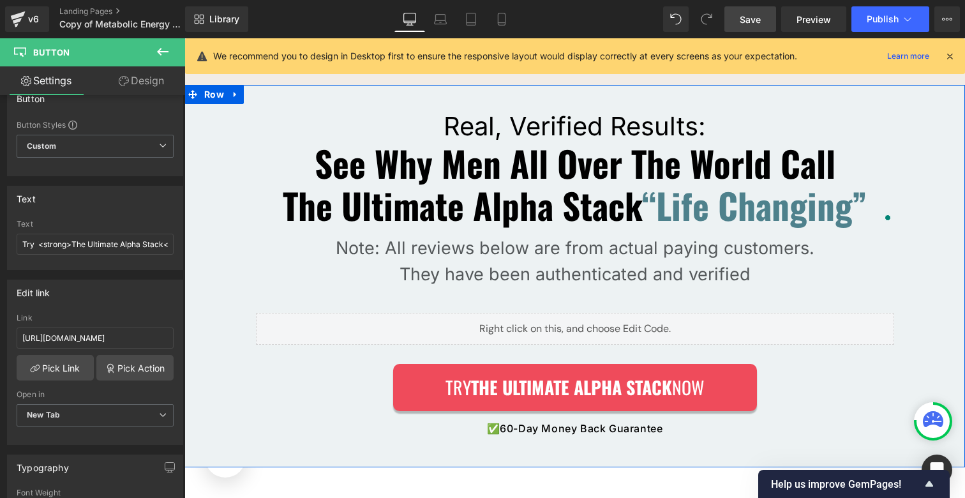
scroll to position [4735, 0]
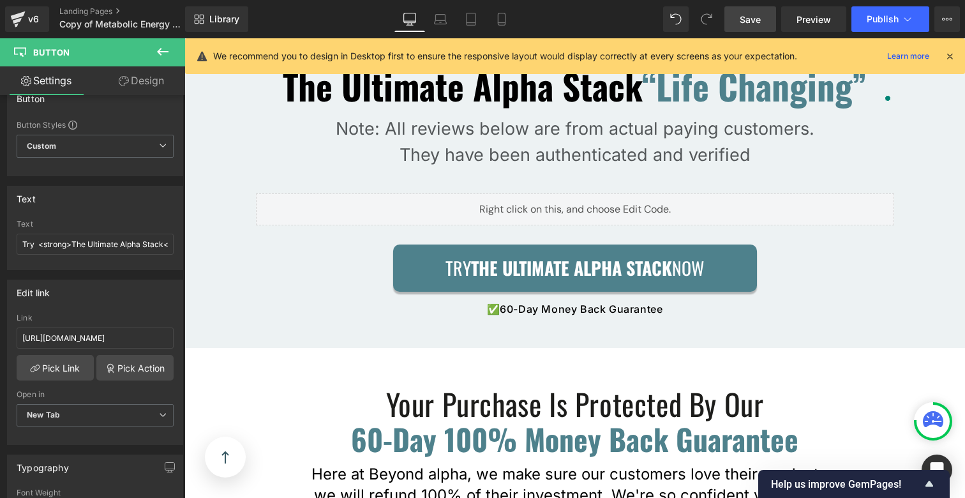
click at [423, 244] on link "Try The Ultimate Alpha Stack Now" at bounding box center [575, 267] width 364 height 47
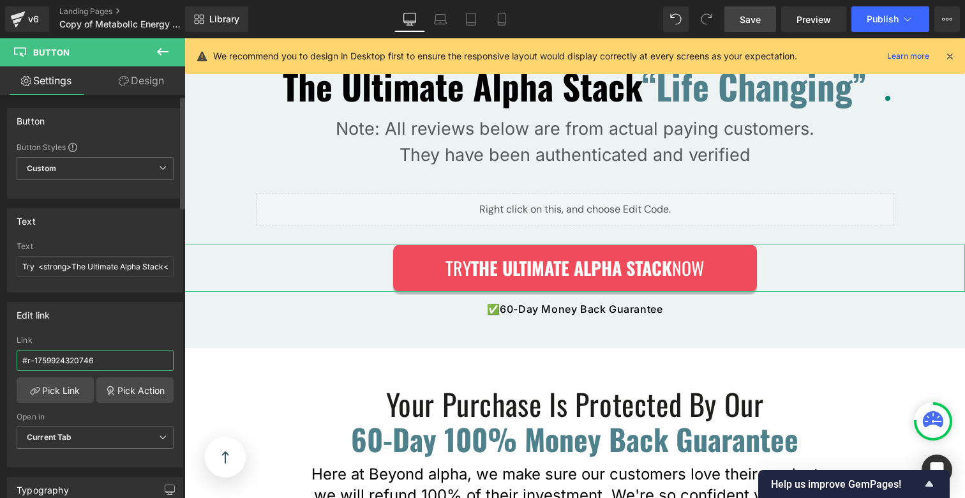
click at [85, 356] on input "#r-1759924320746" at bounding box center [95, 360] width 157 height 21
type input "https://beyondalpha.co/products/ultimate-alpha-stack"
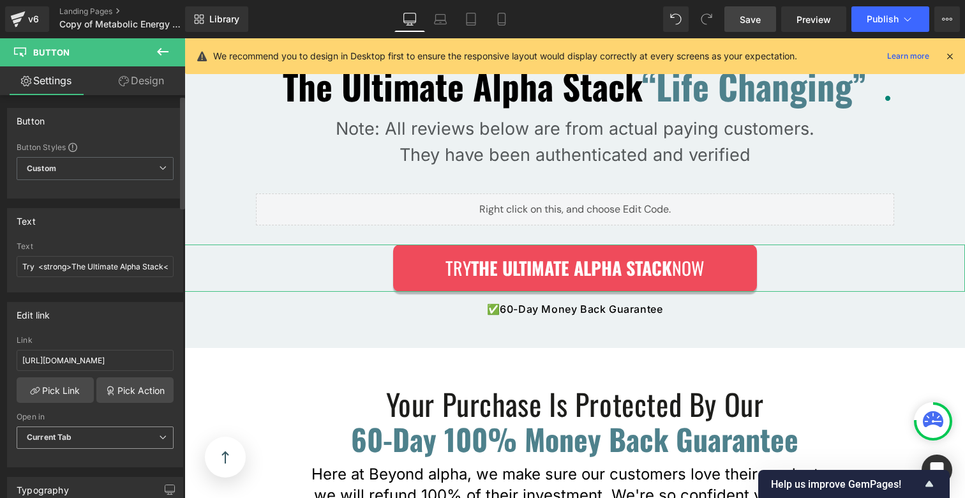
click at [77, 433] on span "Current Tab" at bounding box center [95, 437] width 157 height 22
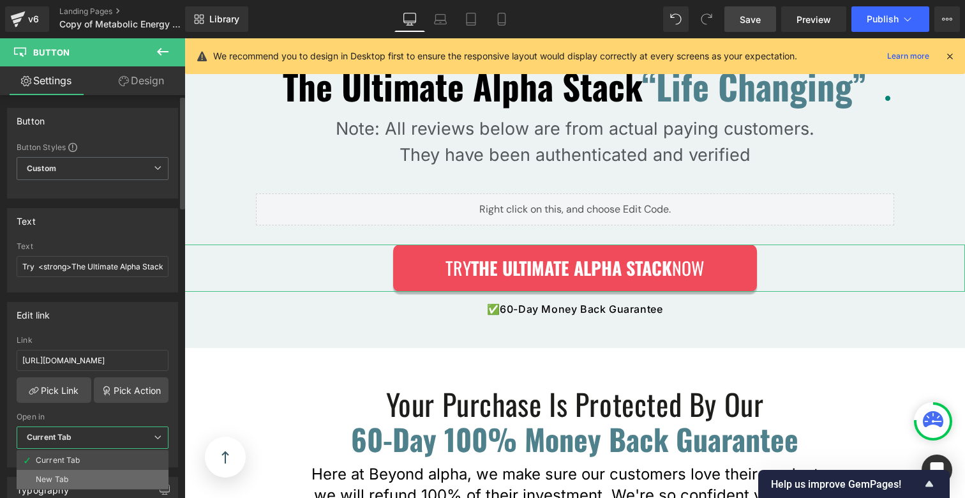
click at [63, 477] on div "New Tab" at bounding box center [52, 479] width 33 height 9
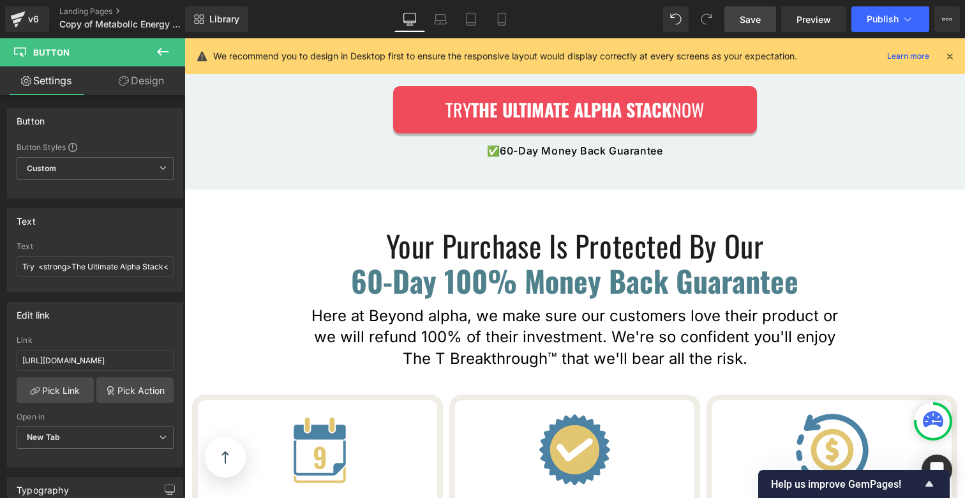
scroll to position [5134, 0]
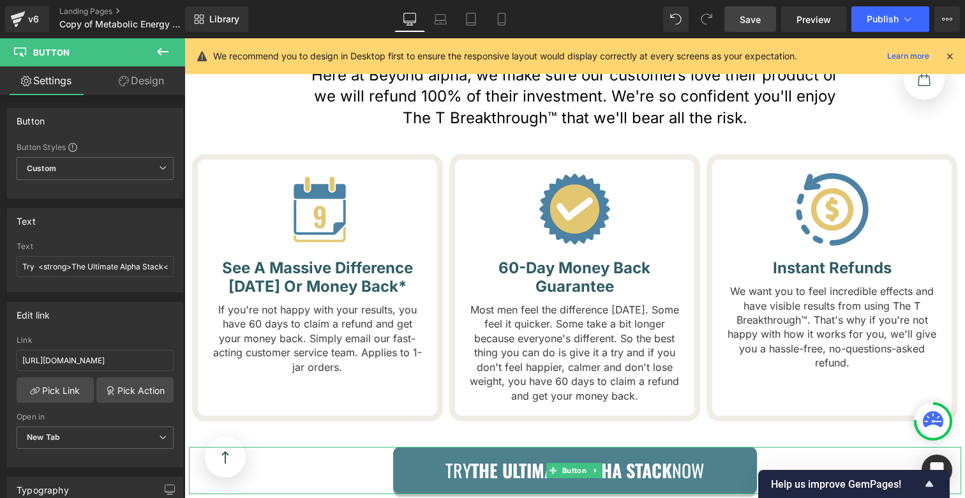
click at [401, 447] on link "Try The Ultimate Alpha Stack Now" at bounding box center [575, 470] width 364 height 47
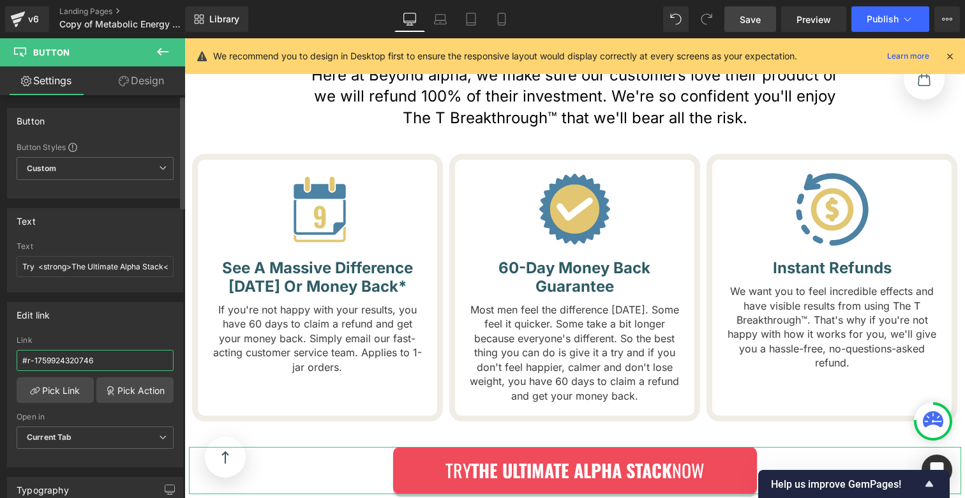
click at [102, 356] on input "#r-1759924320746" at bounding box center [95, 360] width 157 height 21
type input "https://beyondalpha.co/products/ultimate-alpha-stack"
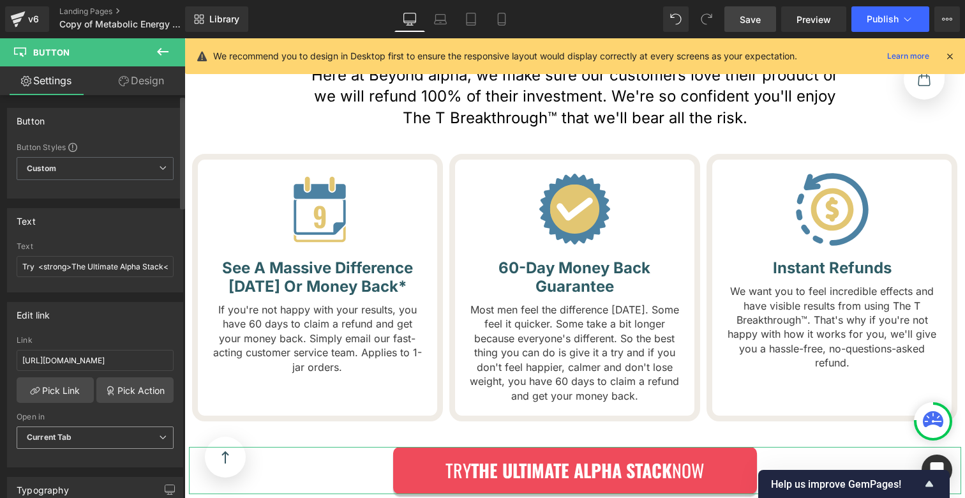
click at [72, 436] on span "Current Tab" at bounding box center [95, 437] width 157 height 22
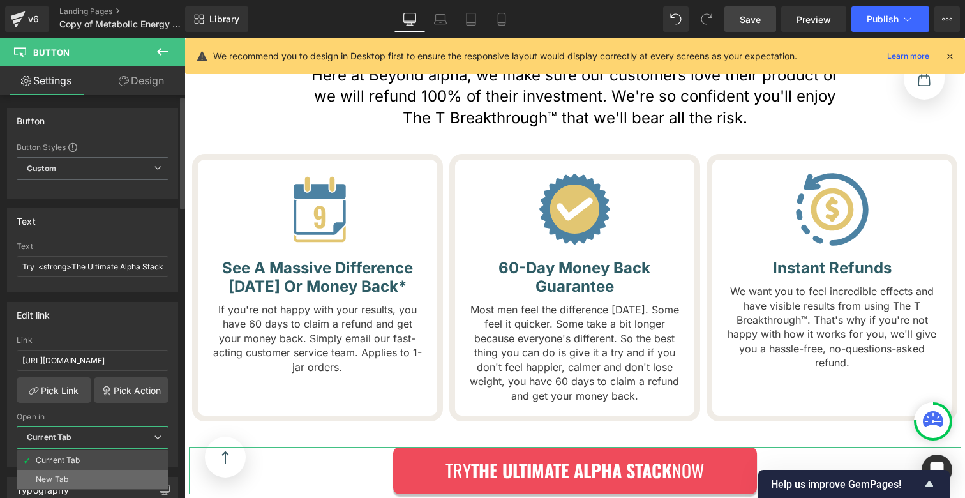
click at [65, 481] on div "New Tab" at bounding box center [52, 479] width 33 height 9
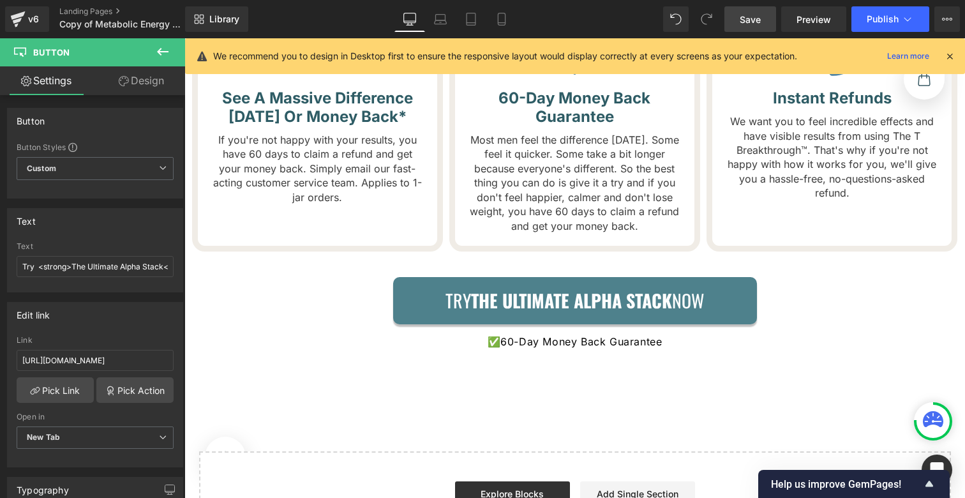
scroll to position [5401, 0]
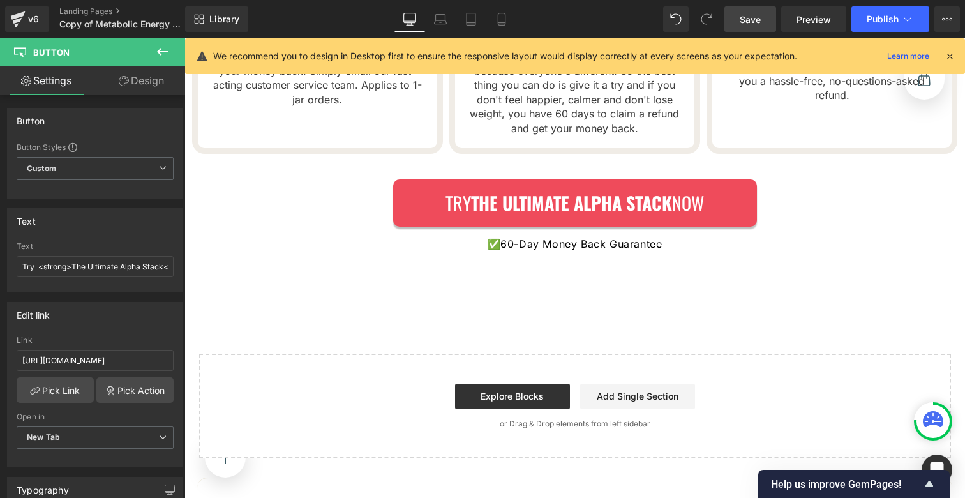
click at [761, 17] on span "Save" at bounding box center [750, 19] width 21 height 13
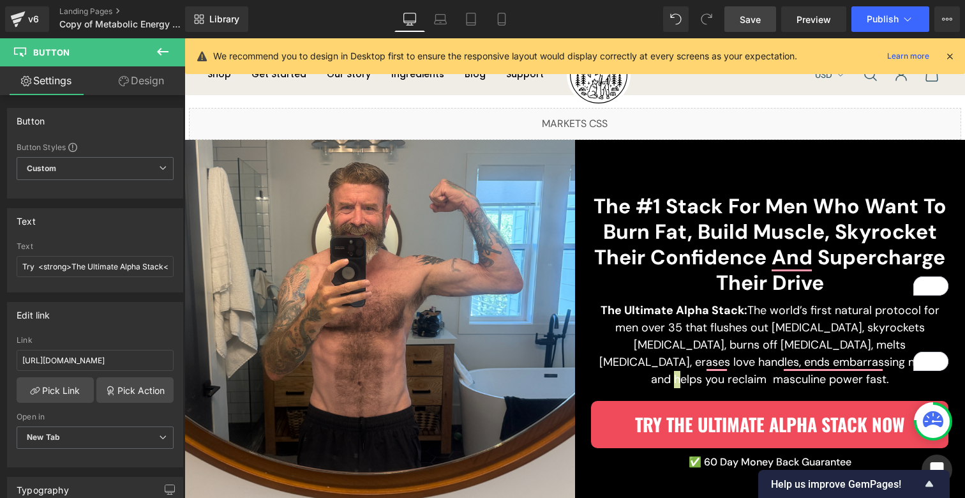
scroll to position [0, 0]
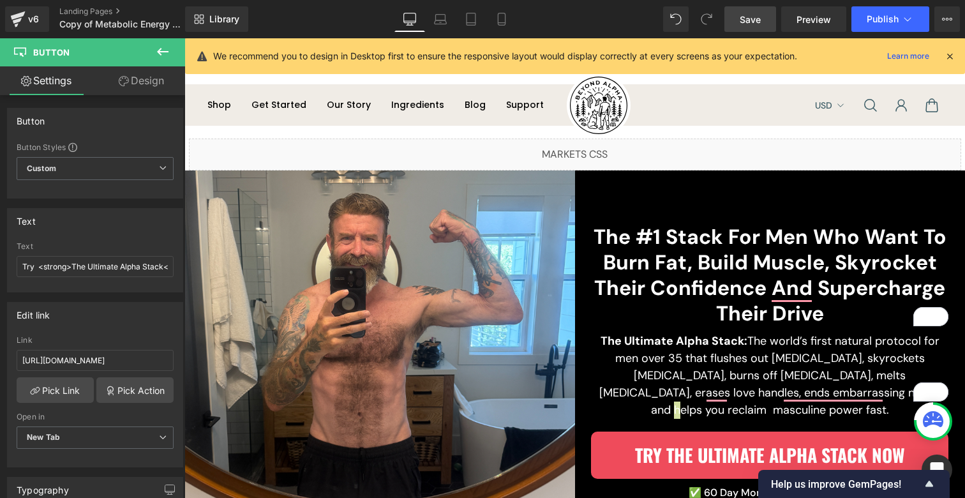
click at [751, 15] on span "Save" at bounding box center [750, 19] width 21 height 13
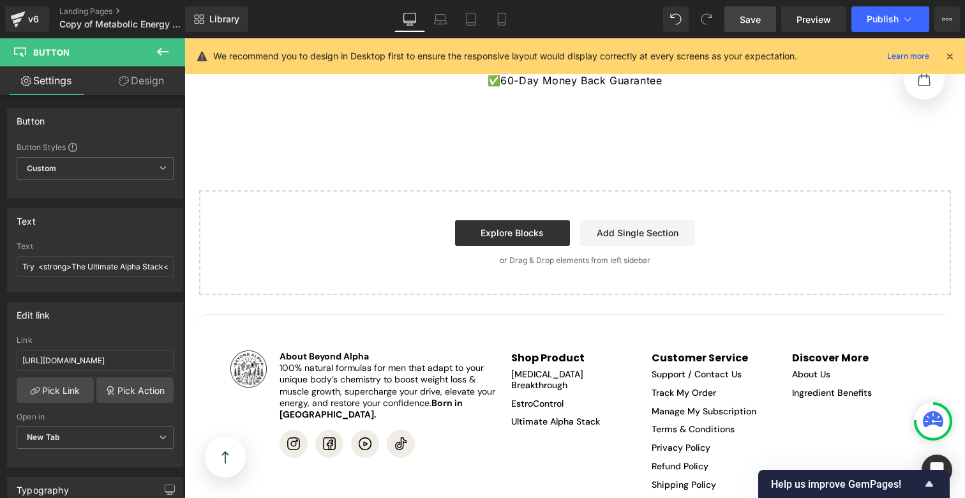
scroll to position [5586, 0]
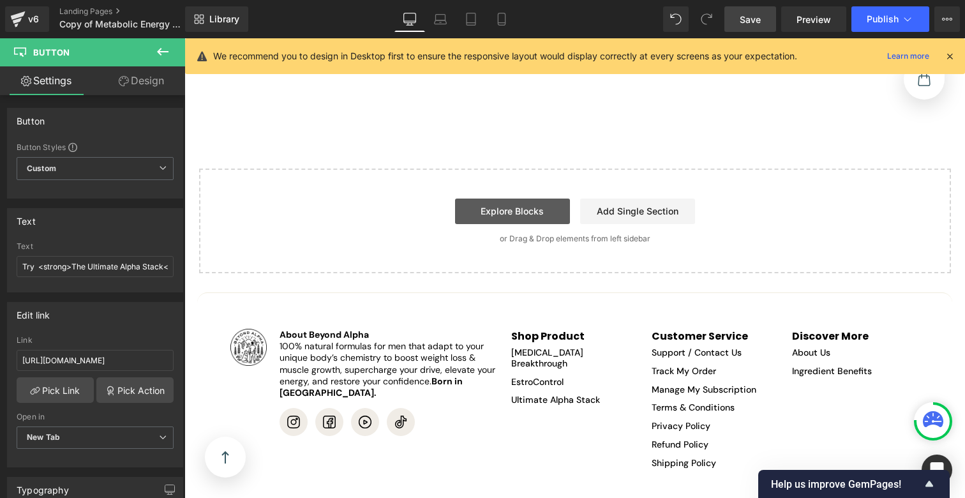
click at [548, 198] on link "Explore Blocks" at bounding box center [512, 211] width 115 height 26
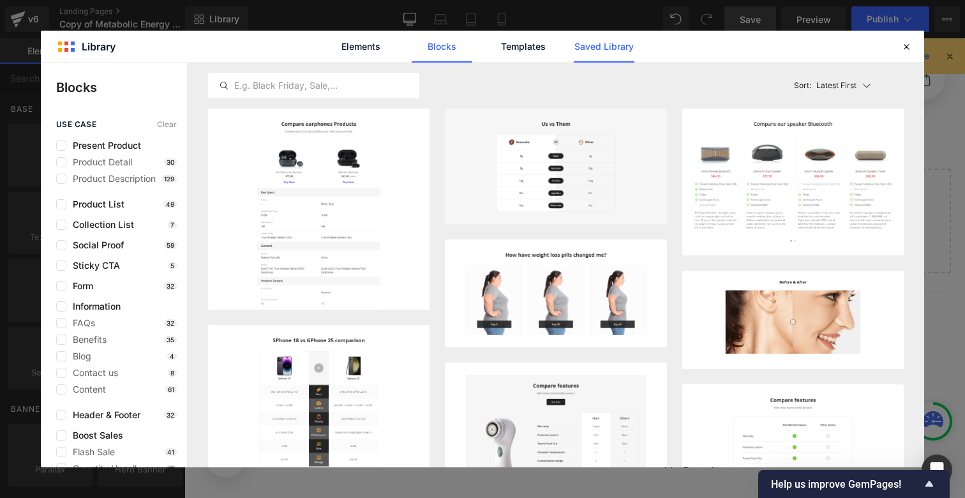
click at [599, 43] on link "Saved Library" at bounding box center [604, 47] width 61 height 32
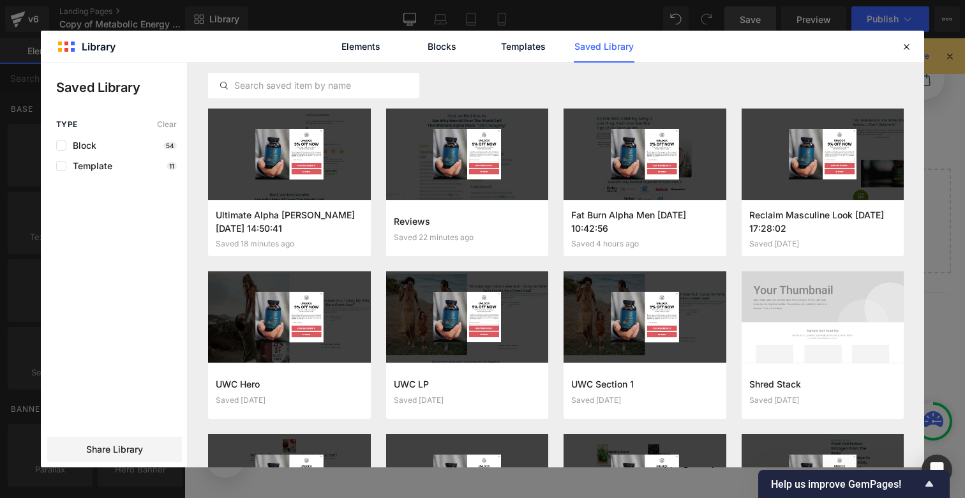
click at [905, 49] on icon at bounding box center [905, 46] width 11 height 11
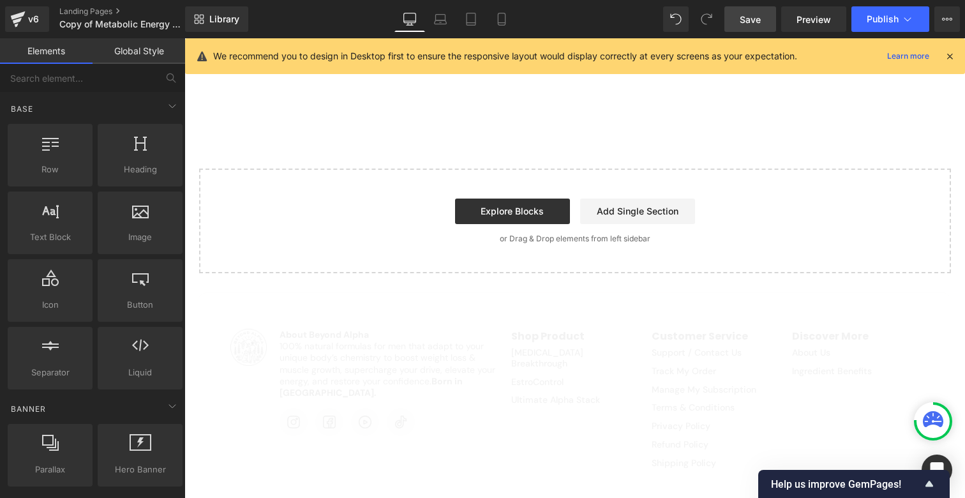
scroll to position [0, 0]
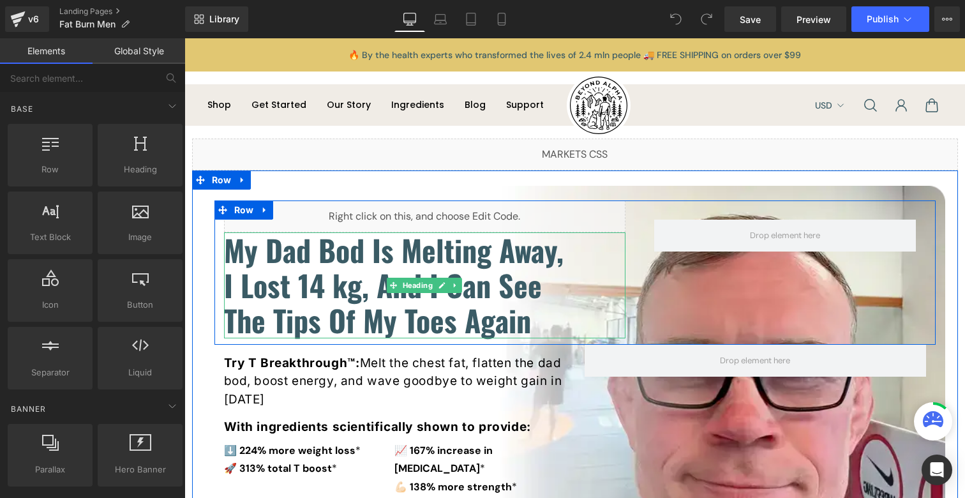
scroll to position [273, 0]
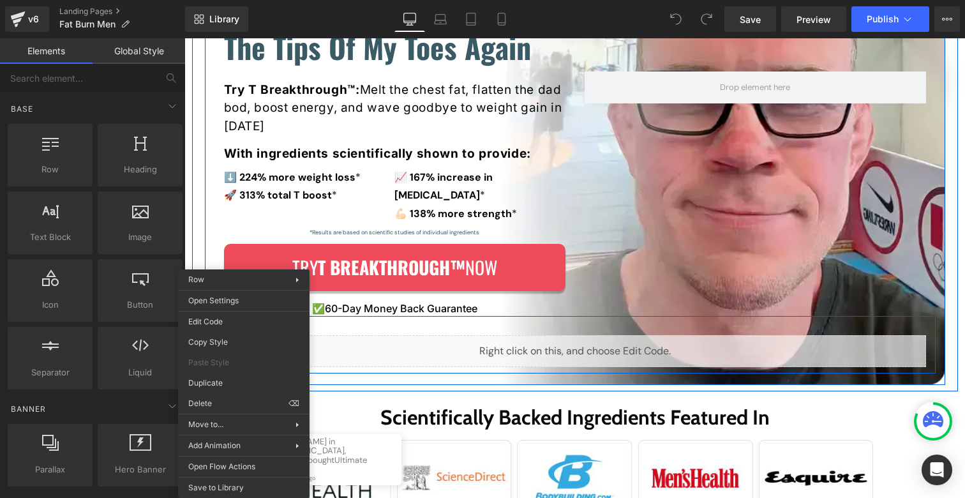
click at [370, 316] on div "Image Liquid Row" at bounding box center [574, 344] width 721 height 57
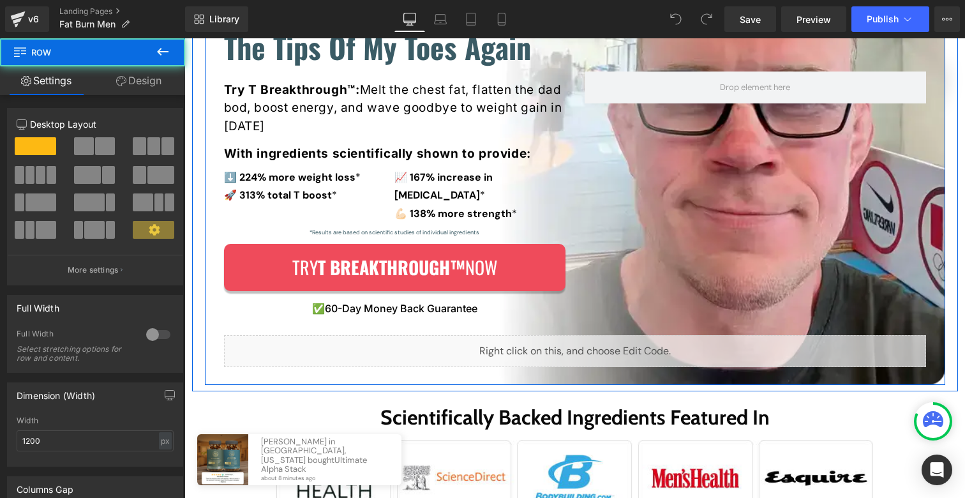
click at [251, 316] on div "Image Liquid Row" at bounding box center [574, 344] width 721 height 57
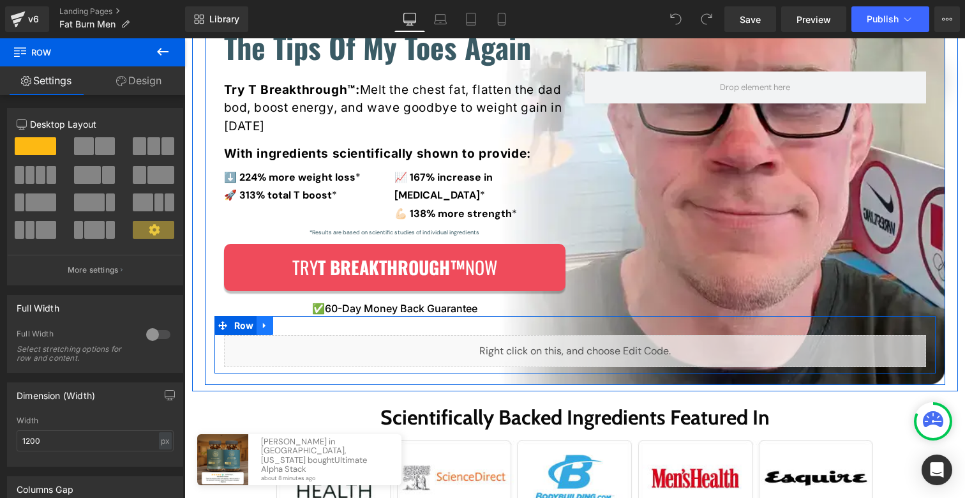
click at [260, 320] on icon at bounding box center [264, 325] width 9 height 10
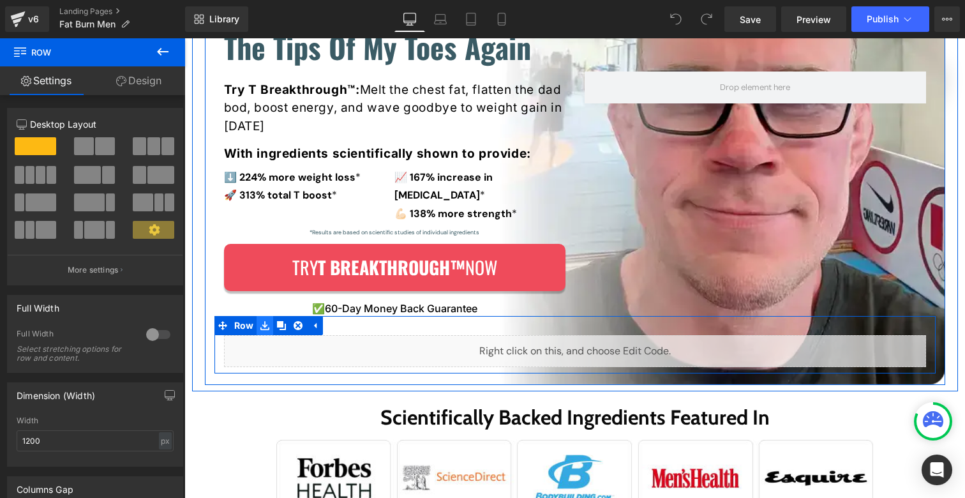
click at [260, 321] on icon at bounding box center [264, 325] width 9 height 9
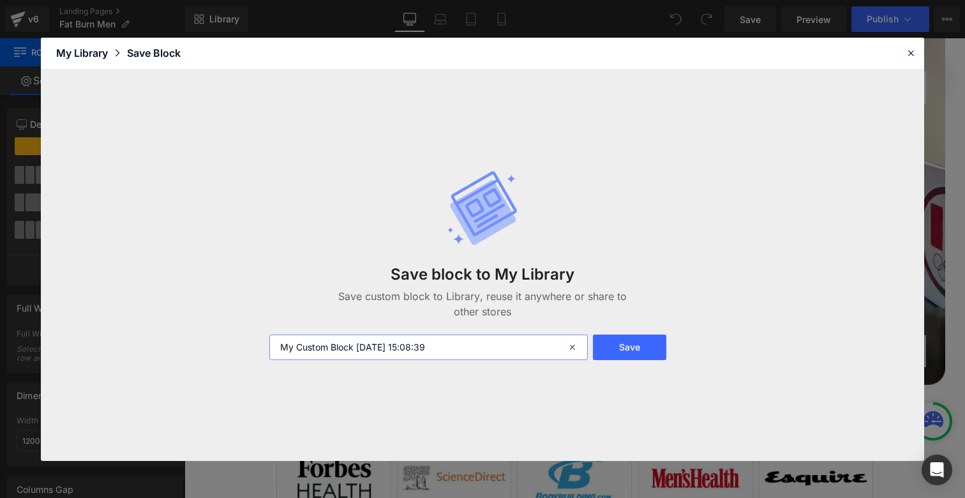
click at [411, 345] on input "My Custom Block [DATE] 15:08:39" at bounding box center [428, 347] width 318 height 26
click at [412, 347] on input "My Custom Block [DATE] 15:08:39" at bounding box center [428, 347] width 318 height 26
type input "testimonial"
click at [649, 341] on button "Save" at bounding box center [629, 347] width 73 height 26
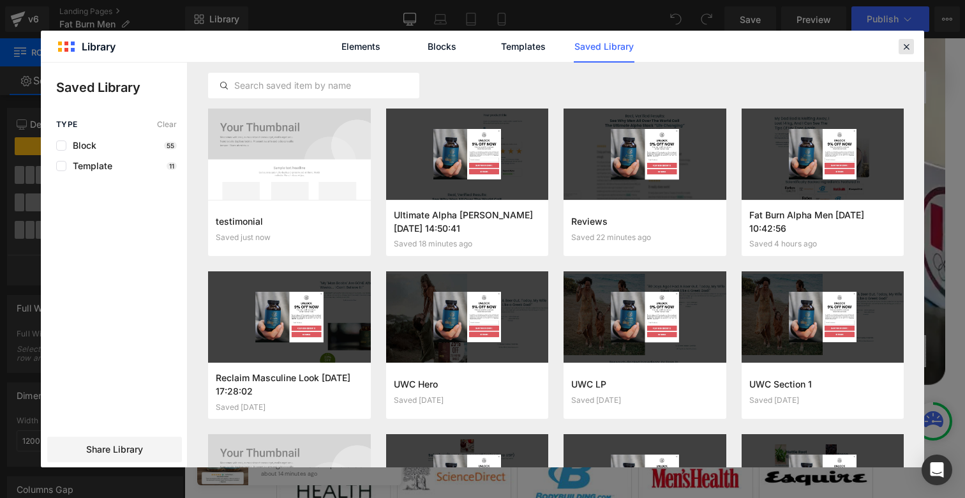
click at [900, 45] on icon at bounding box center [905, 46] width 11 height 11
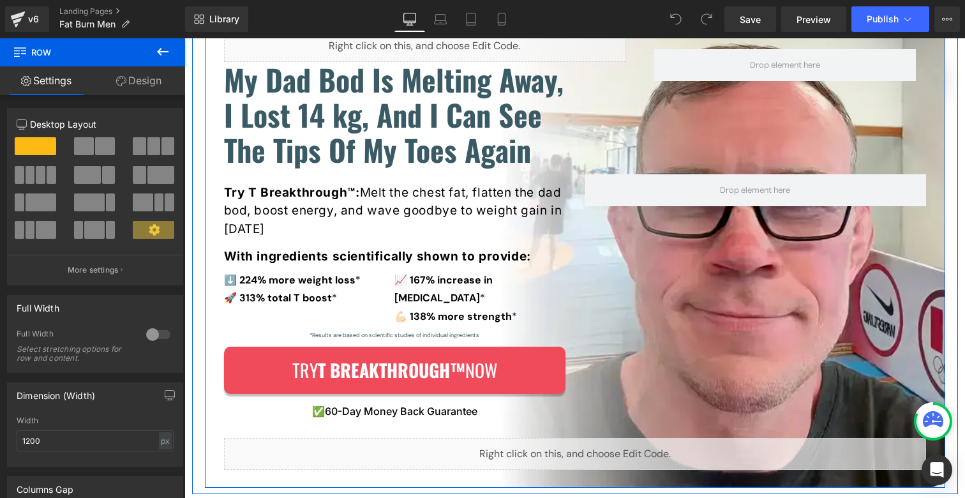
scroll to position [168, 0]
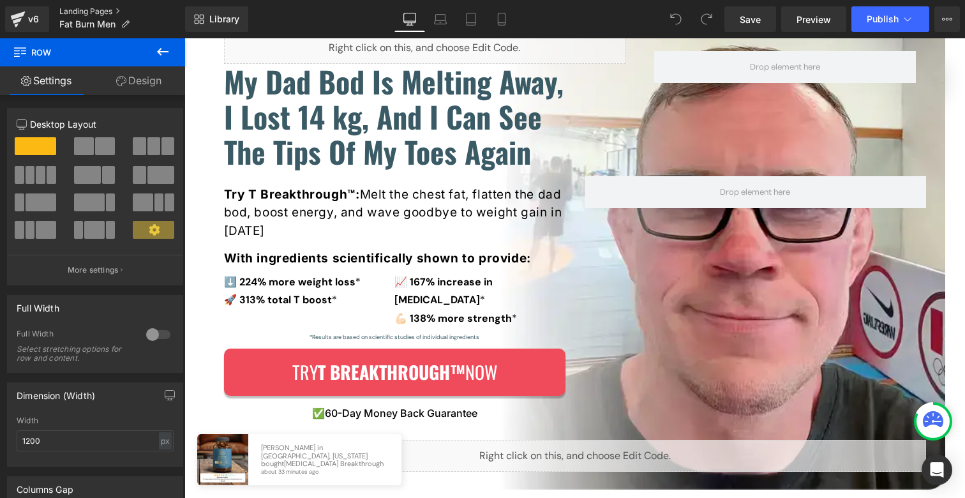
click at [68, 12] on link "Landing Pages" at bounding box center [122, 11] width 126 height 10
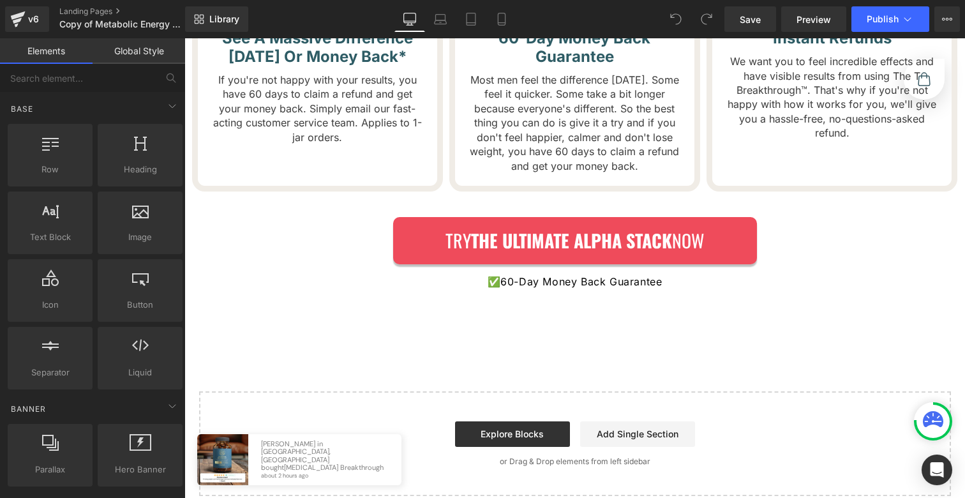
scroll to position [5598, 0]
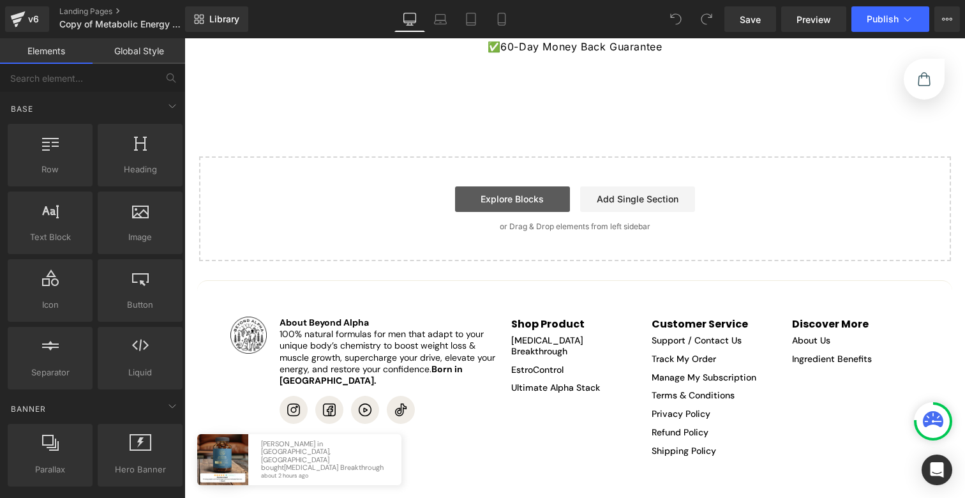
click at [475, 186] on link "Explore Blocks" at bounding box center [512, 199] width 115 height 26
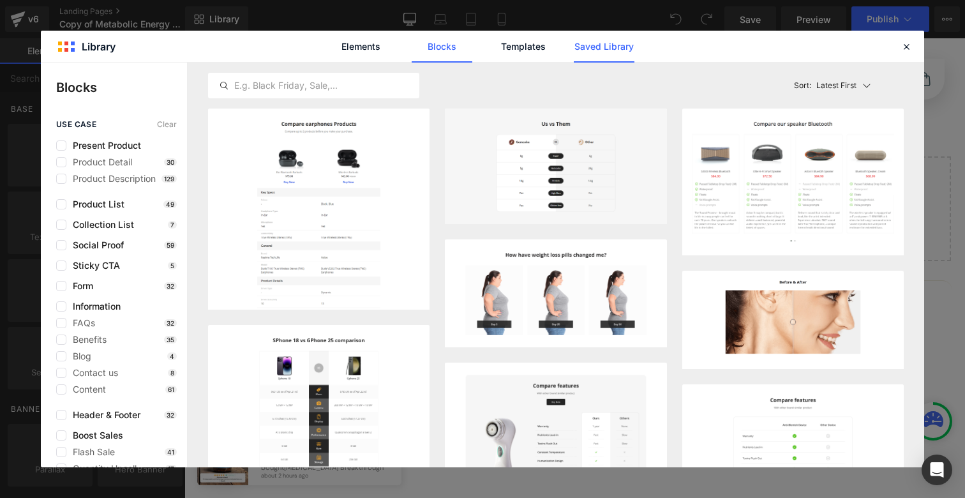
click at [593, 39] on link "Saved Library" at bounding box center [604, 47] width 61 height 32
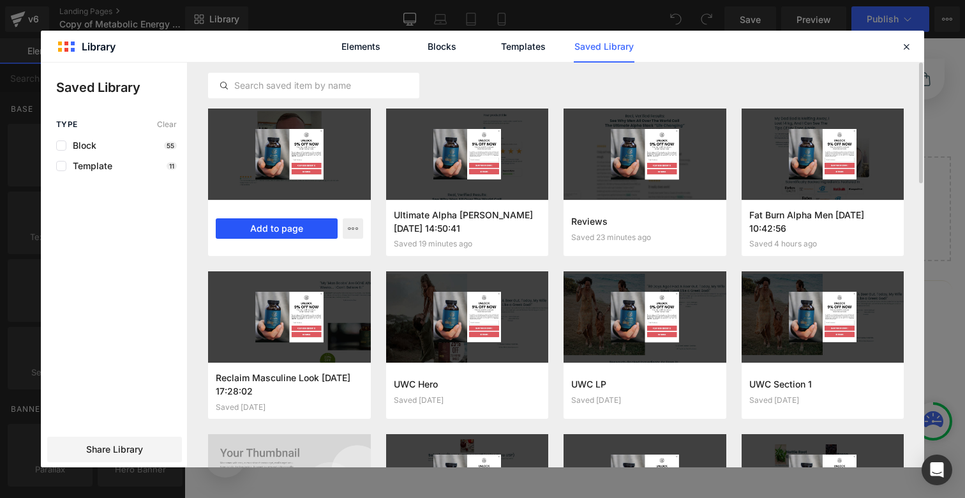
click at [311, 222] on button "Add to page" at bounding box center [277, 228] width 122 height 20
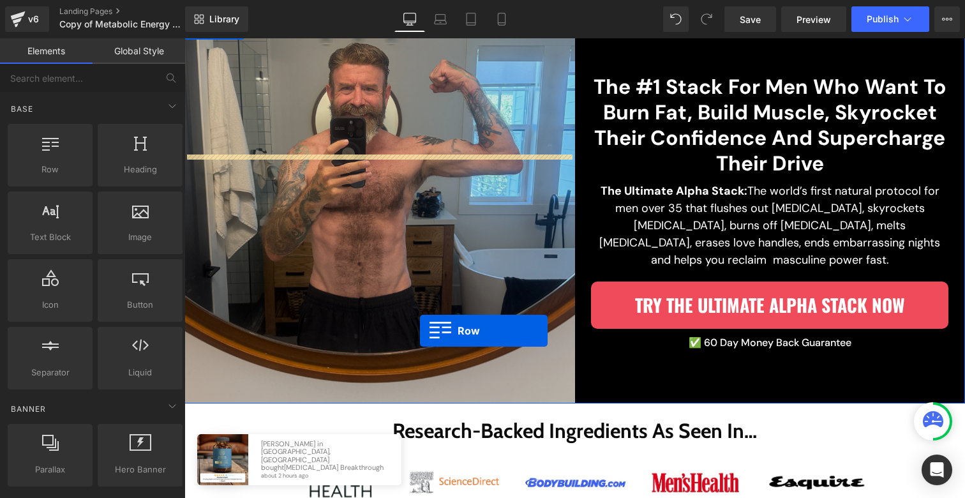
scroll to position [278, 0]
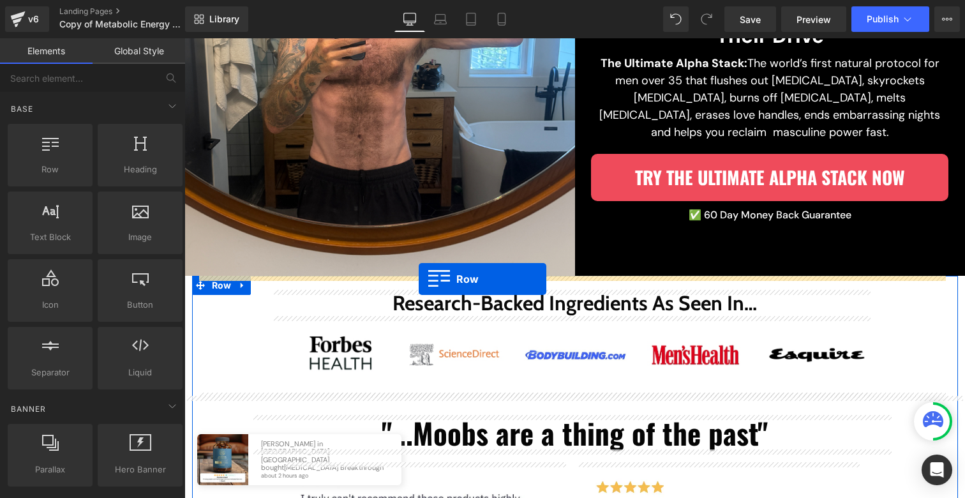
drag, startPoint x: 230, startPoint y: 116, endPoint x: 417, endPoint y: 276, distance: 246.7
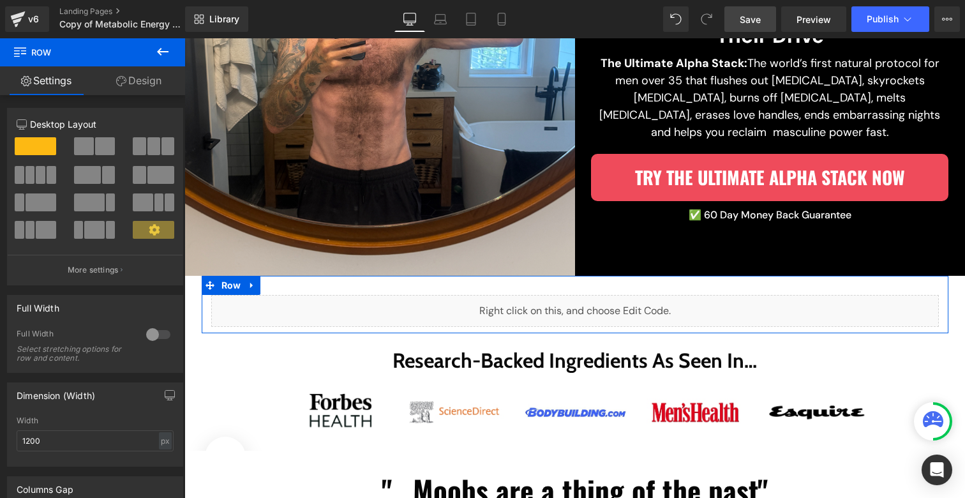
click at [745, 22] on span "Save" at bounding box center [750, 19] width 21 height 13
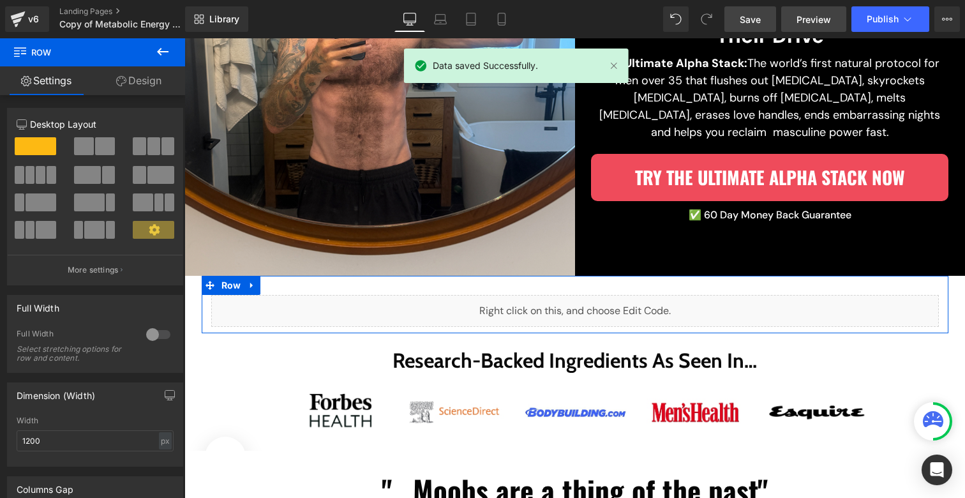
click at [807, 20] on span "Preview" at bounding box center [813, 19] width 34 height 13
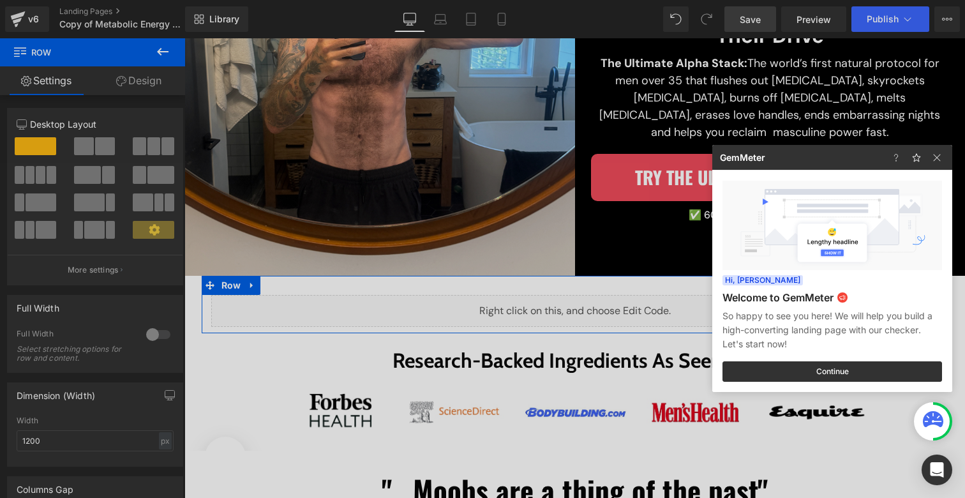
click at [573, 322] on div at bounding box center [482, 249] width 965 height 498
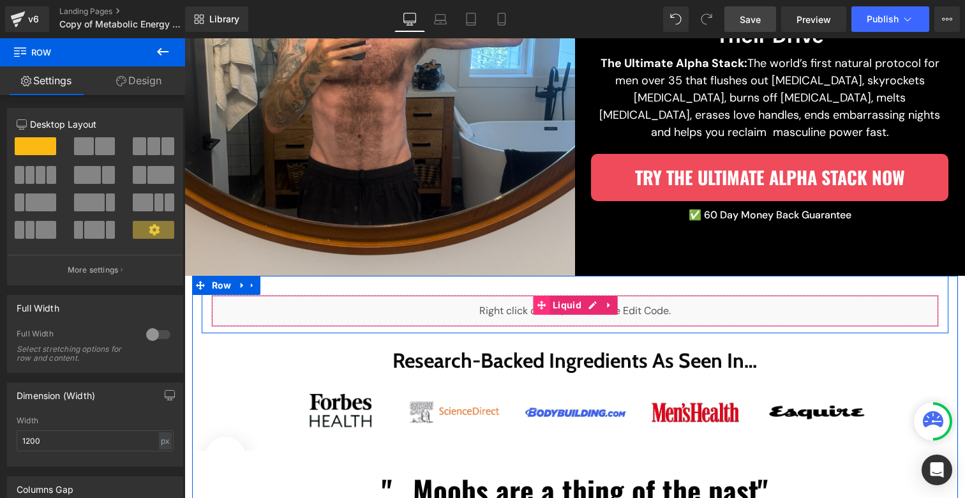
click at [533, 297] on span at bounding box center [541, 304] width 17 height 19
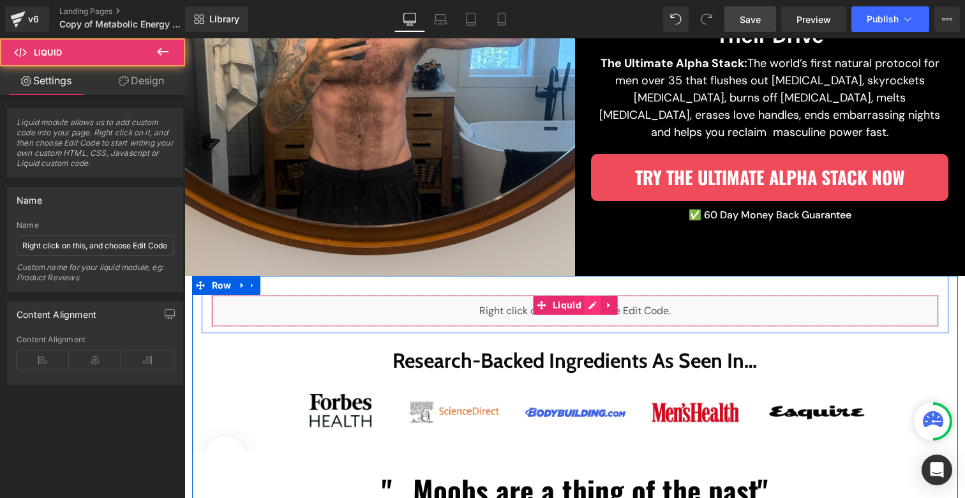
click at [586, 302] on div "Liquid" at bounding box center [574, 311] width 727 height 32
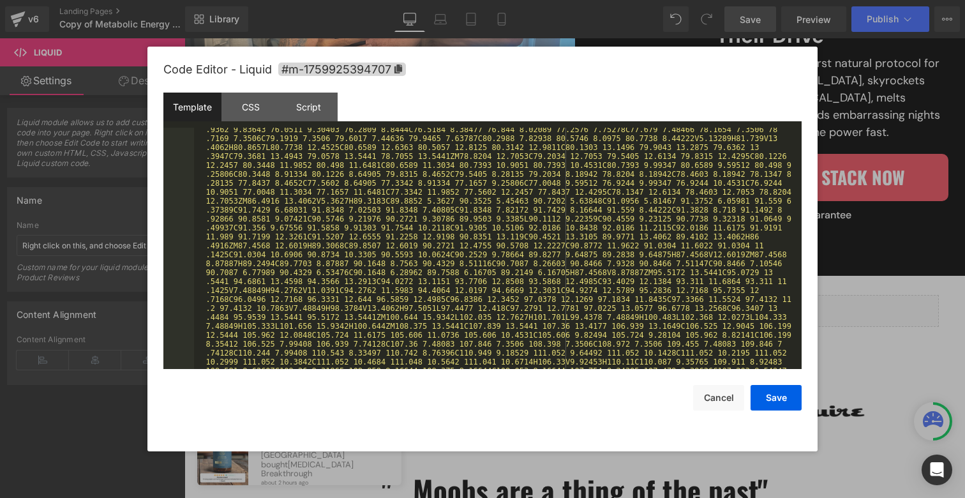
scroll to position [1590, 0]
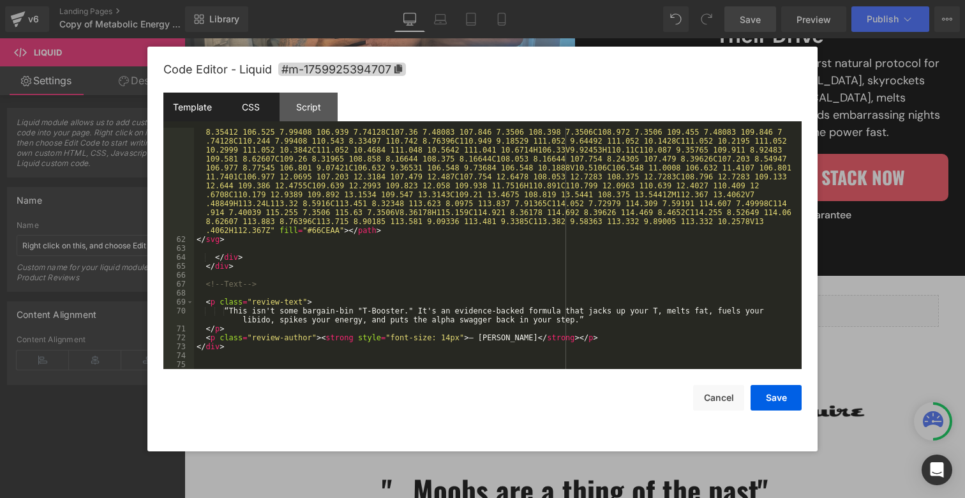
click at [255, 110] on div "CSS" at bounding box center [250, 107] width 58 height 29
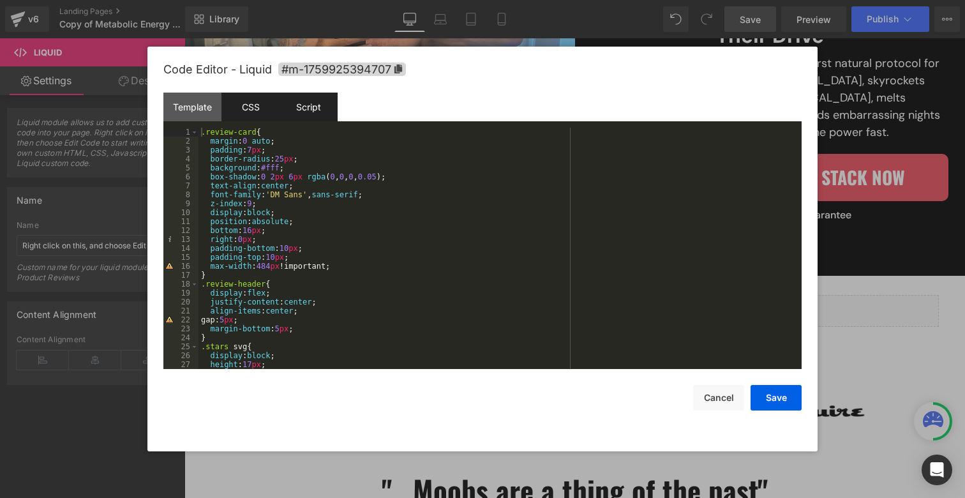
click at [306, 110] on div "Script" at bounding box center [308, 107] width 58 height 29
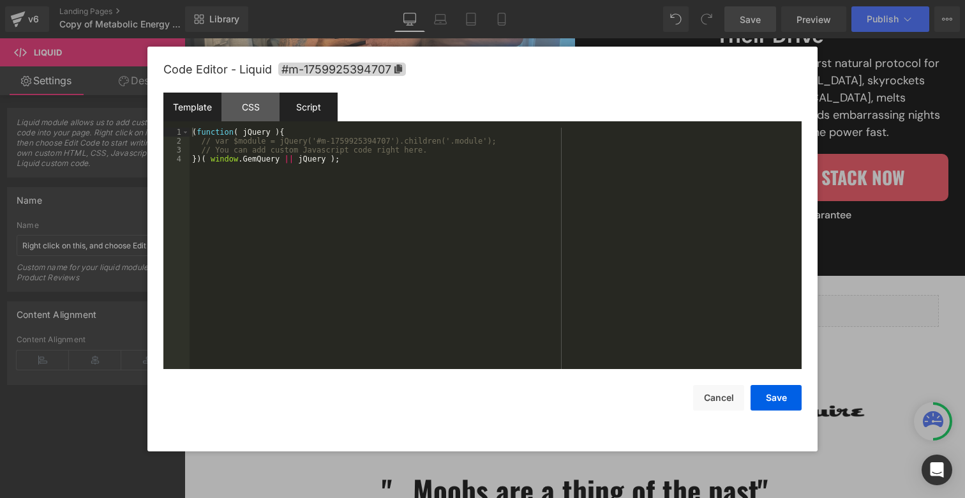
click at [209, 112] on div "Template" at bounding box center [192, 107] width 58 height 29
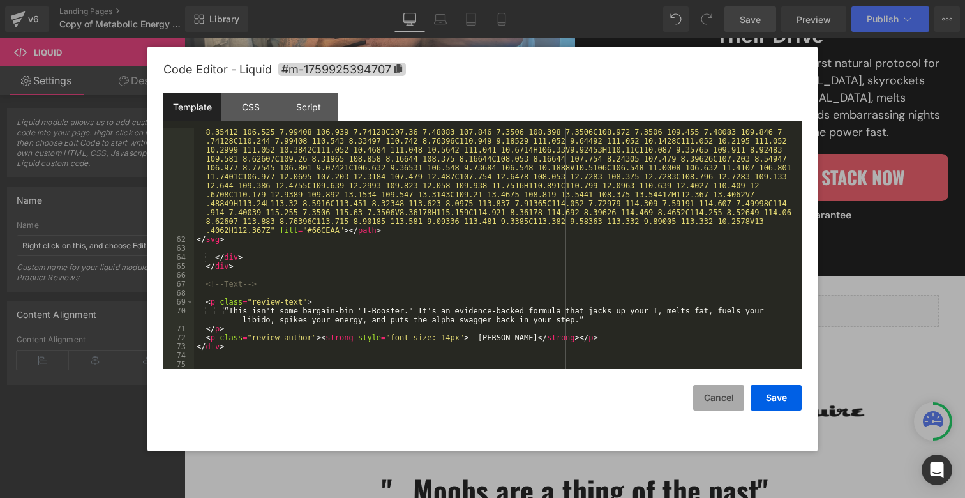
click at [722, 396] on button "Cancel" at bounding box center [718, 398] width 51 height 26
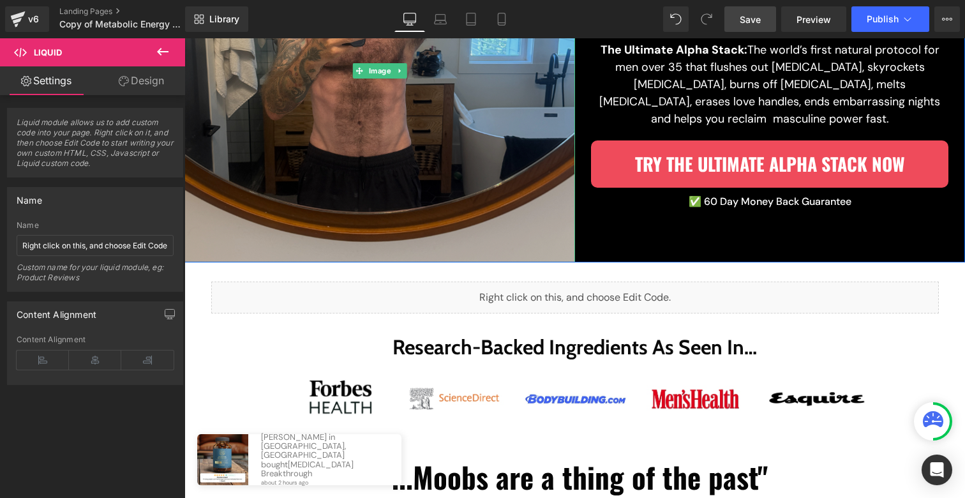
scroll to position [293, 0]
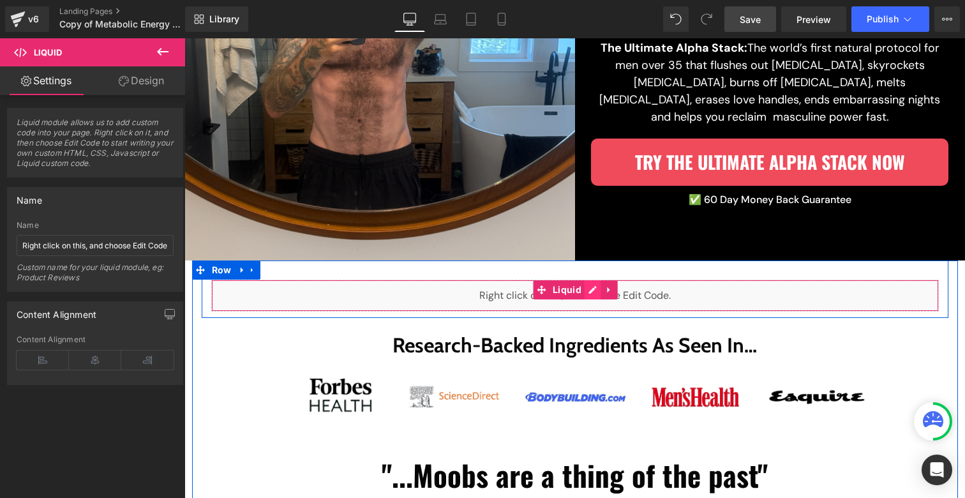
click at [579, 290] on div "Liquid" at bounding box center [574, 295] width 727 height 32
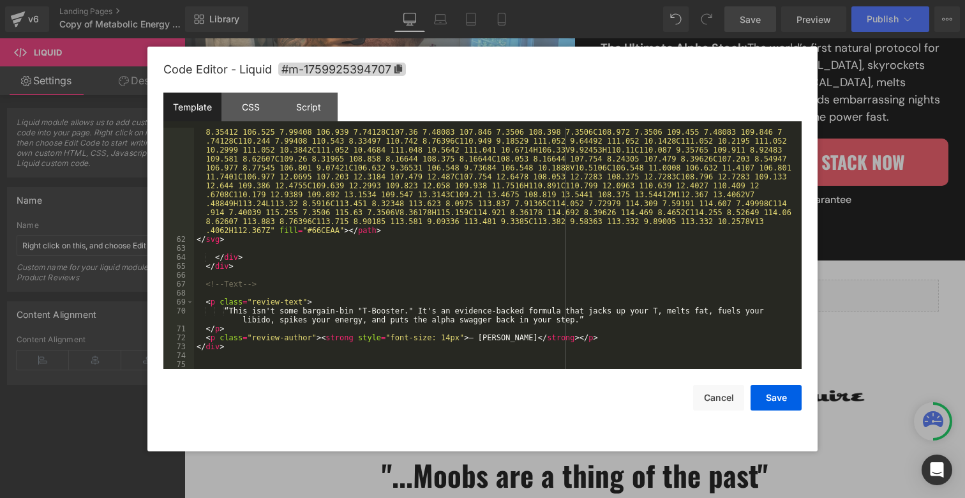
scroll to position [1590, 0]
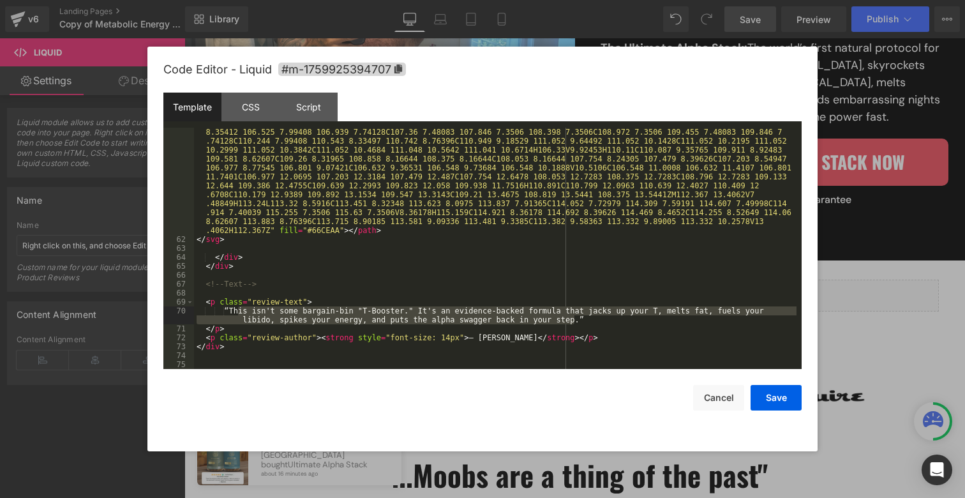
drag, startPoint x: 237, startPoint y: 311, endPoint x: 576, endPoint y: 322, distance: 339.0
click at [576, 322] on div "< path d = "M45.1523 13.4062L42.1303 5.3627H43.1759L45.7154 12.3835L48.2778 5.3…" at bounding box center [495, 47] width 602 height 876
drag, startPoint x: 578, startPoint y: 322, endPoint x: 239, endPoint y: 313, distance: 339.6
click at [239, 313] on div "< path d = "M45.1523 13.4062L42.1303 5.3627H43.1759L45.7154 12.3835L48.2778 5.3…" at bounding box center [495, 47] width 602 height 876
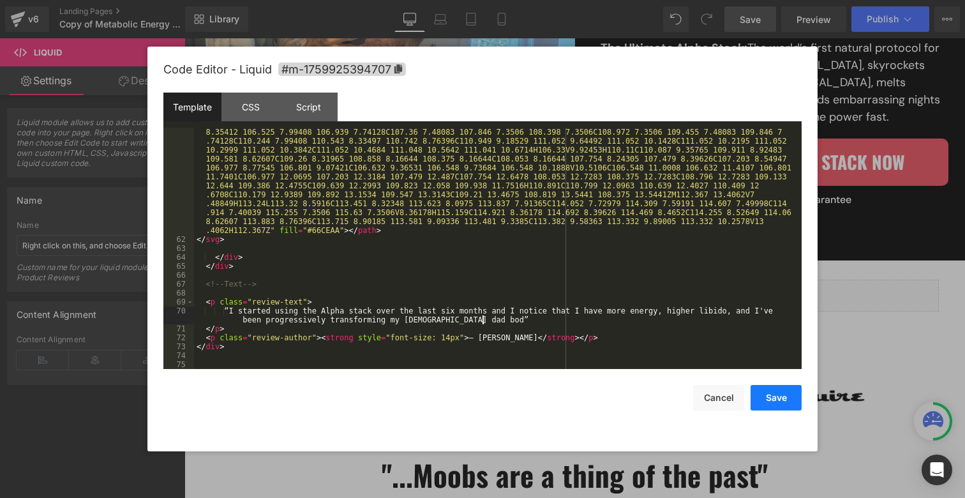
click at [781, 394] on button "Save" at bounding box center [775, 398] width 51 height 26
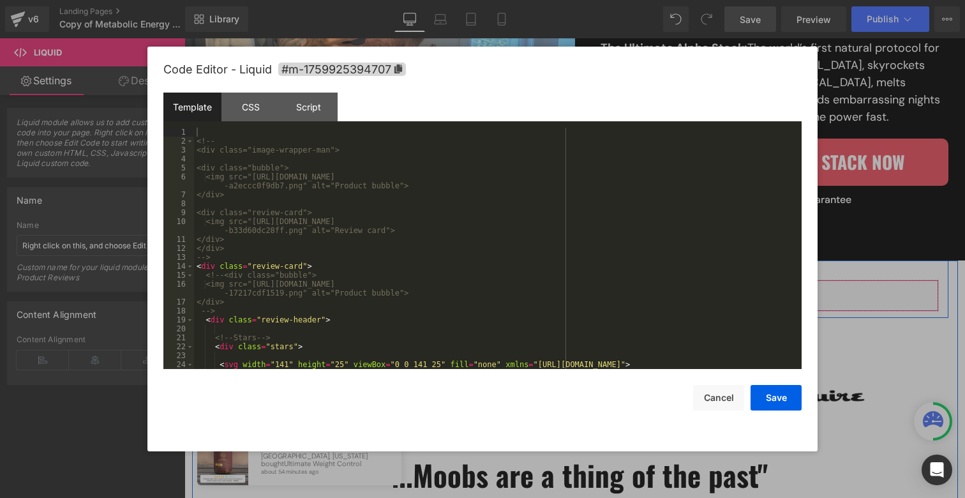
click at [583, 289] on div "Liquid" at bounding box center [574, 295] width 727 height 32
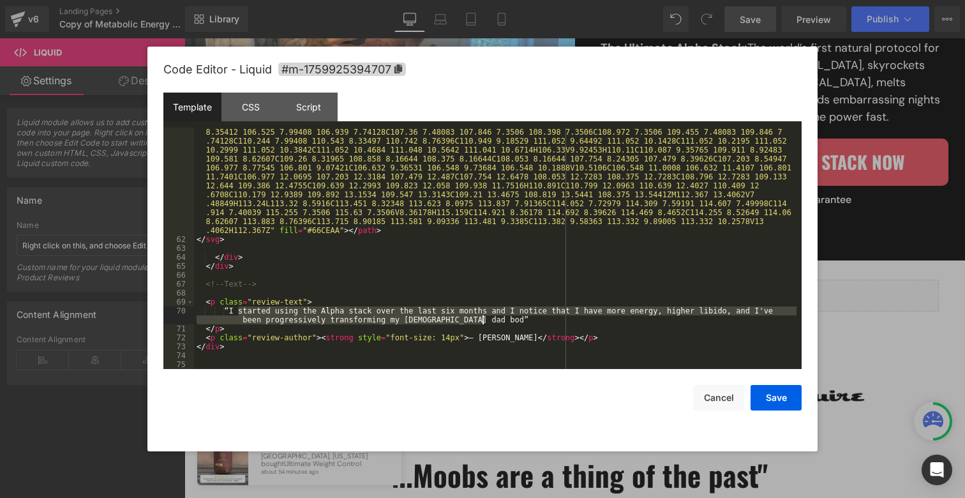
drag, startPoint x: 239, startPoint y: 311, endPoint x: 482, endPoint y: 320, distance: 243.3
click at [482, 320] on div "< path d = "M45.1523 13.4062L42.1303 5.3627H43.1759L45.7154 12.3835L48.2778 5.3…" at bounding box center [495, 47] width 602 height 876
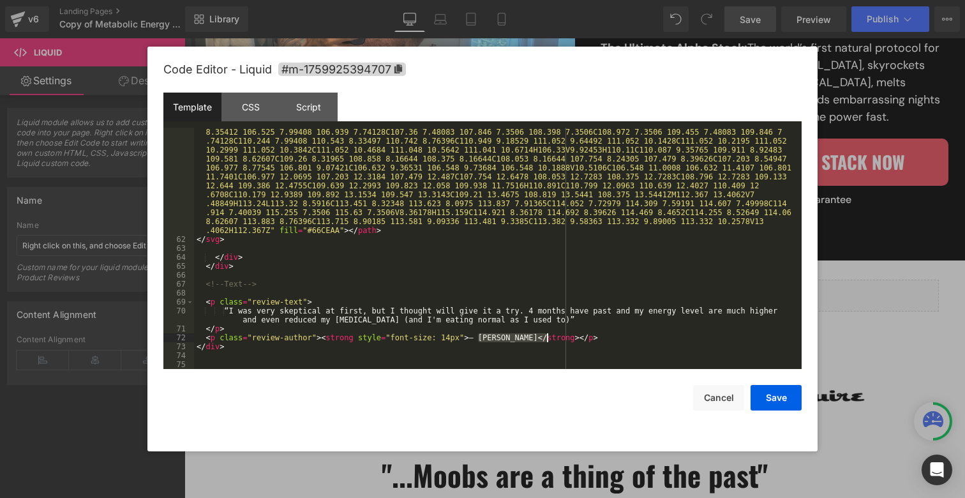
drag, startPoint x: 478, startPoint y: 339, endPoint x: 547, endPoint y: 339, distance: 68.9
click at [547, 339] on div "< path d = "M45.1523 13.4062L42.1303 5.3627H43.1759L45.7154 12.3835L48.2778 5.3…" at bounding box center [495, 47] width 602 height 876
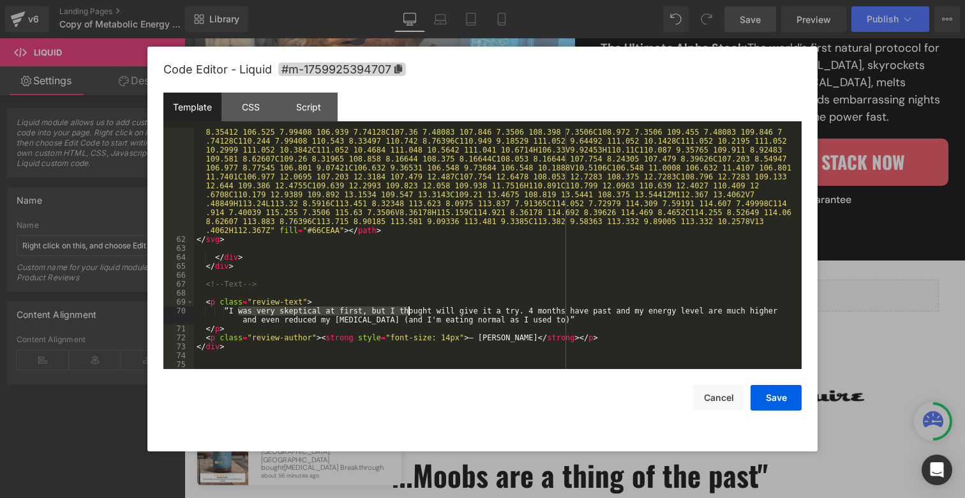
drag, startPoint x: 245, startPoint y: 312, endPoint x: 408, endPoint y: 313, distance: 163.4
click at [408, 313] on div "< path d = "M45.1523 13.4062L42.1303 5.3627H43.1759L45.7154 12.3835L48.2778 5.3…" at bounding box center [495, 47] width 602 height 876
click at [481, 336] on div "< path d = "M45.1523 13.4062L42.1303 5.3627H43.1759L45.7154 12.3835L48.2778 5.3…" at bounding box center [495, 47] width 602 height 876
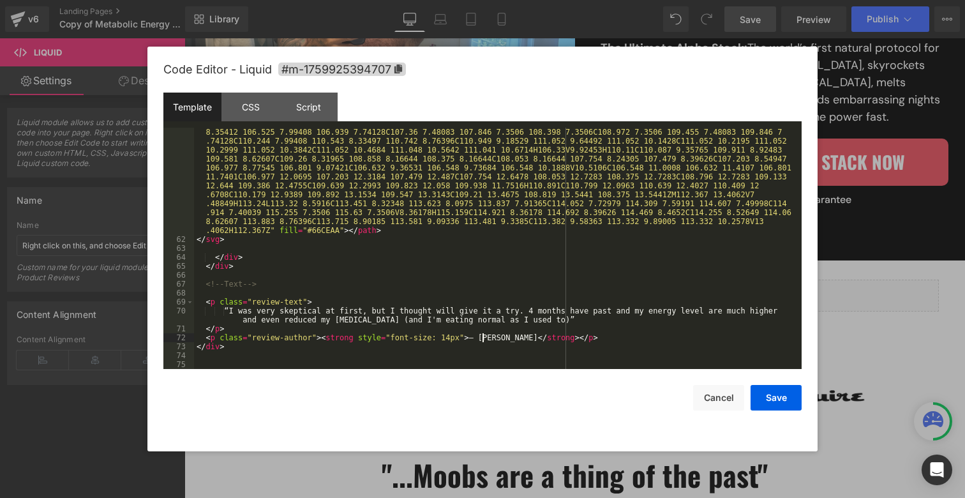
click at [481, 337] on div "< path d = "M45.1523 13.4062L42.1303 5.3627H43.1759L45.7154 12.3835L48.2778 5.3…" at bounding box center [495, 47] width 602 height 876
paste textarea
click at [772, 405] on button "Save" at bounding box center [775, 398] width 51 height 26
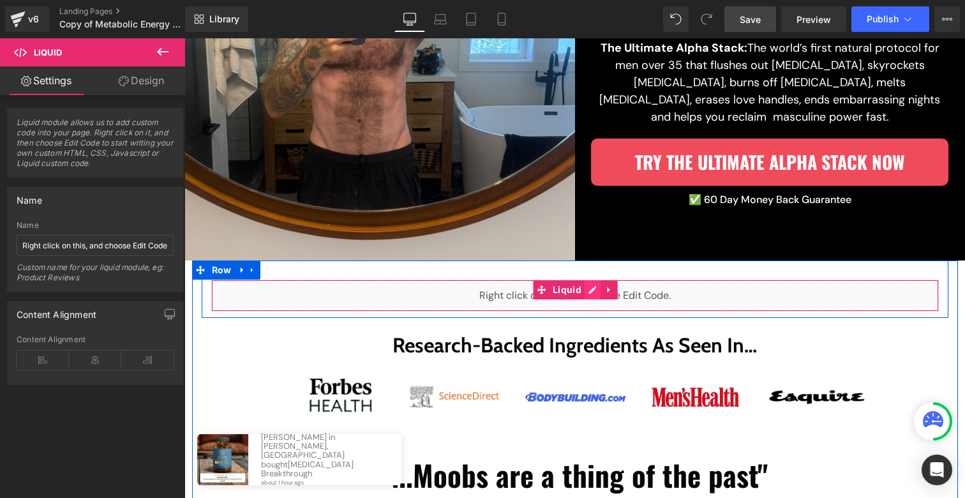
click at [583, 290] on div "Liquid" at bounding box center [574, 295] width 727 height 32
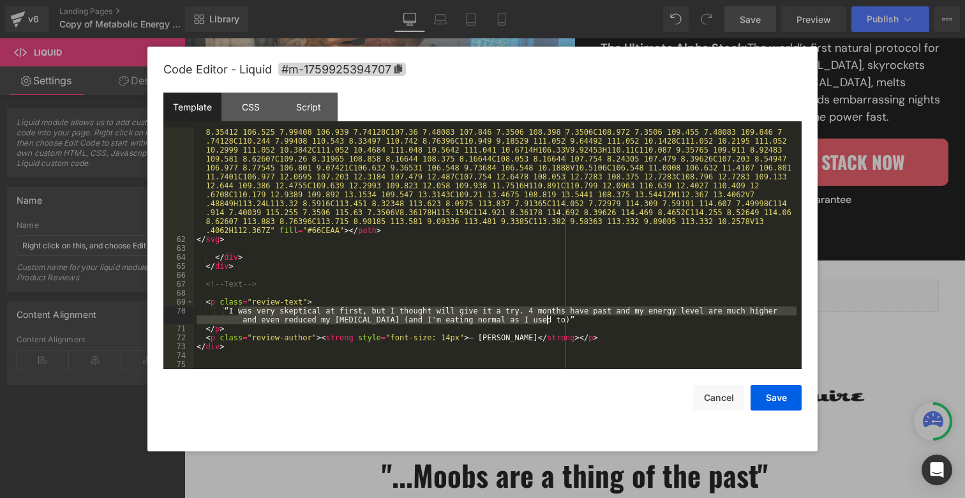
drag, startPoint x: 239, startPoint y: 309, endPoint x: 546, endPoint y: 320, distance: 306.5
click at [546, 320] on div "< path d = "M45.1523 13.4062L42.1303 5.3627H43.1759L45.7154 12.3835L48.2778 5.3…" at bounding box center [495, 47] width 602 height 876
drag, startPoint x: 237, startPoint y: 311, endPoint x: 306, endPoint y: 321, distance: 69.0
click at [306, 321] on div "< path d = "M45.1523 13.4062L42.1303 5.3627H43.1759L45.7154 12.3835L48.2778 5.3…" at bounding box center [495, 47] width 602 height 876
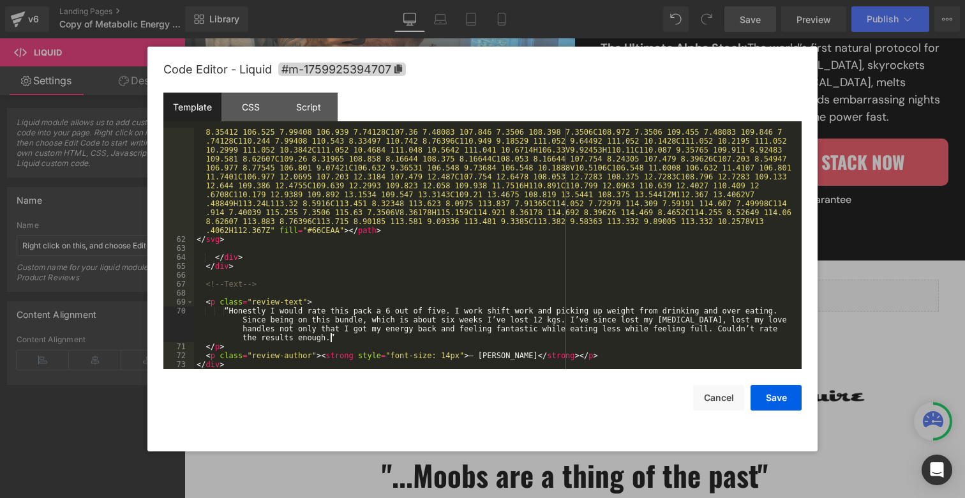
scroll to position [1608, 0]
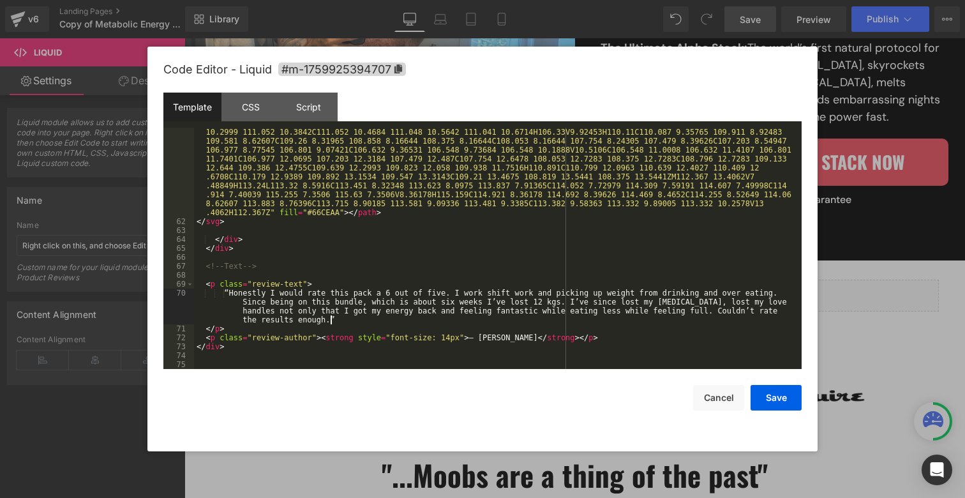
click at [482, 338] on div "< path d = "M45.1523 13.4062L42.1303 5.3627H43.1759L45.7154 12.3835L48.2778 5.3…" at bounding box center [495, 30] width 602 height 876
click at [503, 338] on div "< path d = "M45.1523 13.4062L42.1303 5.3627H43.1759L45.7154 12.3835L48.2778 5.3…" at bounding box center [495, 30] width 602 height 876
click at [505, 341] on div "< path d = "M45.1523 13.4062L42.1303 5.3627H43.1759L45.7154 12.3835L48.2778 5.3…" at bounding box center [495, 30] width 602 height 876
click at [796, 402] on button "Save" at bounding box center [775, 398] width 51 height 26
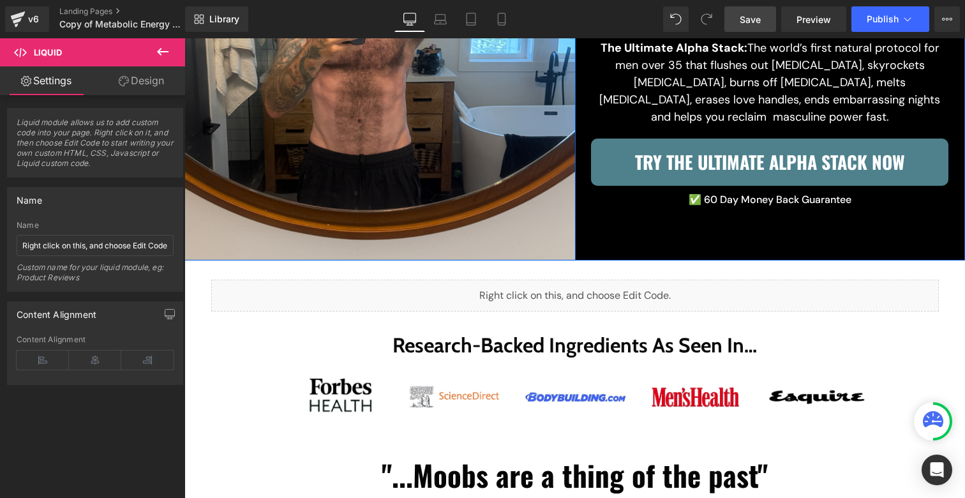
scroll to position [34, 0]
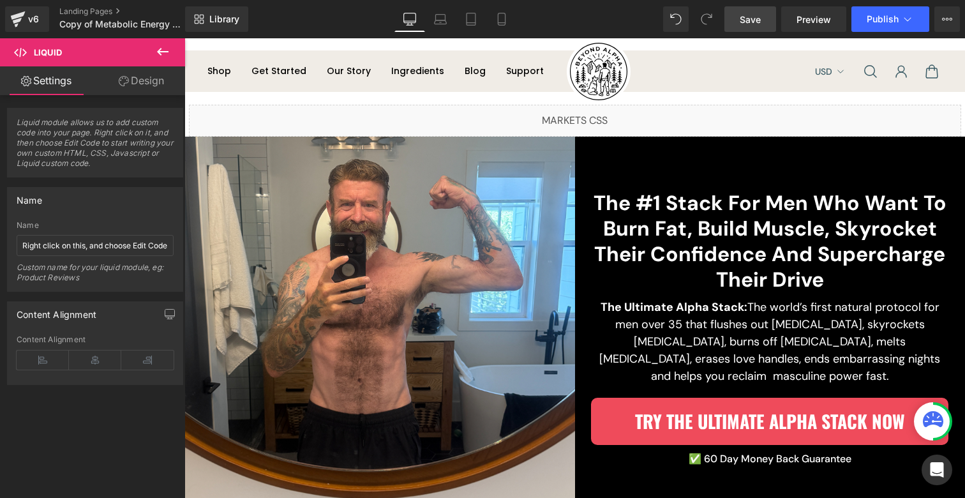
click at [747, 21] on span "Save" at bounding box center [750, 19] width 21 height 13
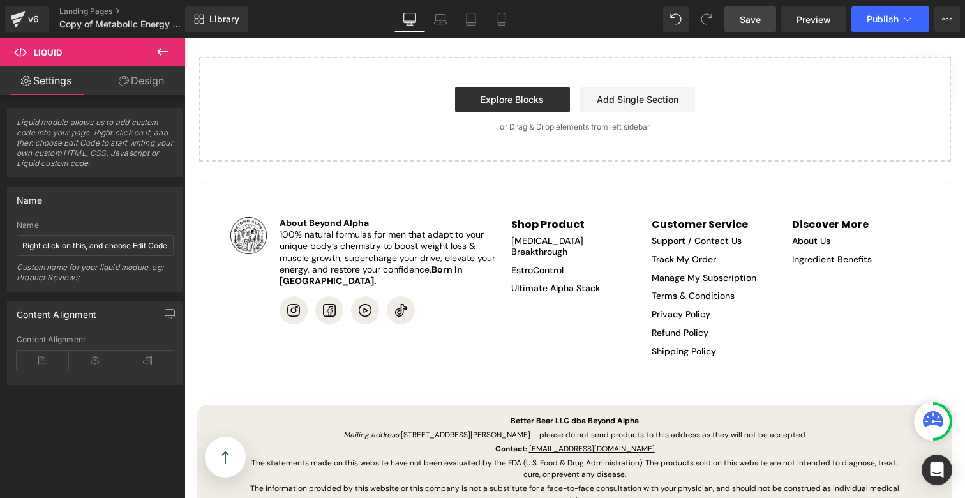
scroll to position [5340, 0]
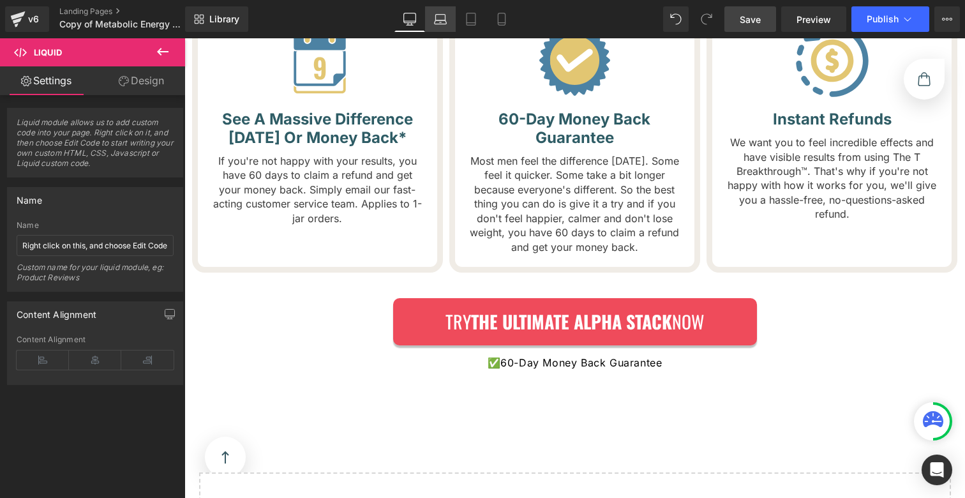
click at [447, 20] on link "Laptop" at bounding box center [440, 19] width 31 height 26
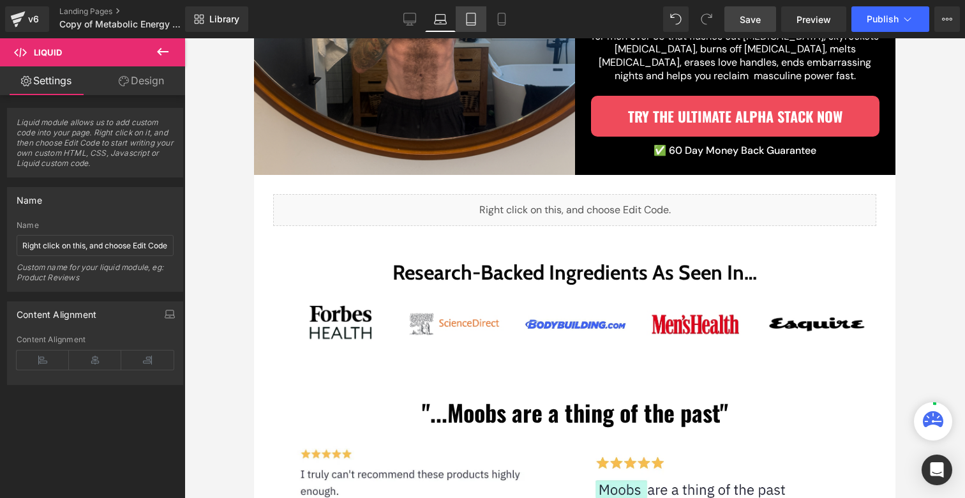
click at [466, 20] on icon at bounding box center [470, 19] width 9 height 12
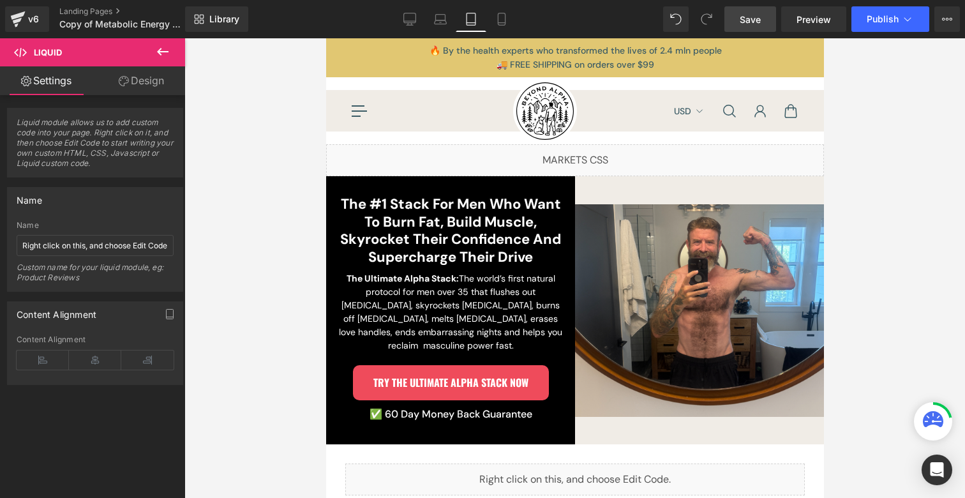
scroll to position [0, 0]
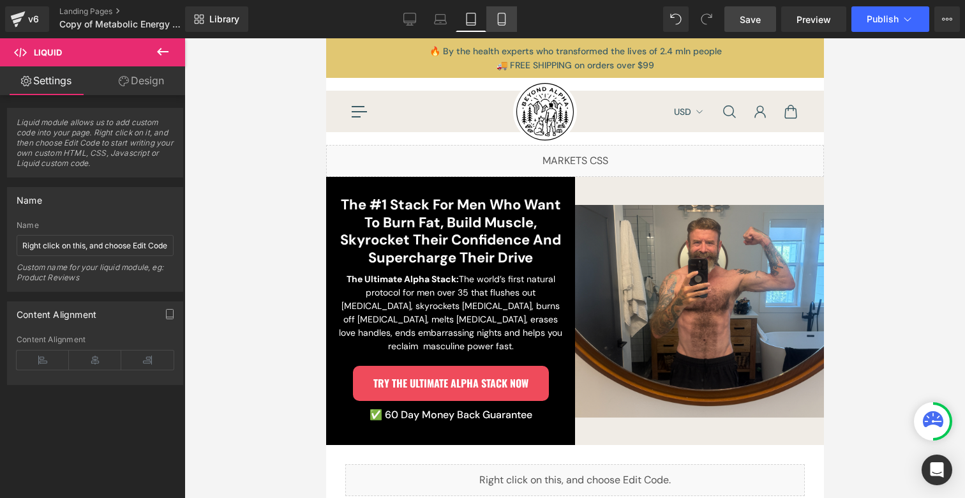
click at [500, 31] on link "Mobile" at bounding box center [501, 19] width 31 height 26
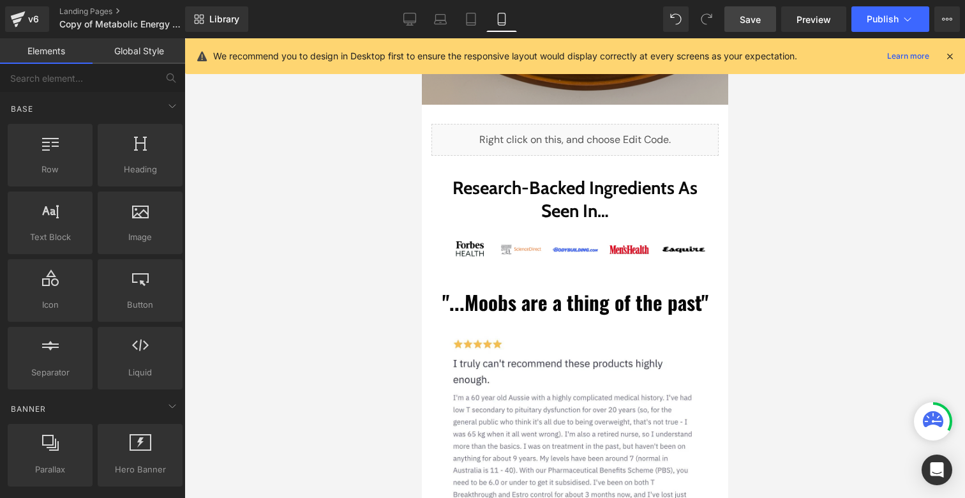
scroll to position [481, 0]
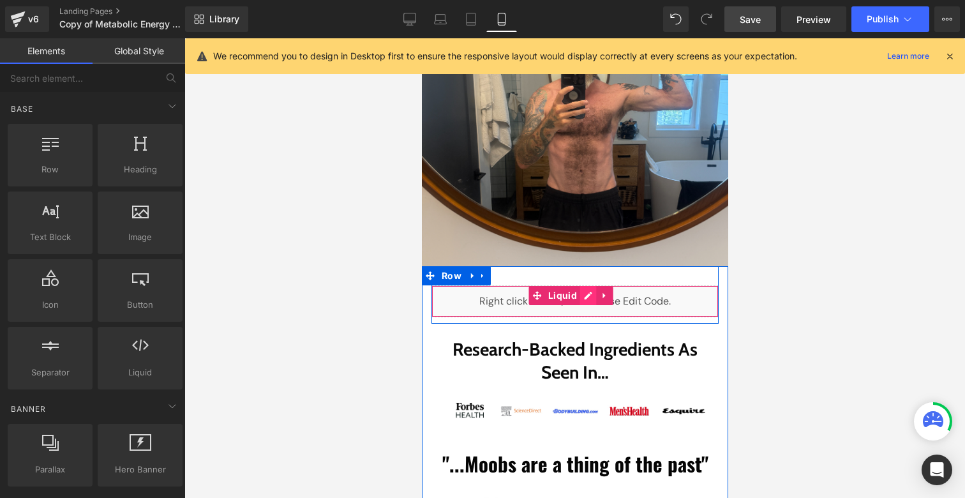
click at [586, 285] on div "Liquid" at bounding box center [574, 301] width 287 height 32
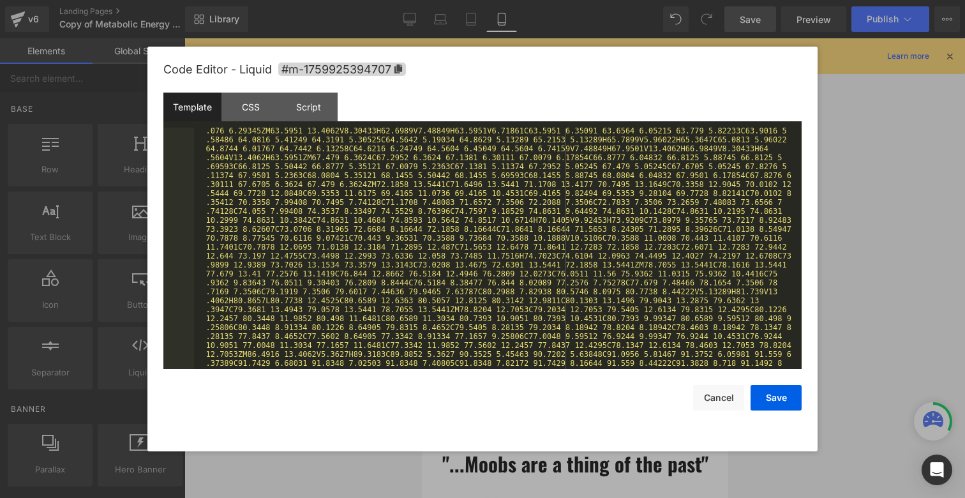
scroll to position [1608, 0]
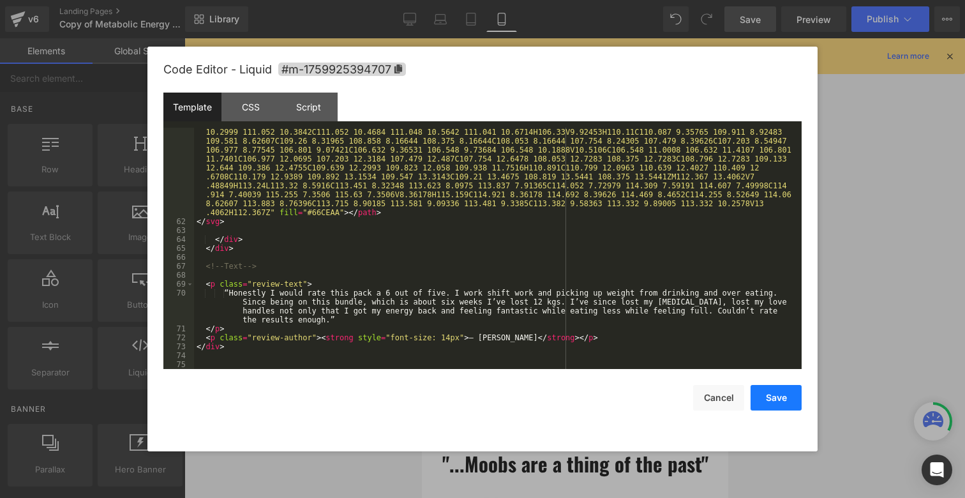
click at [766, 396] on button "Save" at bounding box center [775, 398] width 51 height 26
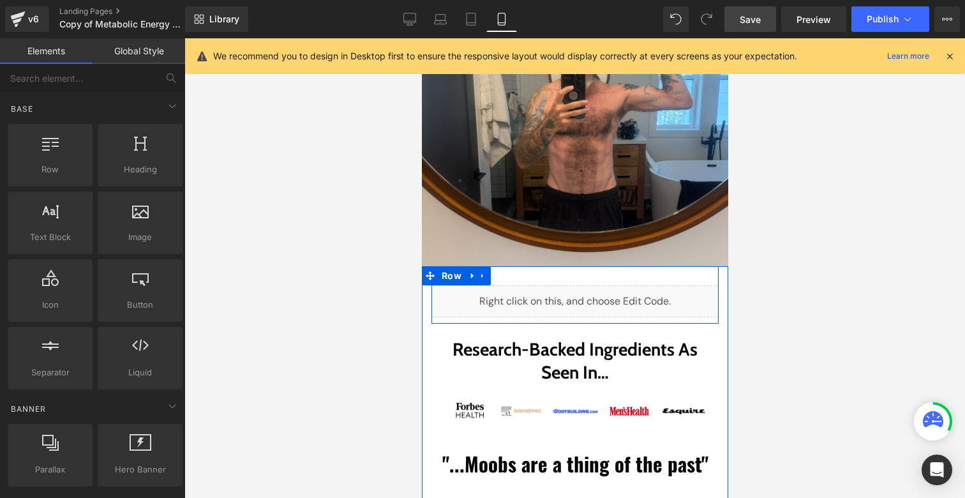
click at [509, 266] on div "Liquid Row" at bounding box center [574, 294] width 287 height 57
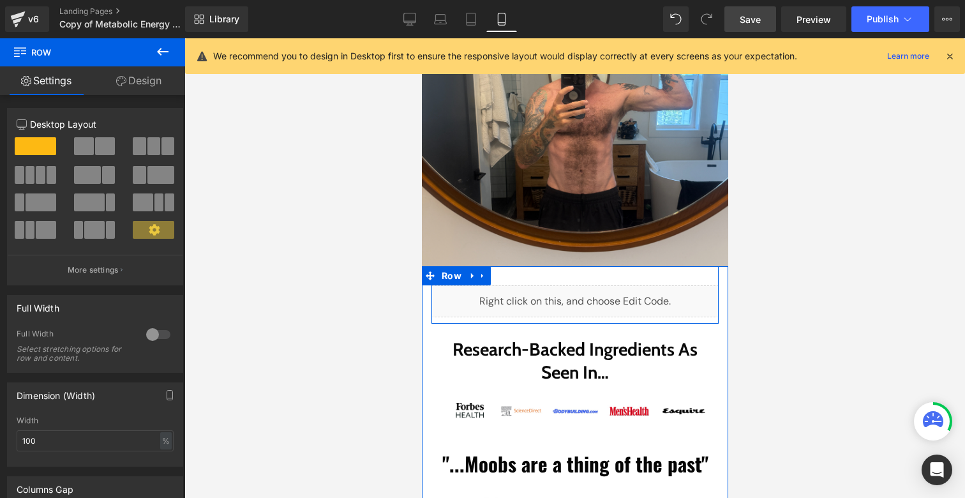
click at [551, 266] on div "Liquid Row" at bounding box center [574, 294] width 287 height 57
click at [421, 38] on div at bounding box center [421, 38] width 0 height 0
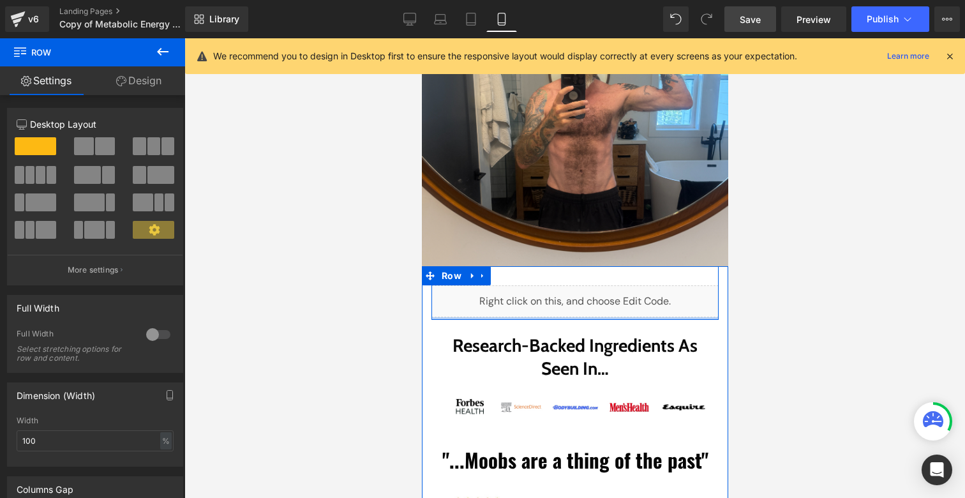
drag, startPoint x: 679, startPoint y: 304, endPoint x: 681, endPoint y: 292, distance: 12.3
click at [681, 292] on div "Liquid Row" at bounding box center [574, 293] width 287 height 54
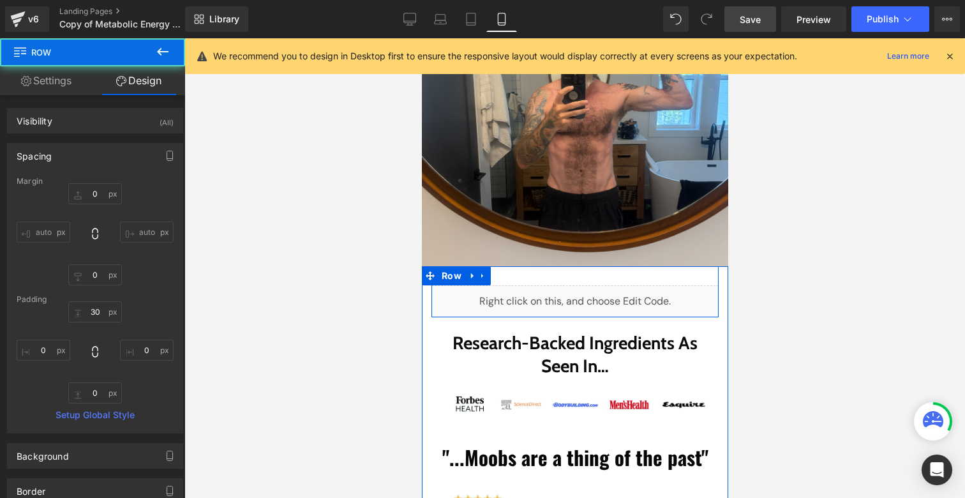
click at [583, 266] on div "Liquid Row" at bounding box center [574, 291] width 287 height 51
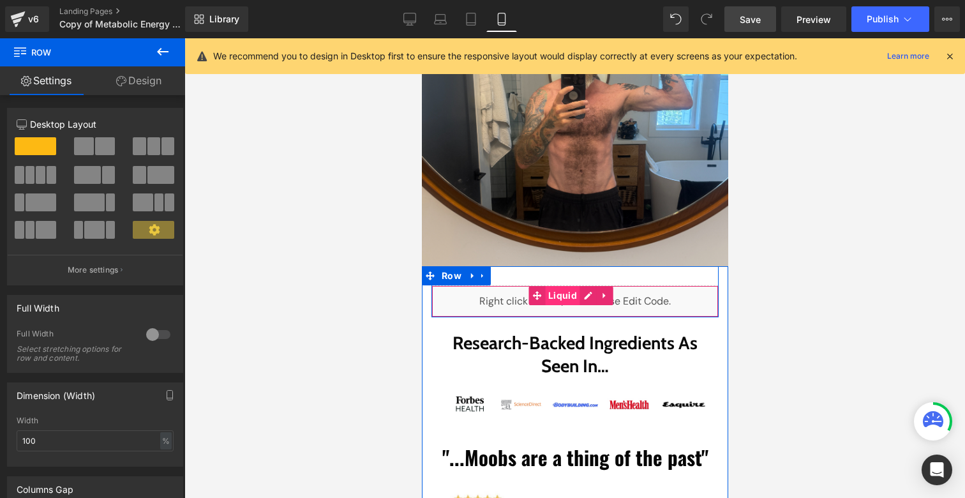
click at [562, 285] on div "Liquid" at bounding box center [574, 301] width 287 height 32
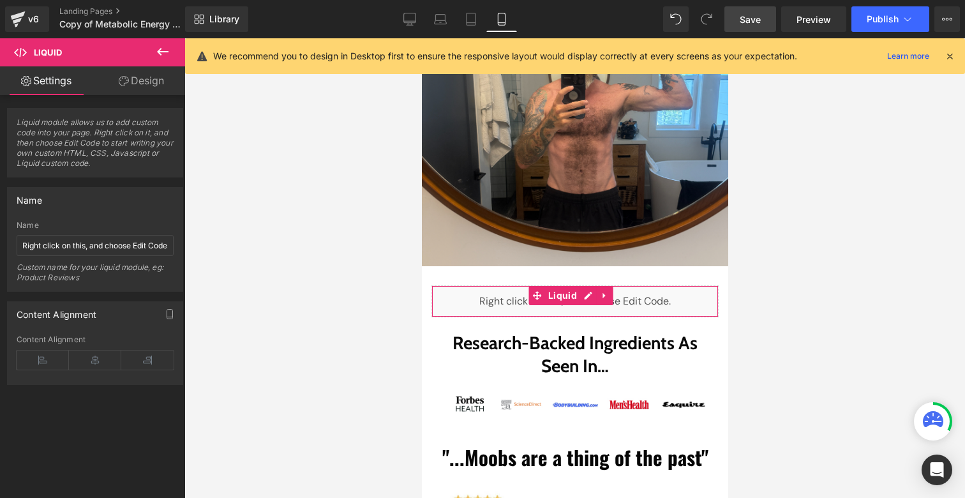
click at [132, 84] on link "Design" at bounding box center [141, 80] width 93 height 29
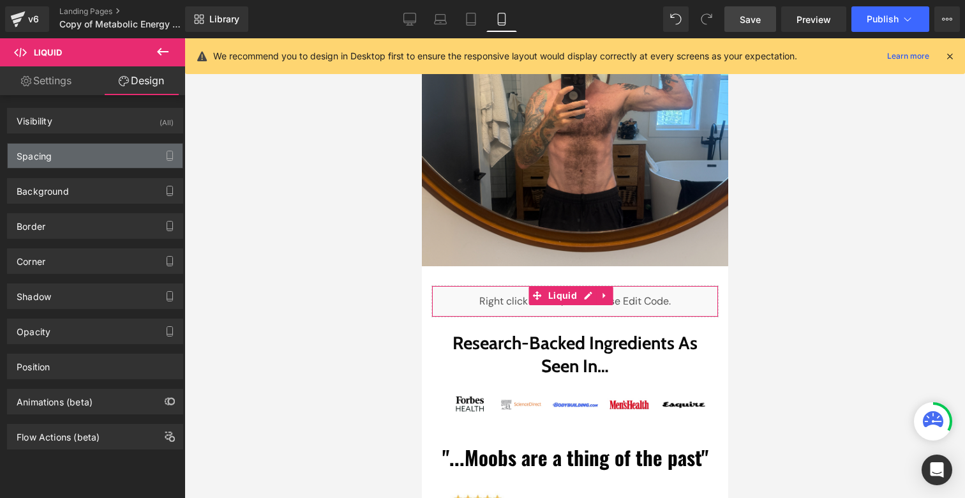
click at [80, 152] on div "Spacing" at bounding box center [95, 156] width 175 height 24
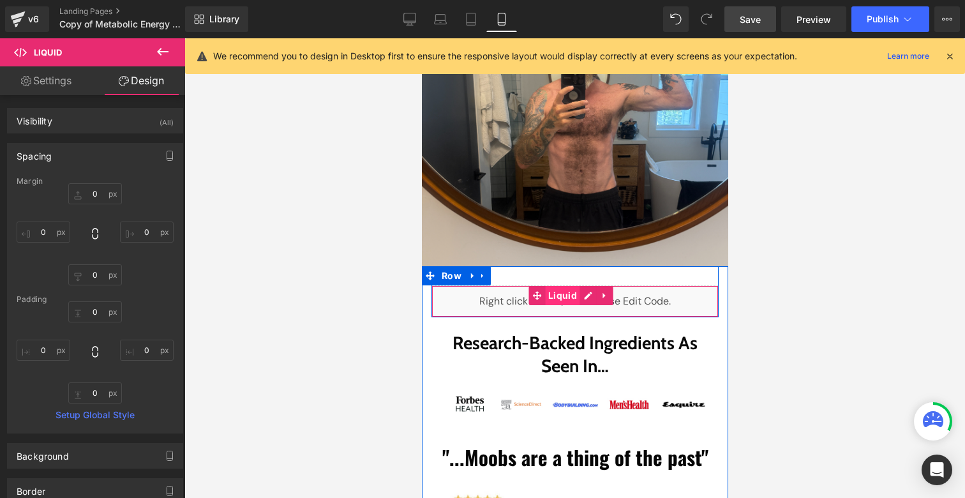
click at [553, 285] on div "Liquid" at bounding box center [574, 301] width 287 height 32
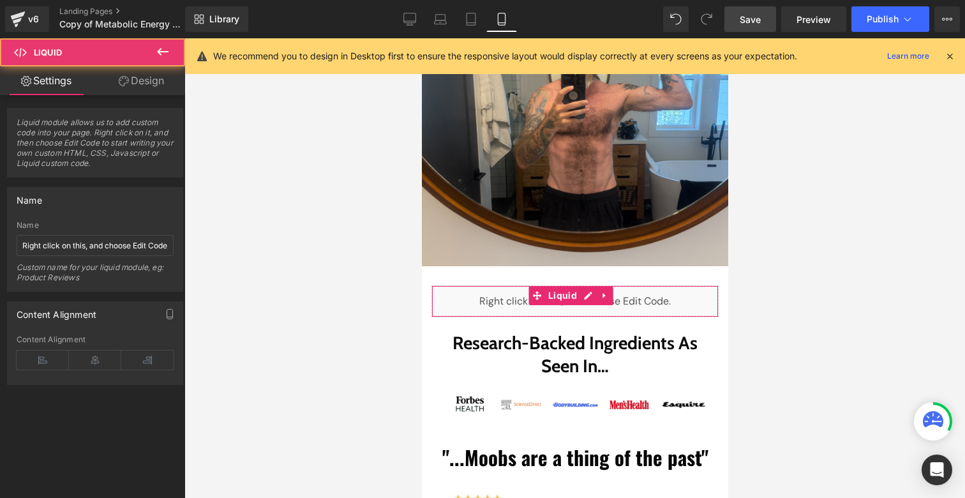
click at [124, 73] on link "Design" at bounding box center [141, 80] width 93 height 29
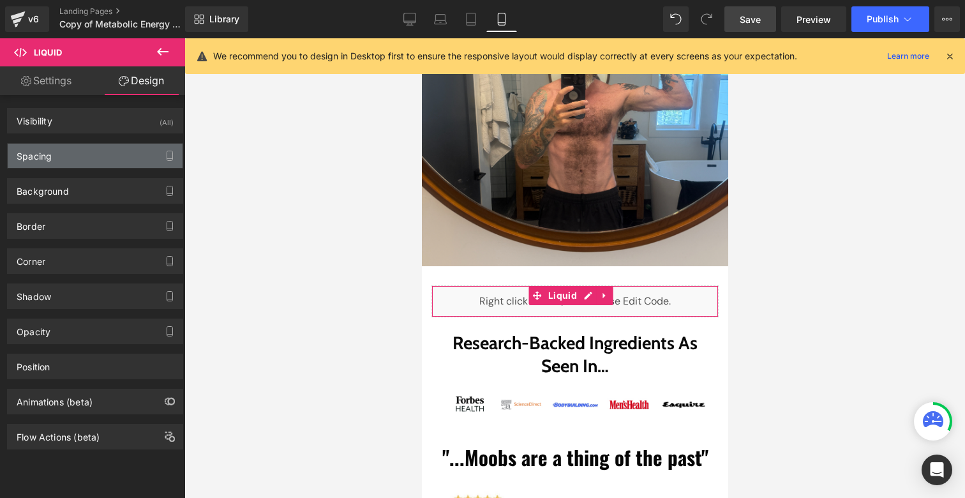
click at [73, 150] on div "Spacing" at bounding box center [95, 156] width 175 height 24
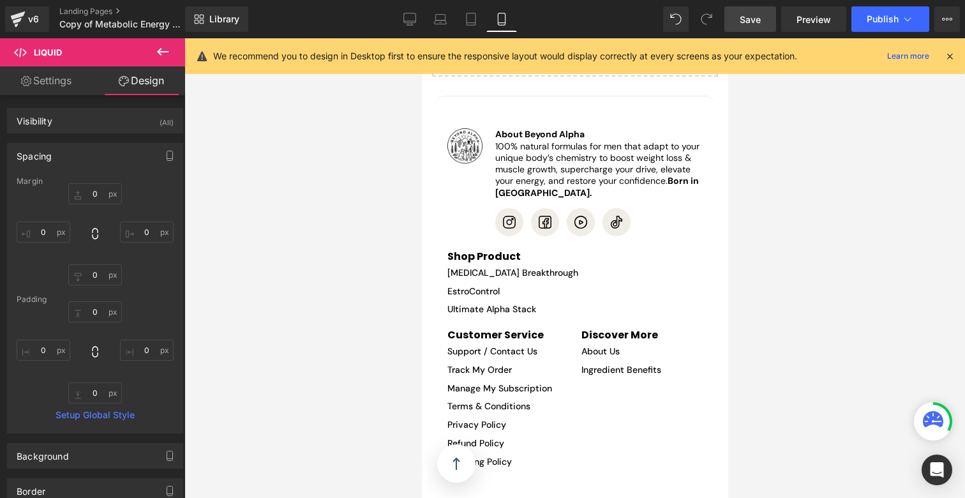
scroll to position [8209, 0]
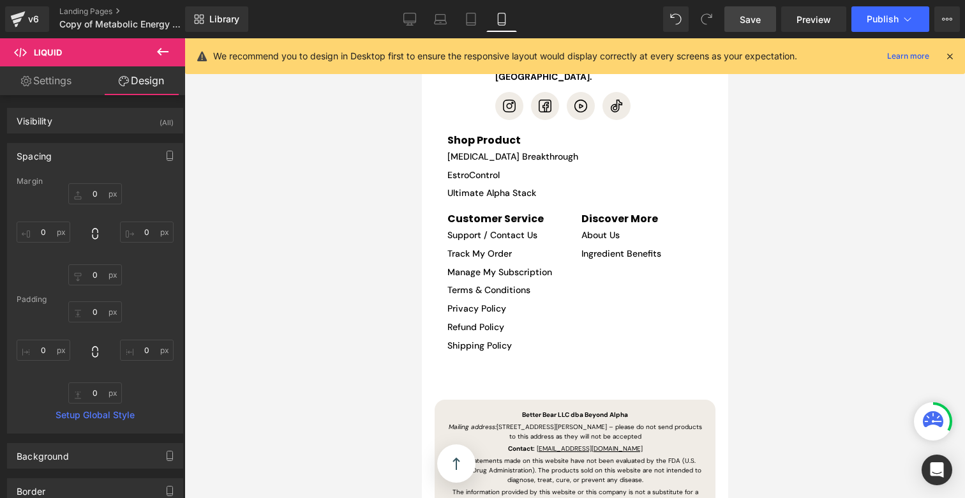
click at [408, 3] on div "Library Mobile Desktop Laptop Tablet Mobile Save Preview Publish Scheduled View…" at bounding box center [575, 19] width 780 height 38
click at [408, 10] on link "Desktop" at bounding box center [409, 19] width 31 height 26
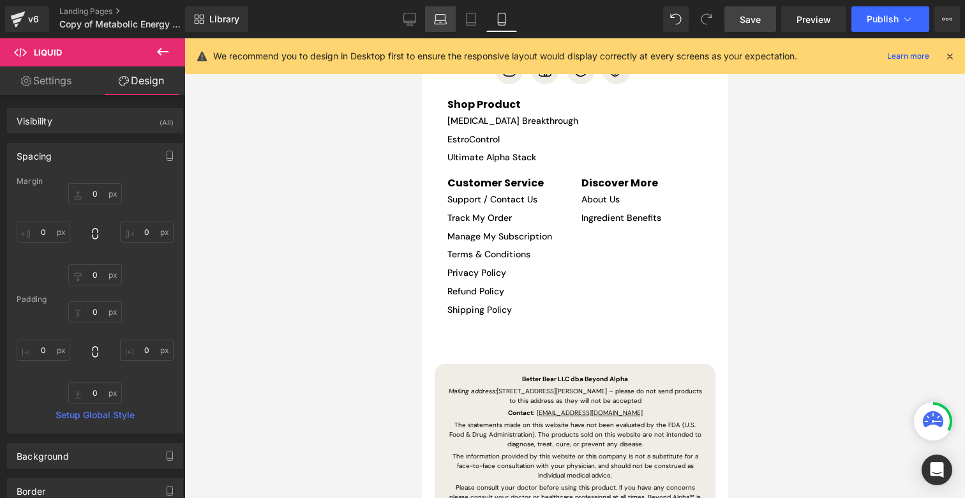
scroll to position [378, 0]
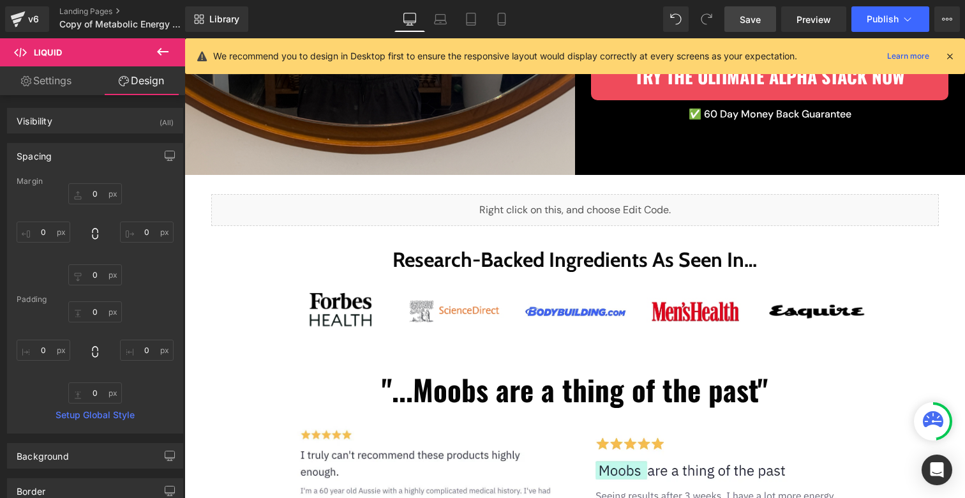
click at [740, 26] on link "Save" at bounding box center [750, 19] width 52 height 26
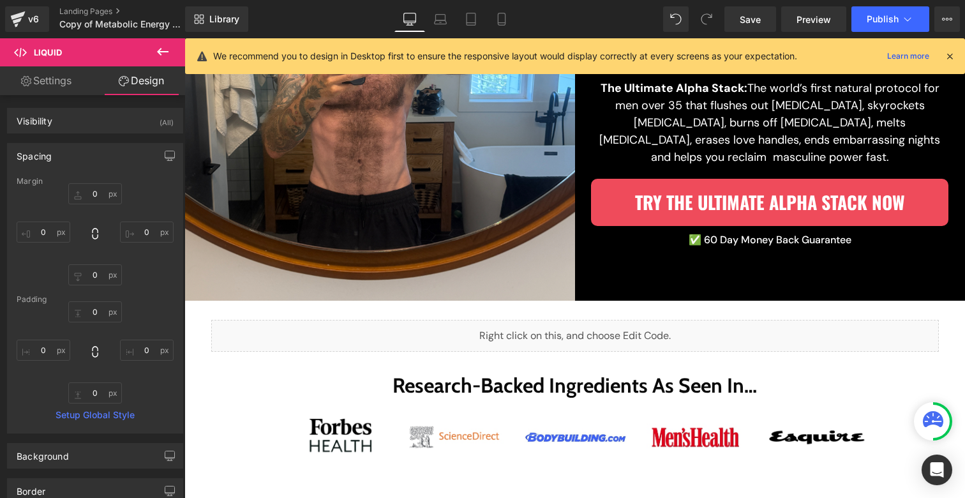
scroll to position [9, 0]
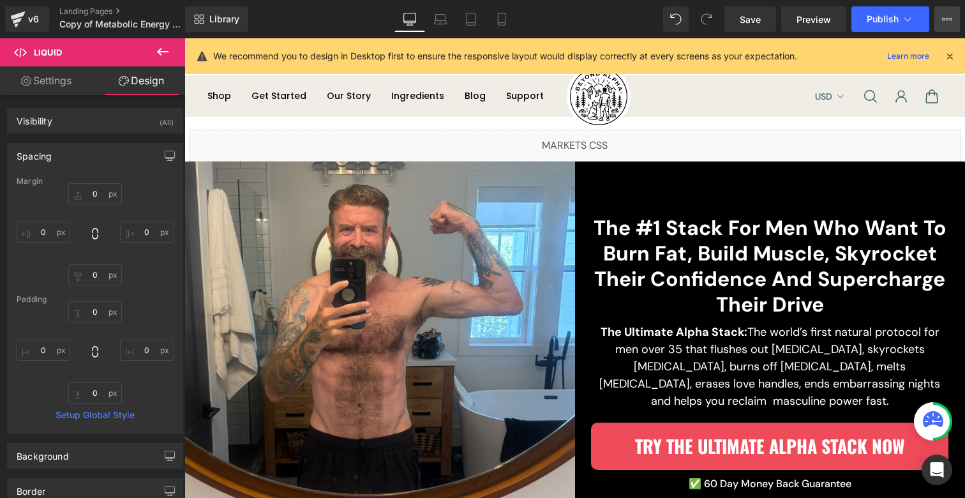
click at [949, 19] on icon at bounding box center [947, 19] width 10 height 10
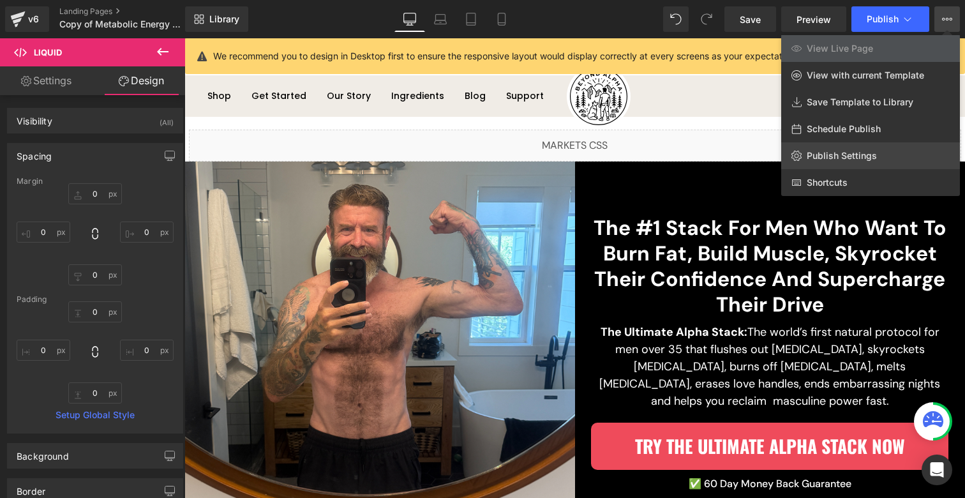
click at [847, 158] on span "Publish Settings" at bounding box center [842, 155] width 70 height 11
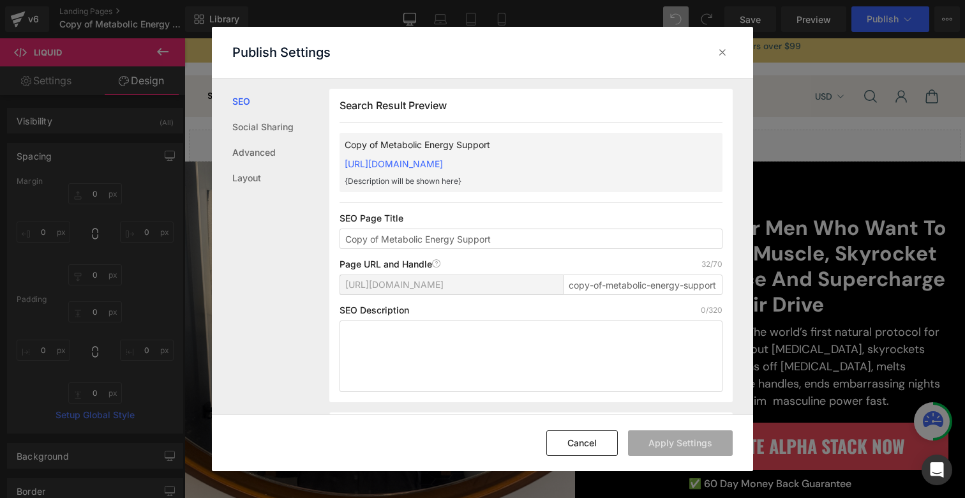
scroll to position [1, 0]
click at [549, 231] on input "Copy of Metabolic Energy Support" at bounding box center [530, 238] width 383 height 20
click at [549, 230] on input "Copy of Metabolic Energy Support" at bounding box center [530, 238] width 383 height 20
type input "complete-transformation"
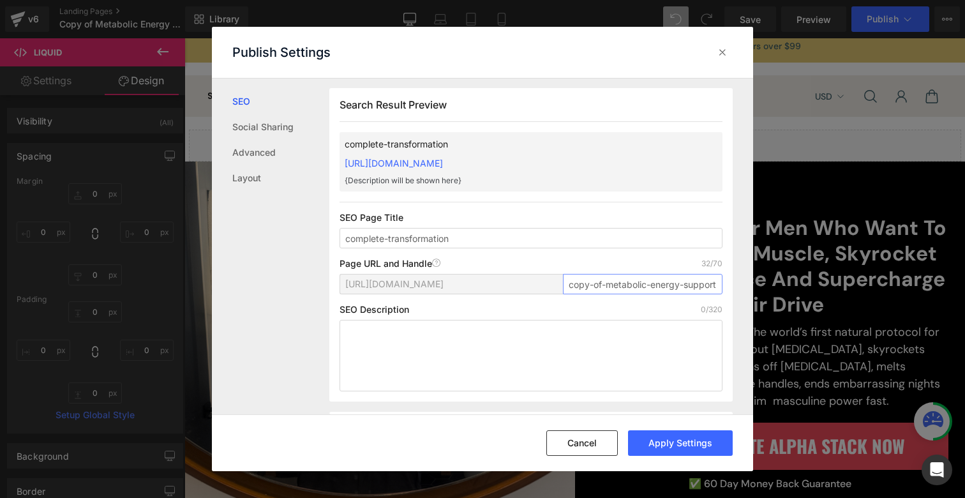
click at [607, 276] on input "copy-of-metabolic-energy-support" at bounding box center [643, 284] width 160 height 20
paste input "mplete-transformation"
type input "complete-transformation"
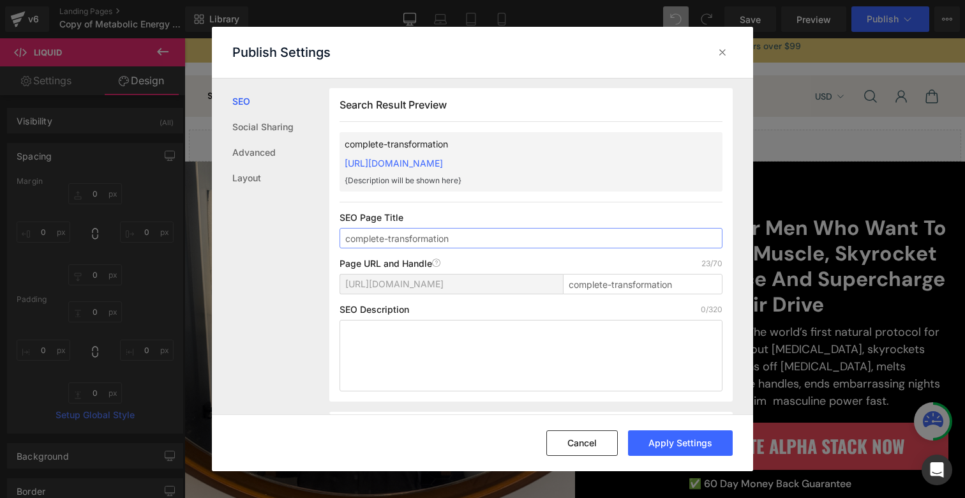
drag, startPoint x: 352, startPoint y: 238, endPoint x: 343, endPoint y: 236, distance: 9.1
click at [343, 236] on input "complete-transformation" at bounding box center [530, 238] width 383 height 20
drag, startPoint x: 386, startPoint y: 237, endPoint x: 392, endPoint y: 239, distance: 6.7
click at [392, 239] on input "Complete-transformation" at bounding box center [530, 238] width 383 height 20
type input "Complete Transformation"
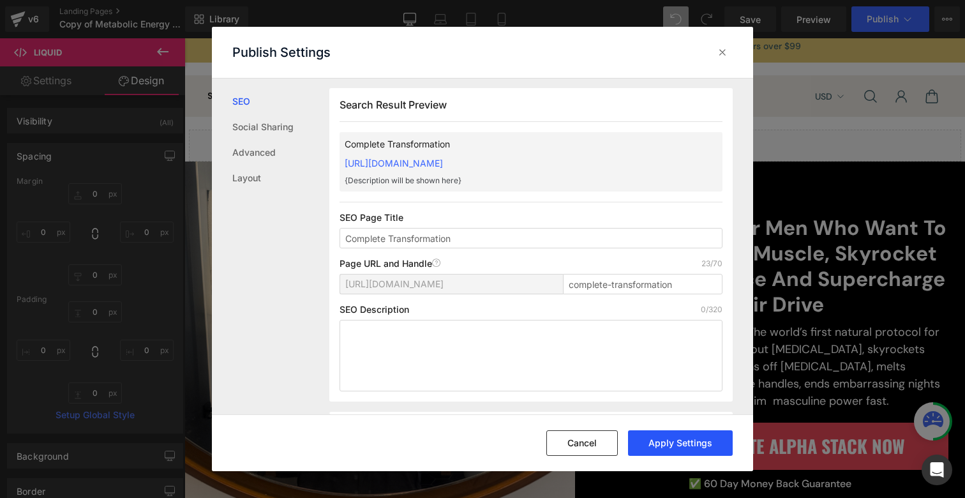
click at [667, 441] on button "Apply Settings" at bounding box center [680, 443] width 105 height 26
click at [726, 53] on icon at bounding box center [722, 52] width 13 height 13
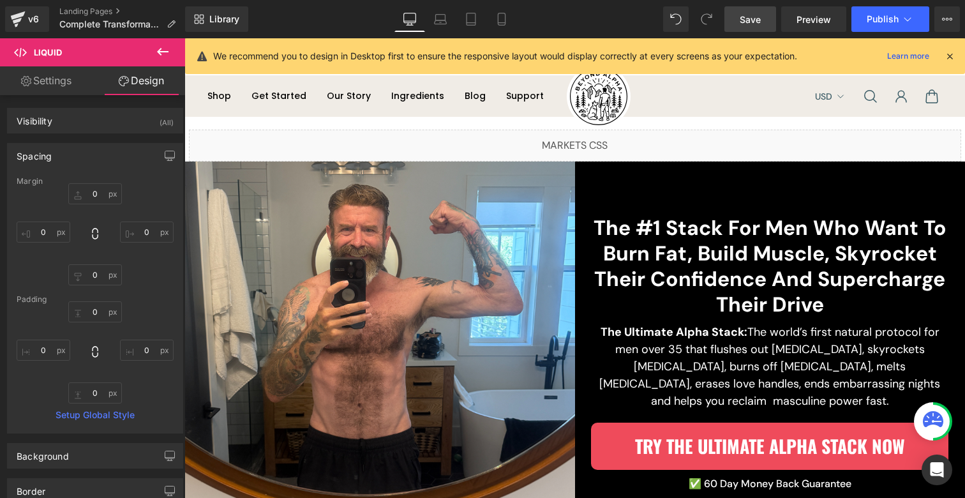
click at [745, 26] on link "Save" at bounding box center [750, 19] width 52 height 26
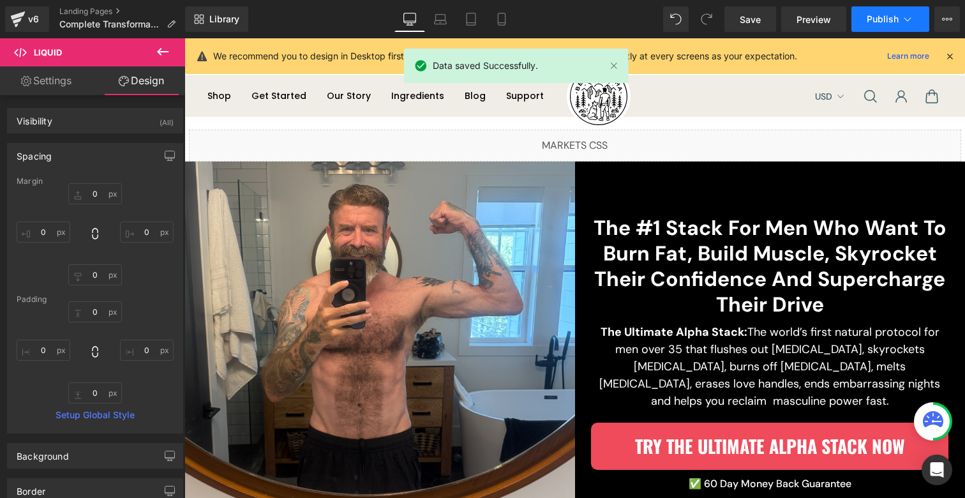
click at [867, 19] on span "Publish" at bounding box center [883, 19] width 32 height 10
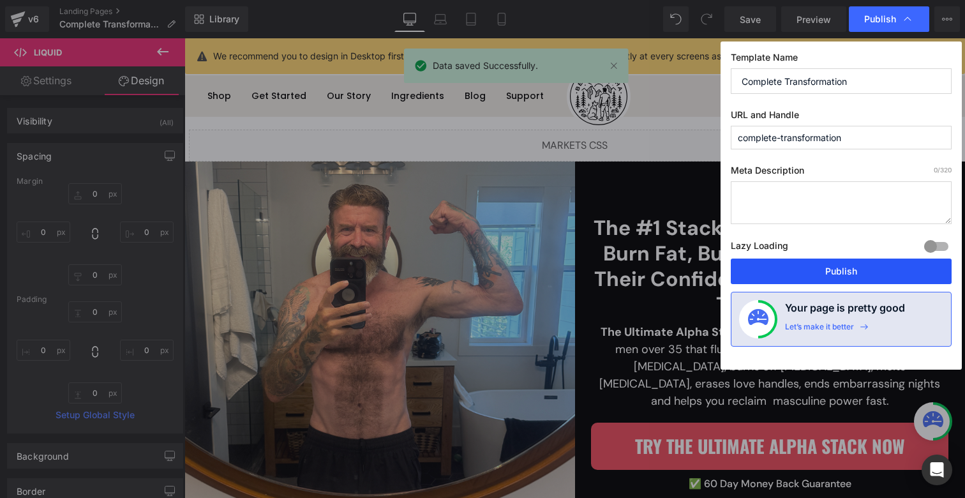
click at [823, 260] on button "Publish" at bounding box center [841, 271] width 221 height 26
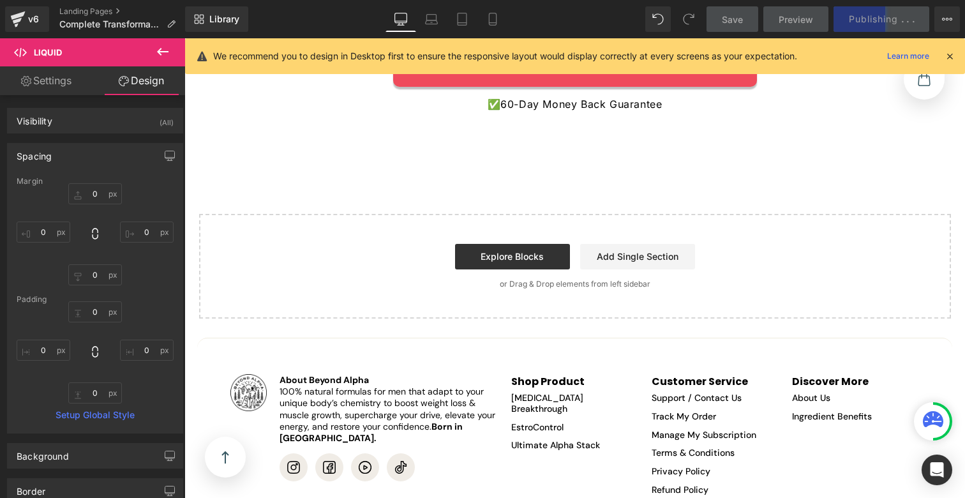
scroll to position [5770, 0]
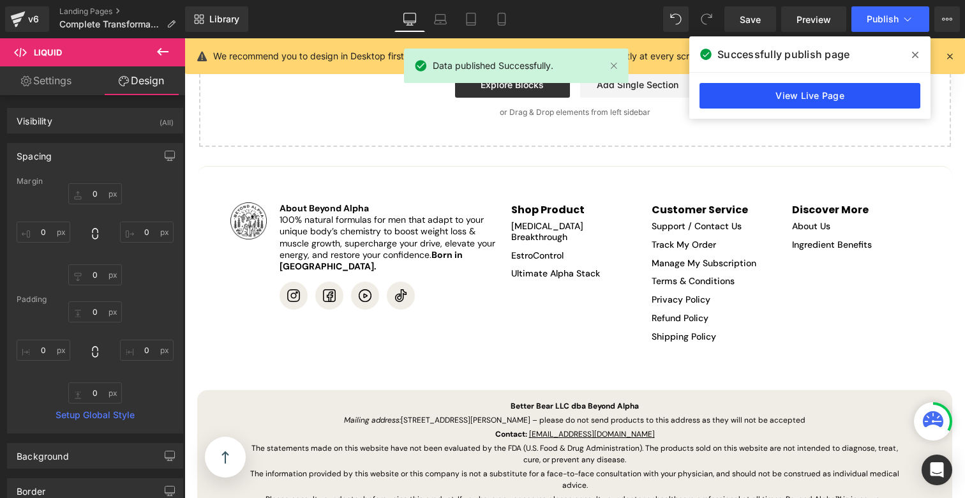
click at [819, 95] on link "View Live Page" at bounding box center [809, 96] width 221 height 26
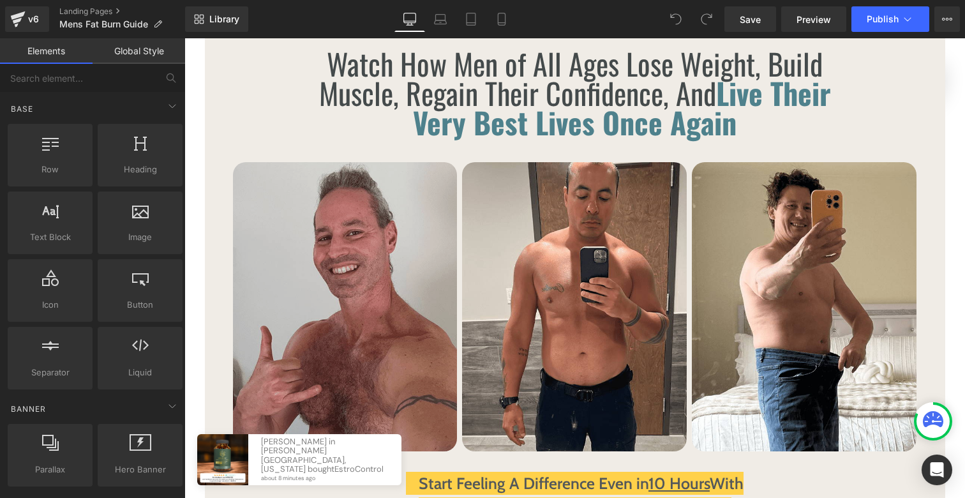
scroll to position [573, 0]
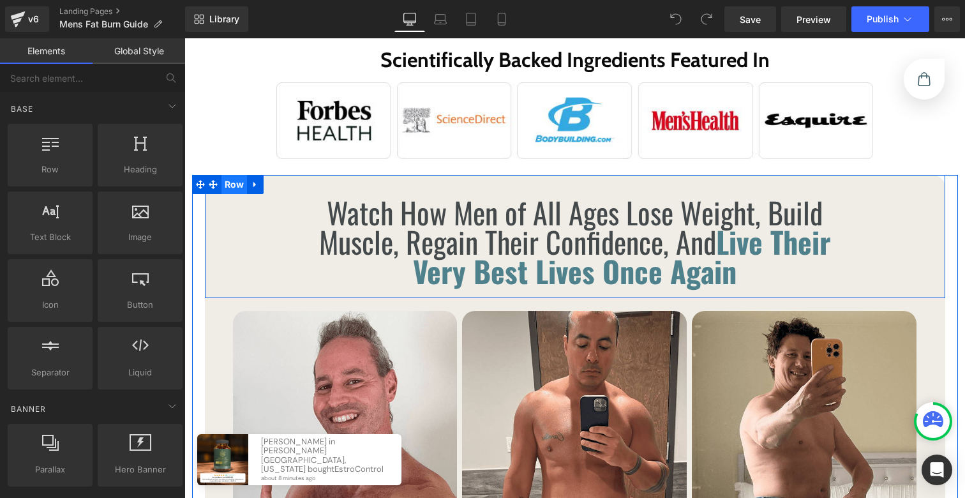
click at [225, 175] on span "Row" at bounding box center [234, 184] width 26 height 19
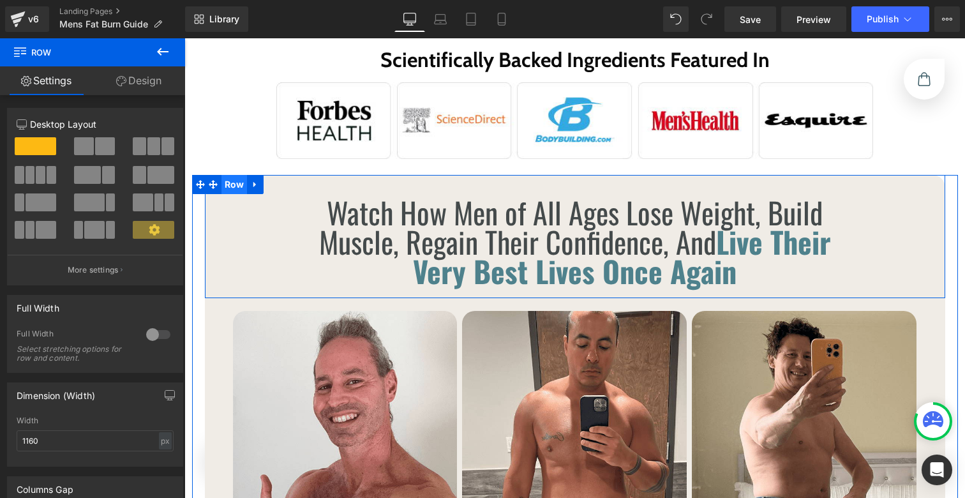
click at [221, 175] on span "Row" at bounding box center [234, 184] width 26 height 19
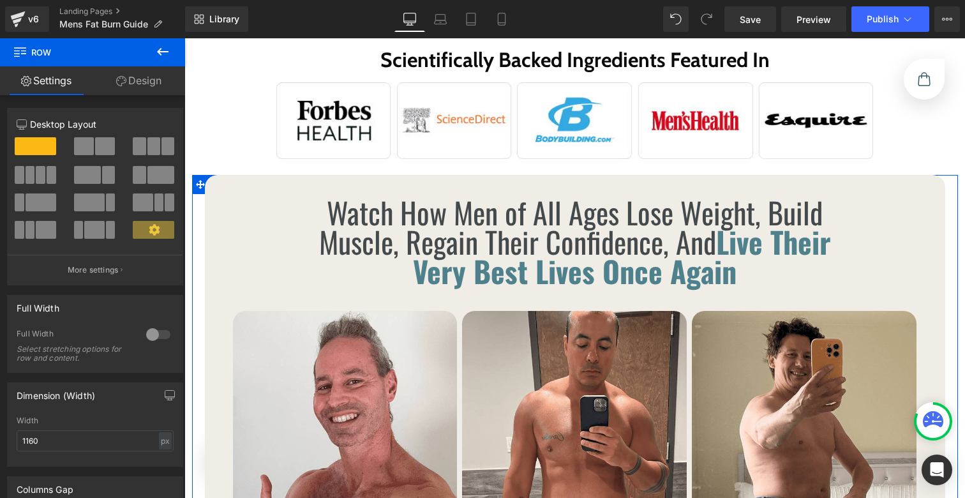
click at [193, 175] on div "Watch How Men of All Ages Lose Weight, Build Muscle, Regain Their Confidence, A…" at bounding box center [575, 433] width 766 height 517
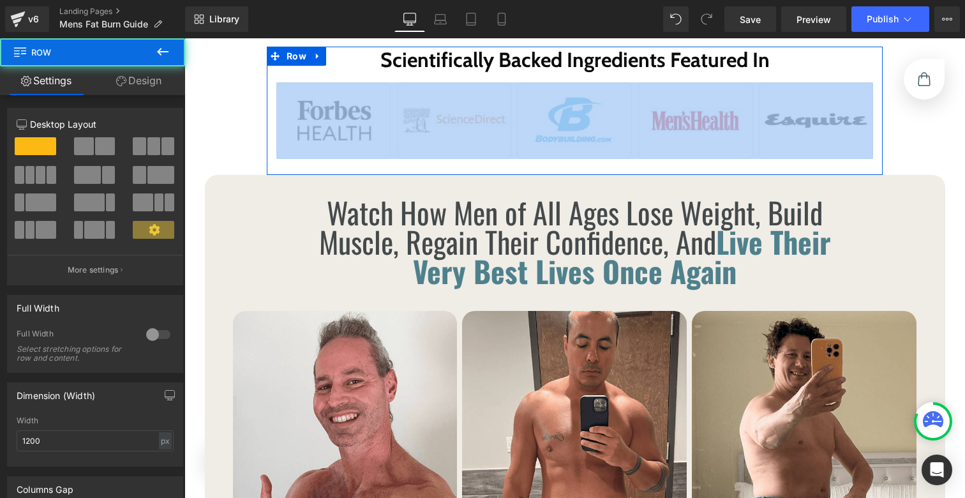
drag, startPoint x: 196, startPoint y: 168, endPoint x: 305, endPoint y: 156, distance: 109.9
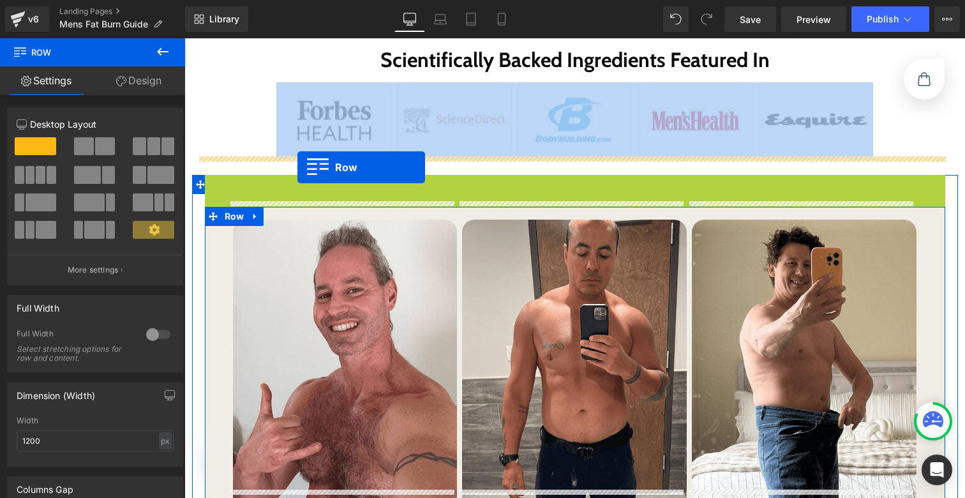
drag, startPoint x: 225, startPoint y: 166, endPoint x: 297, endPoint y: 167, distance: 72.1
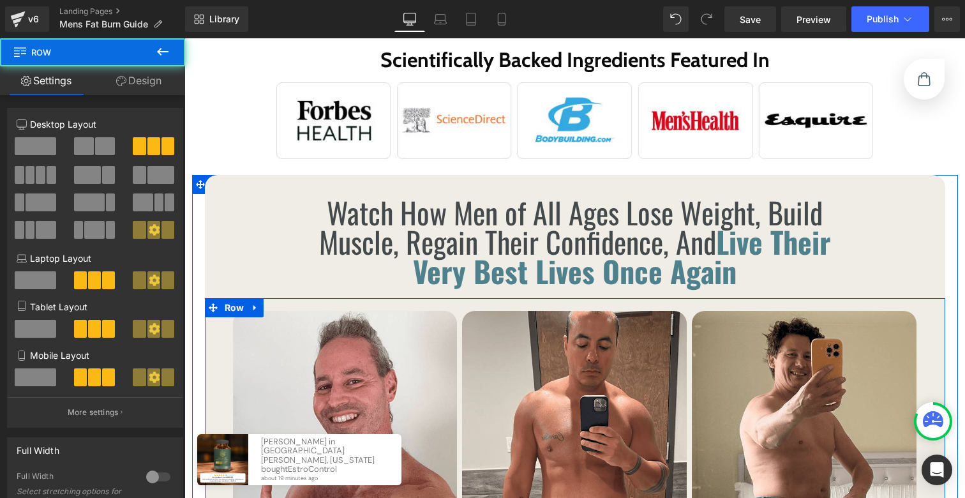
click at [207, 332] on div "Image Image Image Row" at bounding box center [575, 452] width 740 height 308
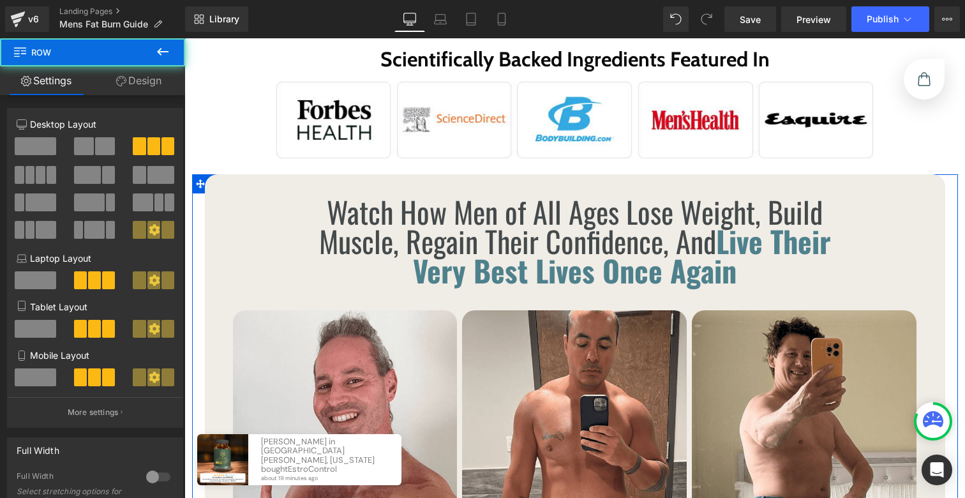
scroll to position [576, 0]
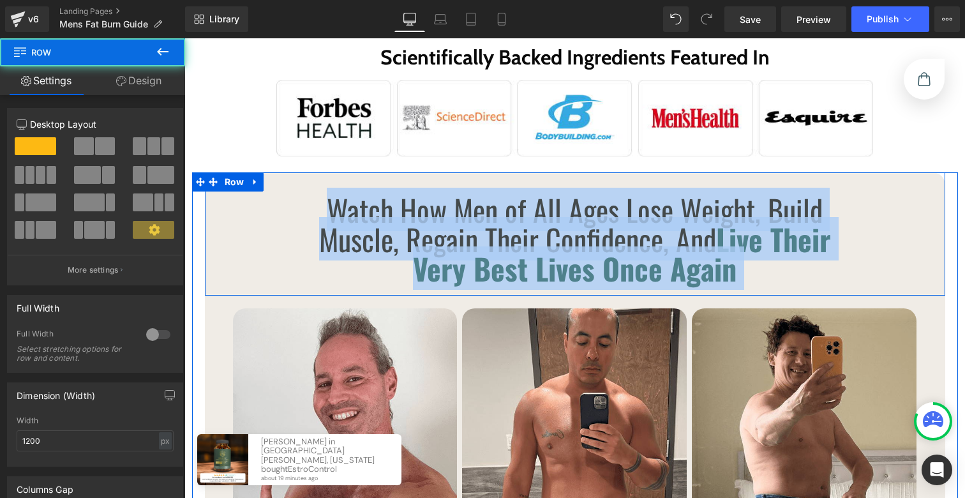
click at [242, 172] on div "Watch How Men of All Ages Lose Weight, Build Muscle, Regain Their Confidence, A…" at bounding box center [575, 430] width 766 height 517
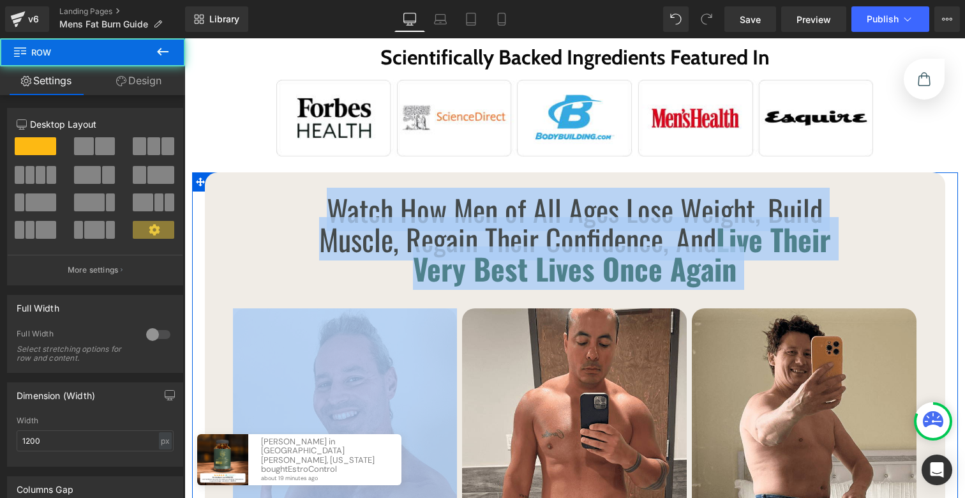
drag, startPoint x: 194, startPoint y: 165, endPoint x: 211, endPoint y: 336, distance: 171.2
click at [195, 334] on div "Watch How Men of All Ages Lose Weight, Build Muscle, Regain Their Confidence, A…" at bounding box center [575, 430] width 766 height 517
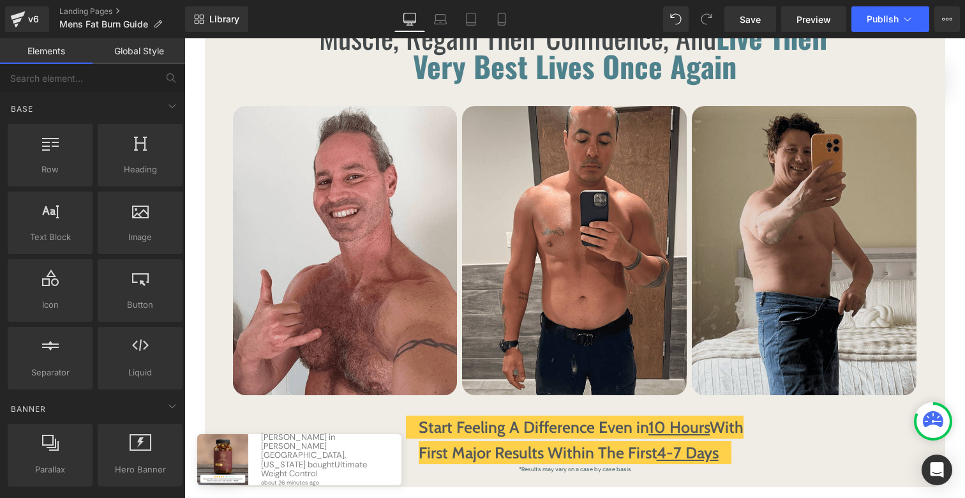
scroll to position [661, 0]
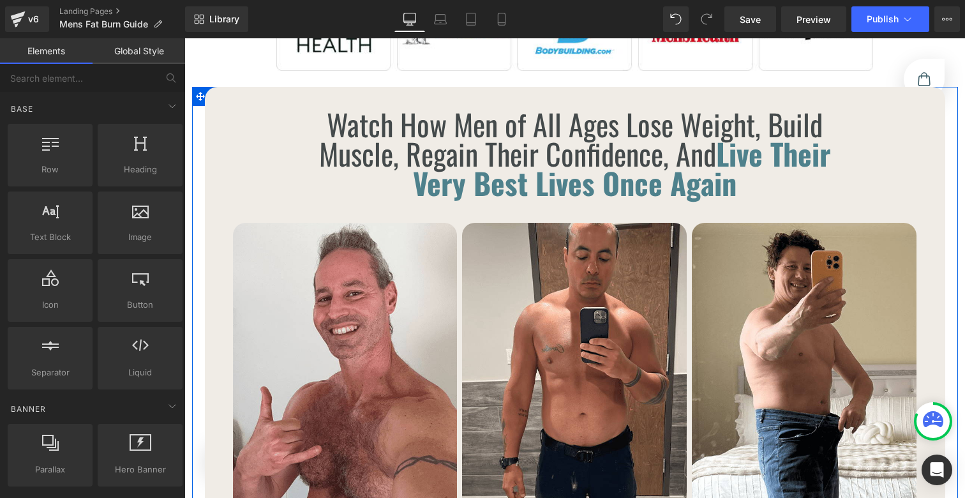
click at [194, 87] on div "Watch How Men of All Ages Lose Weight, Build Muscle, Regain Their Confidence, A…" at bounding box center [575, 345] width 766 height 517
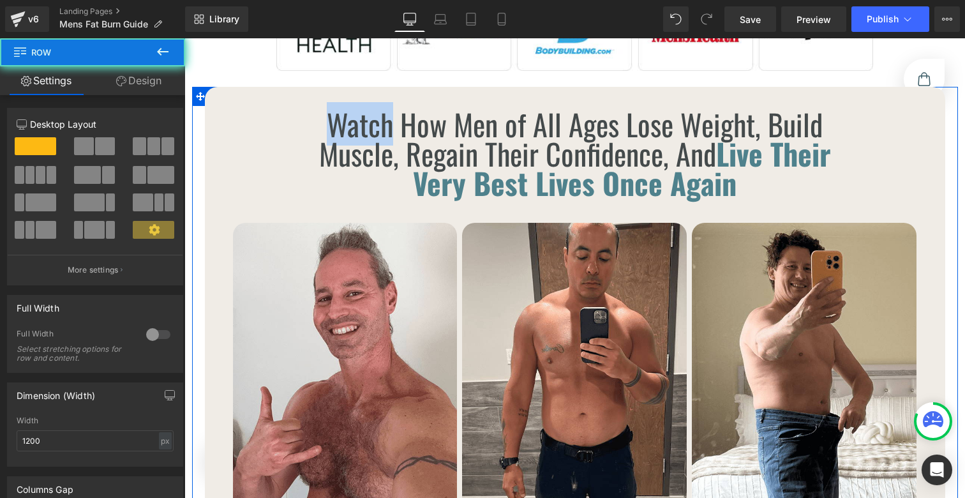
click at [194, 87] on div "Watch How Men of All Ages Lose Weight, Build Muscle, Regain Their Confidence, A…" at bounding box center [575, 345] width 766 height 517
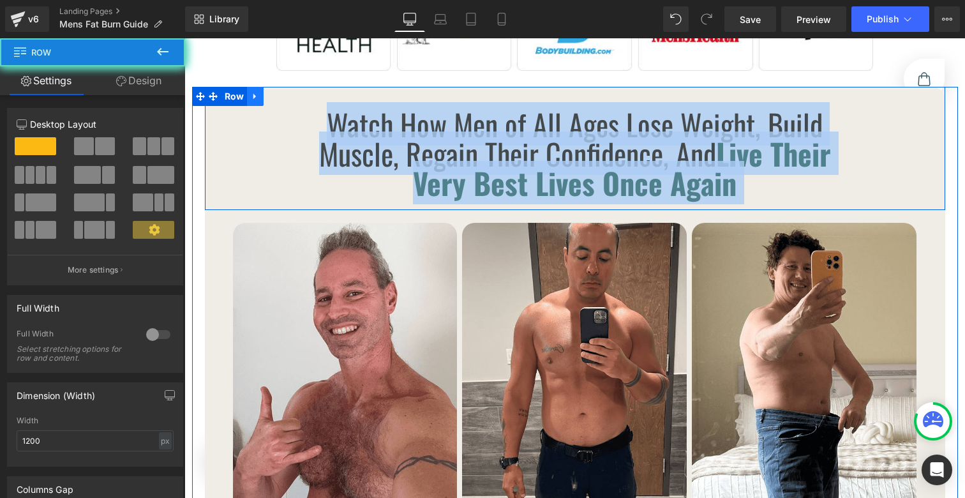
drag, startPoint x: 194, startPoint y: 78, endPoint x: 245, endPoint y: 68, distance: 52.1
click at [245, 87] on div "Watch How Men of All Ages Lose Weight, Build Muscle, Regain Their Confidence, A…" at bounding box center [575, 345] width 766 height 517
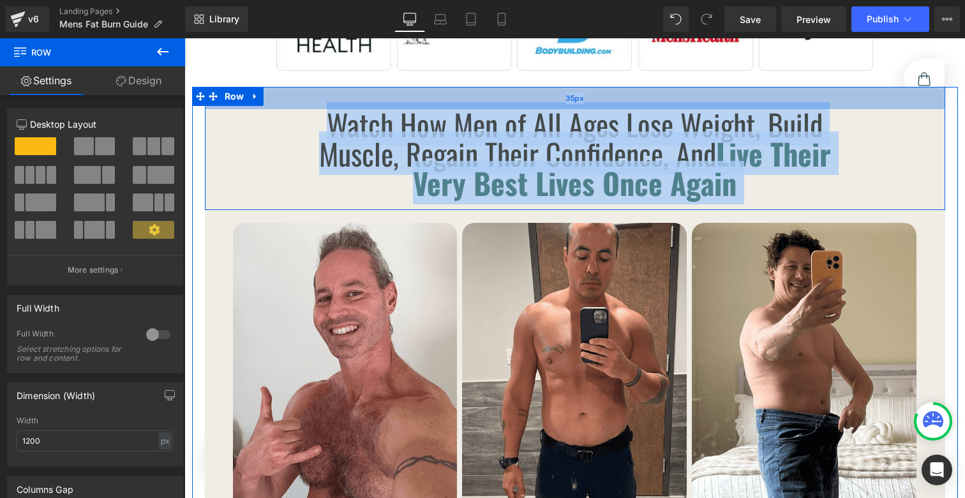
click at [366, 87] on div "35px" at bounding box center [575, 98] width 740 height 22
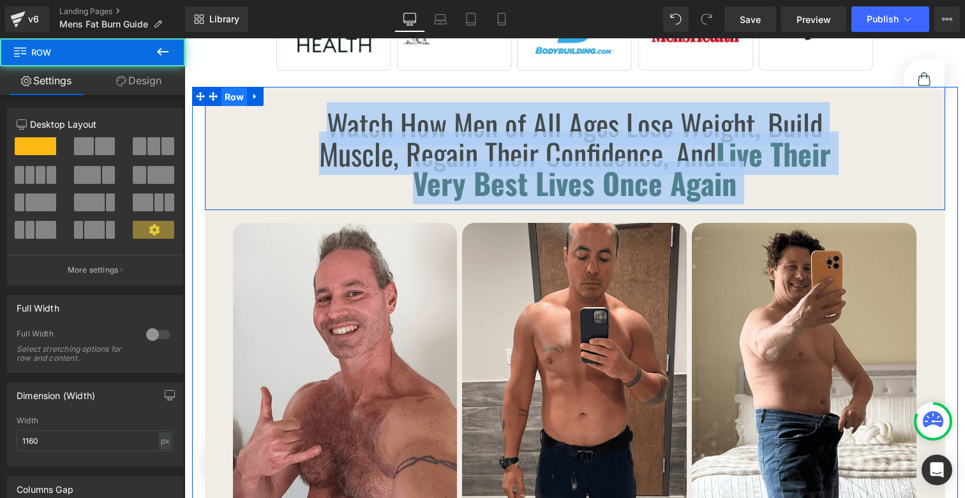
click at [230, 87] on span "Row" at bounding box center [234, 96] width 26 height 19
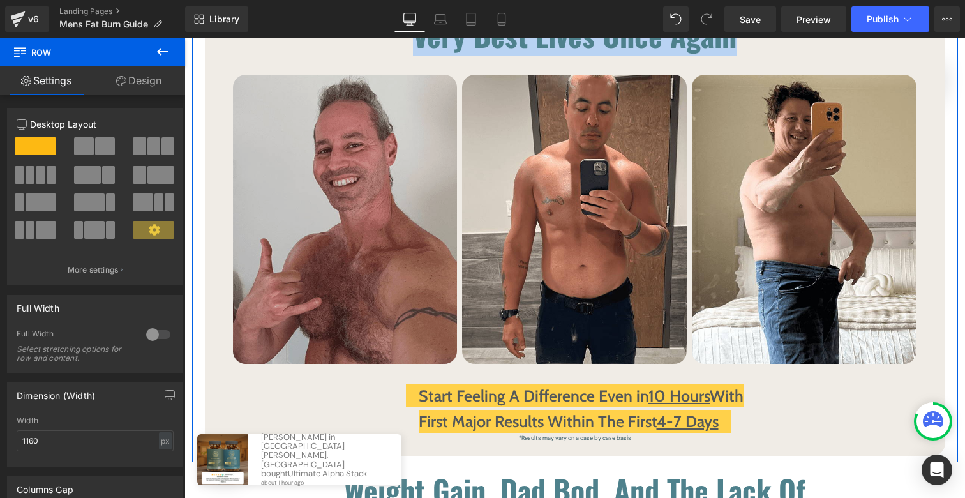
scroll to position [693, 0]
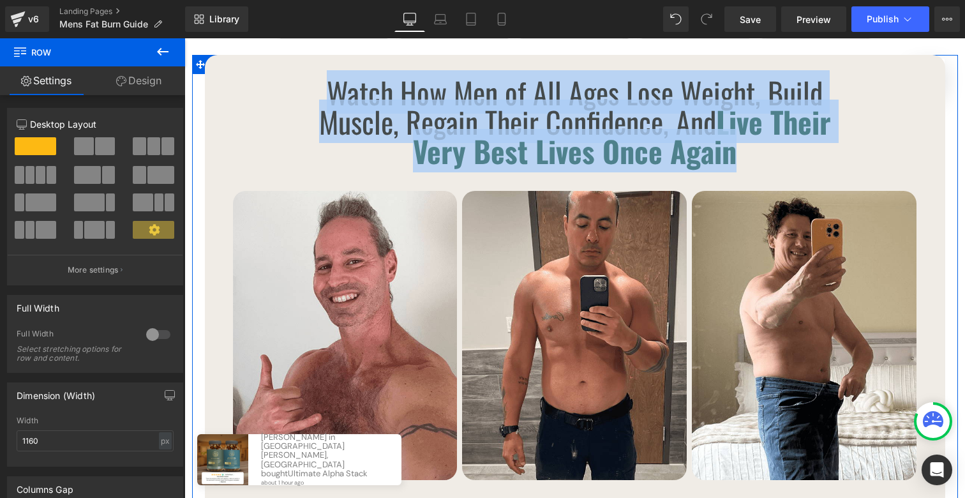
click at [197, 190] on div "Watch How Men of All Ages Lose Weight, Build Muscle, Regain Their Confidence, A…" at bounding box center [575, 313] width 766 height 517
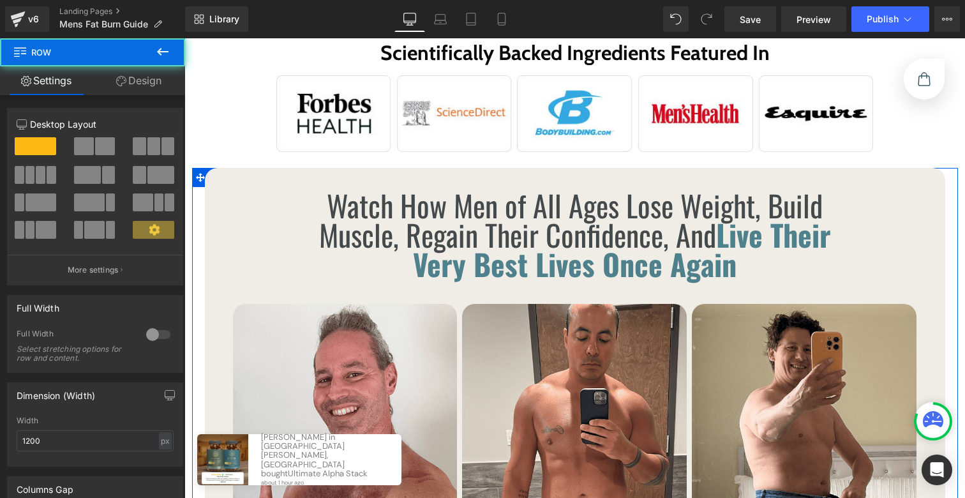
scroll to position [579, 0]
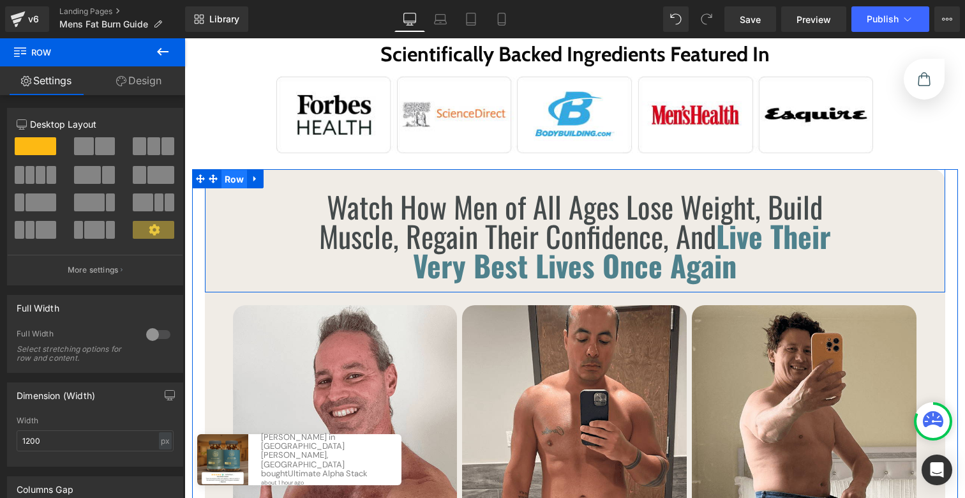
click at [233, 170] on span "Row" at bounding box center [234, 179] width 26 height 19
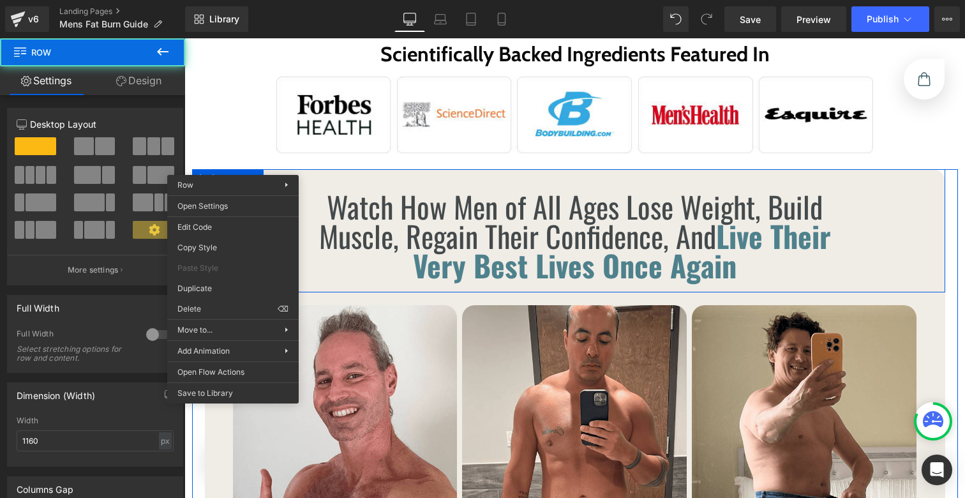
click at [248, 169] on div "Watch How Men of All Ages Lose Weight, Build Muscle, Regain Their Confidence, A…" at bounding box center [575, 230] width 740 height 123
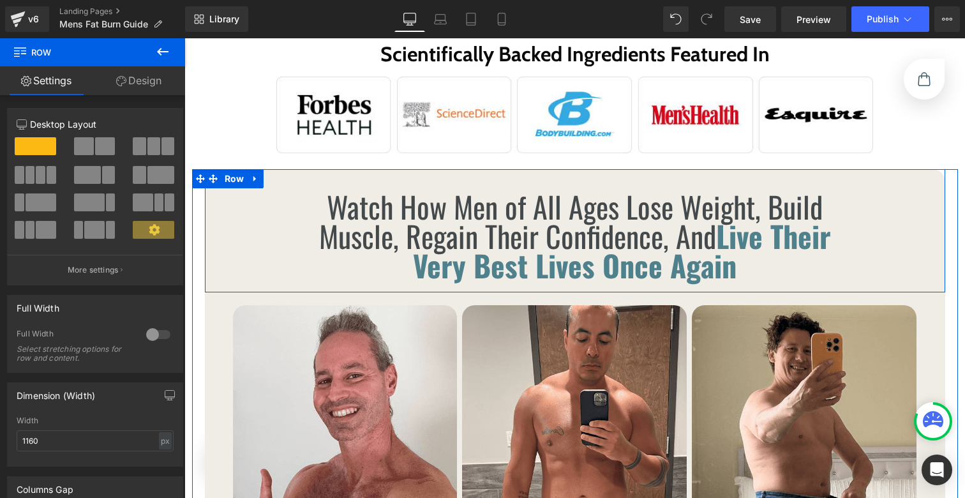
click at [253, 176] on icon at bounding box center [254, 179] width 3 height 6
click at [251, 174] on icon at bounding box center [255, 179] width 9 height 10
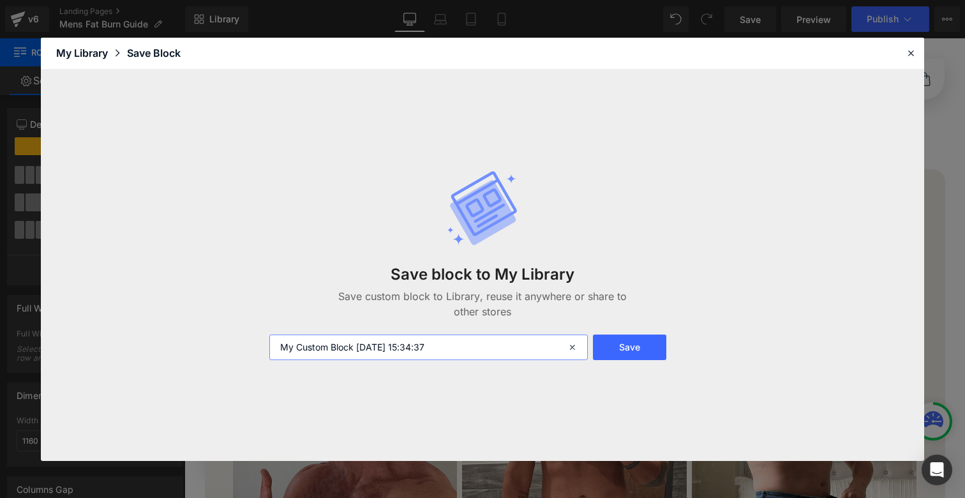
click at [387, 354] on input "My Custom Block 2025-10-08 15:34:37" at bounding box center [428, 347] width 318 height 26
click at [387, 352] on input "My Custom Block 2025-10-08 15:34:37" at bounding box center [428, 347] width 318 height 26
click at [900, 55] on header "Library Elements Blocks Templates Saved Library My Library Save Block" at bounding box center [482, 54] width 883 height 32
click at [911, 53] on icon at bounding box center [910, 52] width 11 height 11
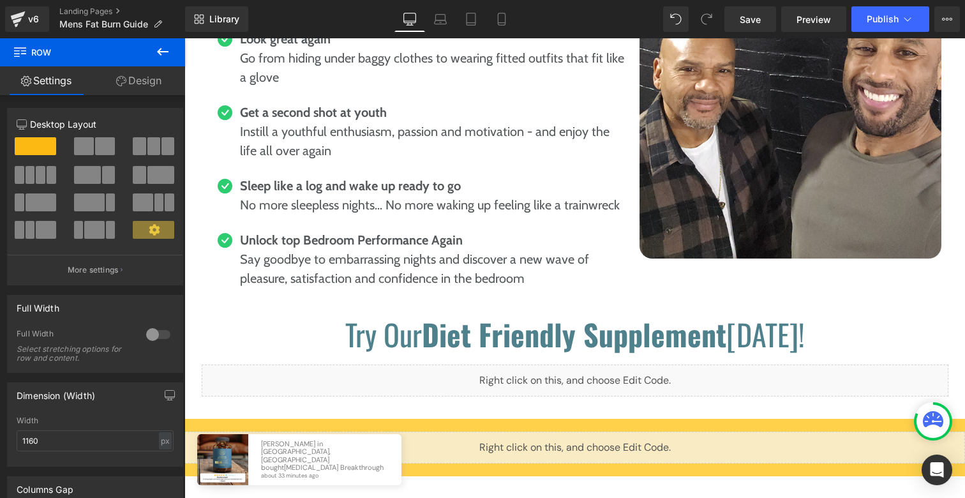
scroll to position [5850, 0]
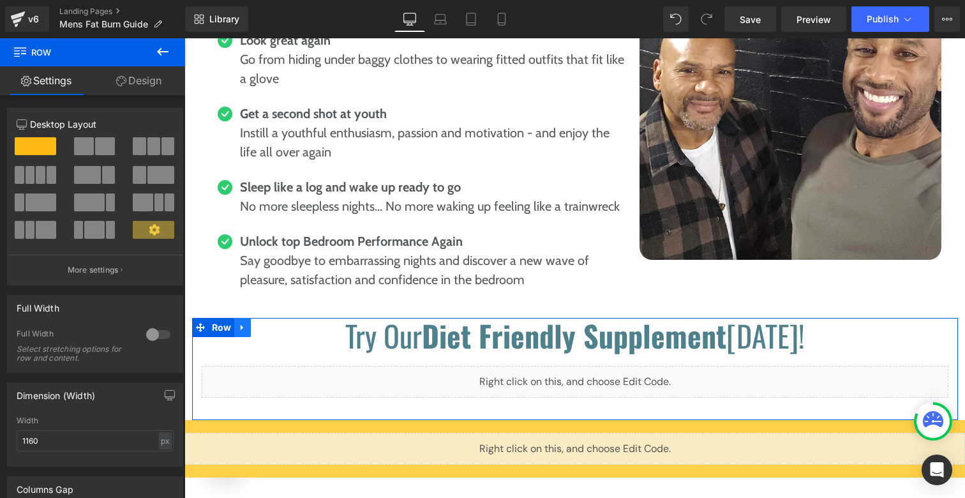
click at [238, 323] on icon at bounding box center [242, 328] width 9 height 10
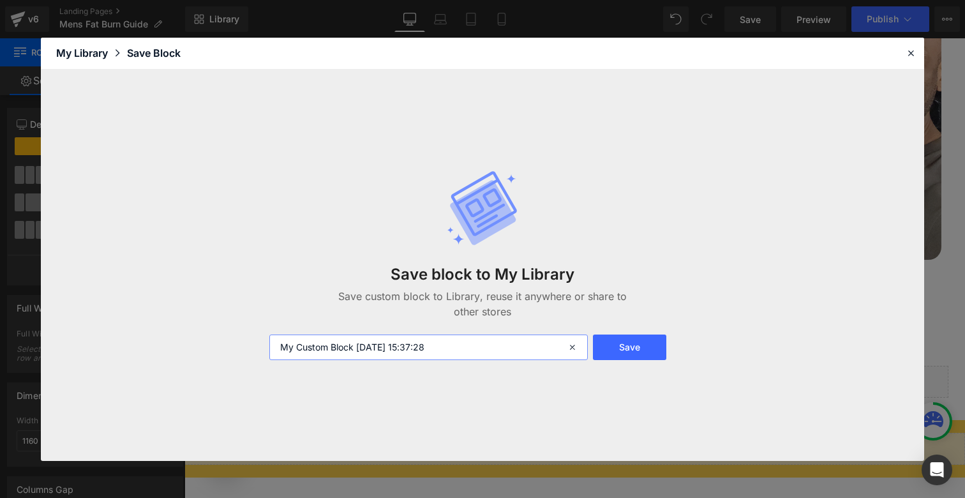
click at [451, 345] on input "My Custom Block 2025-10-08 15:37:28" at bounding box center [428, 347] width 318 height 26
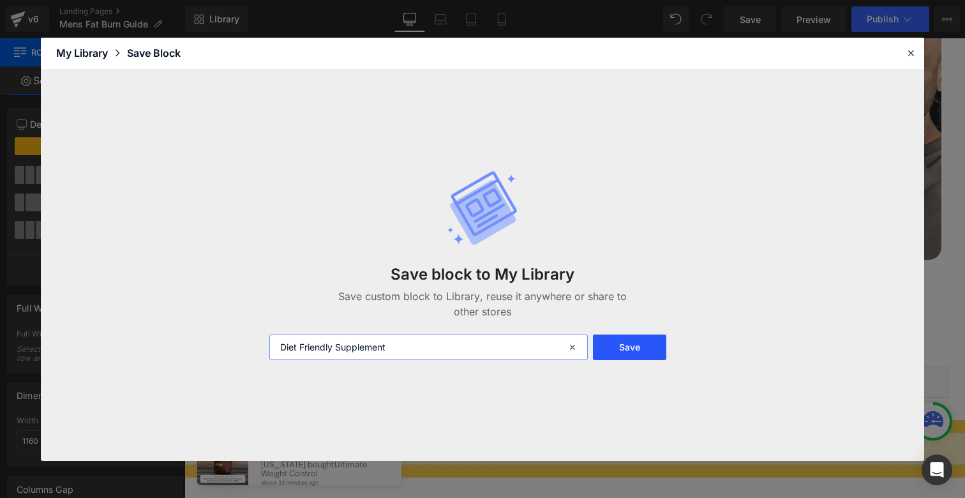
type input "Diet Friendly Supplement"
click at [634, 352] on button "Save" at bounding box center [629, 347] width 73 height 26
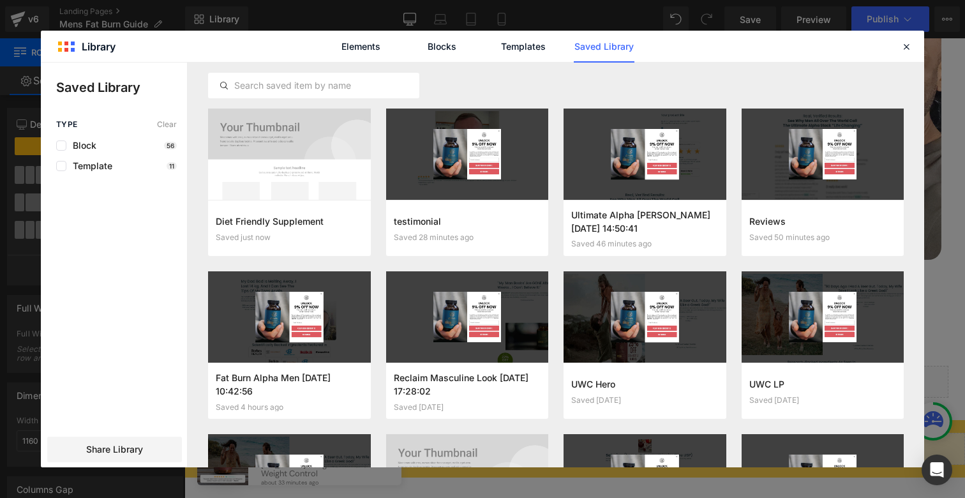
click at [918, 52] on div "Elements Blocks Templates Saved Library" at bounding box center [482, 46] width 883 height 31
click at [909, 49] on icon at bounding box center [905, 46] width 11 height 11
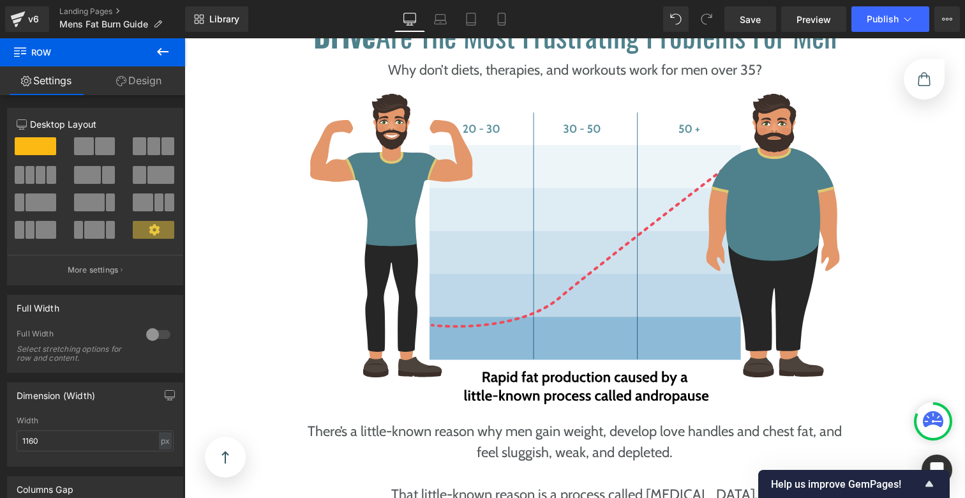
scroll to position [1292, 0]
click at [96, 10] on link "Landing Pages" at bounding box center [122, 11] width 126 height 10
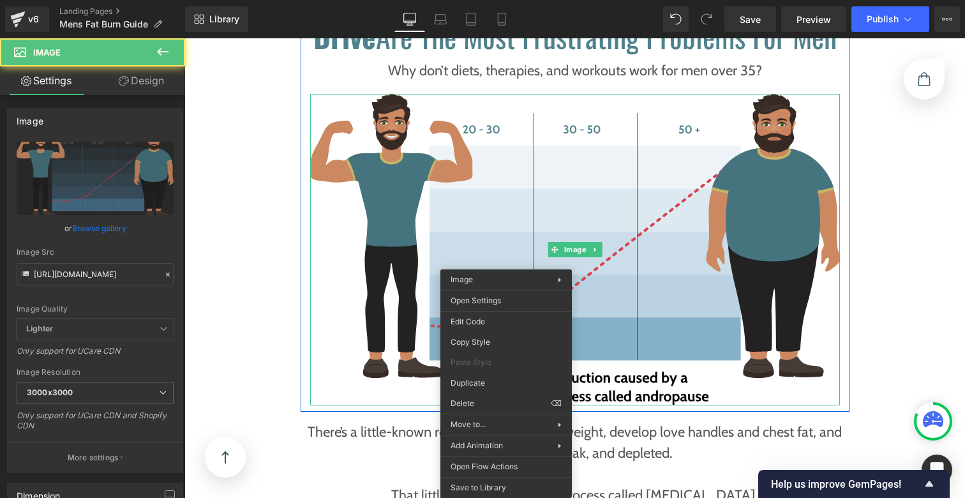
click at [509, 269] on img at bounding box center [575, 249] width 530 height 311
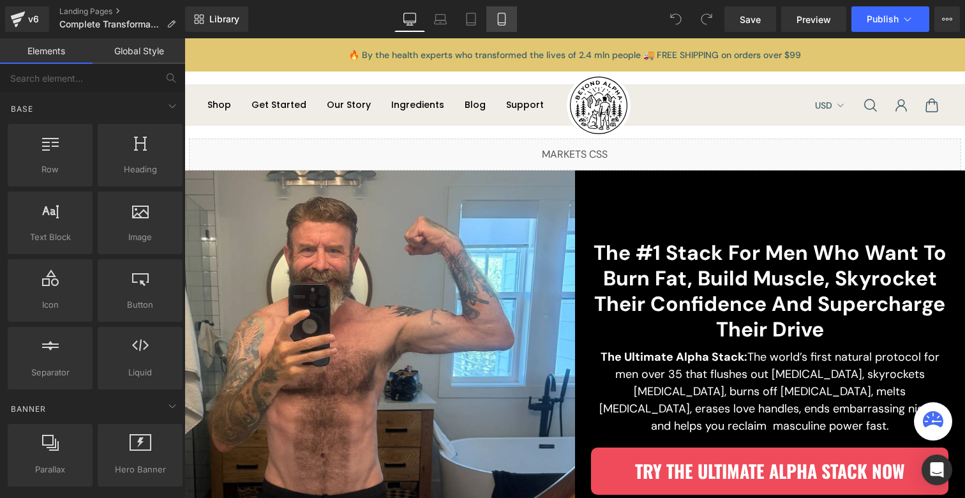
click at [500, 20] on icon at bounding box center [501, 19] width 13 height 13
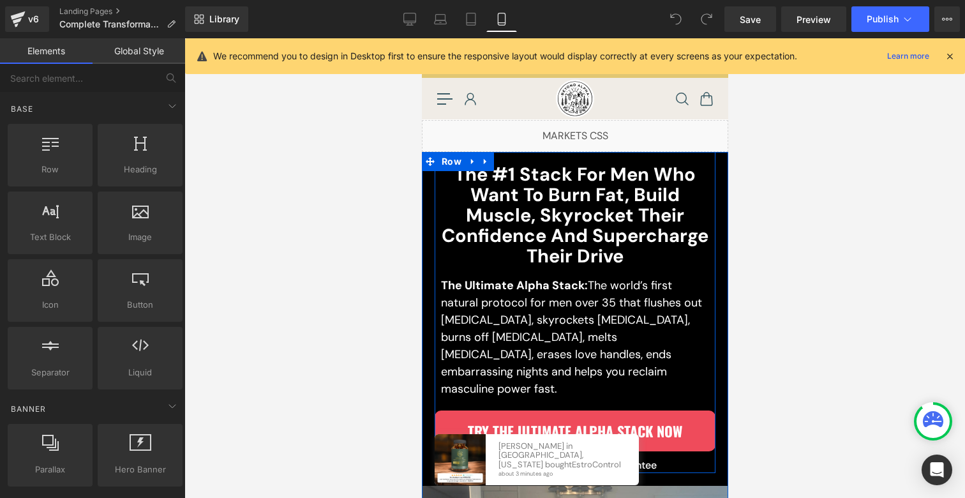
click at [503, 318] on p "The Ultimate Alpha Stack: The world’s first natural protocol for men over 35 th…" at bounding box center [574, 337] width 268 height 121
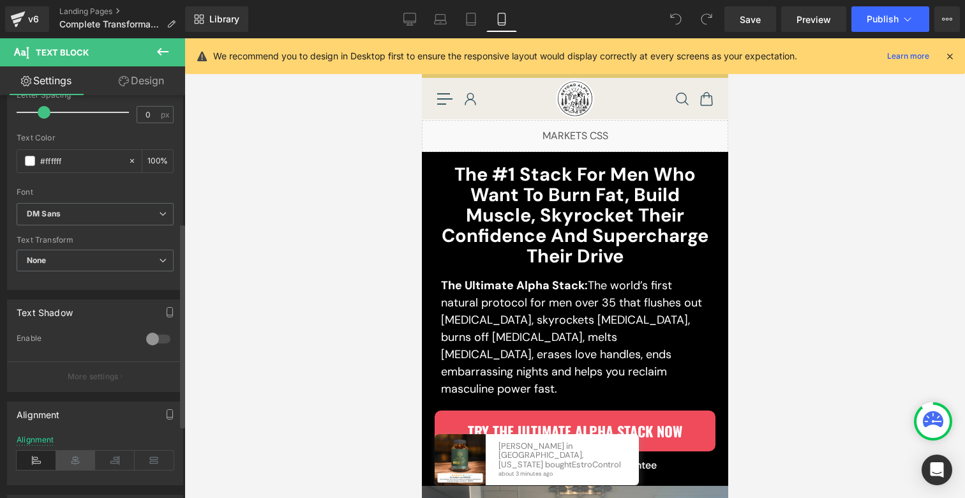
scroll to position [257, 0]
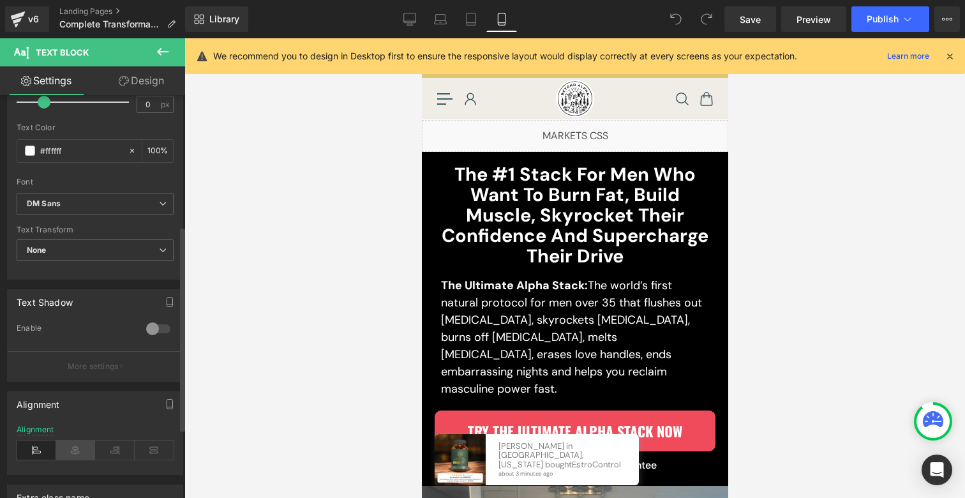
click at [78, 448] on icon at bounding box center [76, 449] width 40 height 19
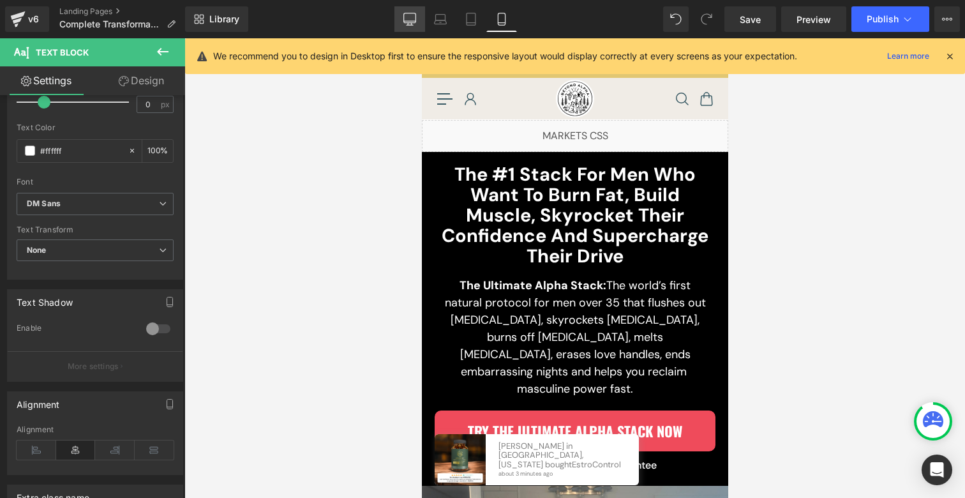
click at [419, 24] on link "Desktop" at bounding box center [409, 19] width 31 height 26
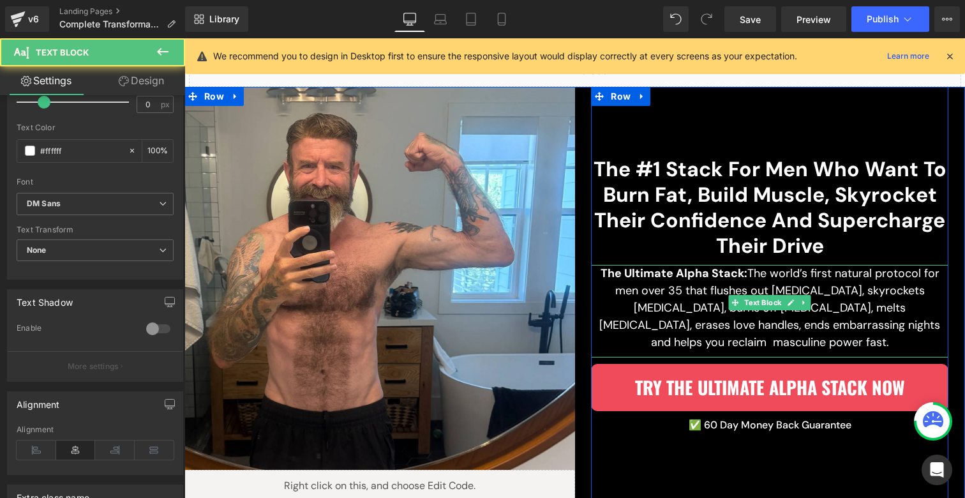
click at [715, 293] on p "The Ultimate Alpha Stack: The world’s first natural protocol for men over 35 th…" at bounding box center [769, 308] width 357 height 86
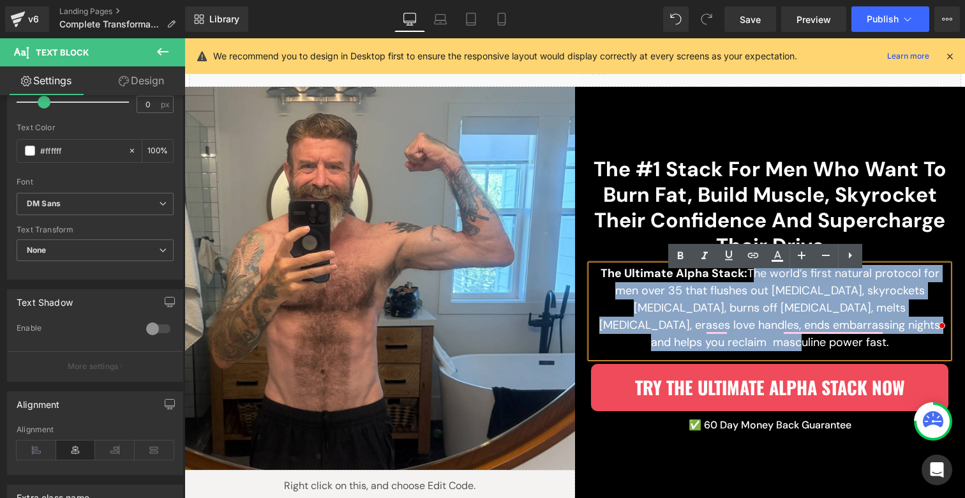
drag, startPoint x: 747, startPoint y: 280, endPoint x: 585, endPoint y: 279, distance: 161.5
click at [591, 279] on div "The Ultimate Alpha Stack: The world’s first natural protocol for men over 35 th…" at bounding box center [769, 311] width 357 height 93
click at [632, 279] on b "The Ultimate Alpha Stack:" at bounding box center [673, 272] width 147 height 15
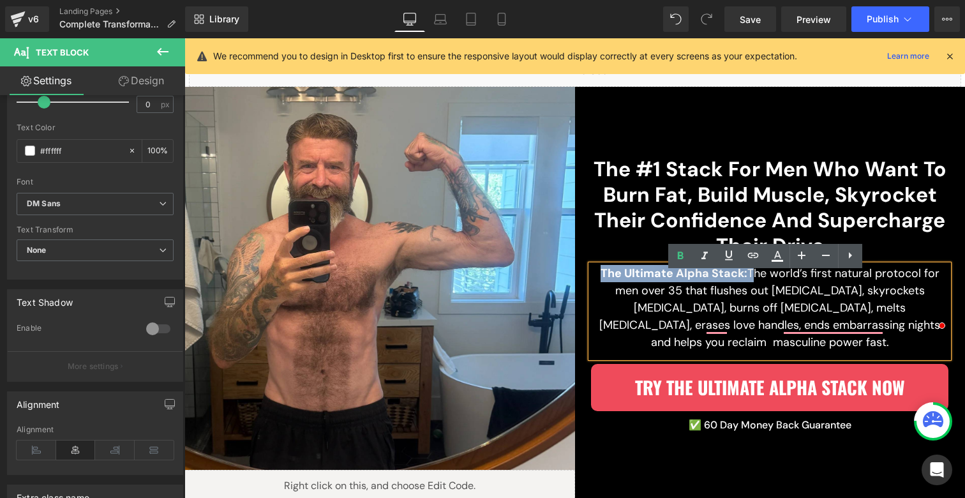
drag, startPoint x: 746, startPoint y: 281, endPoint x: 597, endPoint y: 278, distance: 149.4
click at [597, 278] on p "The Ultimate Alpha Stack: The world’s first natural protocol for men over 35 th…" at bounding box center [769, 308] width 357 height 86
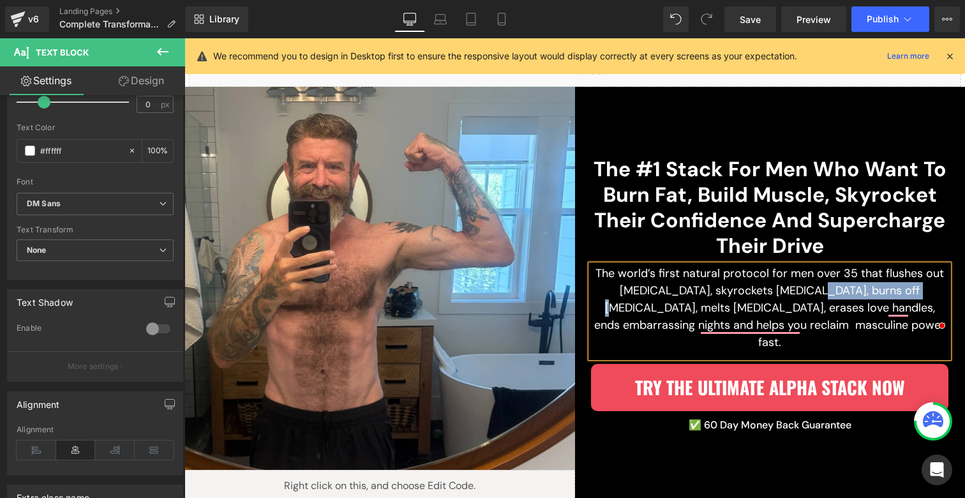
drag, startPoint x: 874, startPoint y: 298, endPoint x: 780, endPoint y: 300, distance: 93.8
click at [780, 300] on p "The world’s first natural protocol for men over 35 that flushes out [MEDICAL_DA…" at bounding box center [769, 308] width 357 height 86
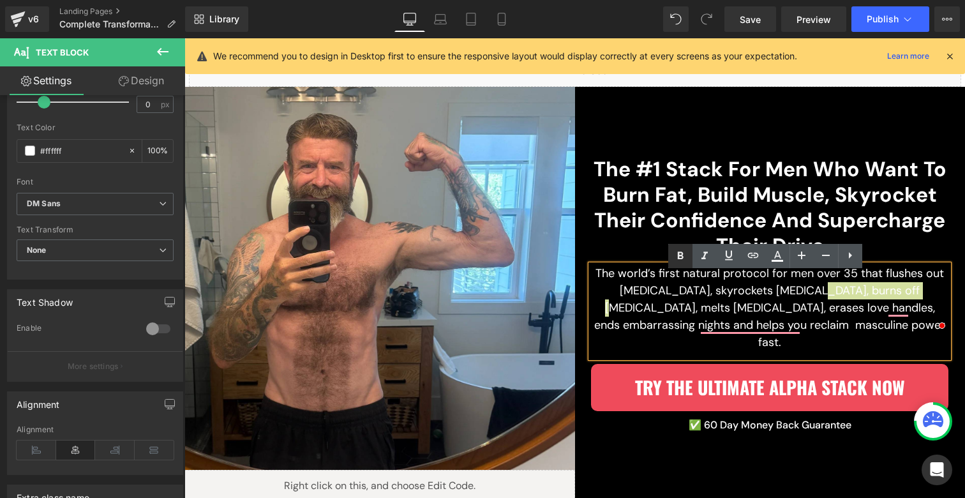
click at [676, 257] on icon at bounding box center [680, 255] width 15 height 15
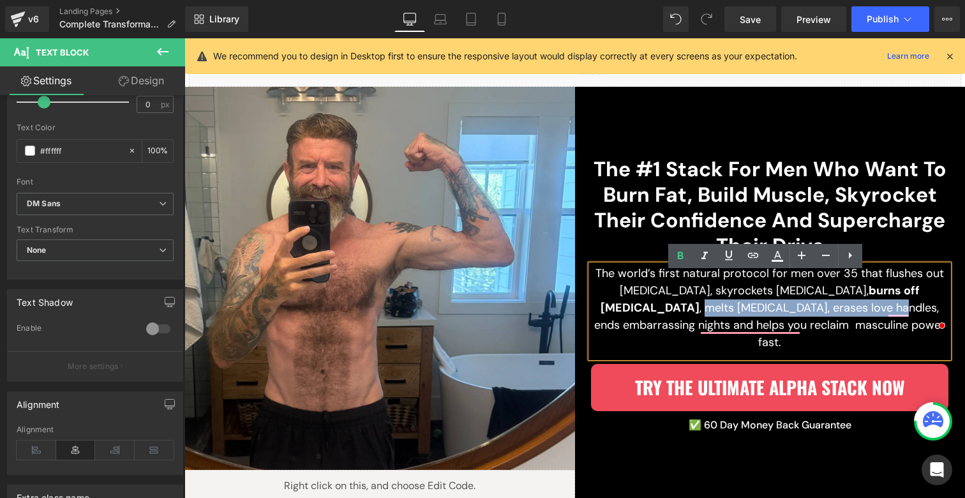
drag, startPoint x: 882, startPoint y: 301, endPoint x: 737, endPoint y: 313, distance: 145.4
click at [737, 313] on p "The world’s first natural protocol for men over 35 that flushes out [MEDICAL_DA…" at bounding box center [769, 308] width 357 height 86
click at [678, 250] on icon at bounding box center [680, 255] width 15 height 15
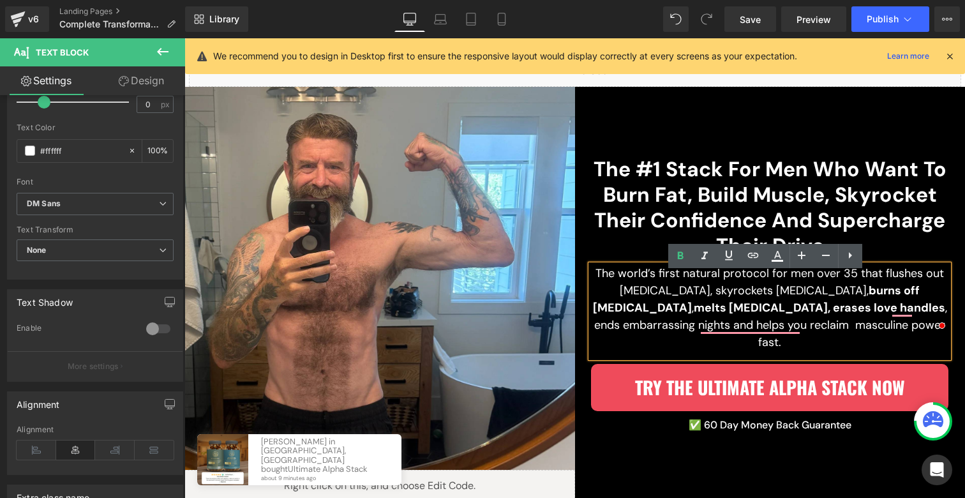
click at [752, 311] on p "The world’s first natural protocol for men over 35 that flushes out [MEDICAL_DA…" at bounding box center [769, 308] width 357 height 86
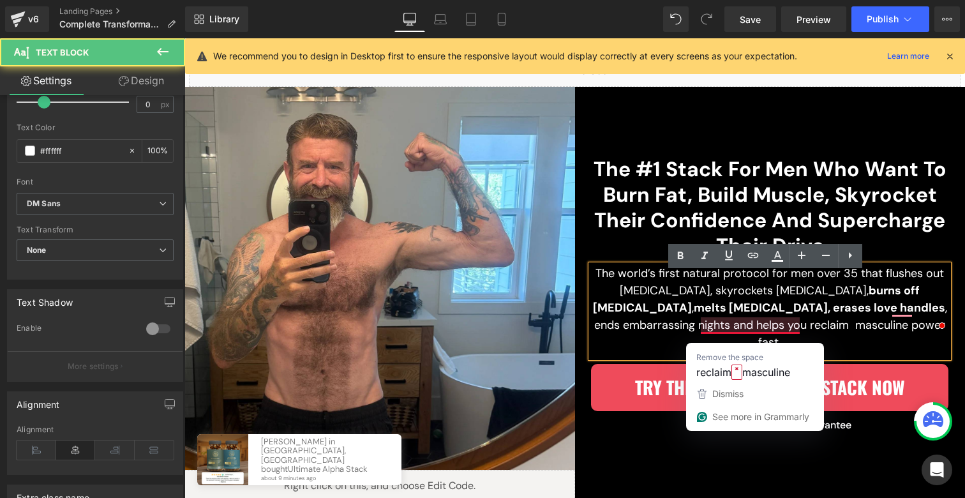
click at [856, 324] on p "The world’s first natural protocol for men over 35 that flushes out [MEDICAL_DA…" at bounding box center [769, 308] width 357 height 86
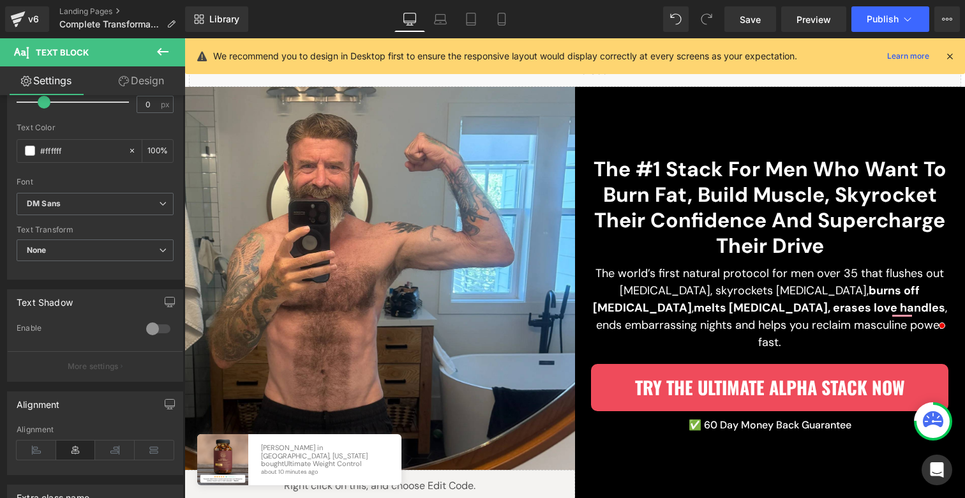
click at [154, 61] on button at bounding box center [162, 52] width 45 height 28
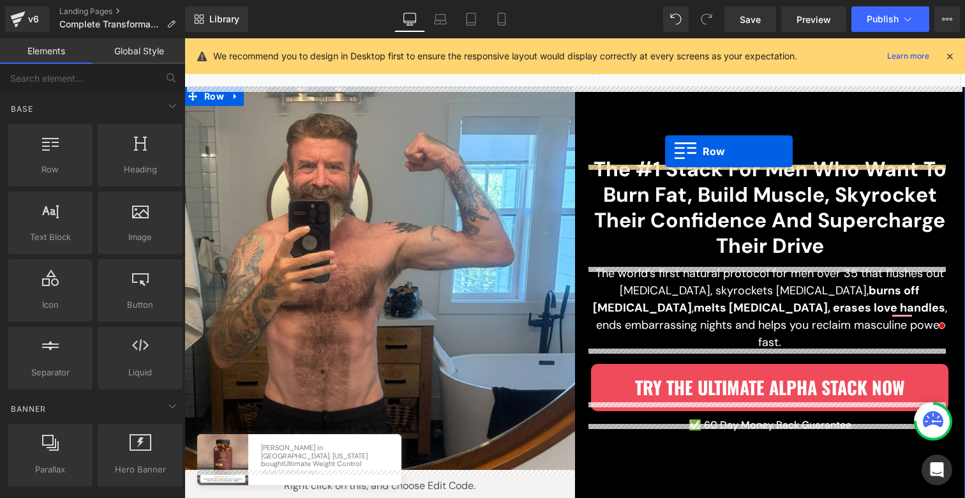
drag, startPoint x: 257, startPoint y: 185, endPoint x: 665, endPoint y: 151, distance: 409.8
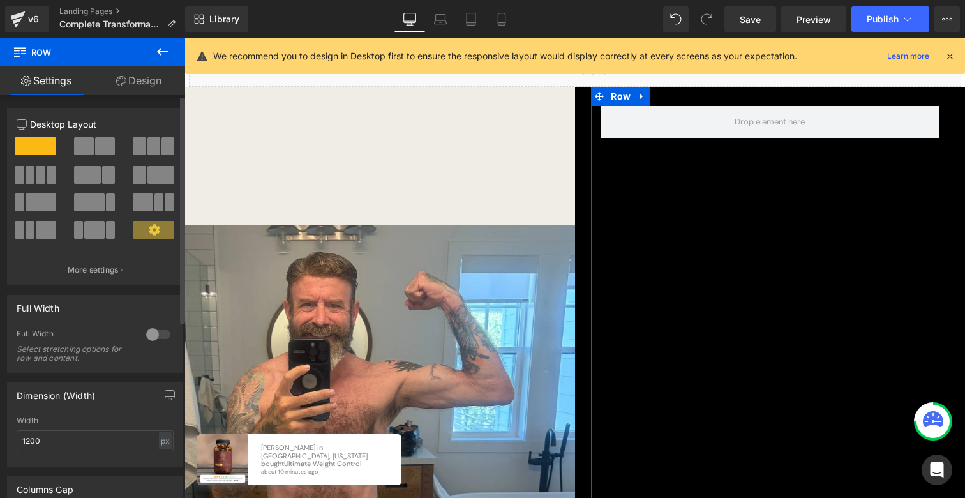
click at [153, 146] on span at bounding box center [153, 146] width 13 height 18
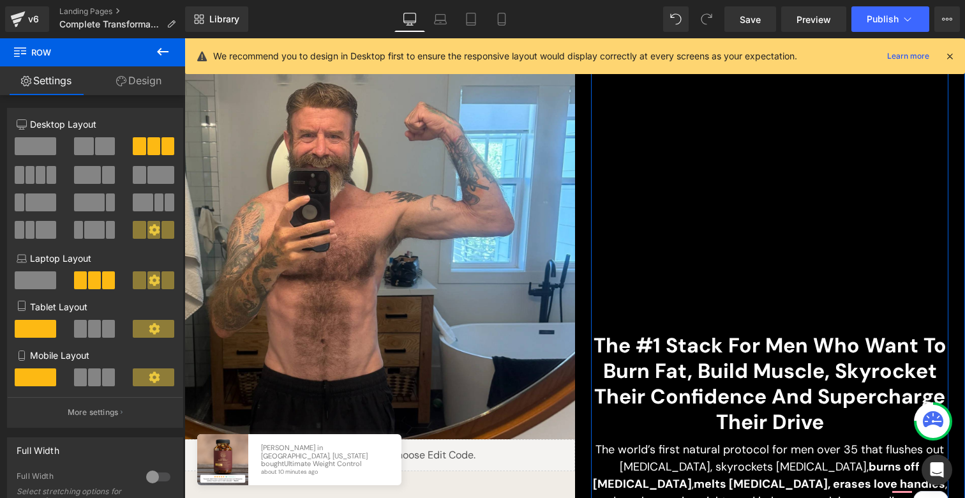
scroll to position [11, 0]
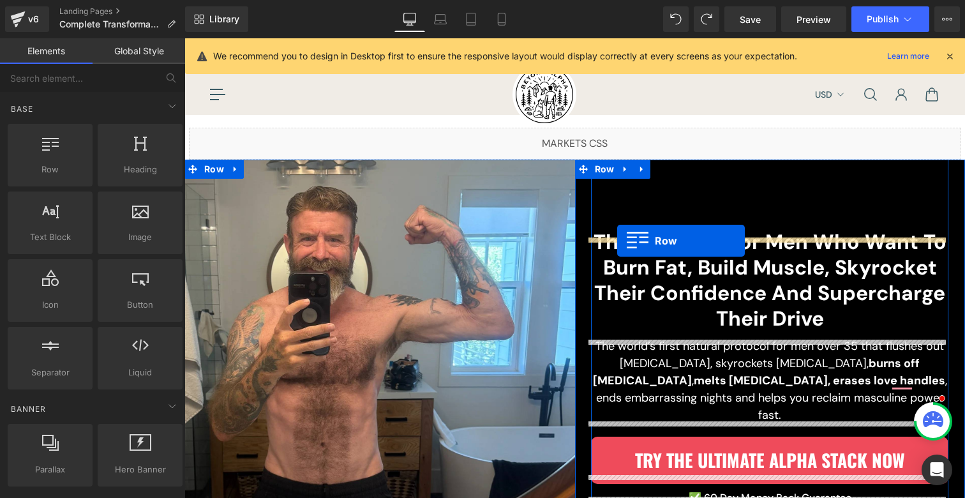
drag, startPoint x: 267, startPoint y: 209, endPoint x: 617, endPoint y: 240, distance: 351.7
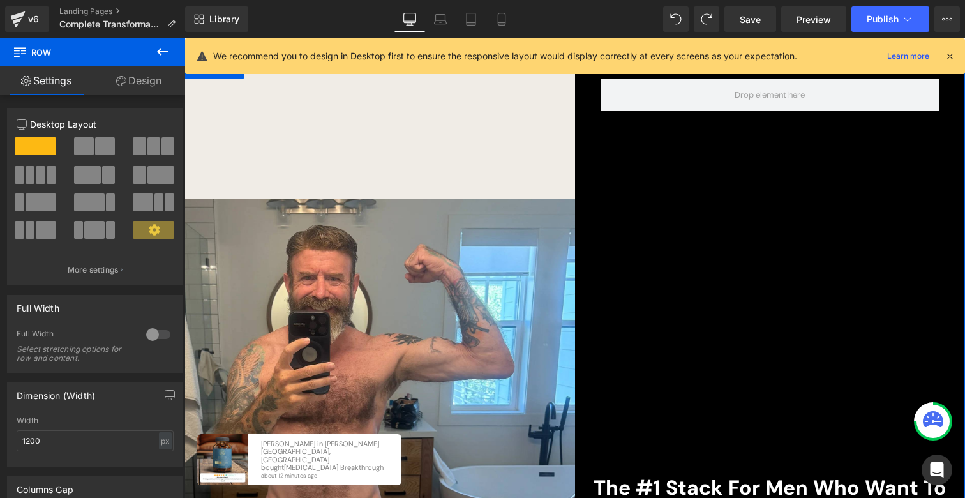
scroll to position [0, 0]
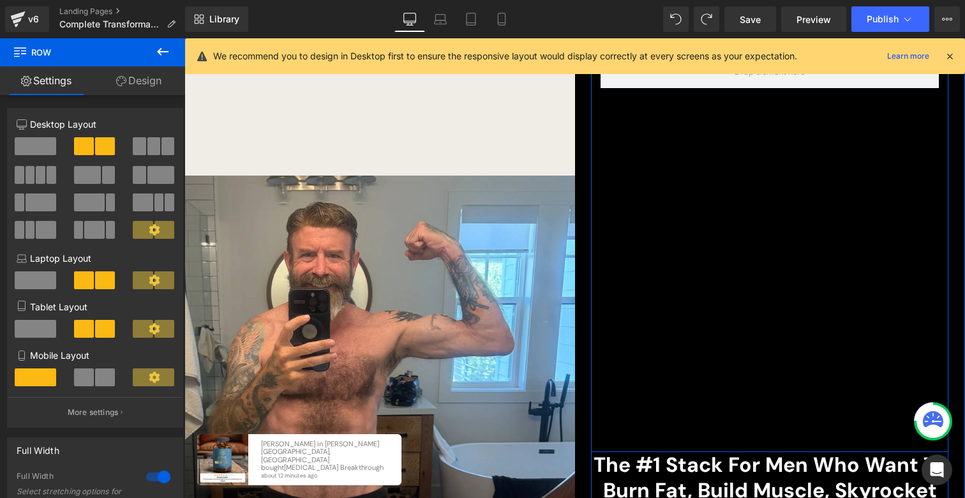
scroll to position [271, 0]
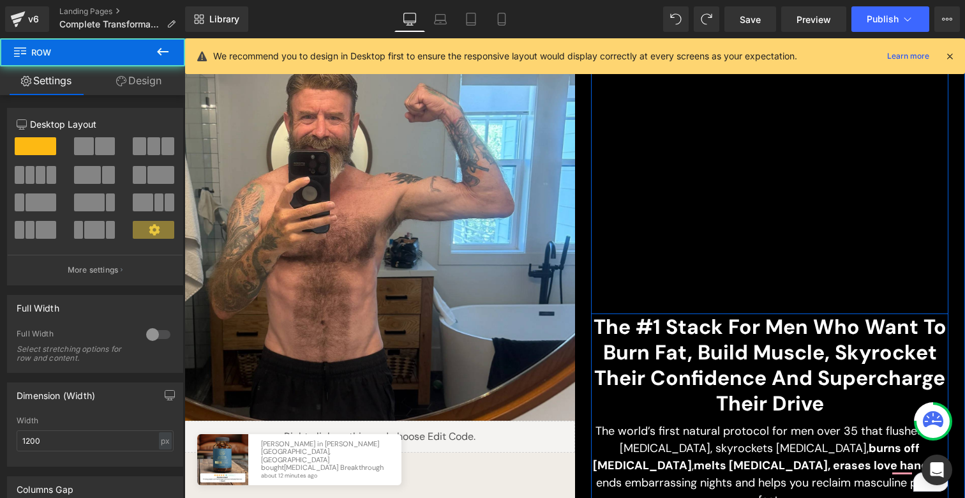
click at [722, 212] on div "Row" at bounding box center [769, 106] width 357 height 415
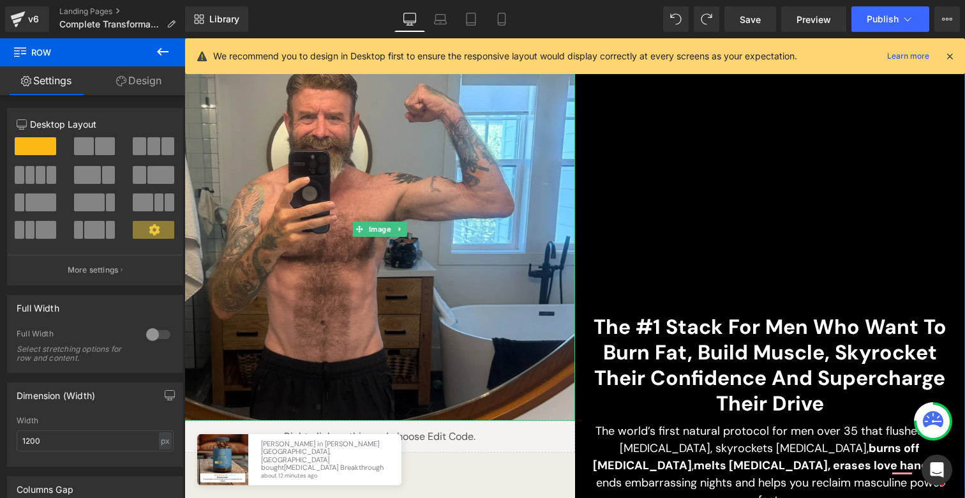
click at [154, 82] on link "Design" at bounding box center [139, 80] width 93 height 29
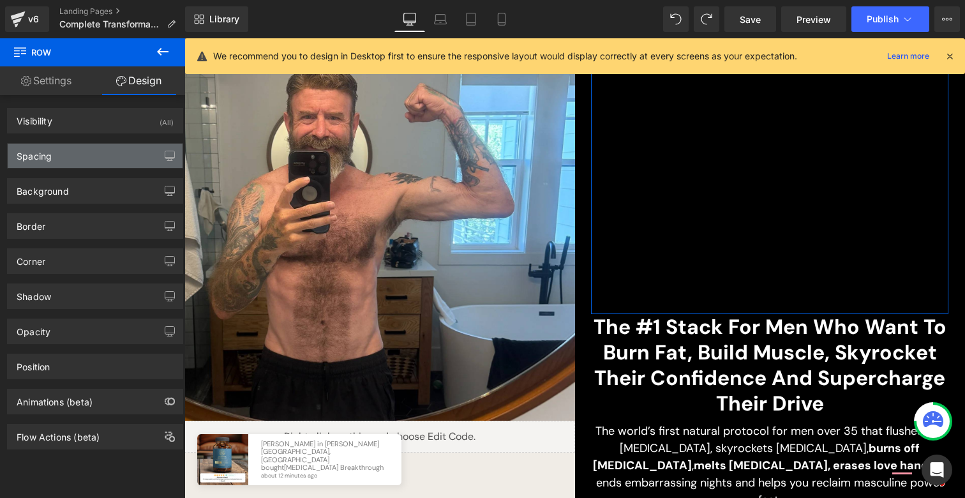
click at [71, 145] on div "Spacing" at bounding box center [95, 156] width 175 height 24
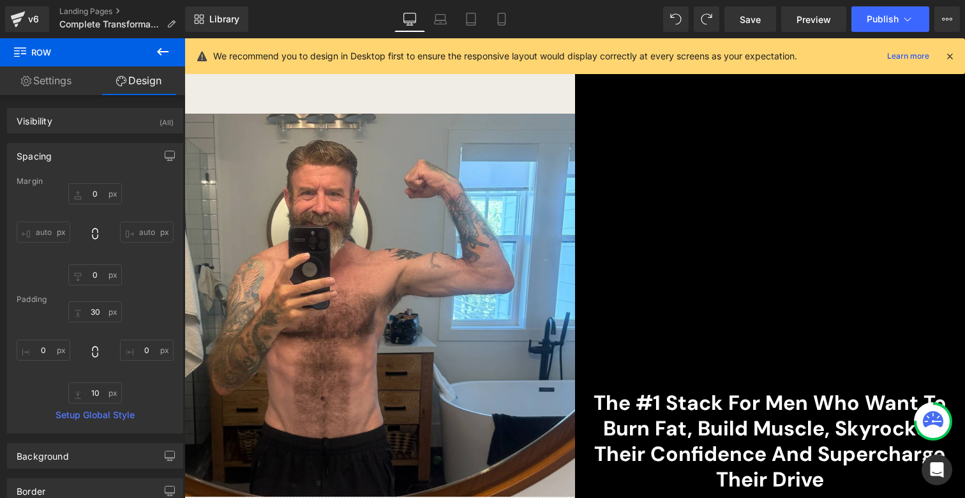
scroll to position [23, 0]
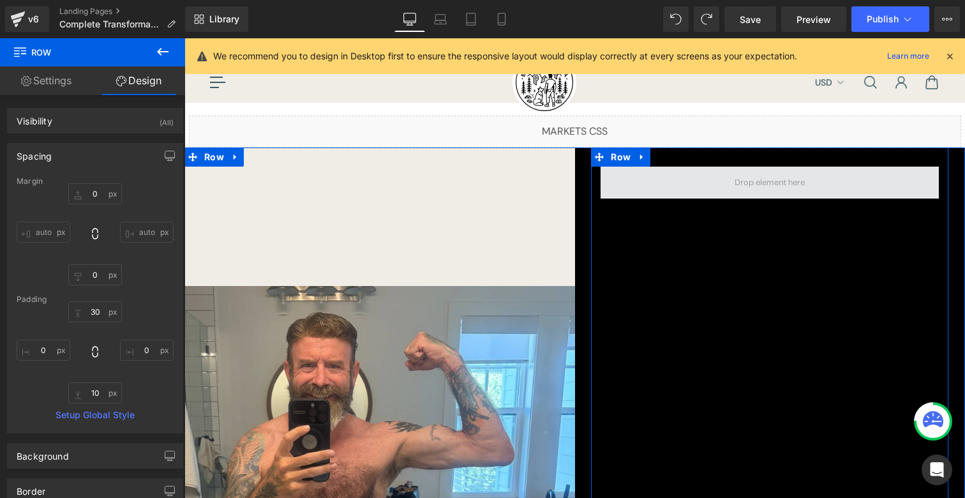
click at [653, 175] on span at bounding box center [769, 183] width 338 height 32
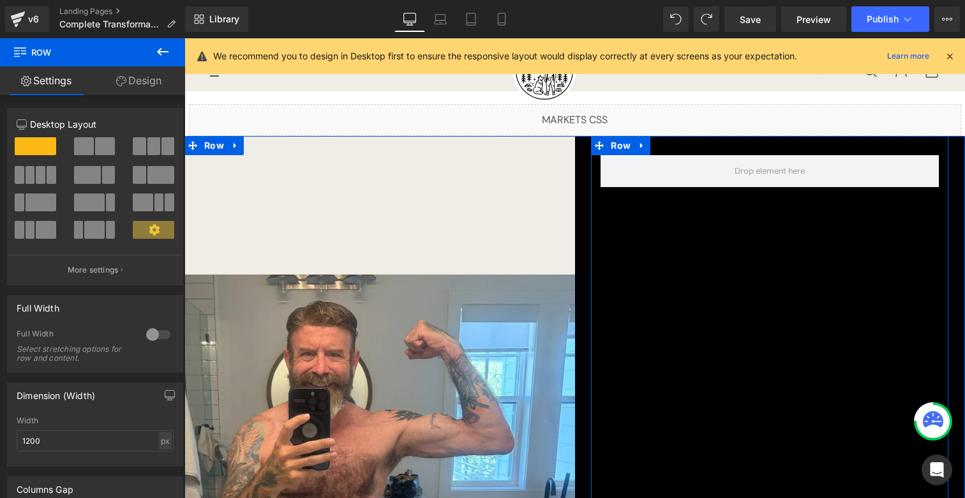
scroll to position [33, 0]
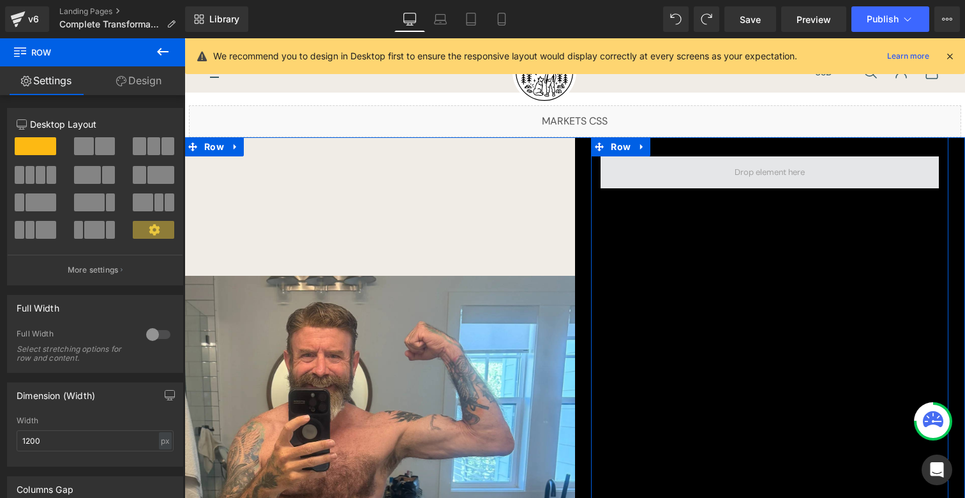
click at [724, 172] on span at bounding box center [769, 172] width 338 height 32
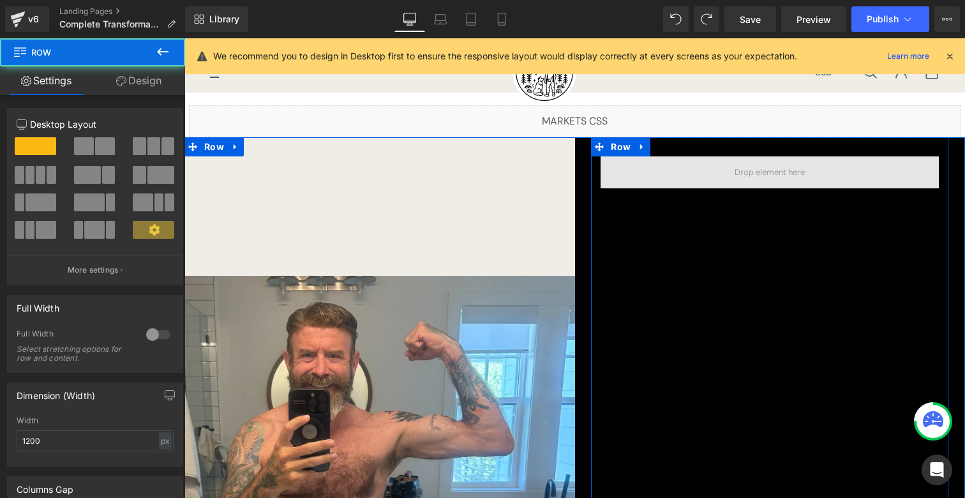
click at [730, 172] on span at bounding box center [769, 172] width 79 height 19
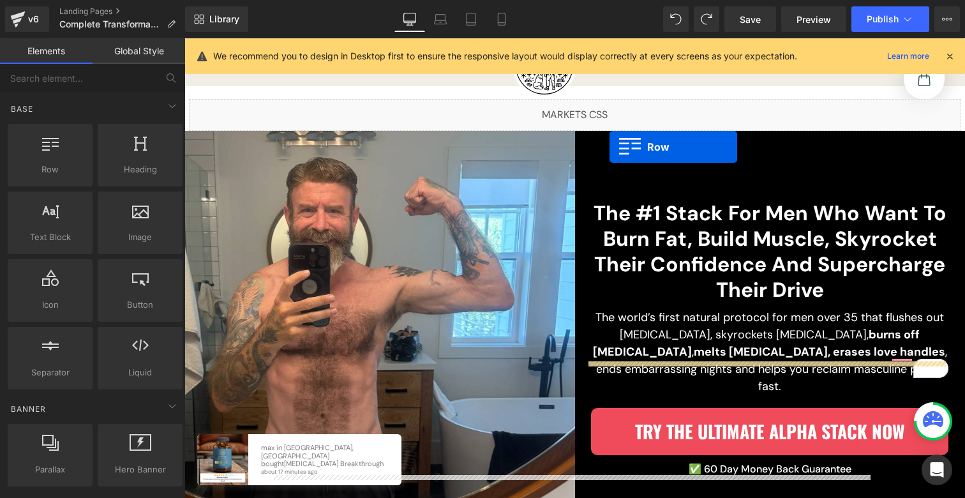
scroll to position [38, 0]
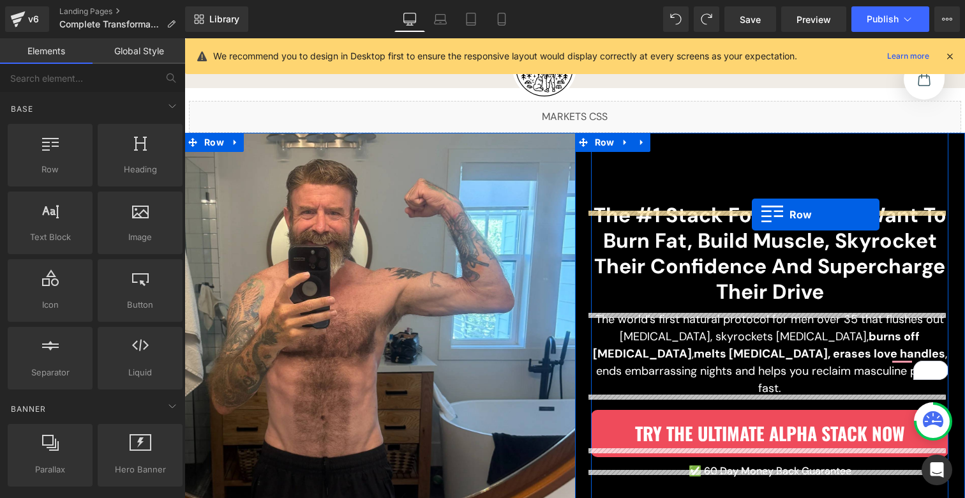
drag, startPoint x: 292, startPoint y: 117, endPoint x: 749, endPoint y: 212, distance: 466.6
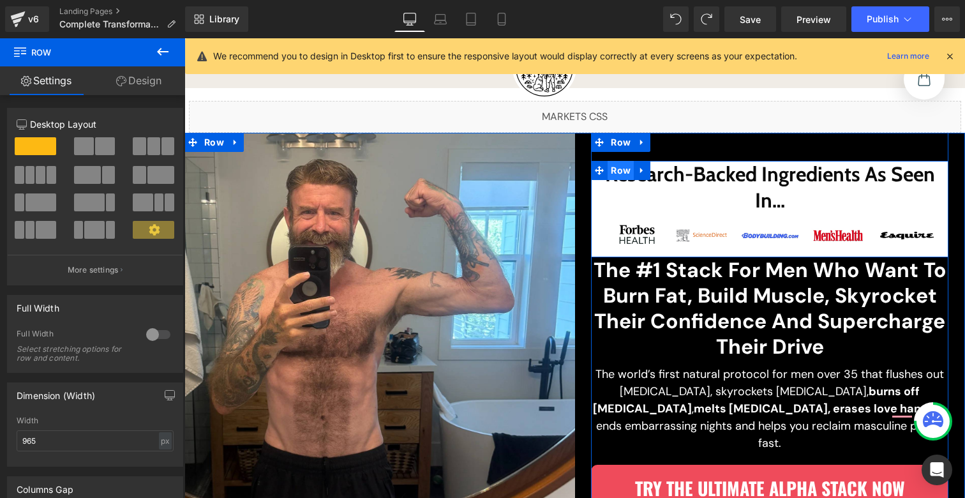
click at [607, 180] on span "Row" at bounding box center [620, 170] width 26 height 19
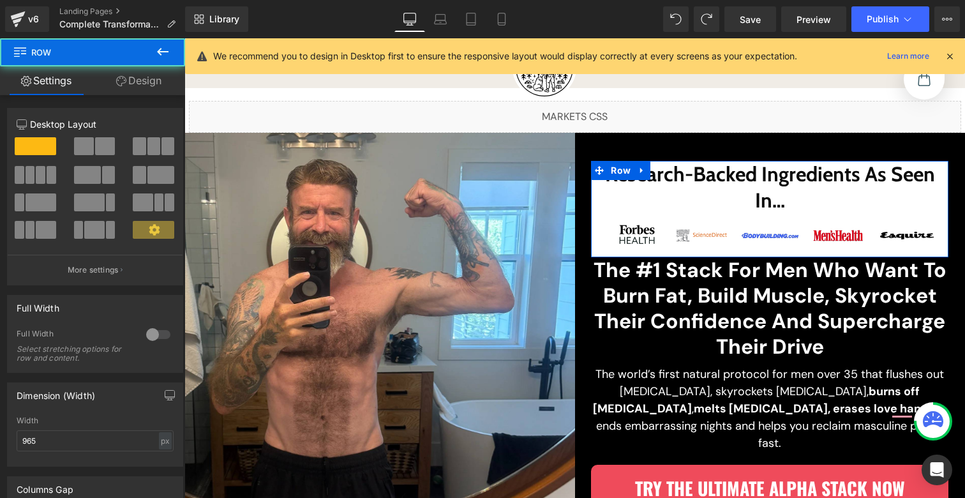
click at [153, 145] on span at bounding box center [153, 146] width 13 height 18
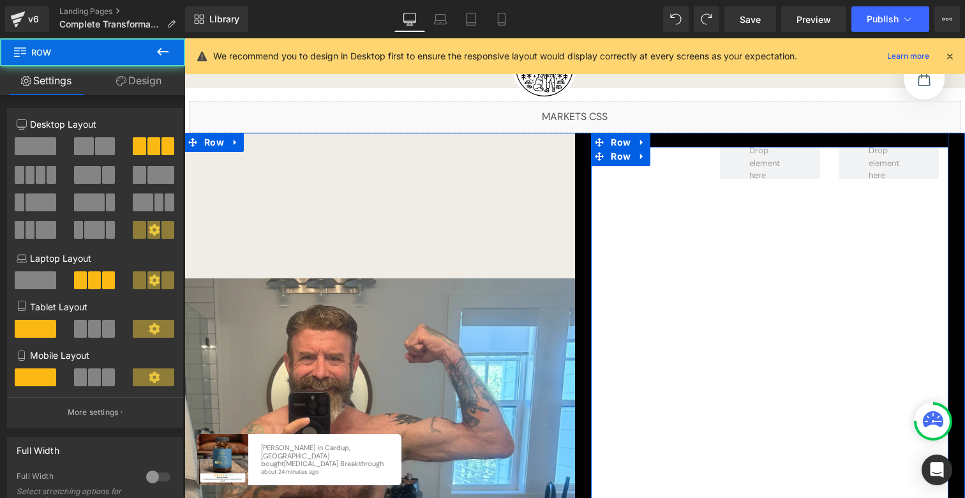
click at [669, 159] on div "Image Row" at bounding box center [769, 354] width 357 height 415
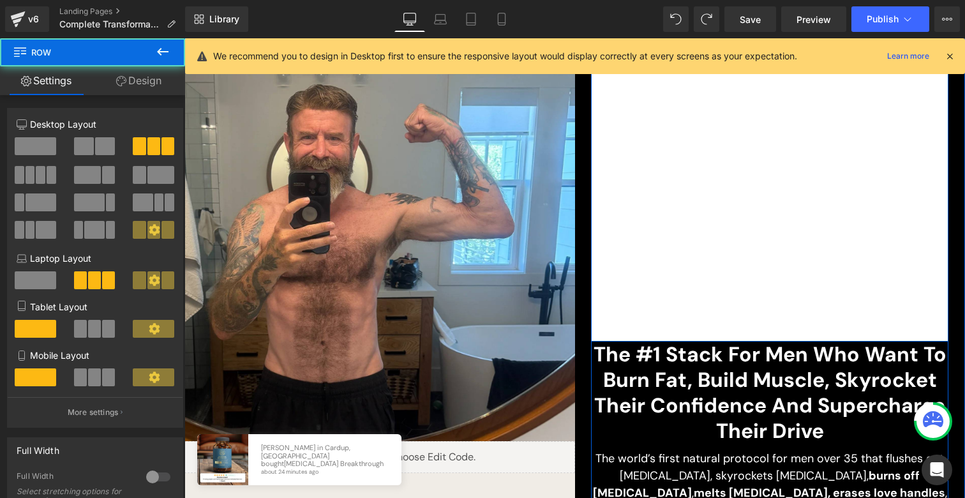
scroll to position [263, 0]
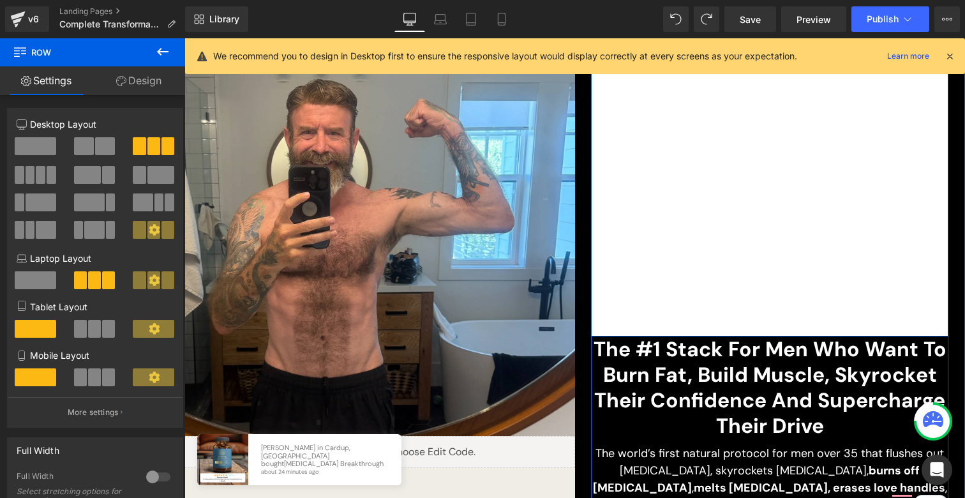
click at [700, 299] on div "Image Row" at bounding box center [769, 129] width 357 height 415
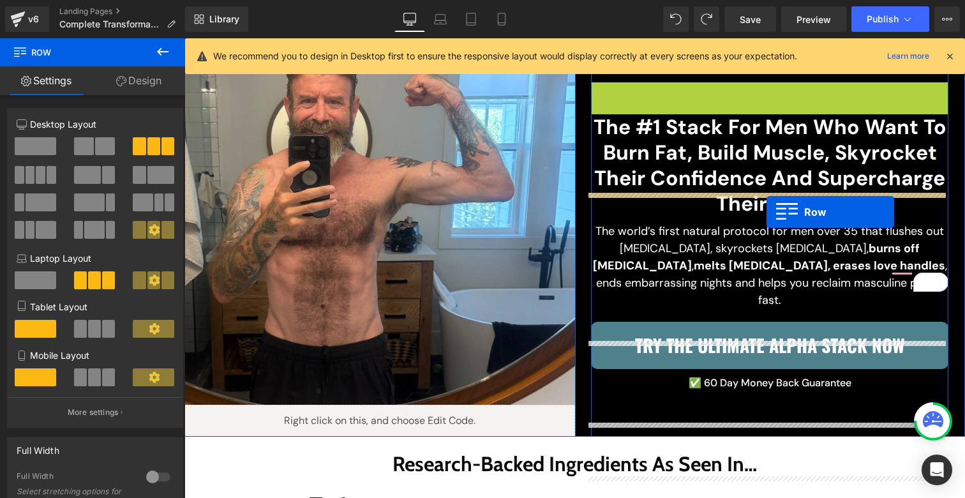
scroll to position [264, 0]
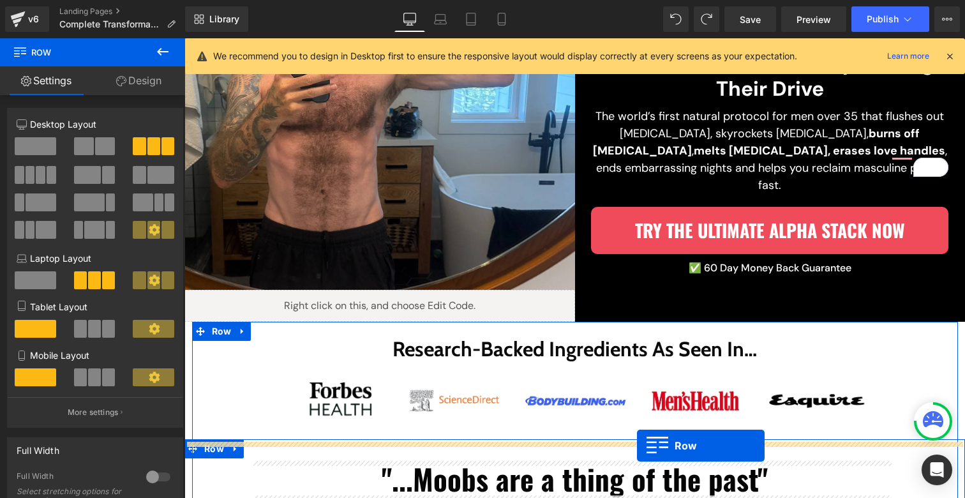
drag, startPoint x: 620, startPoint y: 197, endPoint x: 636, endPoint y: 445, distance: 248.1
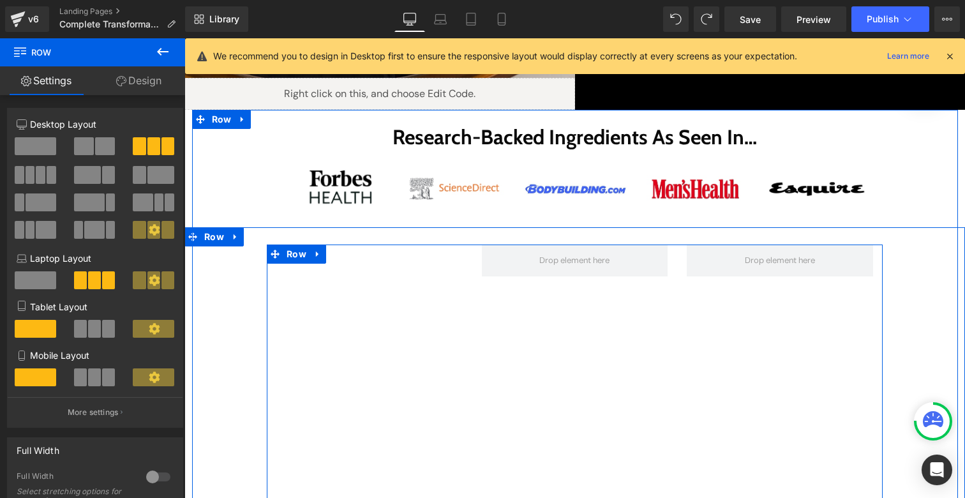
scroll to position [649, 0]
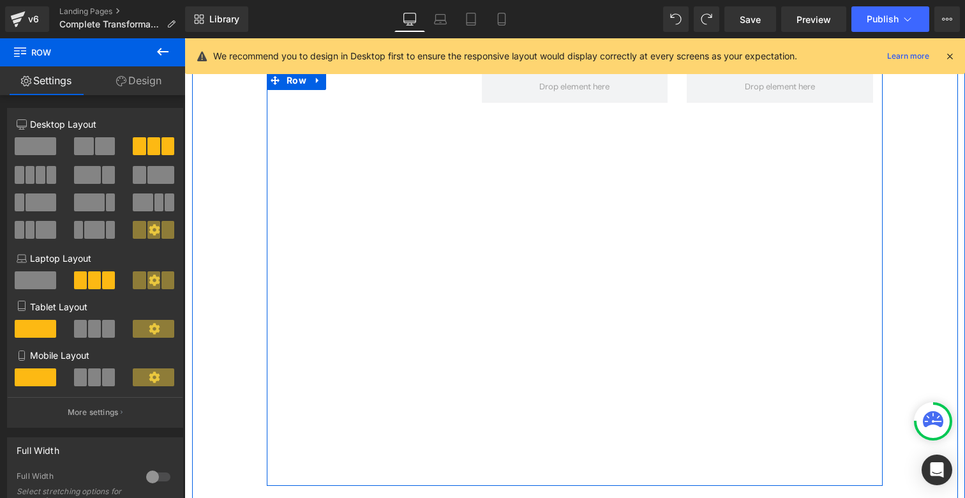
click at [525, 190] on div "Image Row" at bounding box center [575, 278] width 616 height 415
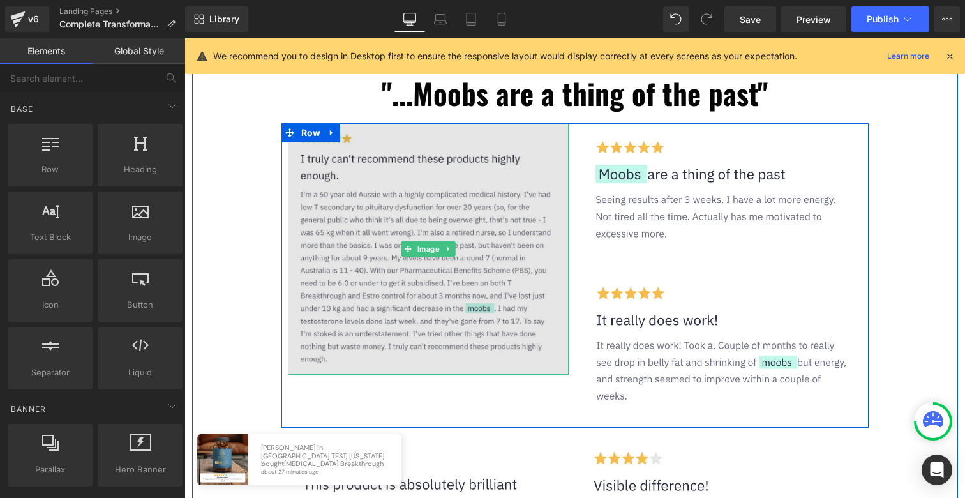
scroll to position [528, 0]
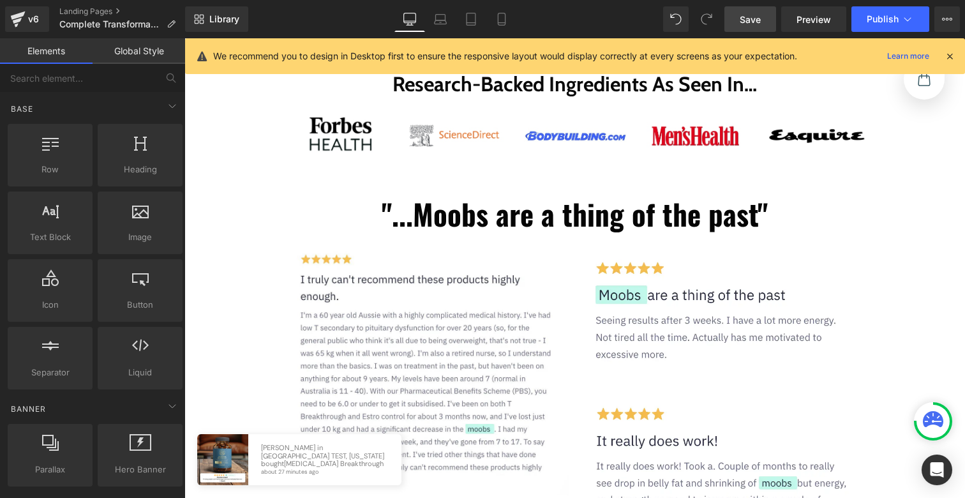
click at [743, 22] on span "Save" at bounding box center [750, 19] width 21 height 13
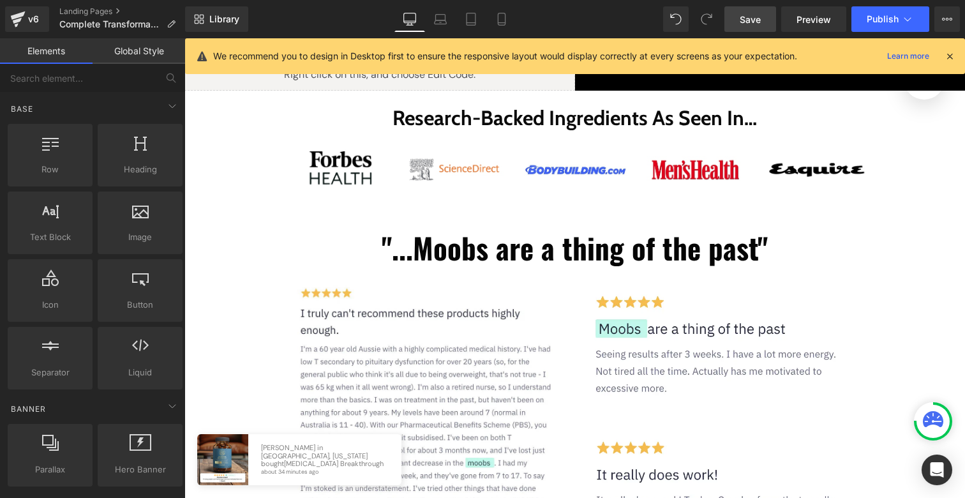
scroll to position [504, 0]
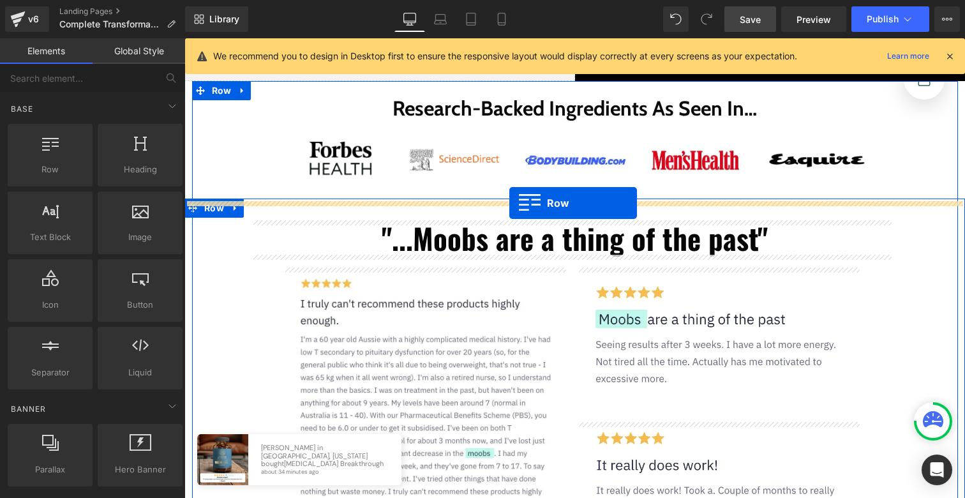
drag, startPoint x: 257, startPoint y: 204, endPoint x: 509, endPoint y: 203, distance: 252.1
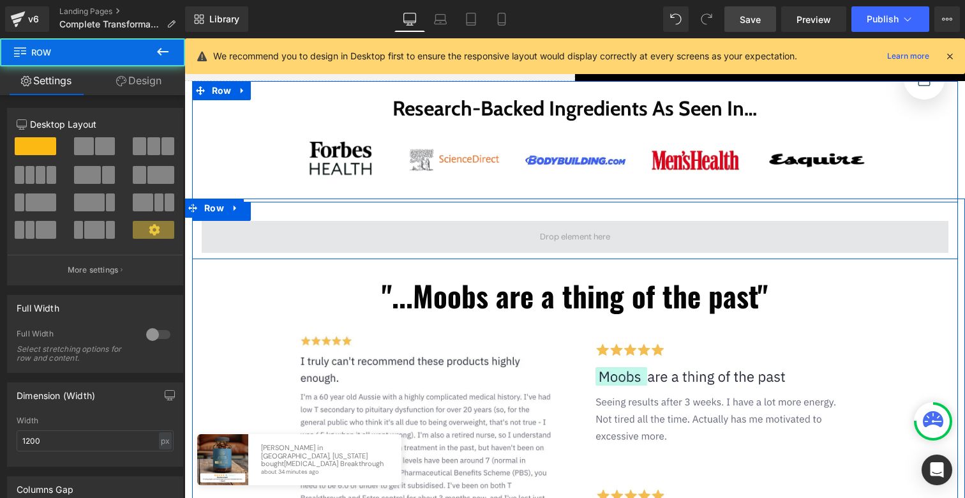
click at [523, 221] on span at bounding box center [575, 237] width 747 height 32
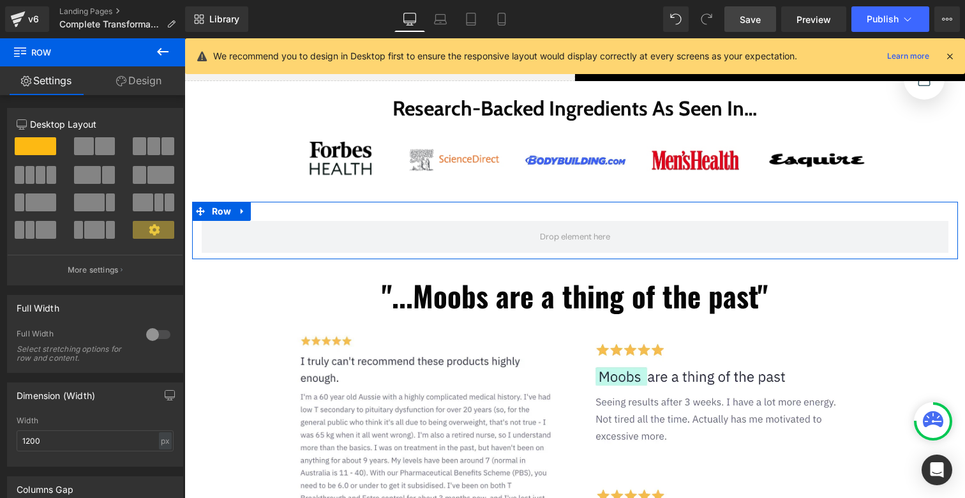
click at [151, 140] on span at bounding box center [153, 146] width 13 height 18
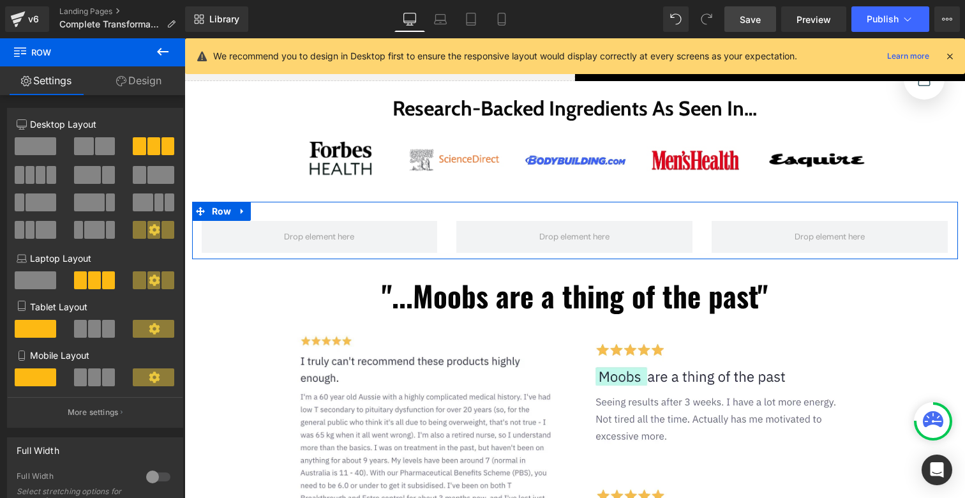
click at [133, 79] on link "Design" at bounding box center [139, 80] width 93 height 29
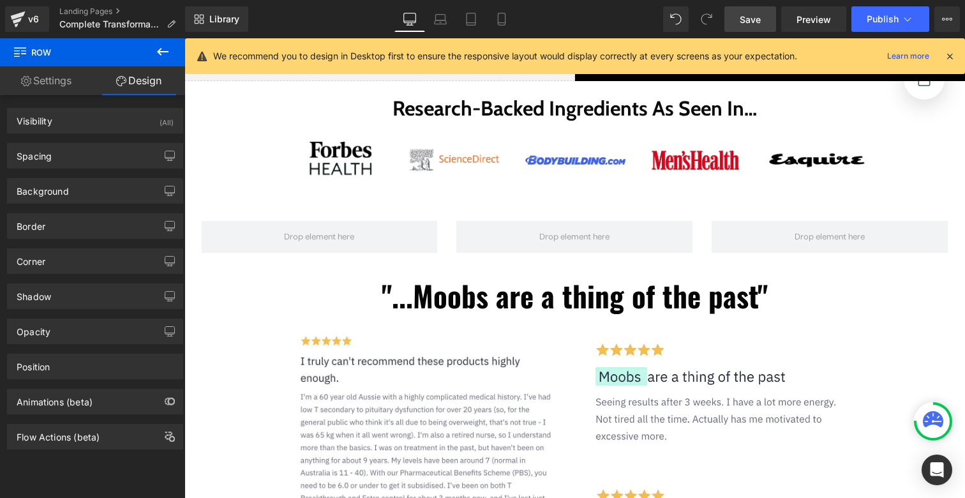
click at [152, 56] on button at bounding box center [162, 52] width 45 height 28
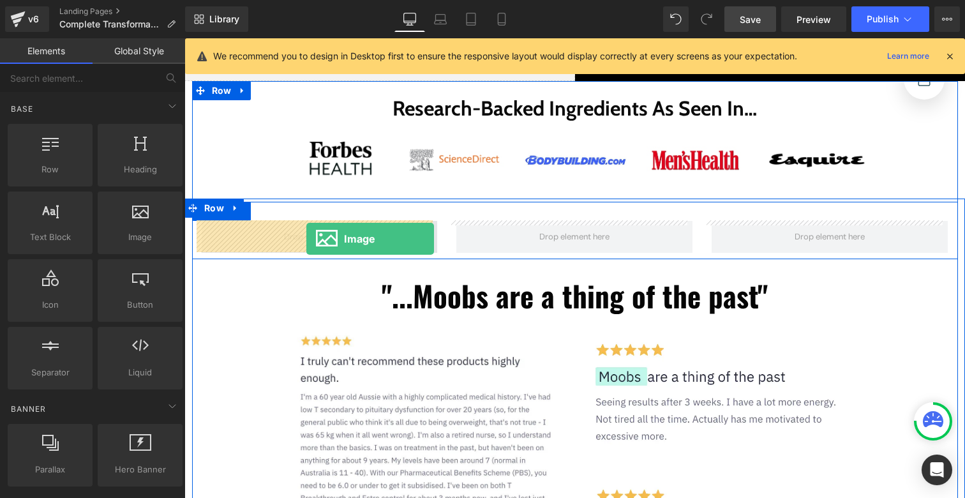
drag, startPoint x: 338, startPoint y: 255, endPoint x: 306, endPoint y: 239, distance: 35.4
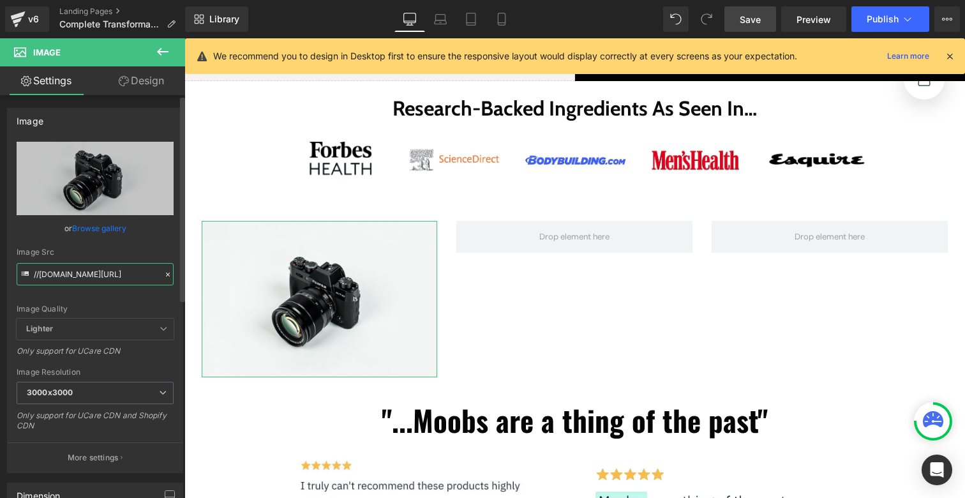
click at [98, 274] on input "//[DOMAIN_NAME][URL]" at bounding box center [95, 274] width 157 height 22
paste input "[URL][DOMAIN_NAME][DOMAIN_NAME]"
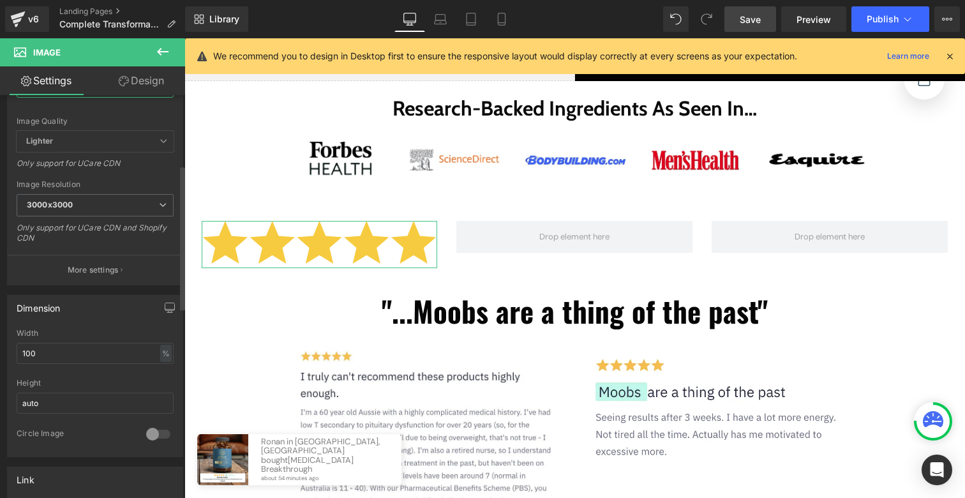
scroll to position [216, 0]
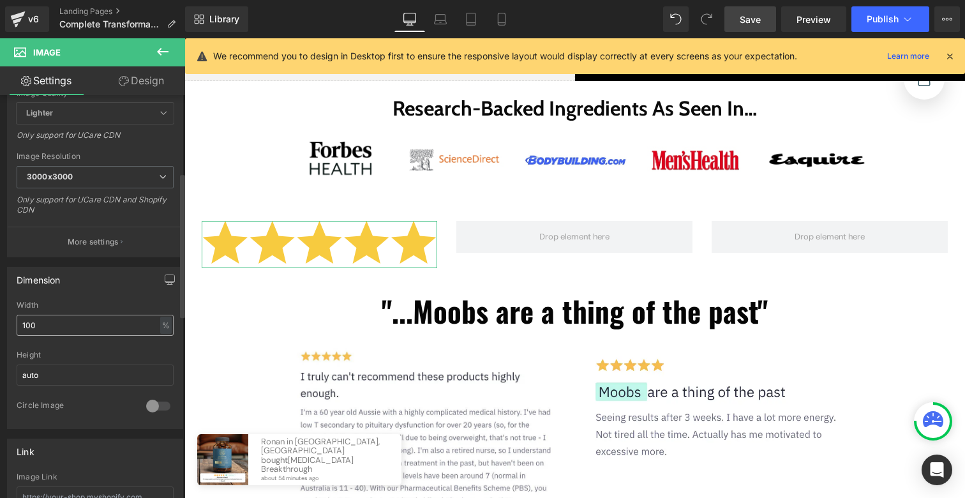
type input "[URL][DOMAIN_NAME]"
click at [109, 326] on input "100" at bounding box center [95, 325] width 157 height 21
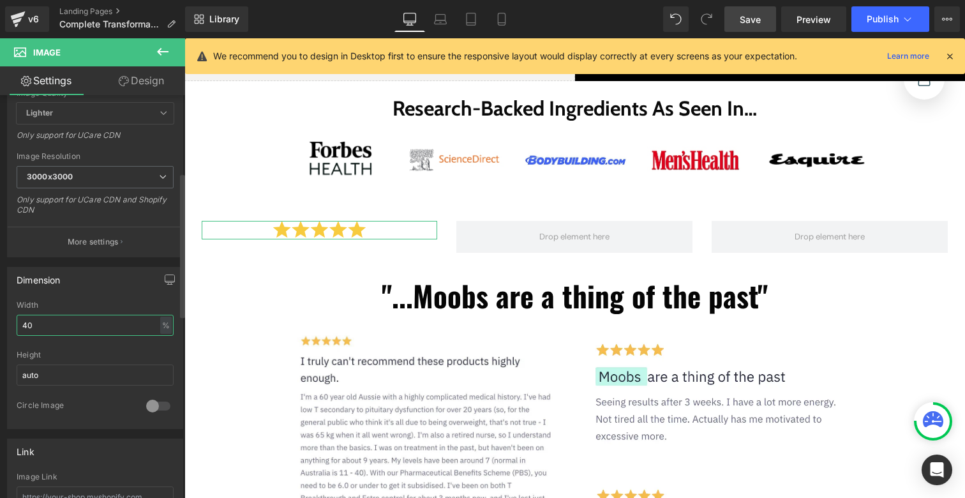
click at [70, 324] on input "40" at bounding box center [95, 325] width 157 height 21
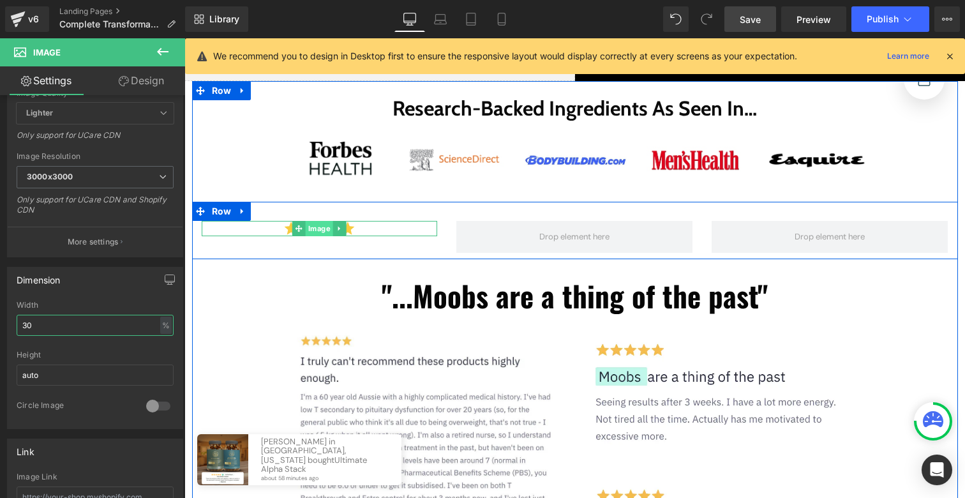
click at [322, 230] on link "Image" at bounding box center [312, 228] width 41 height 15
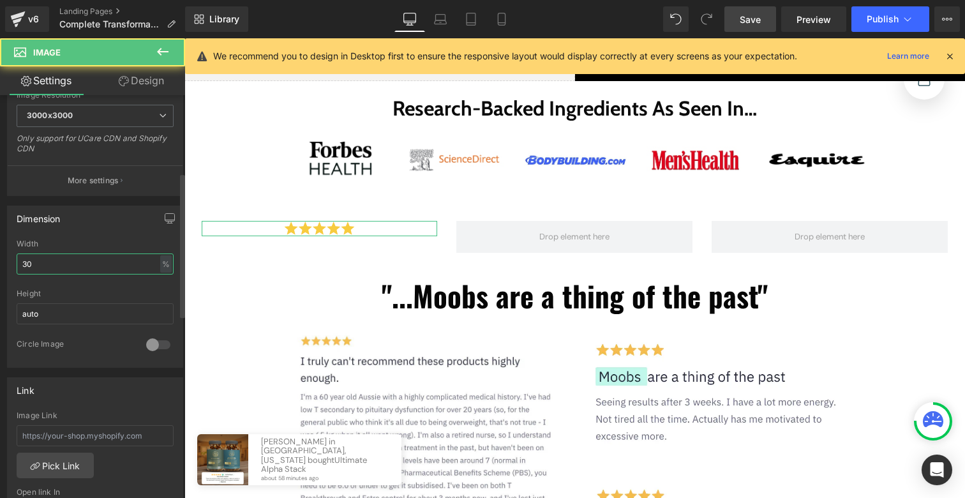
scroll to position [336, 0]
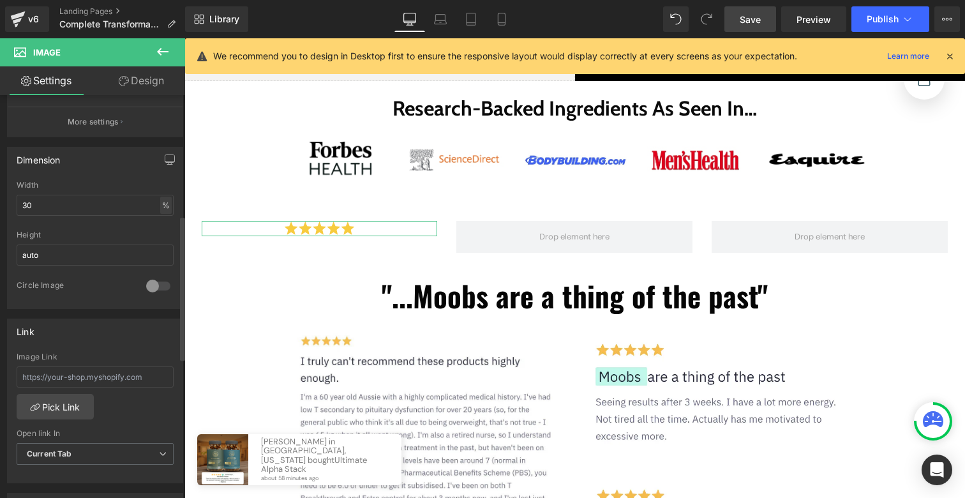
click at [160, 206] on div "%" at bounding box center [165, 205] width 11 height 17
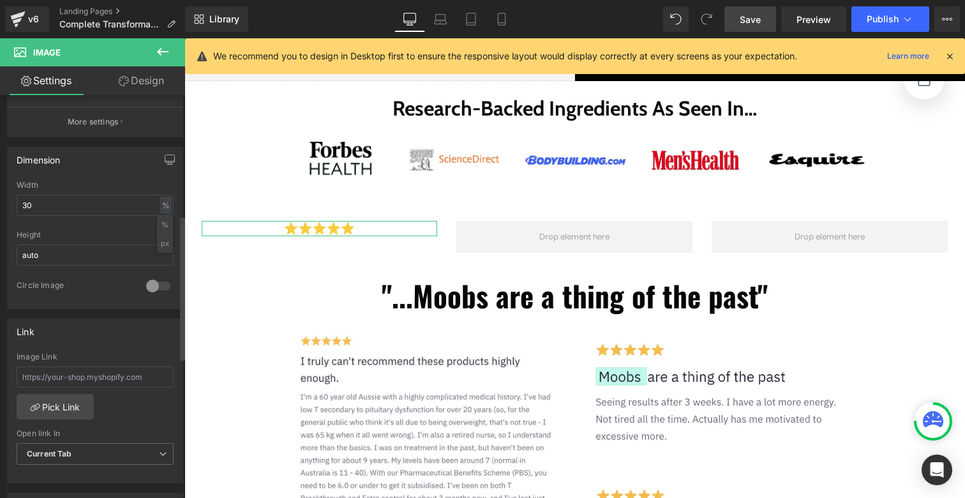
click at [162, 240] on li "px" at bounding box center [165, 243] width 16 height 19
click at [70, 204] on input "30" at bounding box center [95, 205] width 157 height 21
paste input "00"
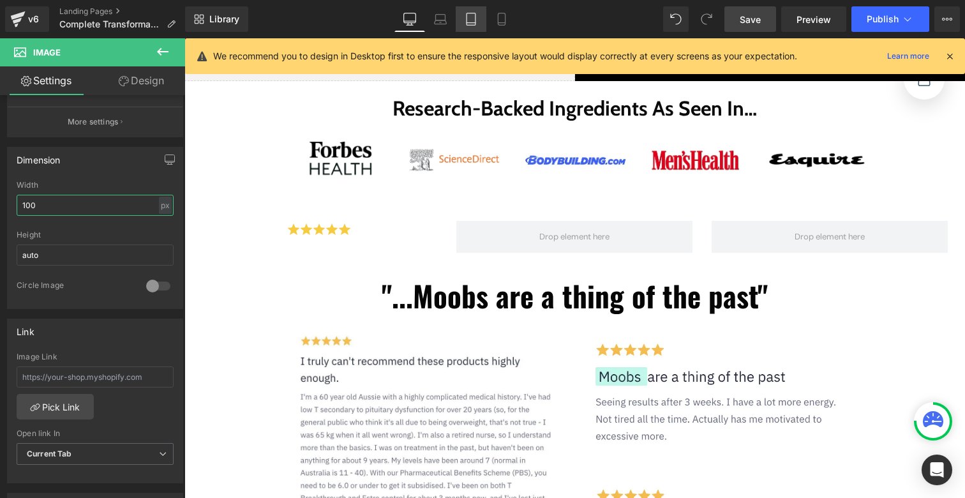
type input "100"
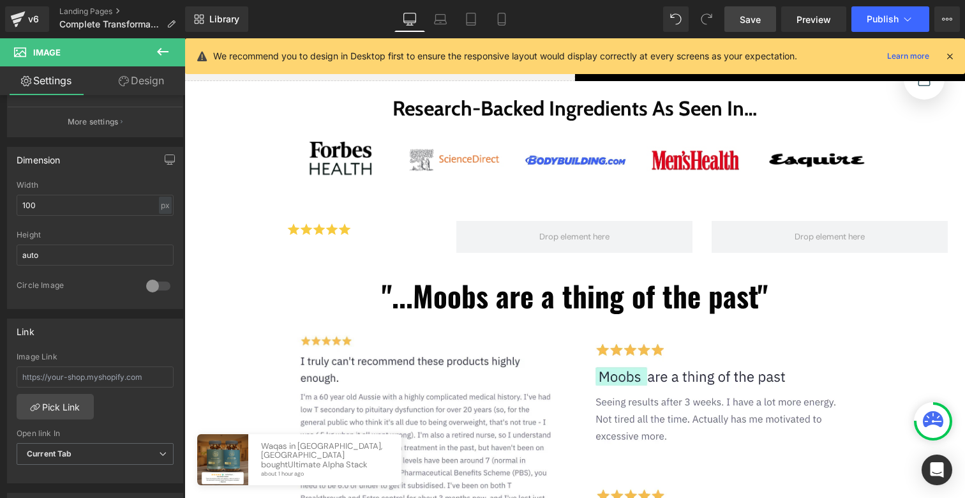
click at [161, 53] on icon at bounding box center [162, 51] width 15 height 15
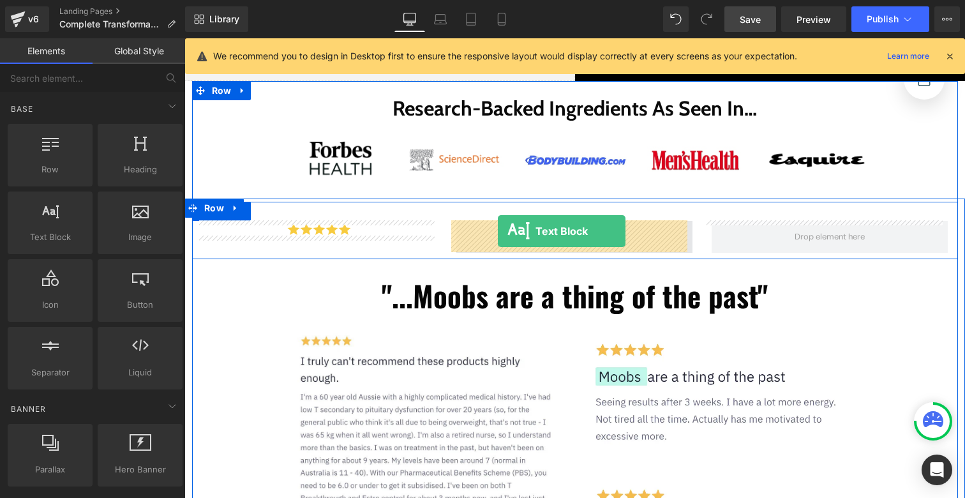
drag, startPoint x: 248, startPoint y: 281, endPoint x: 498, endPoint y: 231, distance: 255.0
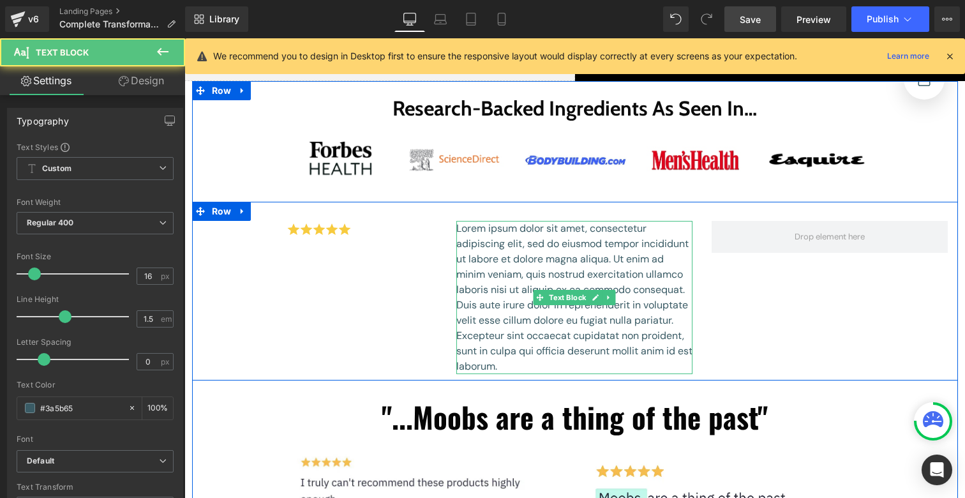
click at [493, 234] on p "Lorem ipsum dolor sit amet, consectetur adipiscing elit, sed do eiusmod tempor …" at bounding box center [574, 297] width 236 height 153
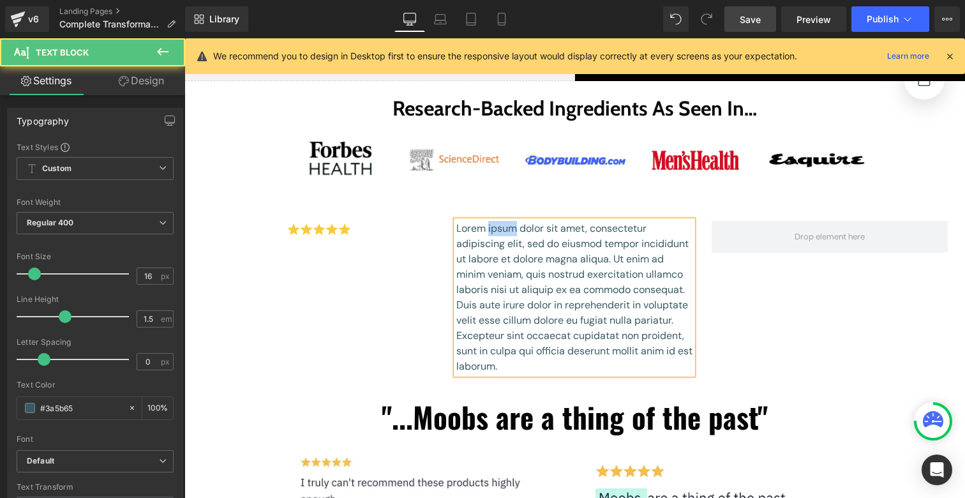
click at [493, 234] on p "Lorem ipsum dolor sit amet, consectetur adipiscing elit, sed do eiusmod tempor …" at bounding box center [574, 297] width 236 height 153
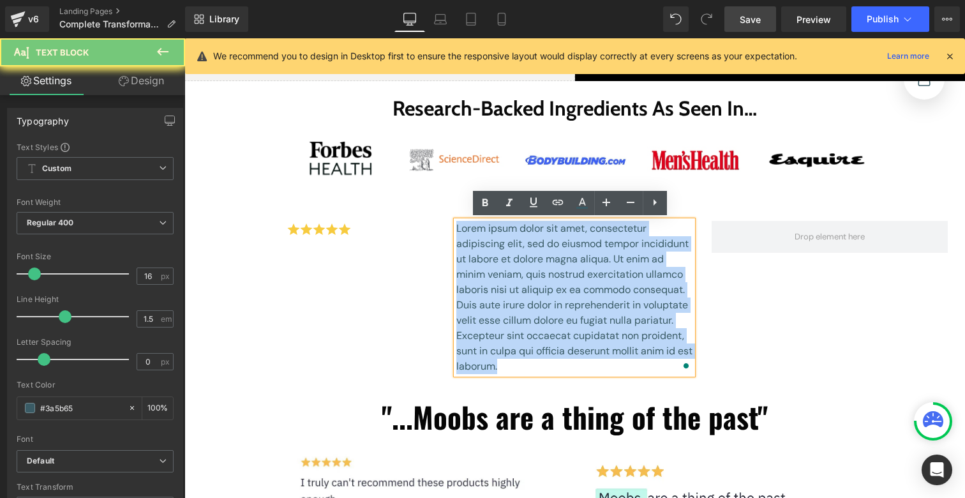
click at [493, 234] on p "Lorem ipsum dolor sit amet, consectetur adipiscing elit, sed do eiusmod tempor …" at bounding box center [574, 297] width 236 height 153
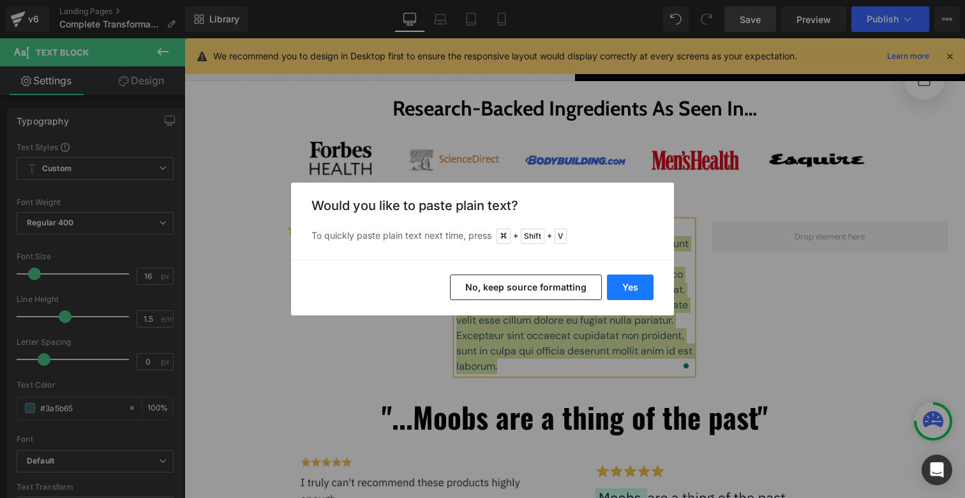
click at [637, 288] on button "Yes" at bounding box center [630, 287] width 47 height 26
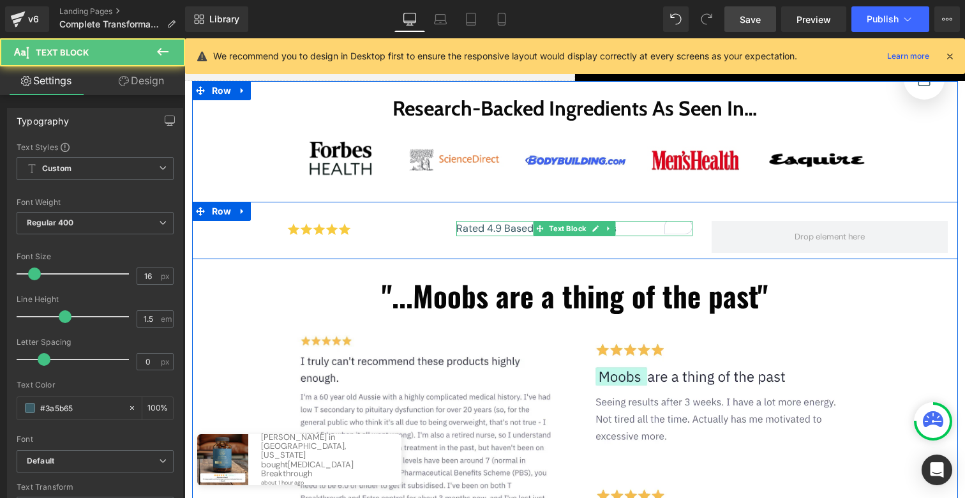
click at [475, 228] on p "Rated 4.9 Based on 1042+ reviews" at bounding box center [574, 228] width 236 height 15
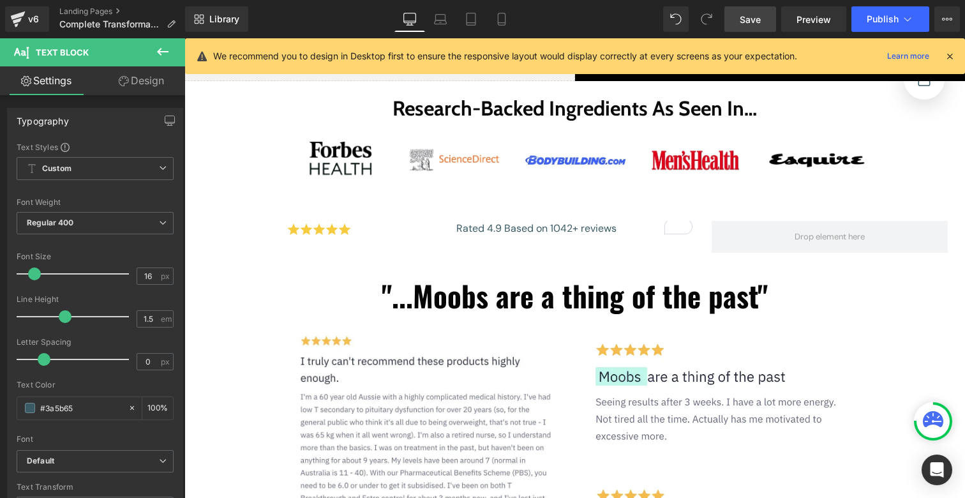
click at [159, 52] on icon at bounding box center [162, 52] width 11 height 8
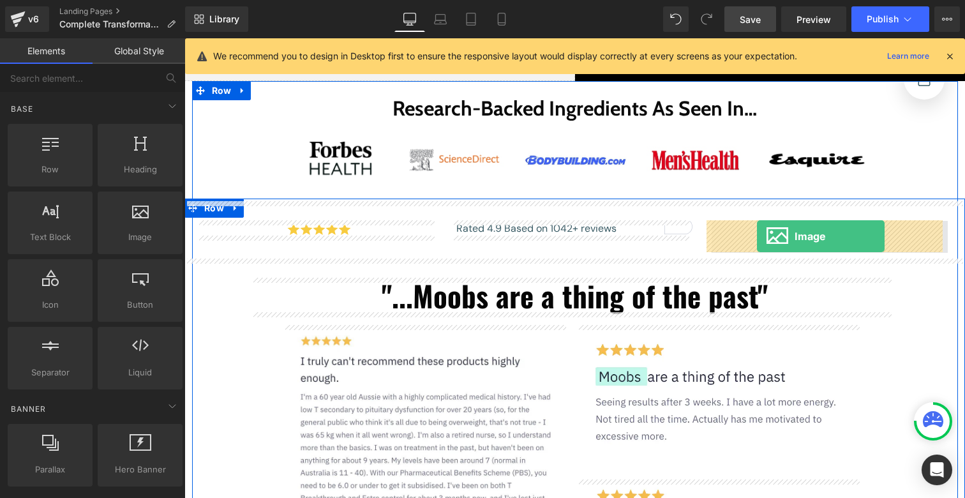
drag, startPoint x: 322, startPoint y: 266, endPoint x: 757, endPoint y: 235, distance: 435.6
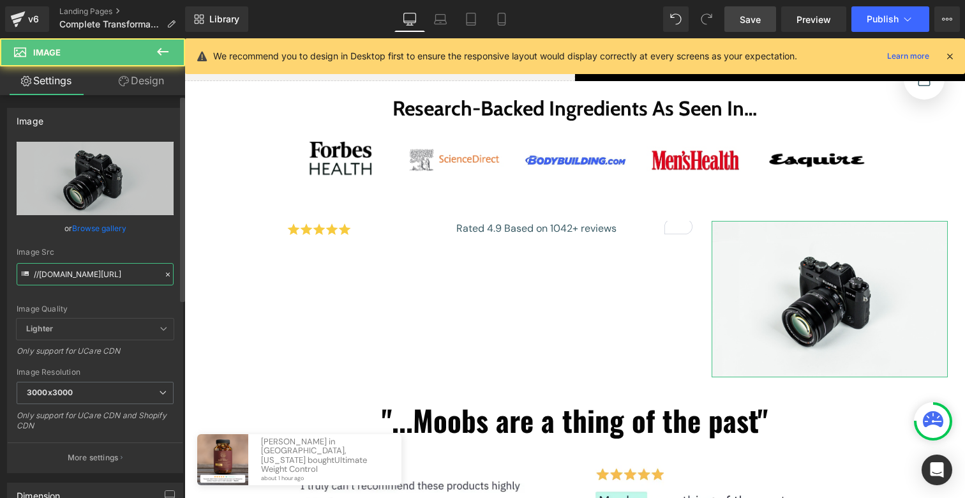
click at [113, 276] on input "//[DOMAIN_NAME][URL]" at bounding box center [95, 274] width 157 height 22
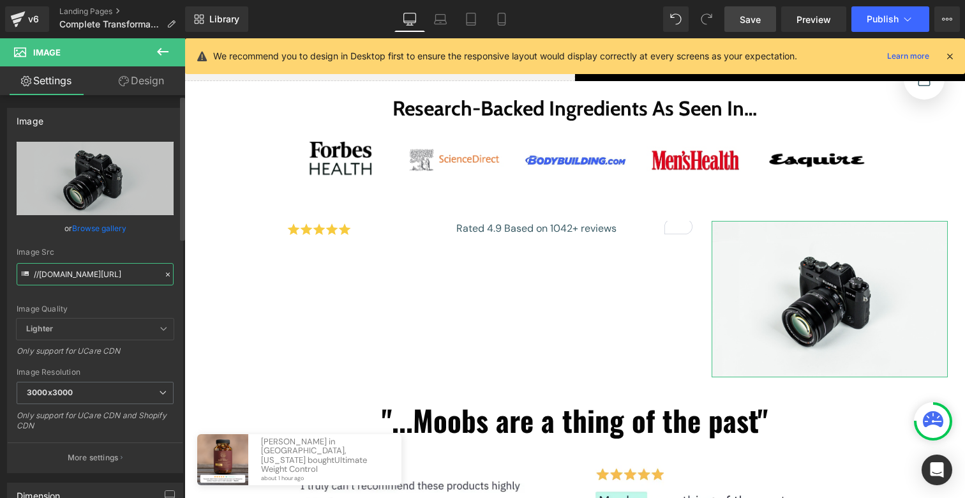
paste input "[URL][DOMAIN_NAME][DOMAIN_NAME]"
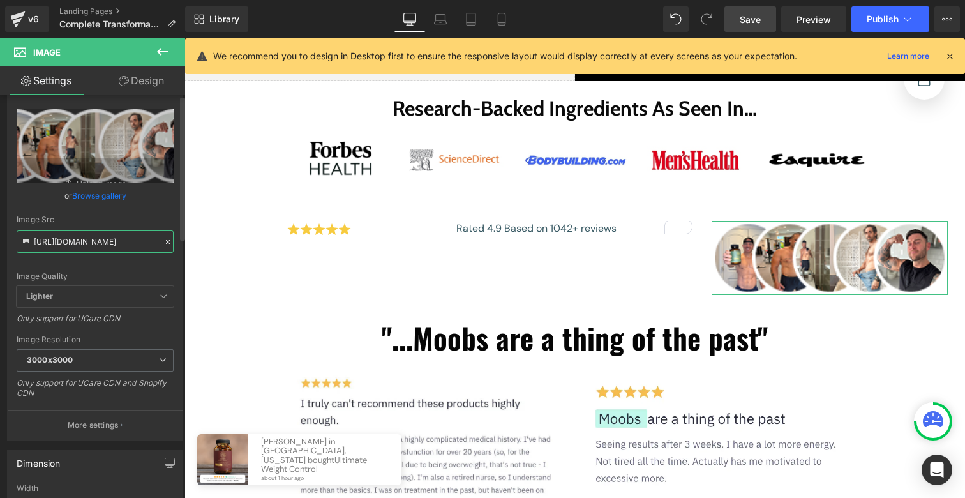
scroll to position [219, 0]
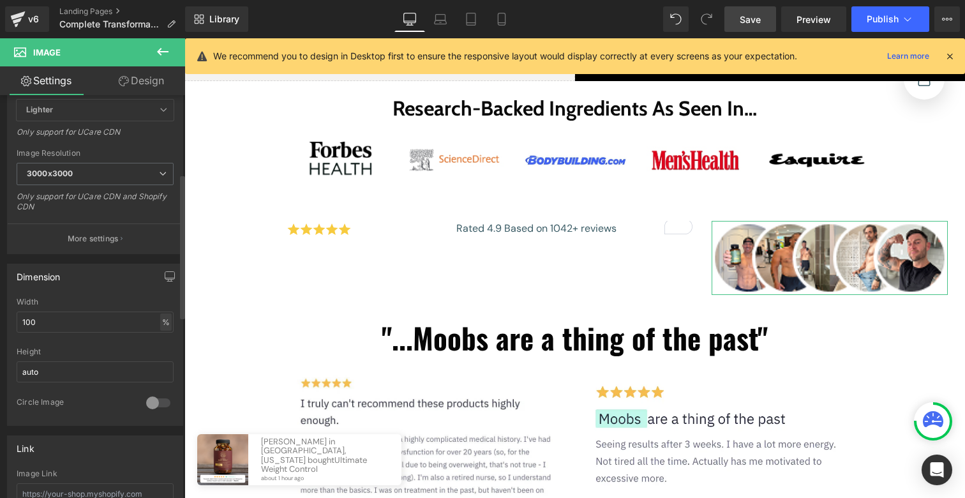
type input "[URL][DOMAIN_NAME]"
click at [160, 322] on div "%" at bounding box center [165, 321] width 11 height 17
click at [159, 354] on li "px" at bounding box center [165, 360] width 16 height 19
click at [79, 318] on input "100" at bounding box center [95, 321] width 157 height 21
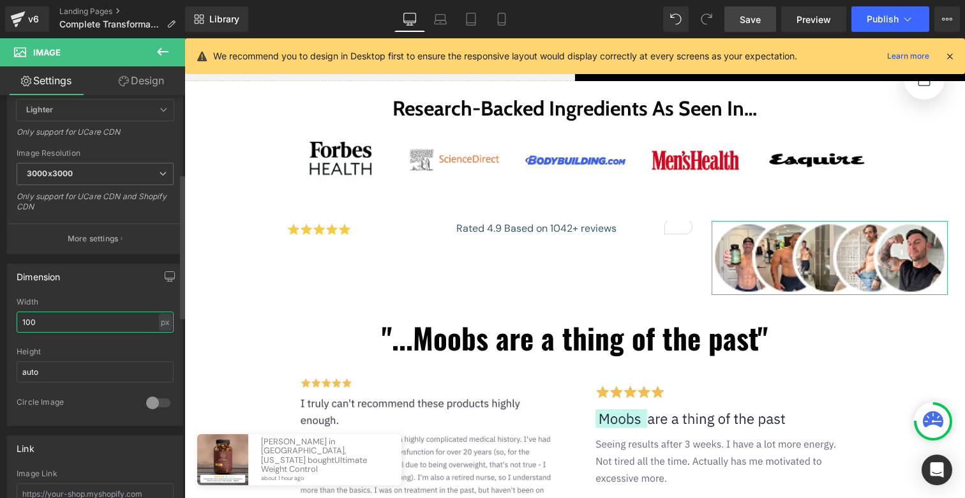
click at [79, 318] on input "100" at bounding box center [95, 321] width 157 height 21
type input "68"
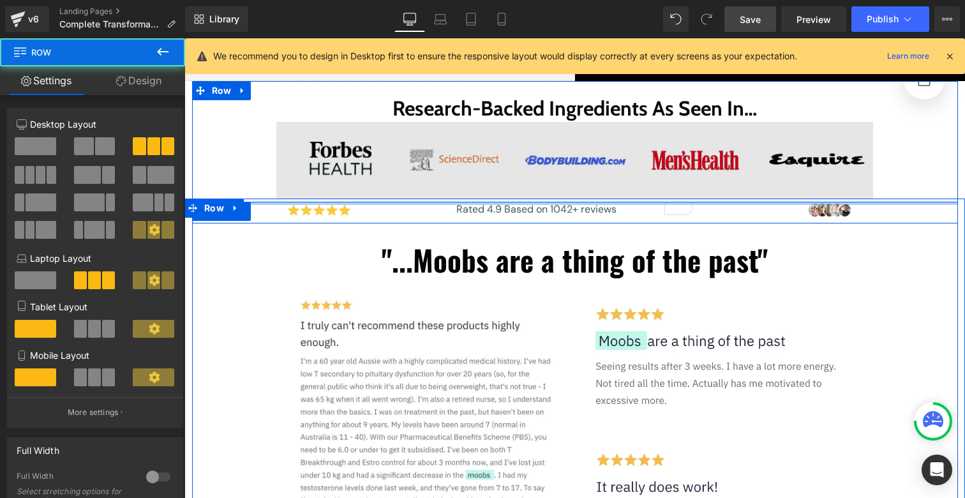
drag, startPoint x: 476, startPoint y: 211, endPoint x: 479, endPoint y: 177, distance: 33.9
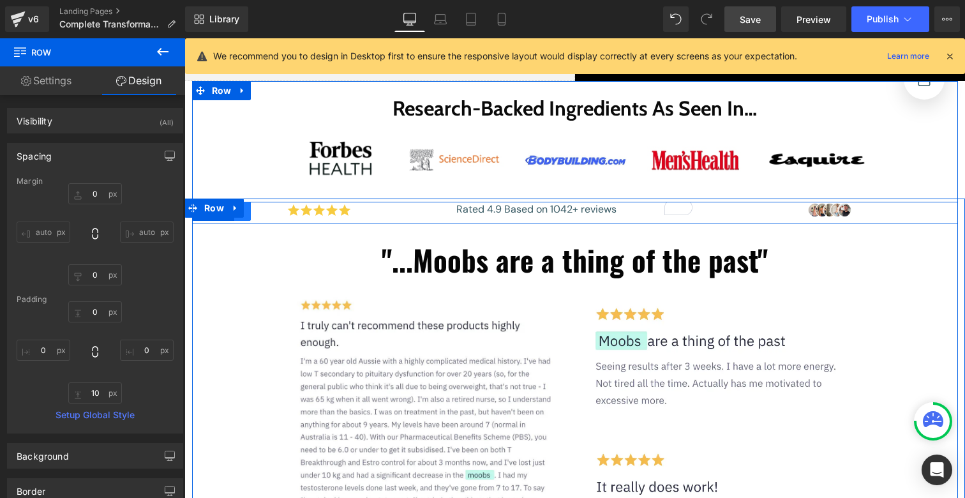
click at [239, 218] on link at bounding box center [242, 211] width 17 height 19
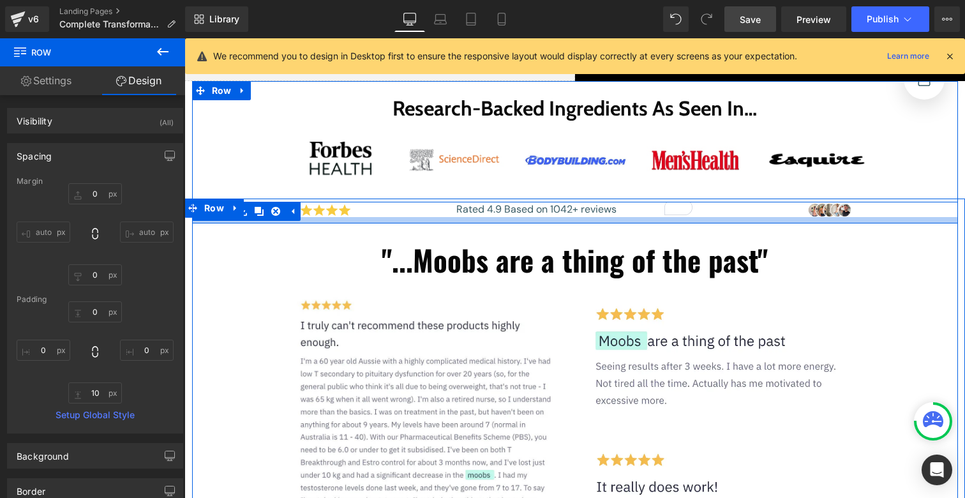
click at [323, 220] on div at bounding box center [575, 220] width 766 height 6
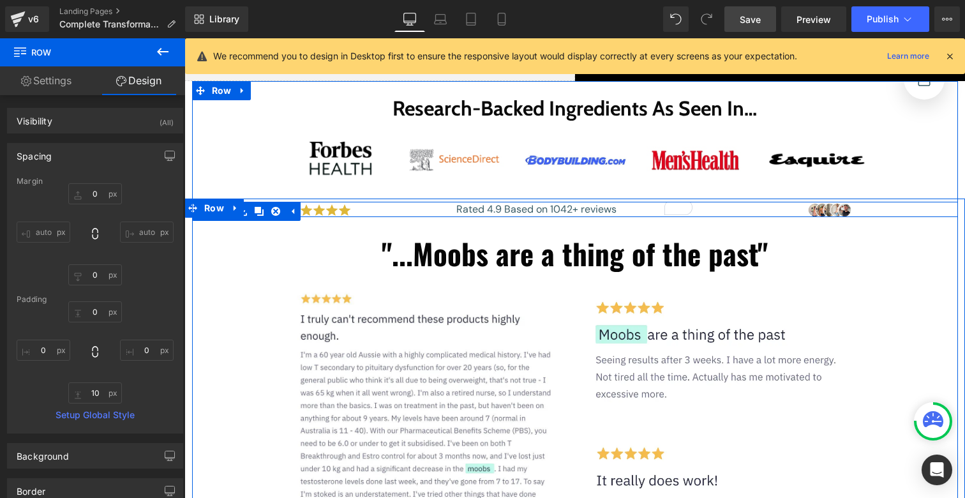
drag, startPoint x: 323, startPoint y: 220, endPoint x: 325, endPoint y: 211, distance: 9.1
click at [325, 211] on div "Image Rated 4.9 Based on 1042+ reviews Text Block Image Row" at bounding box center [575, 209] width 766 height 15
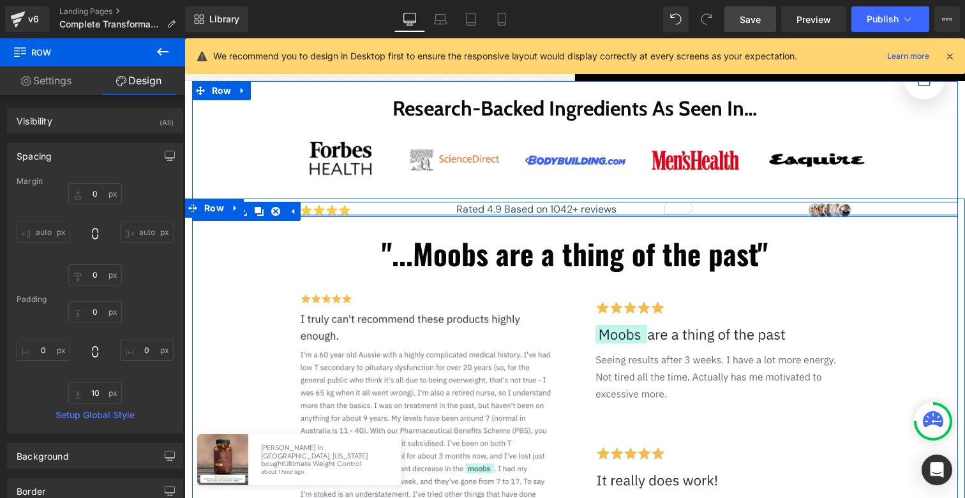
click at [330, 214] on div at bounding box center [575, 215] width 766 height 3
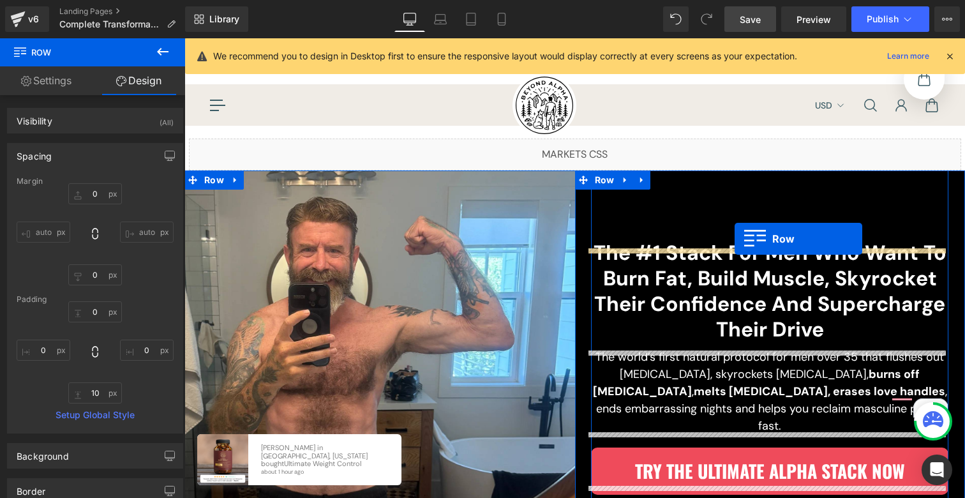
drag, startPoint x: 225, startPoint y: 218, endPoint x: 734, endPoint y: 239, distance: 510.3
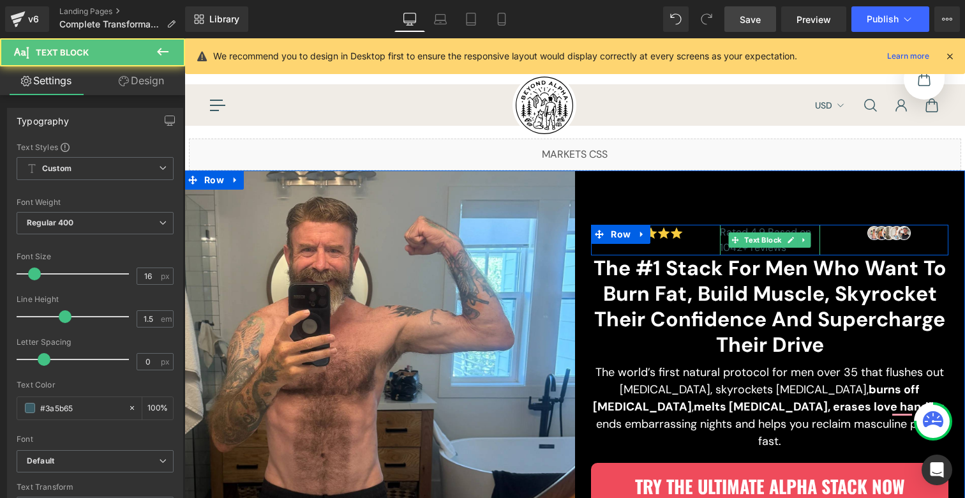
click at [720, 244] on div at bounding box center [720, 240] width 1 height 31
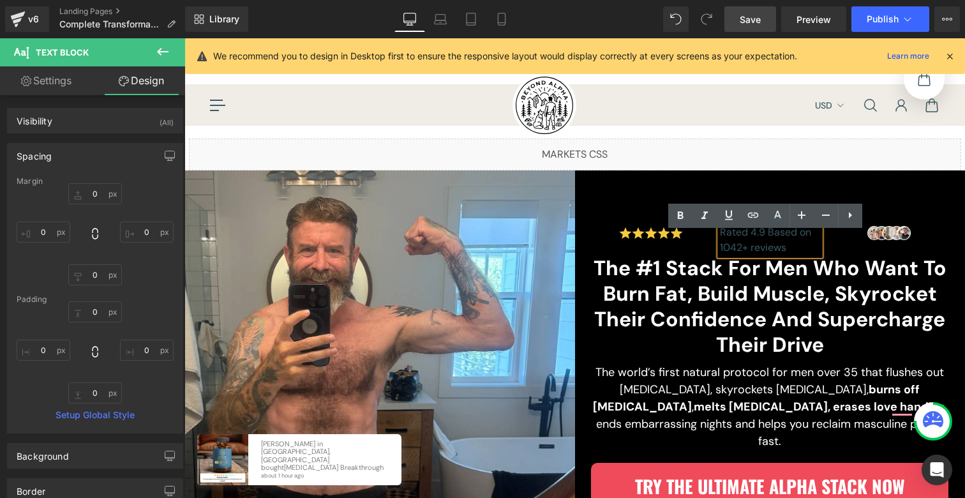
click at [755, 242] on p "Rated 4.9 Based on 1042+ reviews" at bounding box center [770, 240] width 100 height 31
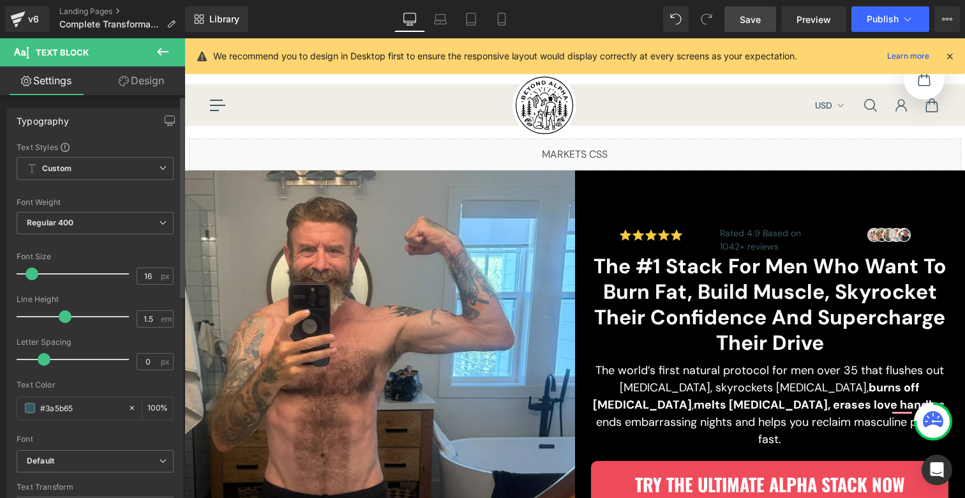
click at [28, 274] on span at bounding box center [32, 273] width 13 height 13
click at [27, 274] on span at bounding box center [32, 273] width 13 height 13
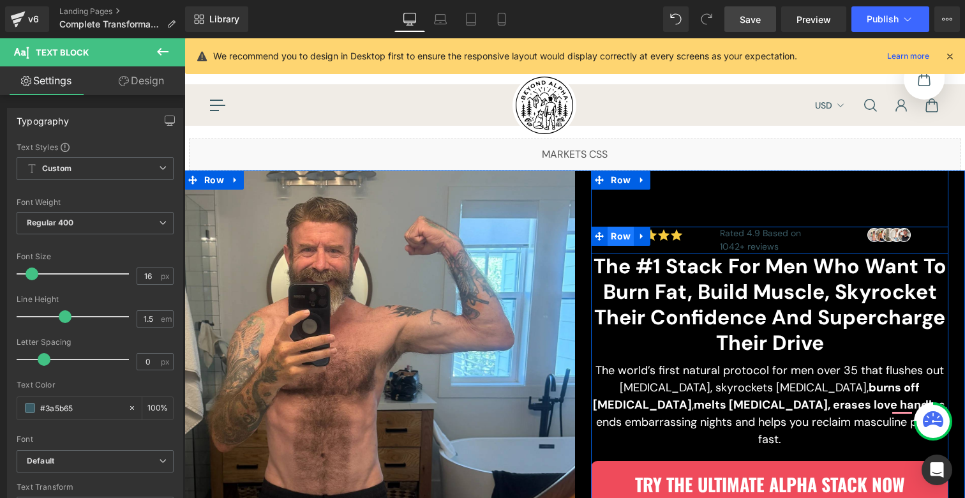
click at [614, 244] on span "Row" at bounding box center [620, 236] width 26 height 19
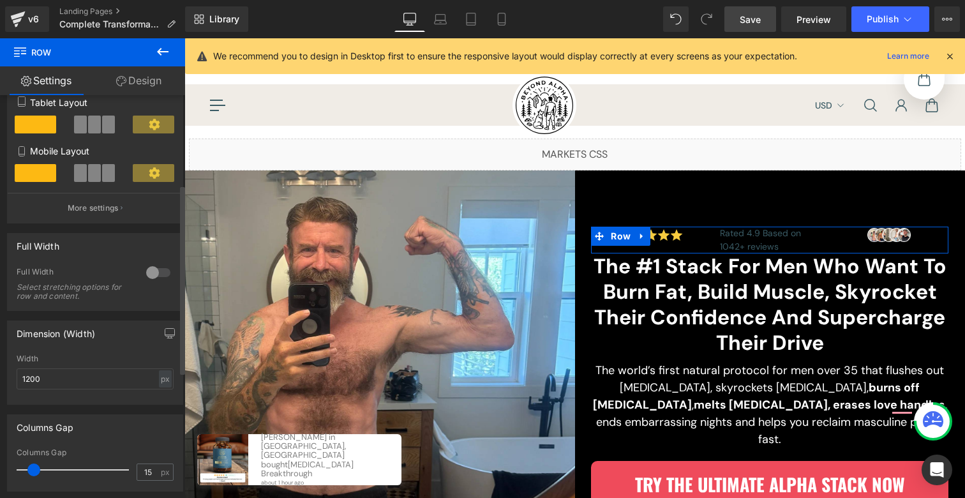
scroll to position [207, 0]
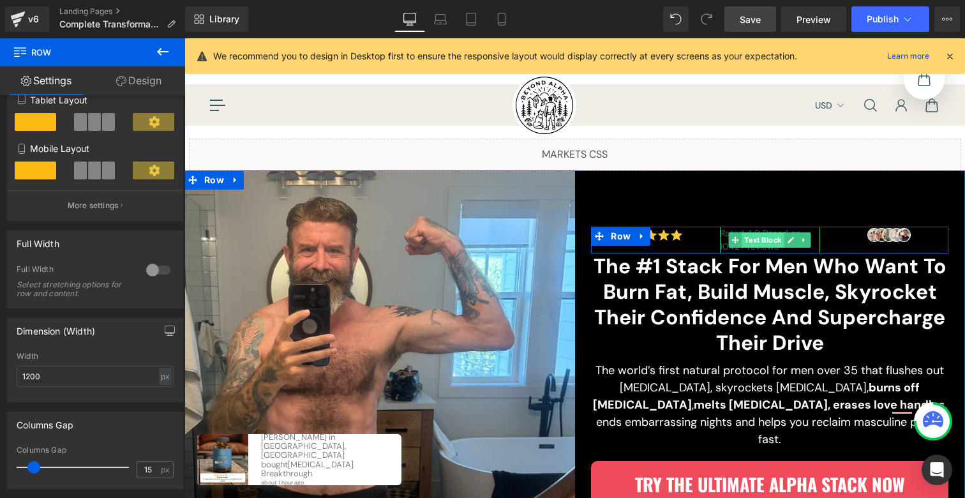
click at [746, 243] on div "Rated 4.9 Based on 1042+ reviews Text Block" at bounding box center [770, 240] width 100 height 27
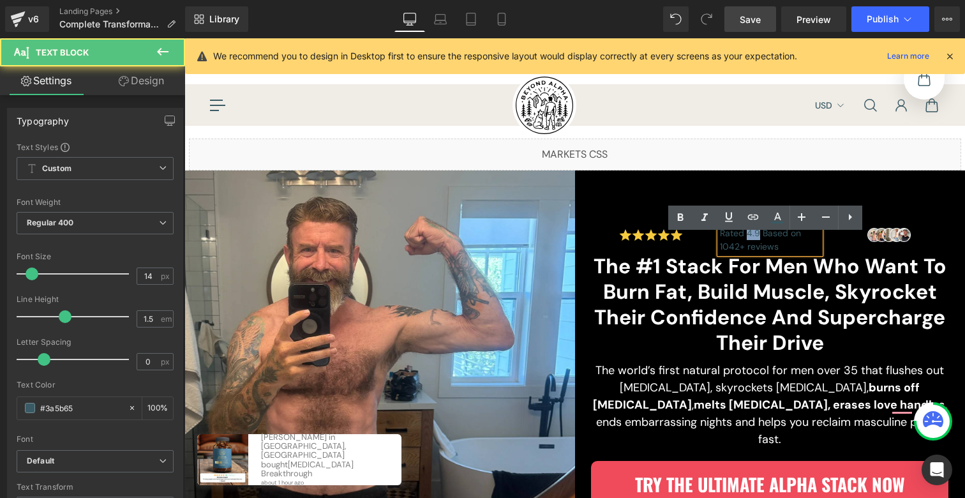
click at [745, 242] on p "Rated 4.9 Based on 1042+ reviews" at bounding box center [770, 240] width 100 height 27
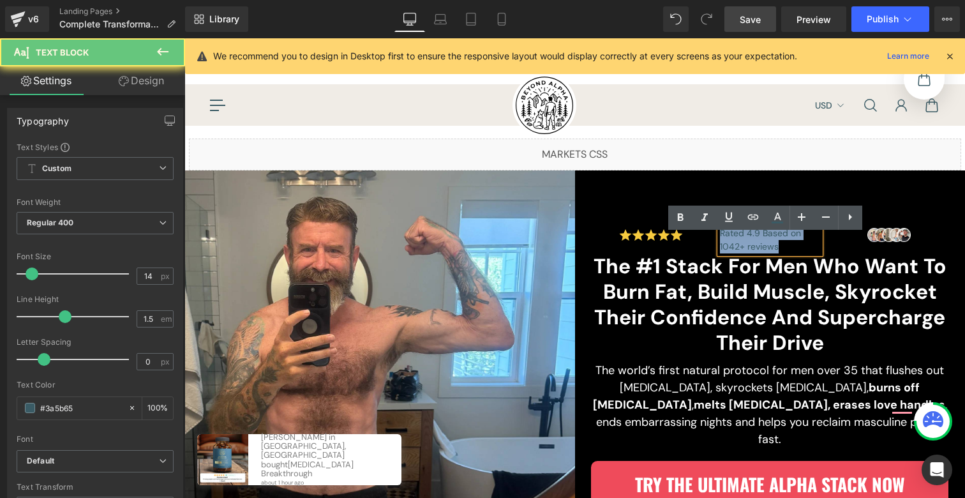
click at [745, 242] on p "Rated 4.9 Based on 1042+ reviews" at bounding box center [770, 240] width 100 height 27
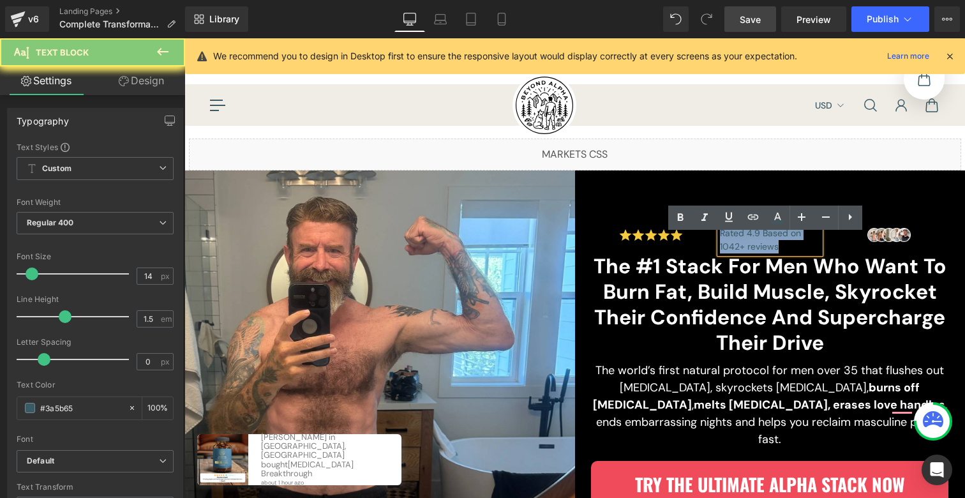
click at [745, 242] on p "Rated 4.9 Based on 1042+ reviews" at bounding box center [770, 240] width 100 height 27
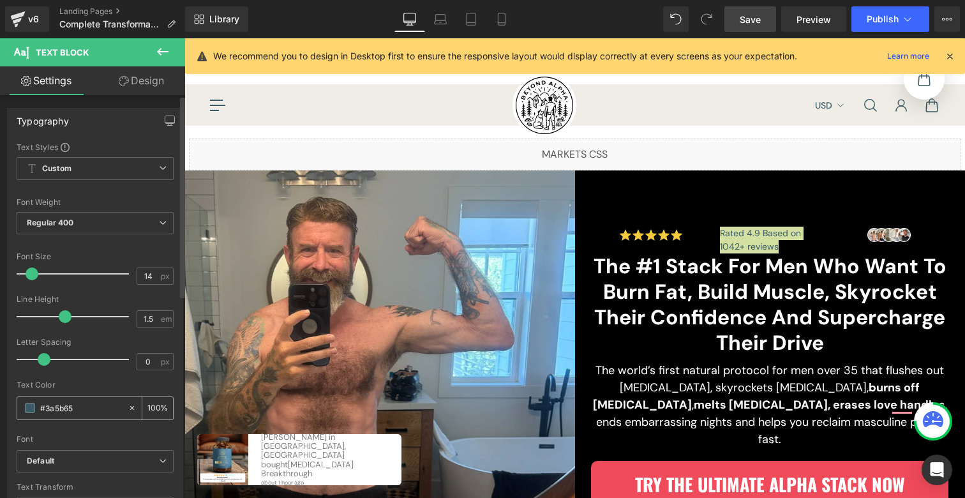
click at [31, 408] on span at bounding box center [30, 408] width 10 height 10
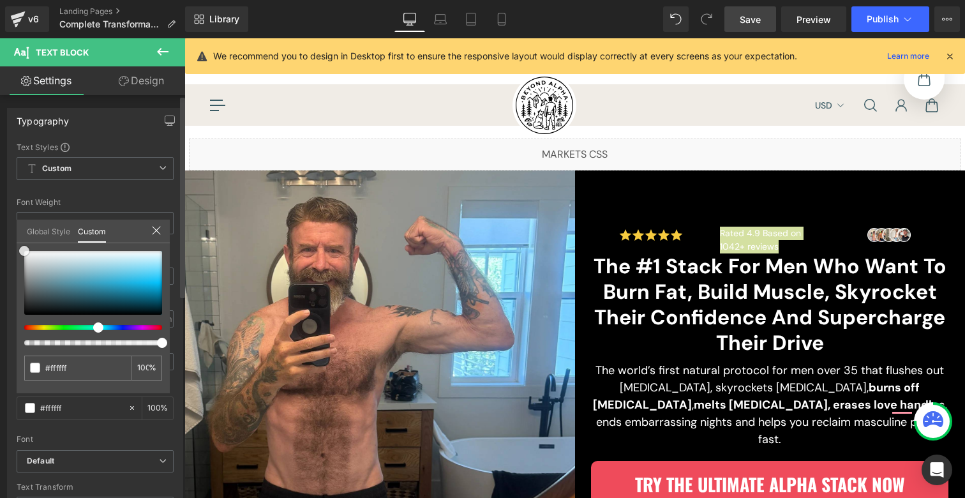
drag, startPoint x: 50, startPoint y: 289, endPoint x: 12, endPoint y: 231, distance: 69.6
click at [11, 231] on div "Typography Text Styles Custom Custom Setup Global Style Custom Setup Global Sty…" at bounding box center [95, 317] width 191 height 438
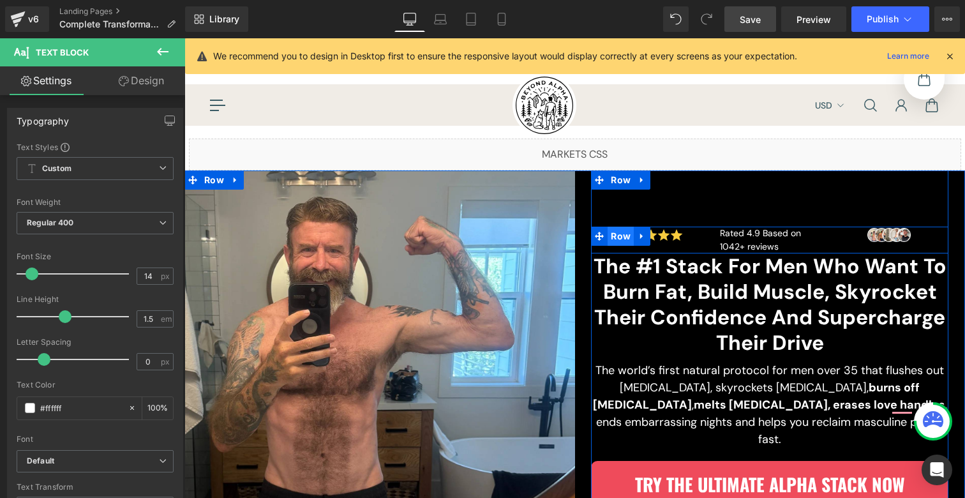
click at [607, 243] on span "Row" at bounding box center [620, 236] width 26 height 19
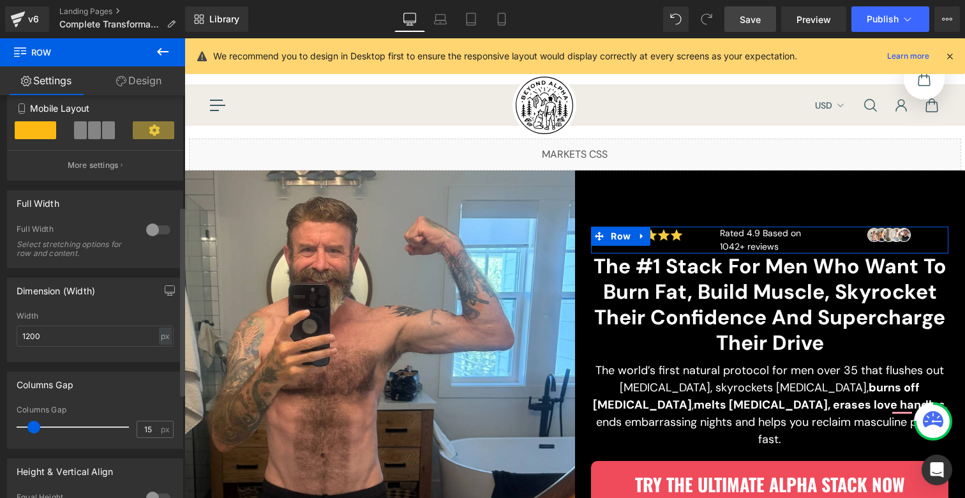
scroll to position [328, 0]
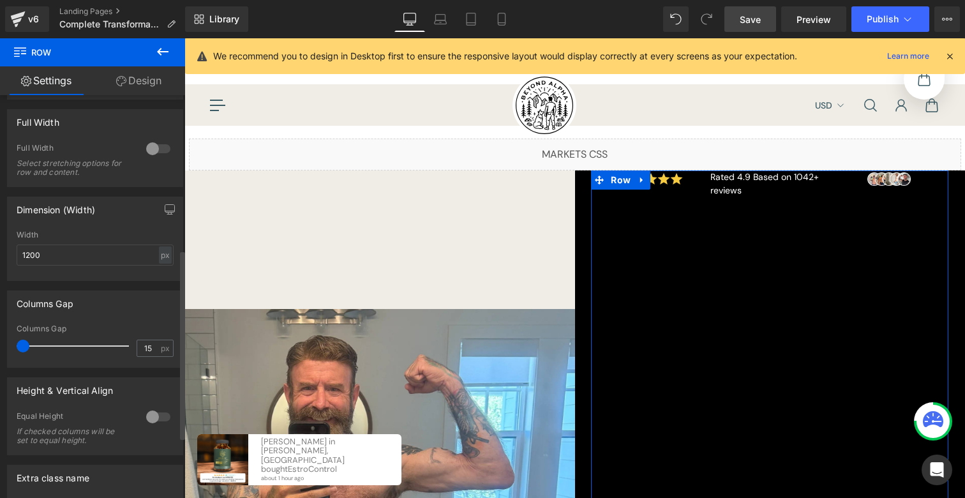
drag, startPoint x: 32, startPoint y: 348, endPoint x: 1, endPoint y: 348, distance: 30.6
click at [1, 348] on div "Columns Gap 15px Columns Gap 15 px" at bounding box center [95, 324] width 191 height 87
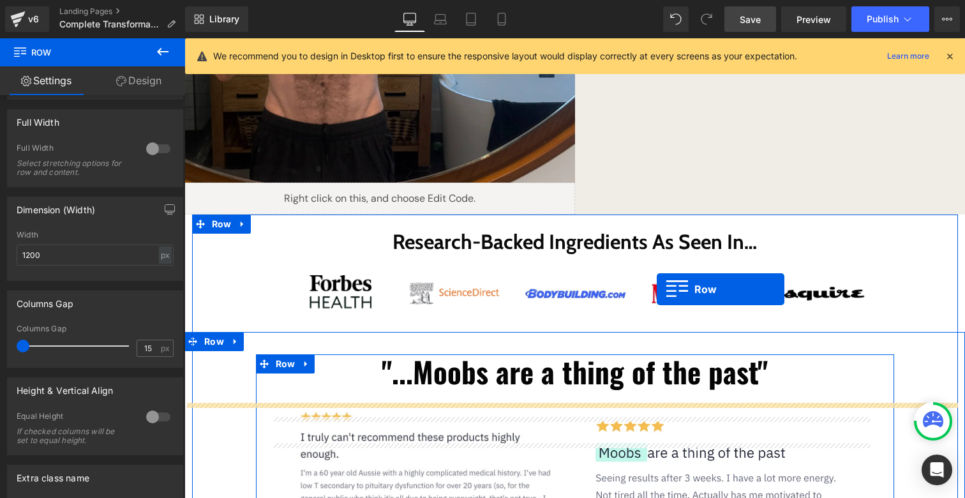
scroll to position [54, 0]
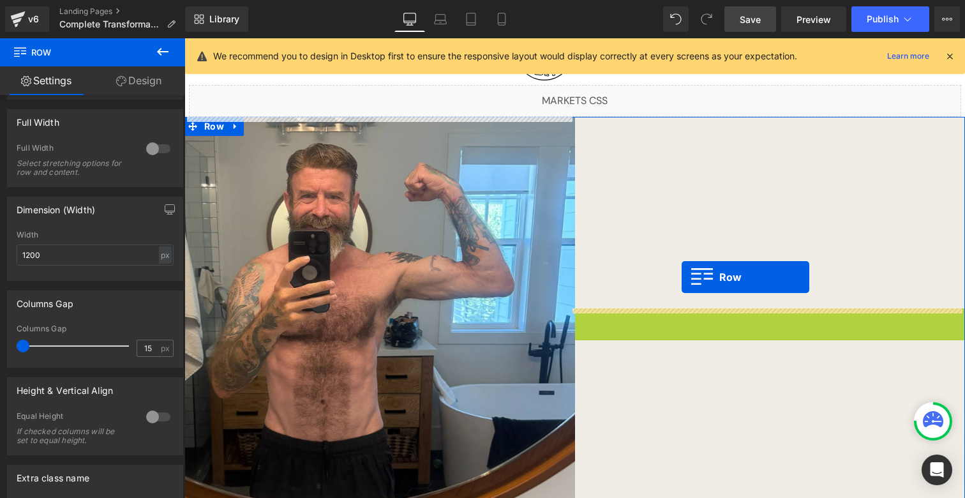
drag, startPoint x: 606, startPoint y: 181, endPoint x: 682, endPoint y: 277, distance: 122.2
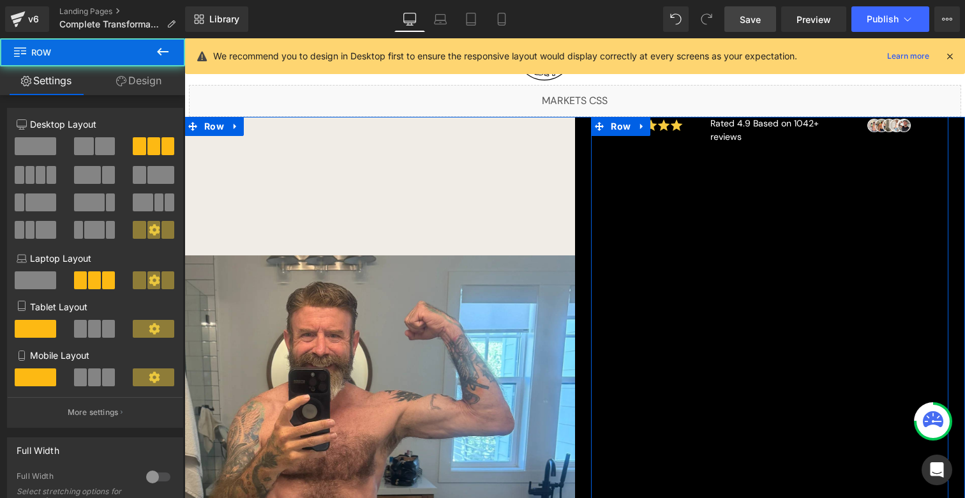
click at [670, 137] on div "Image Rated 4.9 Based on 1042+ reviews Text Block Image Row" at bounding box center [769, 324] width 357 height 415
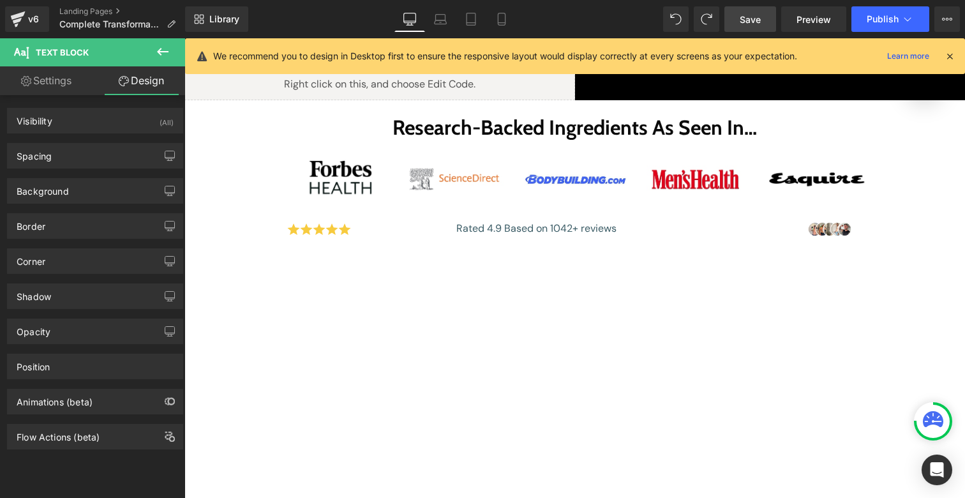
scroll to position [512, 0]
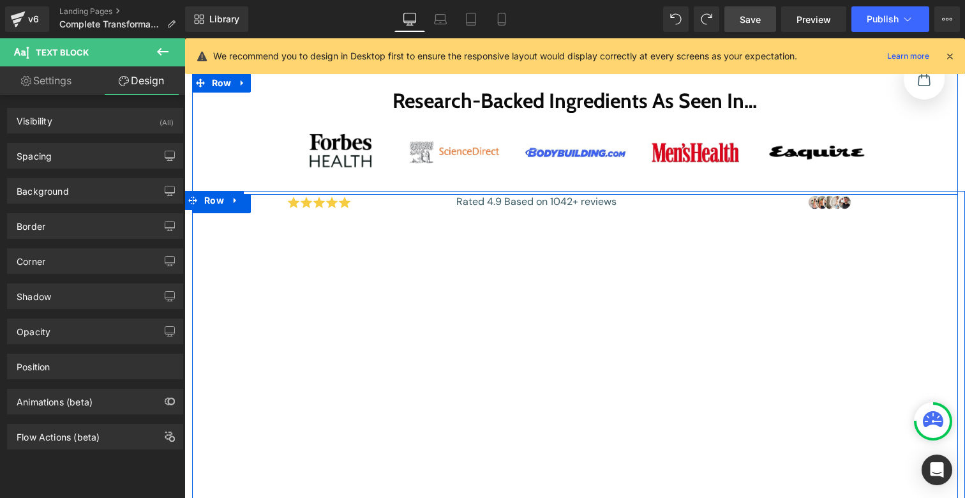
click at [477, 198] on p "Rated 4.9 Based on 1042+ reviews" at bounding box center [574, 201] width 236 height 15
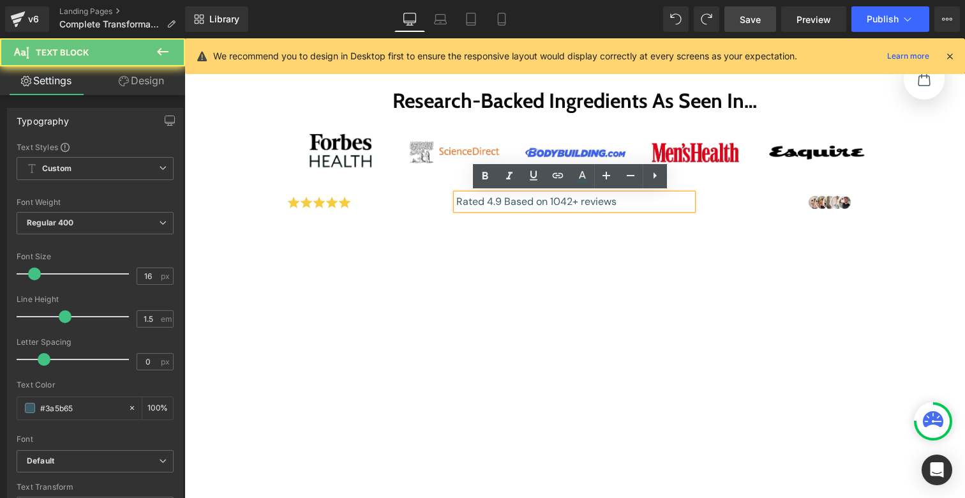
click at [473, 201] on p "Rated 4.9 Based on 1042+ reviews" at bounding box center [574, 201] width 236 height 15
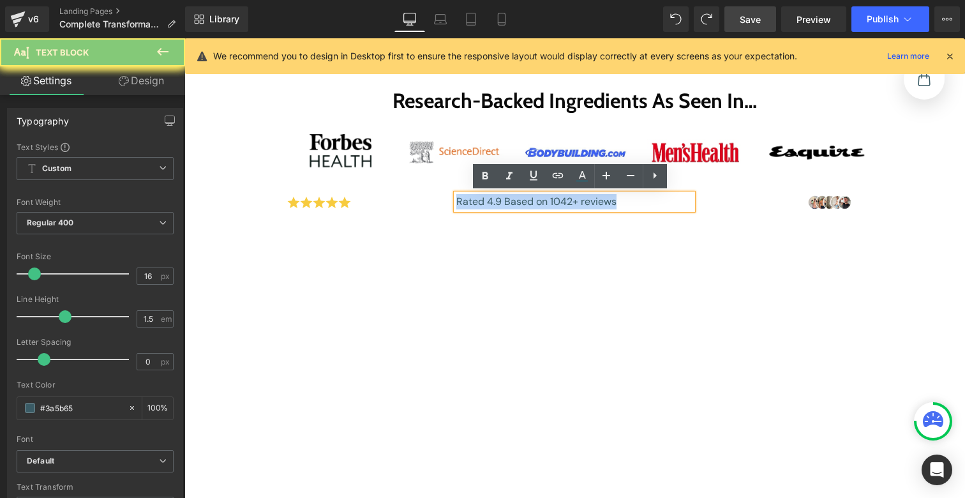
click at [473, 201] on p "Rated 4.9 Based on 1042+ reviews" at bounding box center [574, 201] width 236 height 15
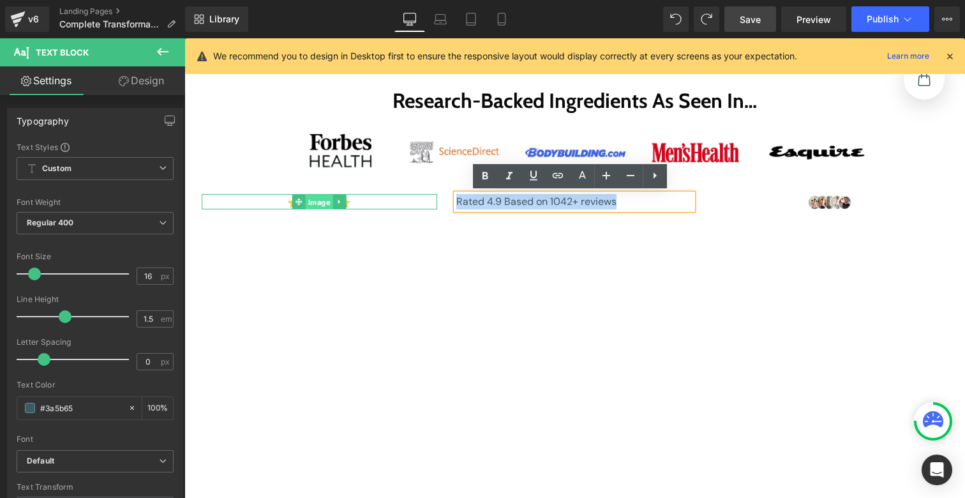
click at [311, 204] on div "Image" at bounding box center [320, 201] width 236 height 15
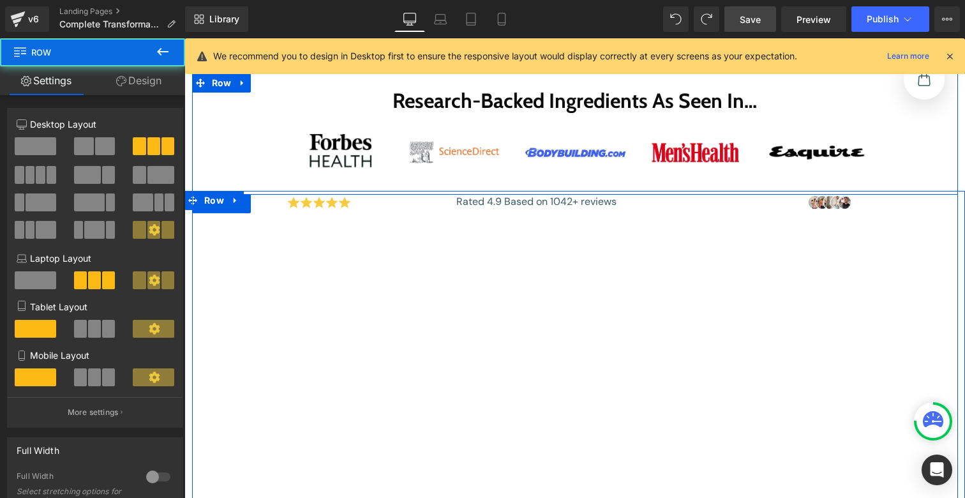
click at [214, 213] on div "Image Rated 4.9 Based on 1042+ reviews Text Block Image Row" at bounding box center [575, 401] width 766 height 415
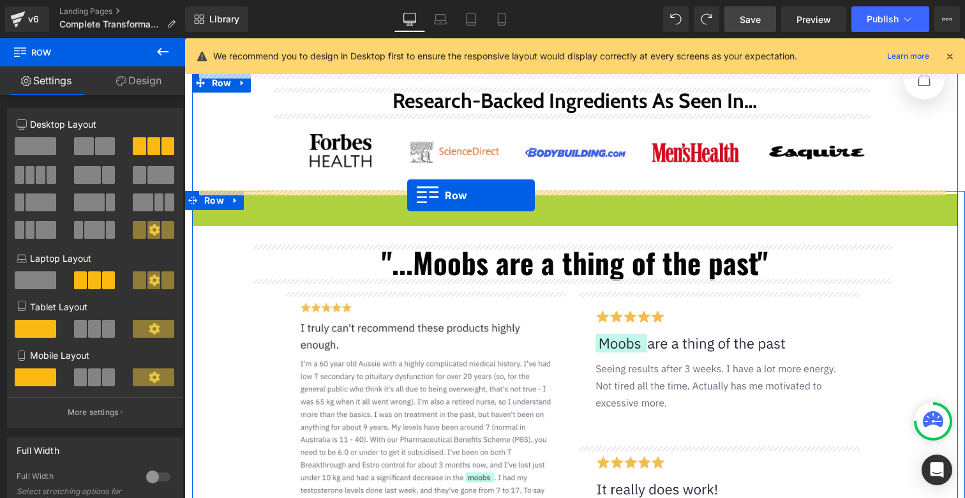
drag, startPoint x: 216, startPoint y: 211, endPoint x: 407, endPoint y: 195, distance: 191.5
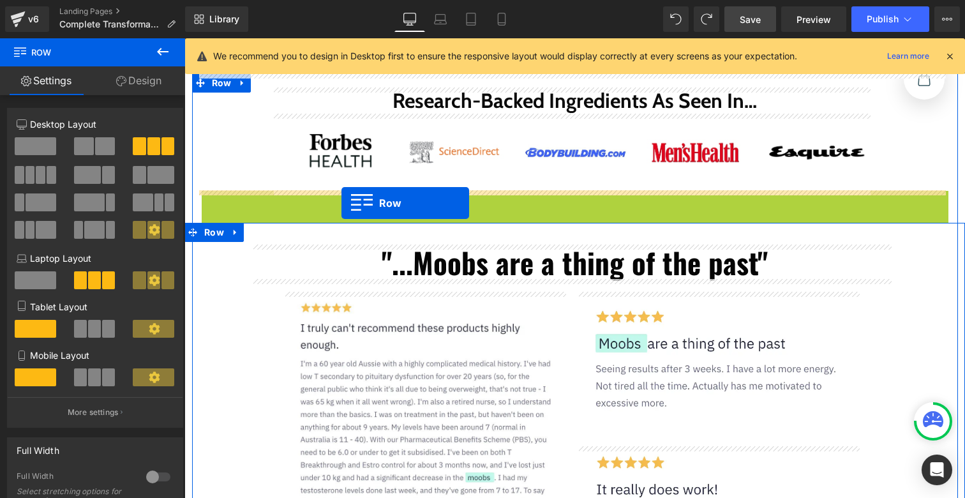
drag, startPoint x: 227, startPoint y: 208, endPoint x: 341, endPoint y: 202, distance: 115.0
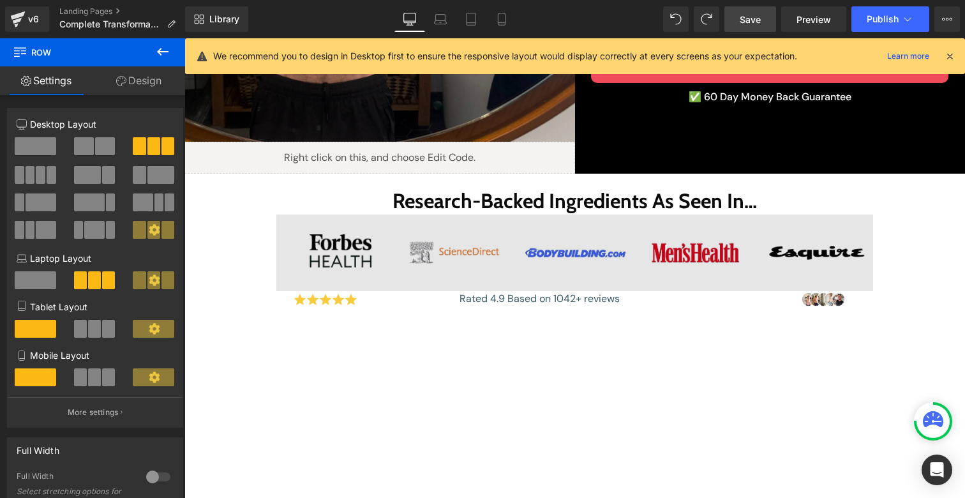
scroll to position [439, 0]
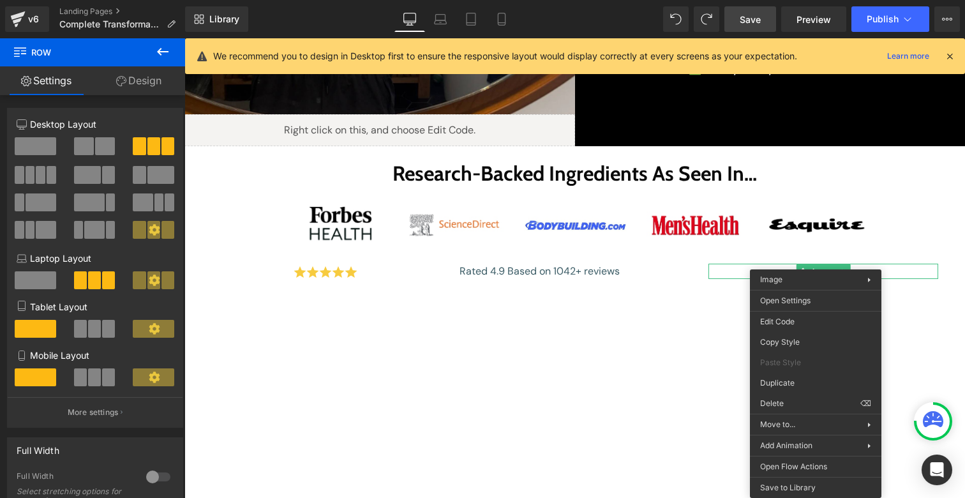
click at [154, 52] on button at bounding box center [162, 52] width 45 height 28
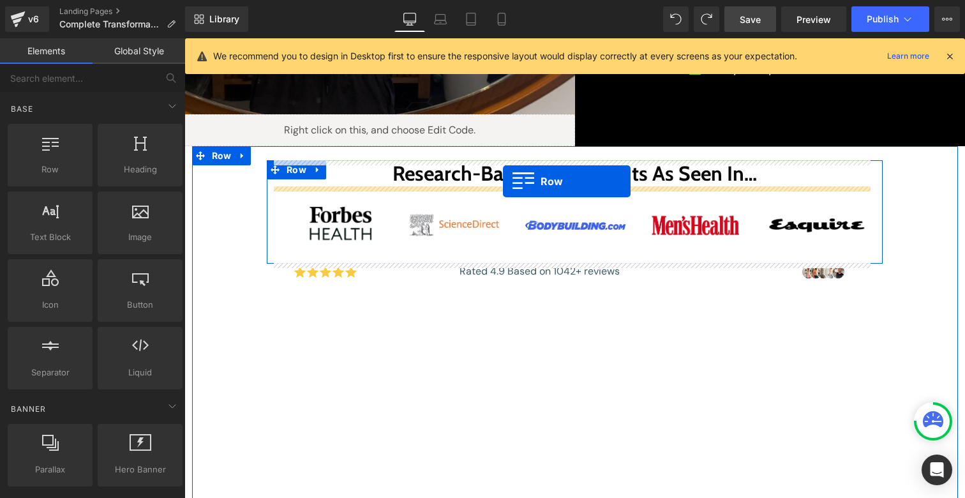
drag, startPoint x: 262, startPoint y: 212, endPoint x: 503, endPoint y: 181, distance: 242.7
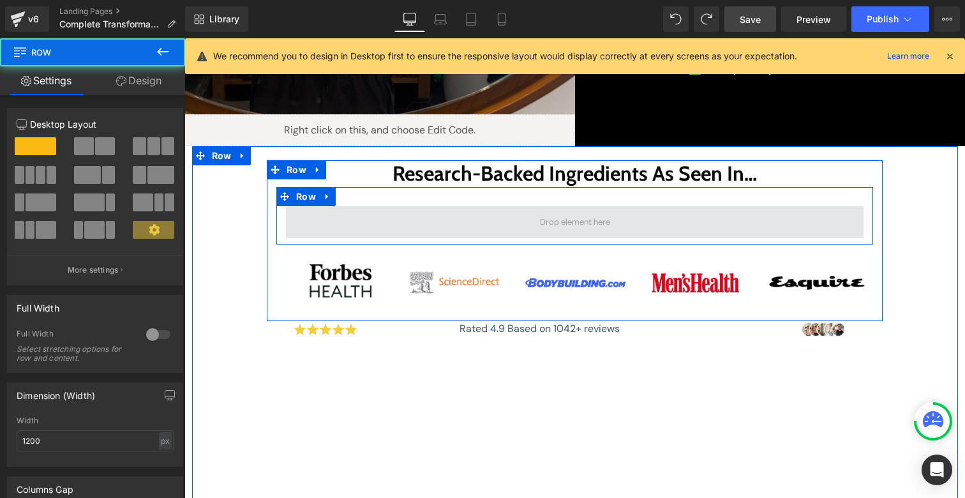
click at [494, 212] on span at bounding box center [575, 222] width 578 height 32
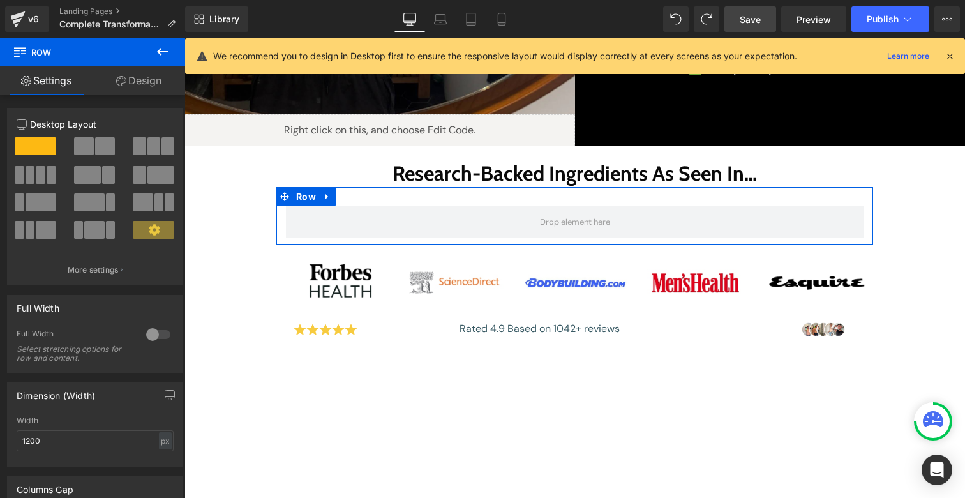
click at [127, 78] on link "Design" at bounding box center [139, 80] width 93 height 29
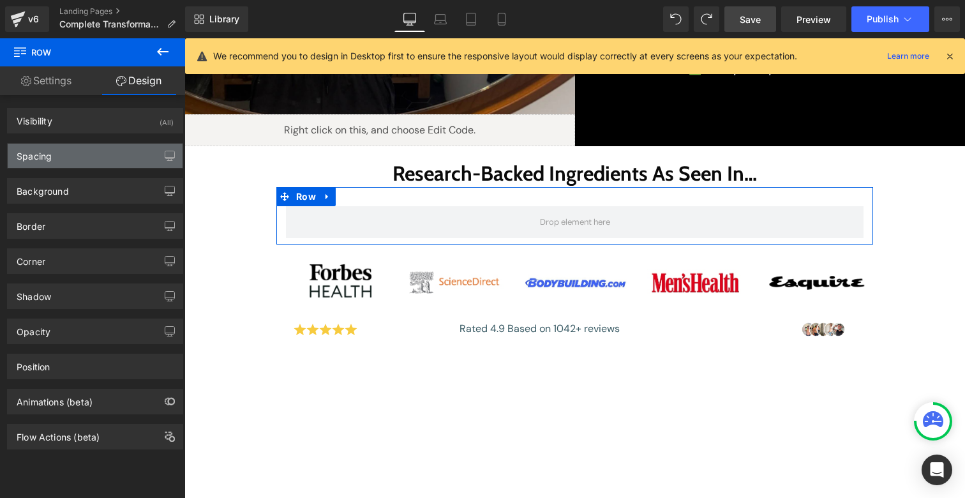
click at [65, 161] on div "Spacing" at bounding box center [95, 156] width 175 height 24
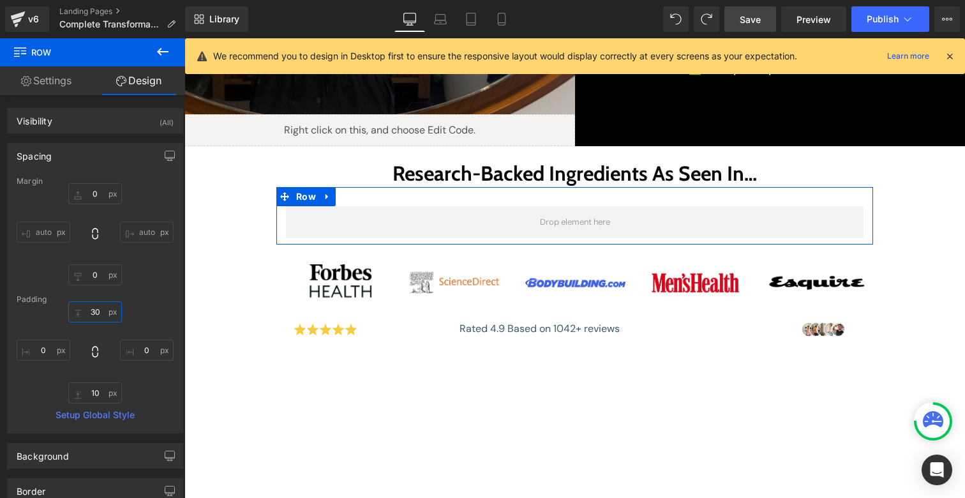
click at [97, 309] on input "30" at bounding box center [95, 311] width 54 height 21
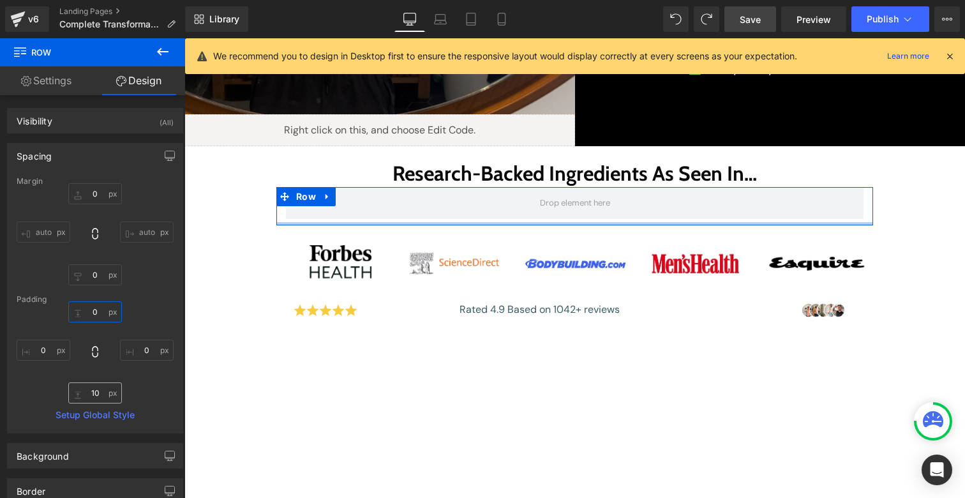
type input "0"
click at [94, 390] on input "10" at bounding box center [95, 392] width 54 height 21
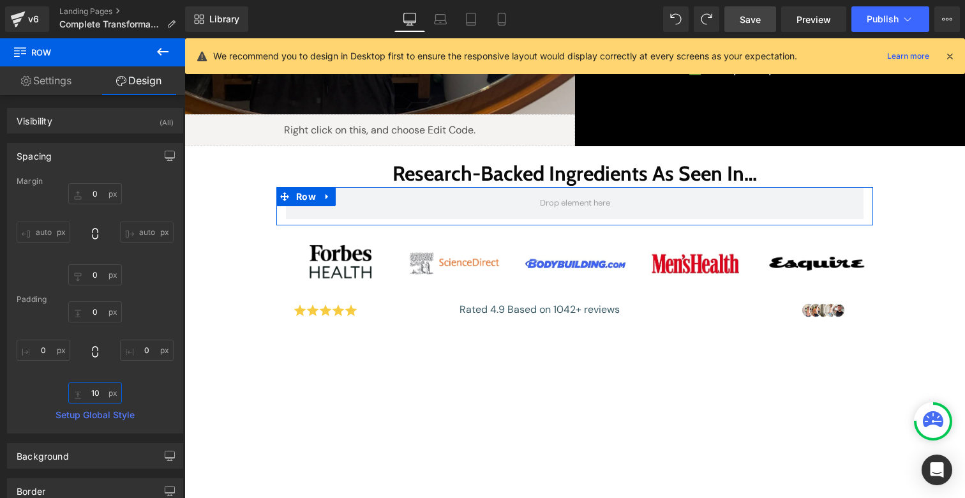
click at [94, 390] on input "10" at bounding box center [95, 392] width 54 height 21
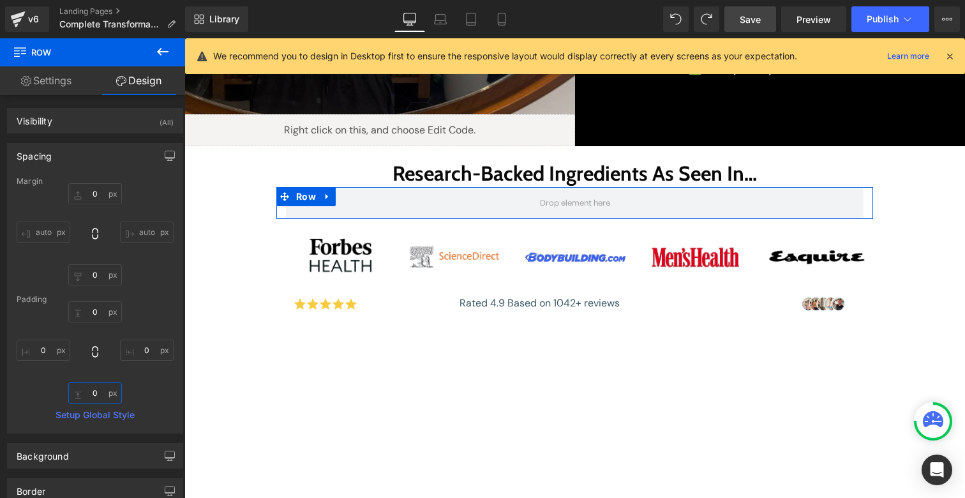
type input "0"
click at [52, 80] on link "Settings" at bounding box center [46, 80] width 93 height 29
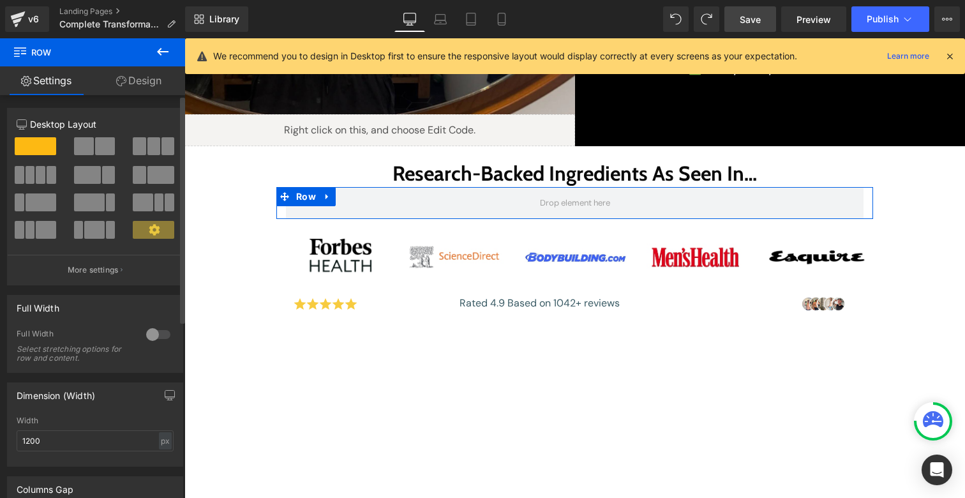
click at [96, 144] on span at bounding box center [105, 146] width 20 height 18
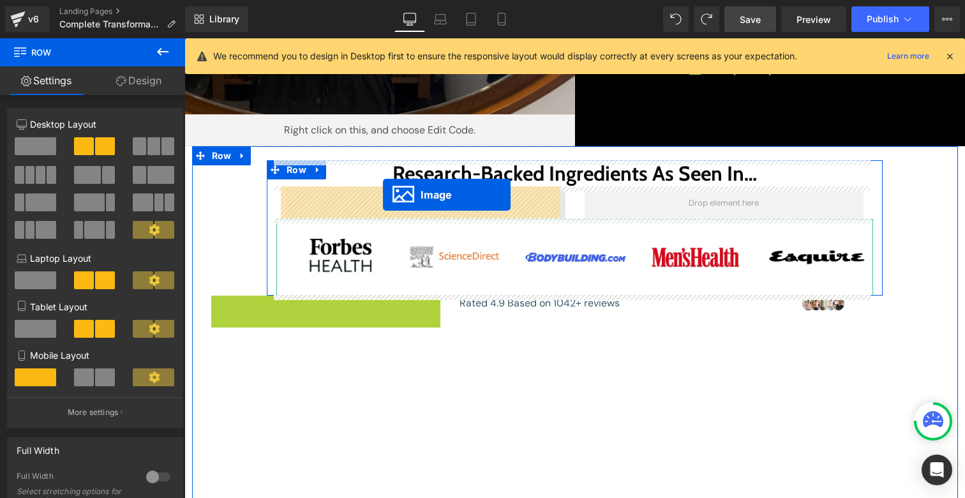
drag, startPoint x: 324, startPoint y: 302, endPoint x: 383, endPoint y: 194, distance: 123.3
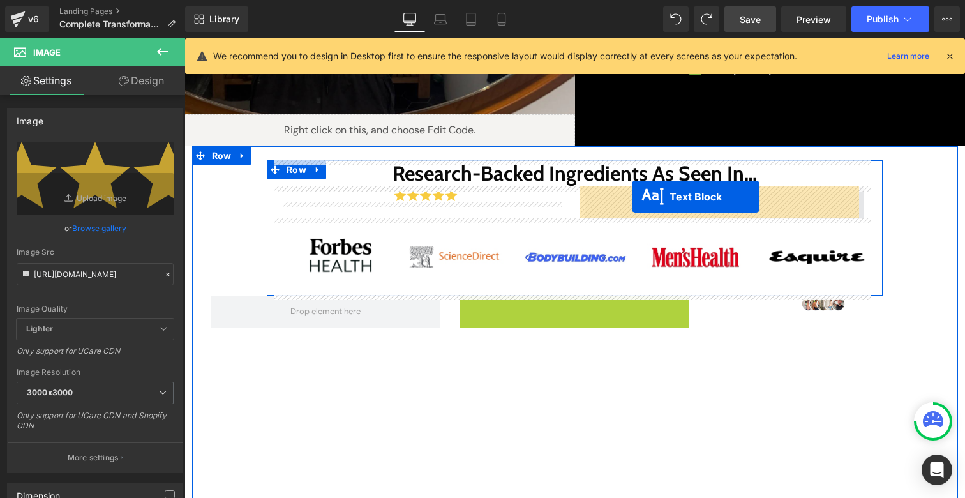
drag, startPoint x: 556, startPoint y: 283, endPoint x: 632, endPoint y: 197, distance: 114.8
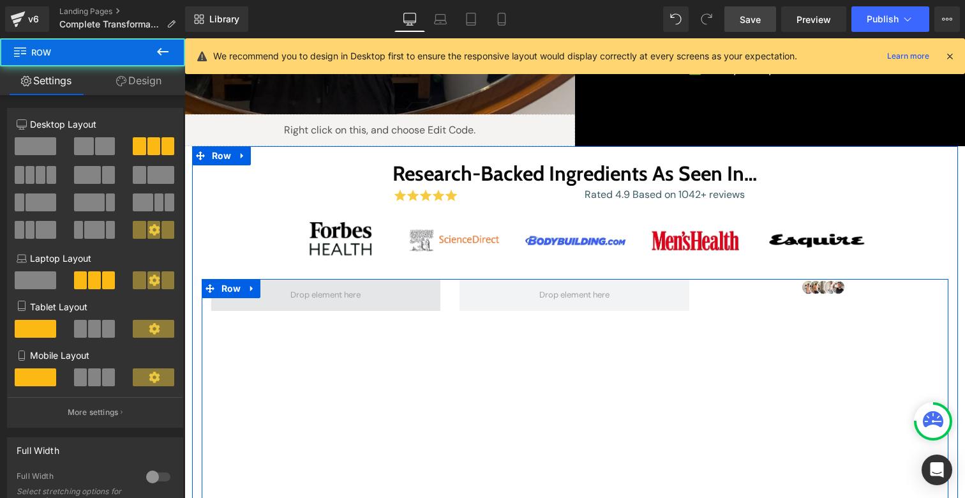
drag, startPoint x: 202, startPoint y: 306, endPoint x: 223, endPoint y: 307, distance: 20.5
click at [203, 306] on div at bounding box center [326, 295] width 249 height 32
click at [223, 306] on span at bounding box center [326, 295] width 230 height 32
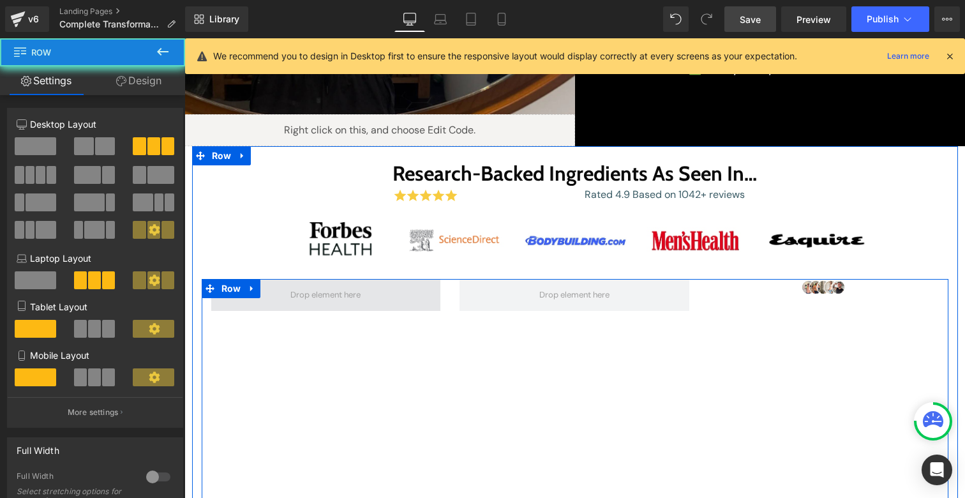
drag, startPoint x: 278, startPoint y: 302, endPoint x: 294, endPoint y: 297, distance: 16.7
click at [278, 301] on span at bounding box center [326, 295] width 230 height 32
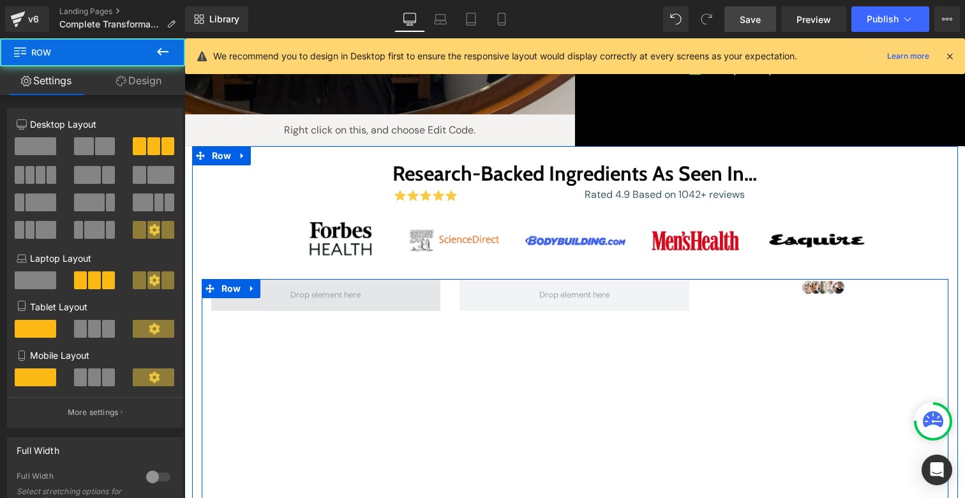
click at [318, 283] on span at bounding box center [326, 295] width 230 height 32
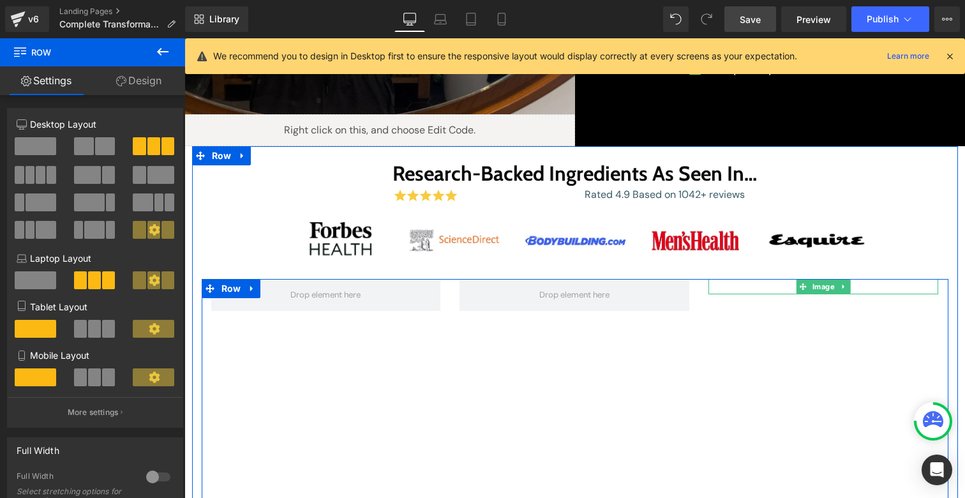
drag, startPoint x: 880, startPoint y: 292, endPoint x: 881, endPoint y: 299, distance: 7.1
click at [880, 294] on div at bounding box center [823, 294] width 230 height 1
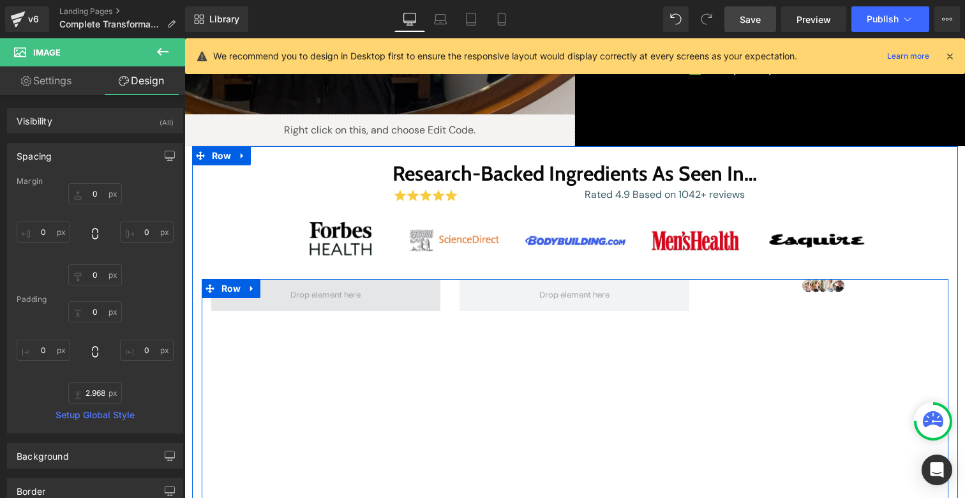
click at [253, 298] on span at bounding box center [326, 295] width 230 height 32
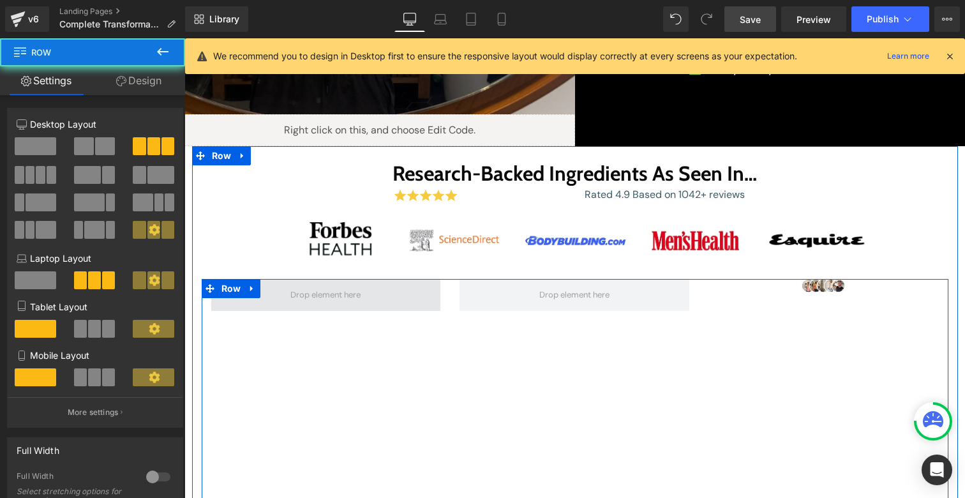
drag, startPoint x: 257, startPoint y: 298, endPoint x: 428, endPoint y: 299, distance: 171.0
click at [447, 299] on div "Image Row" at bounding box center [575, 486] width 747 height 415
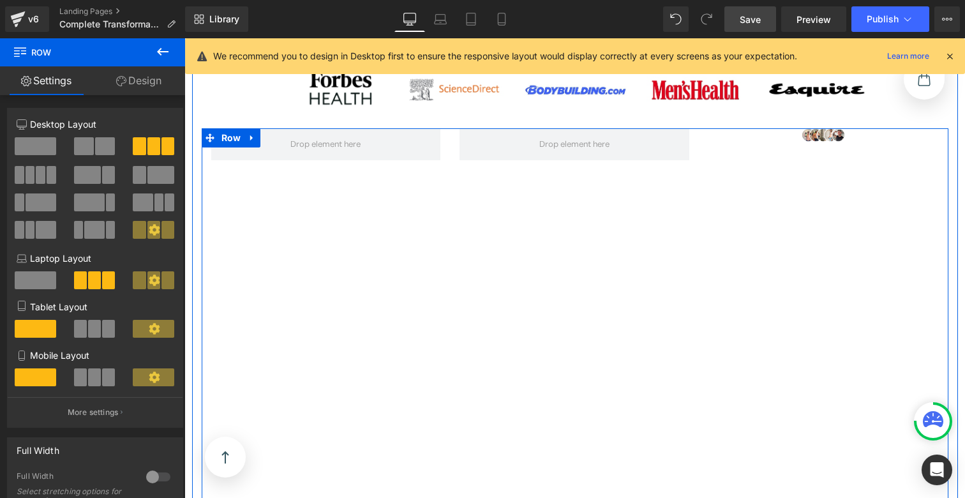
scroll to position [585, 0]
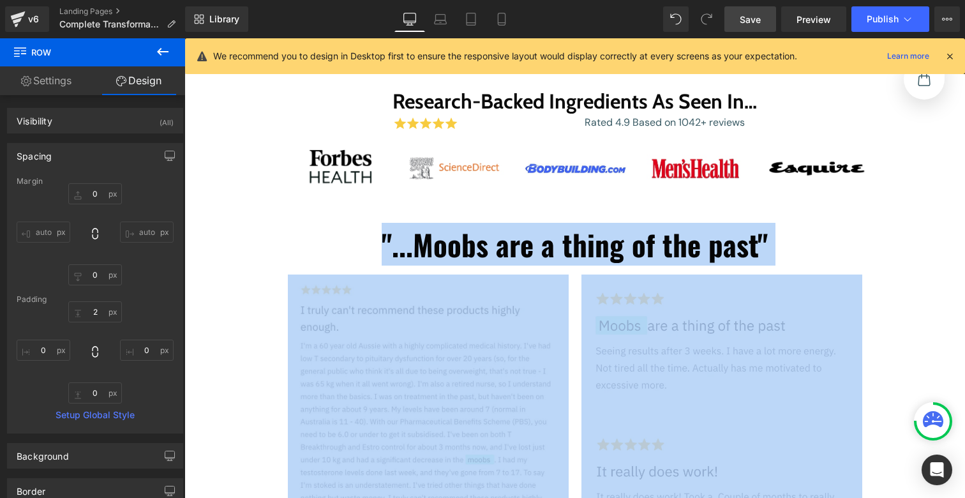
scroll to position [331, 0]
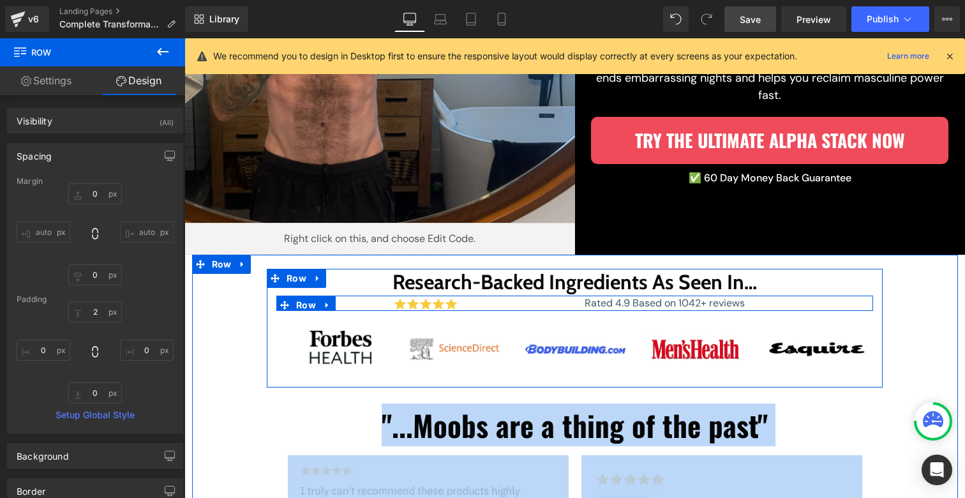
click at [618, 306] on p "Rated 4.9 Based on 1042+ reviews" at bounding box center [724, 302] width 279 height 15
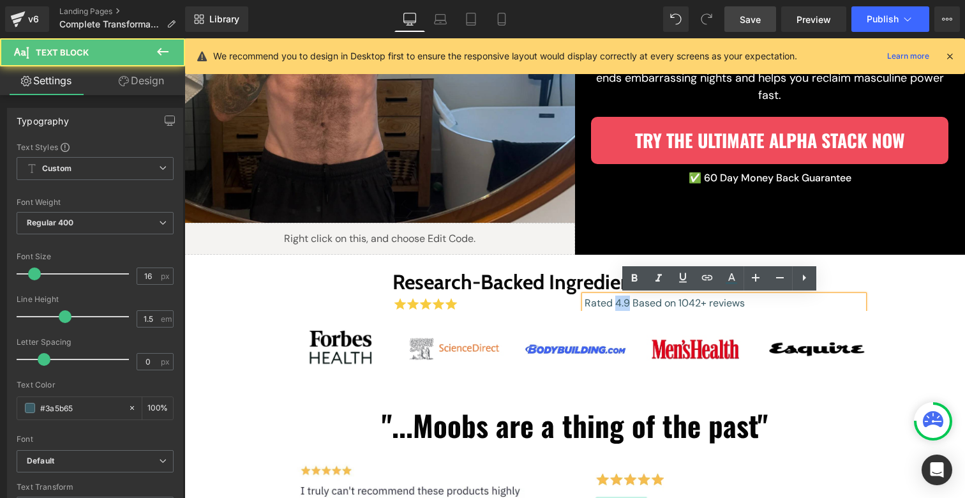
click at [618, 306] on p "Rated 4.9 Based on 1042+ reviews" at bounding box center [724, 302] width 279 height 15
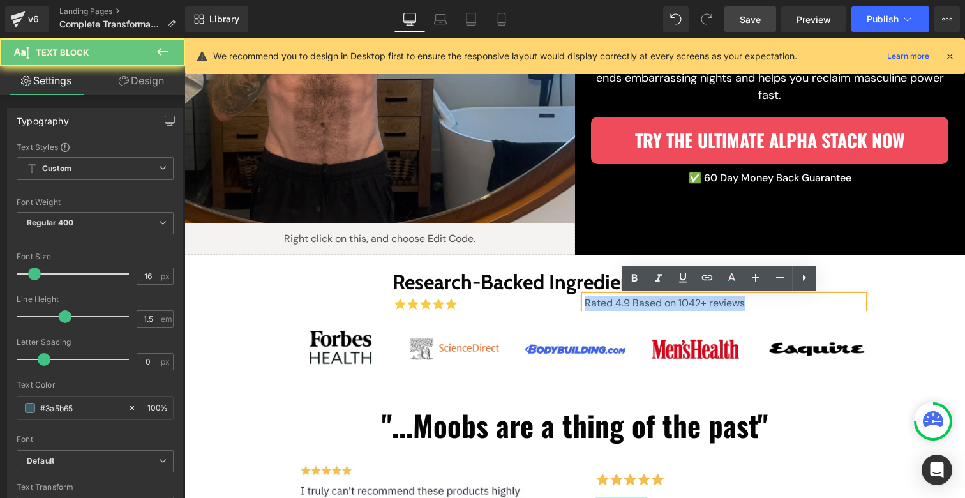
click at [618, 306] on p "Rated 4.9 Based on 1042+ reviews" at bounding box center [724, 302] width 279 height 15
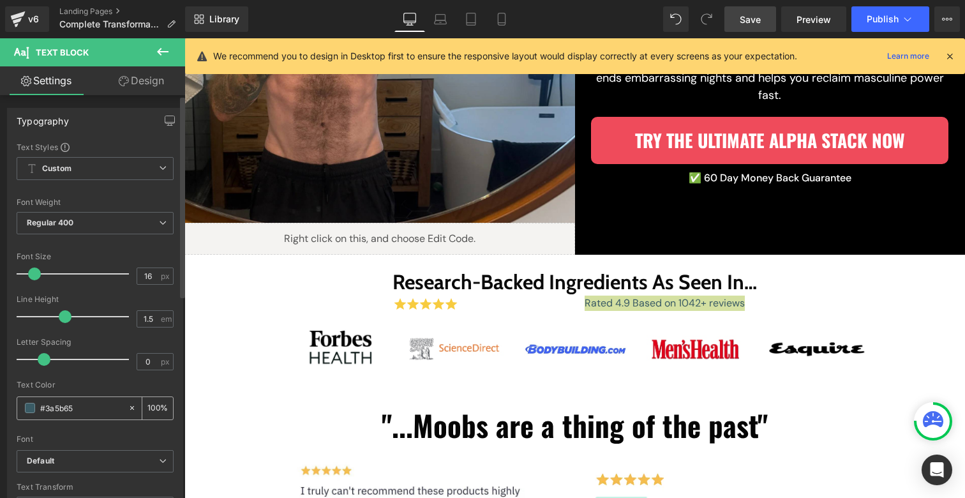
click at [32, 405] on span at bounding box center [30, 408] width 10 height 10
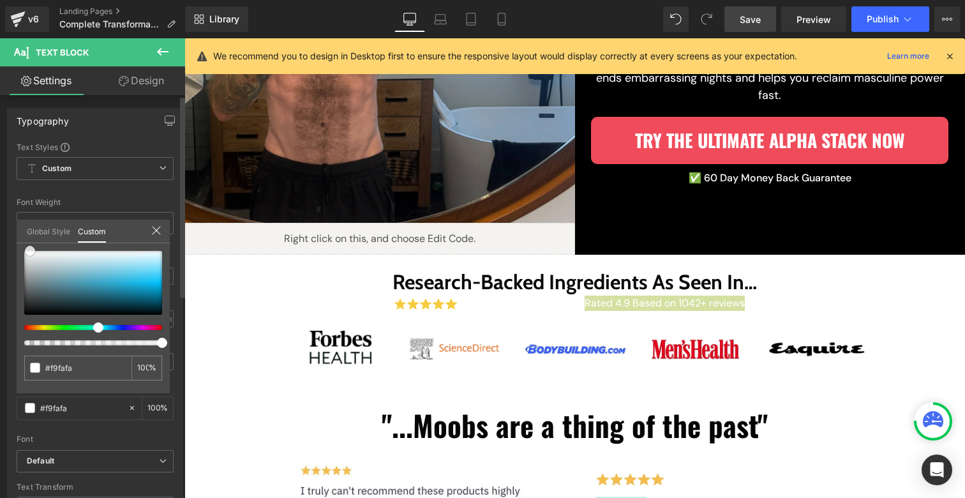
drag, startPoint x: 56, startPoint y: 277, endPoint x: 15, endPoint y: 237, distance: 56.9
click at [15, 237] on div "Typography Text Styles Custom Custom Setup Global Style Custom Setup Global Sty…" at bounding box center [95, 317] width 191 height 438
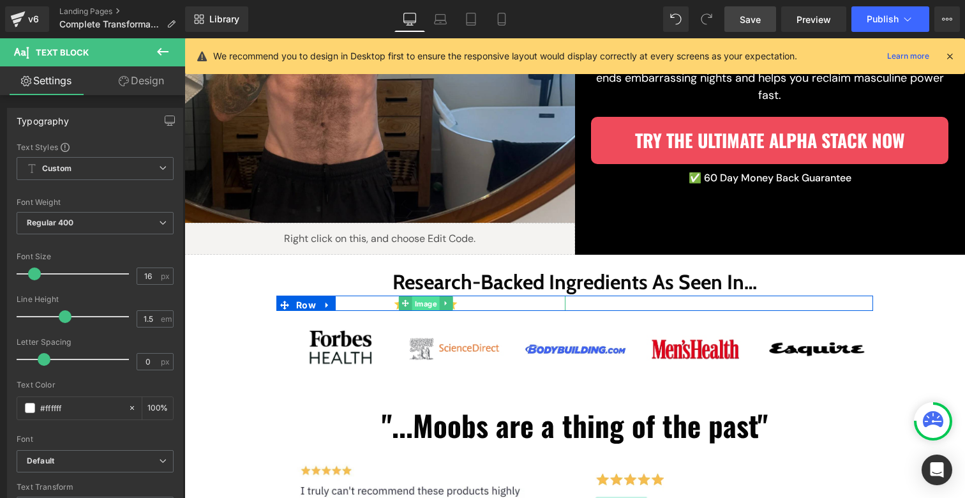
click at [424, 302] on link "Image" at bounding box center [419, 302] width 41 height 15
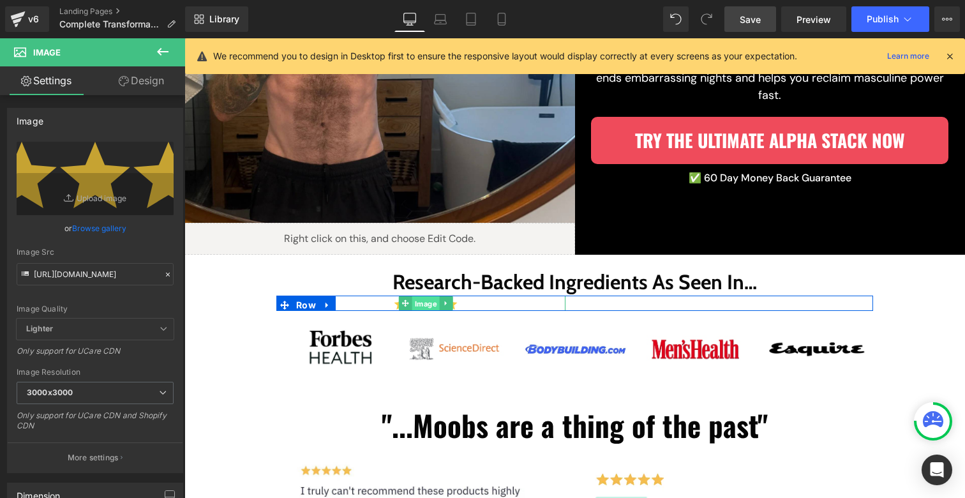
click at [415, 304] on div "Image" at bounding box center [425, 302] width 279 height 15
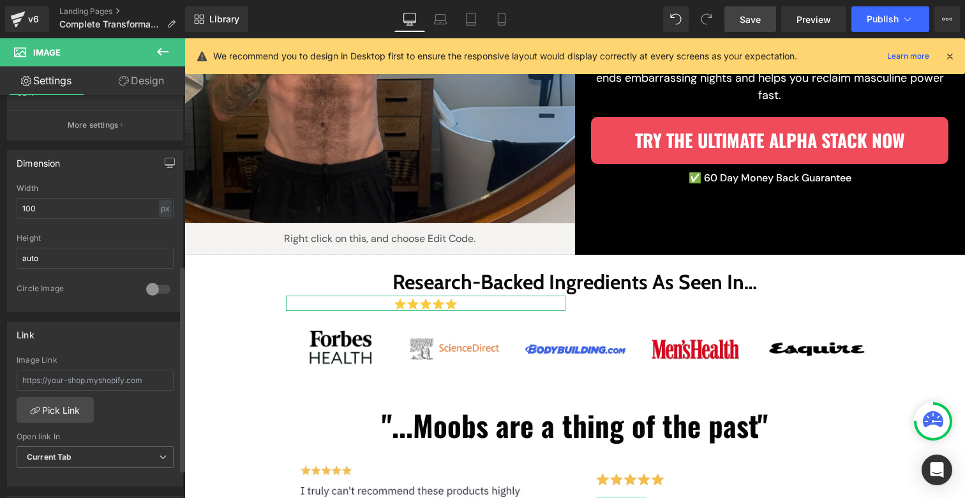
scroll to position [548, 0]
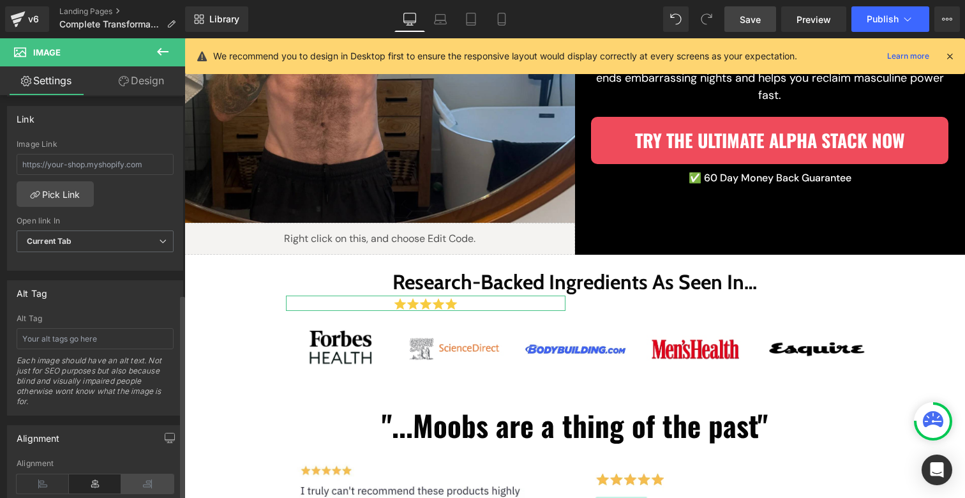
click at [133, 482] on icon at bounding box center [147, 483] width 52 height 19
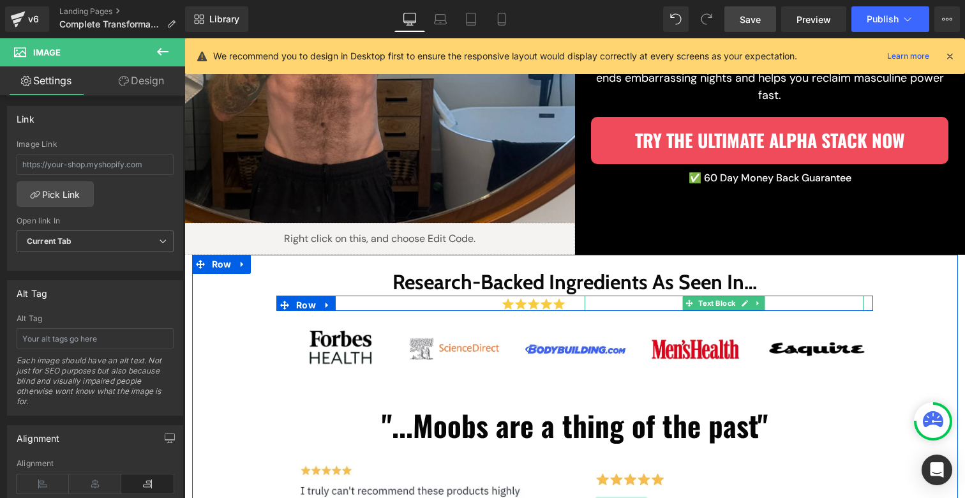
click at [612, 302] on p "Rated 4.9 Based on 1042+ reviews" at bounding box center [724, 302] width 279 height 15
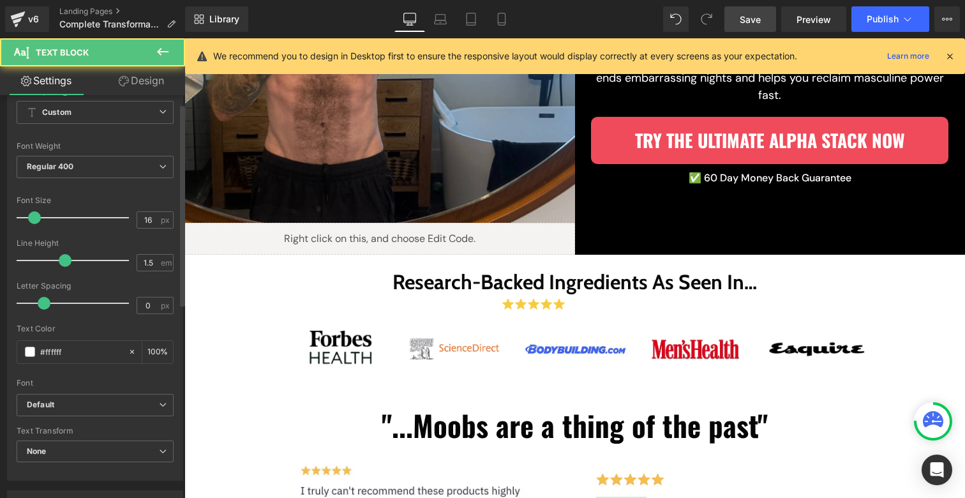
scroll to position [235, 0]
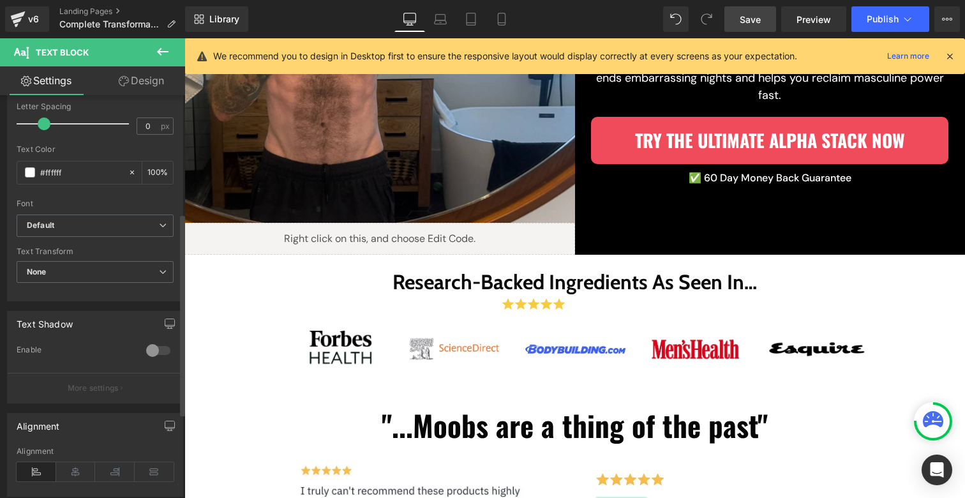
click at [38, 473] on icon at bounding box center [37, 471] width 40 height 19
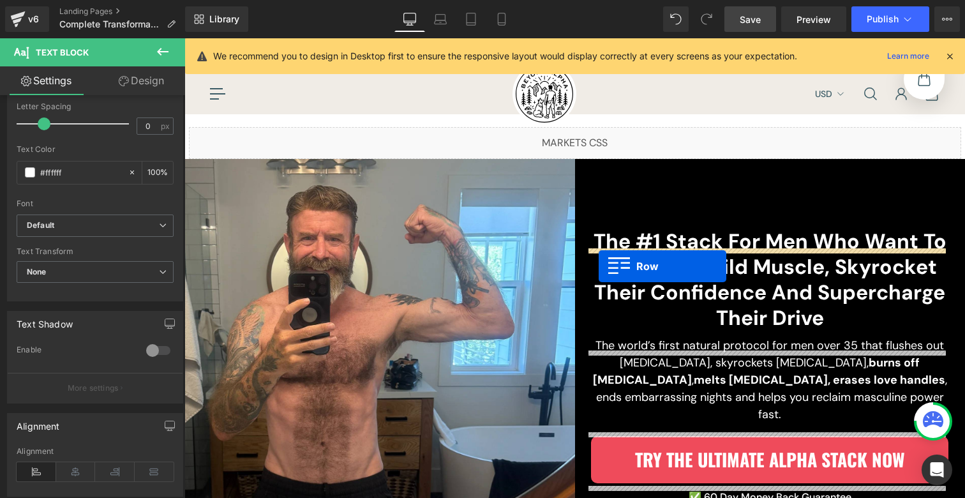
scroll to position [0, 0]
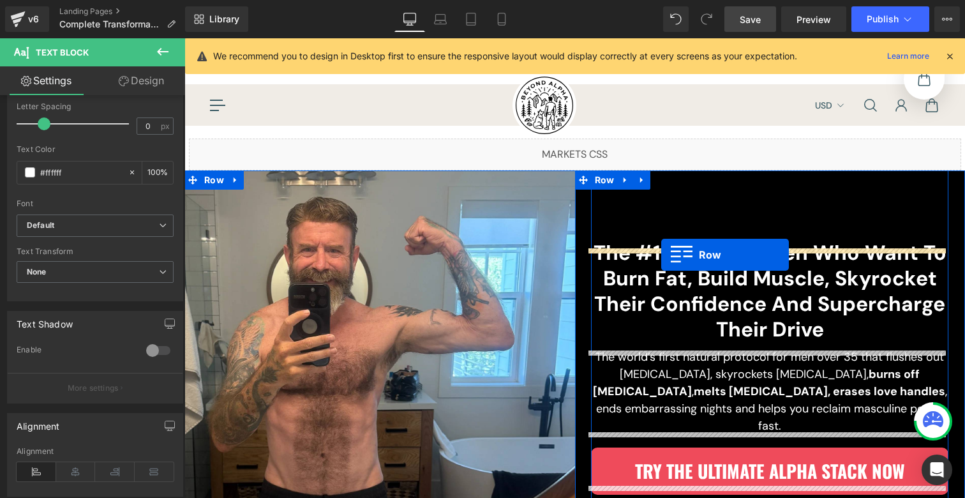
drag, startPoint x: 304, startPoint y: 306, endPoint x: 661, endPoint y: 255, distance: 361.0
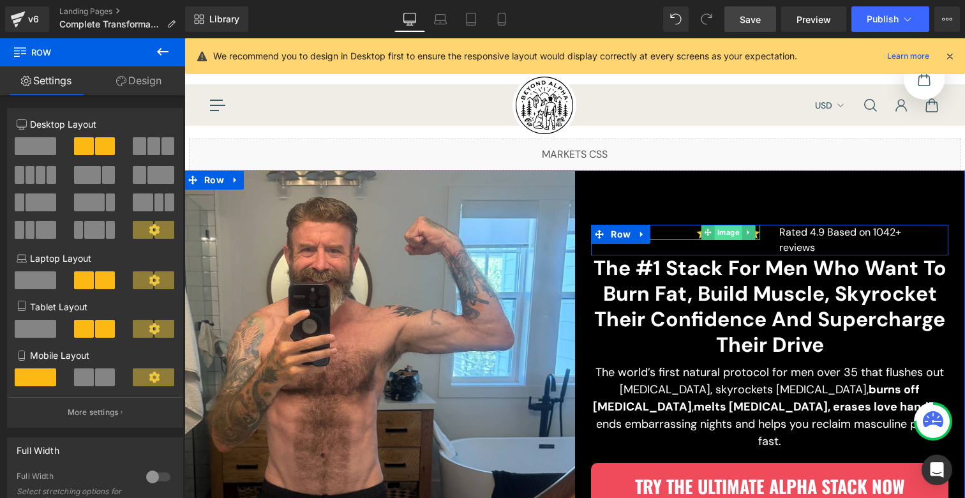
click at [724, 240] on div "Image" at bounding box center [680, 232] width 160 height 15
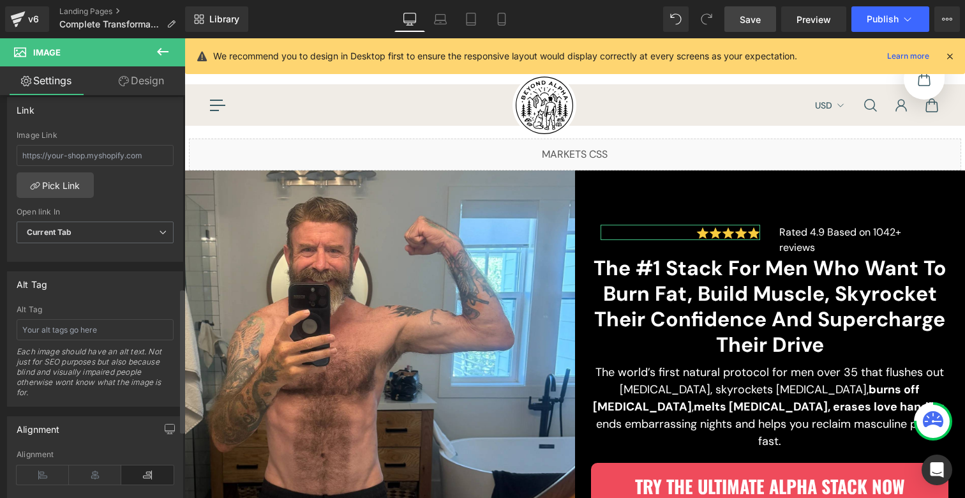
scroll to position [583, 0]
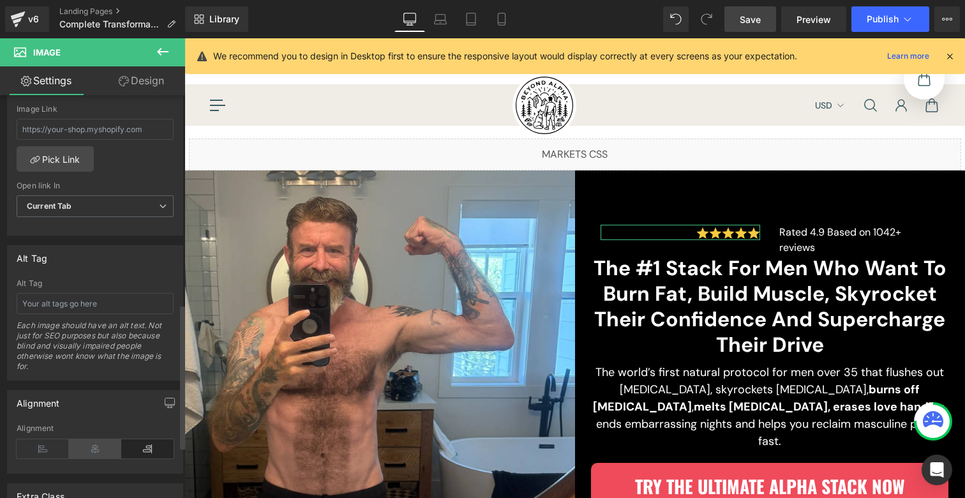
click at [88, 448] on icon at bounding box center [95, 448] width 52 height 19
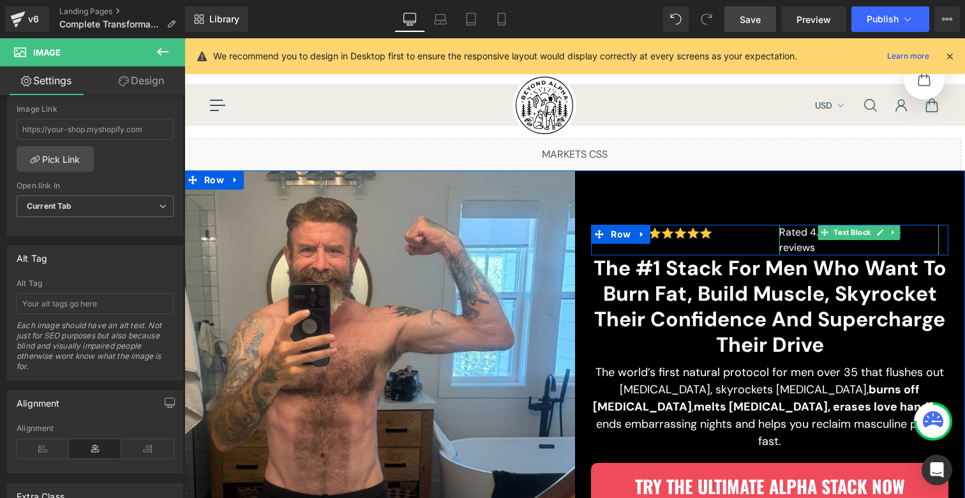
click at [786, 250] on p "Rated 4.9 Based on 1042+ reviews" at bounding box center [859, 240] width 160 height 31
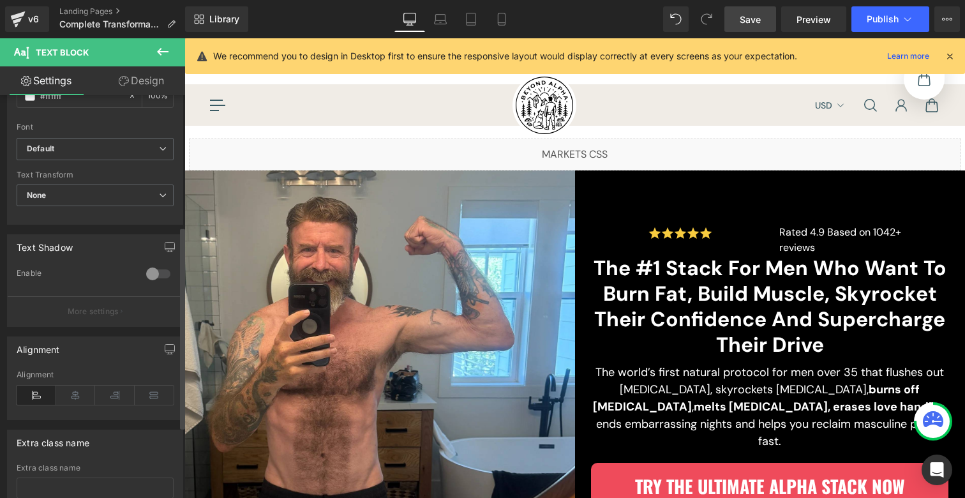
scroll to position [314, 0]
click at [45, 396] on icon at bounding box center [37, 393] width 40 height 19
click at [80, 395] on icon at bounding box center [76, 393] width 40 height 19
click at [43, 395] on icon at bounding box center [37, 393] width 40 height 19
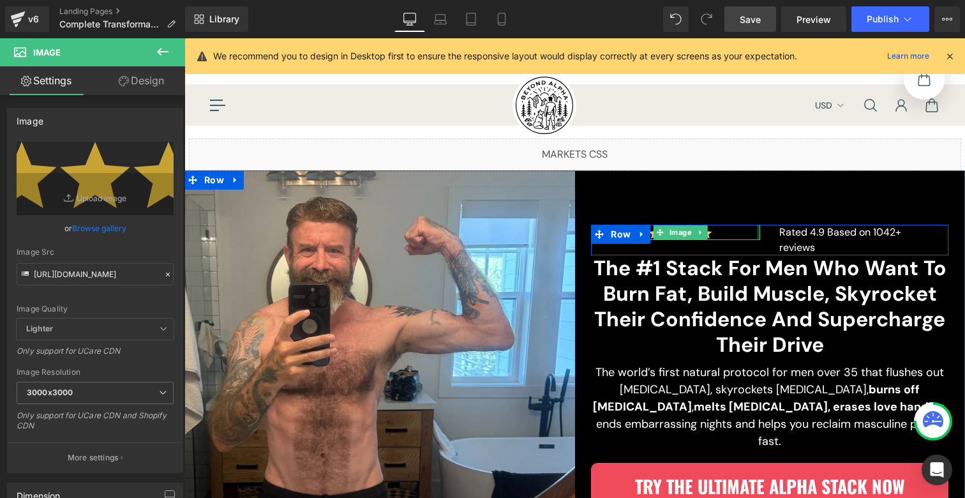
drag, startPoint x: 754, startPoint y: 246, endPoint x: 779, endPoint y: 243, distance: 25.7
click at [779, 243] on div "Image Rated 4.9 Based on 1042+ reviews Text Block Row" at bounding box center [769, 240] width 357 height 31
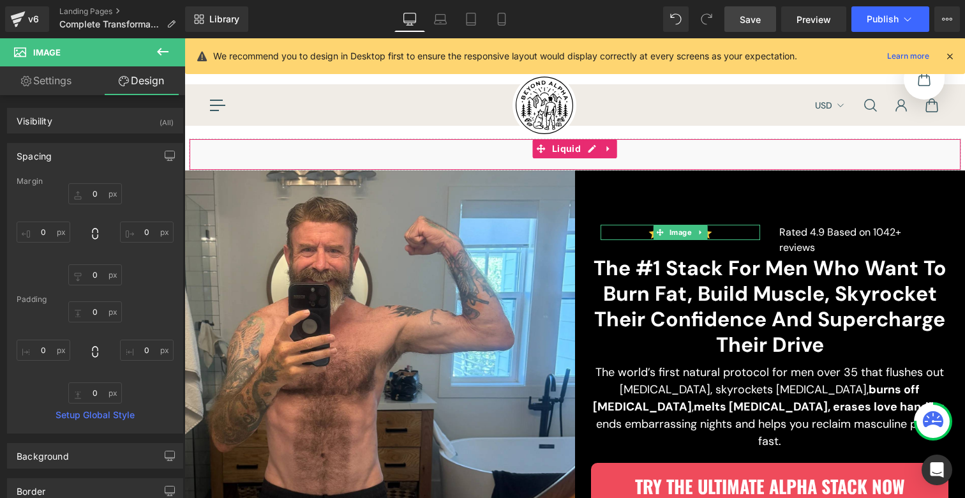
click at [704, 187] on div "Image Rated 4.9 Based on 1042+ reviews Text Block Row The #1 Stack For Men Who …" at bounding box center [769, 377] width 357 height 415
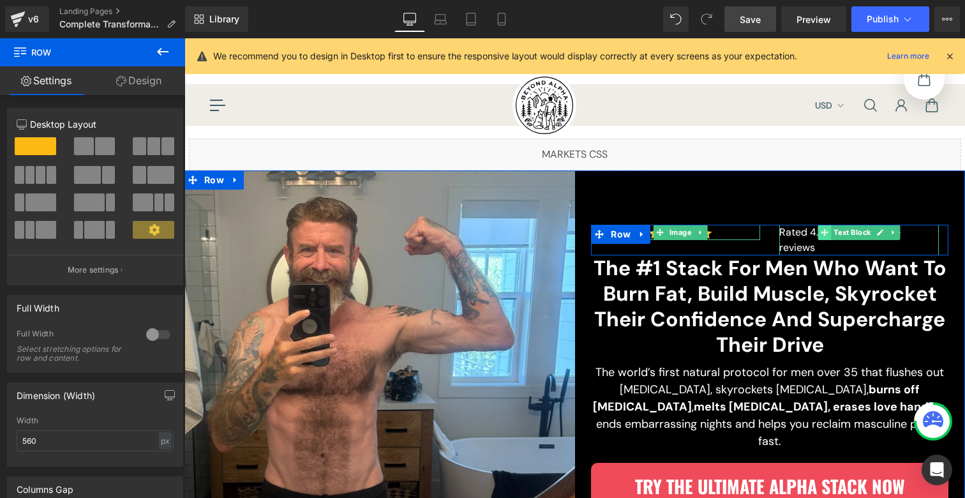
click at [825, 240] on span at bounding box center [824, 232] width 13 height 15
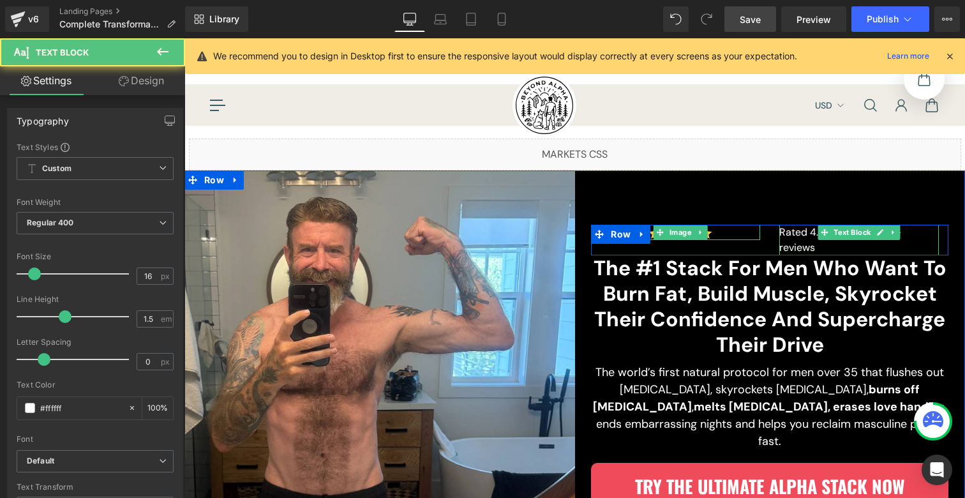
click at [796, 248] on p "Rated 4.9 Based on 1042+ reviews" at bounding box center [859, 240] width 160 height 31
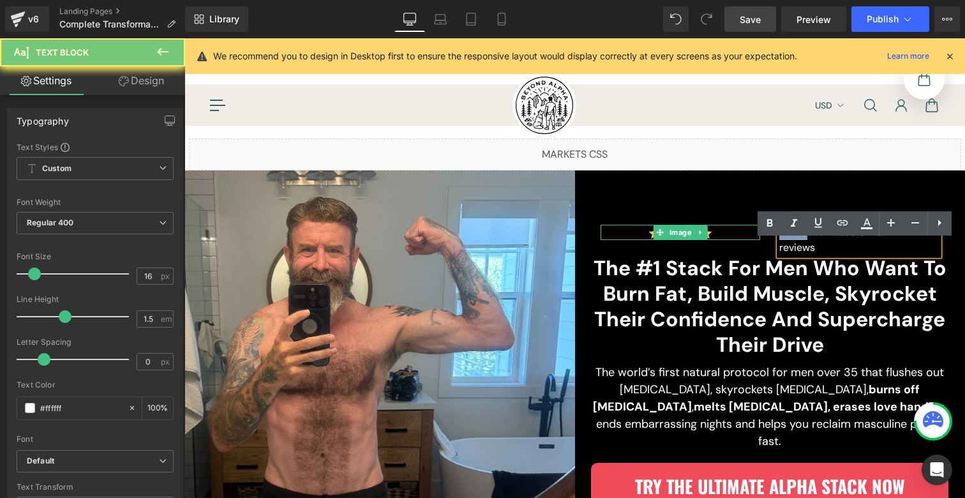
click at [796, 248] on p "Rated 4.9 Based on 1042+ reviews" at bounding box center [859, 240] width 160 height 31
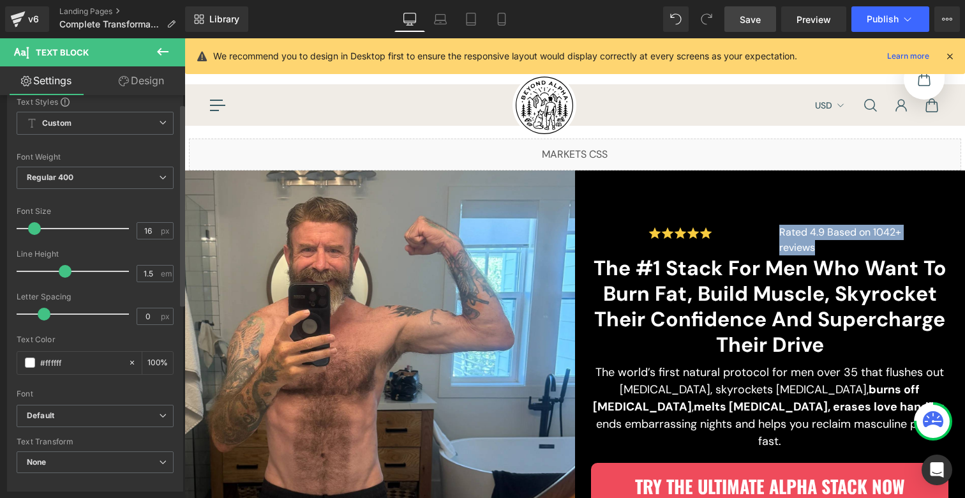
scroll to position [225, 0]
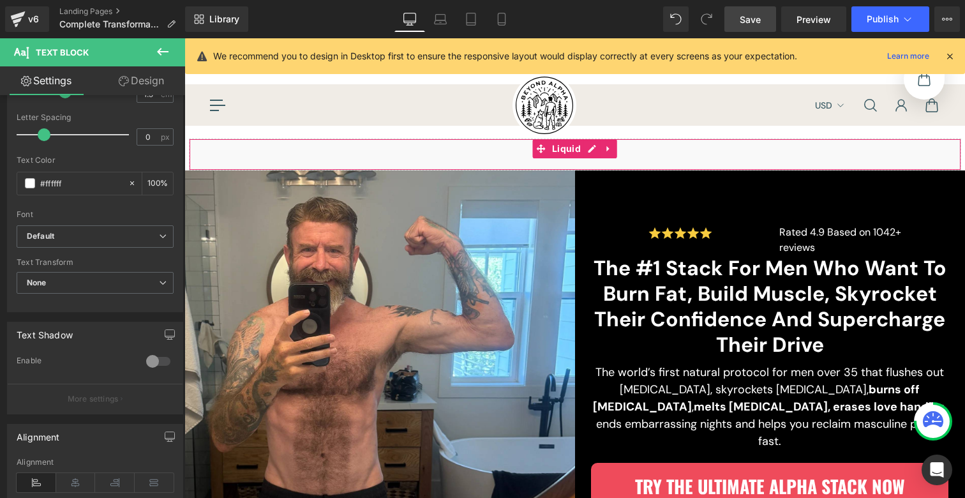
click at [718, 108] on div "Shop Get Started Our Story Ingredients Blog Support USD Chevron" at bounding box center [574, 104] width 780 height 41
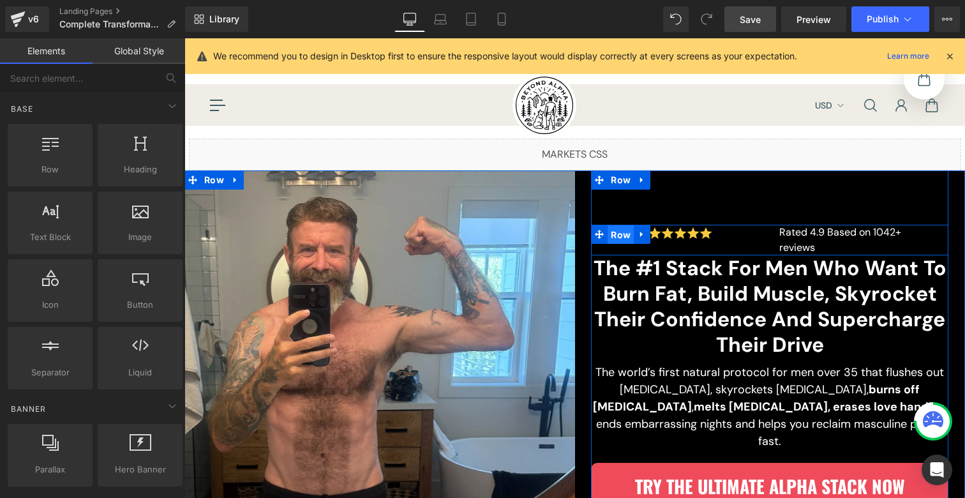
click at [610, 244] on span "Row" at bounding box center [620, 234] width 26 height 19
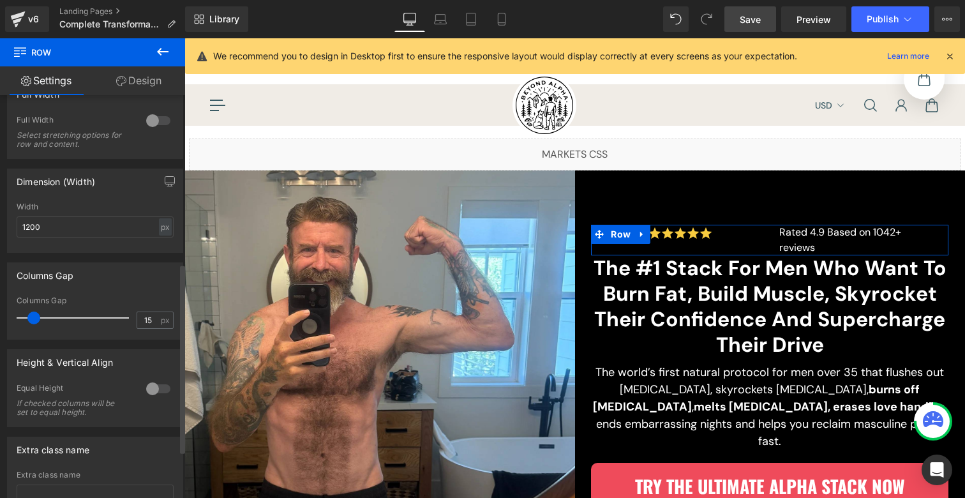
scroll to position [357, 0]
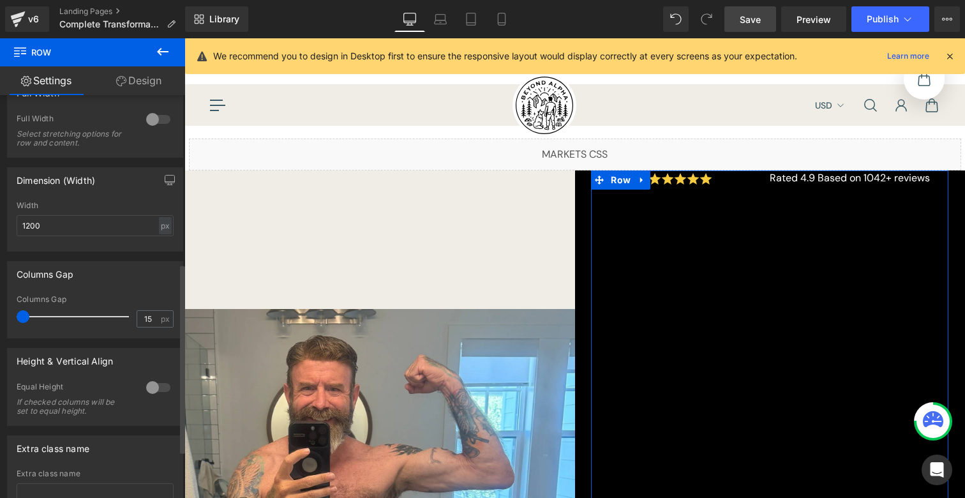
drag, startPoint x: 36, startPoint y: 319, endPoint x: 6, endPoint y: 313, distance: 29.9
click at [7, 313] on div "Columns Gap 15px Columns Gap 15 px" at bounding box center [95, 299] width 176 height 77
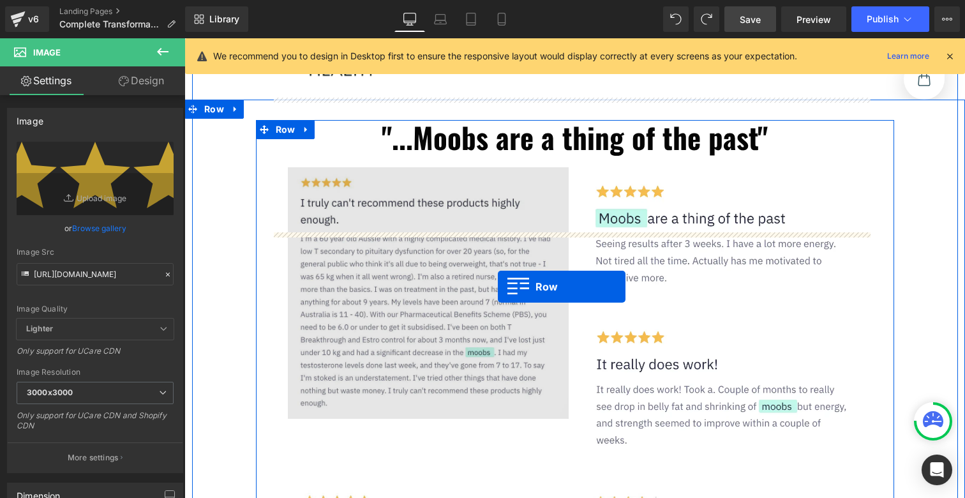
scroll to position [643, 0]
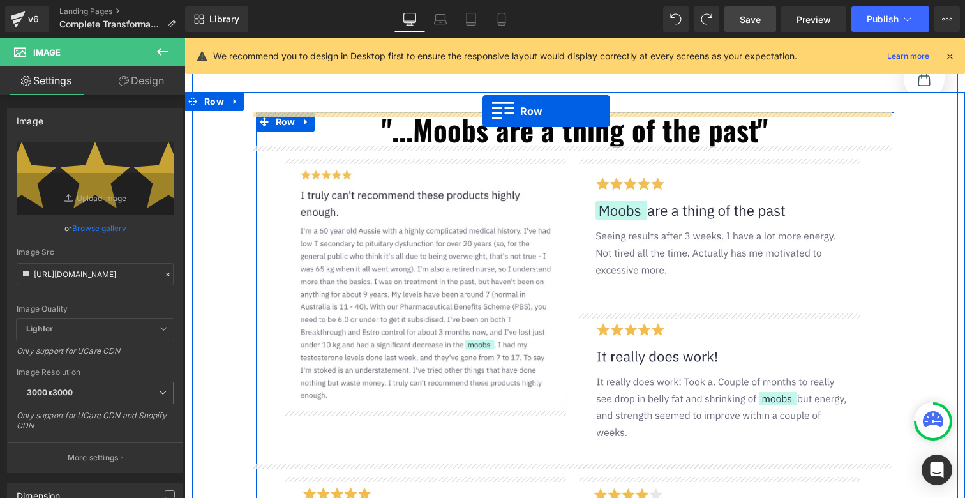
drag, startPoint x: 302, startPoint y: 207, endPoint x: 482, endPoint y: 111, distance: 204.4
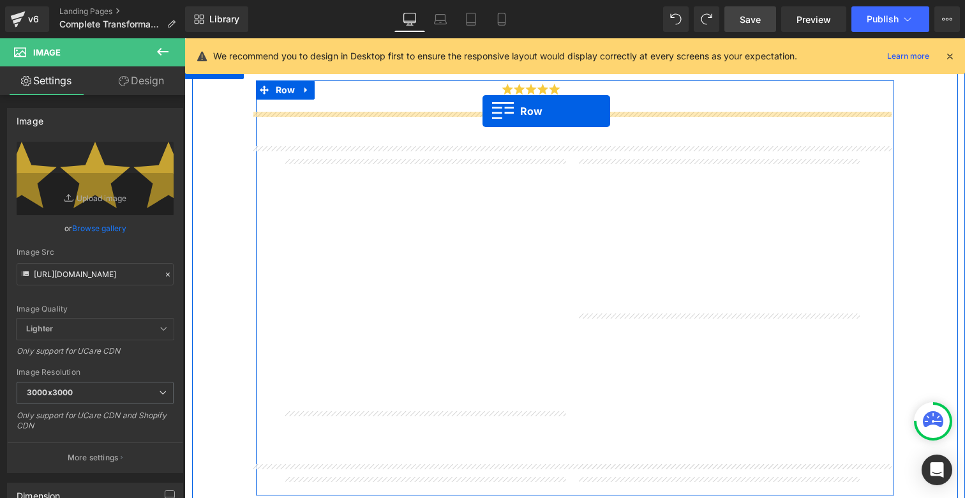
scroll to position [611, 0]
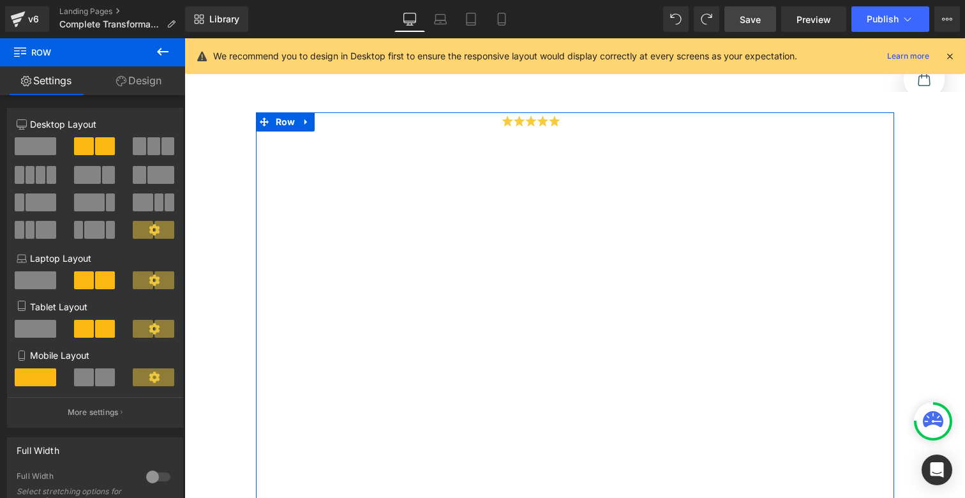
click at [162, 52] on icon at bounding box center [162, 51] width 15 height 15
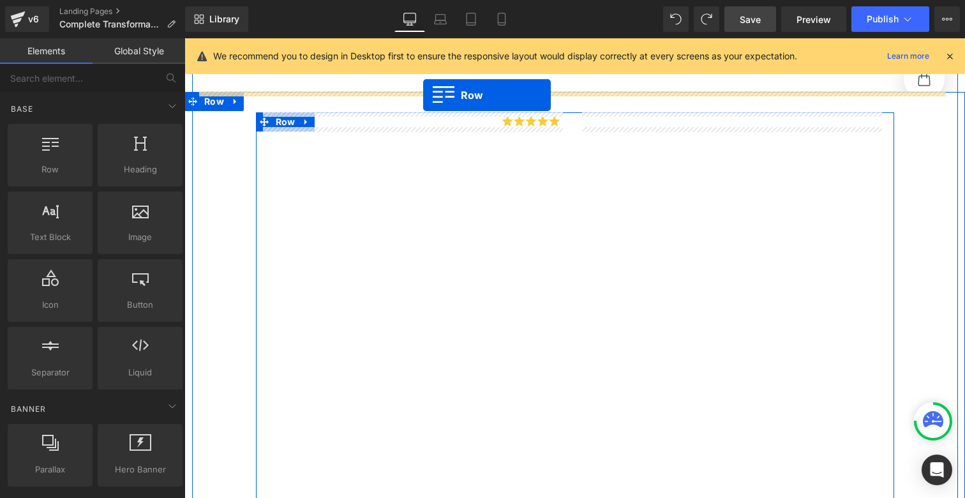
drag, startPoint x: 235, startPoint y: 185, endPoint x: 423, endPoint y: 95, distance: 208.6
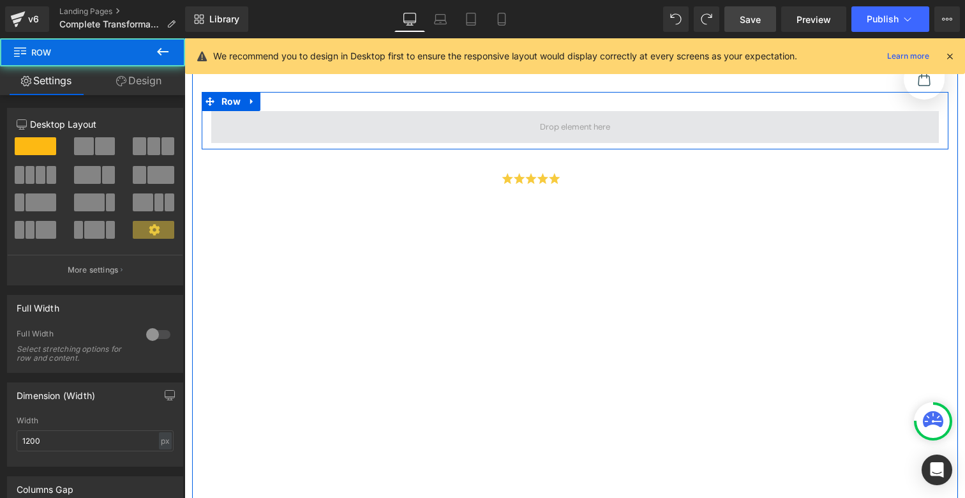
click at [437, 127] on span at bounding box center [574, 127] width 727 height 32
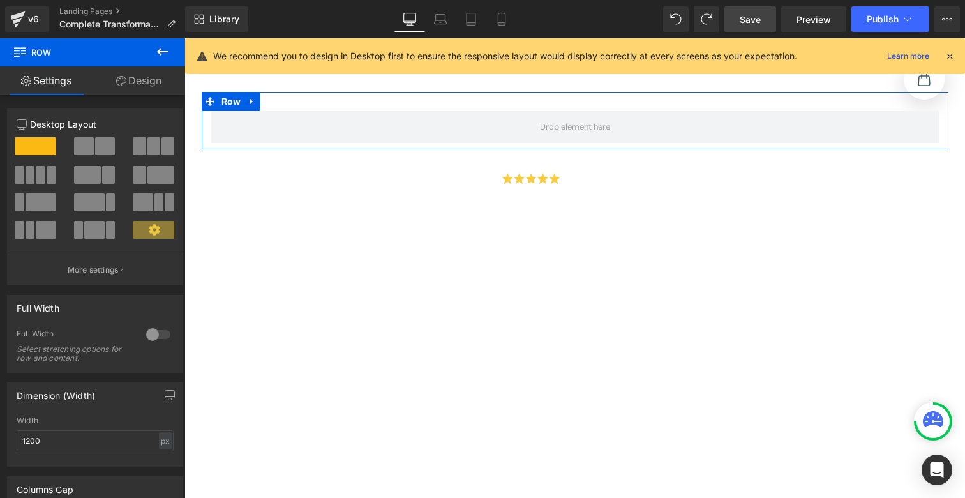
click at [138, 83] on link "Design" at bounding box center [139, 80] width 93 height 29
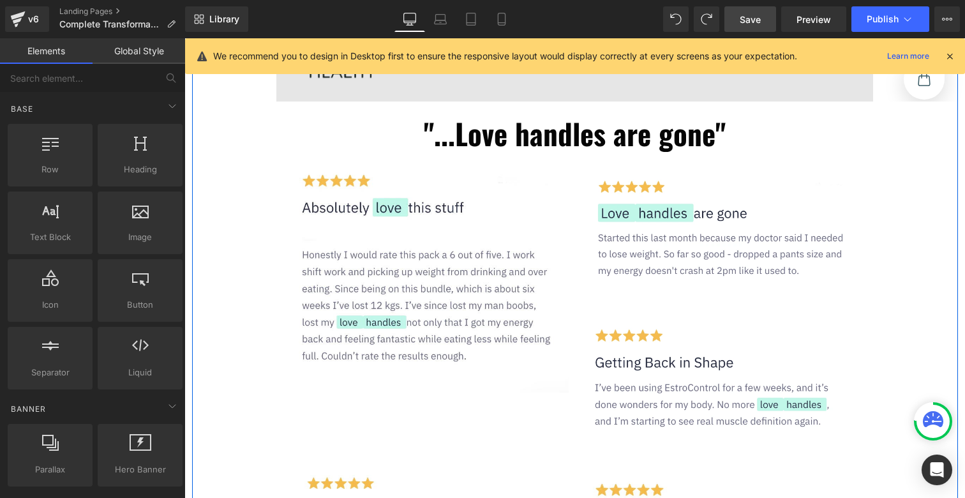
scroll to position [519, 0]
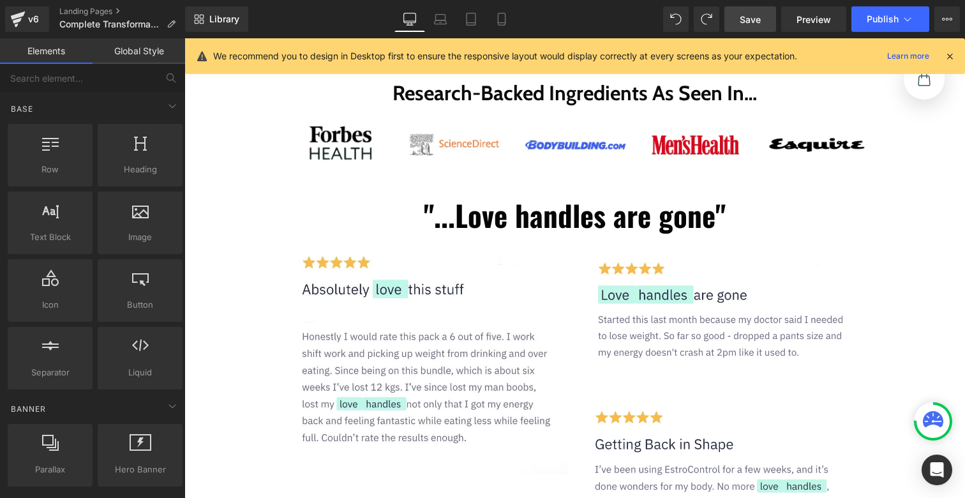
click at [737, 15] on link "Save" at bounding box center [750, 19] width 52 height 26
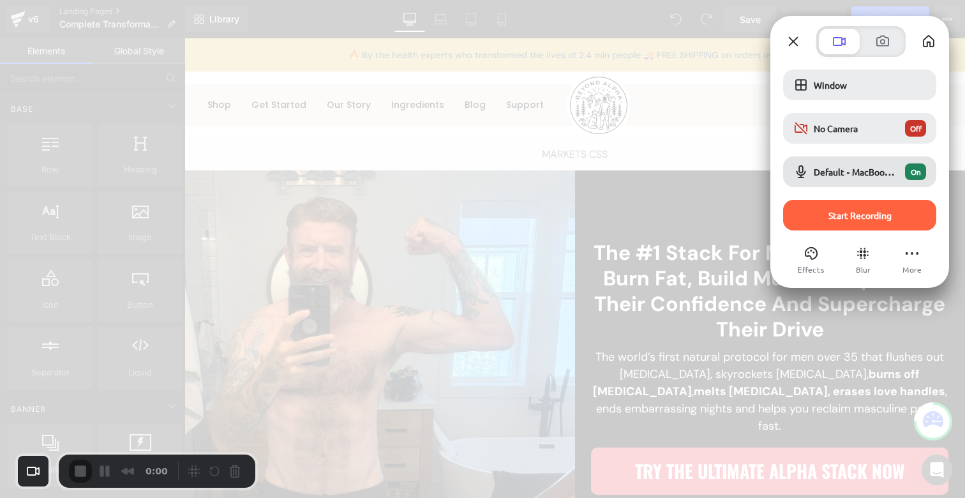
click at [838, 194] on div "Window No Camera Off Default - MacBook Pro Microphone (Built-in) On Start Recor…" at bounding box center [859, 150] width 153 height 161
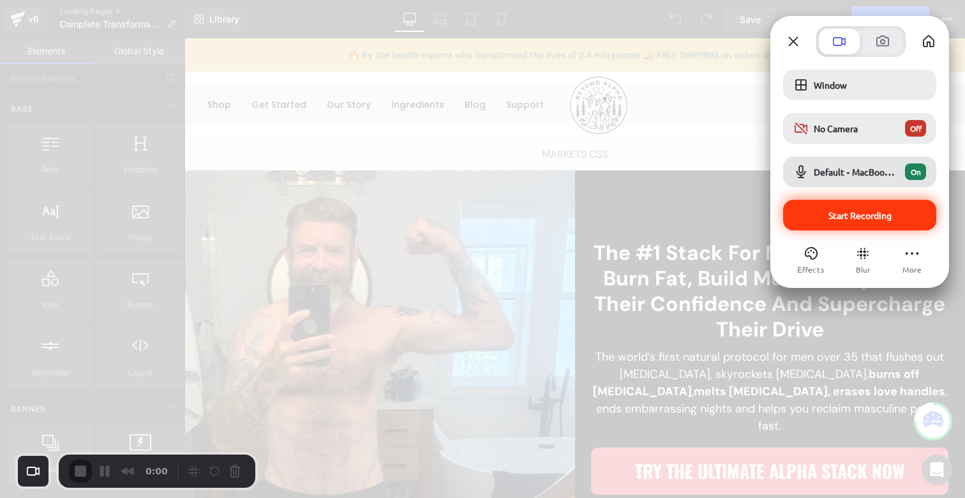
click at [838, 200] on div "Start Recording" at bounding box center [859, 215] width 153 height 31
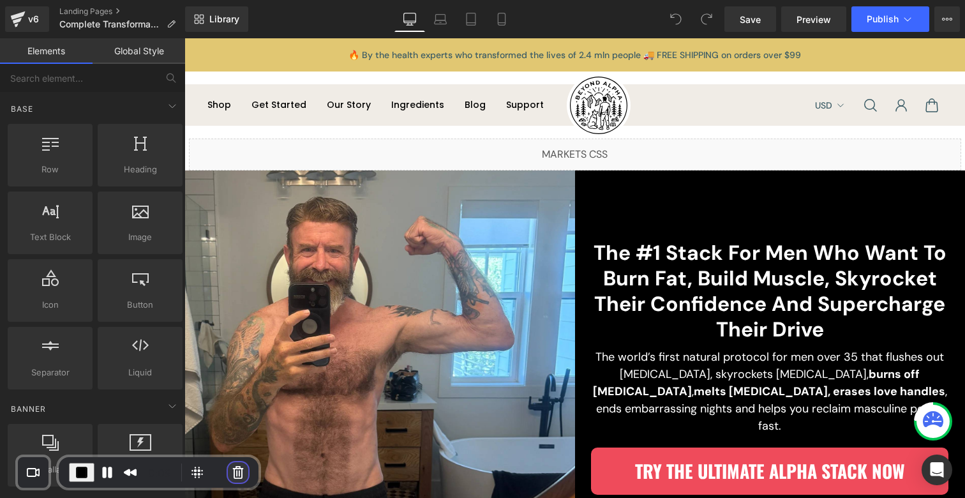
click at [238, 468] on button "Cancel Recording" at bounding box center [238, 472] width 20 height 20
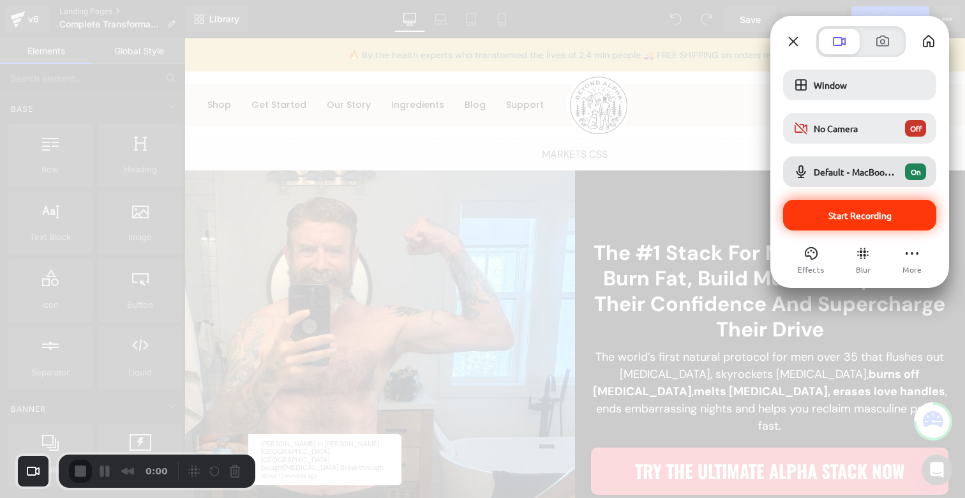
click at [824, 213] on span "Start Recording" at bounding box center [859, 214] width 133 height 11
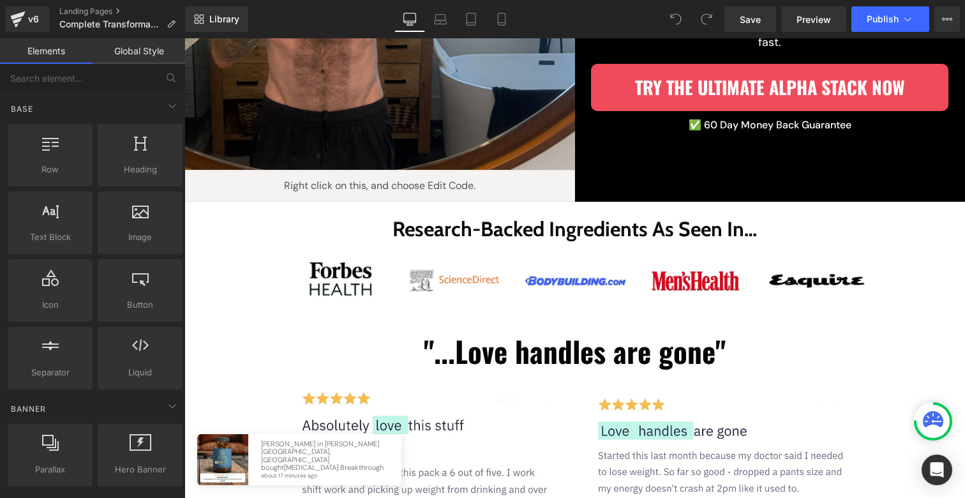
scroll to position [70, 0]
